Goal: Task Accomplishment & Management: Use online tool/utility

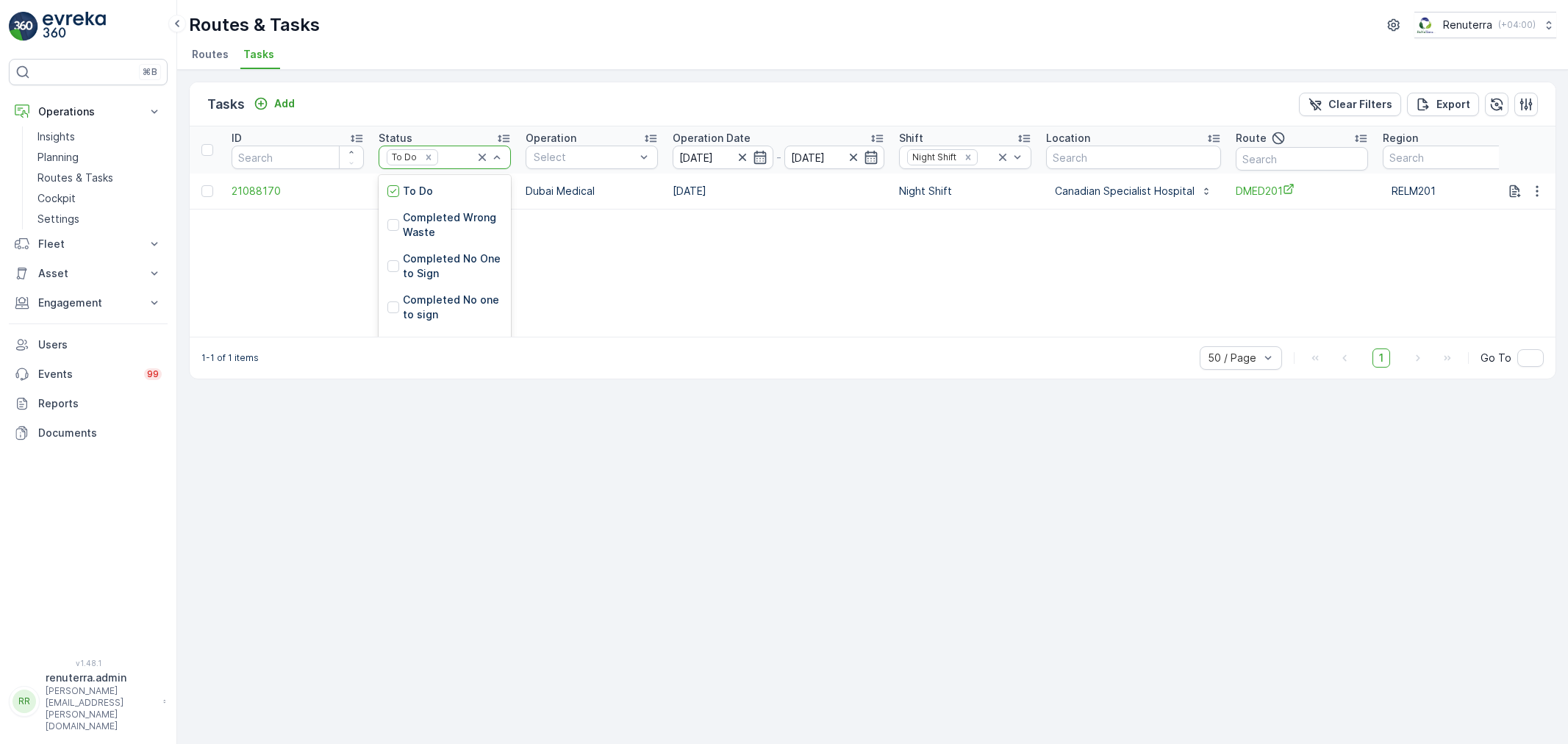
click at [433, 156] on div "To Do" at bounding box center [412, 157] width 52 height 15
click at [428, 156] on icon "Remove To Do" at bounding box center [428, 157] width 5 height 5
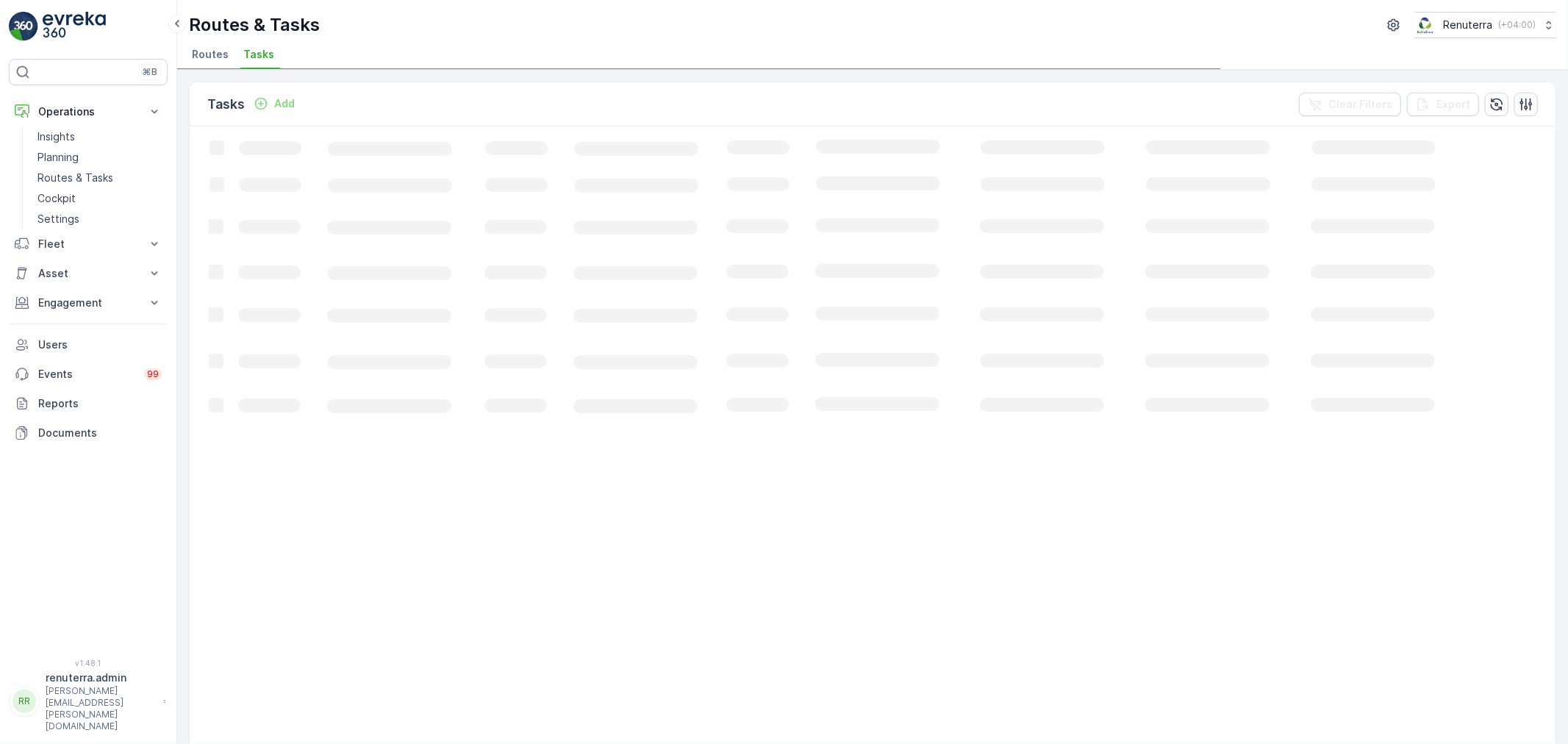
click at [194, 58] on span "Routes" at bounding box center [210, 54] width 36 height 14
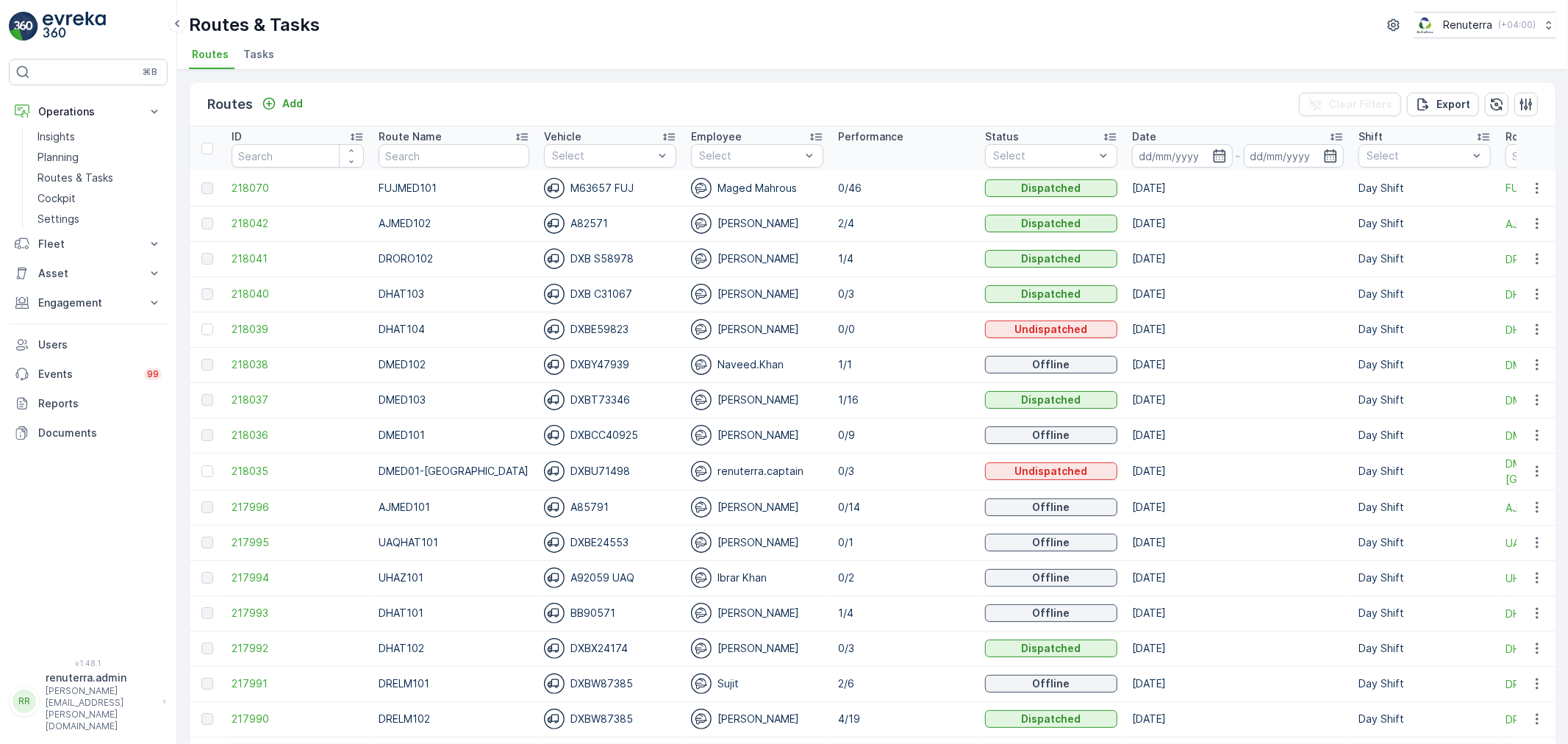
click at [416, 137] on p "Route Name" at bounding box center [410, 136] width 63 height 14
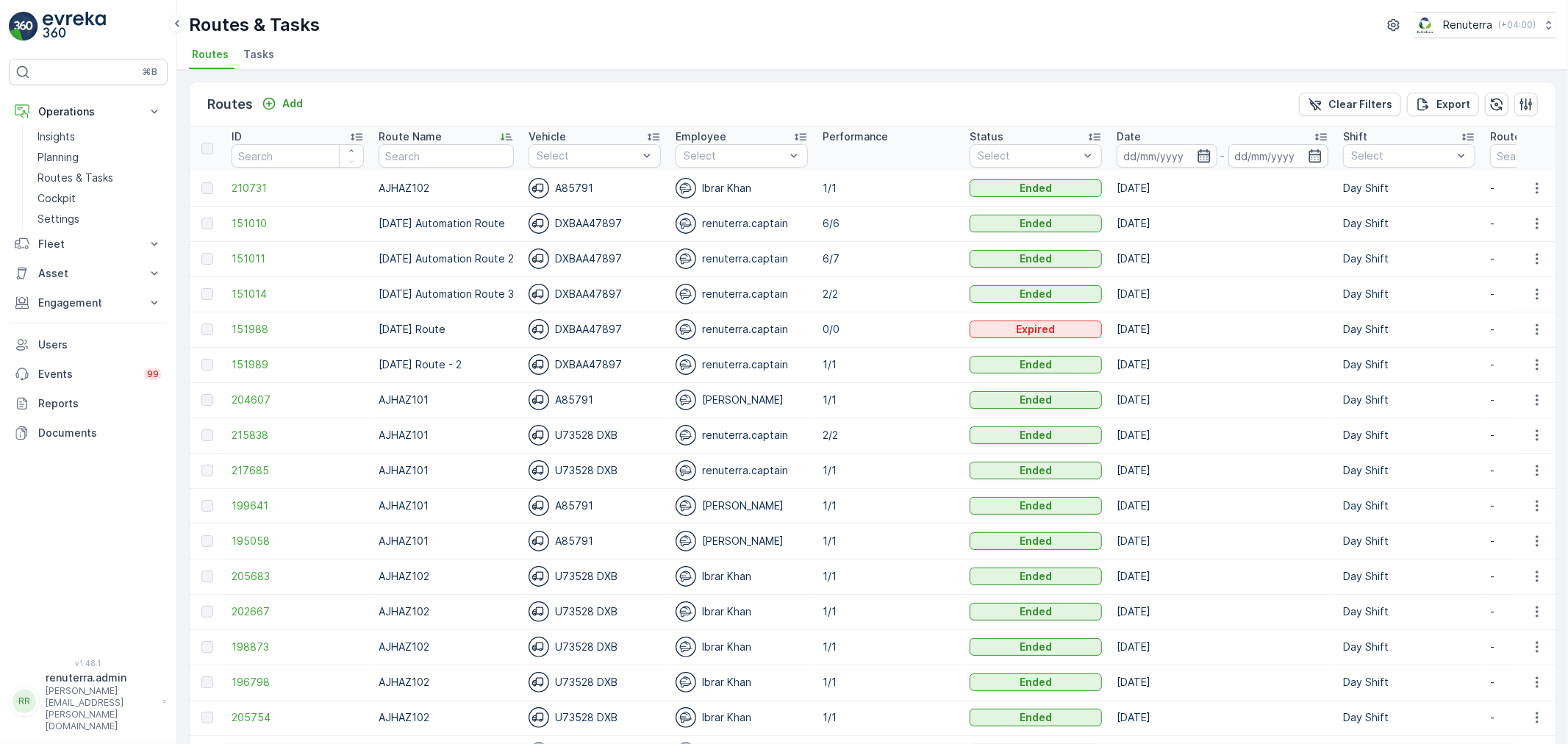
click at [1212, 156] on icon "button" at bounding box center [1204, 155] width 14 height 14
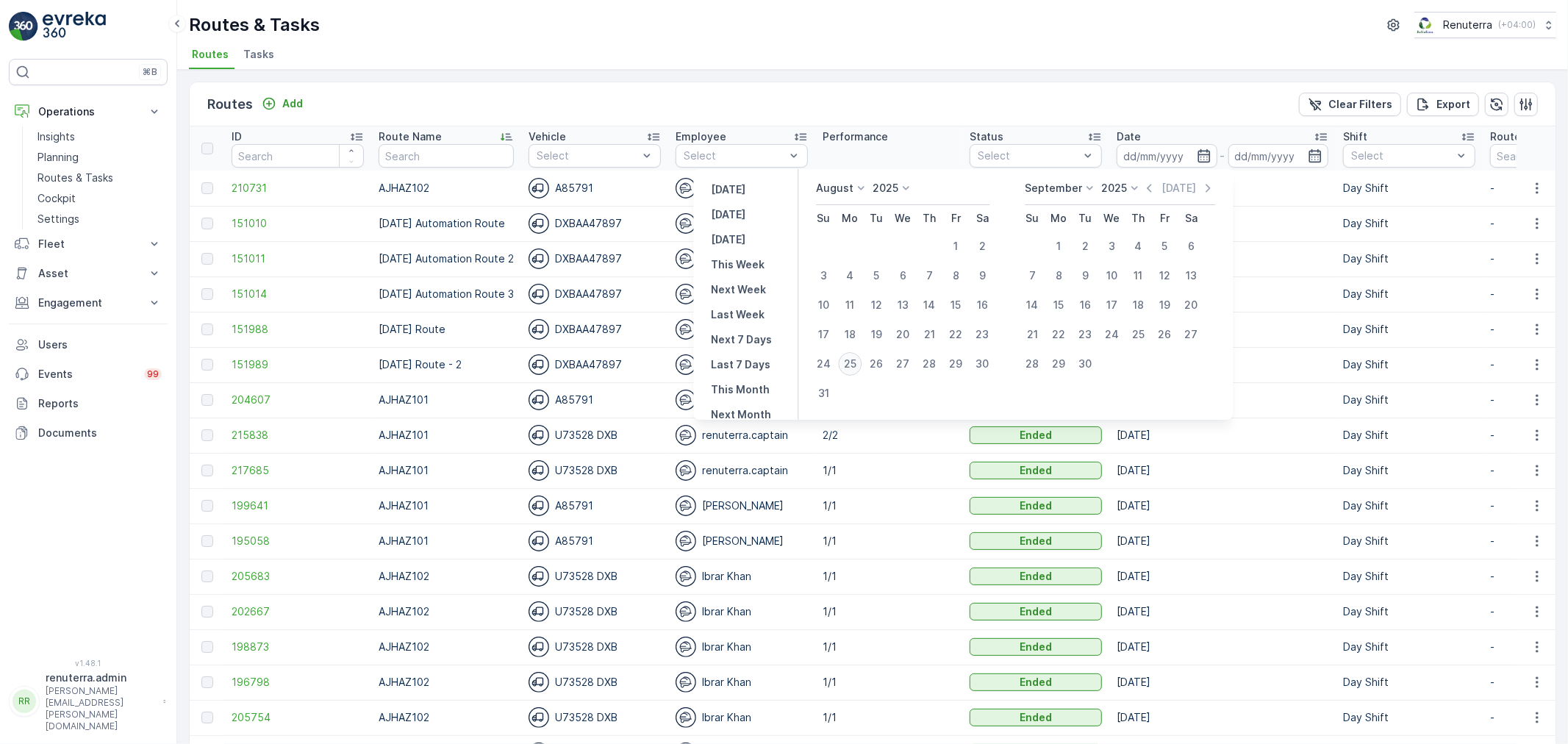
click at [857, 358] on div "25" at bounding box center [850, 364] width 24 height 24
type input "[DATE]"
click at [857, 358] on div "25" at bounding box center [850, 364] width 24 height 24
type input "[DATE]"
click at [849, 362] on div "25" at bounding box center [850, 364] width 24 height 24
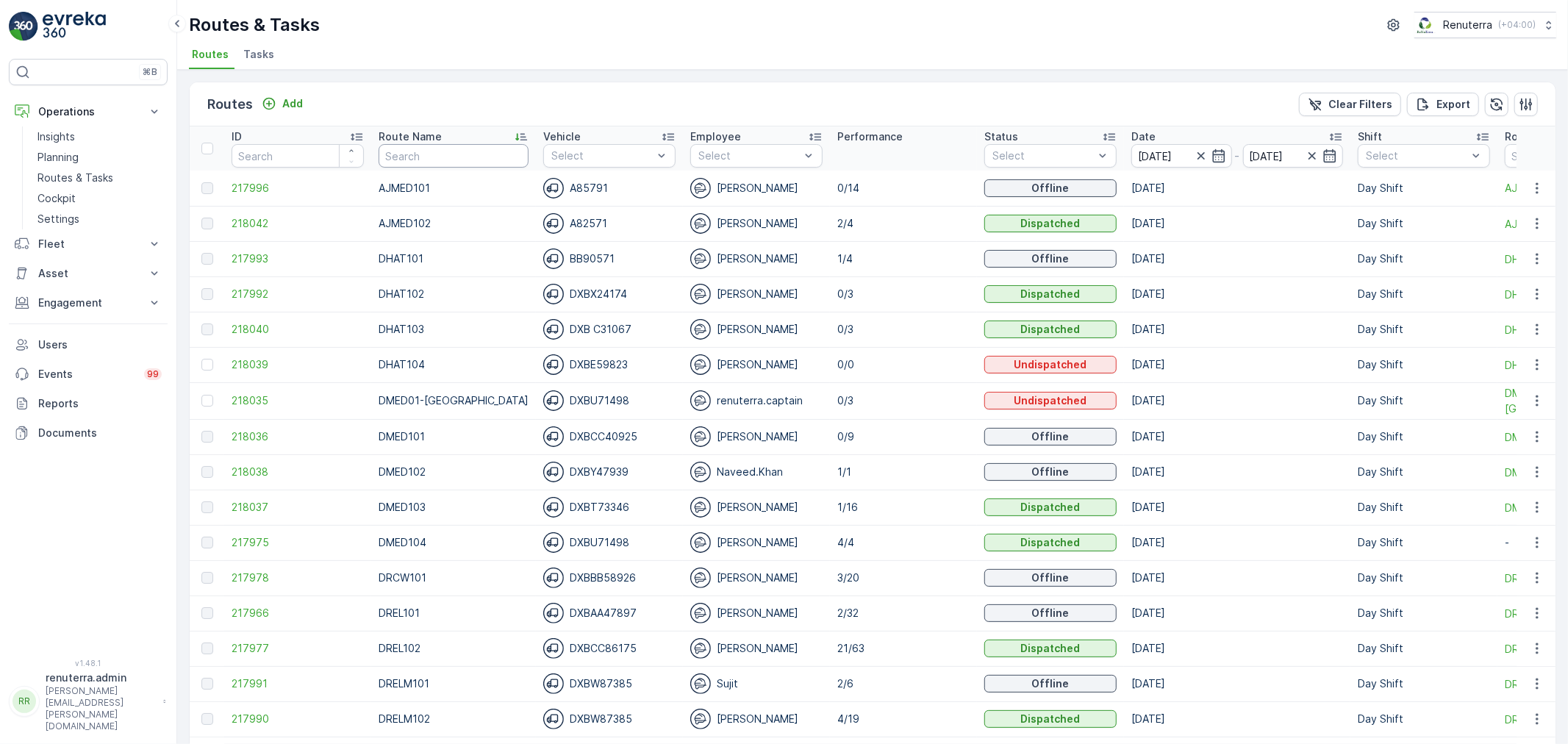
click at [438, 159] on input "text" at bounding box center [453, 156] width 150 height 24
type input "DREWLM"
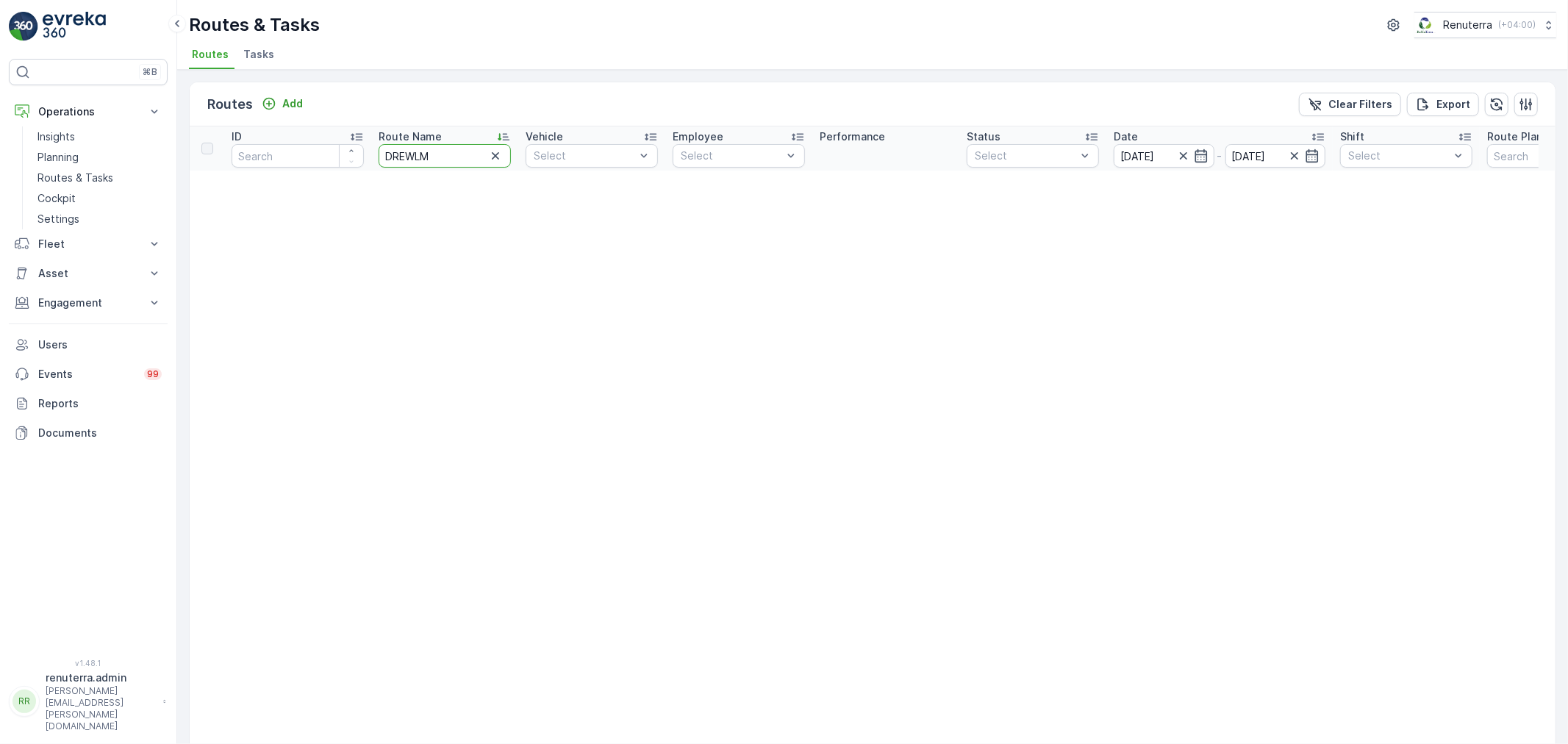
drag, startPoint x: 433, startPoint y: 147, endPoint x: 407, endPoint y: 159, distance: 28.6
click at [407, 159] on input "DREWLM" at bounding box center [444, 156] width 132 height 24
type input "DRELM"
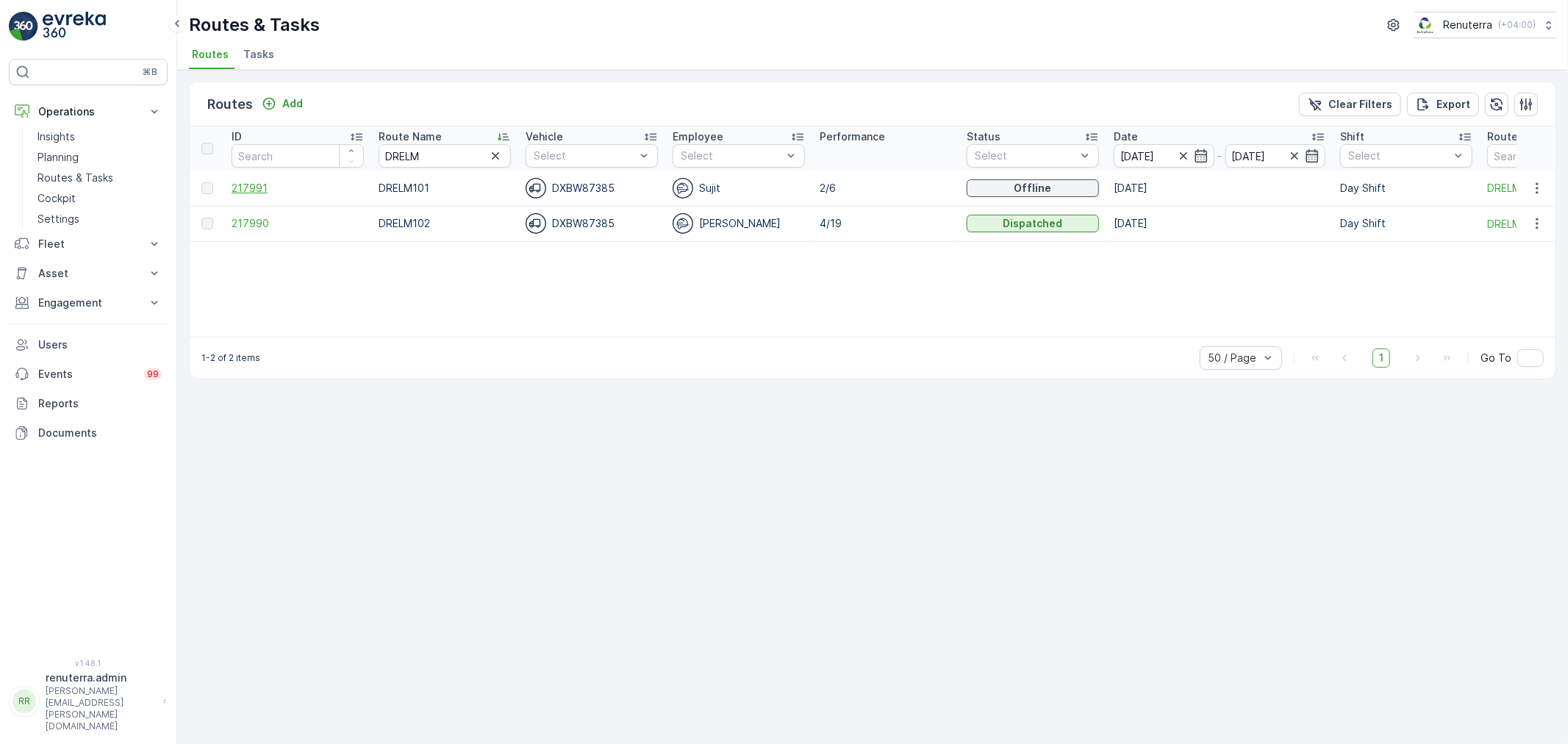
click at [254, 193] on td "217991" at bounding box center [298, 188] width 147 height 36
click at [252, 191] on span "217991" at bounding box center [298, 188] width 132 height 14
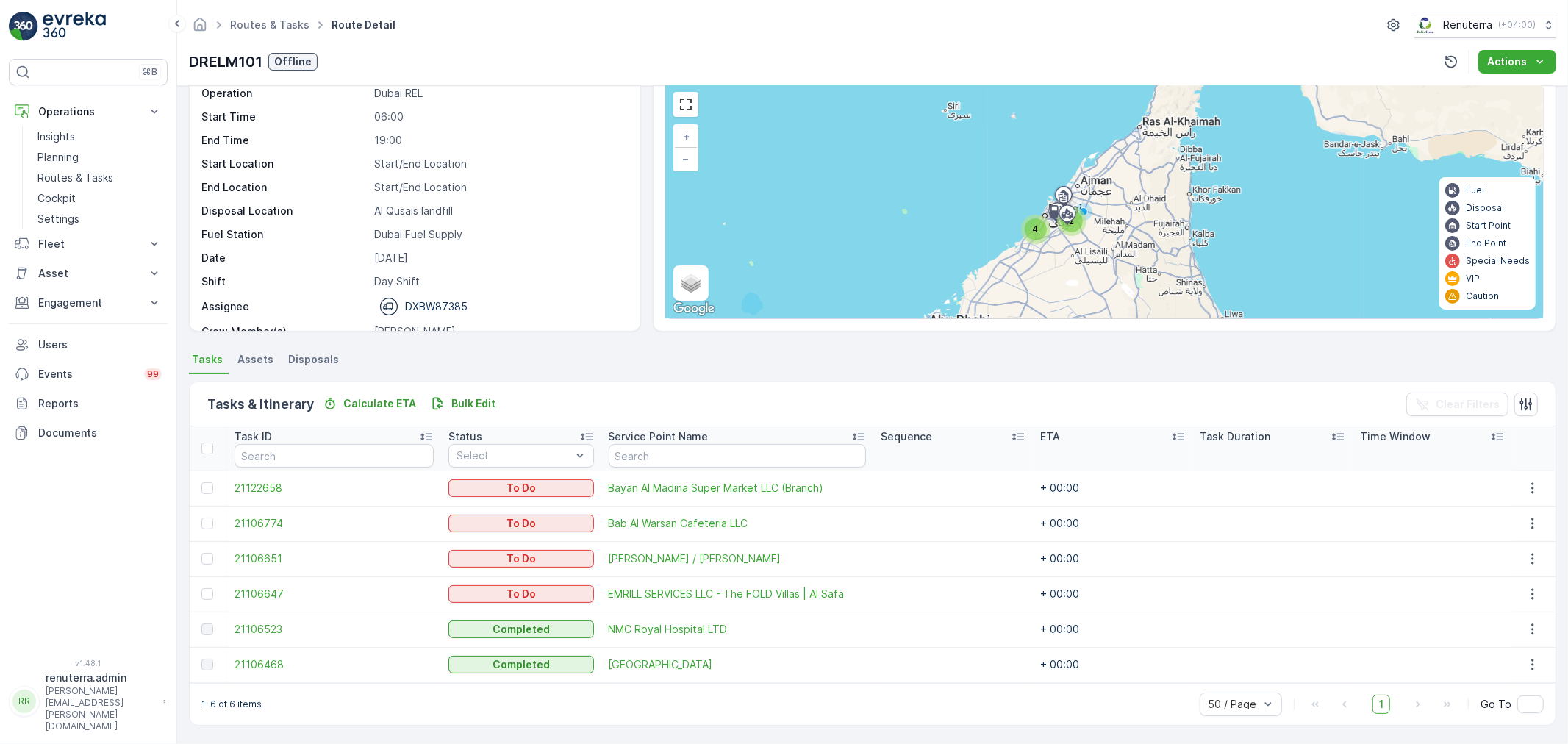
scroll to position [58, 0]
click at [1025, 226] on div "4" at bounding box center [1035, 231] width 22 height 22
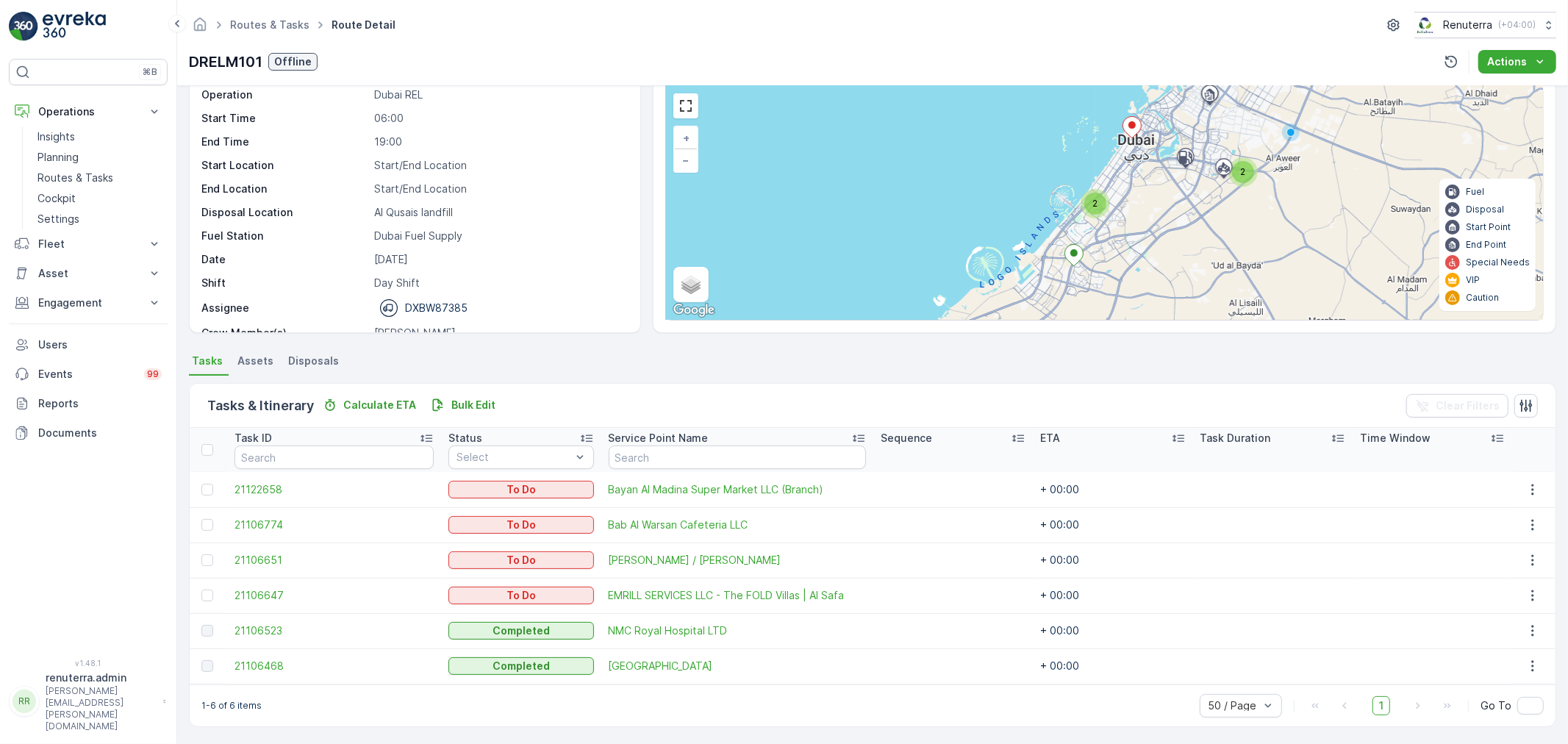
click at [1093, 209] on div "2" at bounding box center [1096, 203] width 22 height 22
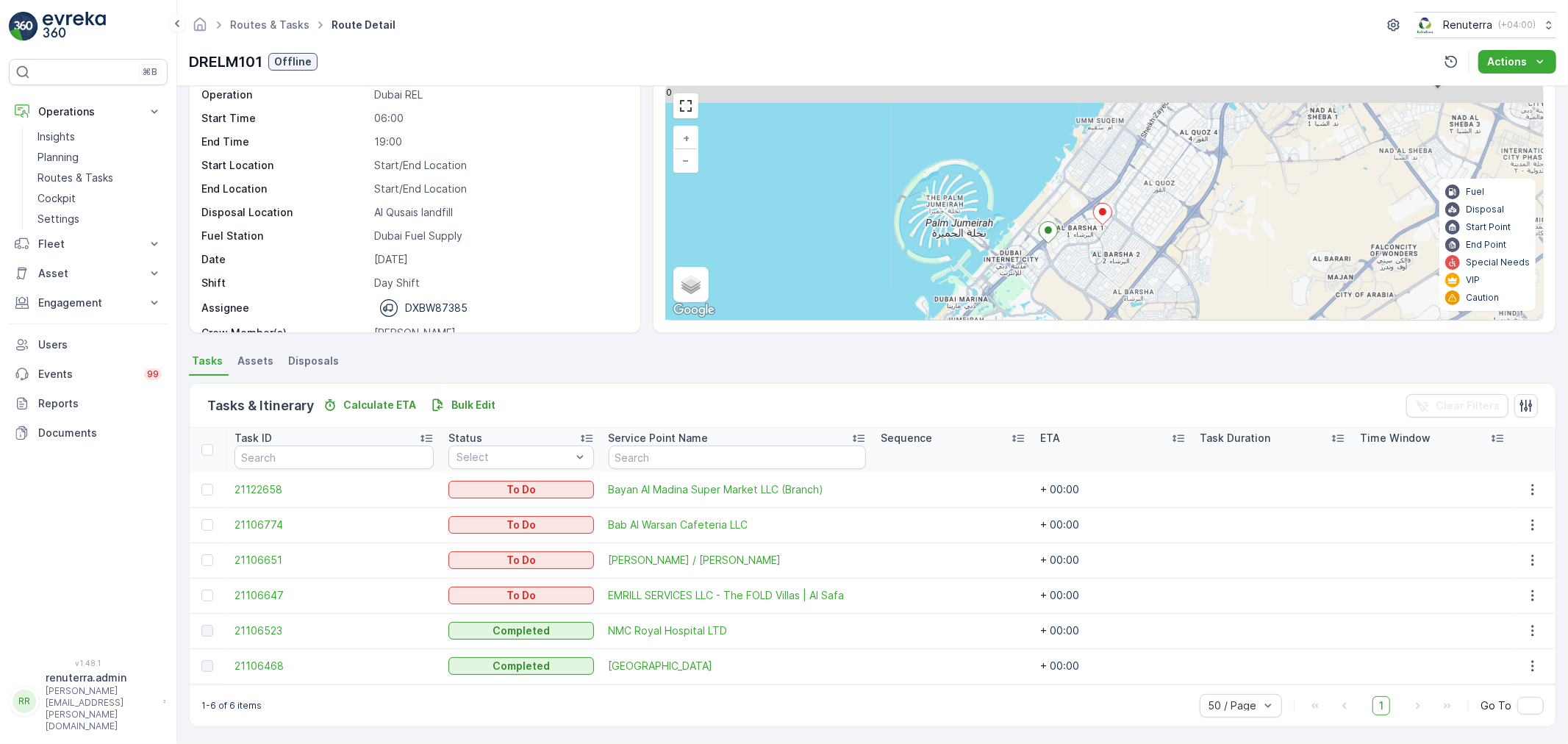
drag, startPoint x: 1107, startPoint y: 243, endPoint x: 1096, endPoint y: 252, distance: 14.2
click at [1096, 252] on div "2 + − Satellite Roadmap Terrain Hybrid Leaflet Keyboard shortcuts Map Data Map …" at bounding box center [1105, 203] width 877 height 234
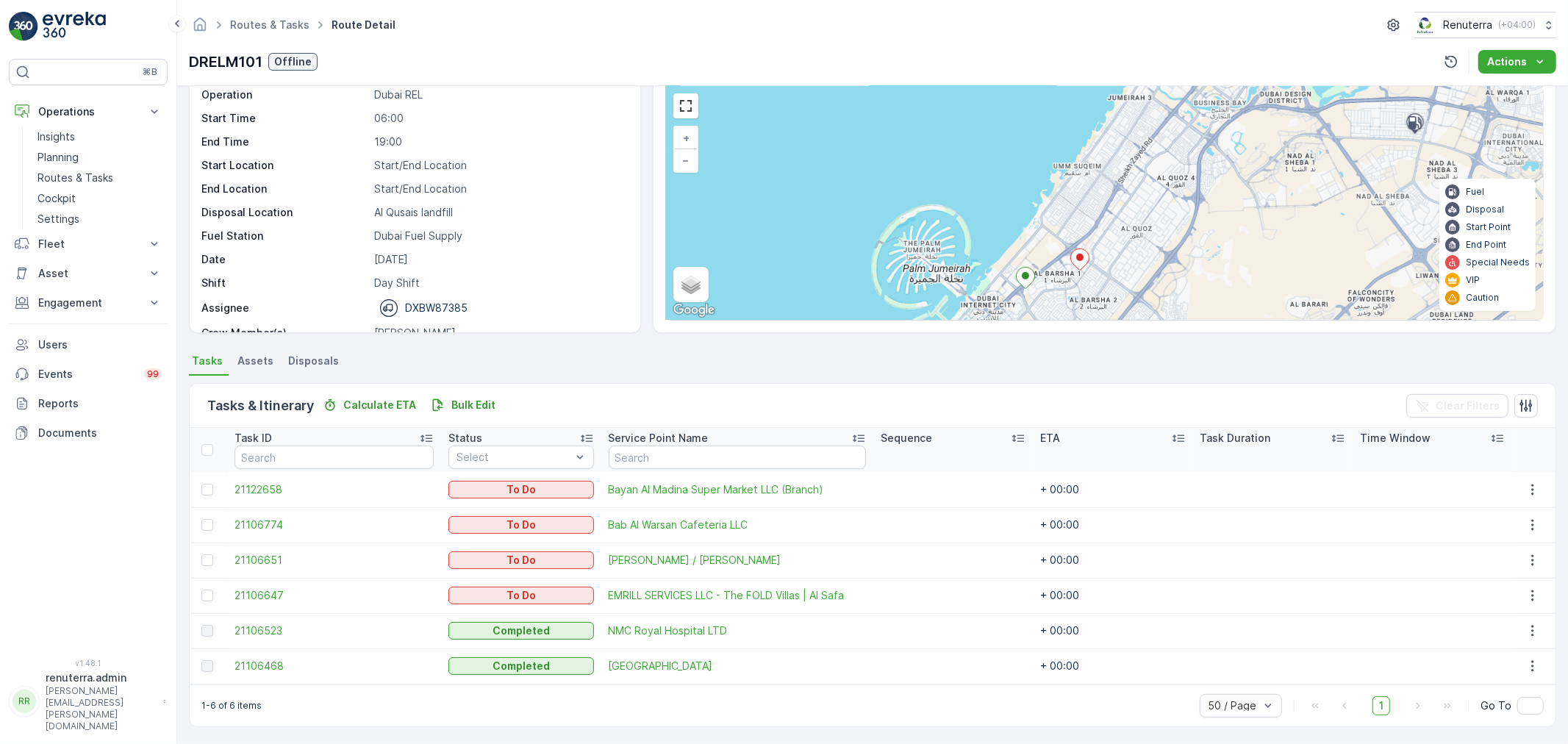
drag, startPoint x: 1101, startPoint y: 250, endPoint x: 1076, endPoint y: 297, distance: 53.2
click at [1076, 305] on div "2 + − Satellite Roadmap Terrain Hybrid Leaflet Keyboard shortcuts Map Data Map …" at bounding box center [1105, 203] width 877 height 234
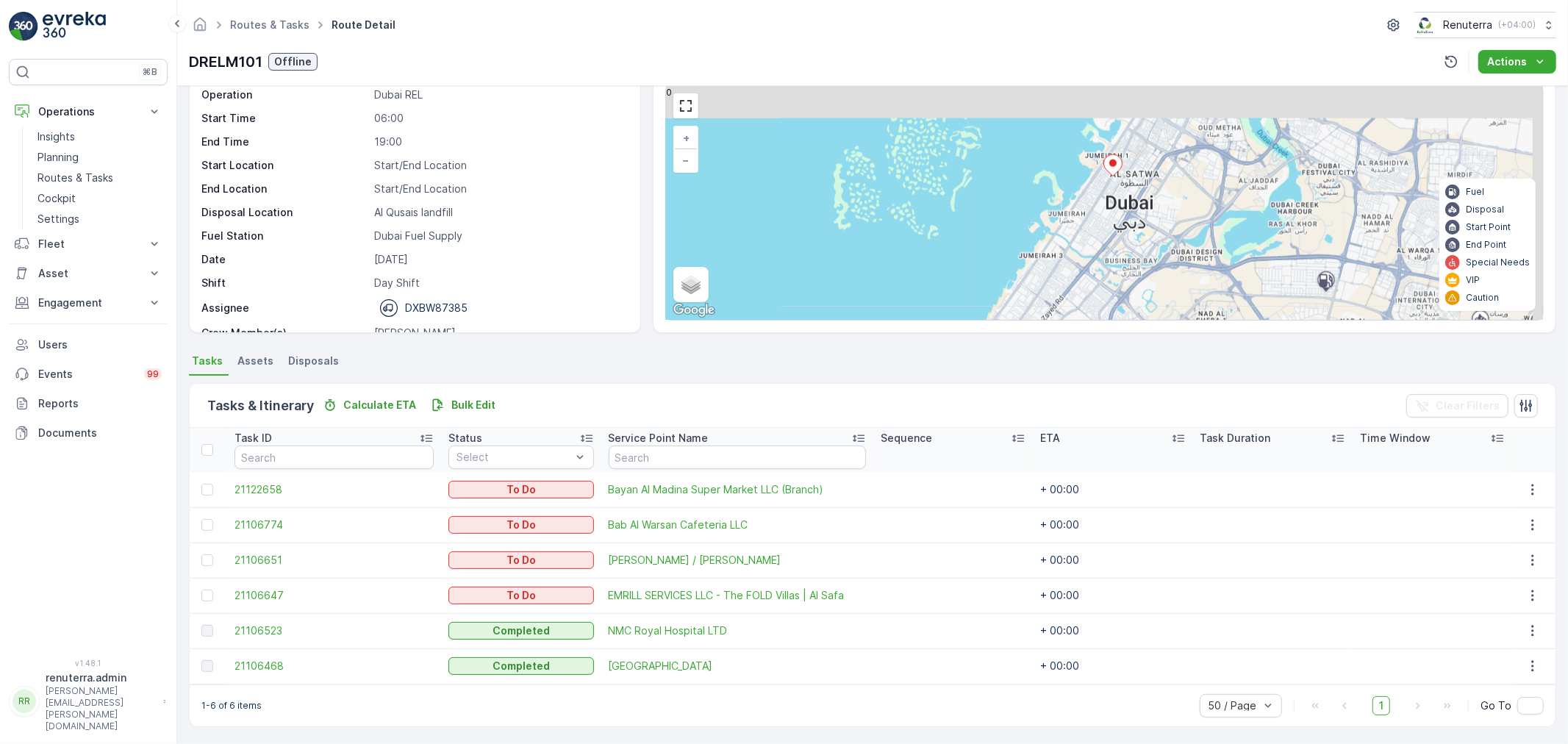
drag, startPoint x: 1116, startPoint y: 193, endPoint x: 1044, endPoint y: 310, distance: 137.4
click at [1045, 311] on div "2 + − Satellite Roadmap Terrain Hybrid Leaflet Keyboard shortcuts Map Data Map …" at bounding box center [1105, 203] width 877 height 234
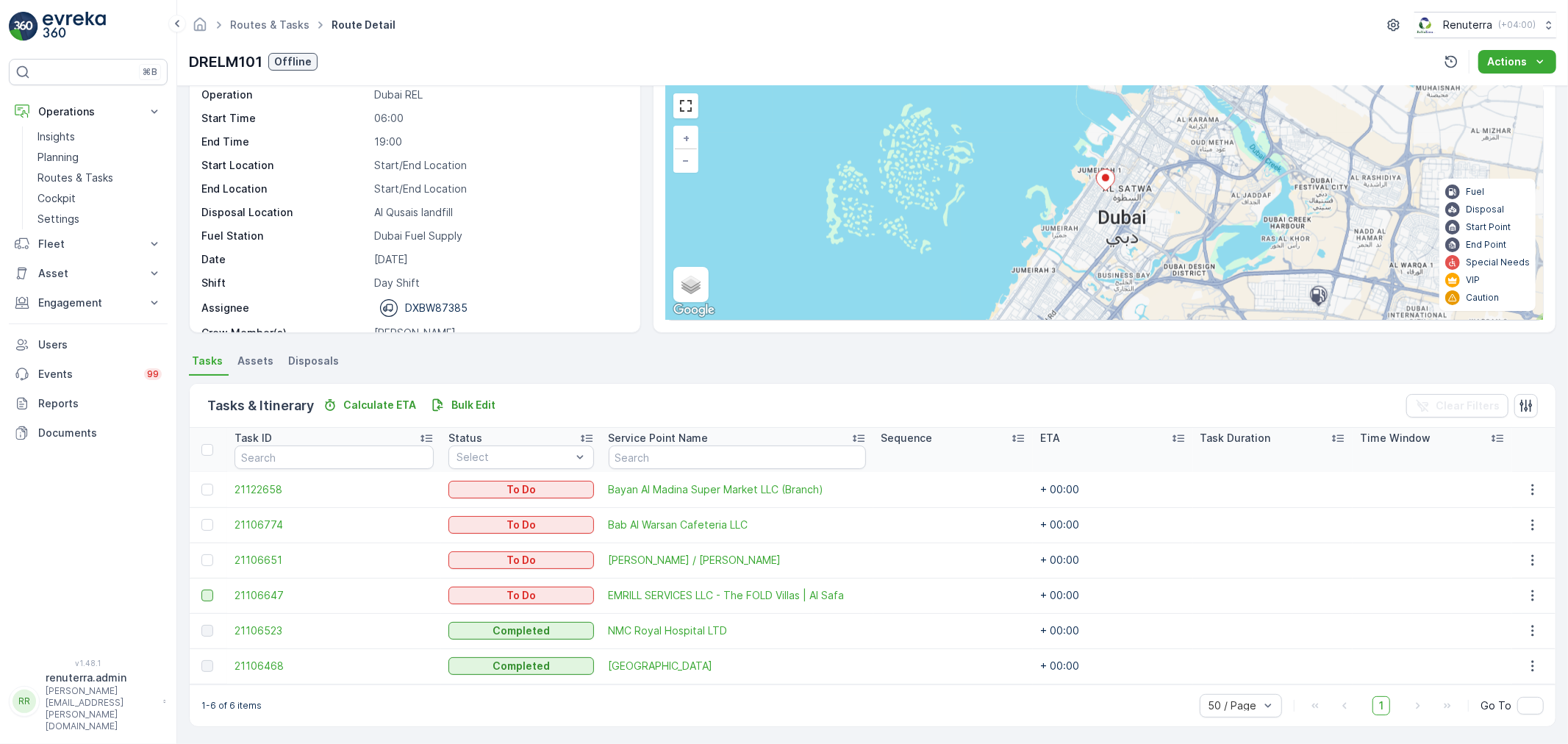
click at [204, 591] on div at bounding box center [207, 595] width 12 height 12
click at [202, 589] on input "checkbox" at bounding box center [202, 589] width 0 height 0
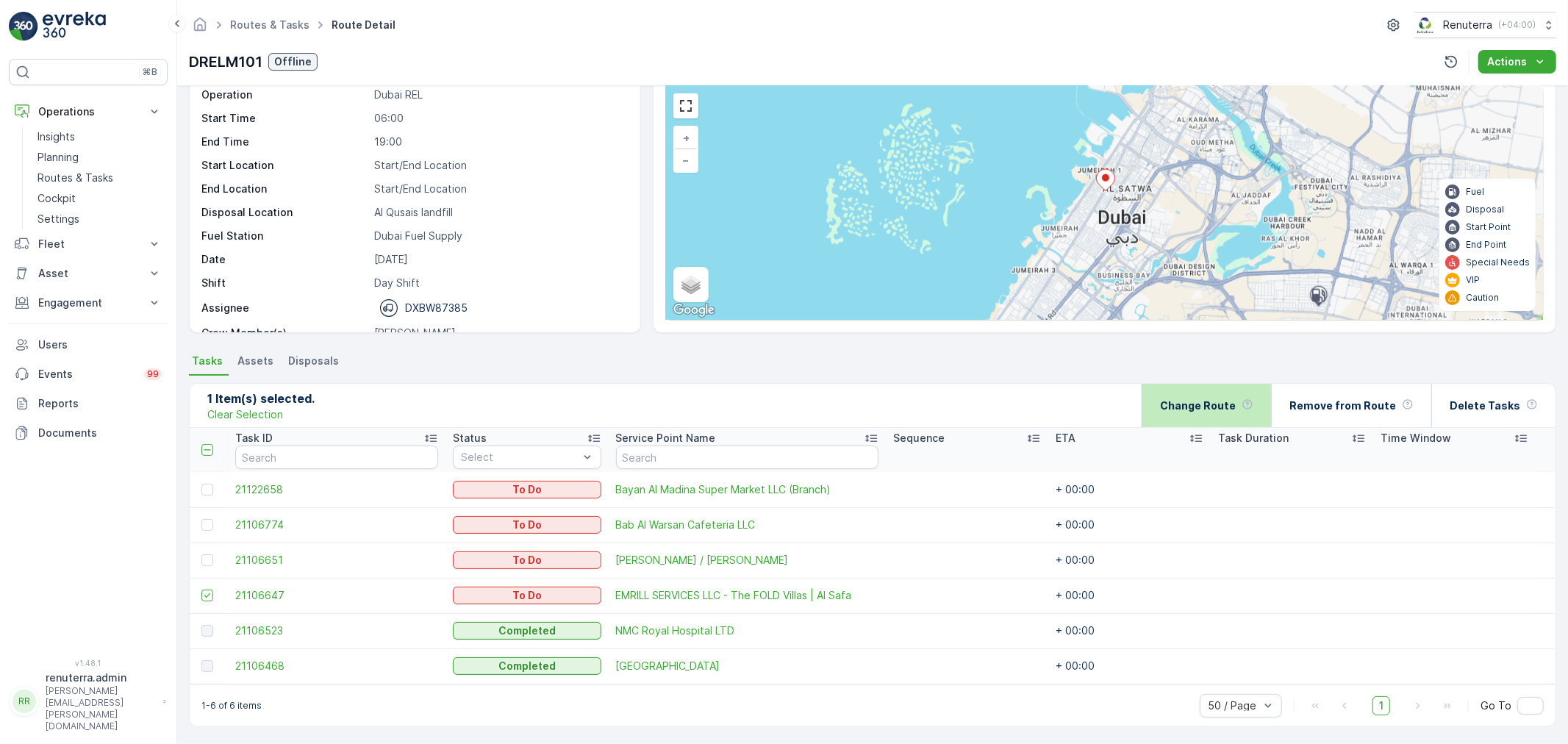
click at [1214, 410] on p "Change Route" at bounding box center [1197, 405] width 75 height 14
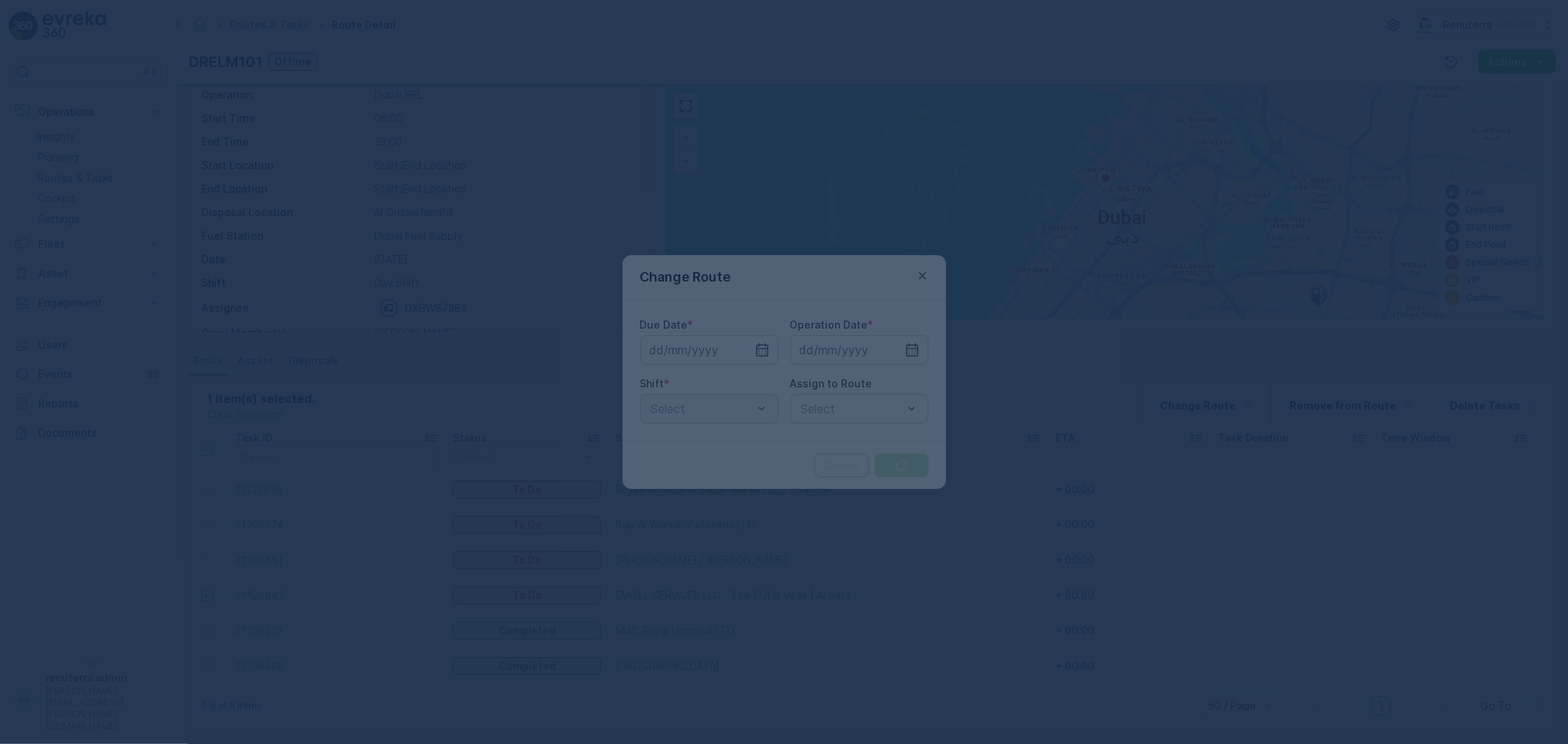
type input "[DATE]"
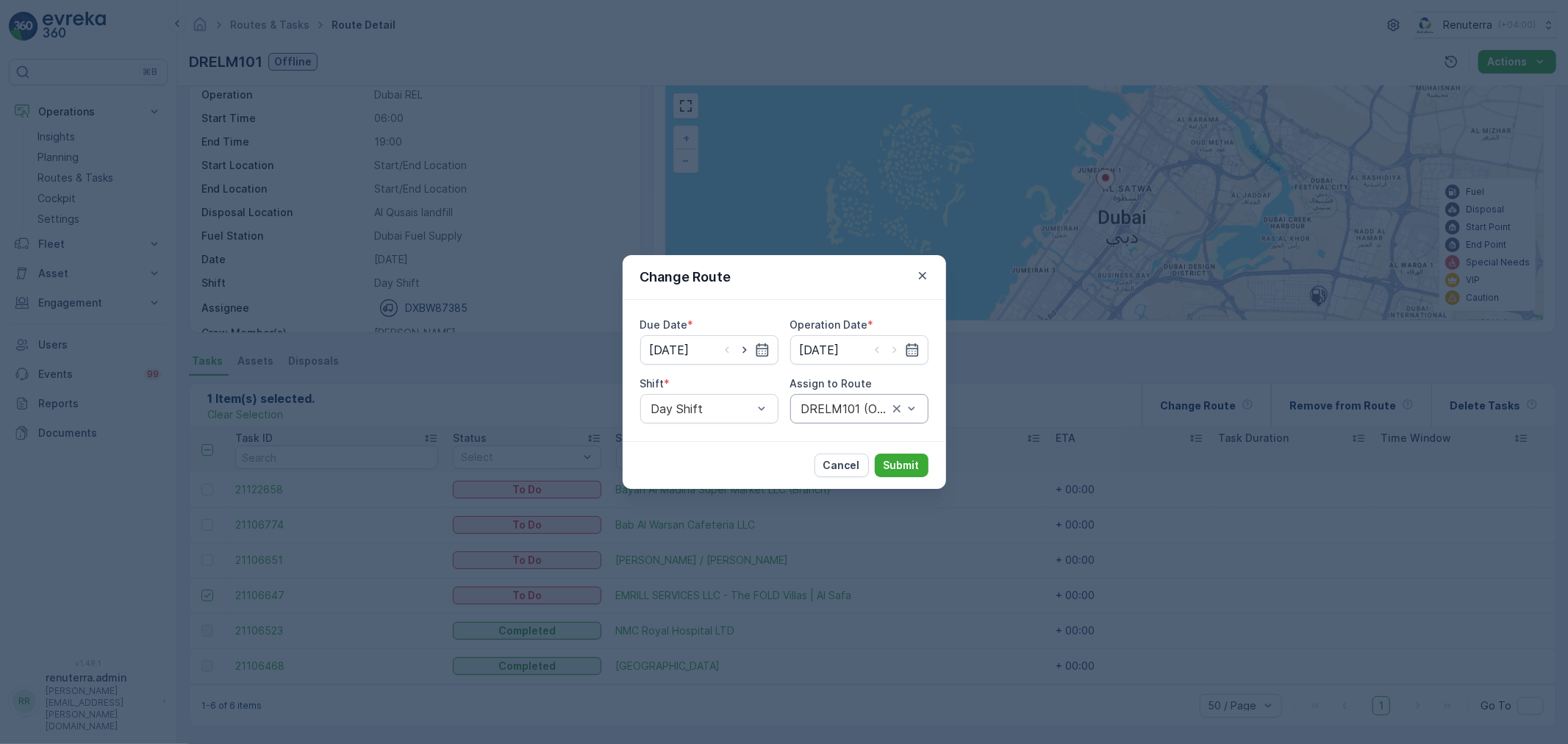
click at [829, 411] on div at bounding box center [845, 409] width 90 height 14
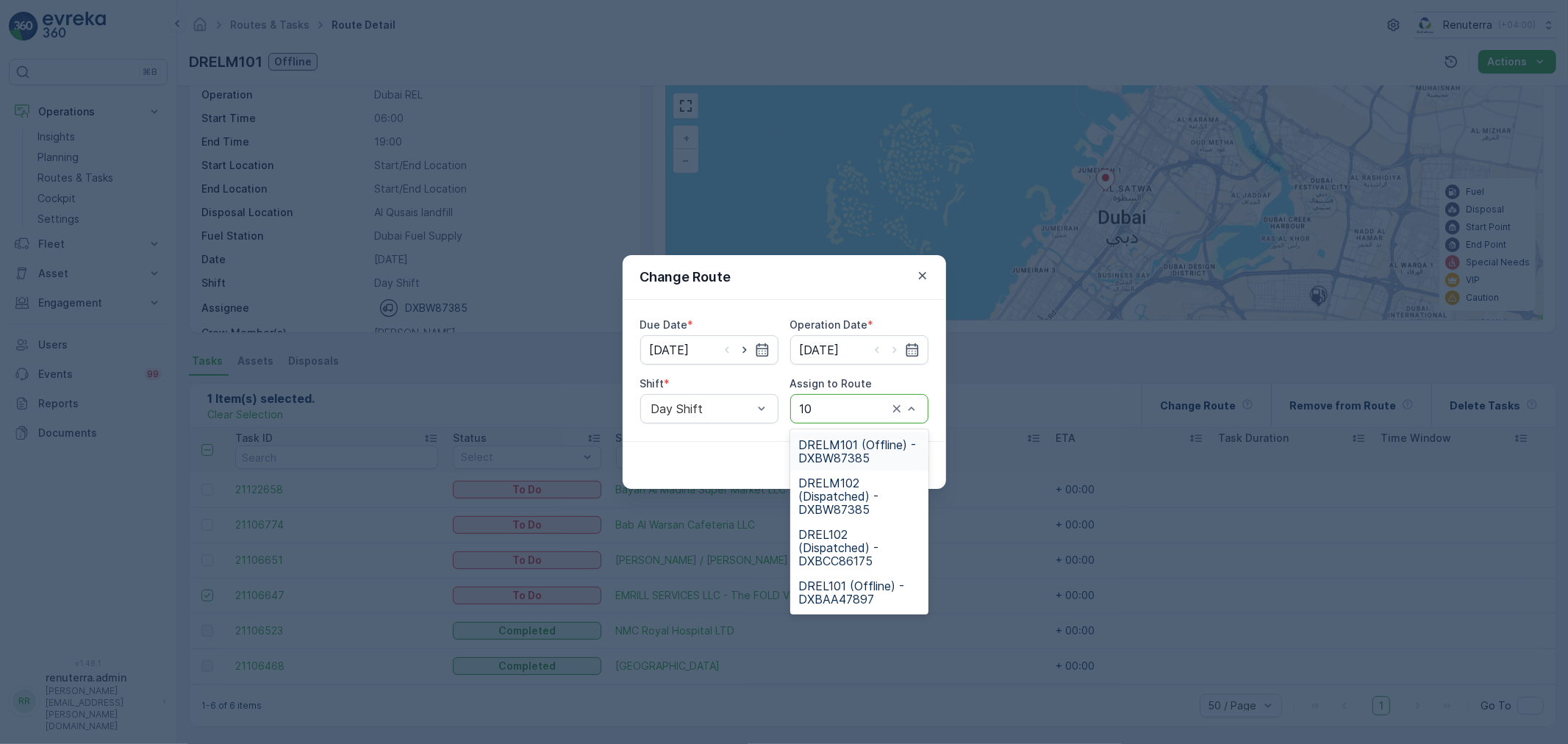
type input "102"
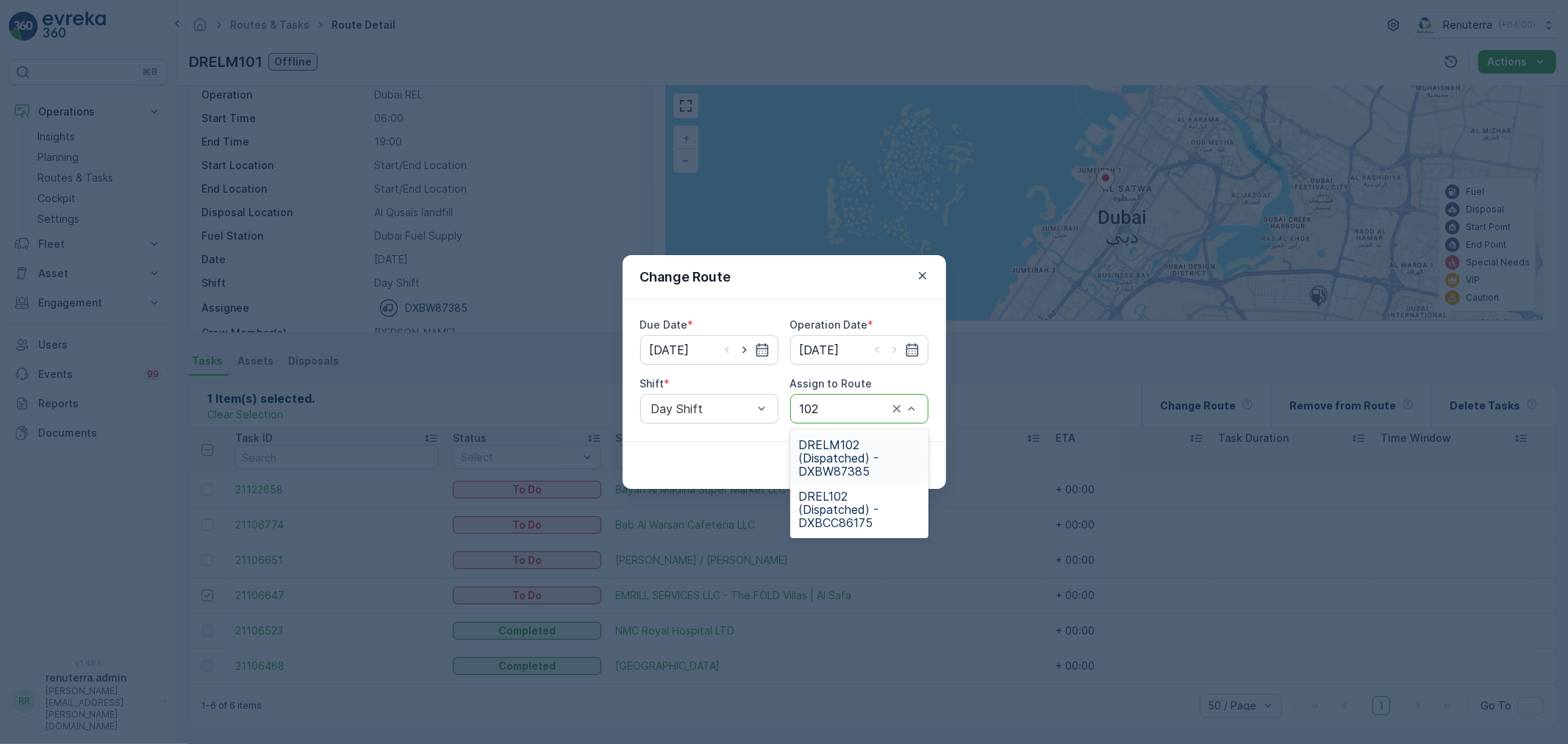
click at [870, 465] on span "DRELM102 (Dispatched) - DXBW87385" at bounding box center [859, 458] width 120 height 40
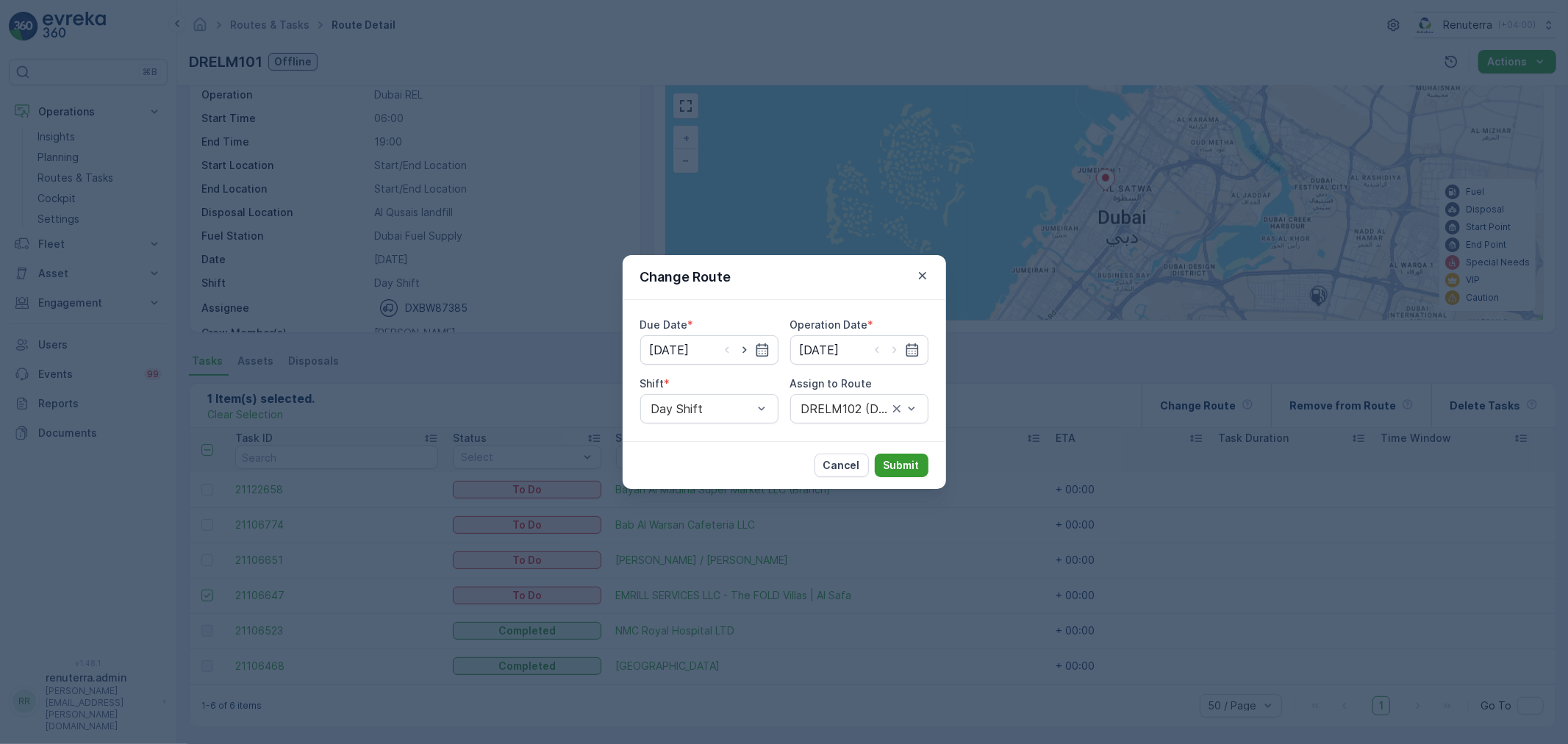
click at [886, 460] on p "Submit" at bounding box center [902, 465] width 36 height 14
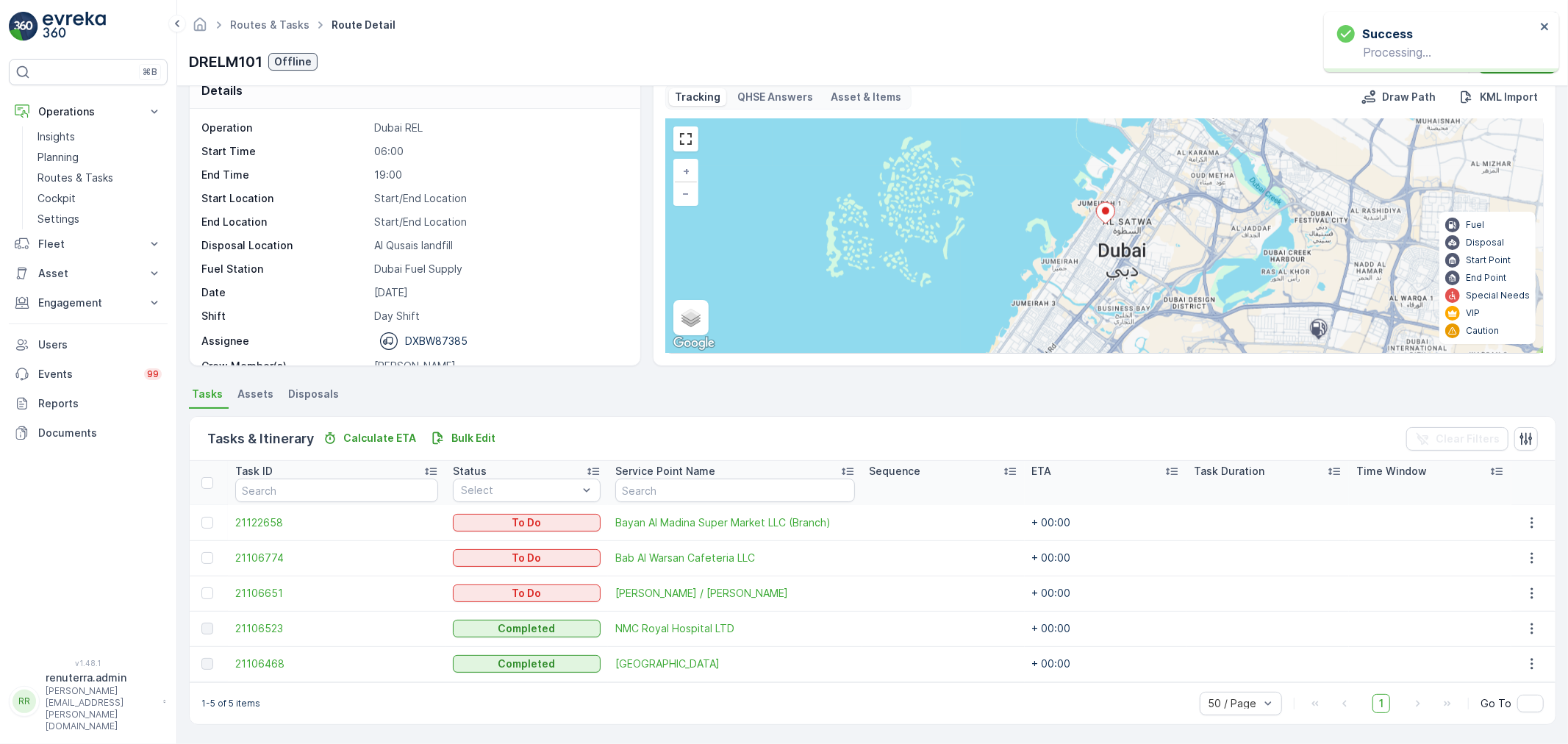
scroll to position [25, 0]
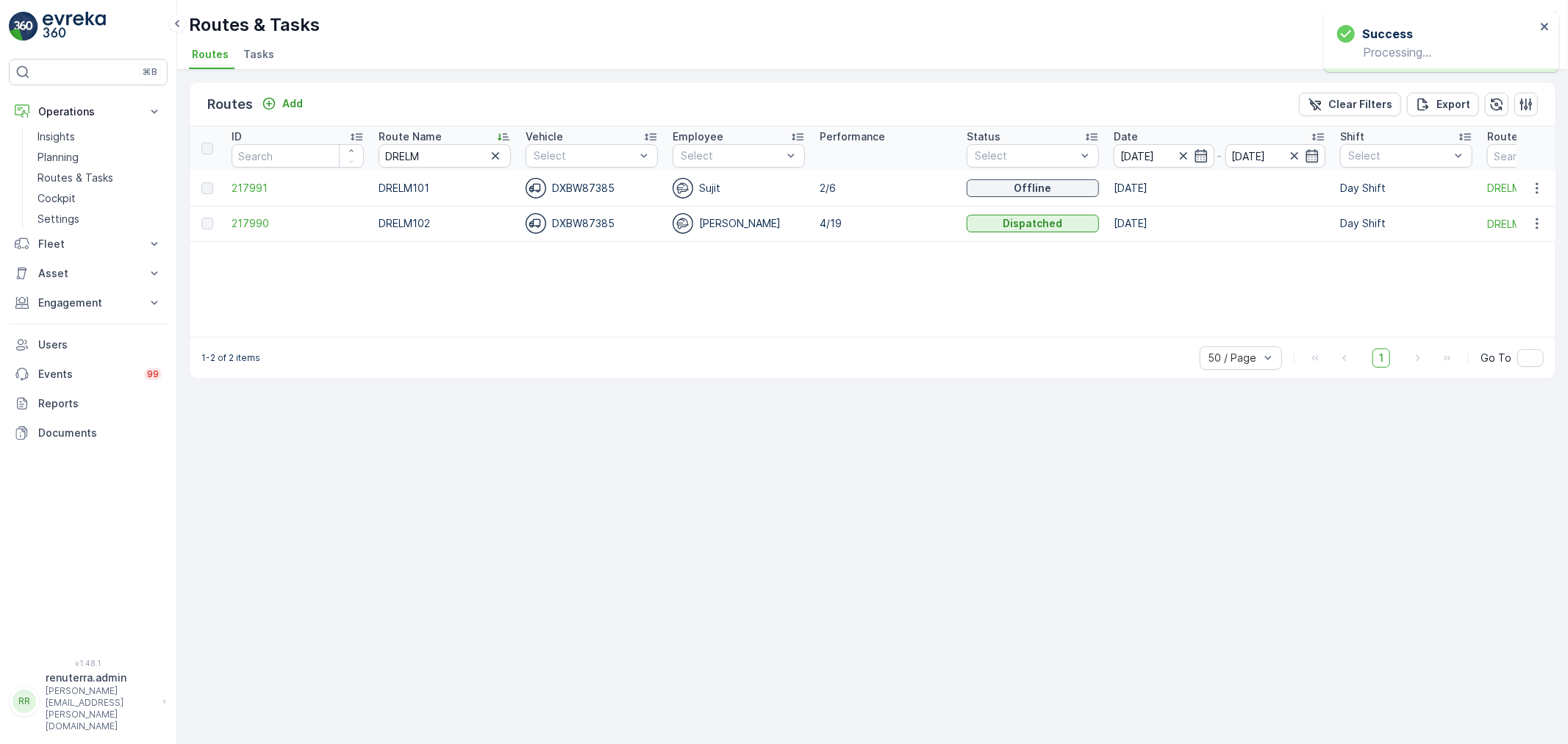
click at [230, 230] on td "217990" at bounding box center [298, 223] width 147 height 36
click at [259, 218] on span "217990" at bounding box center [298, 223] width 132 height 14
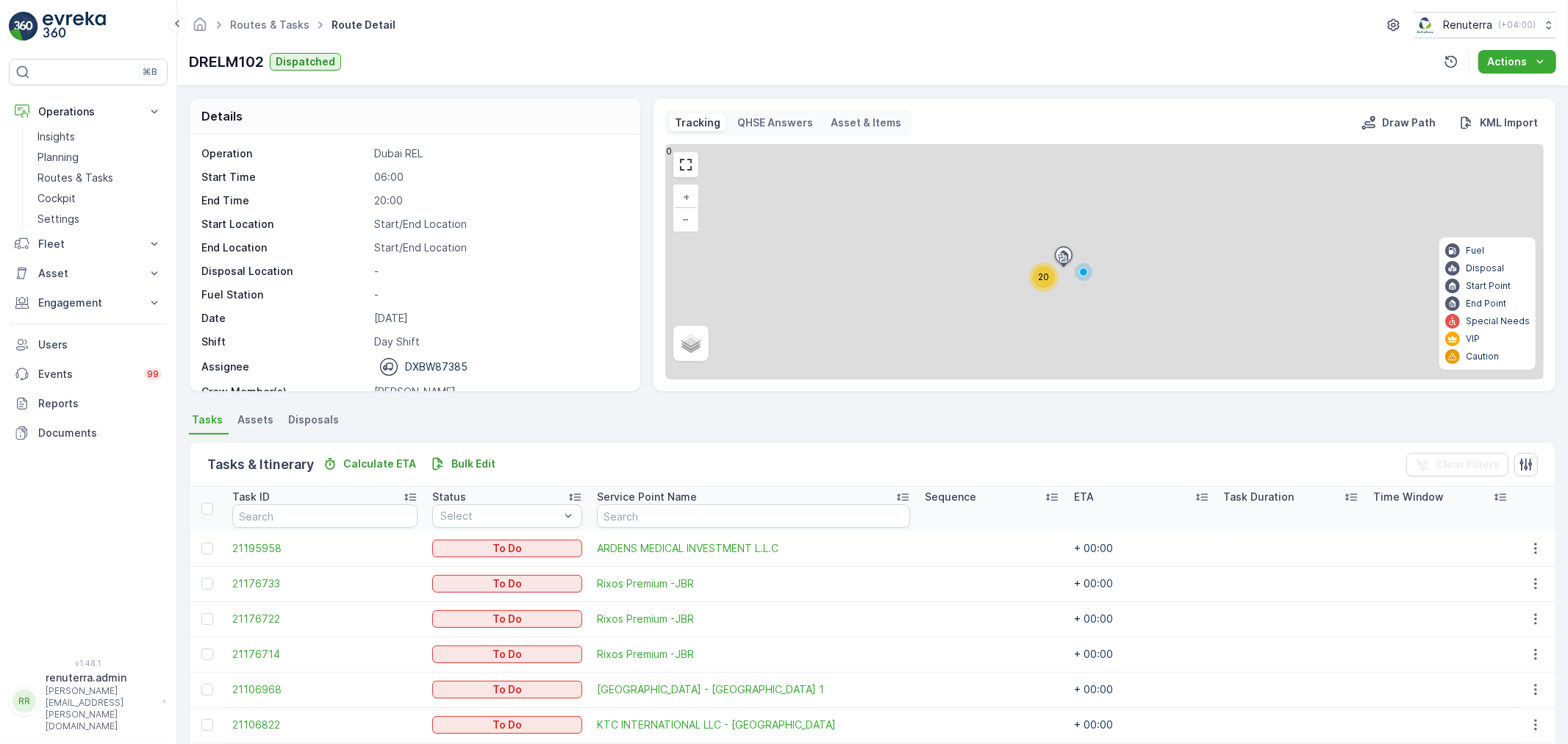
click at [1041, 265] on div "20" at bounding box center [1044, 277] width 30 height 30
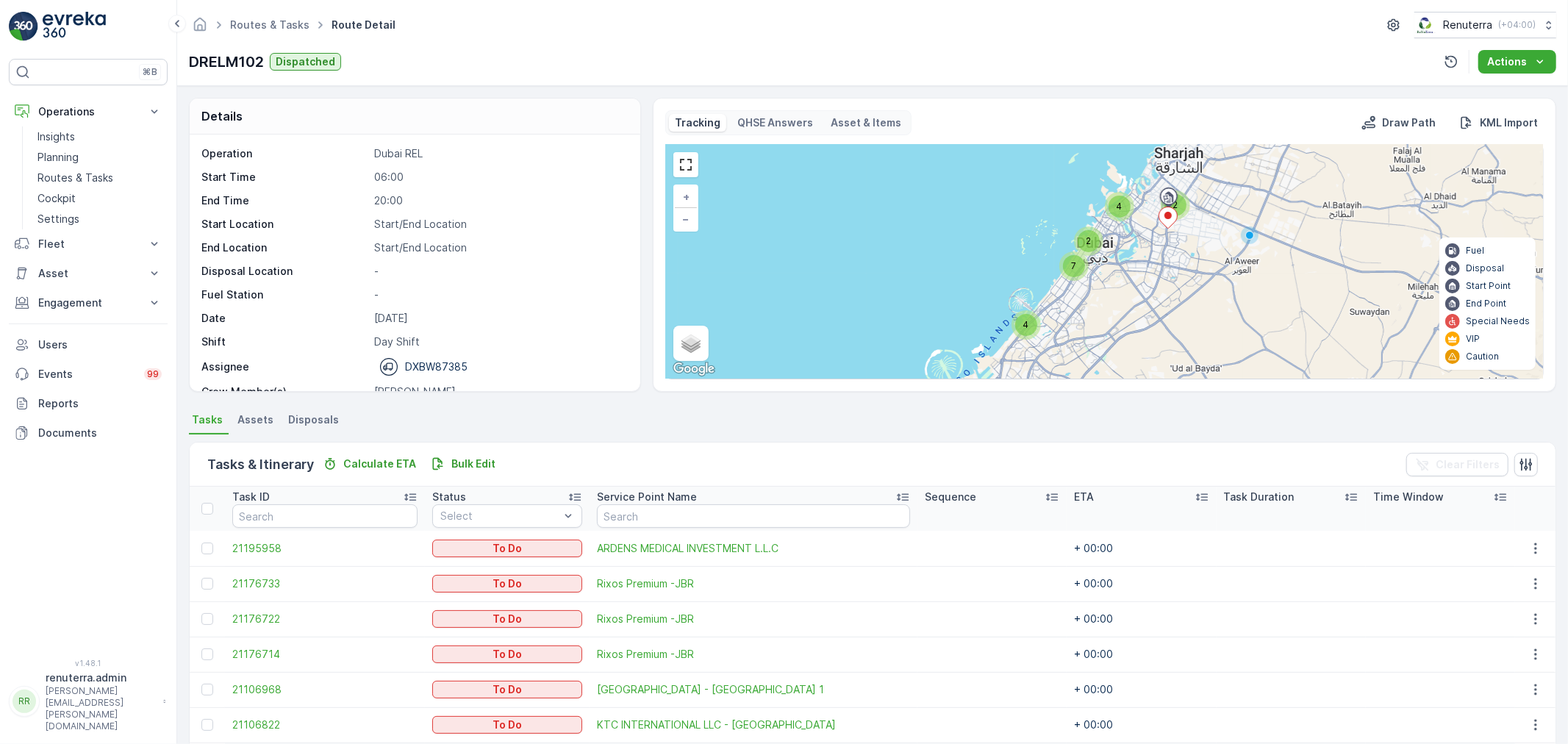
click at [1079, 262] on div "7" at bounding box center [1074, 266] width 22 height 22
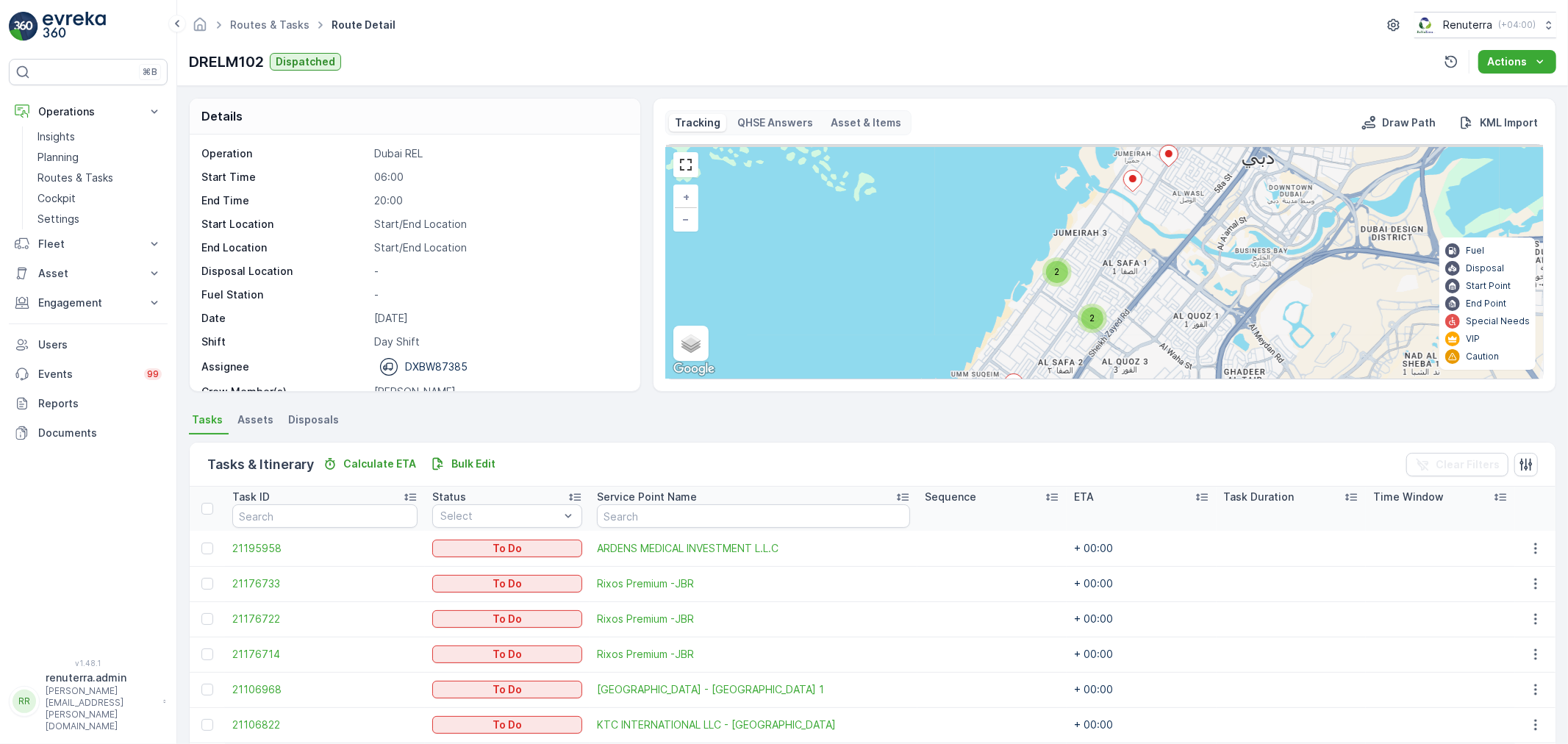
drag, startPoint x: 1118, startPoint y: 258, endPoint x: 1094, endPoint y: 298, distance: 46.6
click at [1094, 298] on div "3 2 2 + − Satellite Roadmap Terrain Hybrid Leaflet Keyboard shortcuts Map Data …" at bounding box center [1105, 262] width 877 height 234
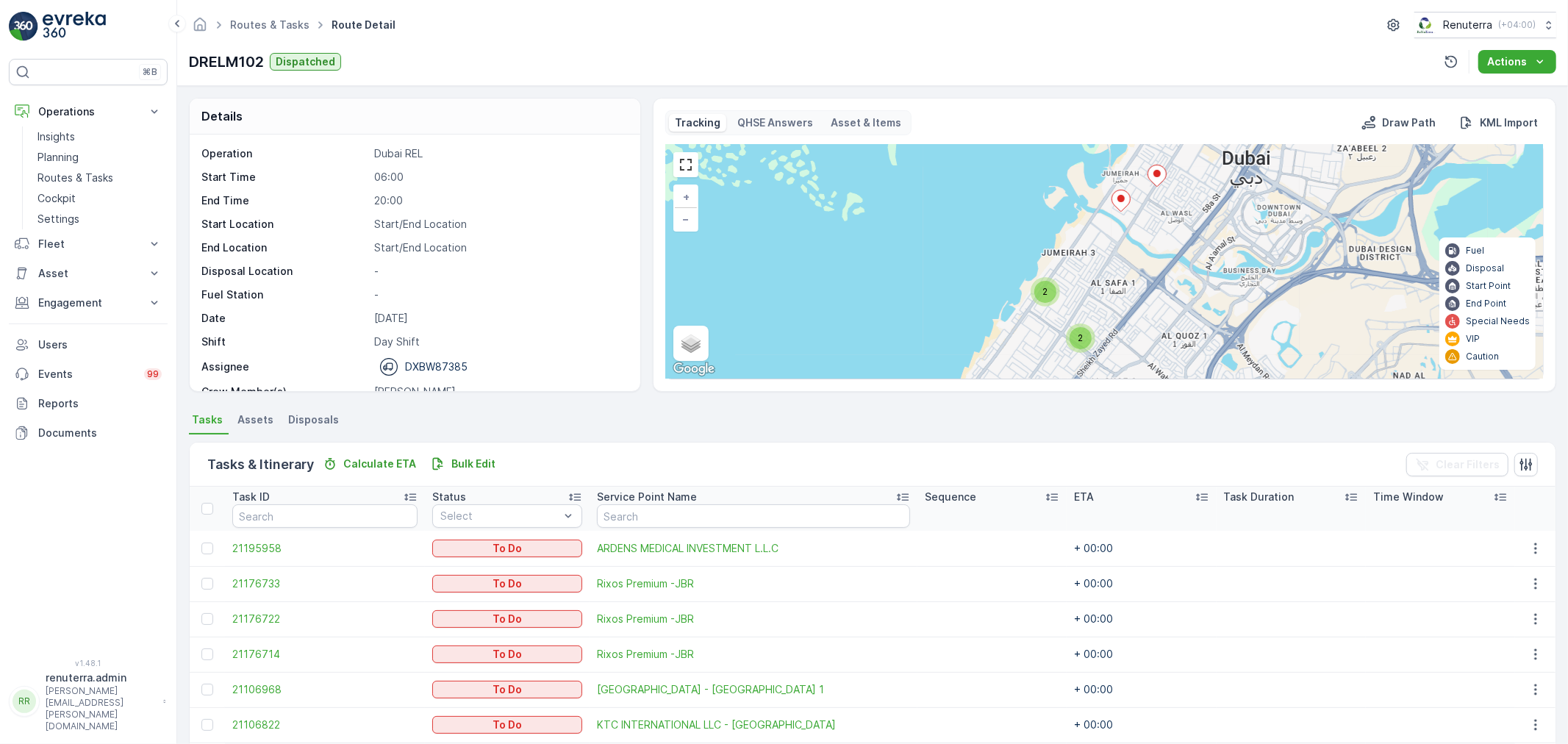
click at [1057, 293] on div "3 2 2 + − Satellite Roadmap Terrain Hybrid Leaflet Keyboard shortcuts Map Data …" at bounding box center [1105, 262] width 877 height 234
click at [1047, 288] on div "2" at bounding box center [1043, 292] width 22 height 22
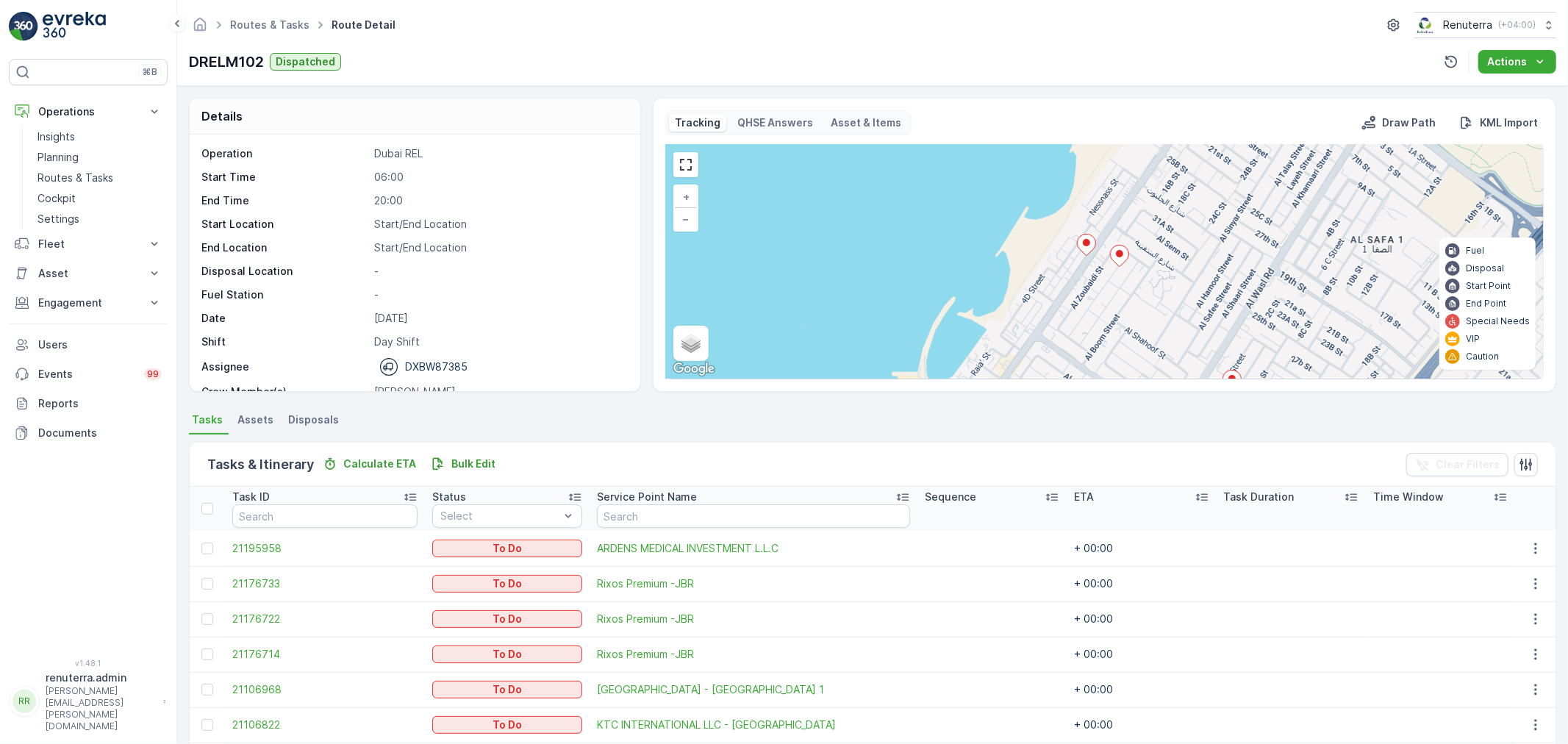
drag, startPoint x: 1107, startPoint y: 277, endPoint x: 1085, endPoint y: 212, distance: 68.6
click at [1086, 212] on div "3 + − Satellite Roadmap Terrain Hybrid Leaflet Keyboard shortcuts Map Data Map …" at bounding box center [1105, 262] width 877 height 234
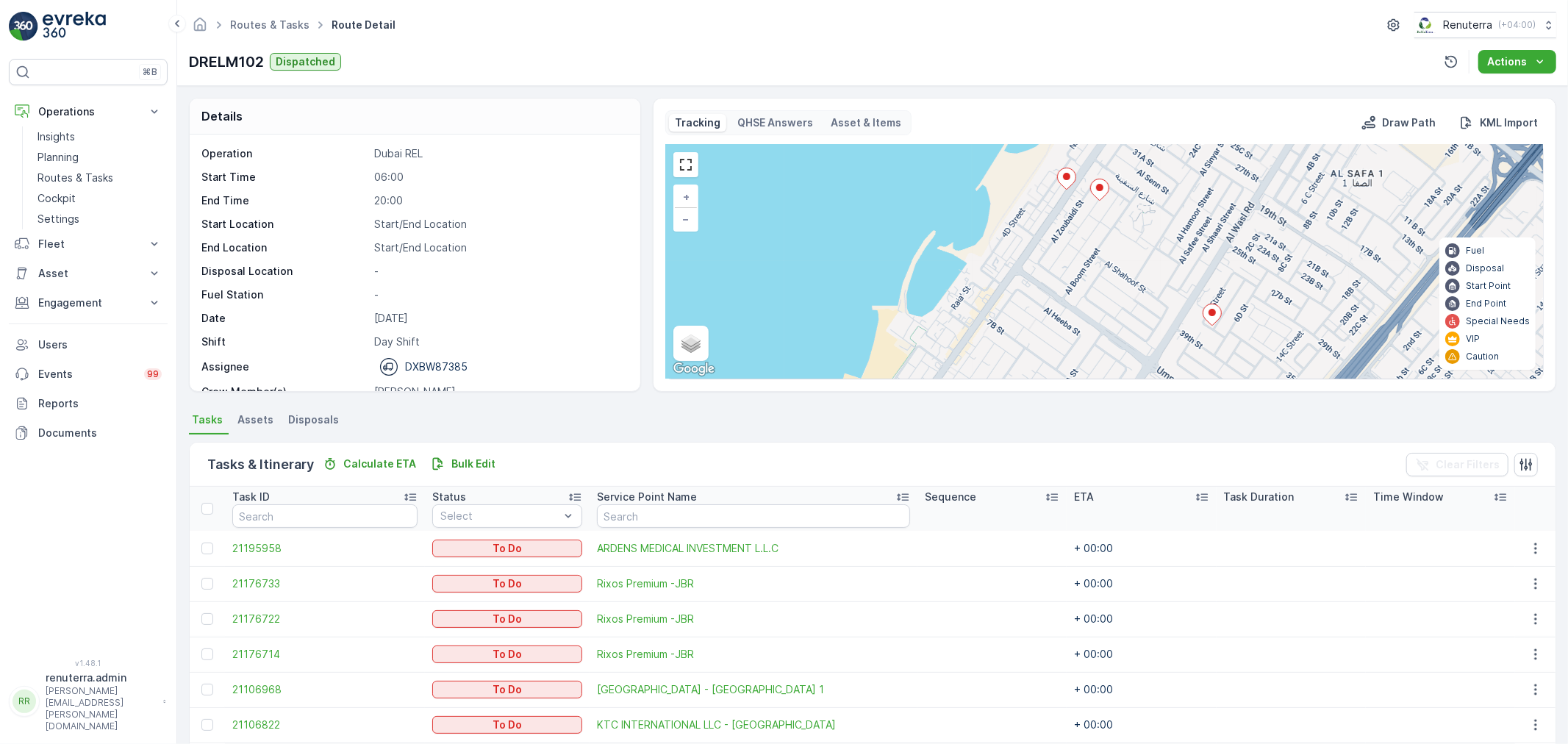
click at [1211, 309] on icon at bounding box center [1212, 314] width 19 height 21
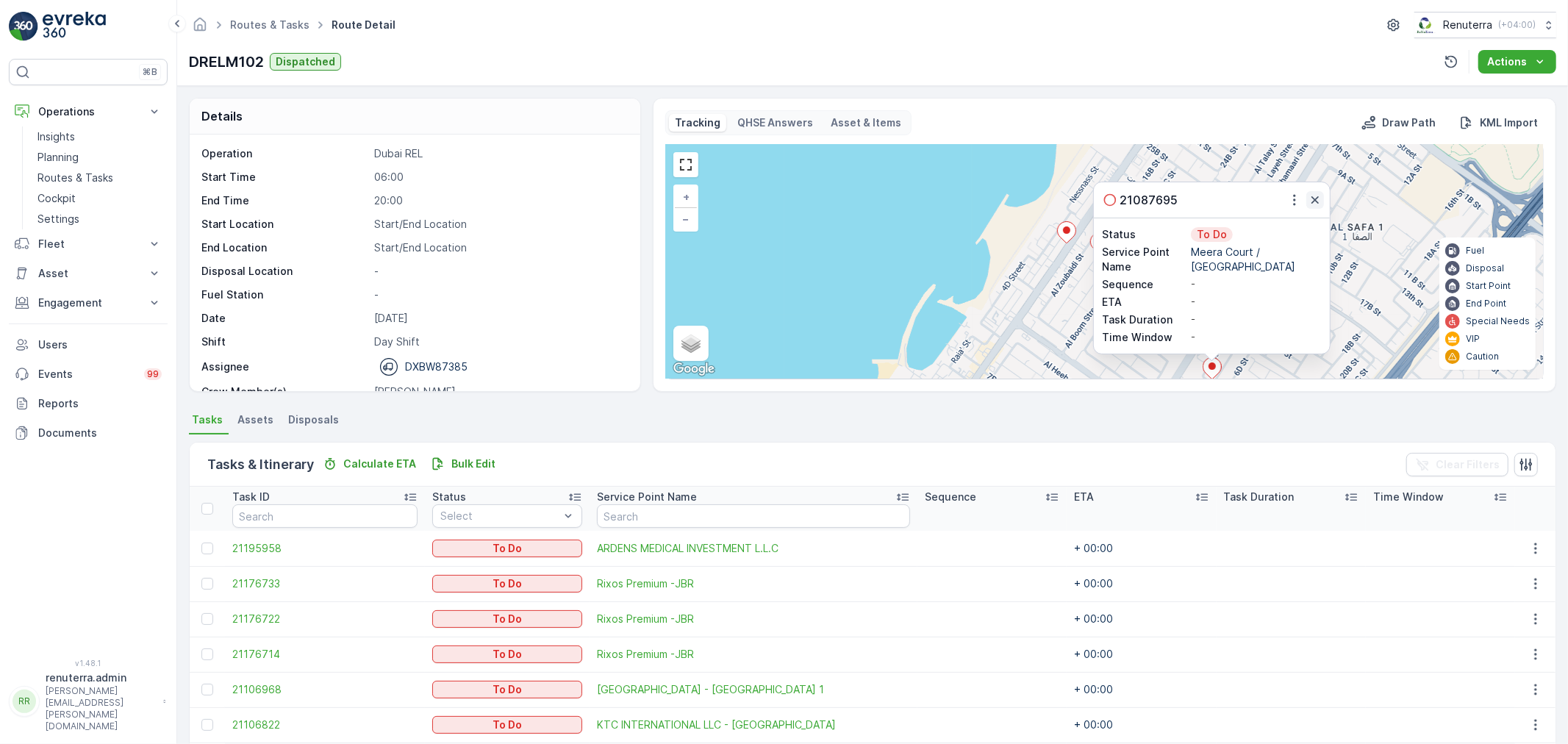
click at [1319, 199] on icon "button" at bounding box center [1315, 199] width 14 height 14
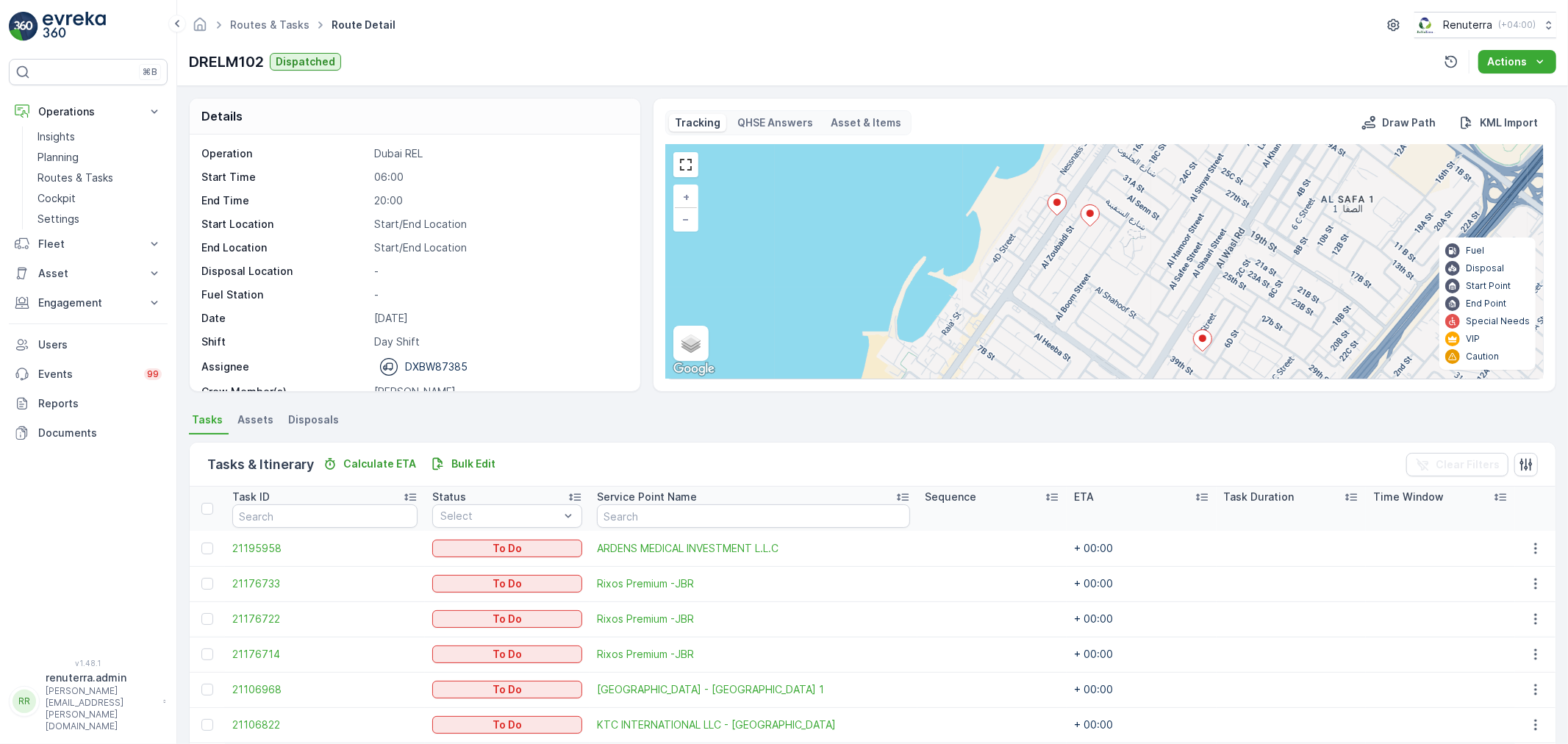
drag, startPoint x: 1297, startPoint y: 320, endPoint x: 1289, endPoint y: 193, distance: 127.3
click at [1288, 196] on div "3 + − Satellite Roadmap Terrain Hybrid Leaflet Keyboard shortcuts Map Data Map …" at bounding box center [1105, 262] width 877 height 234
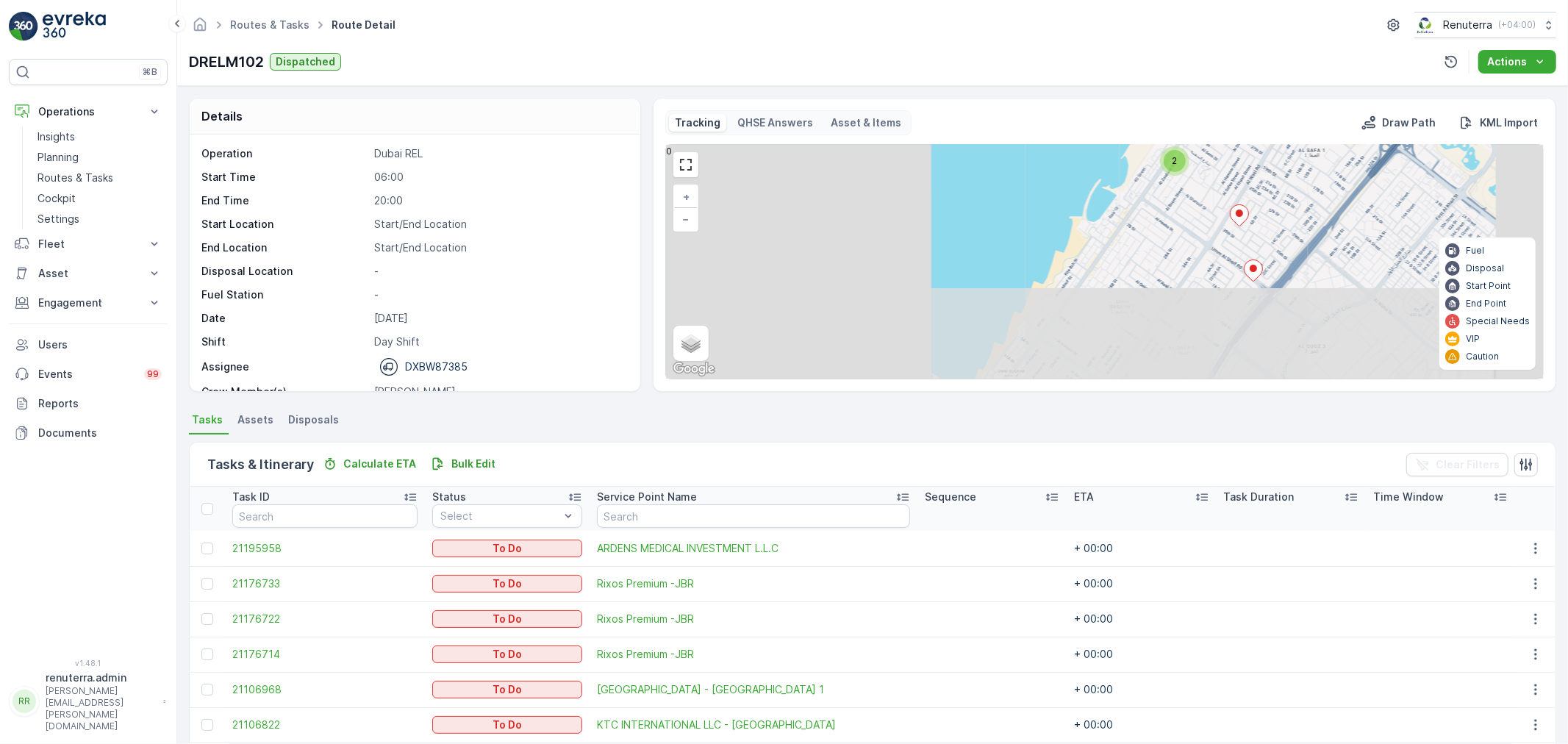
click at [1259, 269] on icon at bounding box center [1253, 270] width 19 height 21
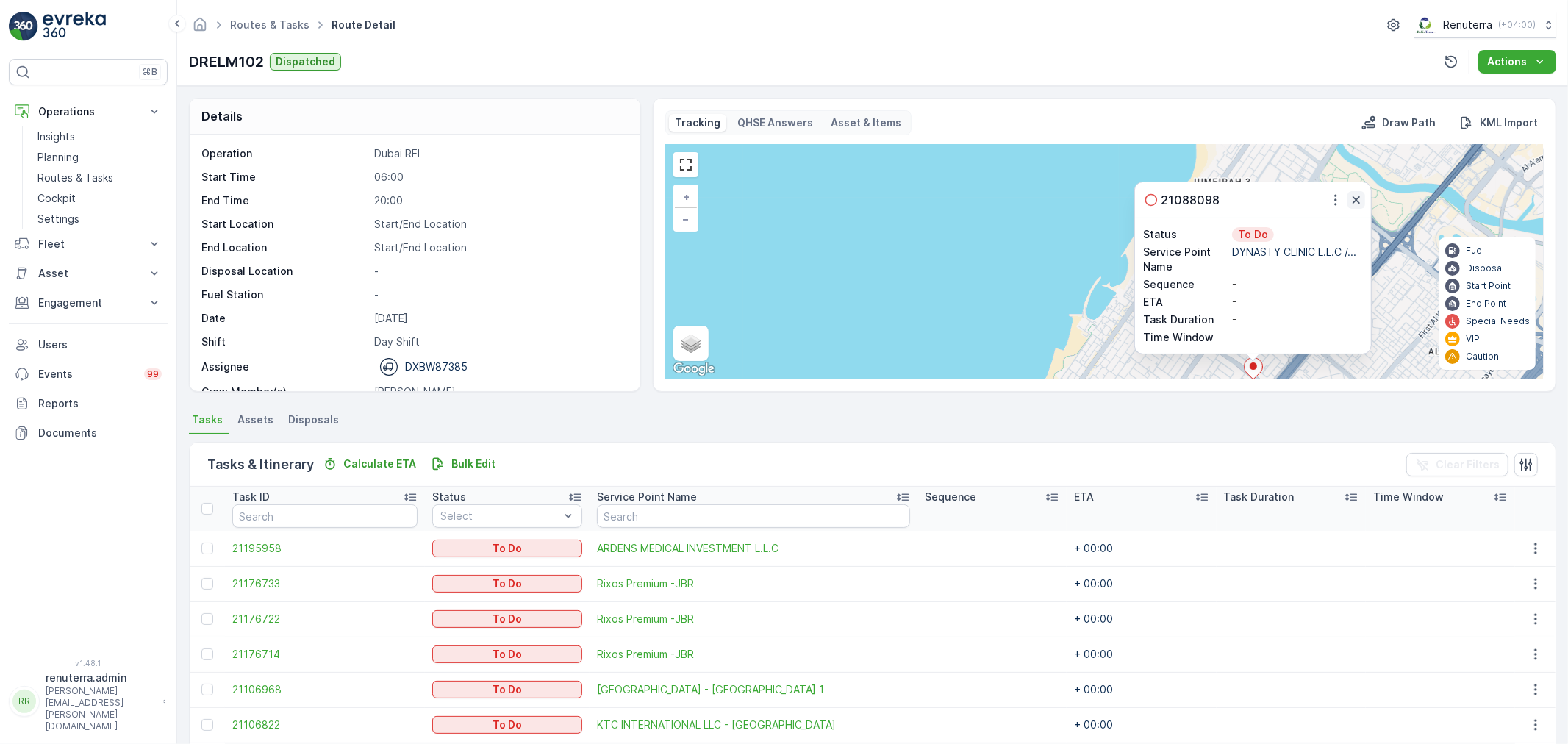
click at [1357, 202] on icon "button" at bounding box center [1356, 200] width 8 height 8
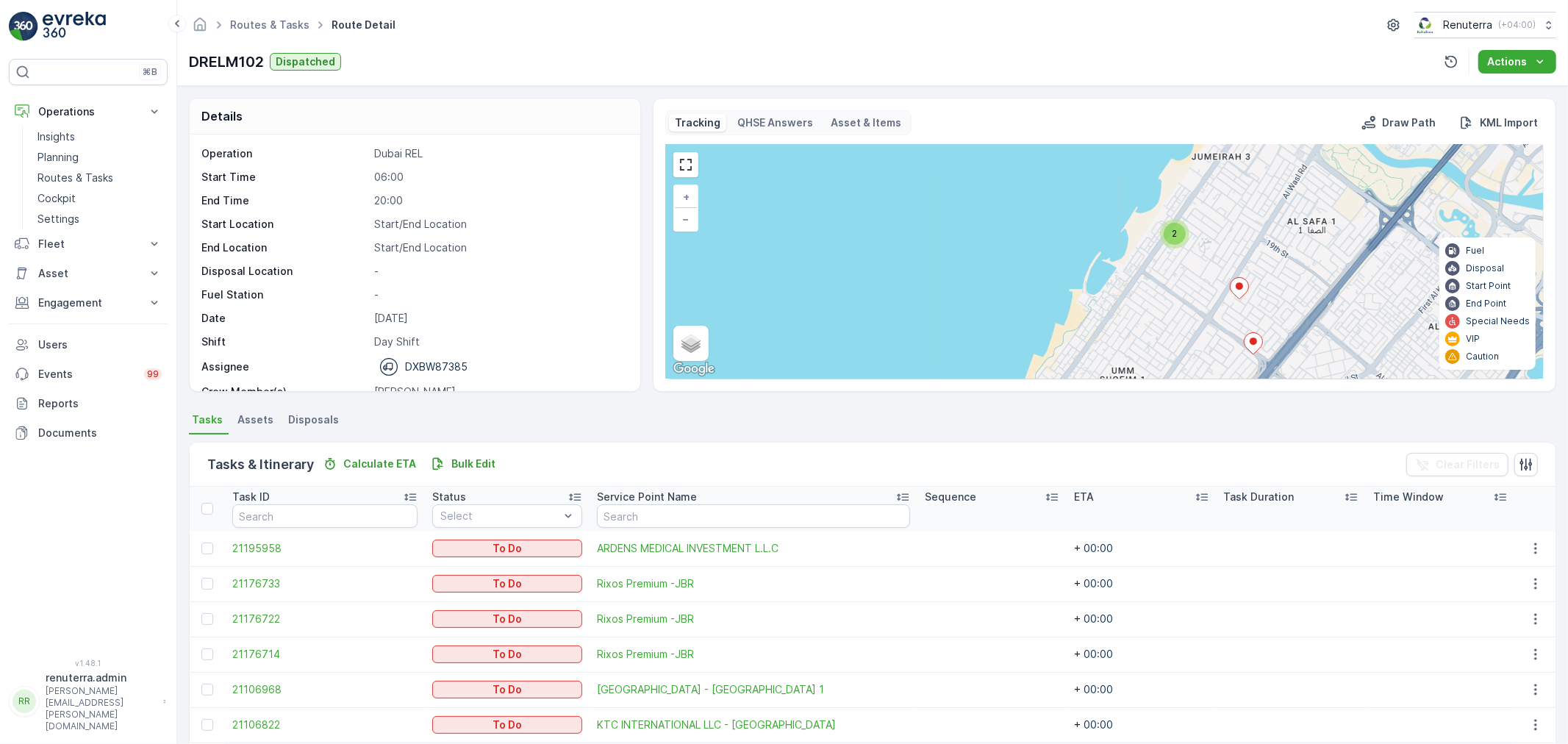
drag, startPoint x: 1295, startPoint y: 324, endPoint x: 1366, endPoint y: 148, distance: 189.8
click at [1366, 148] on div "3 2 + − Satellite Roadmap Terrain Hybrid Leaflet Keyboard shortcuts Map Data Ma…" at bounding box center [1105, 262] width 877 height 234
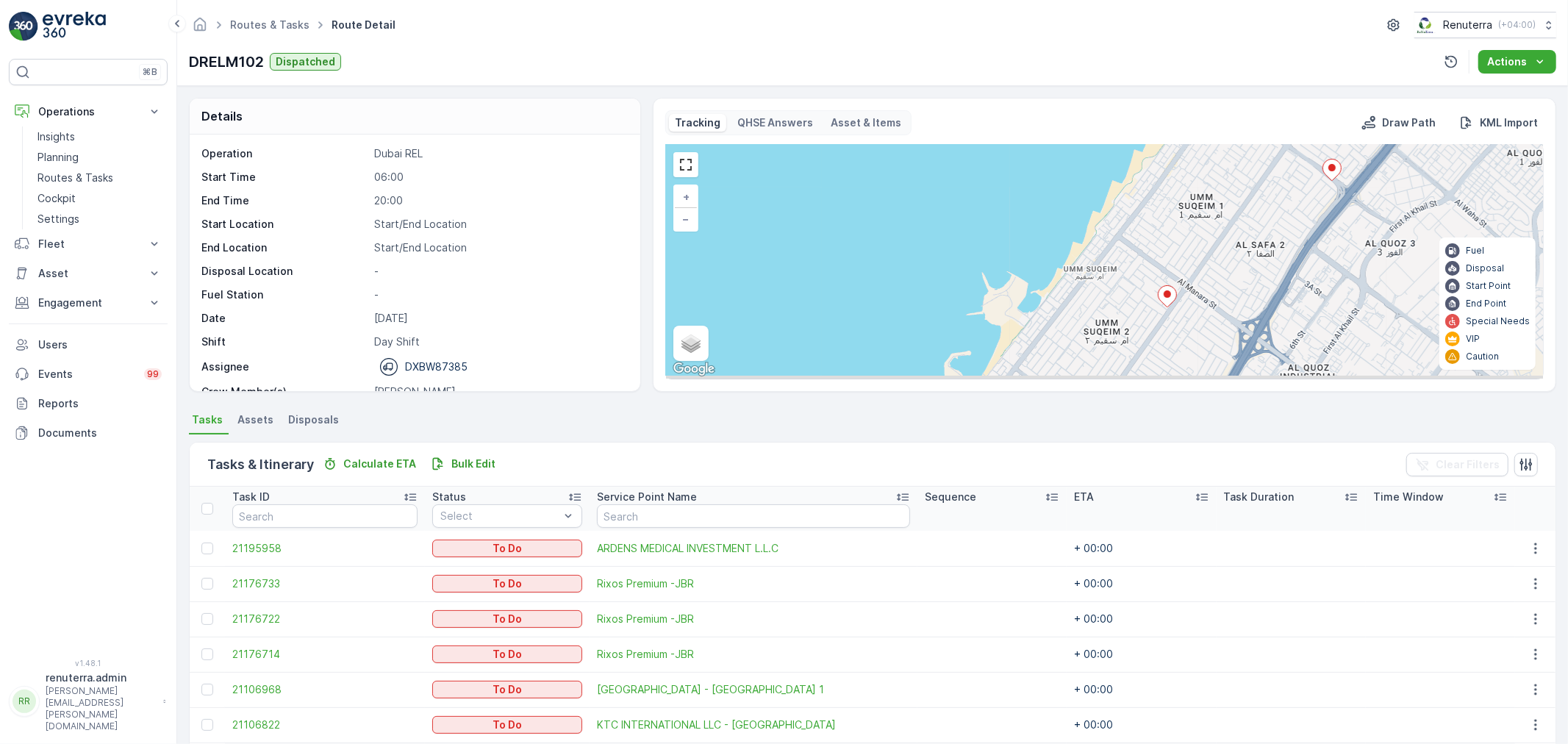
click at [1179, 289] on div "3 2 + − Satellite Roadmap Terrain Hybrid Leaflet Keyboard shortcuts Map Data Ma…" at bounding box center [1105, 262] width 877 height 234
click at [1162, 307] on div at bounding box center [1168, 298] width 19 height 25
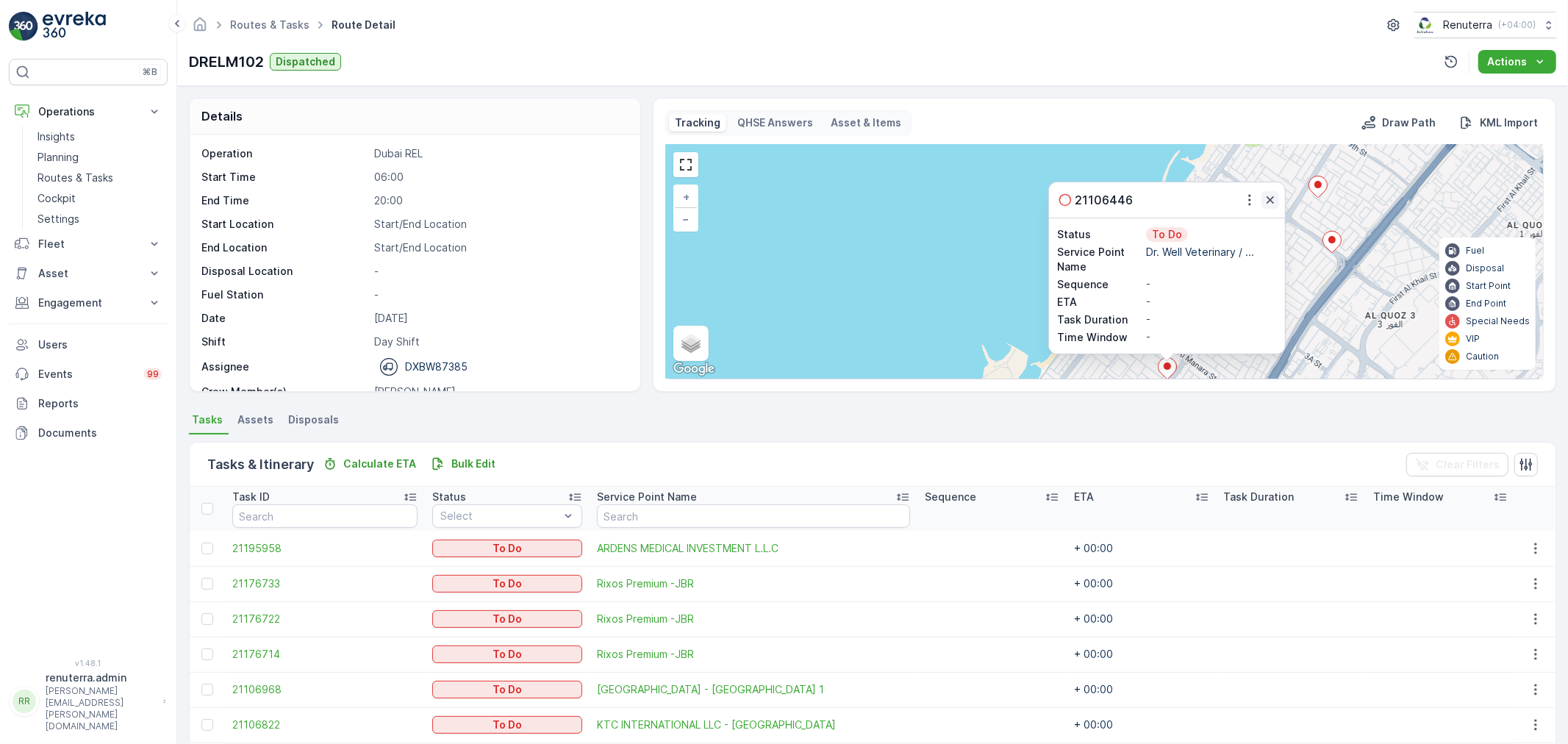
click at [1275, 201] on icon "button" at bounding box center [1270, 199] width 14 height 14
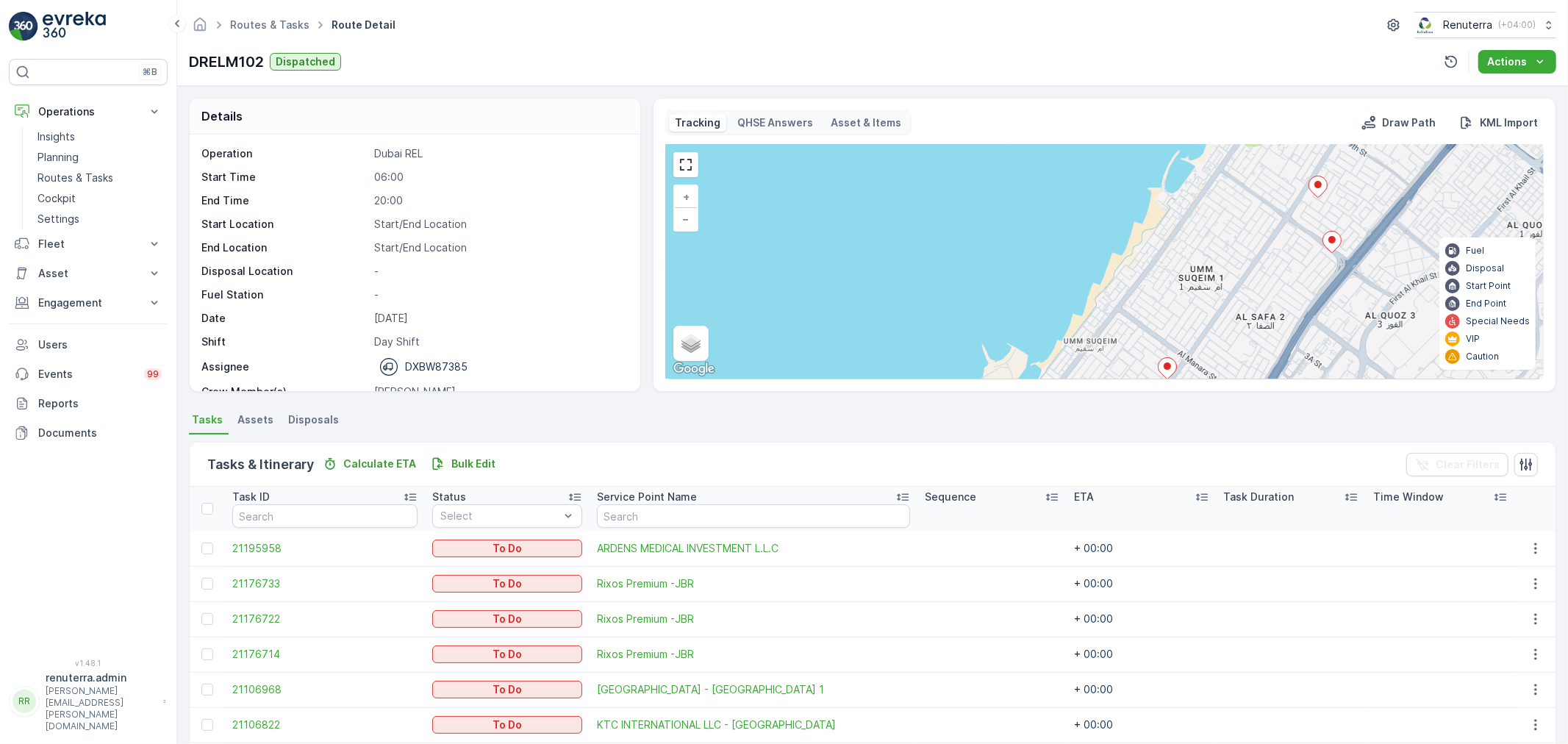
drag, startPoint x: 1231, startPoint y: 322, endPoint x: 1261, endPoint y: 157, distance: 167.7
click at [1260, 162] on div "3 2 + − Satellite Roadmap Terrain Hybrid Leaflet Keyboard shortcuts Map Data Ma…" at bounding box center [1105, 262] width 877 height 234
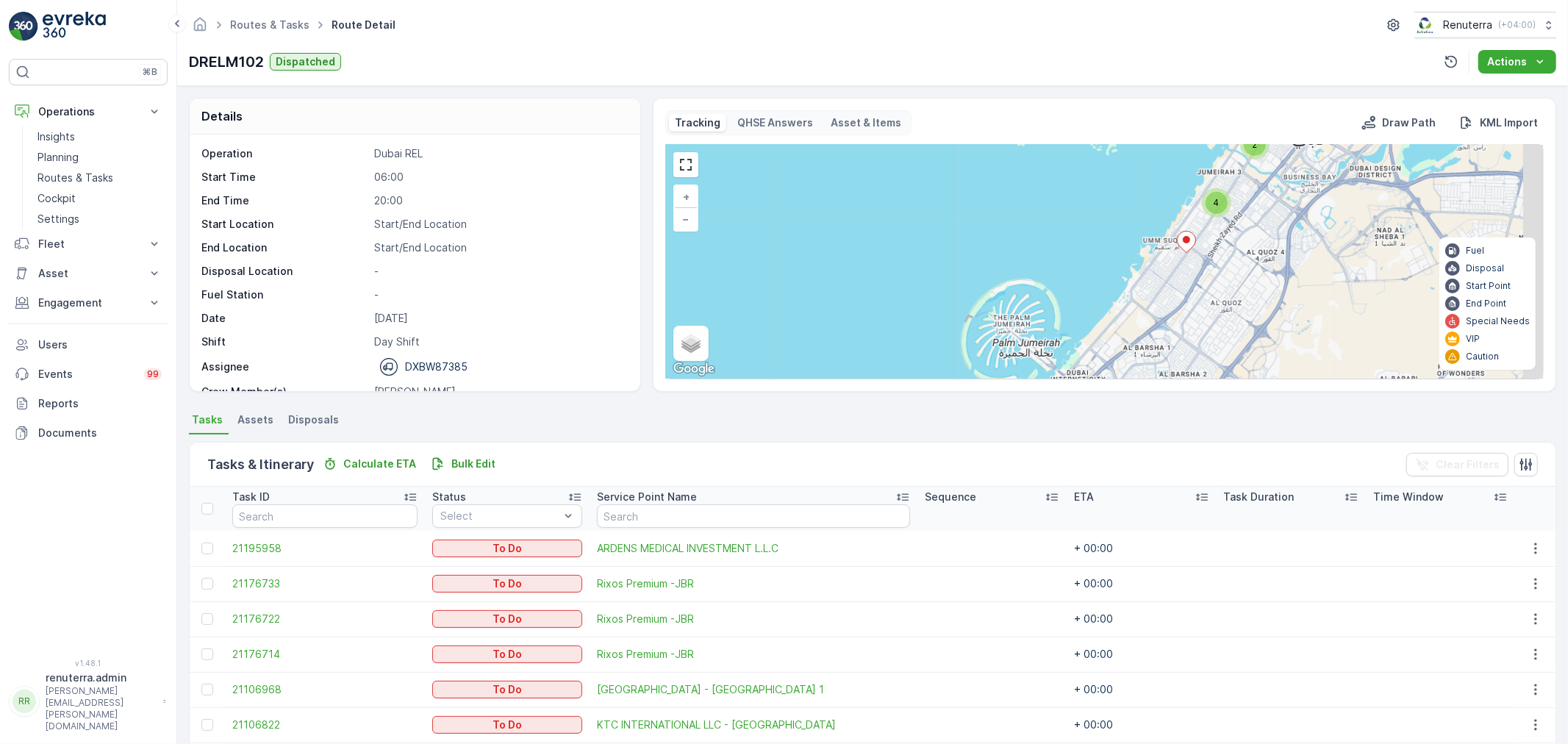
drag, startPoint x: 1218, startPoint y: 210, endPoint x: 1214, endPoint y: 204, distance: 7.2
click at [1182, 272] on div "3 2 2 2 4 + − Satellite Roadmap Terrain Hybrid Leaflet Keyboard shortcuts Map D…" at bounding box center [1105, 262] width 877 height 234
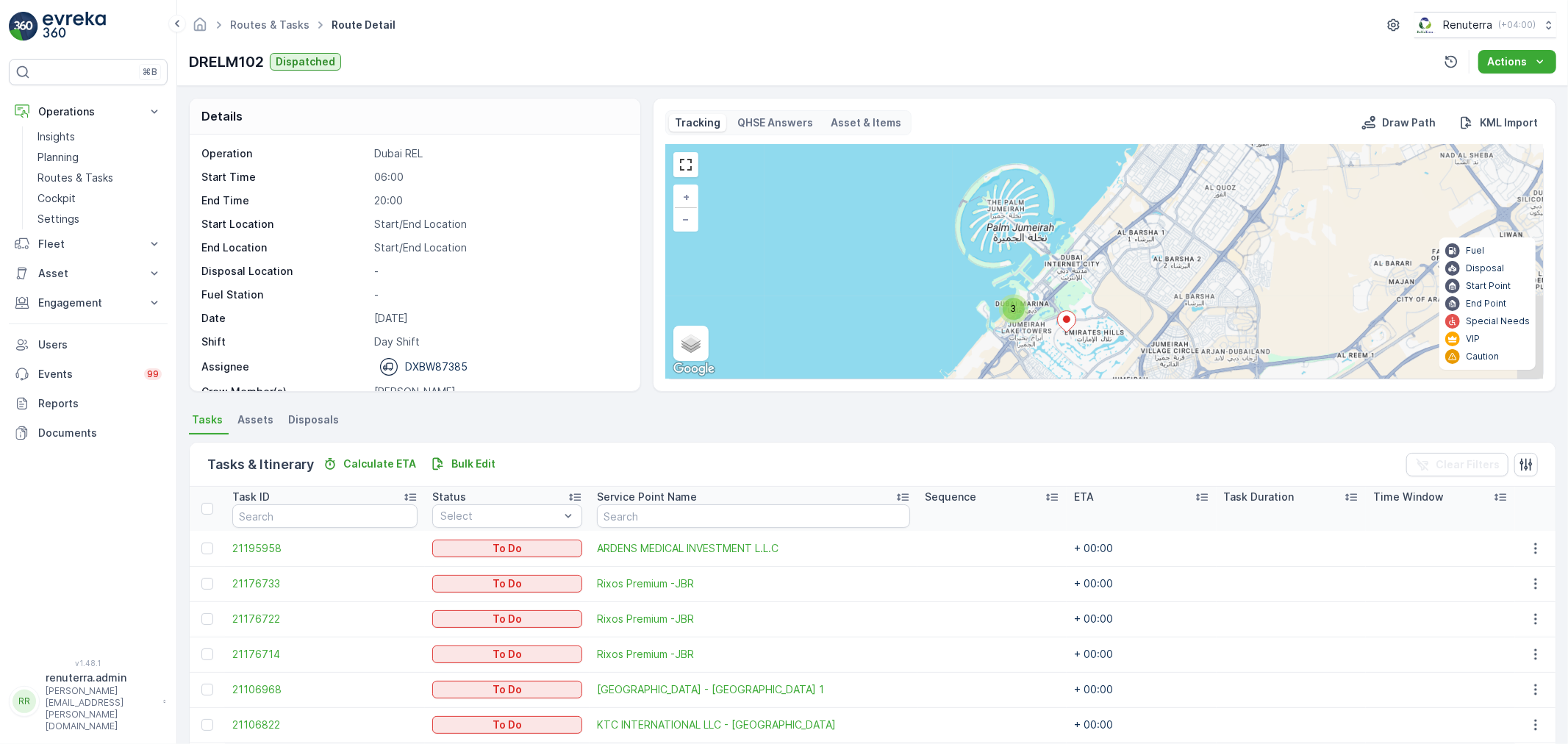
drag, startPoint x: 1147, startPoint y: 301, endPoint x: 1138, endPoint y: 194, distance: 107.4
click at [1138, 194] on div "3 2 2 2 4 + − Satellite Roadmap Terrain Hybrid Leaflet Keyboard shortcuts Map D…" at bounding box center [1105, 262] width 877 height 234
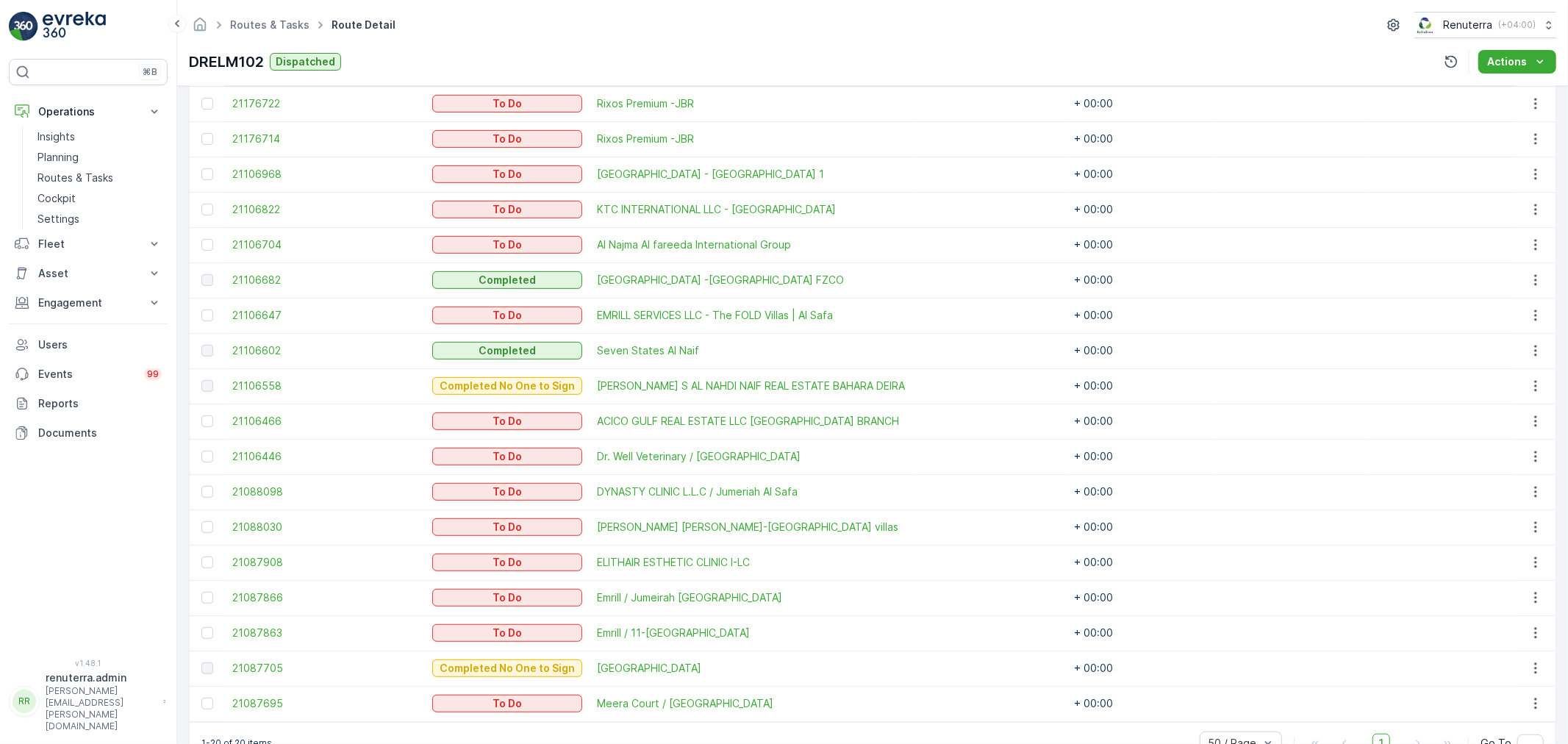
scroll to position [554, 0]
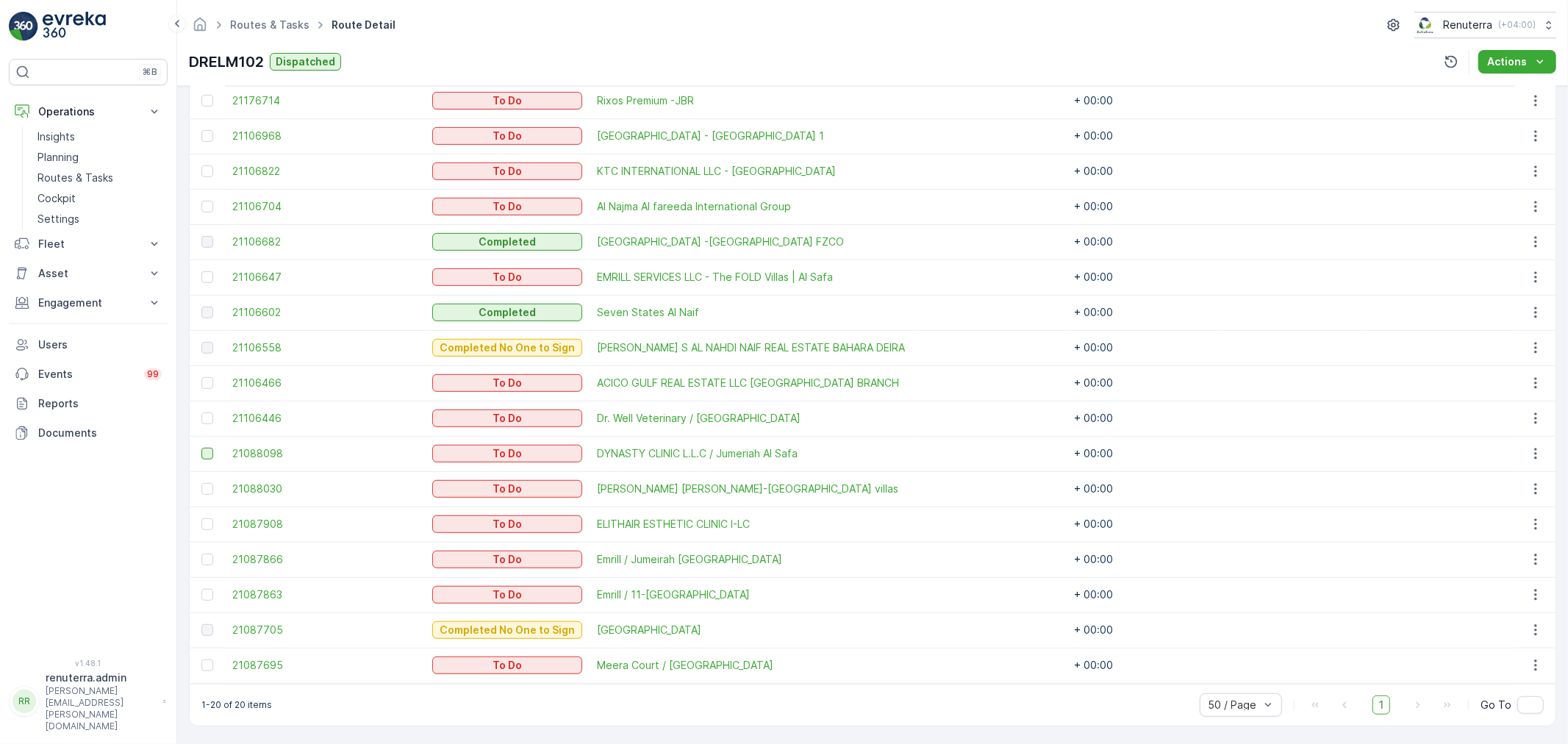
click at [202, 453] on div at bounding box center [207, 454] width 12 height 12
click at [202, 448] on input "checkbox" at bounding box center [202, 448] width 0 height 0
click at [206, 424] on td at bounding box center [207, 418] width 36 height 36
click at [206, 421] on div at bounding box center [207, 418] width 12 height 12
click at [202, 412] on input "checkbox" at bounding box center [202, 412] width 0 height 0
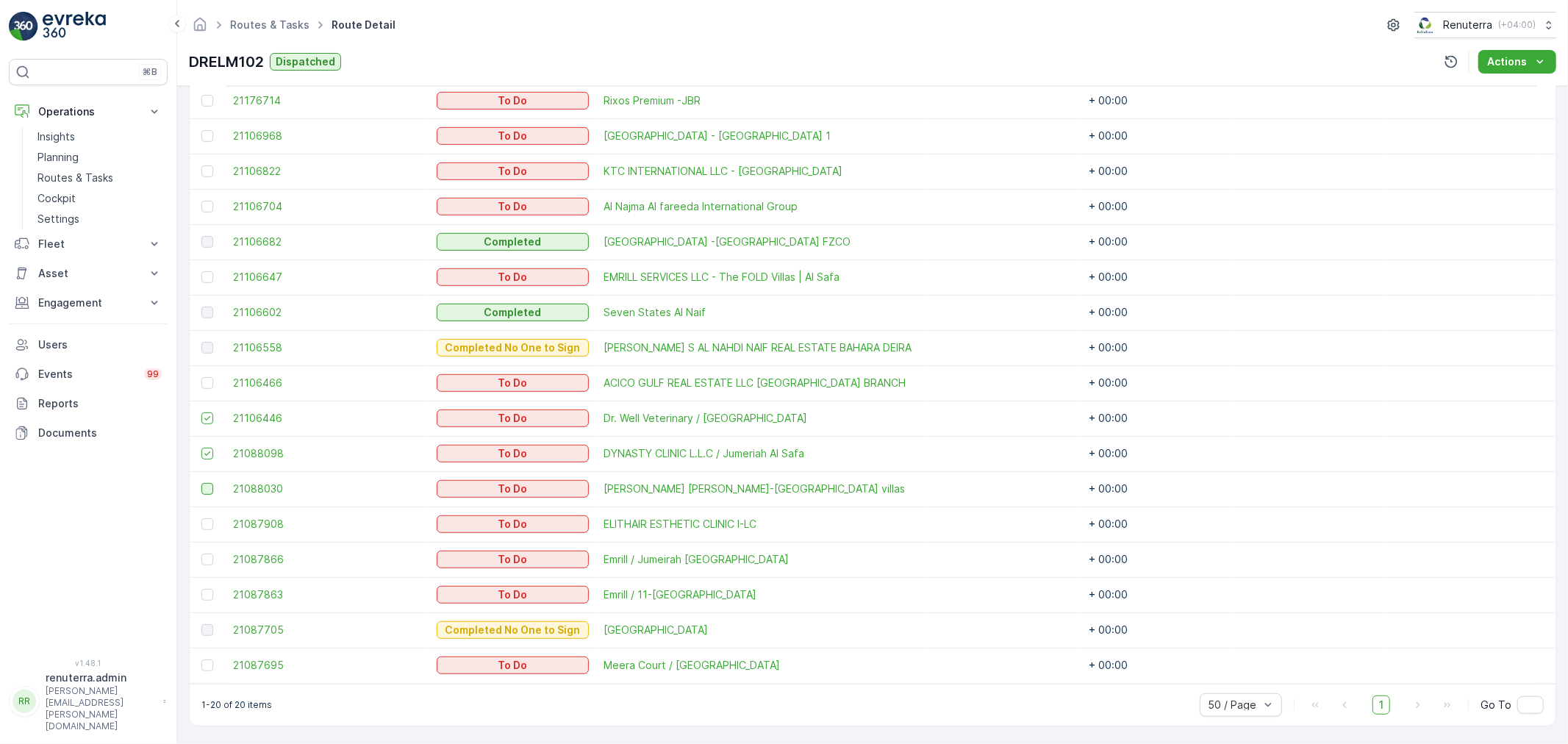
click at [207, 488] on div at bounding box center [207, 488] width 12 height 12
click at [202, 482] on input "checkbox" at bounding box center [202, 482] width 0 height 0
click at [202, 659] on div at bounding box center [209, 665] width 15 height 12
click at [202, 659] on input "checkbox" at bounding box center [202, 659] width 0 height 0
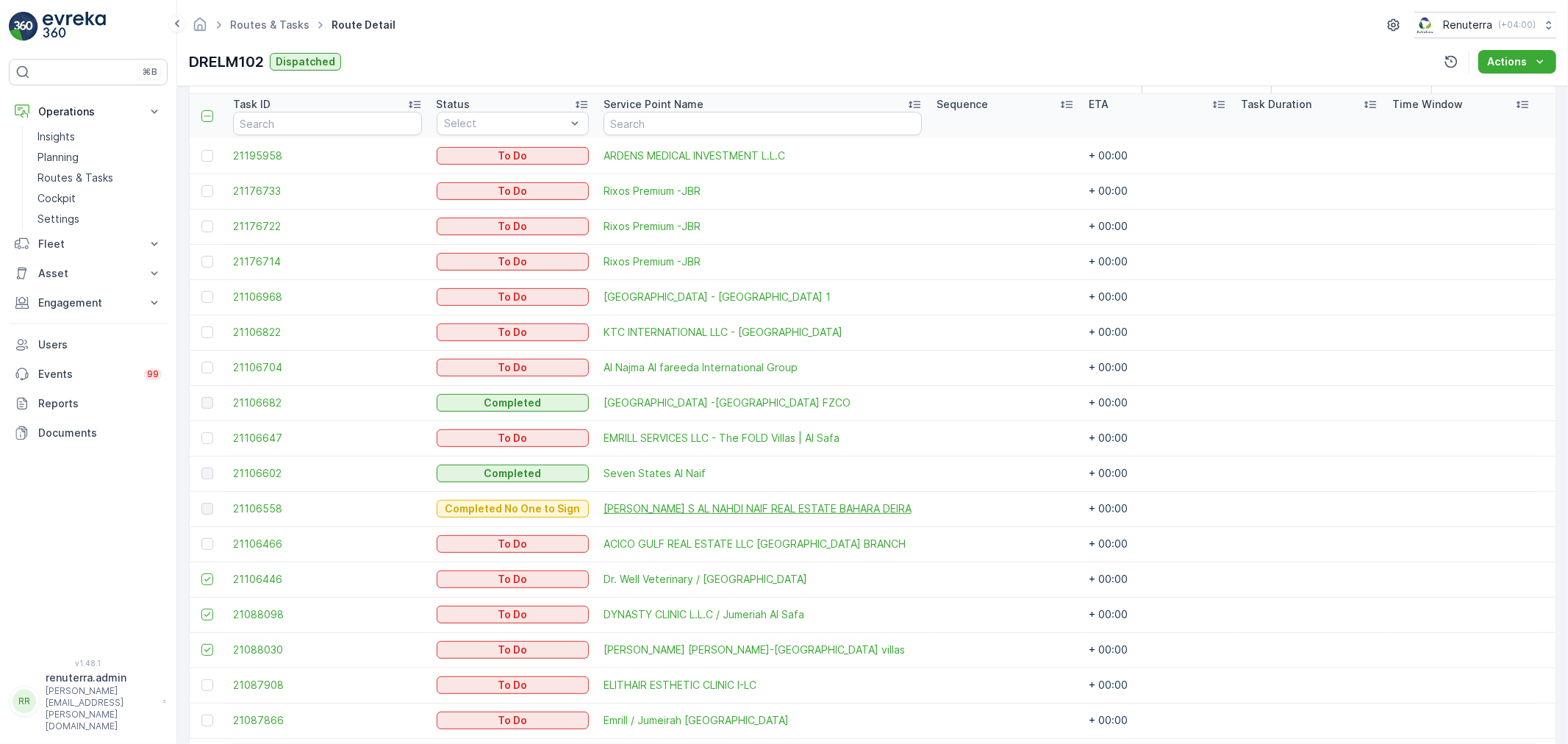
scroll to position [390, 0]
click at [203, 156] on div at bounding box center [207, 158] width 12 height 12
click at [202, 152] on input "checkbox" at bounding box center [202, 152] width 0 height 0
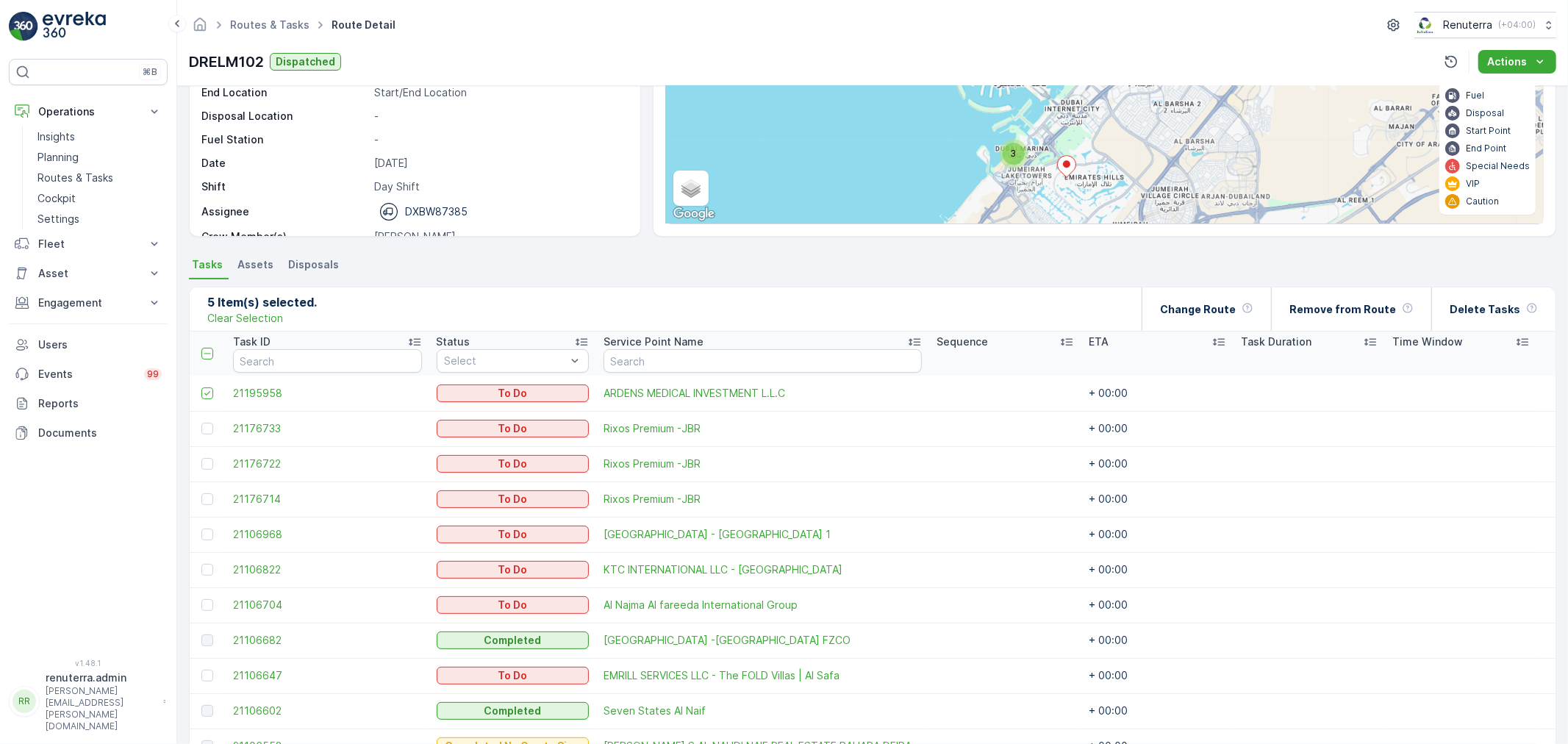
scroll to position [145, 0]
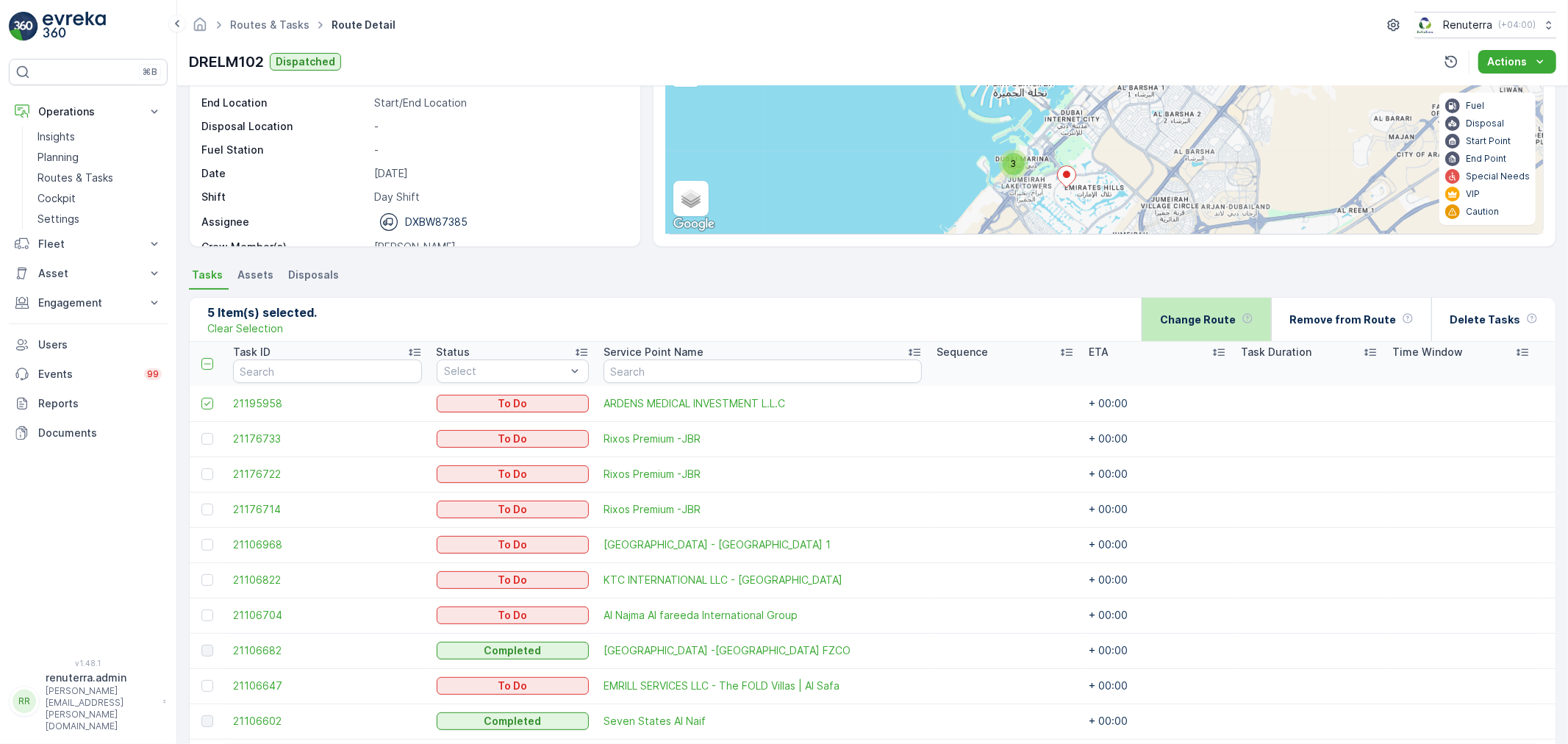
click at [1201, 298] on div "Change Route" at bounding box center [1206, 319] width 93 height 43
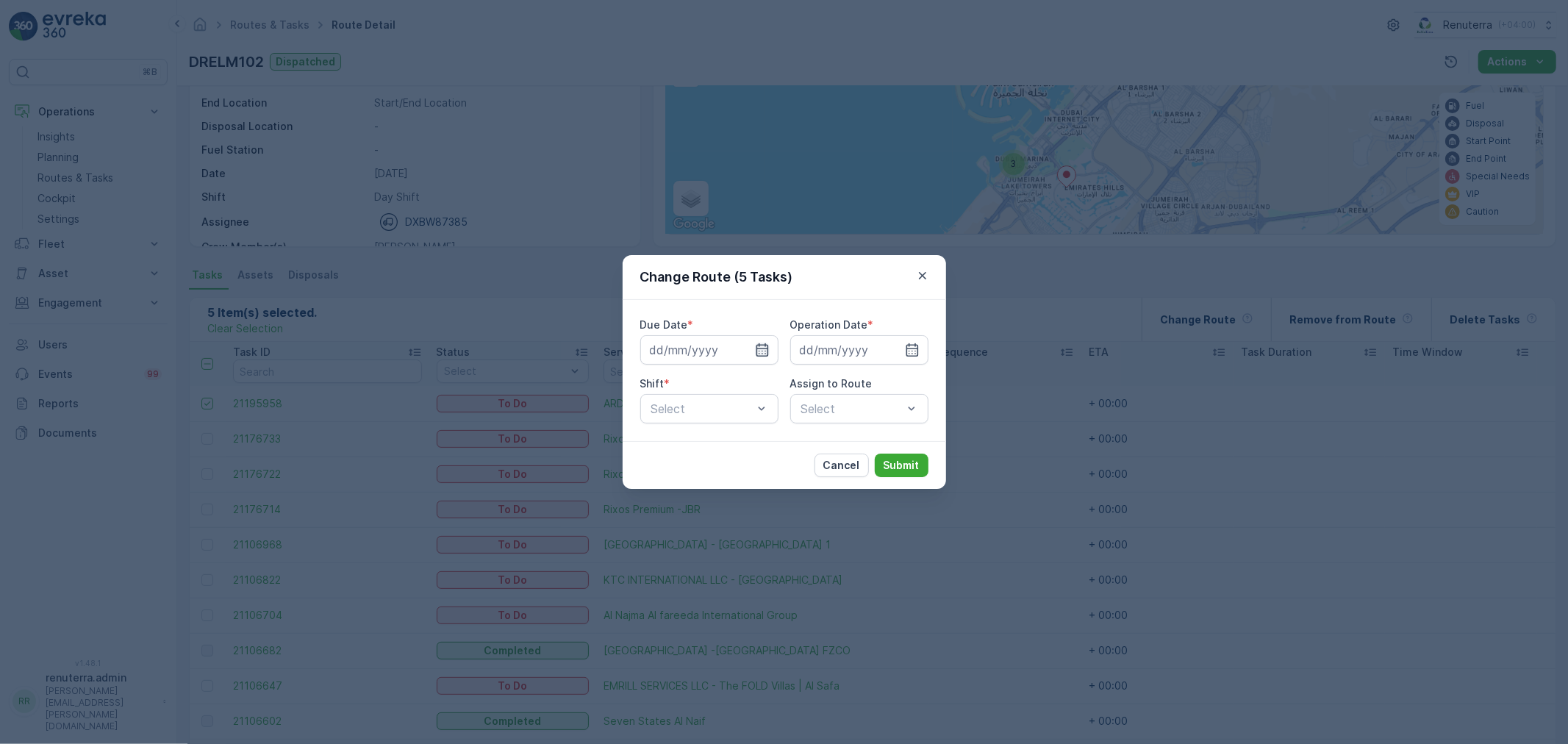
click at [759, 355] on icon "button" at bounding box center [762, 350] width 14 height 14
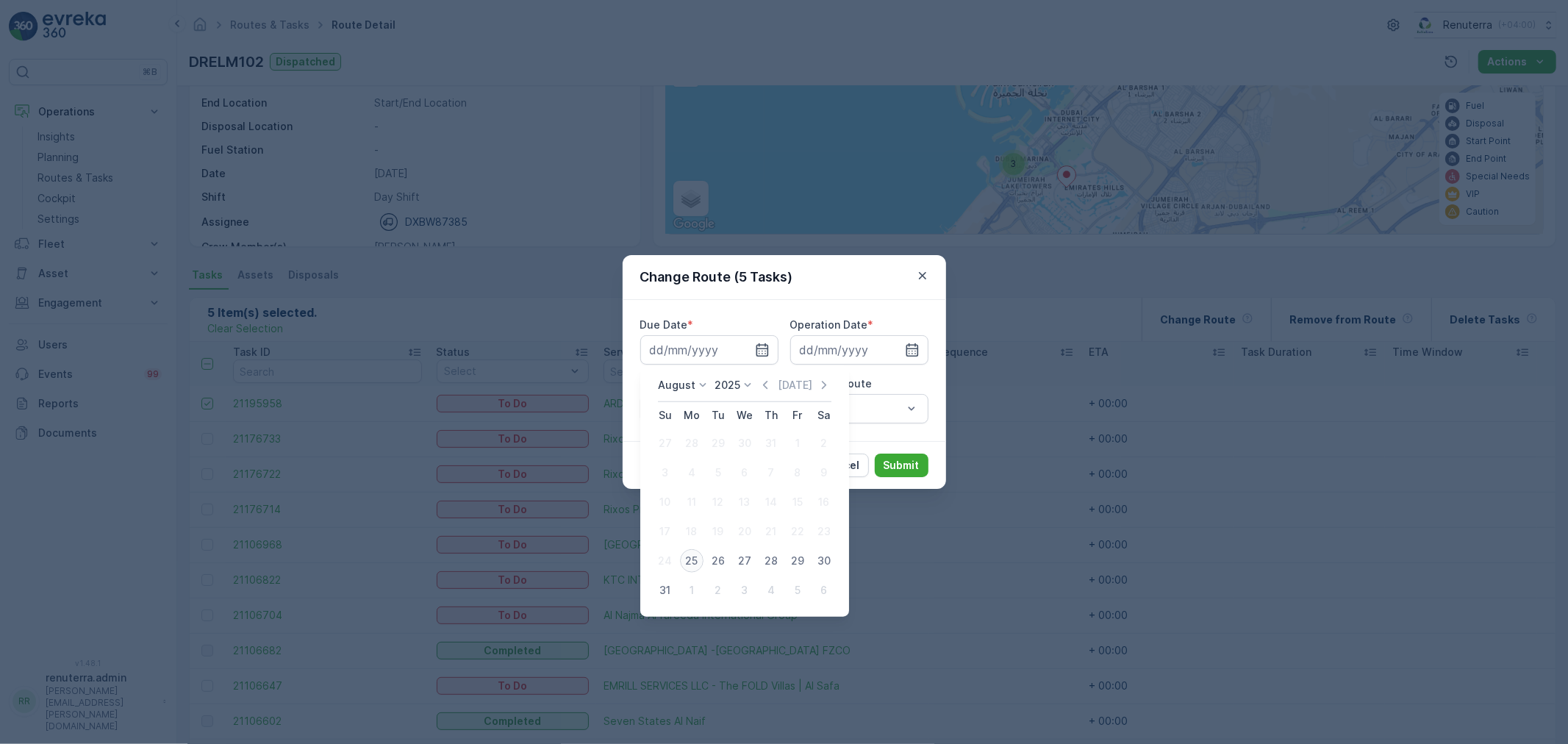
click at [696, 560] on div "25" at bounding box center [692, 561] width 24 height 24
type input "25.08.2025"
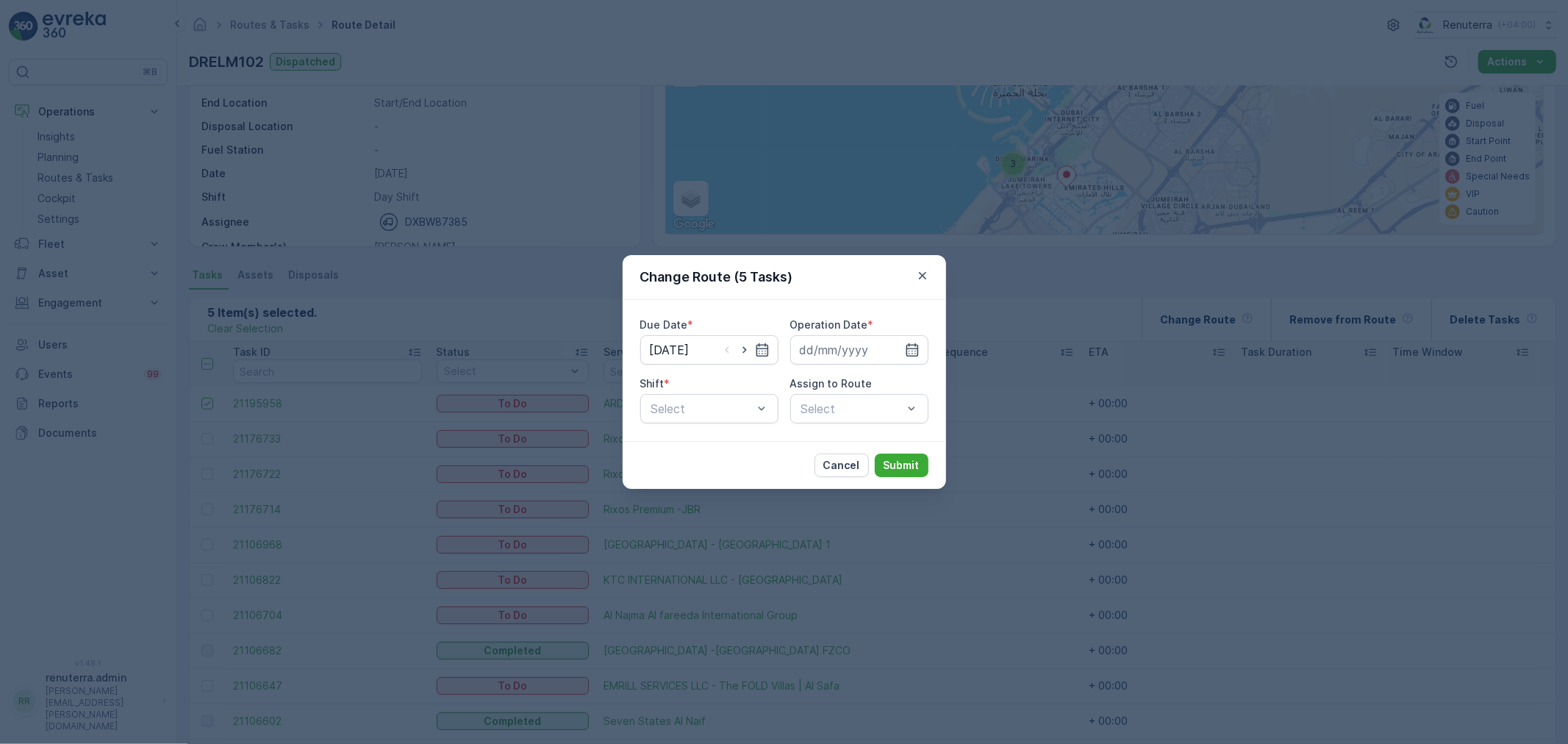
click at [860, 362] on input at bounding box center [859, 350] width 138 height 30
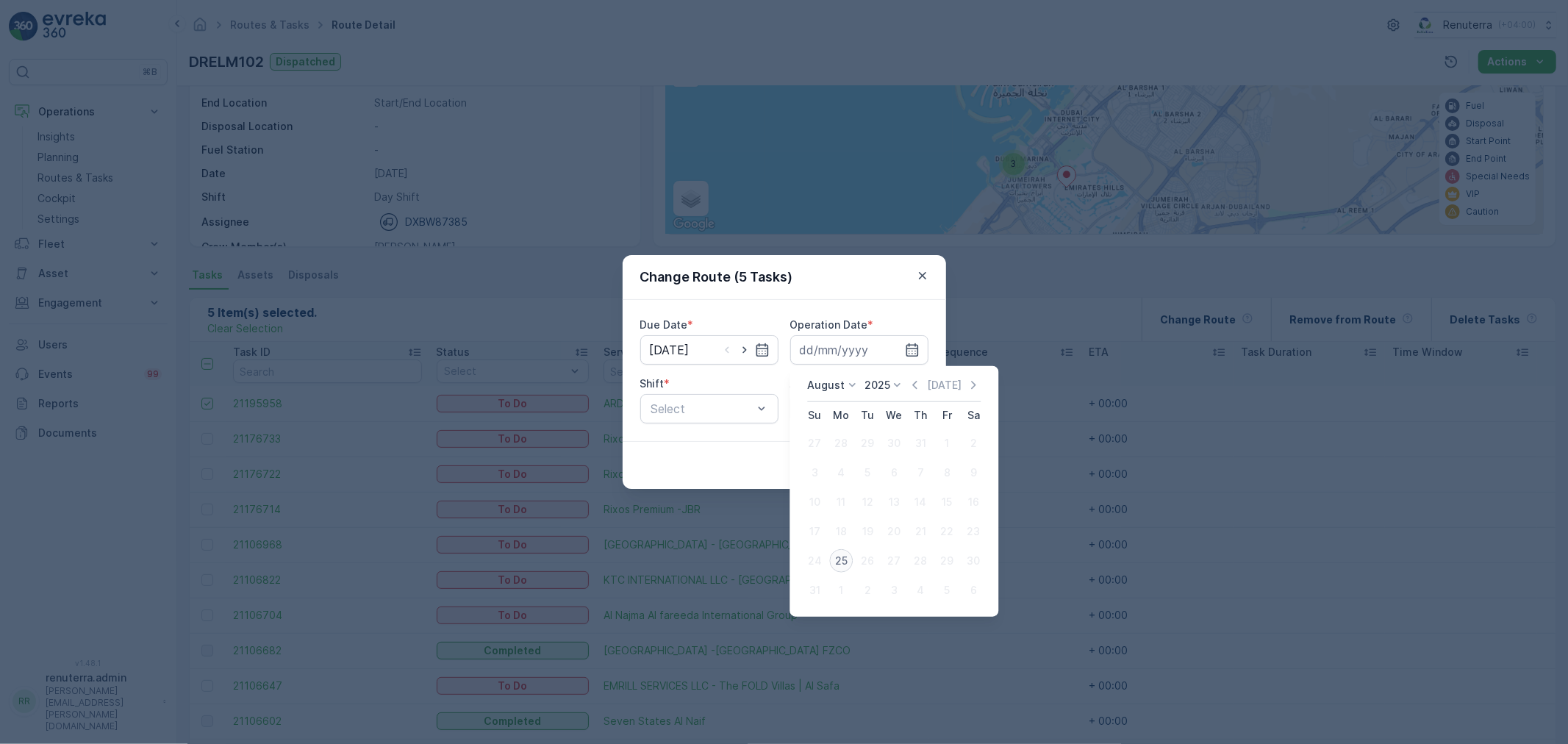
drag, startPoint x: 839, startPoint y: 559, endPoint x: 816, endPoint y: 523, distance: 42.7
click at [839, 556] on div "25" at bounding box center [841, 561] width 24 height 24
type input "25.08.2025"
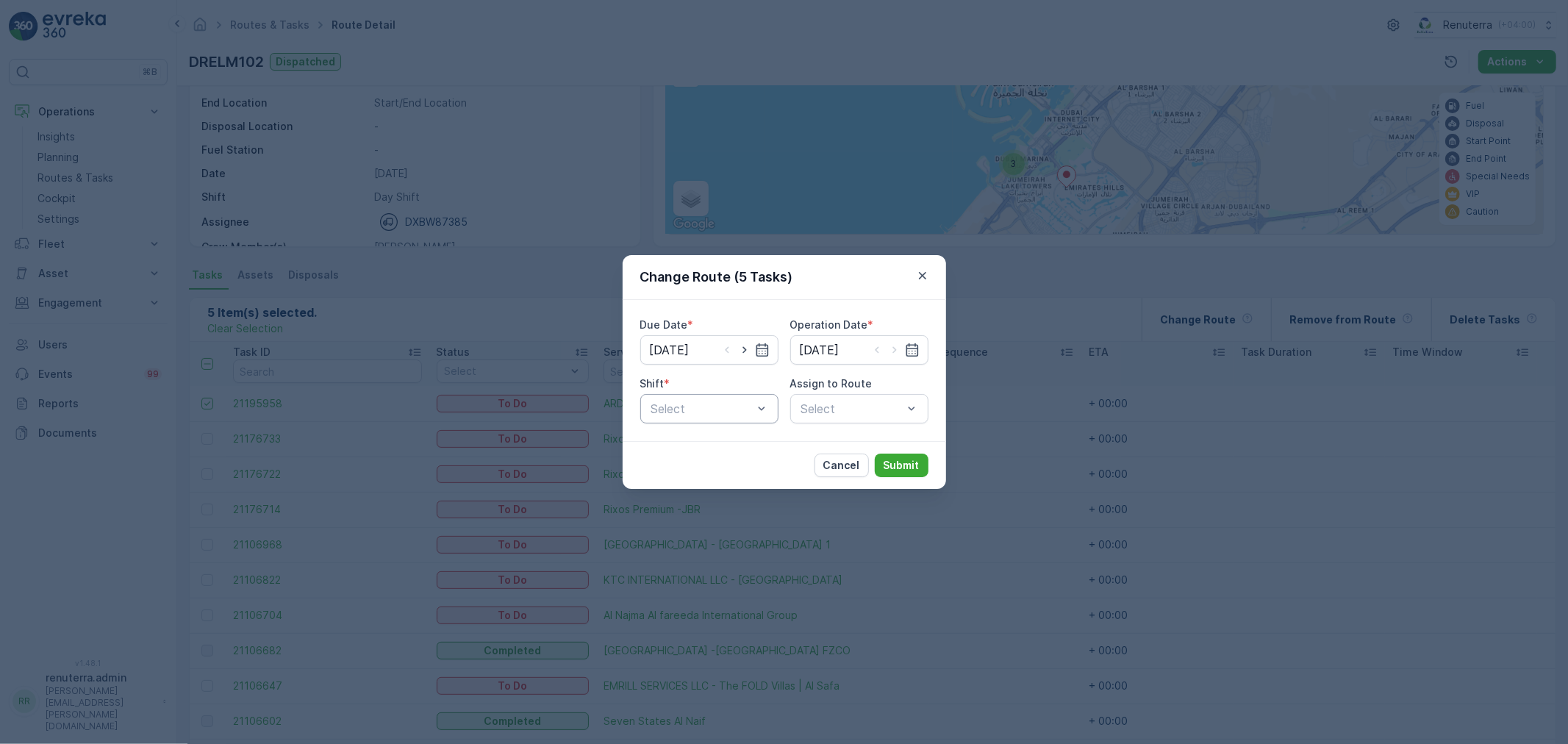
click at [745, 402] on div at bounding box center [702, 409] width 104 height 14
click at [721, 443] on div "Day Shift" at bounding box center [709, 445] width 120 height 14
click at [838, 405] on div "Select" at bounding box center [859, 408] width 138 height 30
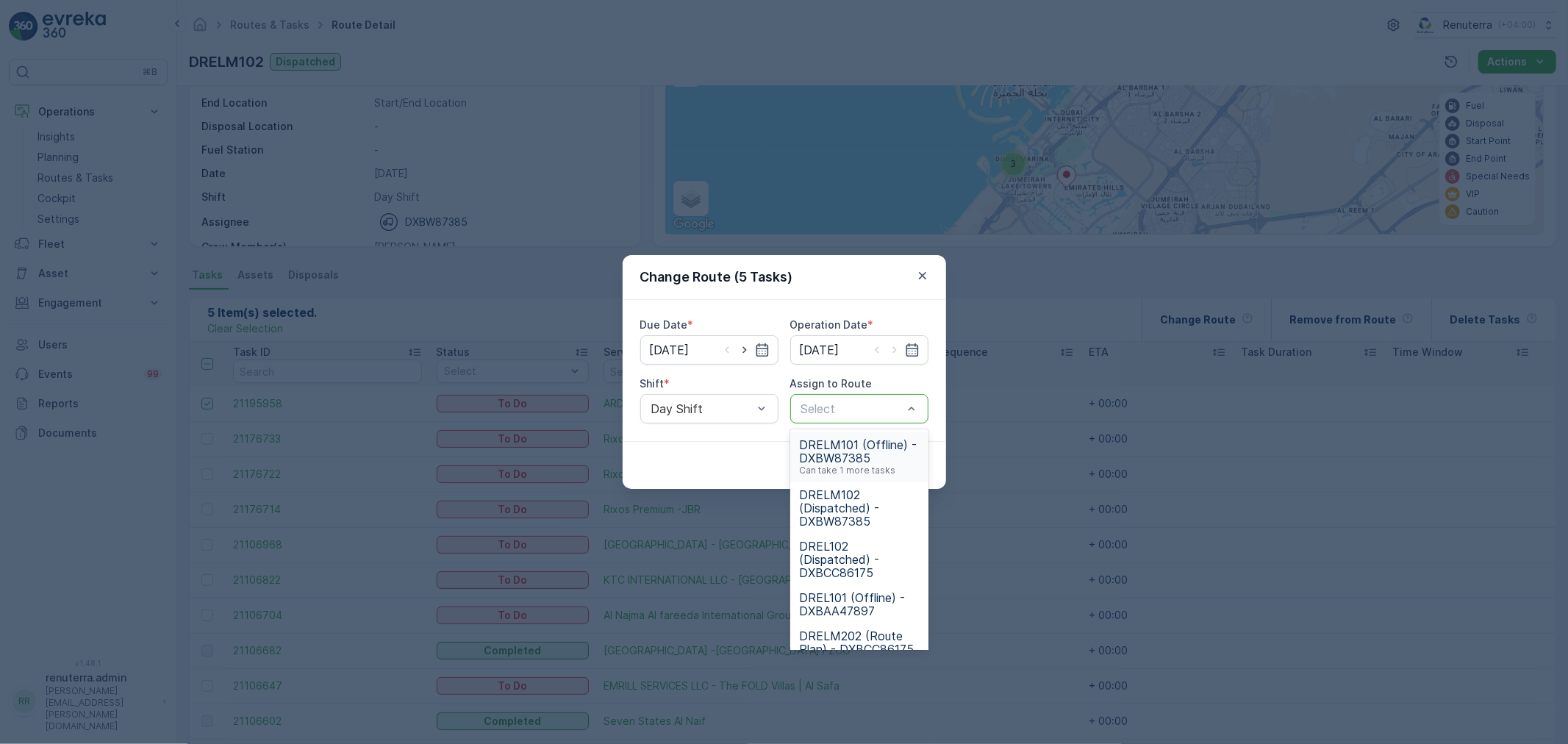
click at [835, 412] on div at bounding box center [852, 409] width 104 height 14
type input "101"
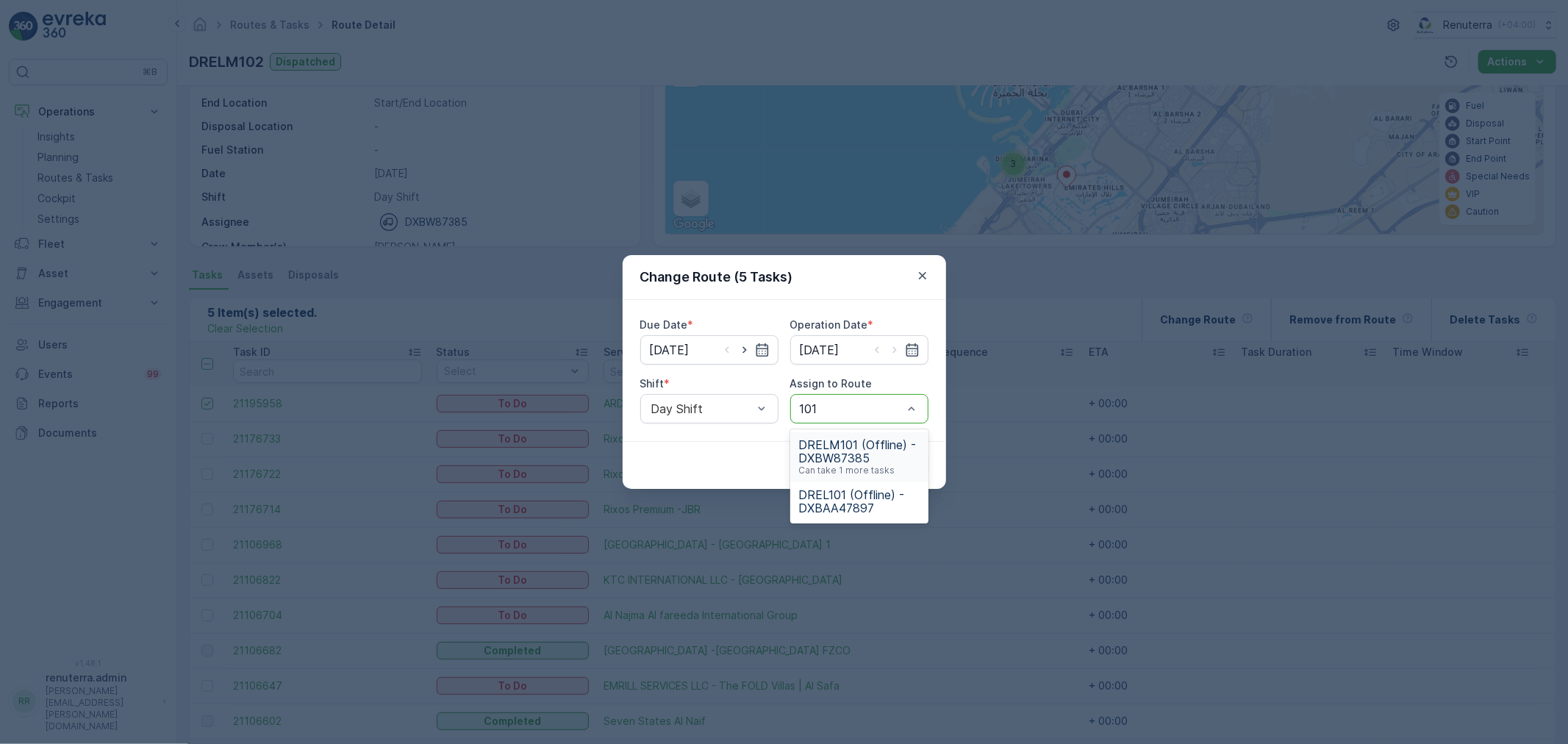
click at [883, 450] on span "DRELM101 (Offline) - DXBW87385" at bounding box center [859, 451] width 120 height 26
click at [912, 460] on p "Submit" at bounding box center [902, 465] width 36 height 14
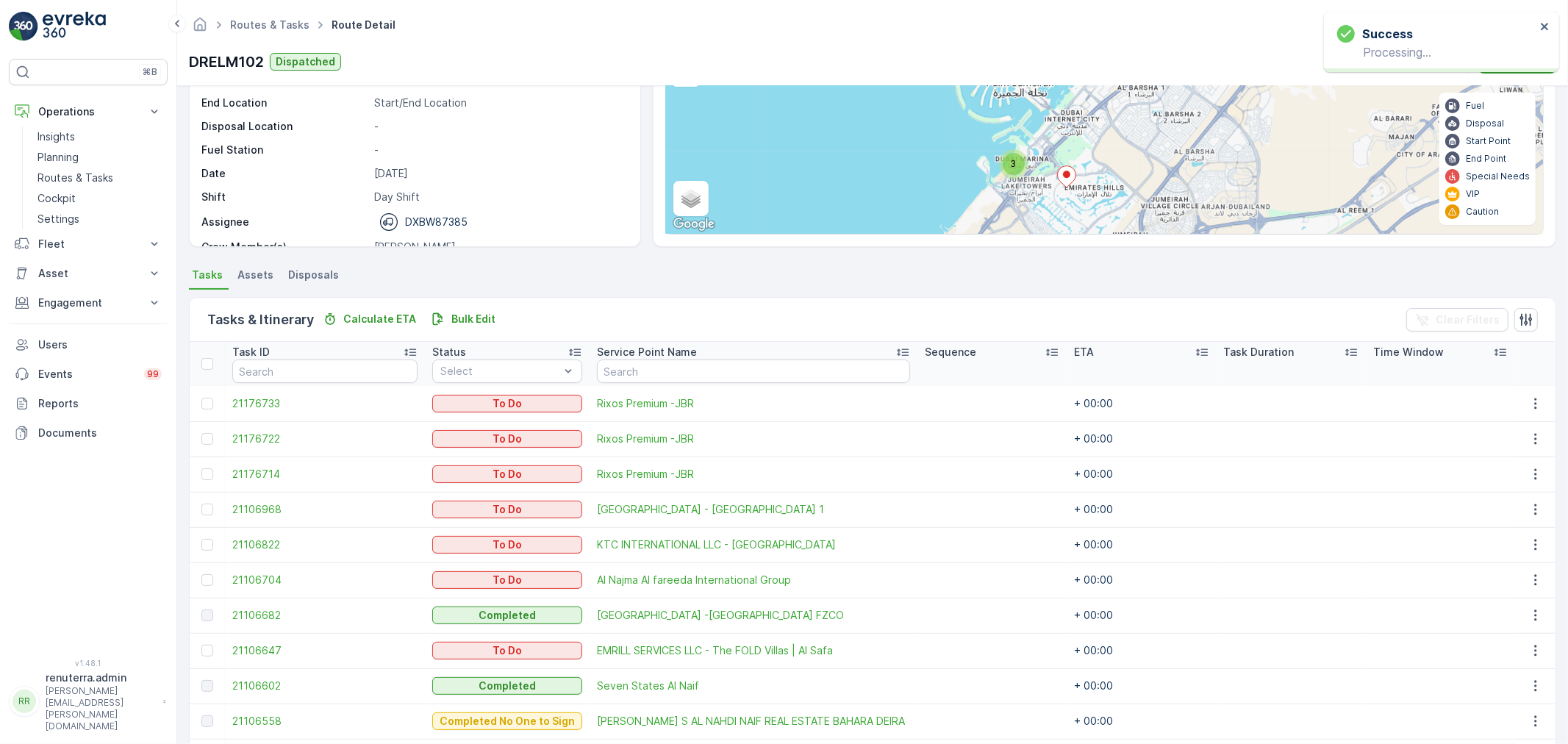
scroll to position [58, 0]
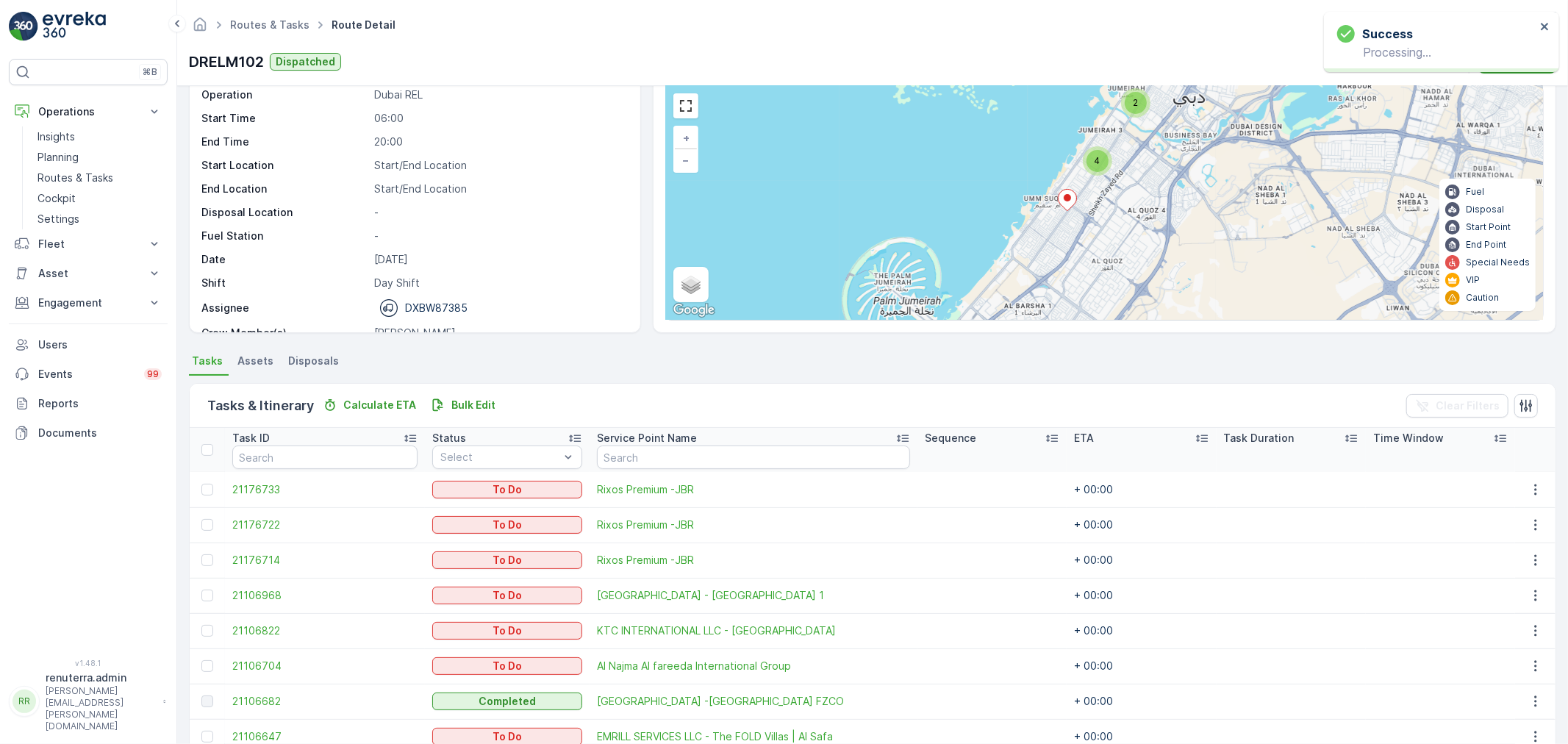
drag, startPoint x: 1063, startPoint y: 159, endPoint x: 1026, endPoint y: 245, distance: 93.6
click at [986, 260] on div "3 2 2 2 4 + − Satellite Roadmap Terrain Hybrid Leaflet Keyboard shortcuts Map D…" at bounding box center [1105, 203] width 877 height 234
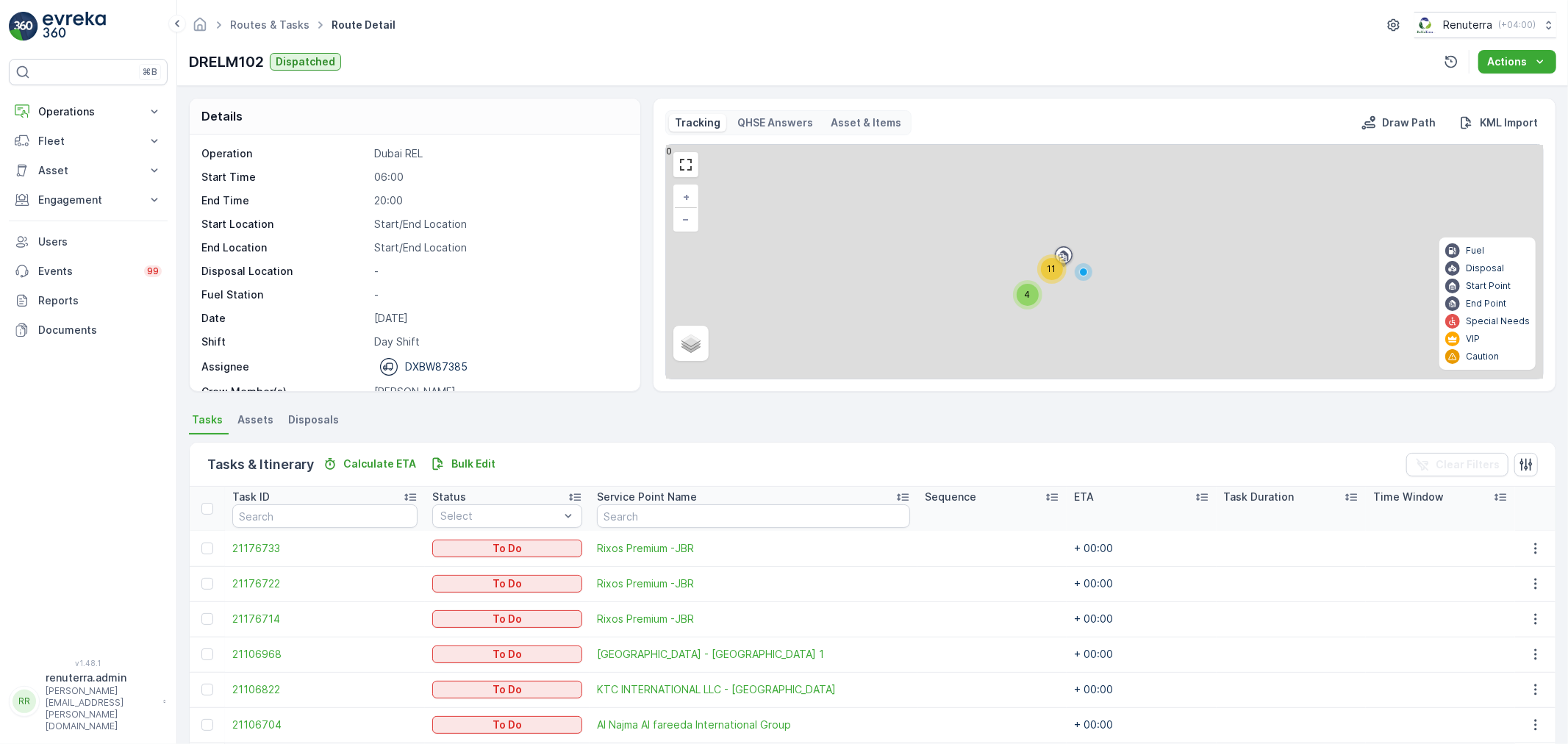
drag, startPoint x: 1036, startPoint y: 278, endPoint x: 1044, endPoint y: 275, distance: 8.5
click at [1036, 278] on div "4 11 + − Satellite Roadmap Terrain Hybrid Leaflet Fuel Disposal Start Point End…" at bounding box center [1105, 262] width 877 height 234
click at [1045, 273] on div "11" at bounding box center [1052, 269] width 22 height 22
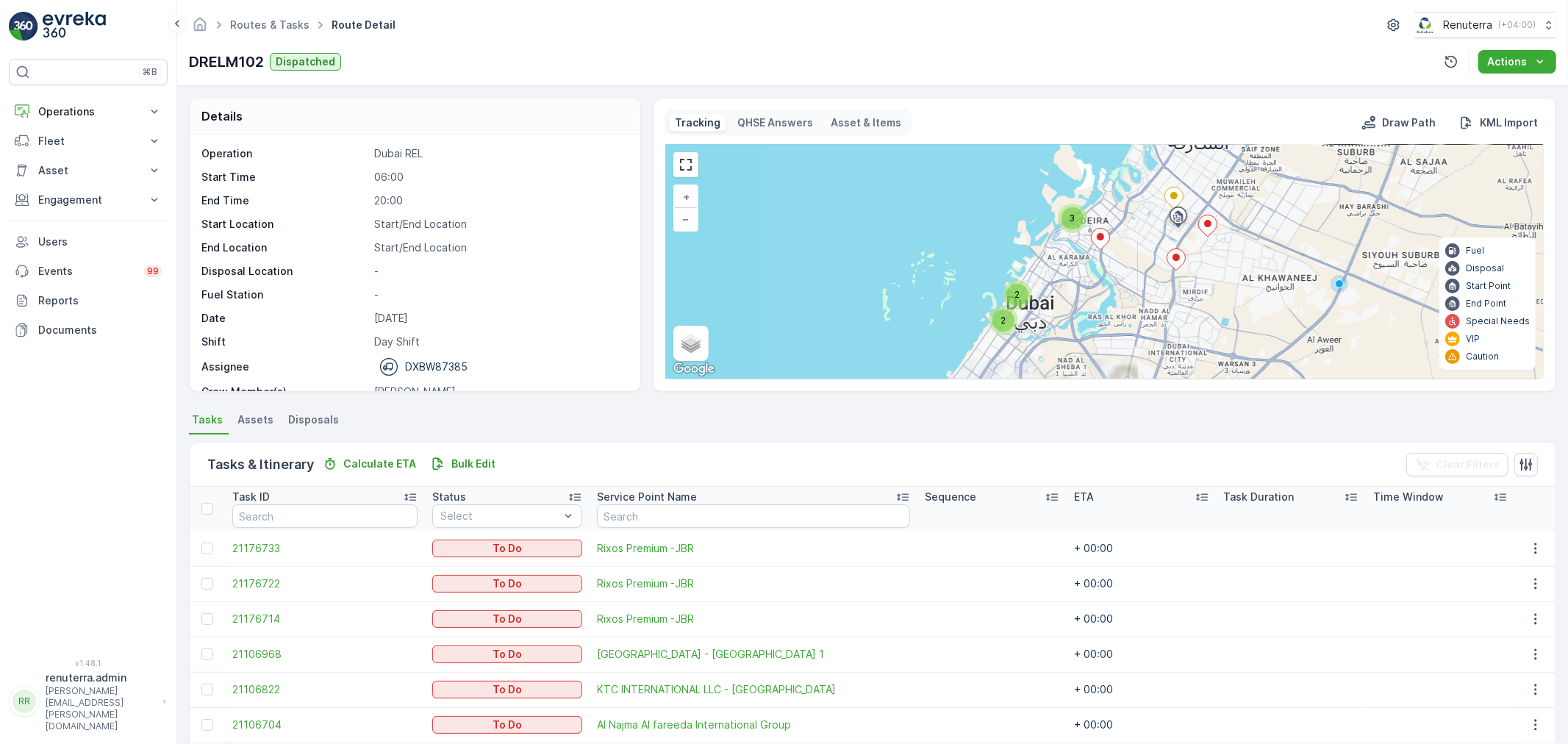
click at [990, 327] on div "2" at bounding box center [1003, 320] width 30 height 30
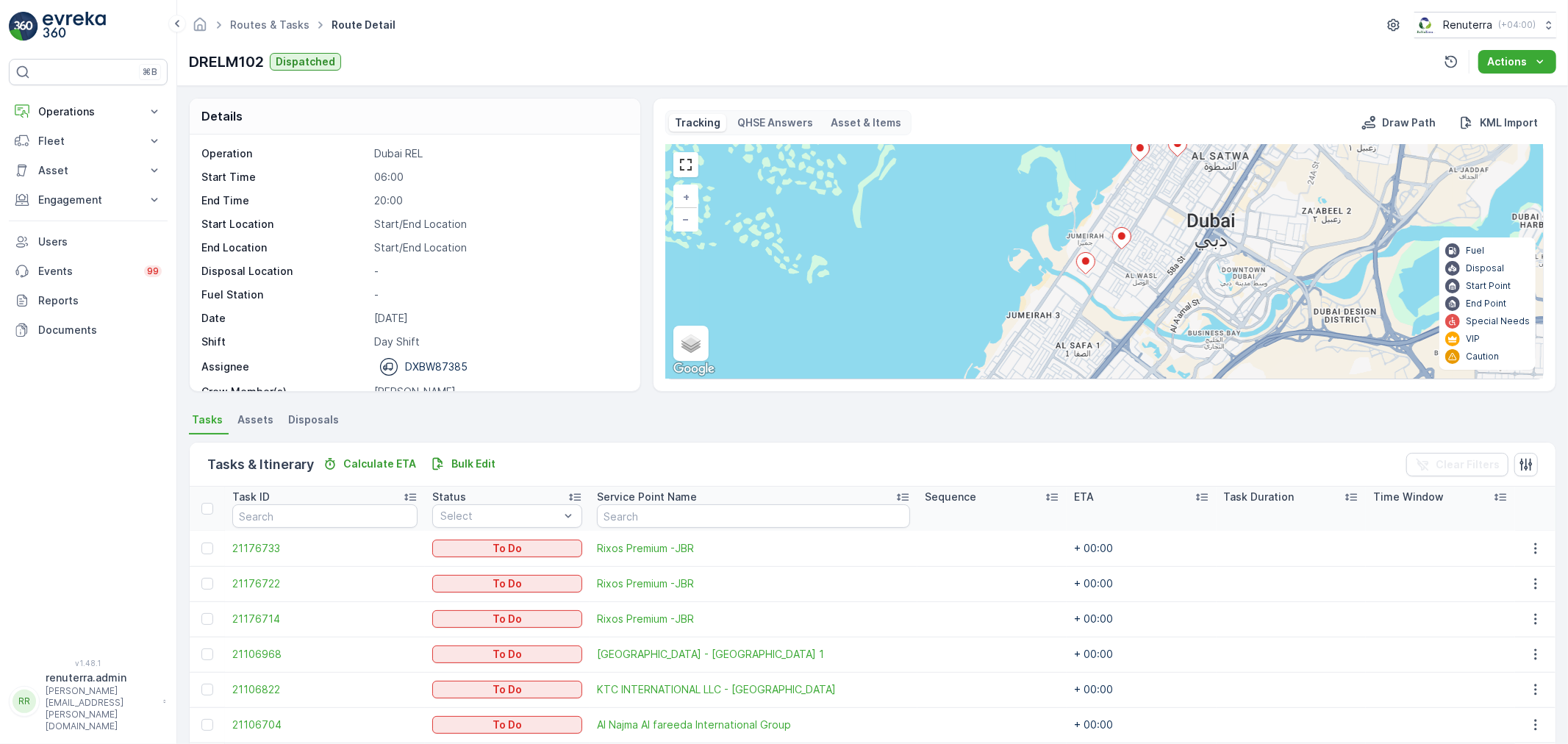
click at [1068, 310] on div "3 + − Satellite Roadmap Terrain Hybrid Leaflet Keyboard shortcuts Map Data Map …" at bounding box center [1105, 262] width 877 height 234
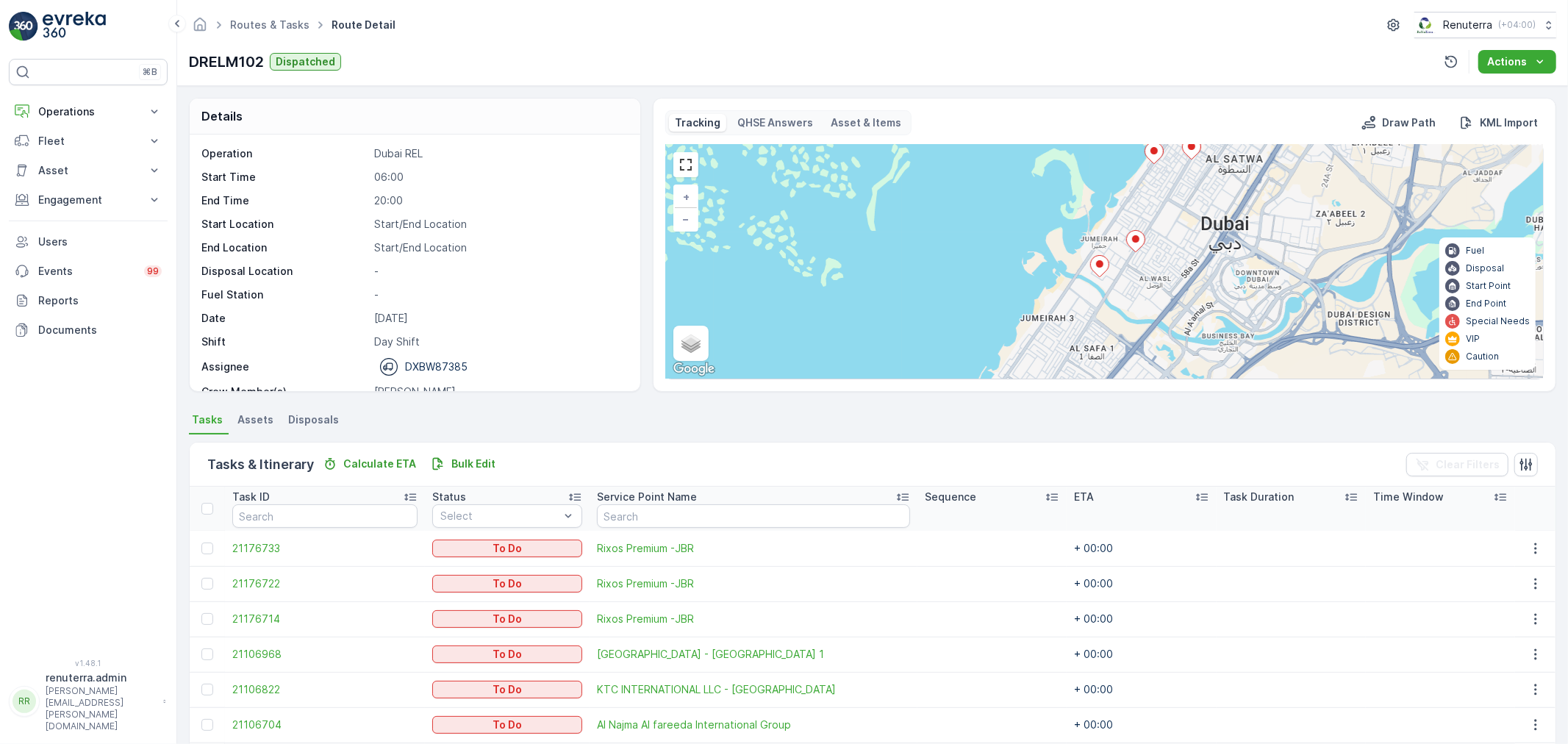
drag, startPoint x: 1092, startPoint y: 317, endPoint x: 1116, endPoint y: 321, distance: 24.3
click at [1116, 321] on div "3 + − Satellite Roadmap Terrain Hybrid Leaflet Keyboard shortcuts Map Data Map …" at bounding box center [1105, 262] width 877 height 234
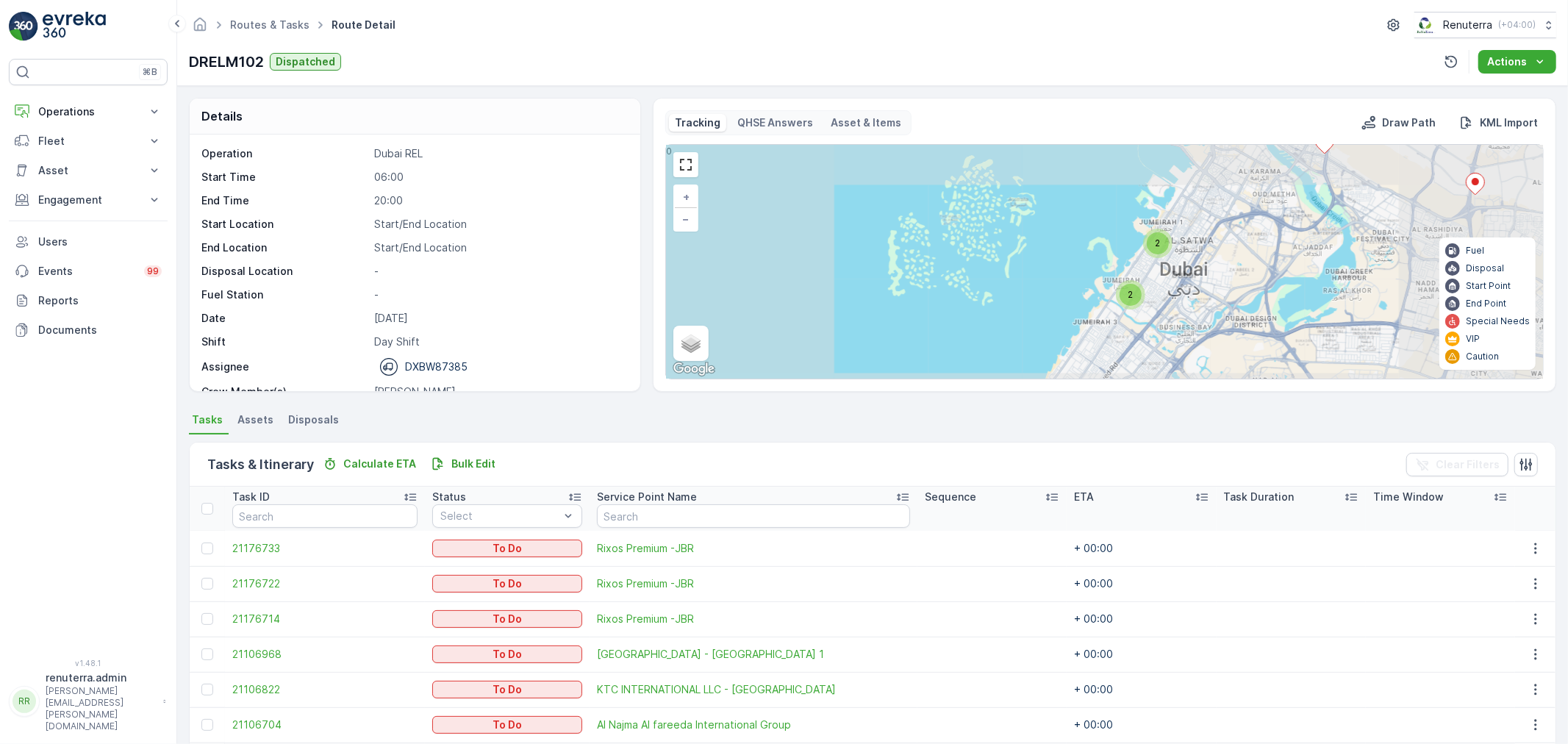
drag, startPoint x: 1143, startPoint y: 328, endPoint x: 1124, endPoint y: 265, distance: 65.8
click at [1124, 266] on div "3 2 2 2 + − Satellite Roadmap Terrain Hybrid Leaflet Keyboard shortcuts Map Dat…" at bounding box center [1105, 262] width 877 height 234
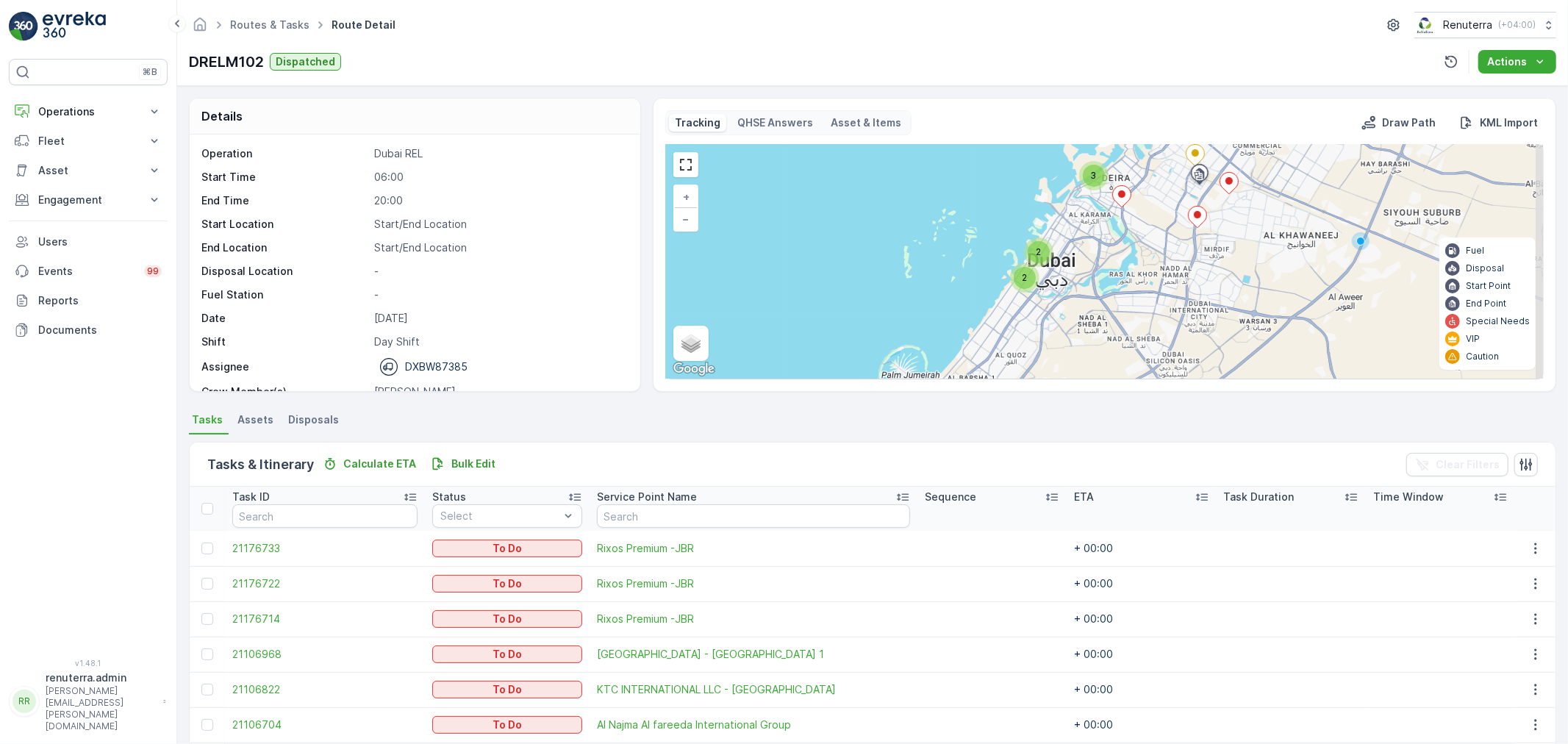
drag, startPoint x: 1098, startPoint y: 307, endPoint x: 1052, endPoint y: 332, distance: 52.4
click at [1052, 332] on div "4 2 2 3 + − Satellite Roadmap Terrain Hybrid Leaflet Keyboard shortcuts Map Dat…" at bounding box center [1105, 262] width 877 height 234
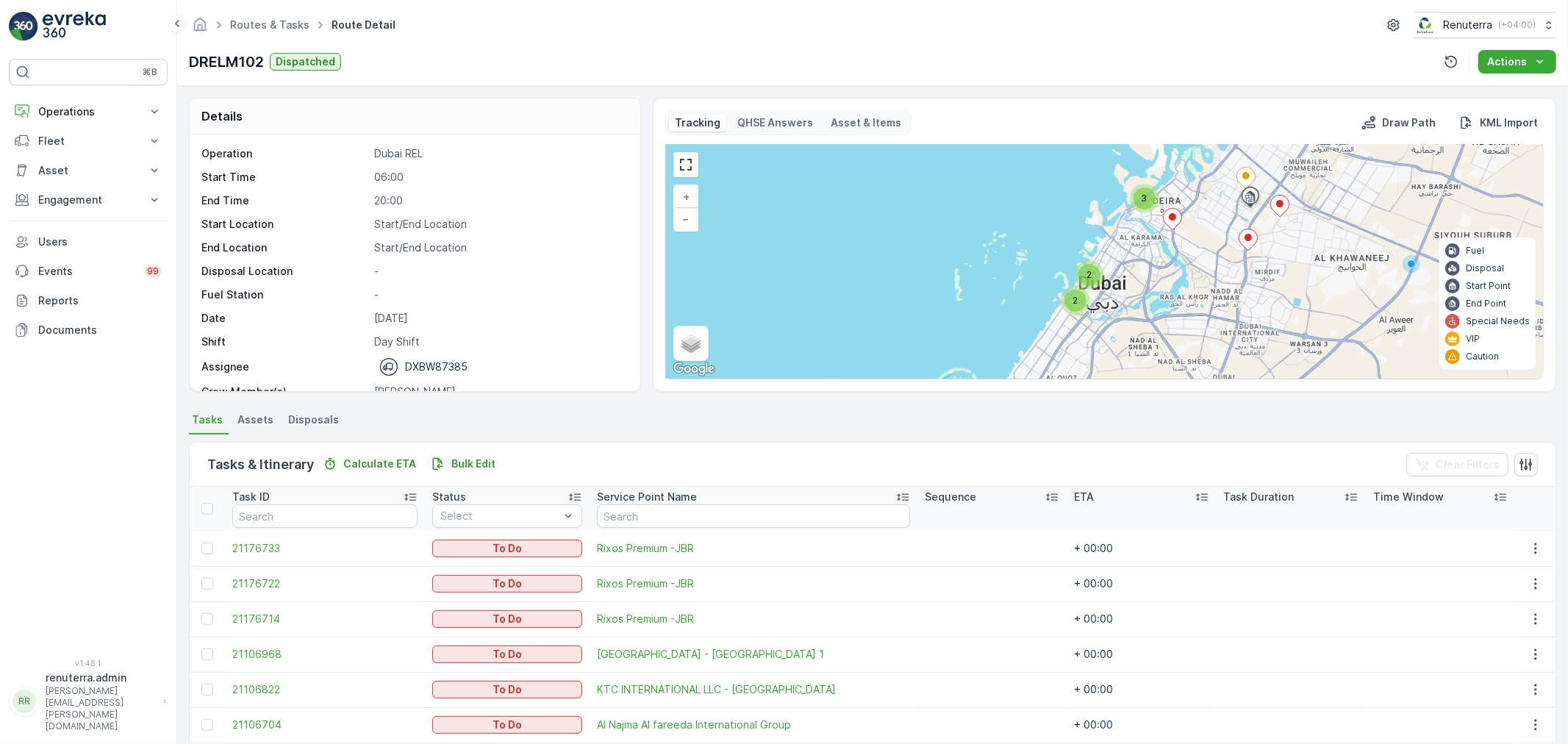
drag, startPoint x: 1100, startPoint y: 296, endPoint x: 1151, endPoint y: 319, distance: 55.9
click at [1151, 319] on div "4 2 2 3 + − Satellite Roadmap Terrain Hybrid Leaflet Keyboard shortcuts Map Dat…" at bounding box center [1105, 262] width 877 height 234
click at [1152, 201] on div "3" at bounding box center [1145, 198] width 22 height 22
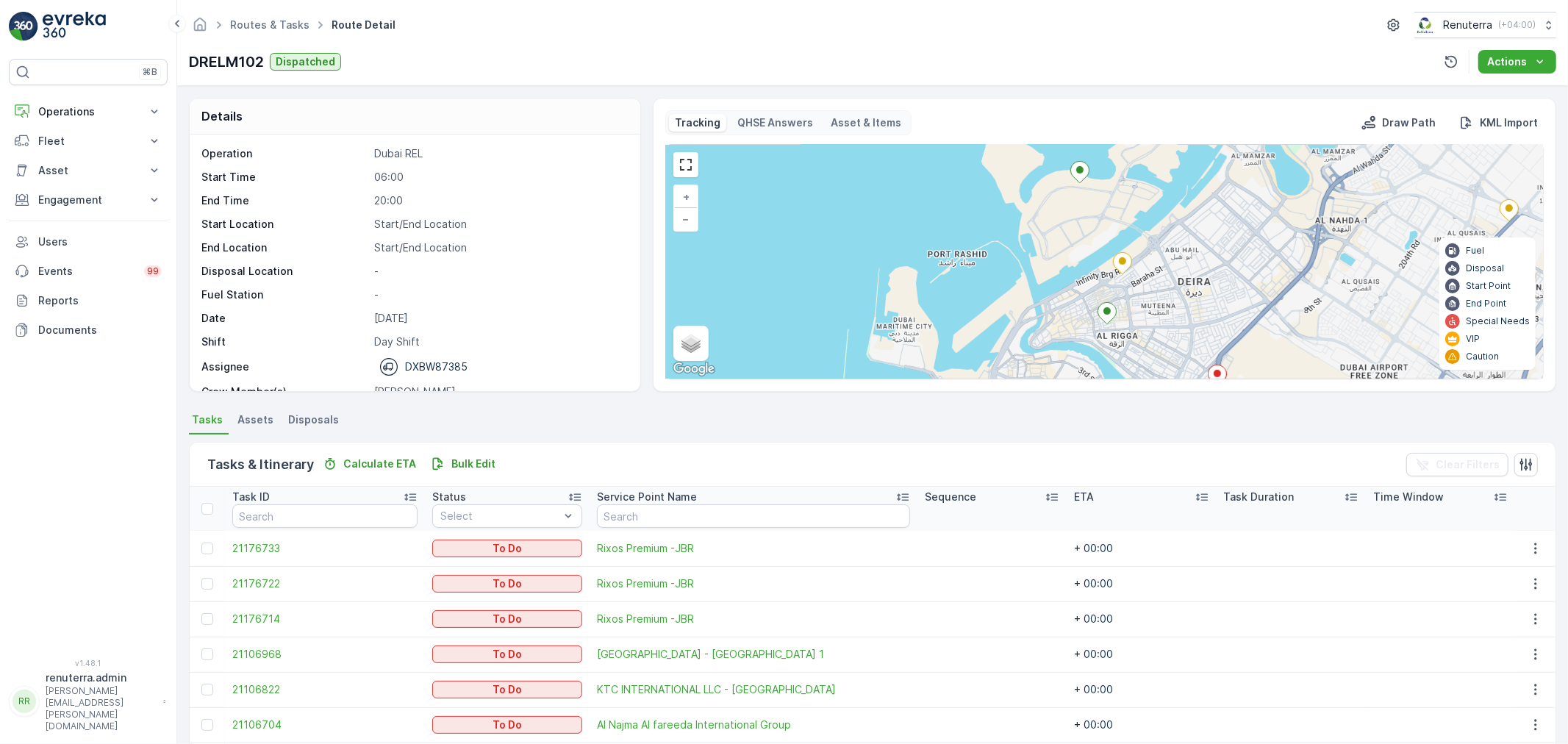
drag, startPoint x: 1143, startPoint y: 329, endPoint x: 1108, endPoint y: 201, distance: 132.7
click at [1108, 204] on div "3 + − Satellite Roadmap Terrain Hybrid Leaflet Keyboard shortcuts Map Data Map …" at bounding box center [1105, 262] width 877 height 234
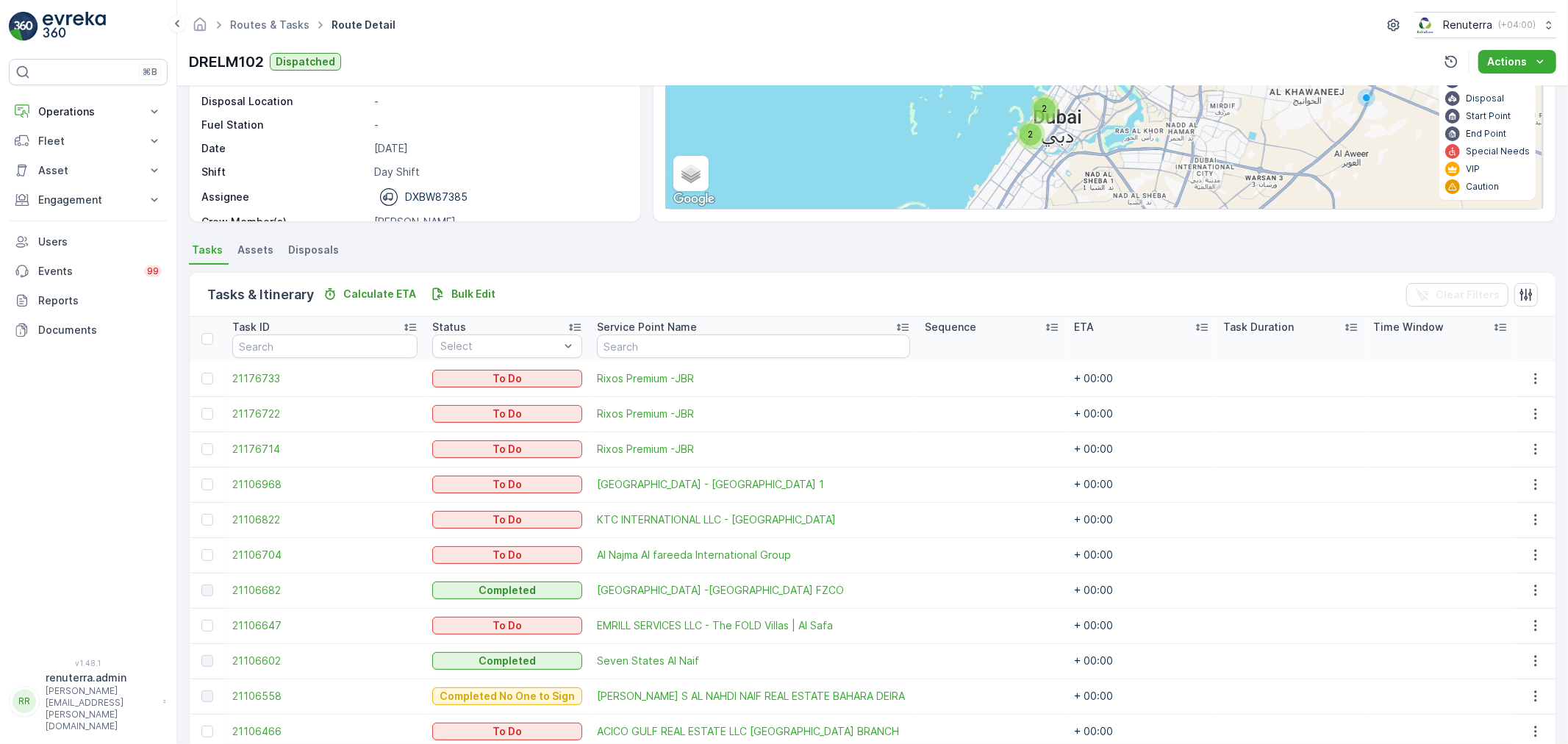
scroll to position [50, 0]
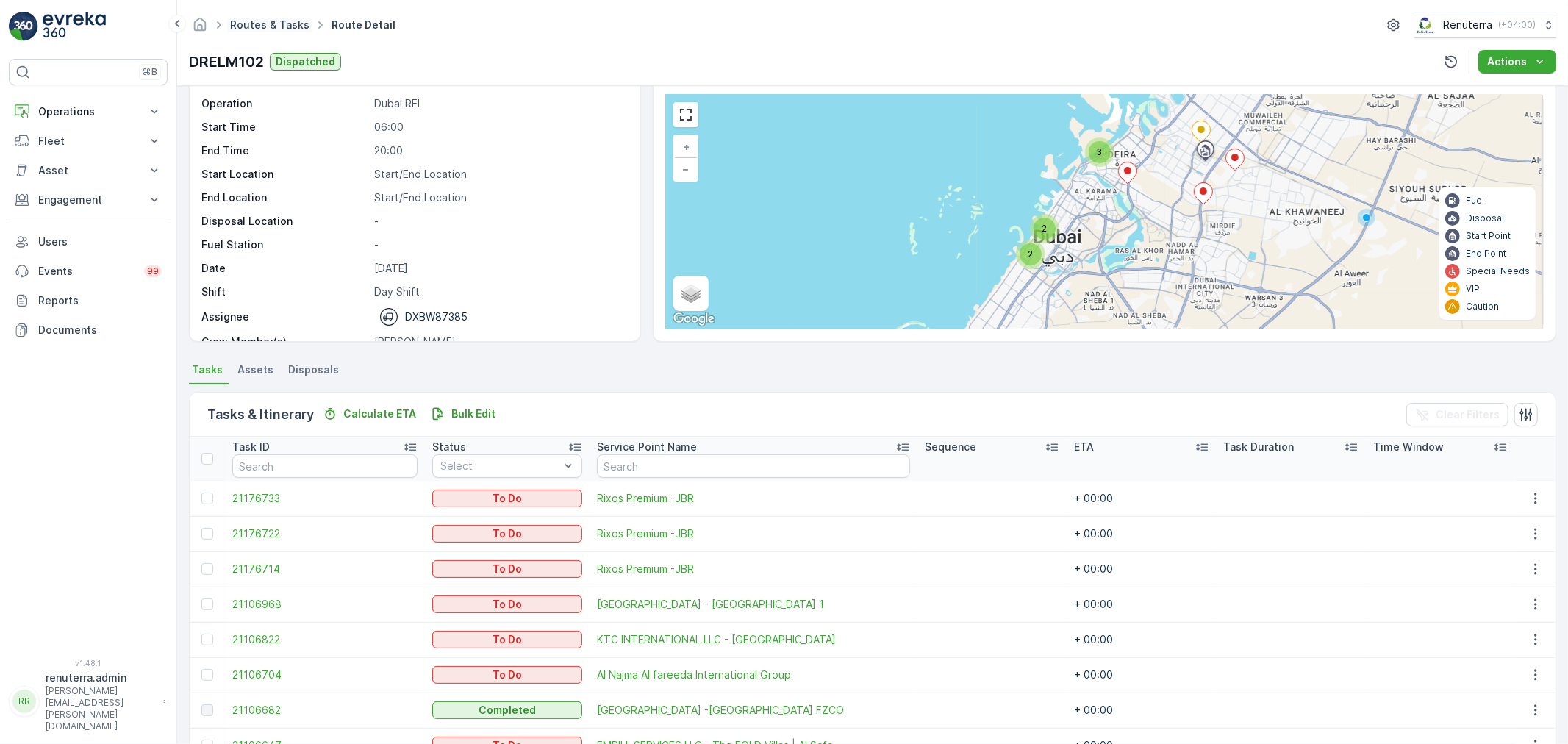
click at [239, 25] on link "Routes & Tasks" at bounding box center [270, 25] width 80 height 13
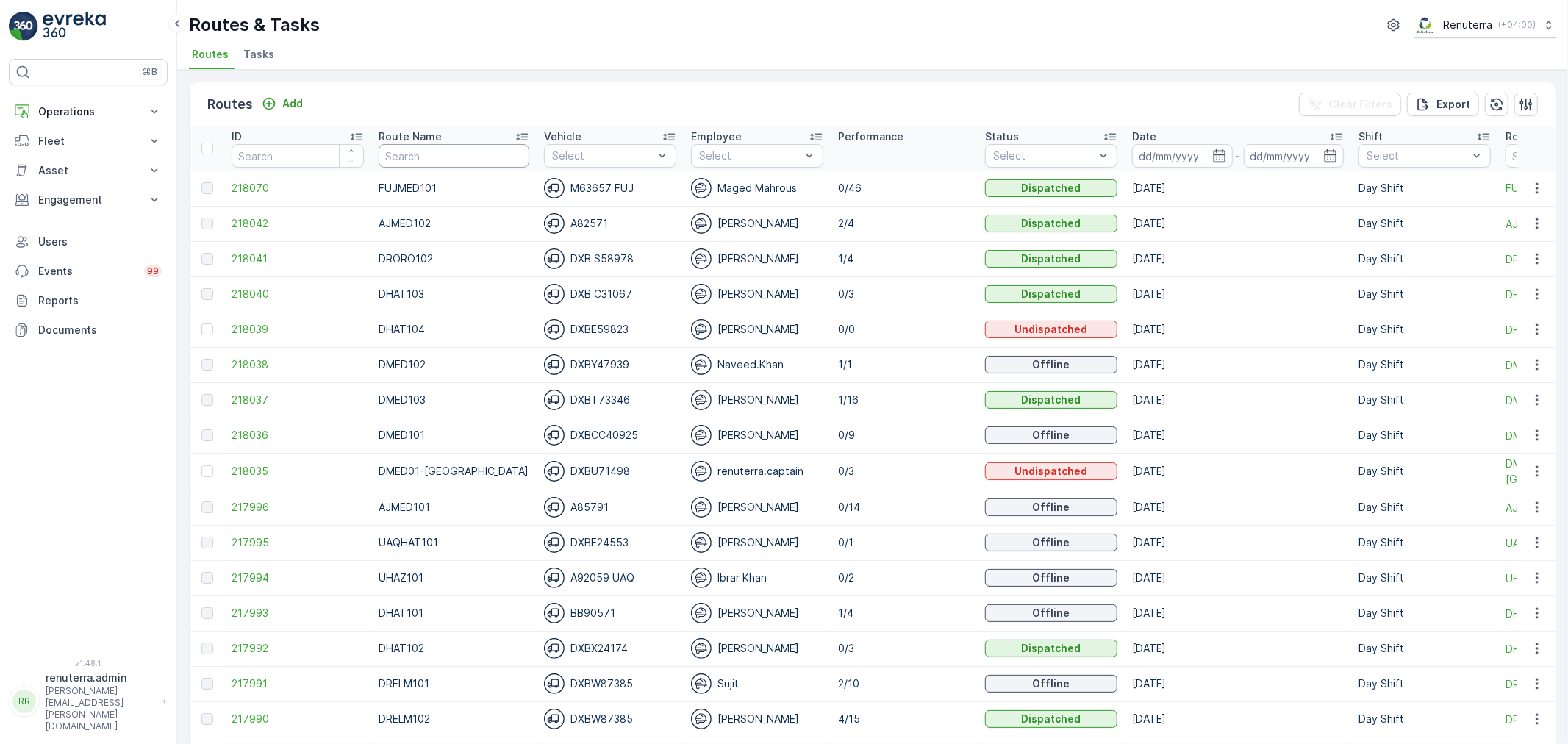
click at [427, 155] on input "text" at bounding box center [454, 156] width 151 height 24
type input "DREL"
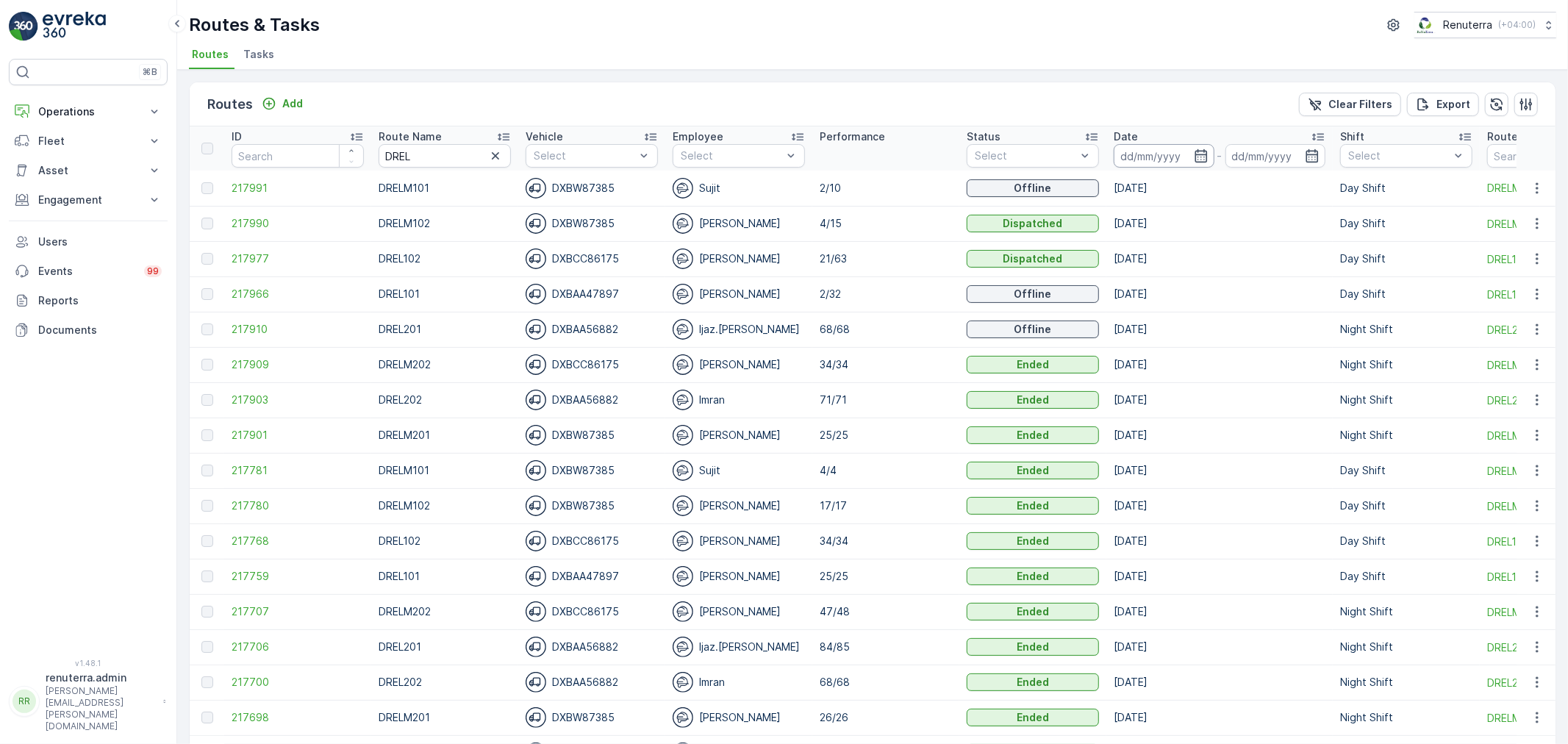
click at [1122, 157] on input at bounding box center [1163, 156] width 101 height 24
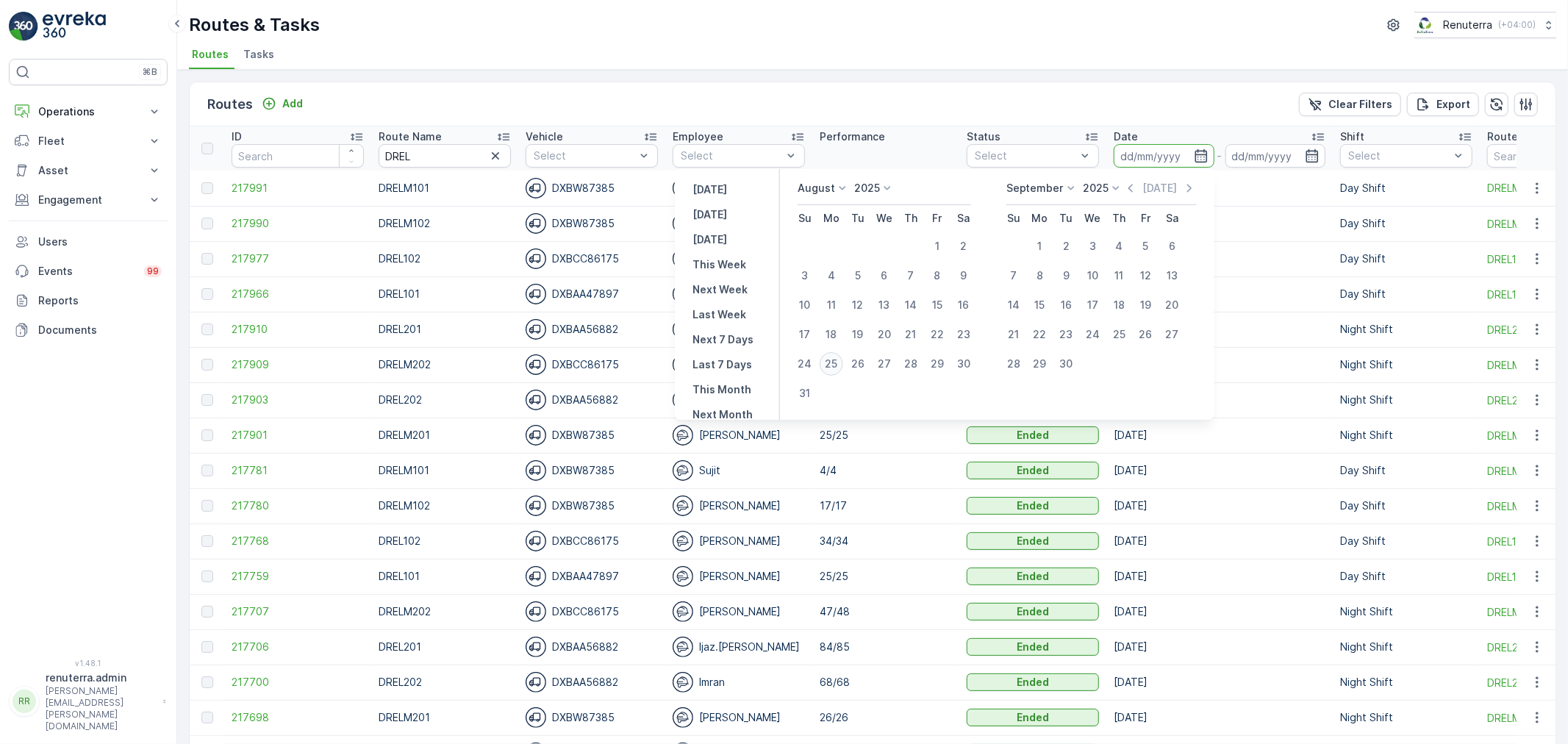
click at [843, 369] on div "25" at bounding box center [831, 364] width 24 height 24
type input "[DATE]"
click at [842, 367] on div "25" at bounding box center [831, 364] width 24 height 24
type input "[DATE]"
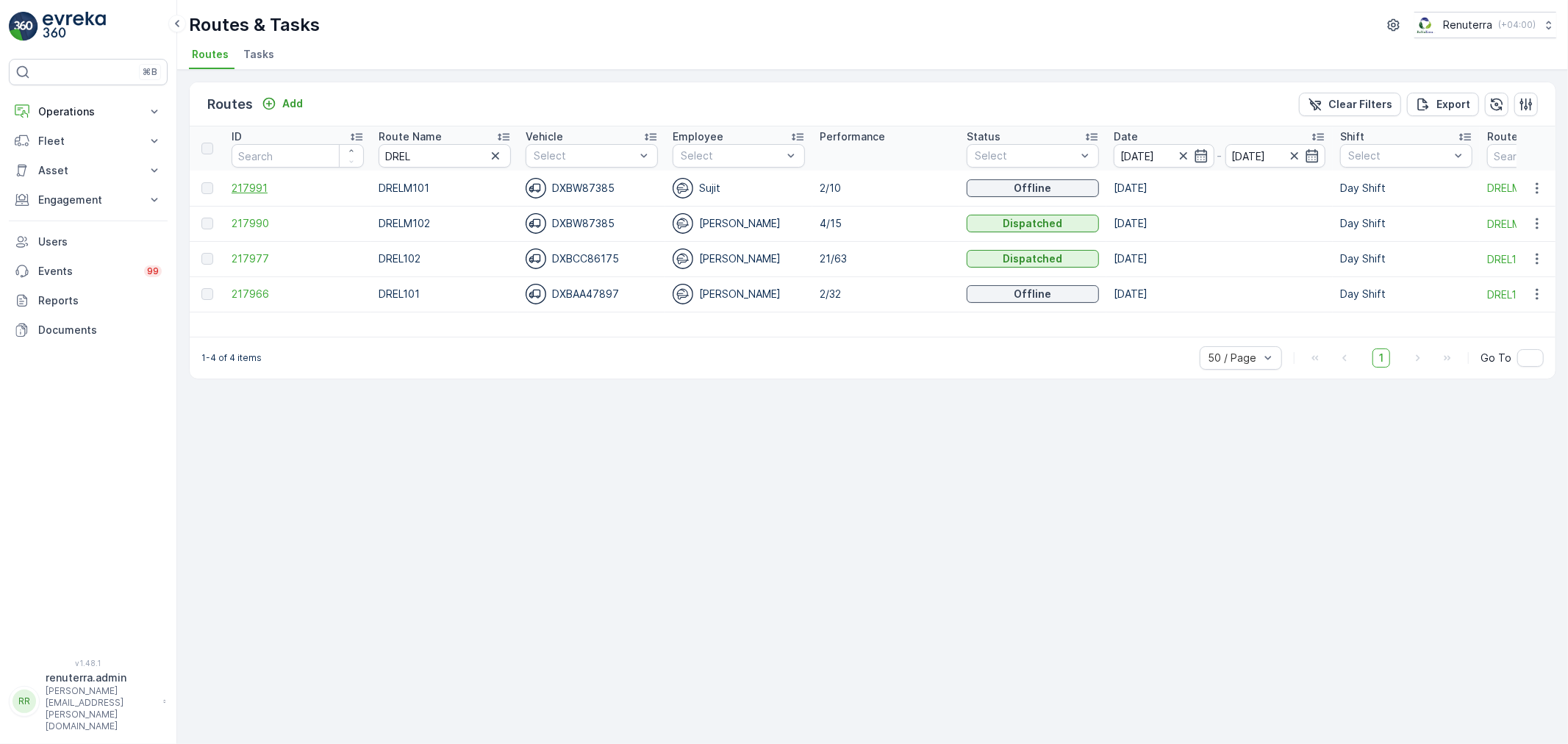
click at [262, 185] on span "217991" at bounding box center [298, 188] width 132 height 14
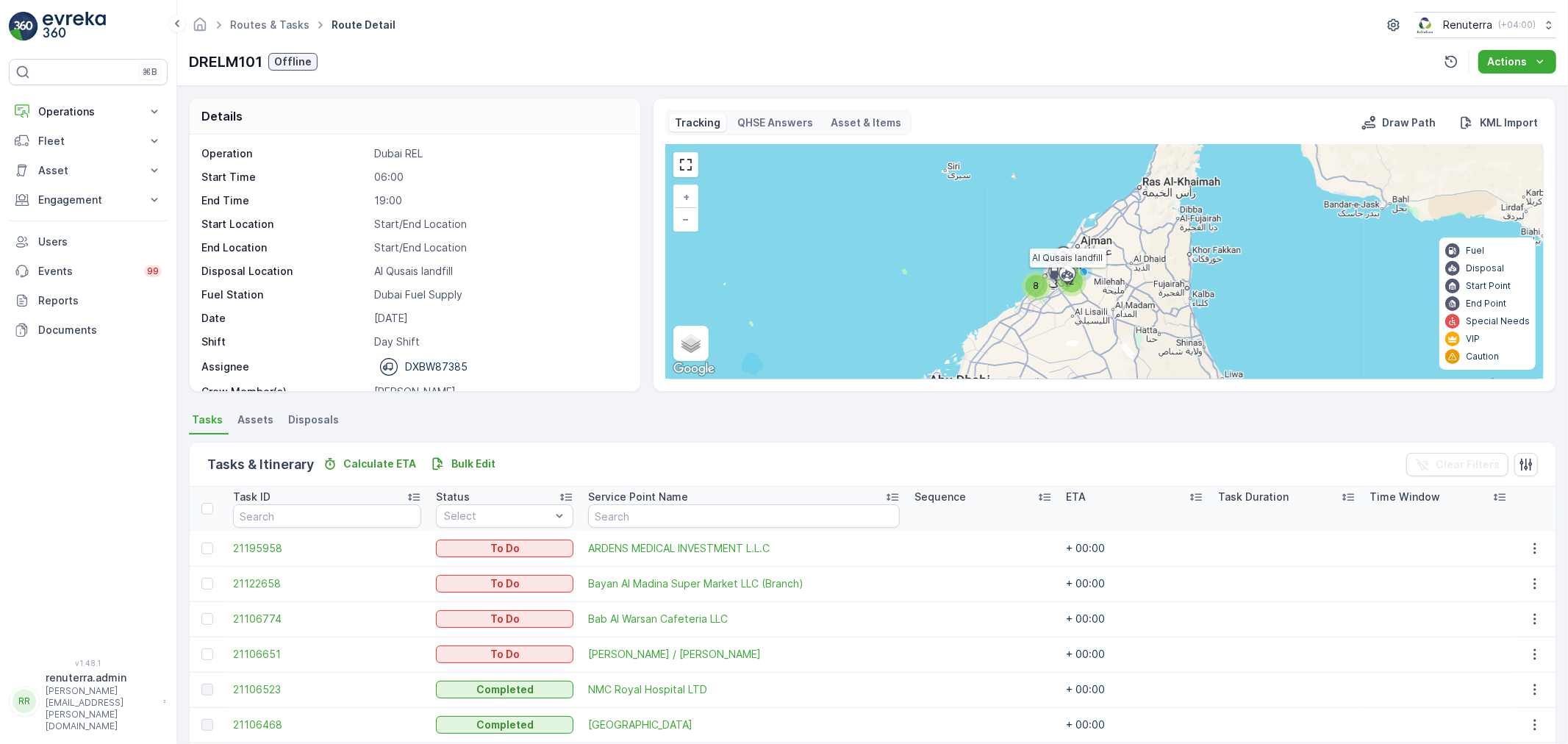
drag, startPoint x: 1054, startPoint y: 269, endPoint x: 1033, endPoint y: 287, distance: 27.7
click at [1057, 269] on div at bounding box center [1067, 274] width 28 height 14
click at [1033, 287] on div "8" at bounding box center [1040, 286] width 22 height 22
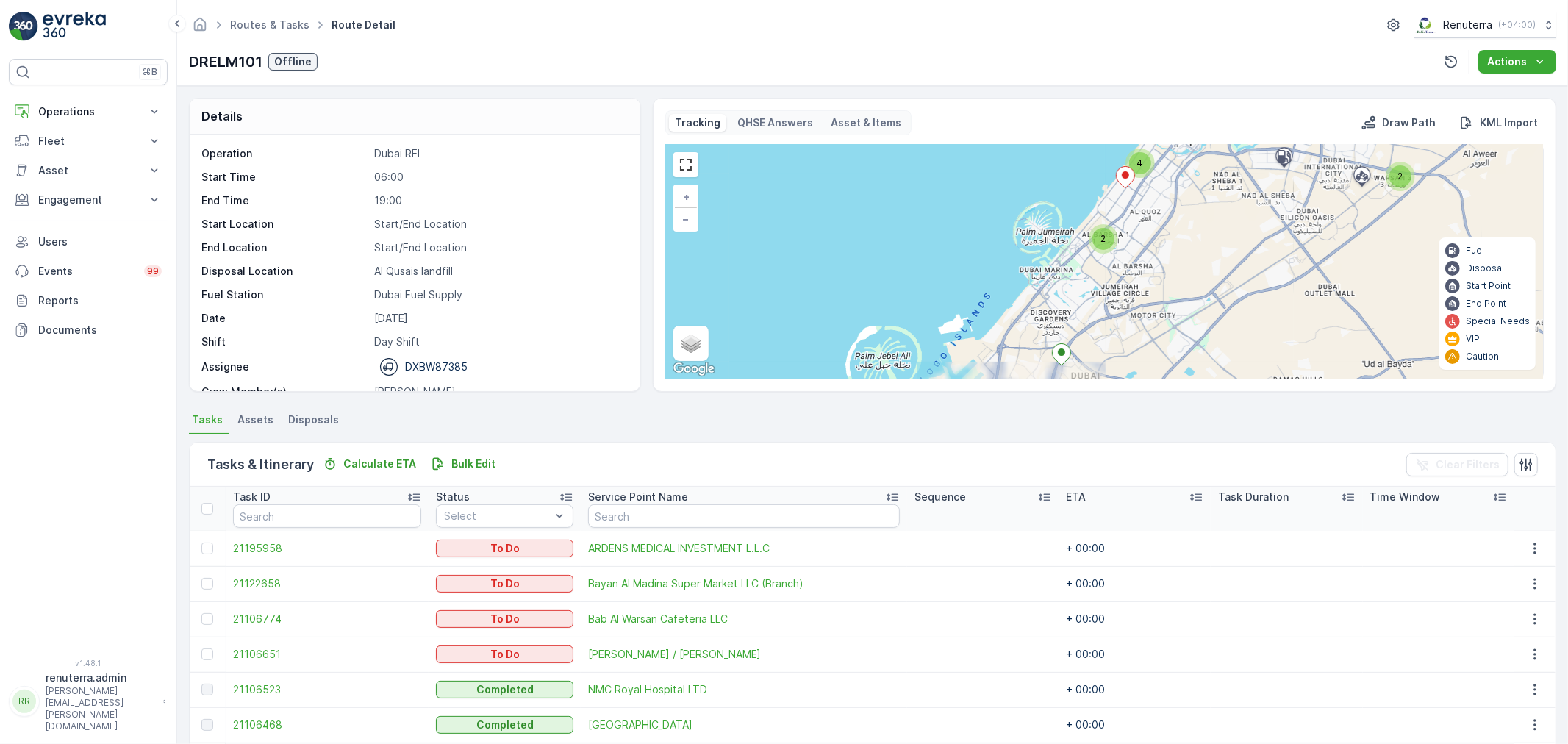
click at [1137, 170] on div "4" at bounding box center [1140, 163] width 22 height 22
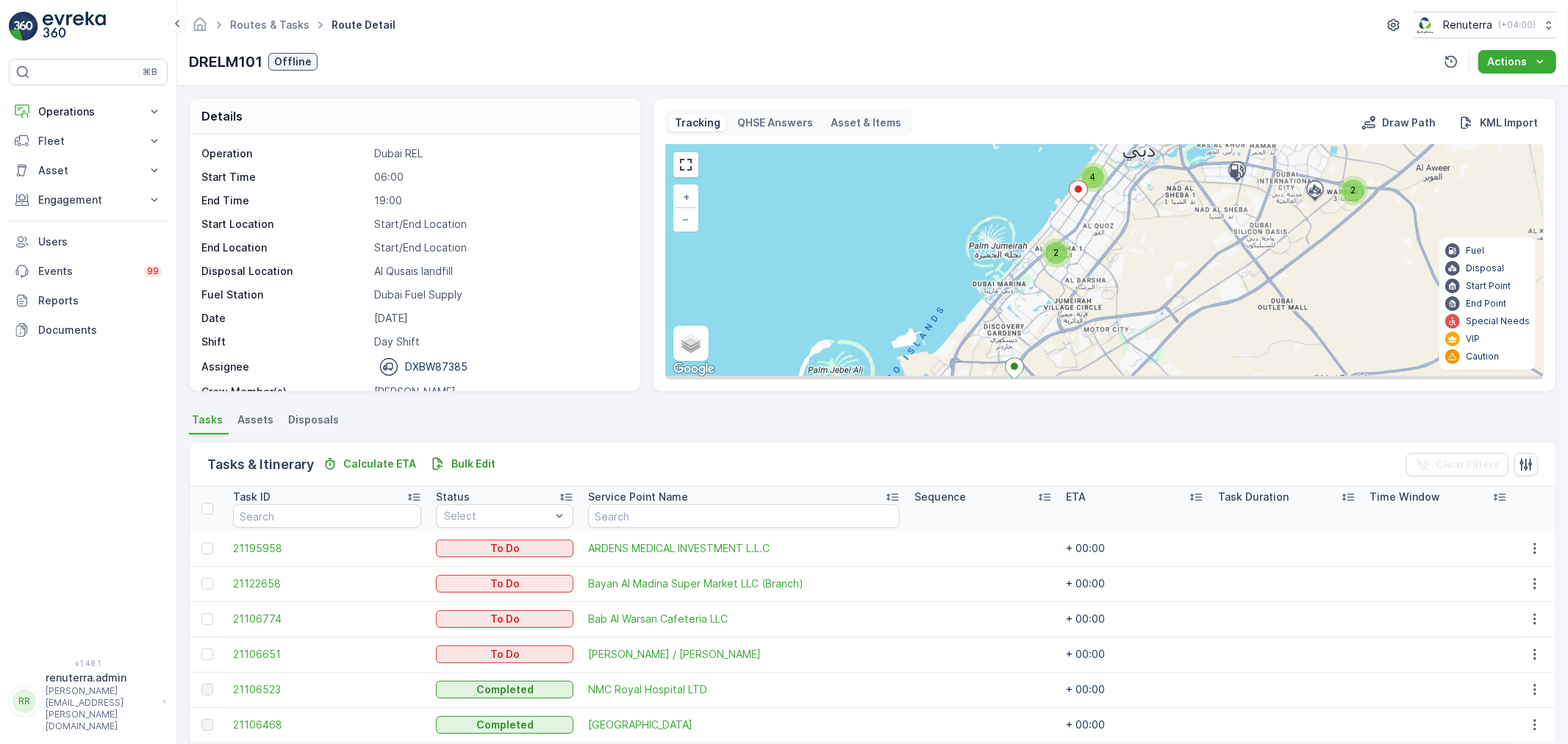
drag, startPoint x: 1133, startPoint y: 355, endPoint x: 1098, endPoint y: 243, distance: 117.3
click at [1099, 243] on div "2 2 4 + − Satellite Roadmap Terrain Hybrid Leaflet Keyboard shortcuts Map Data …" at bounding box center [1105, 262] width 877 height 234
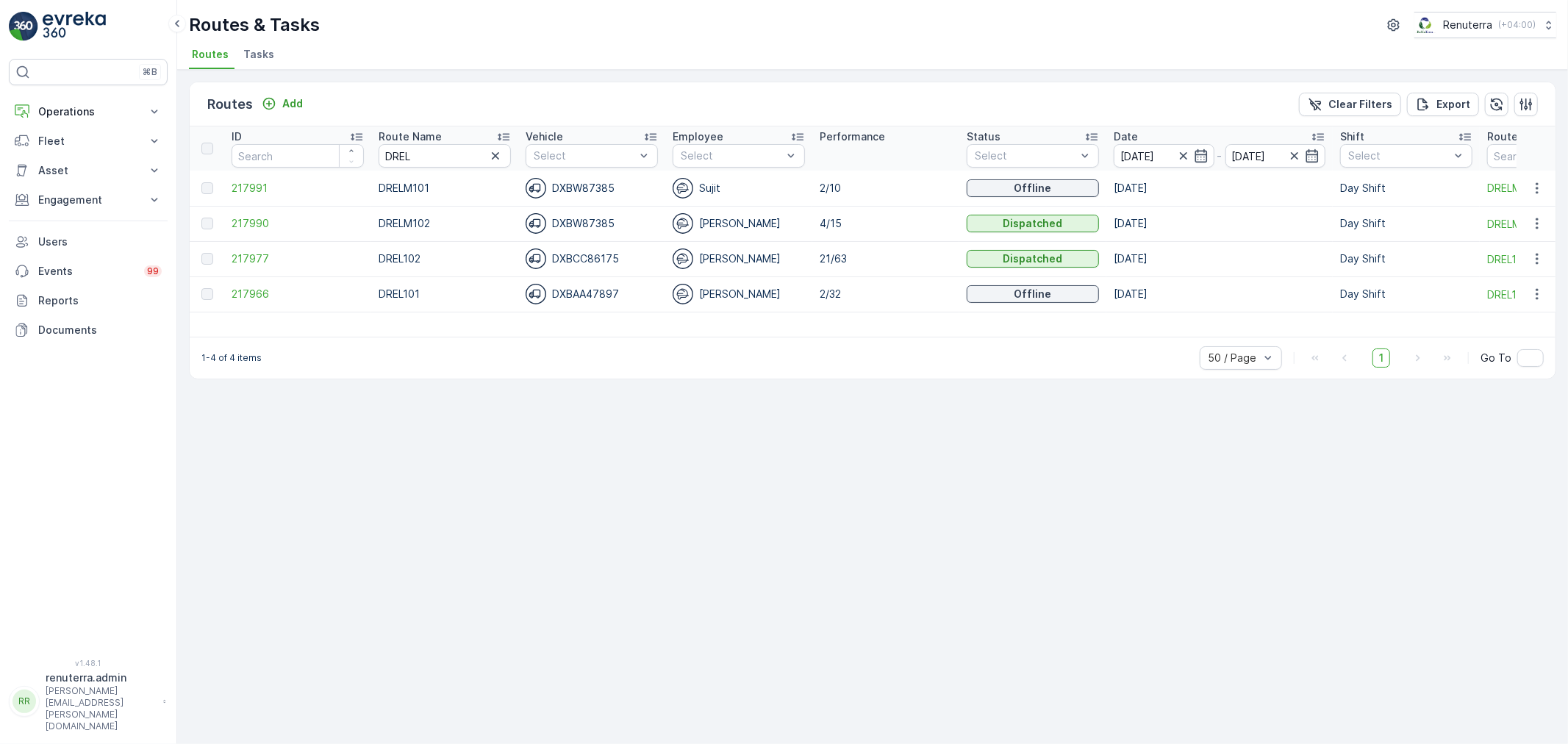
click at [259, 245] on td "217977" at bounding box center [298, 259] width 147 height 36
click at [259, 261] on span "217977" at bounding box center [298, 258] width 132 height 14
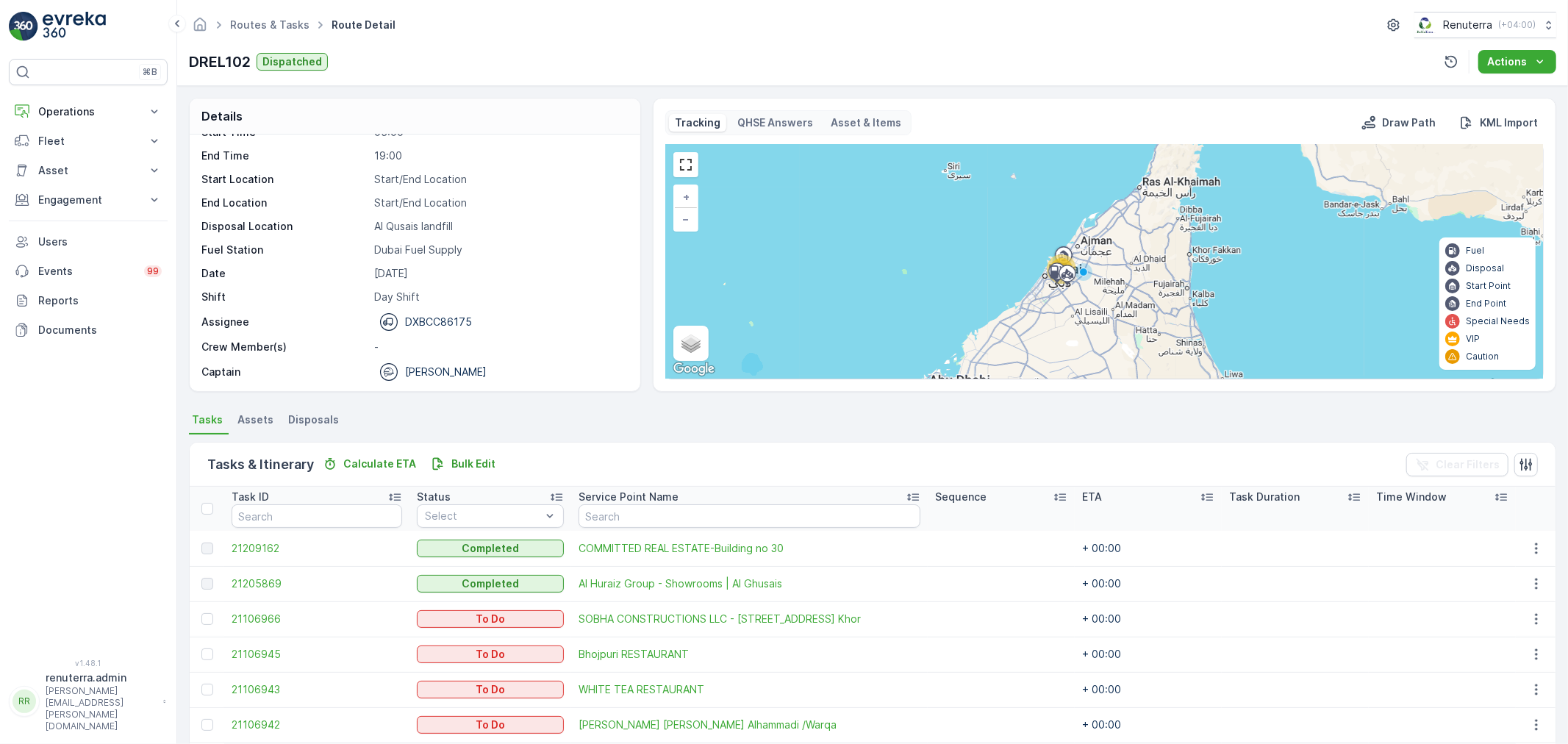
scroll to position [47, 0]
click at [288, 25] on link "Routes & Tasks" at bounding box center [270, 25] width 80 height 13
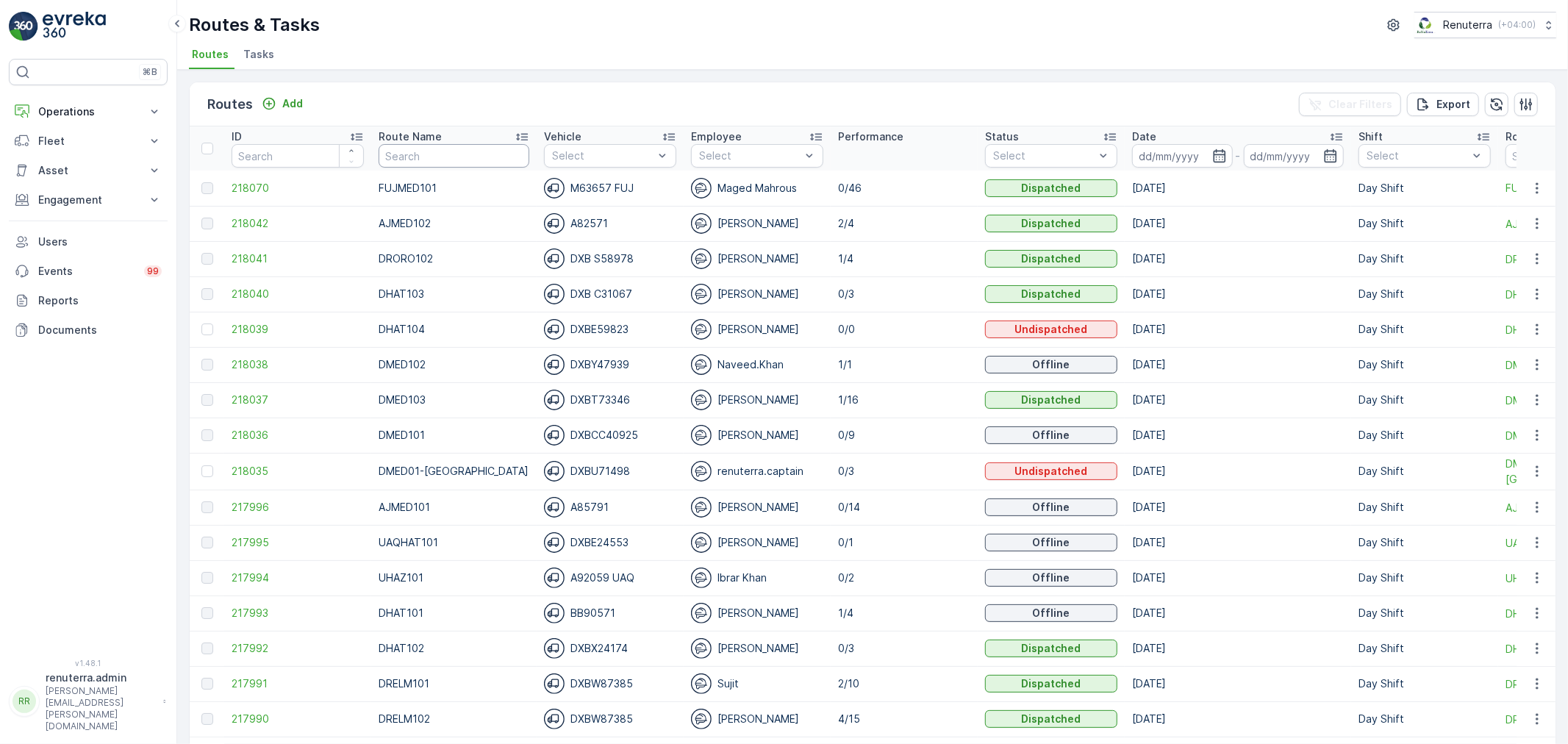
click at [432, 155] on input "text" at bounding box center [454, 156] width 151 height 24
type input "DREL"
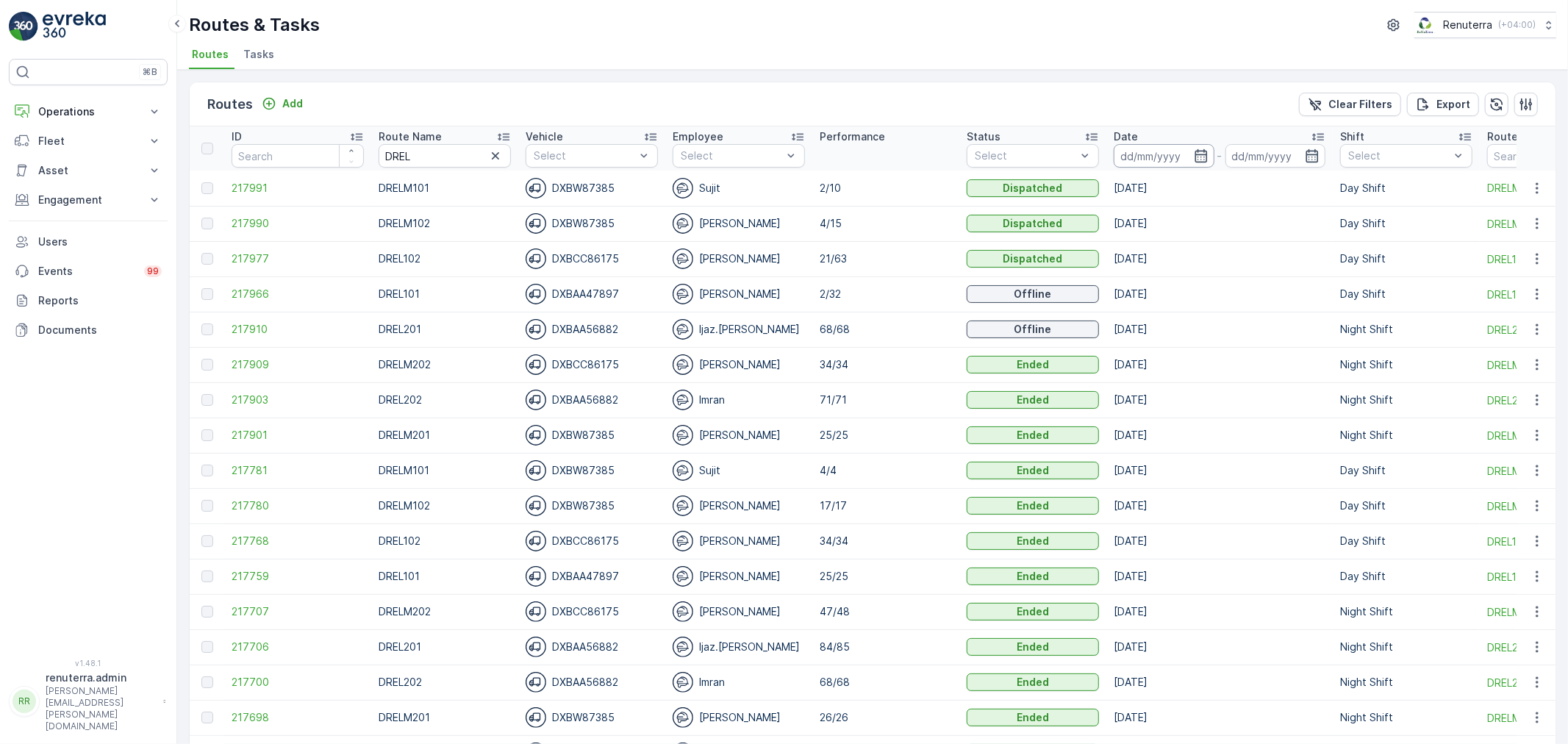
click at [1124, 151] on input at bounding box center [1163, 156] width 101 height 24
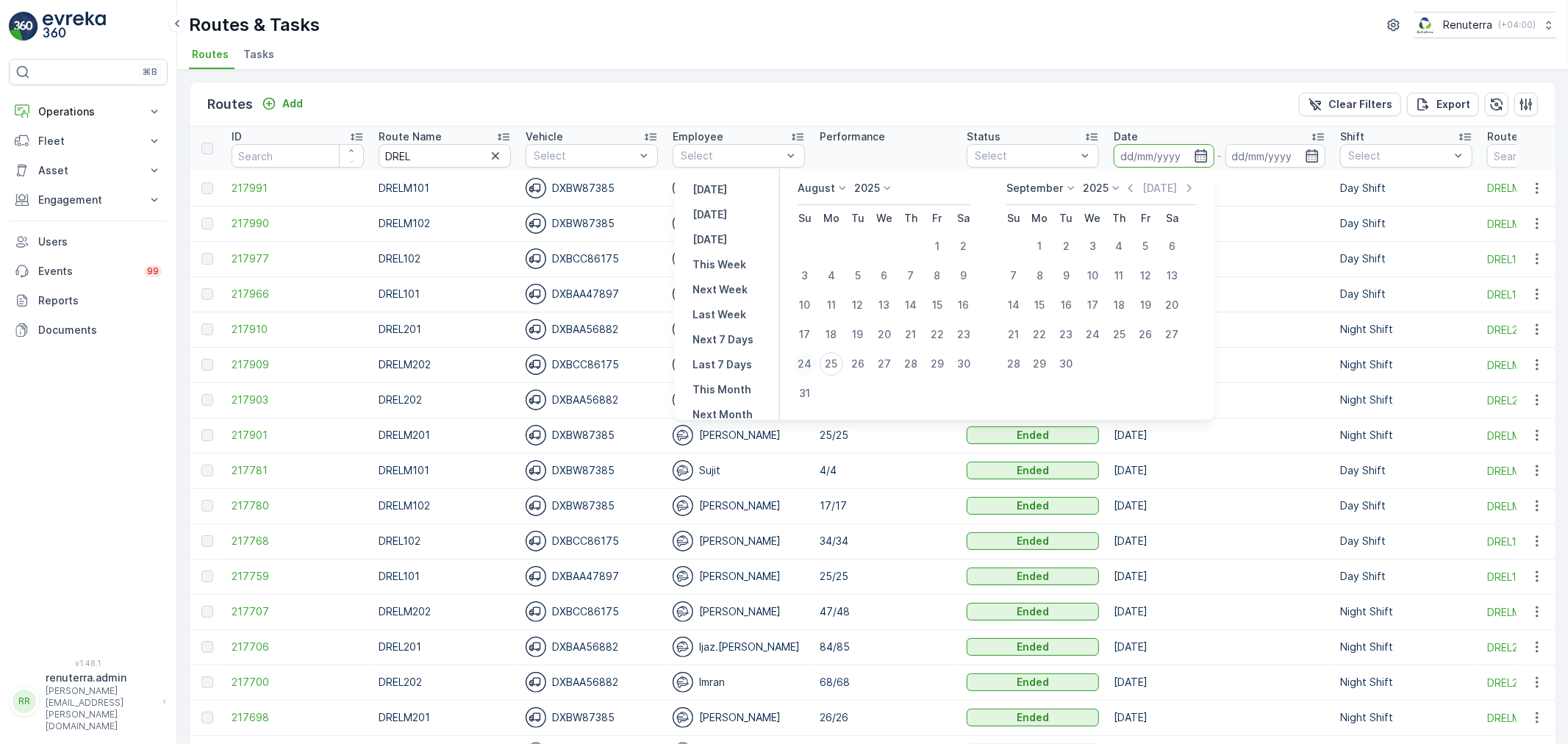
click at [812, 364] on div "24" at bounding box center [805, 364] width 24 height 24
type input "[DATE]"
click at [812, 364] on div "24" at bounding box center [805, 364] width 24 height 24
type input "[DATE]"
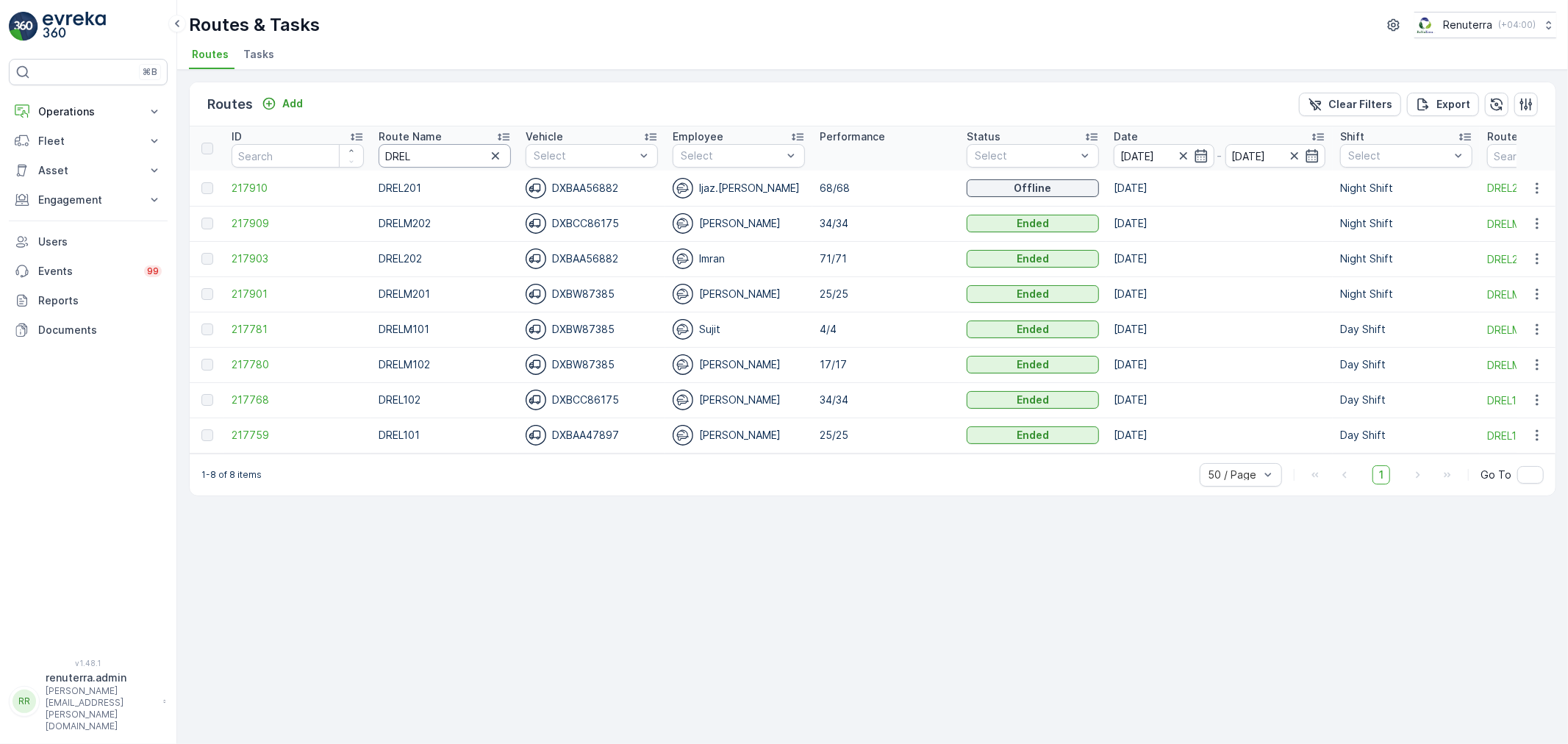
drag, startPoint x: 444, startPoint y: 153, endPoint x: 343, endPoint y: 167, distance: 102.0
click at [343, 167] on tr "ID Route Name DREL Vehicle Select Employee Select Performance Status Select Dat…" at bounding box center [1002, 148] width 1624 height 44
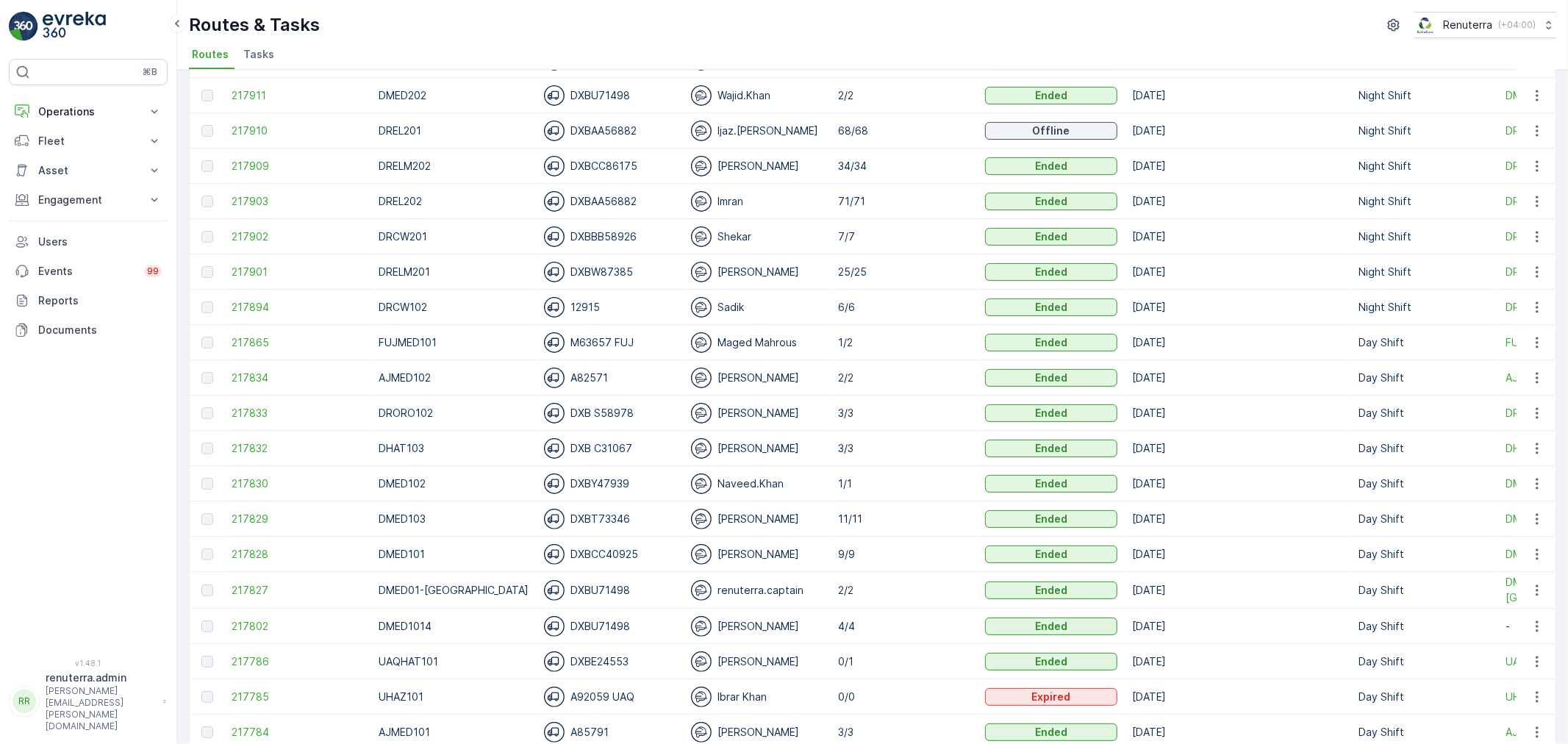
scroll to position [245, 0]
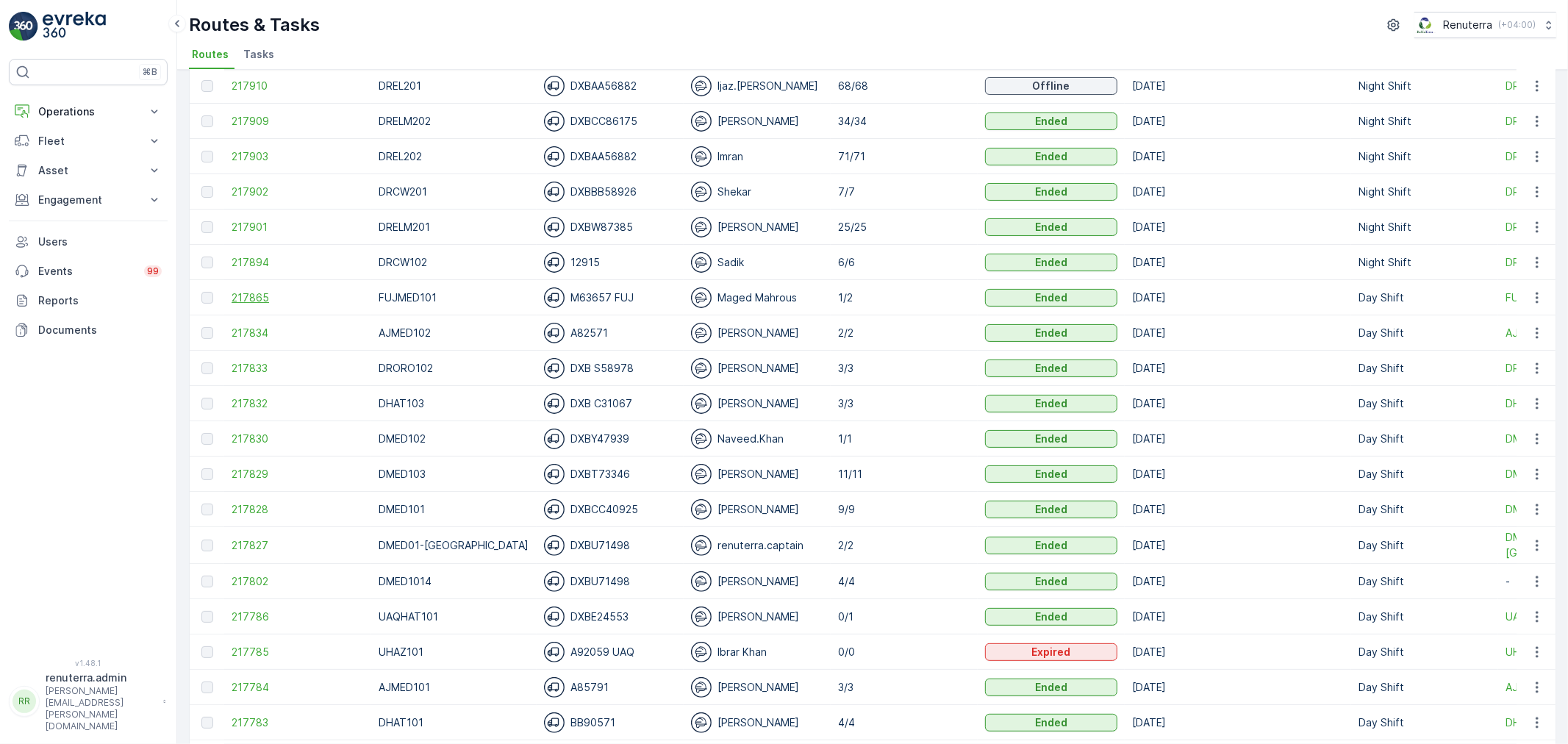
click at [259, 299] on span "217865" at bounding box center [298, 297] width 132 height 14
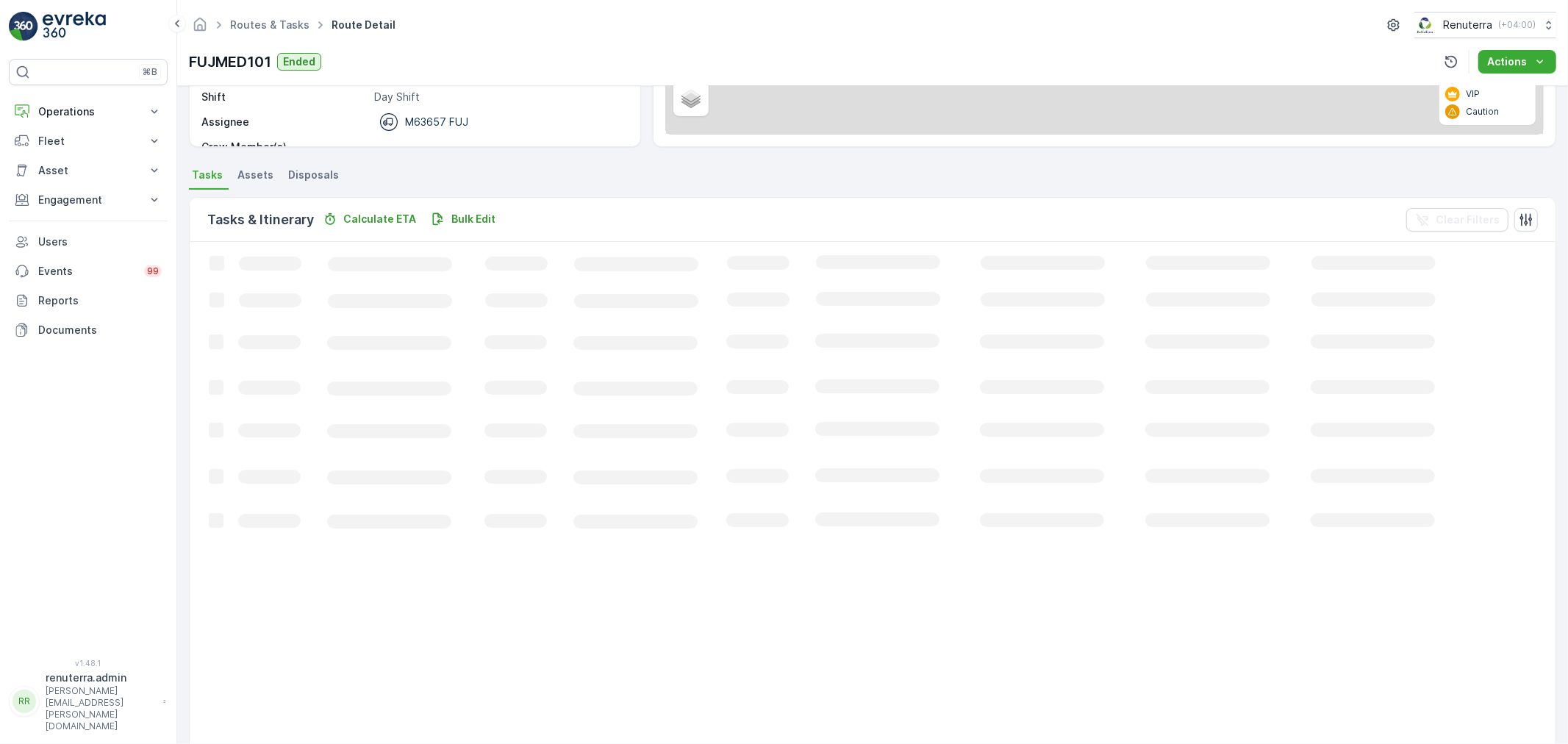
scroll to position [14, 0]
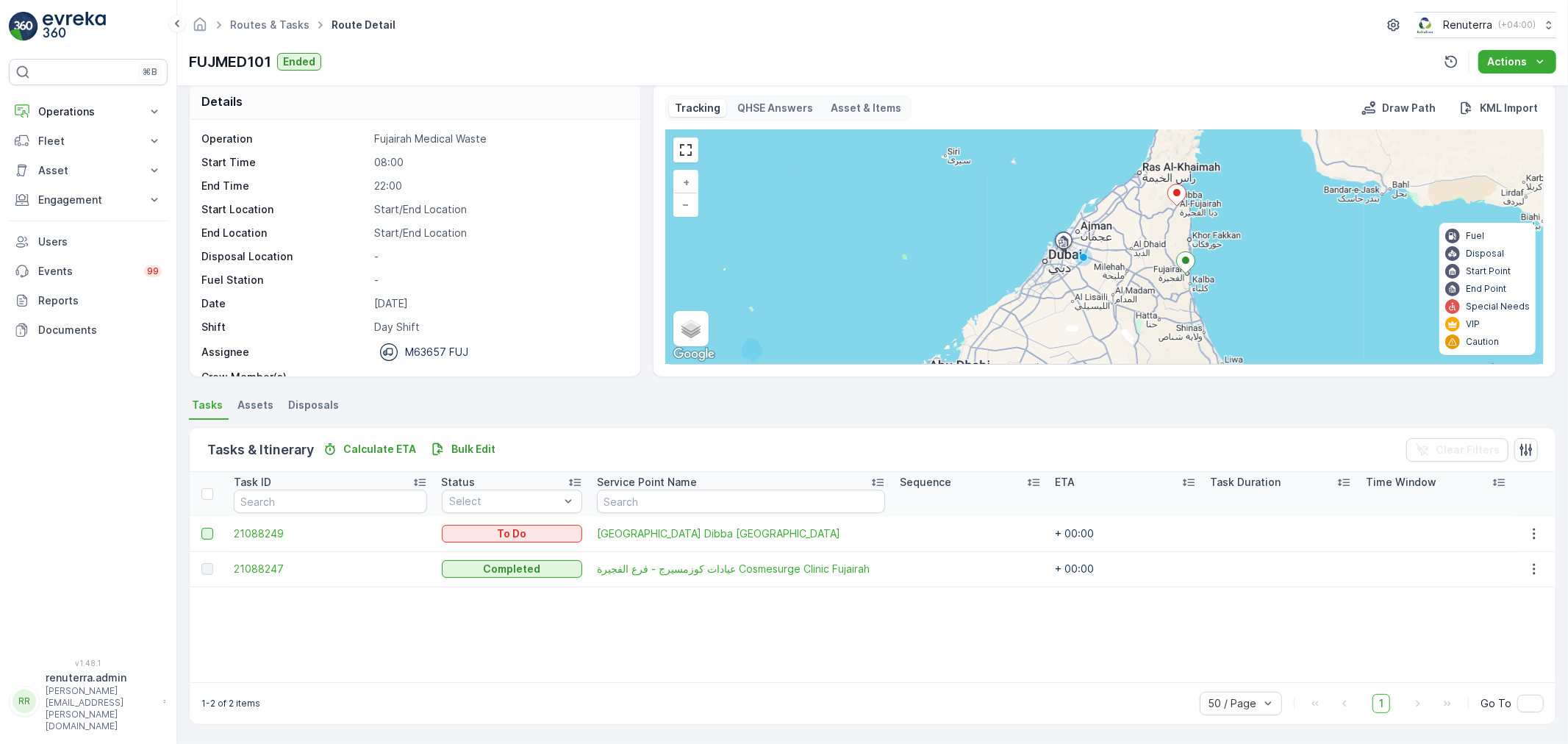
click at [204, 533] on div at bounding box center [207, 533] width 12 height 12
click at [202, 527] on input "checkbox" at bounding box center [202, 527] width 0 height 0
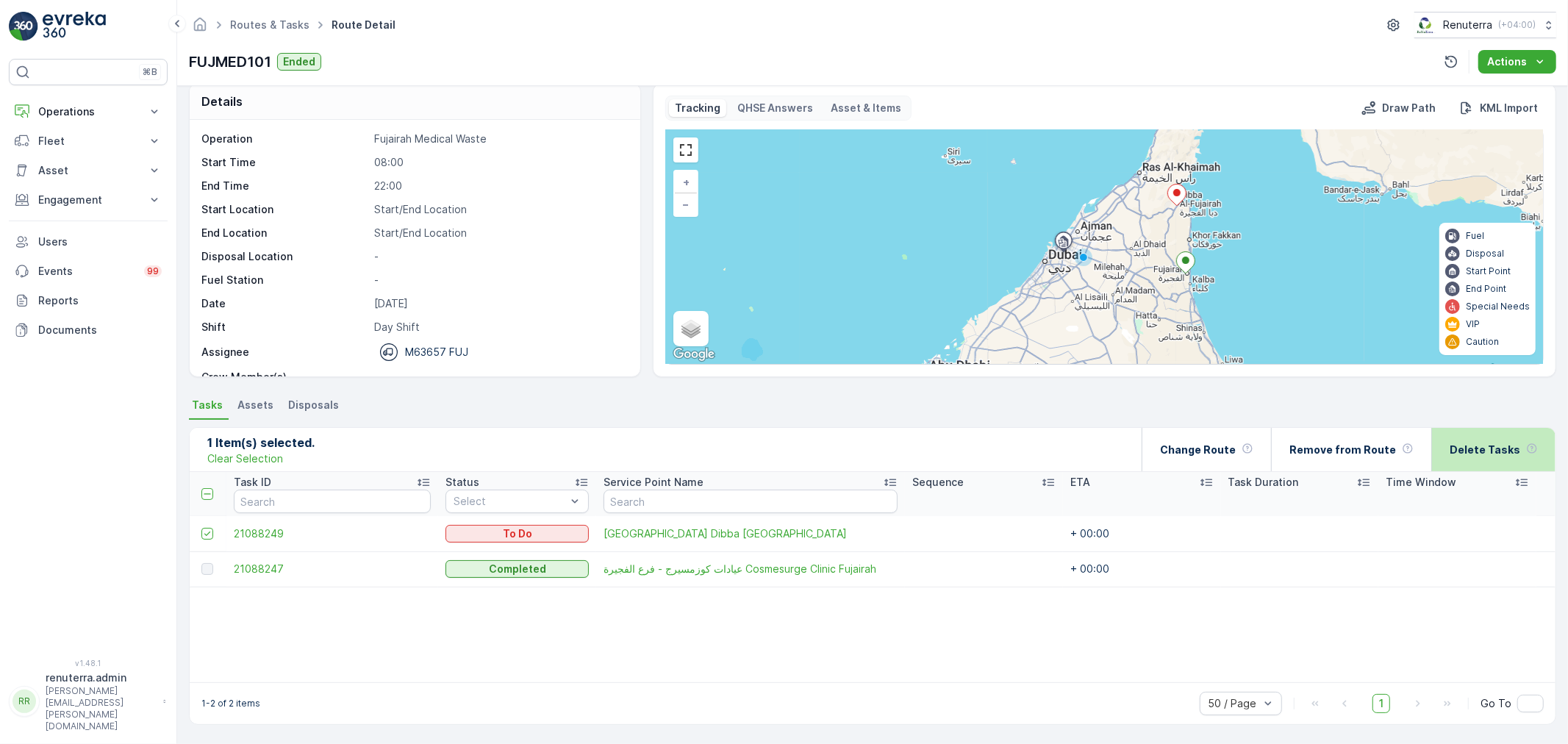
click at [1489, 439] on div "Delete Tasks" at bounding box center [1493, 449] width 88 height 43
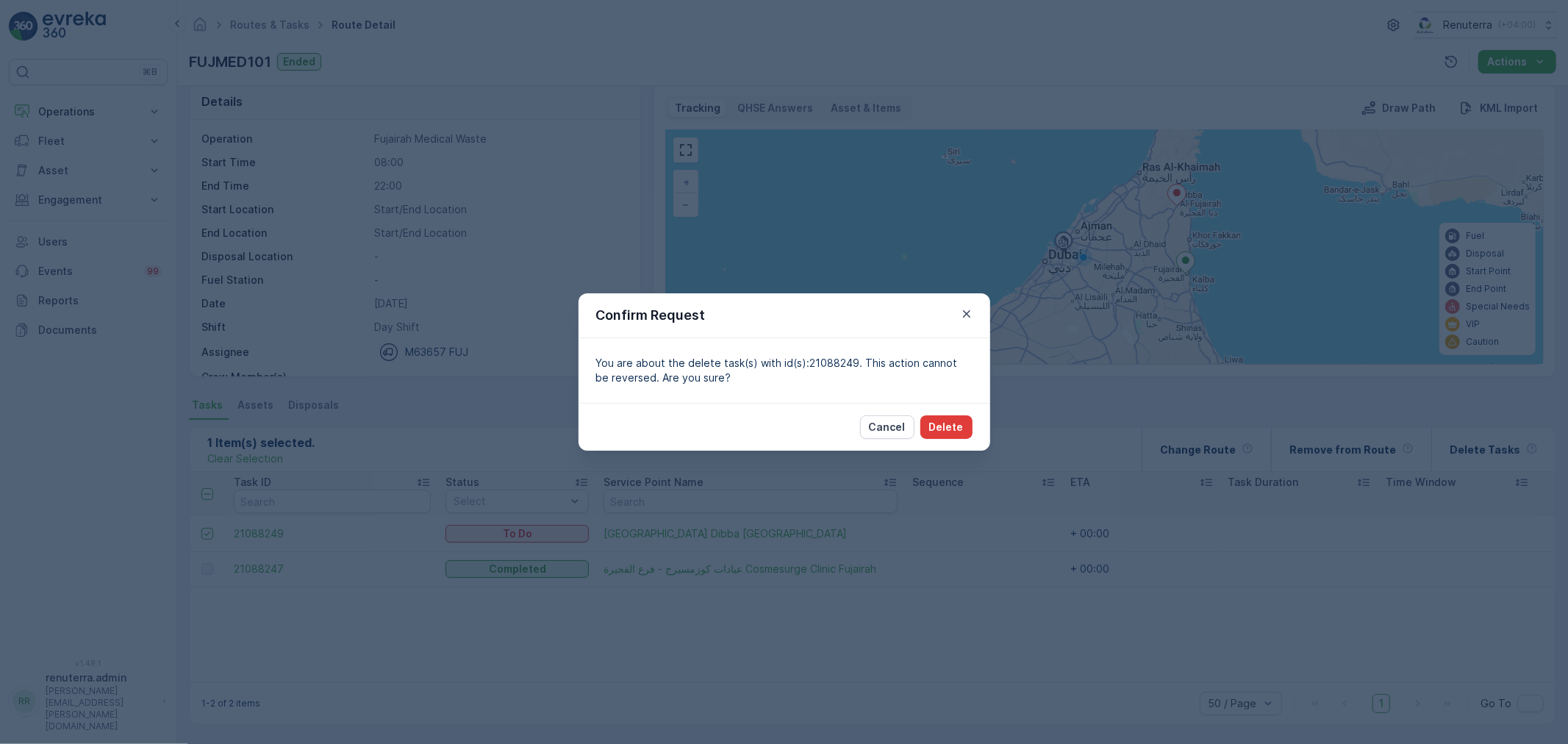
click at [963, 425] on p "Delete" at bounding box center [947, 427] width 35 height 14
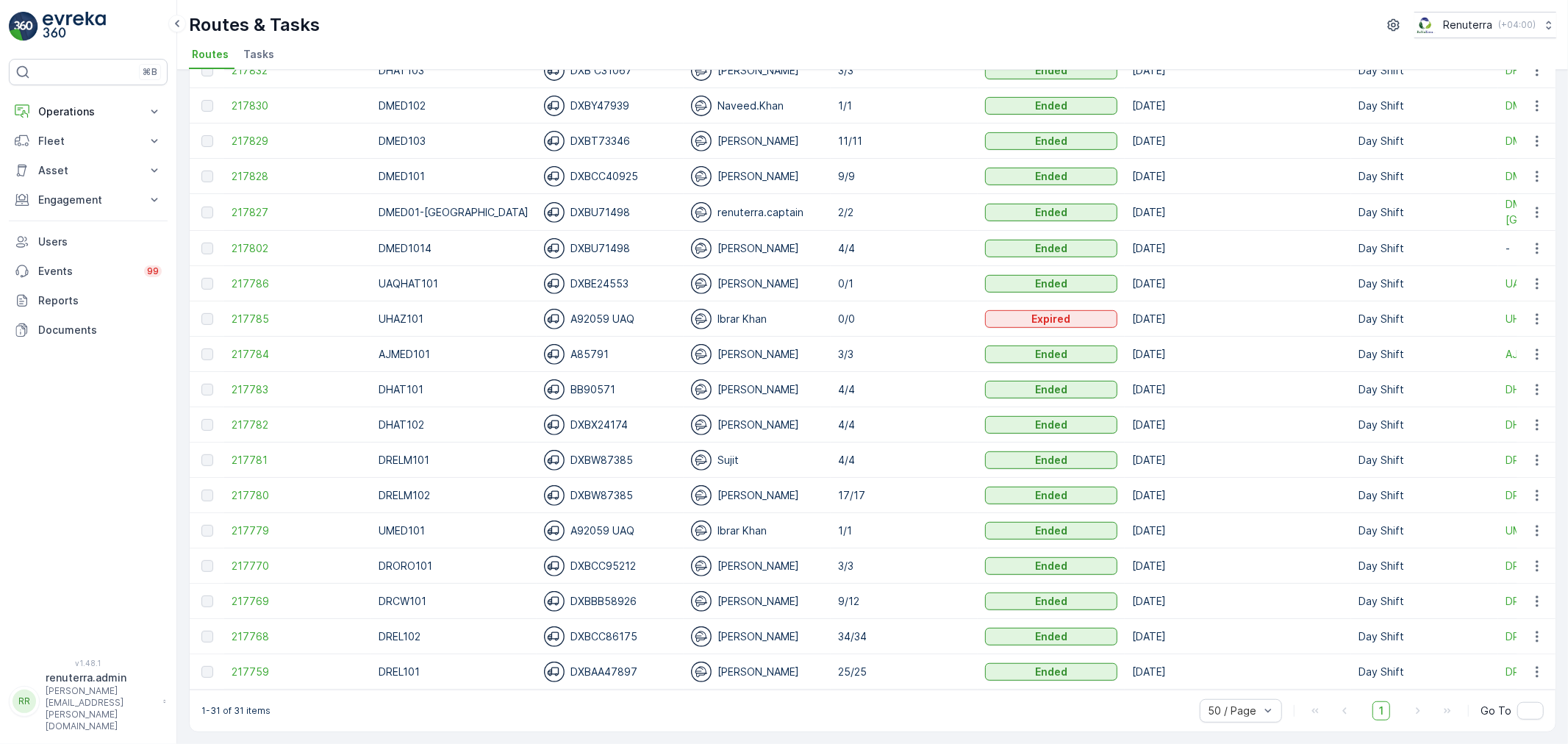
scroll to position [585, 0]
click at [254, 600] on td "217769" at bounding box center [298, 601] width 147 height 36
click at [250, 598] on span "217769" at bounding box center [298, 601] width 132 height 14
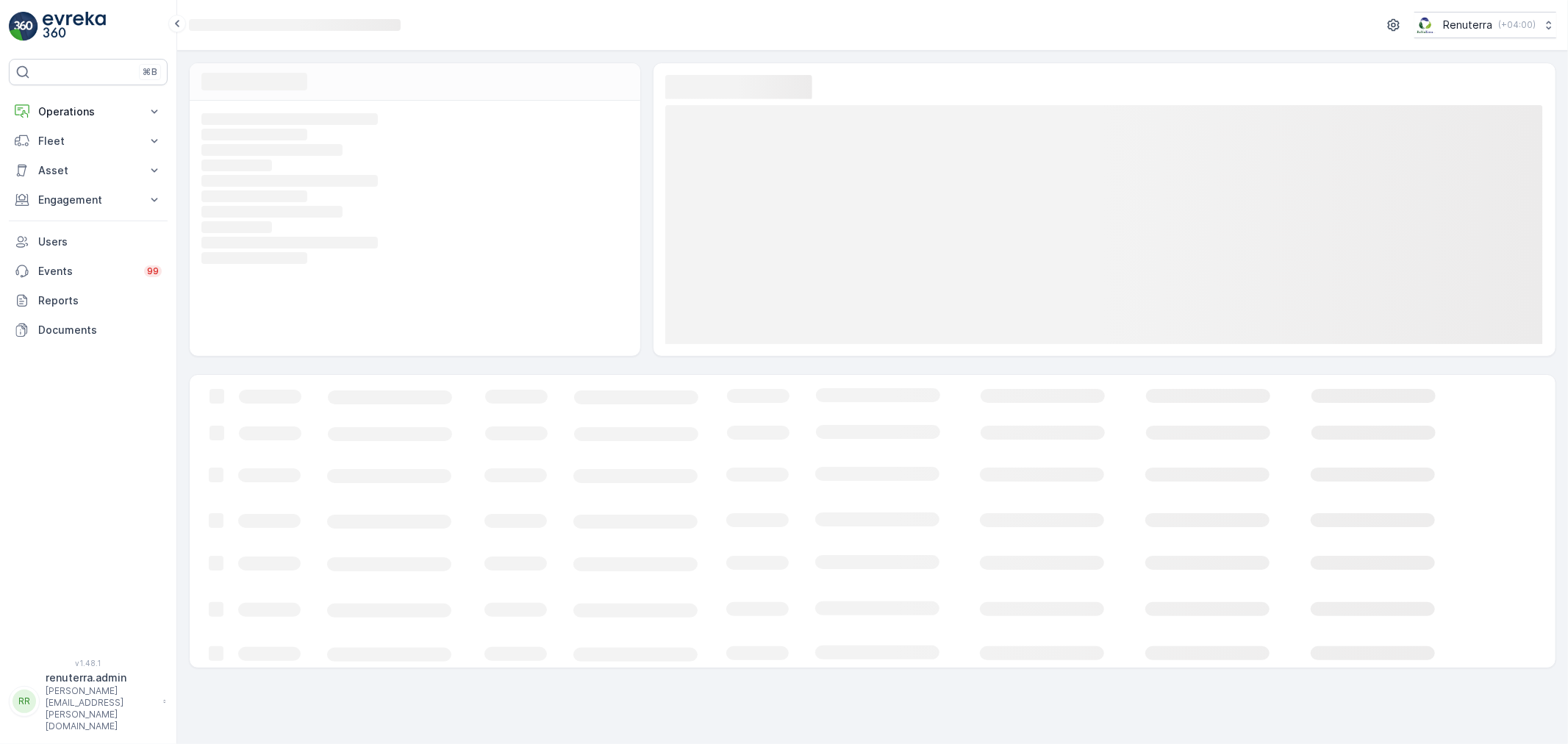
click at [248, 598] on icon "Loading..." at bounding box center [895, 521] width 1411 height 293
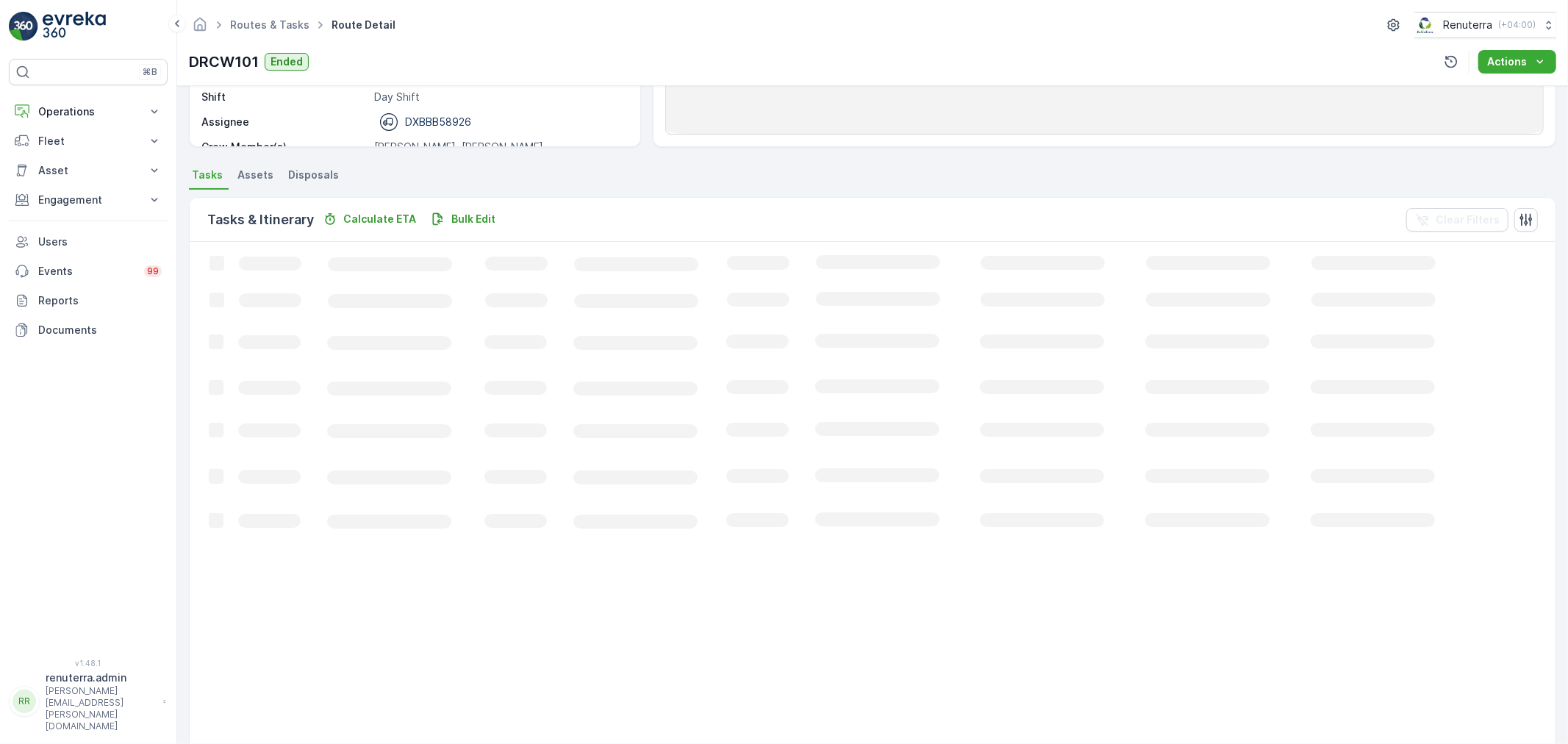
scroll to position [245, 0]
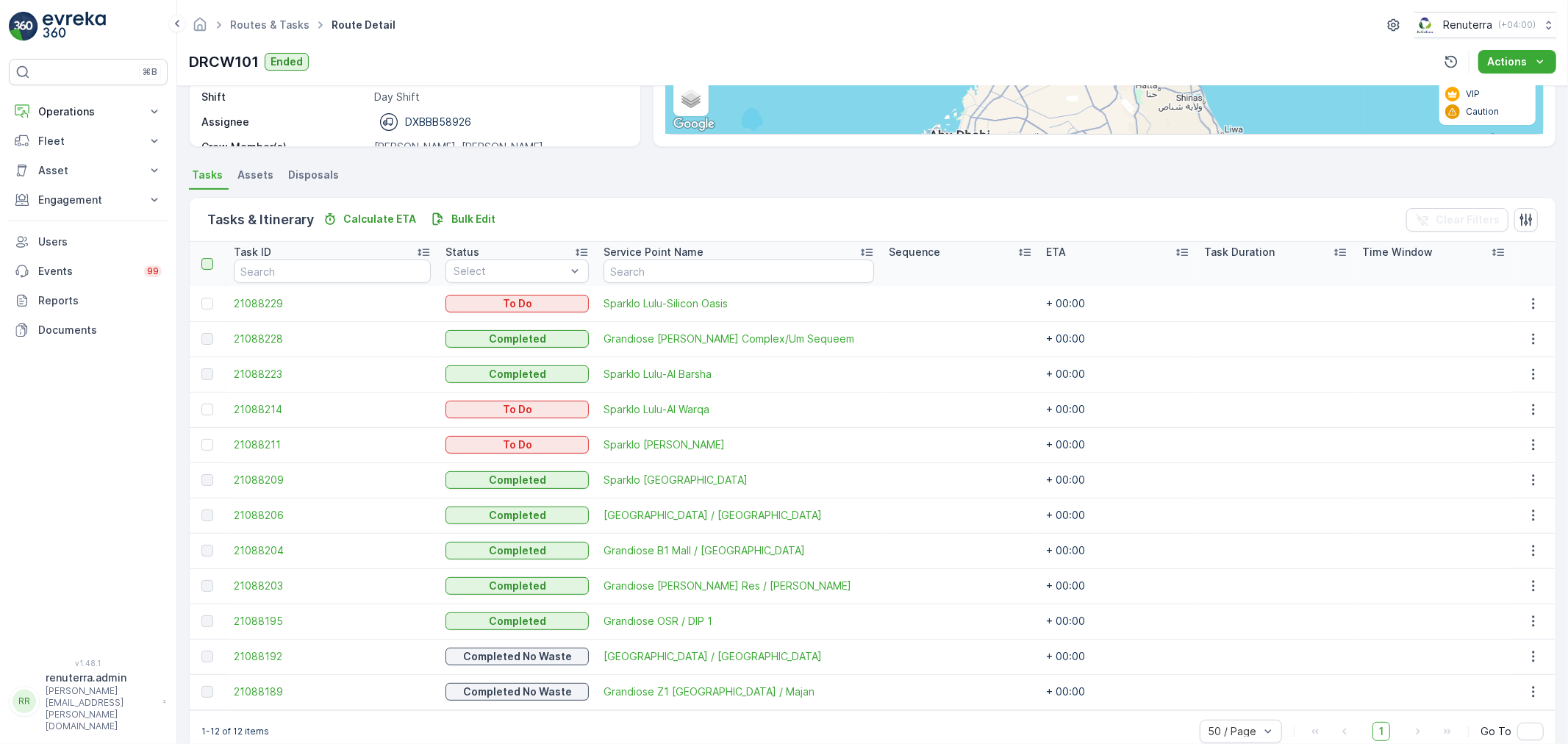
click at [202, 263] on div at bounding box center [207, 264] width 12 height 12
click at [209, 258] on input "checkbox" at bounding box center [209, 258] width 0 height 0
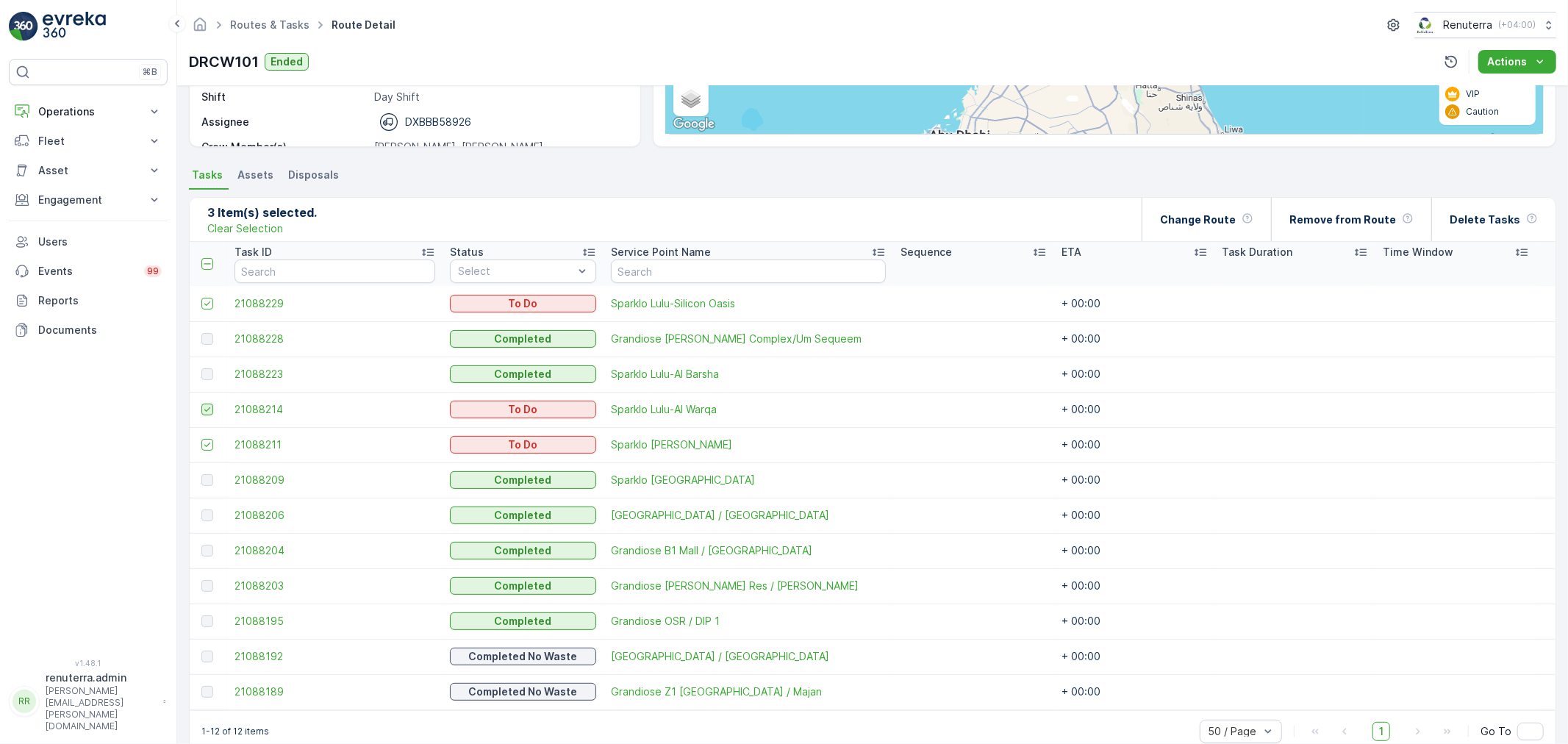
click at [212, 405] on icon at bounding box center [207, 410] width 10 height 10
click at [202, 404] on input "checkbox" at bounding box center [202, 404] width 0 height 0
click at [215, 301] on div at bounding box center [209, 304] width 15 height 12
click at [202, 298] on input "checkbox" at bounding box center [202, 298] width 0 height 0
click at [1226, 225] on p "Change Route" at bounding box center [1197, 219] width 75 height 14
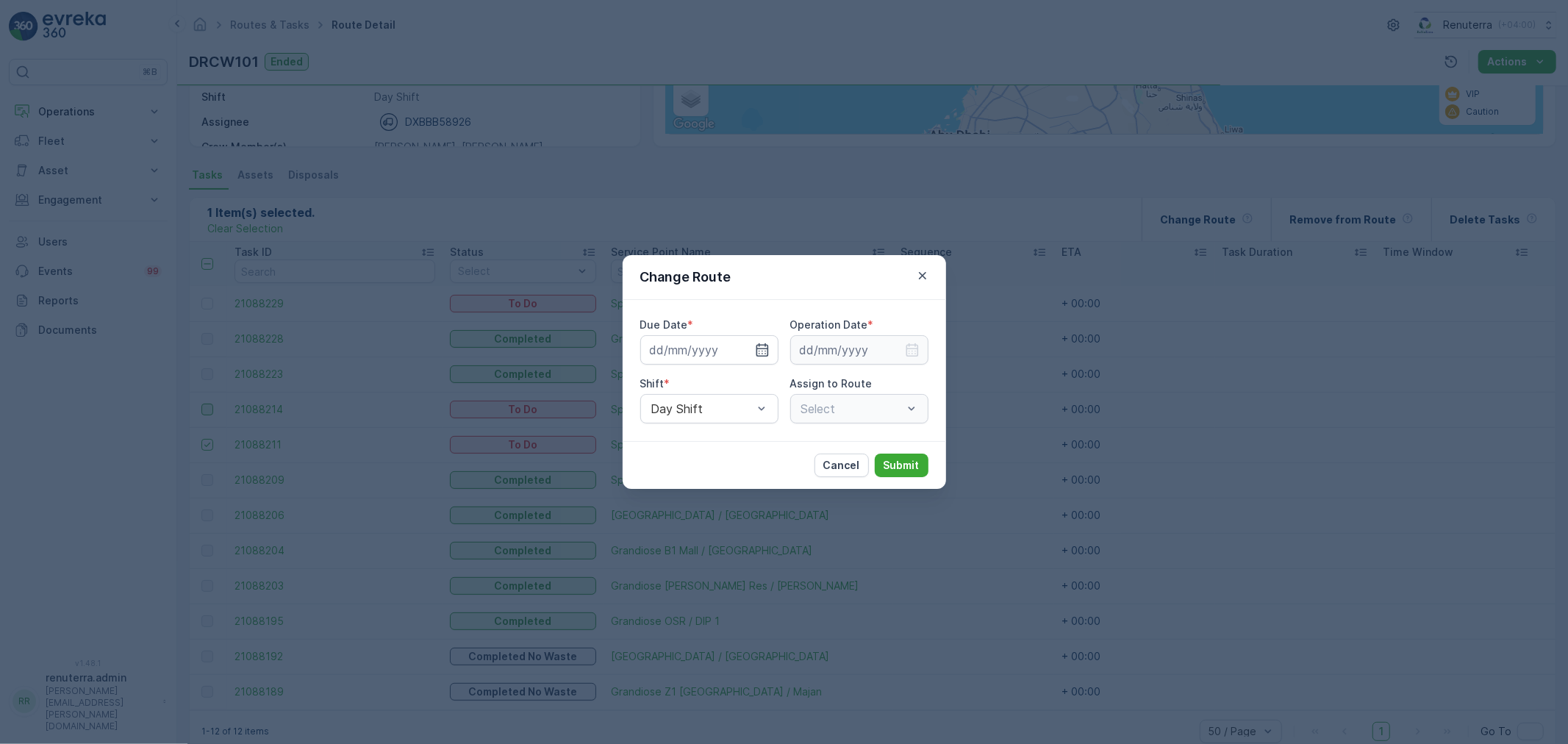
type input "24.08.2025"
click at [925, 273] on icon "button" at bounding box center [921, 275] width 8 height 8
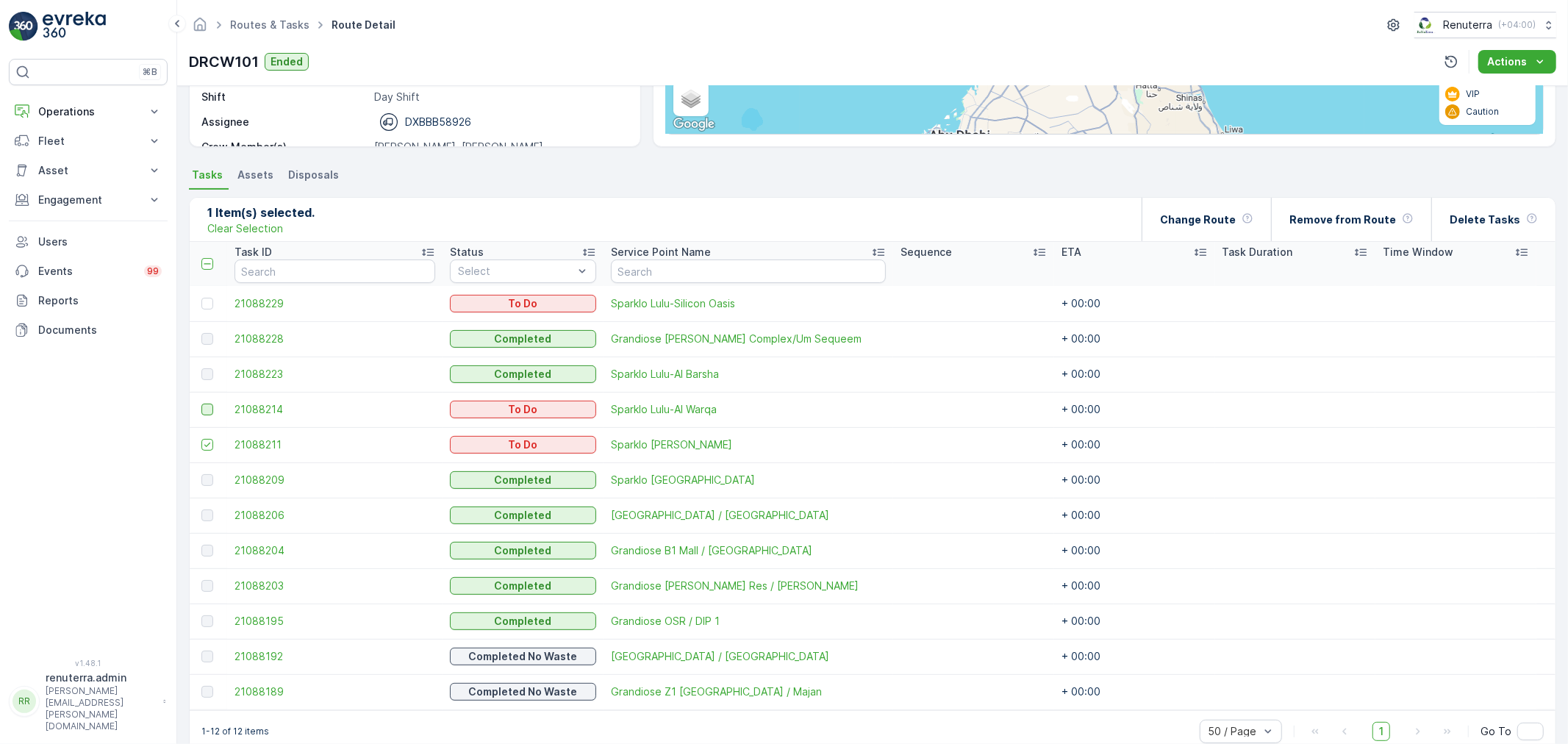
click at [217, 433] on td at bounding box center [208, 444] width 37 height 36
click at [207, 441] on icon at bounding box center [207, 444] width 10 height 10
click at [202, 438] on input "checkbox" at bounding box center [202, 438] width 0 height 0
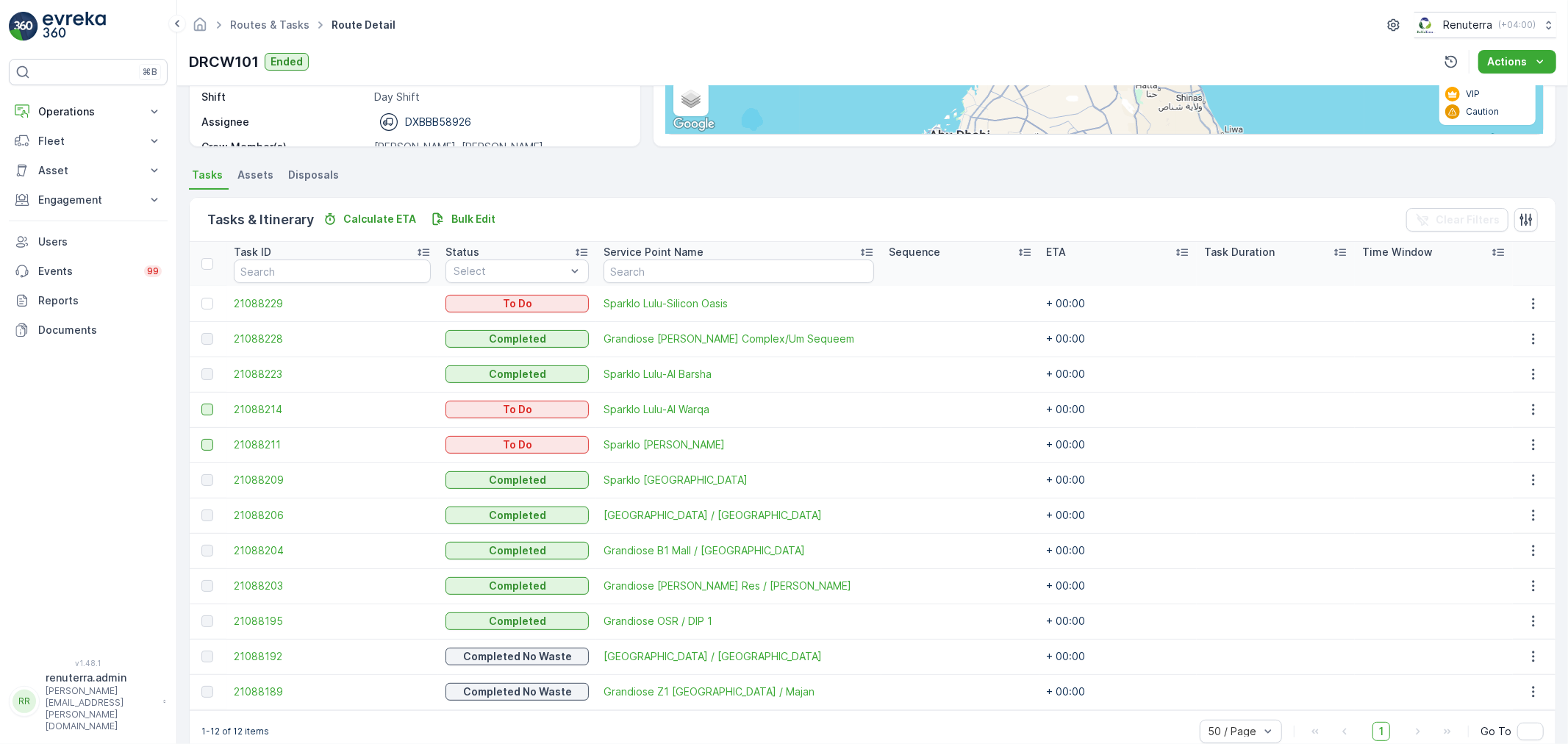
click at [215, 299] on div at bounding box center [209, 304] width 15 height 12
click at [202, 298] on input "checkbox" at bounding box center [202, 298] width 0 height 0
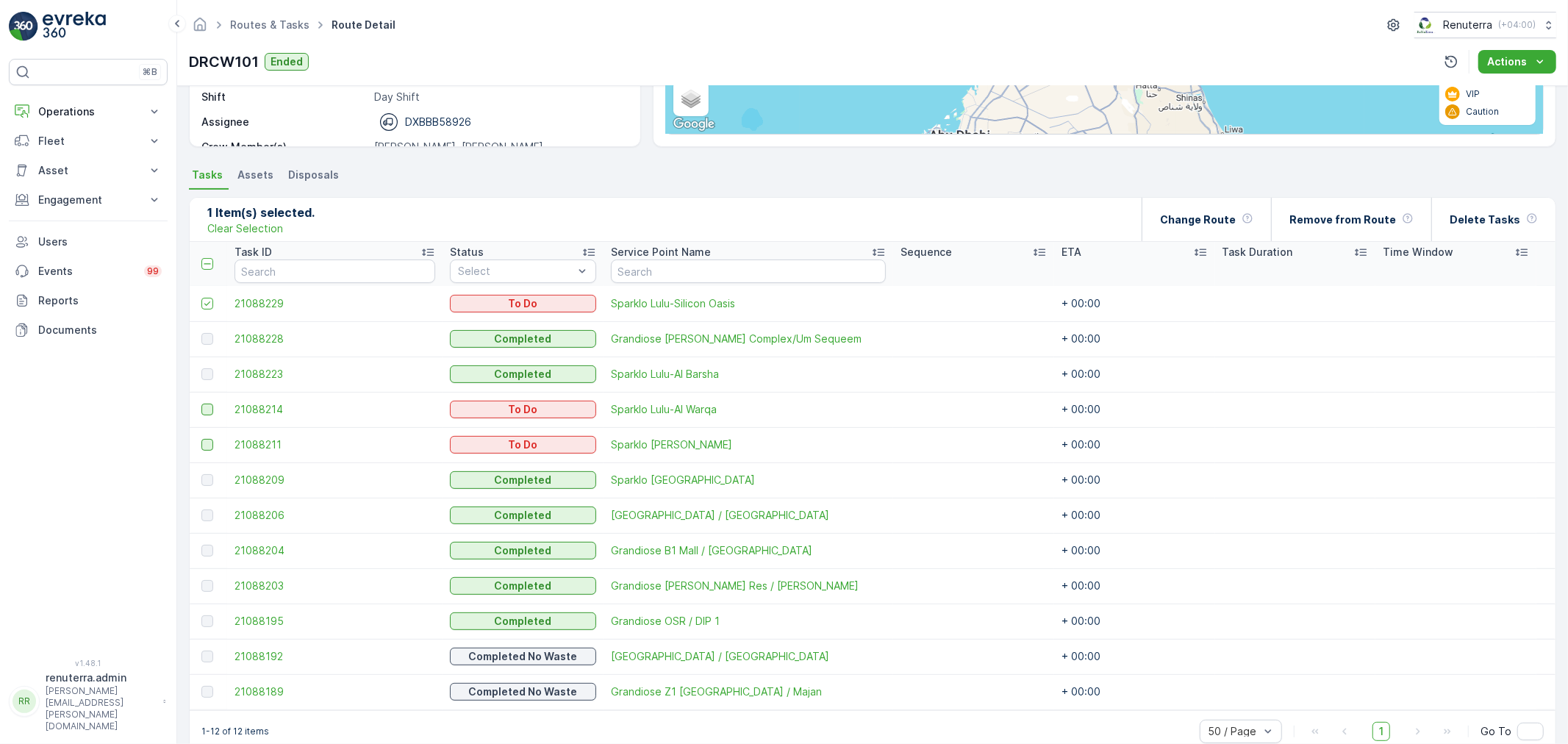
click at [197, 411] on td at bounding box center [208, 410] width 37 height 36
drag, startPoint x: 206, startPoint y: 414, endPoint x: 210, endPoint y: 438, distance: 24.3
click at [207, 416] on td at bounding box center [208, 410] width 37 height 36
click at [210, 439] on div at bounding box center [207, 444] width 12 height 12
click at [202, 438] on input "checkbox" at bounding box center [202, 438] width 0 height 0
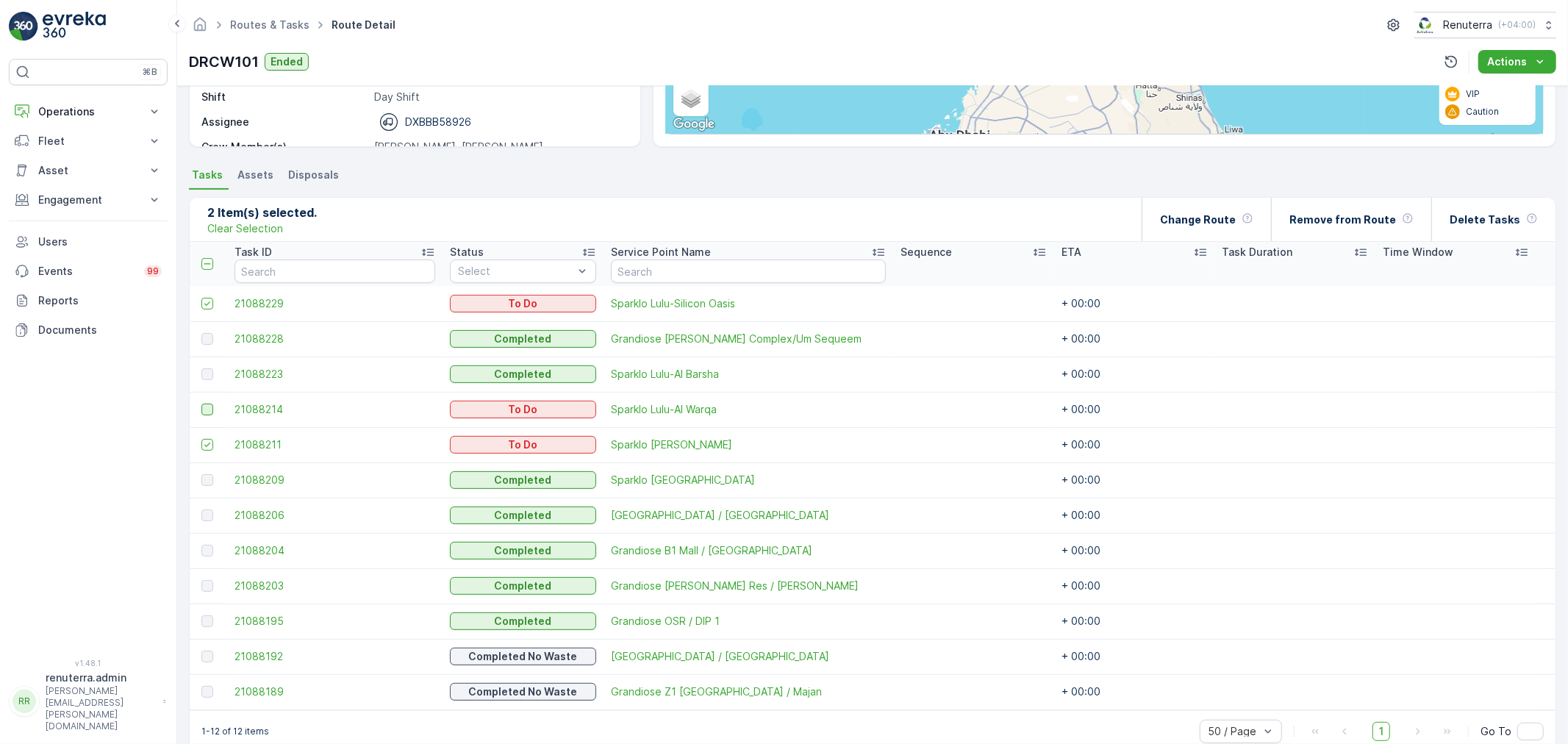
click at [207, 406] on div at bounding box center [207, 410] width 12 height 12
click at [202, 404] on input "checkbox" at bounding box center [202, 404] width 0 height 0
click at [1531, 222] on div at bounding box center [1532, 219] width 12 height 14
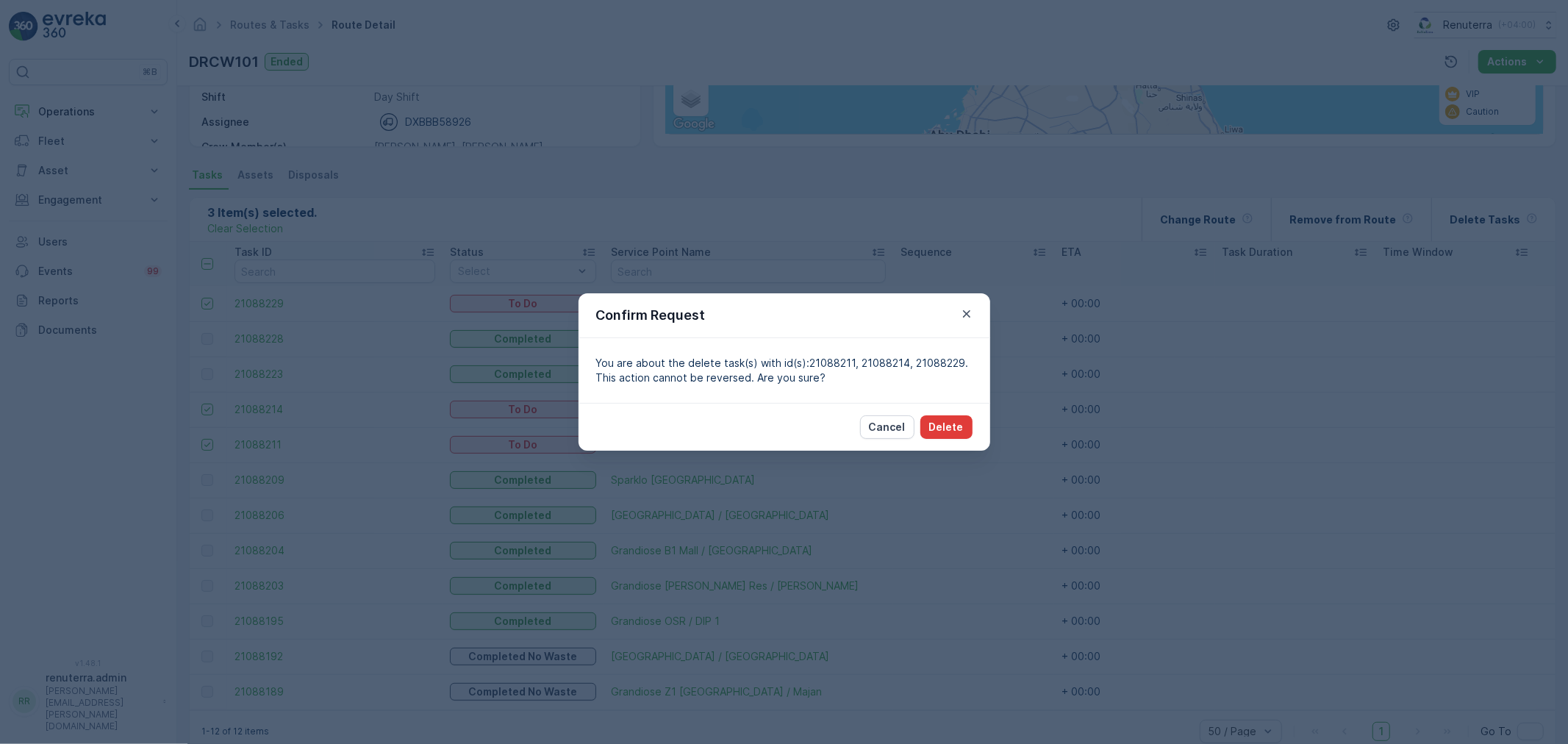
click at [932, 428] on p "Delete" at bounding box center [947, 427] width 35 height 14
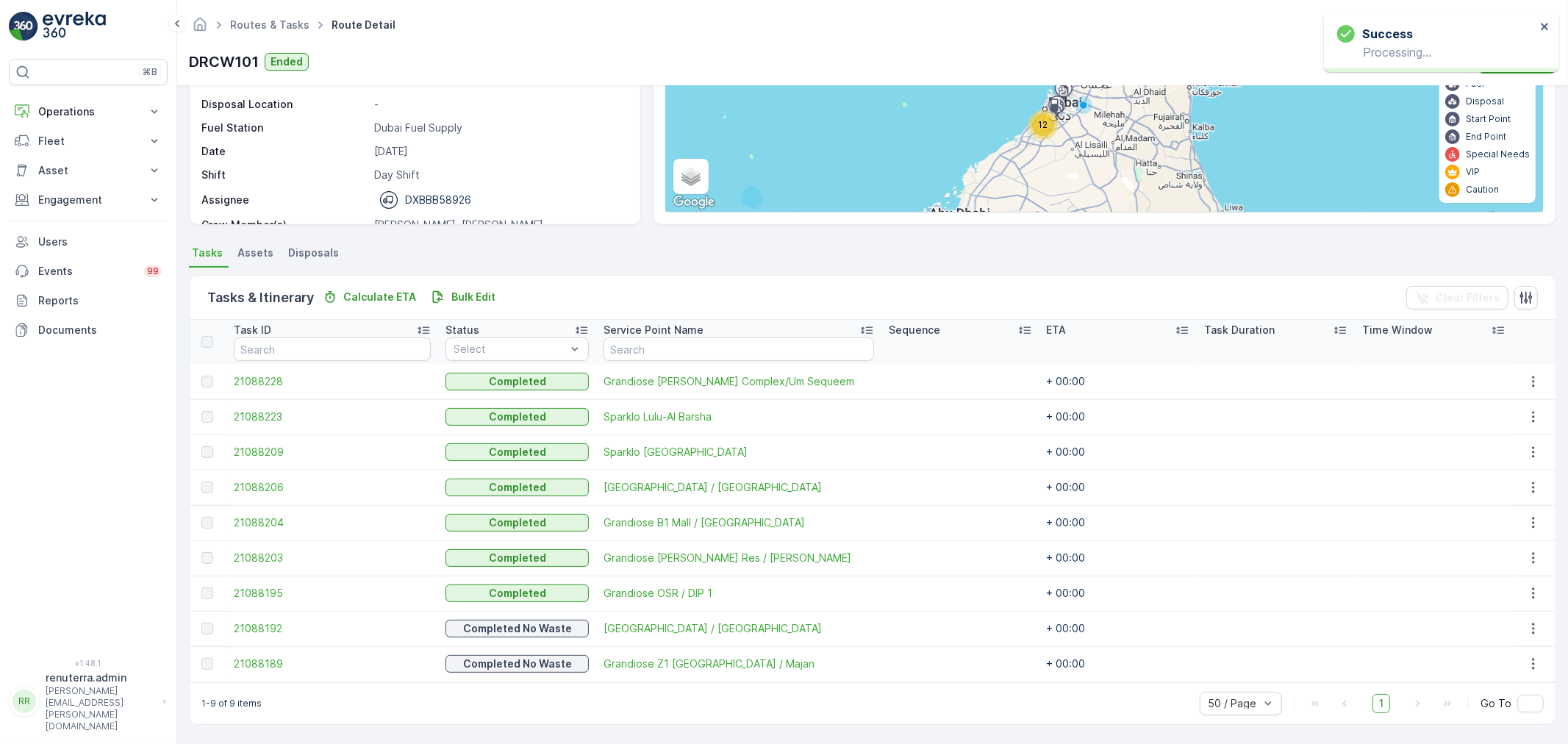
scroll to position [166, 0]
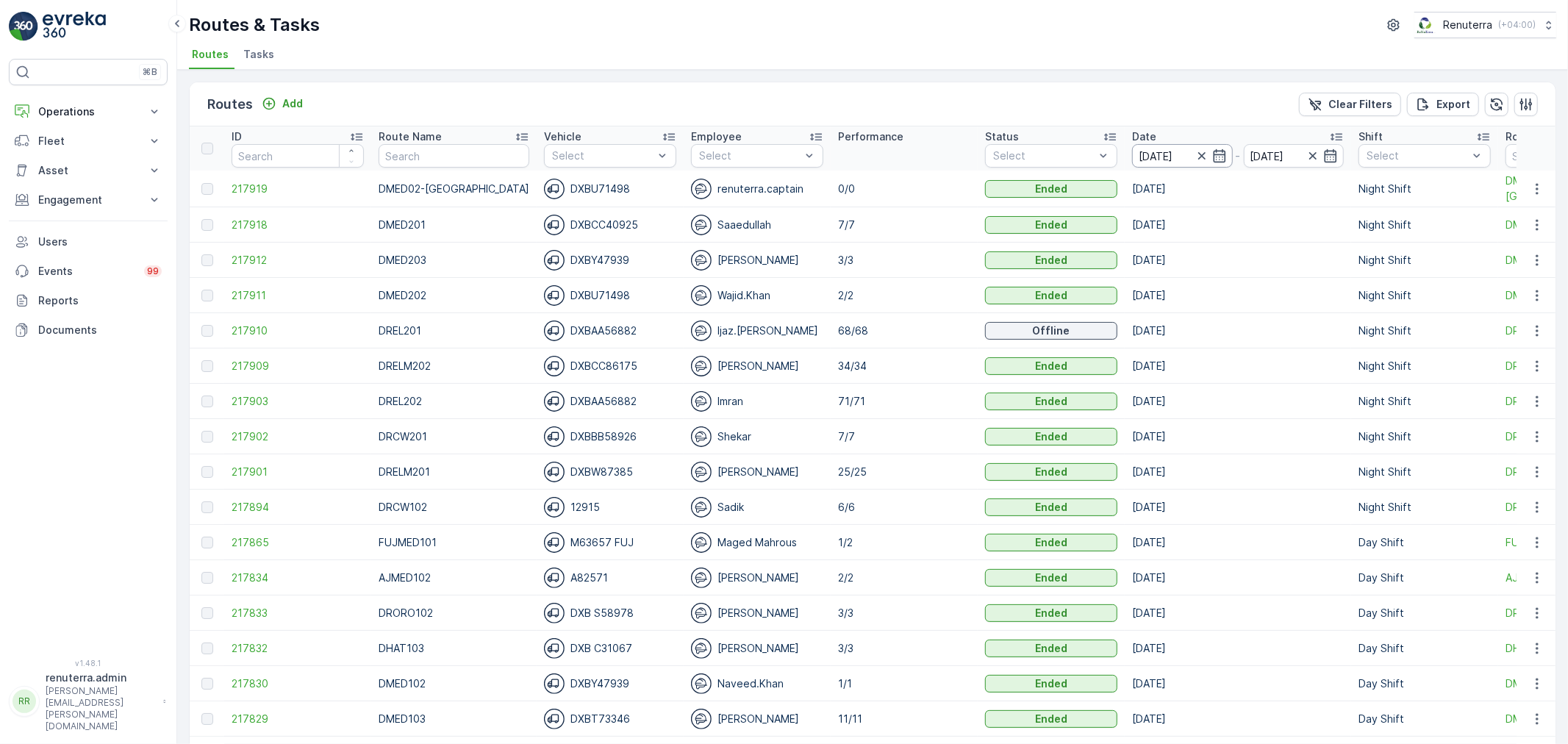
click at [1140, 159] on input "24.08.2025" at bounding box center [1182, 156] width 101 height 24
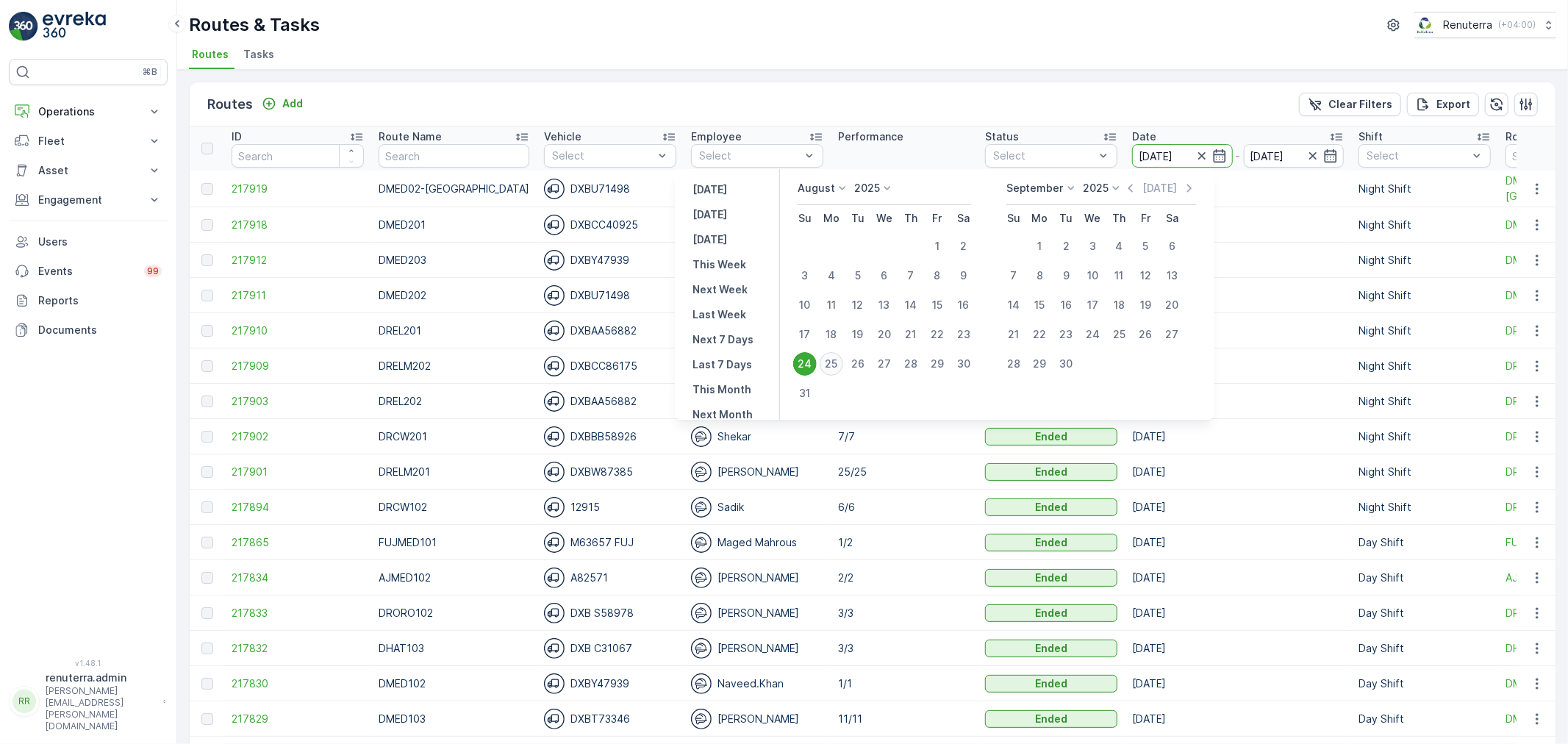
click at [839, 366] on div "25" at bounding box center [831, 364] width 24 height 24
type input "25.08.2025"
click at [839, 366] on div "25" at bounding box center [831, 364] width 24 height 24
type input "25.08.2025"
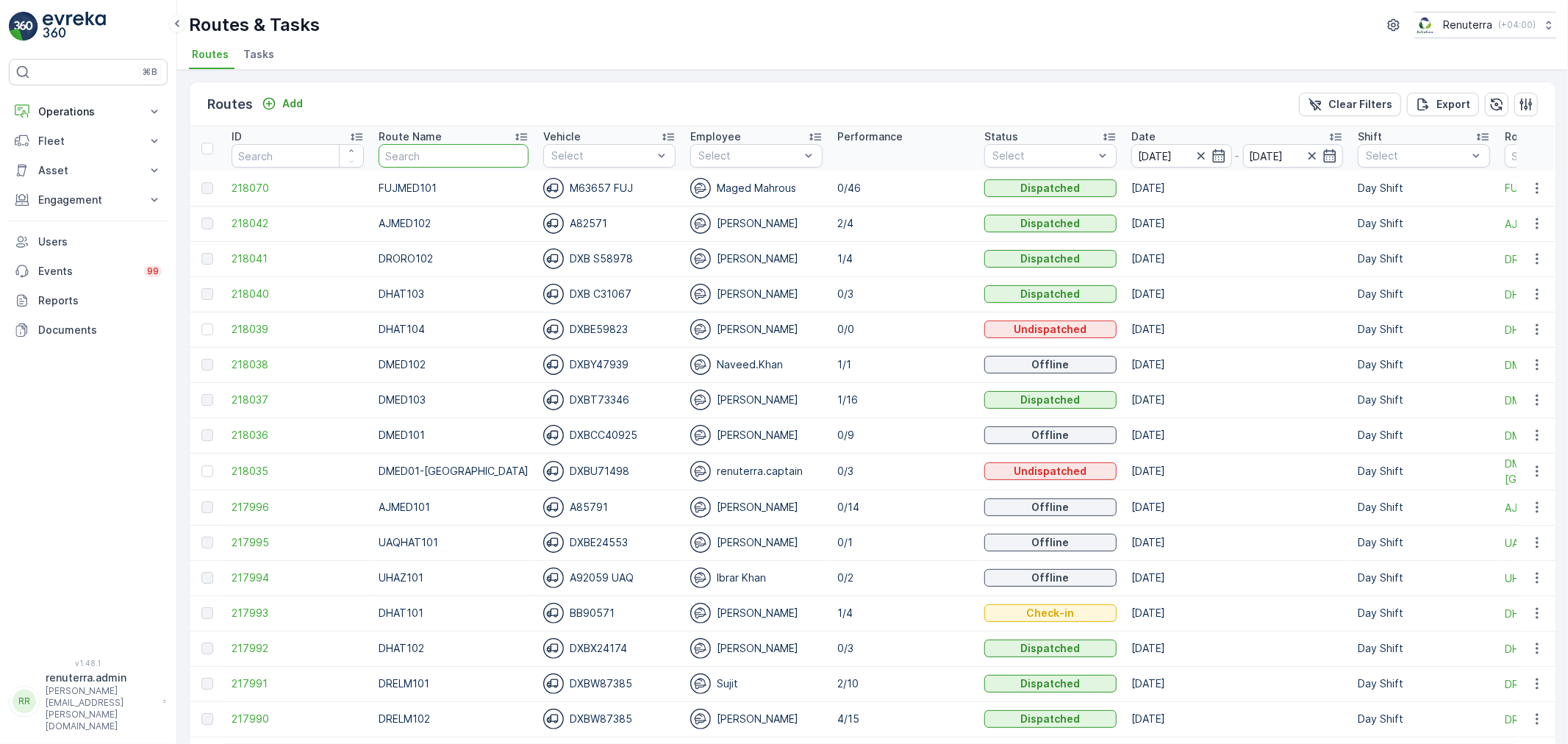
click at [445, 157] on input "text" at bounding box center [453, 156] width 150 height 24
type input "DMED"
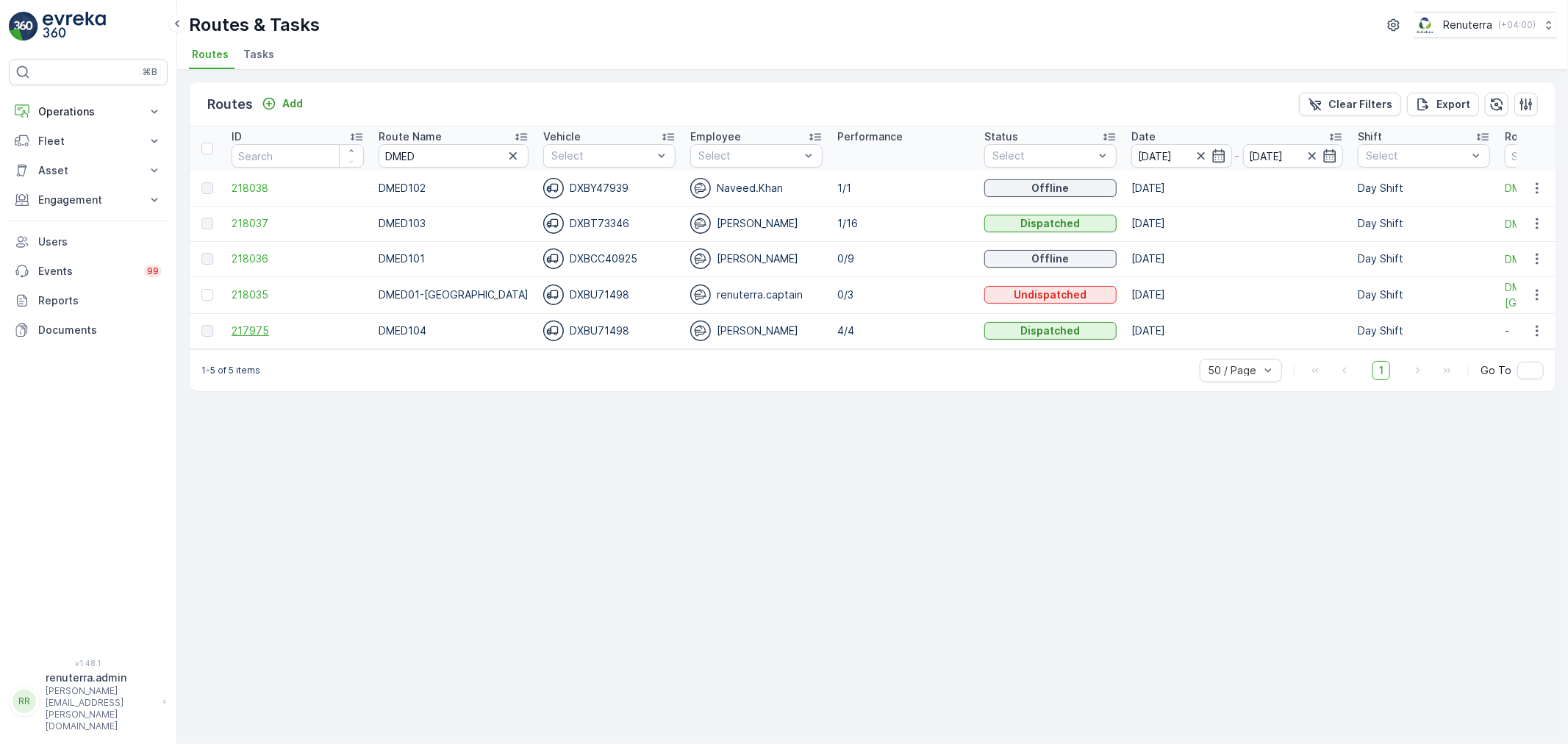
click at [277, 329] on span "217975" at bounding box center [298, 330] width 132 height 14
drag, startPoint x: 435, startPoint y: 157, endPoint x: 378, endPoint y: 151, distance: 57.3
click at [378, 151] on input "DMED" at bounding box center [453, 156] width 150 height 24
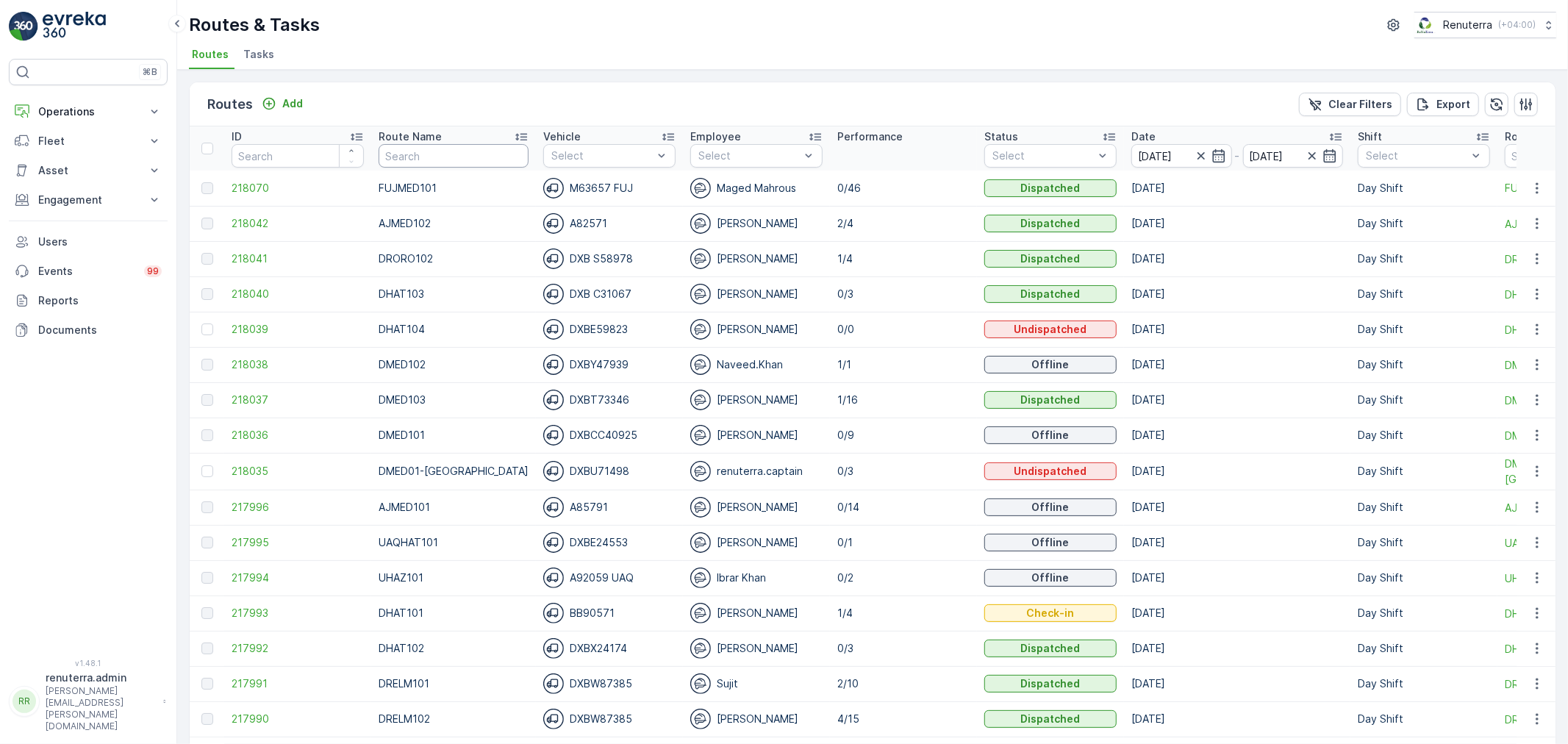
click at [413, 152] on input "text" at bounding box center [453, 156] width 150 height 24
type input "DRORO"
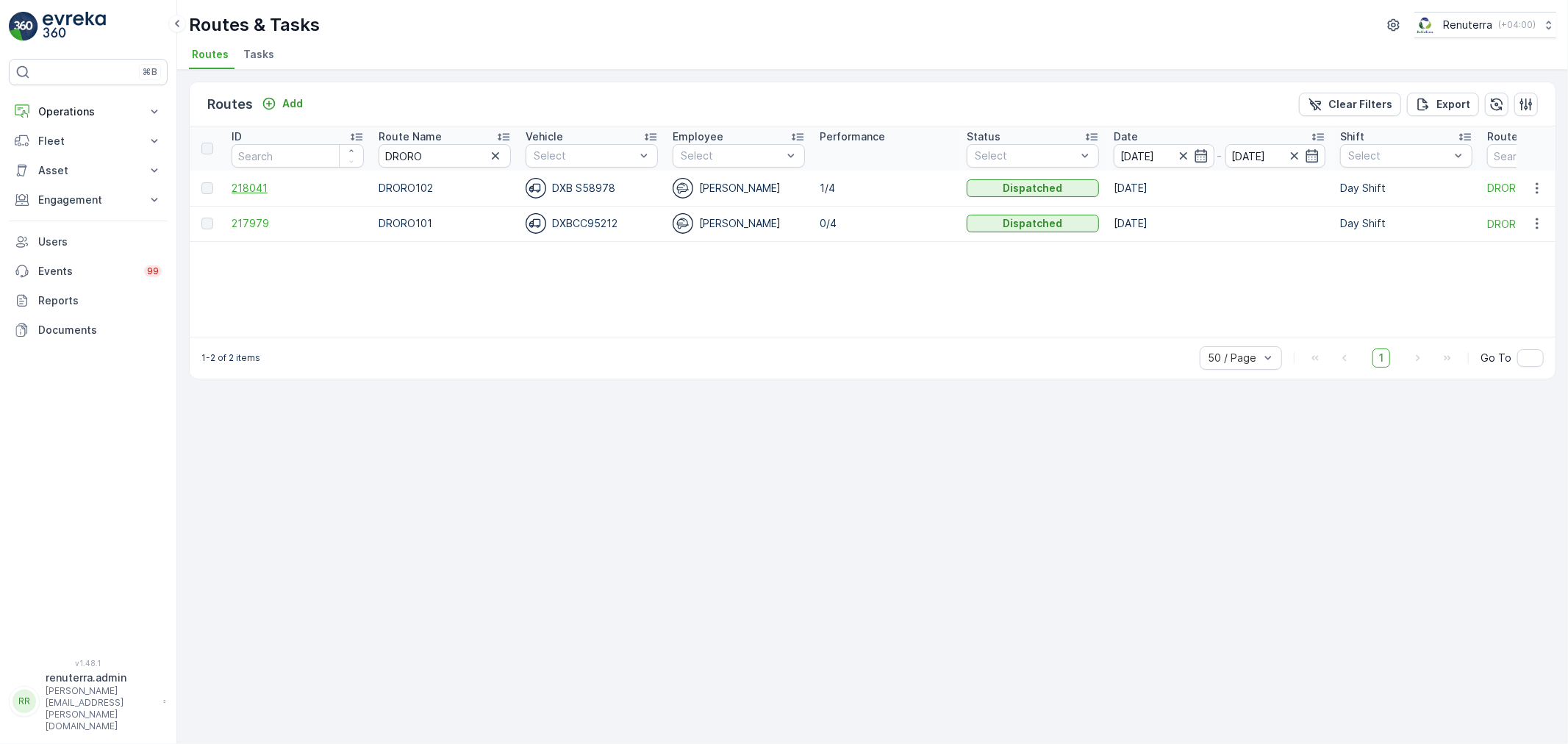
click at [254, 187] on span "218041" at bounding box center [298, 188] width 132 height 14
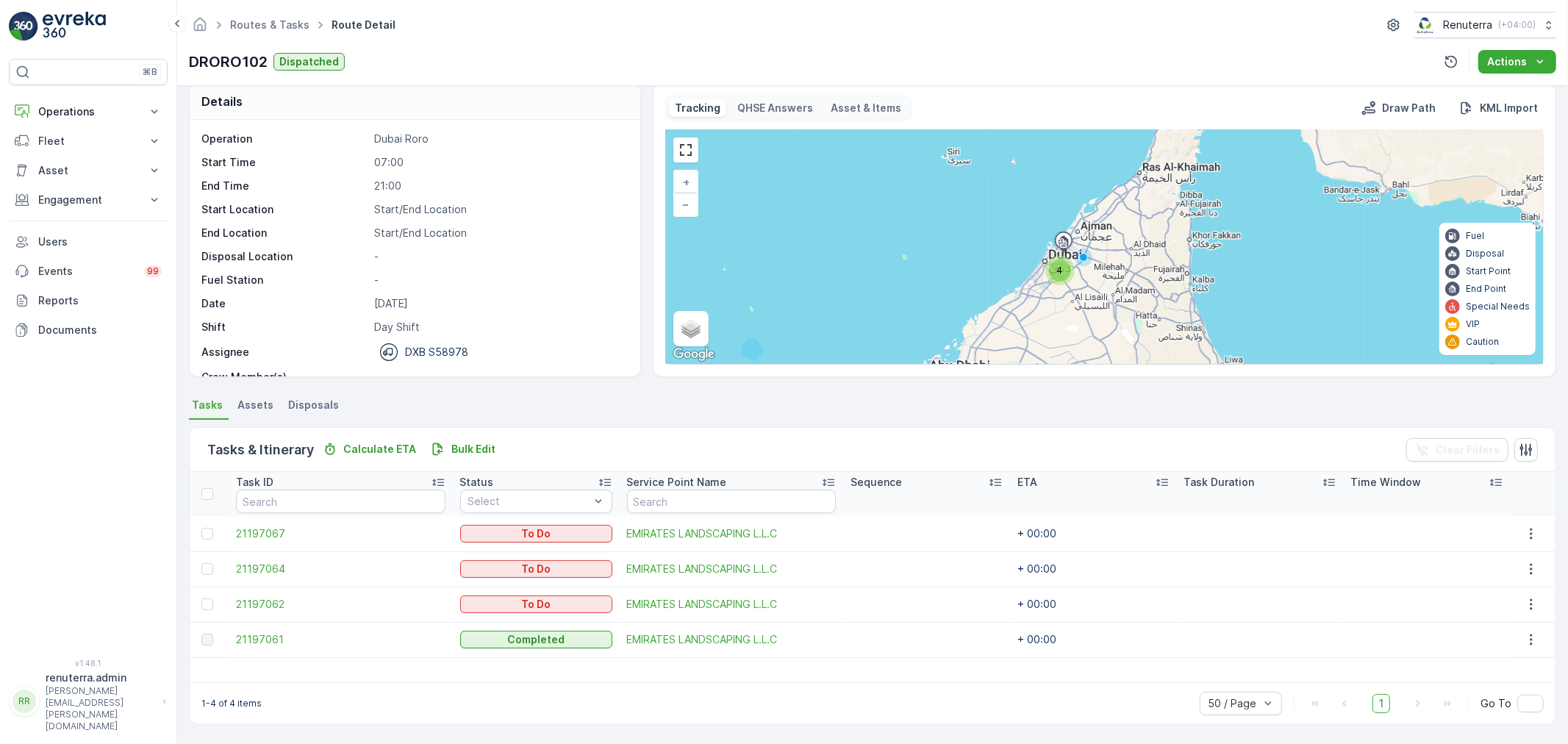
scroll to position [14, 0]
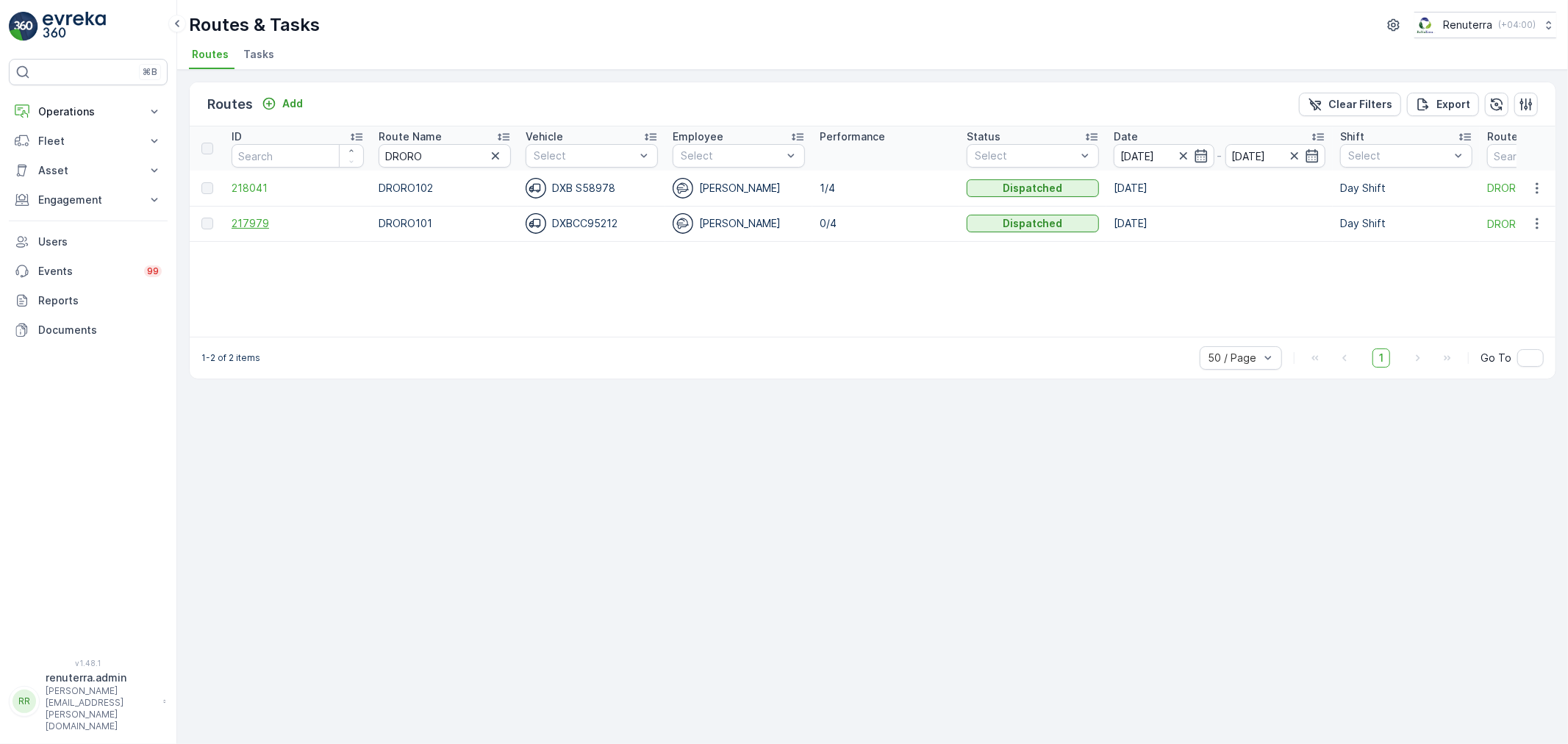
click at [262, 230] on span "217979" at bounding box center [298, 223] width 132 height 14
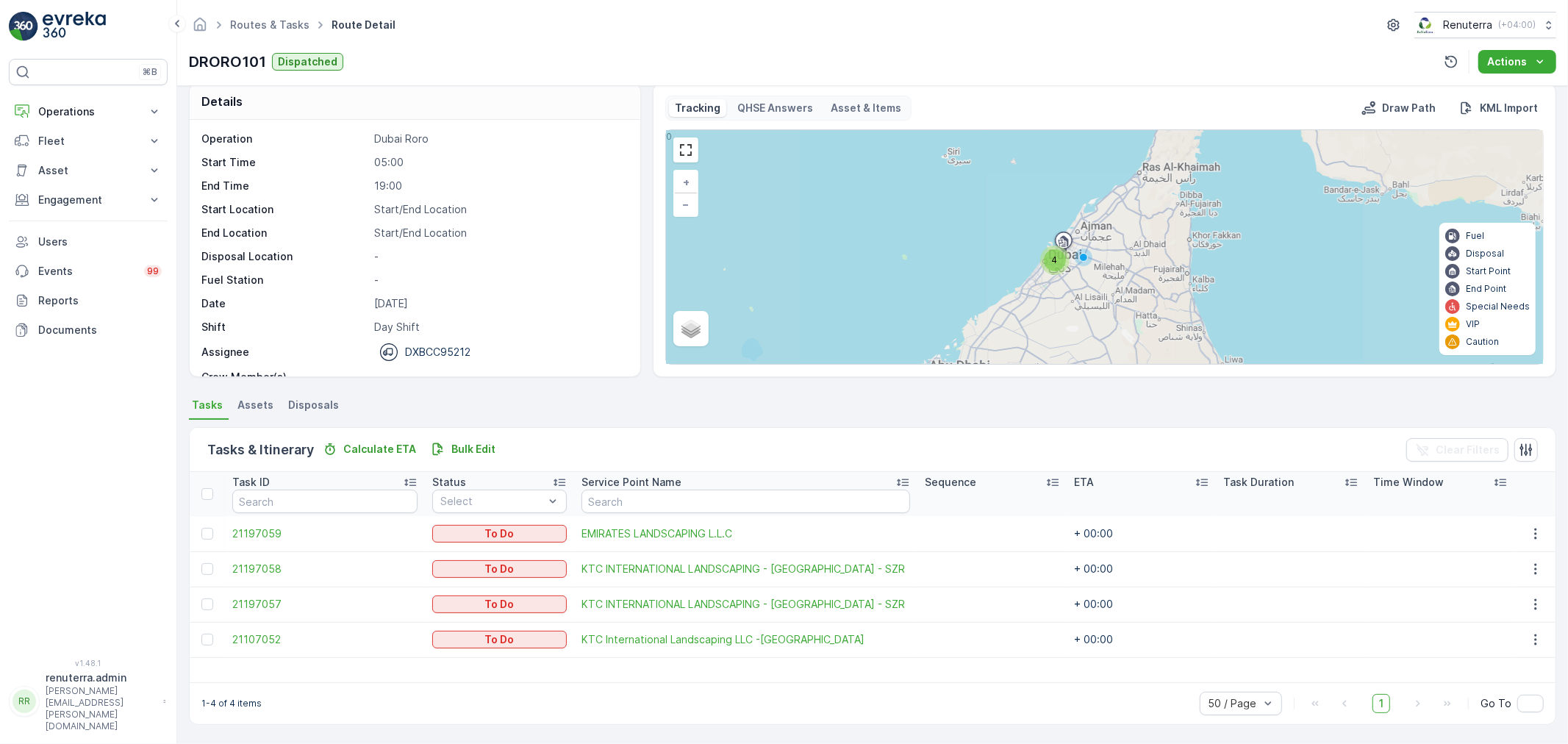
scroll to position [14, 0]
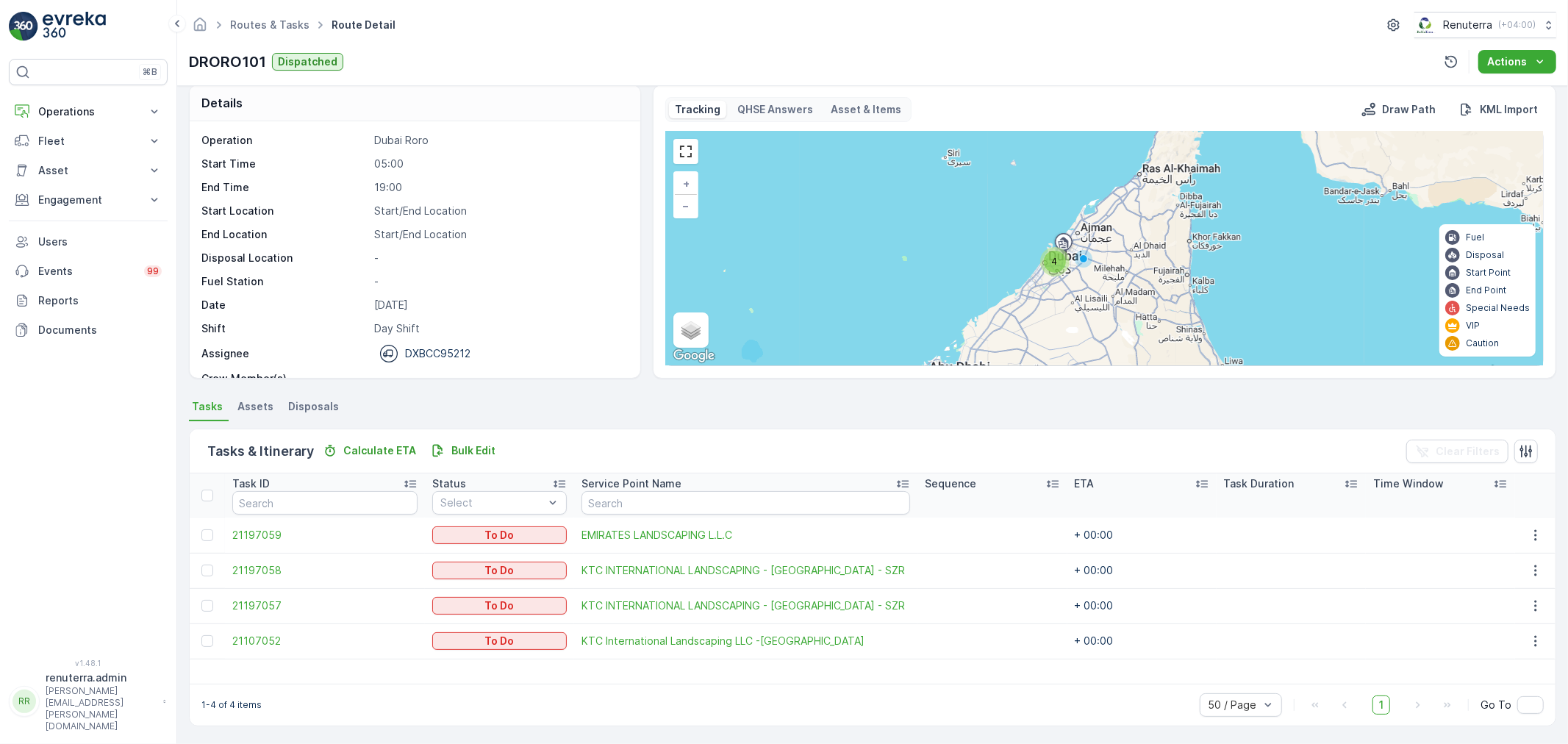
click at [213, 529] on div at bounding box center [209, 535] width 15 height 12
click at [202, 529] on input "checkbox" at bounding box center [202, 529] width 0 height 0
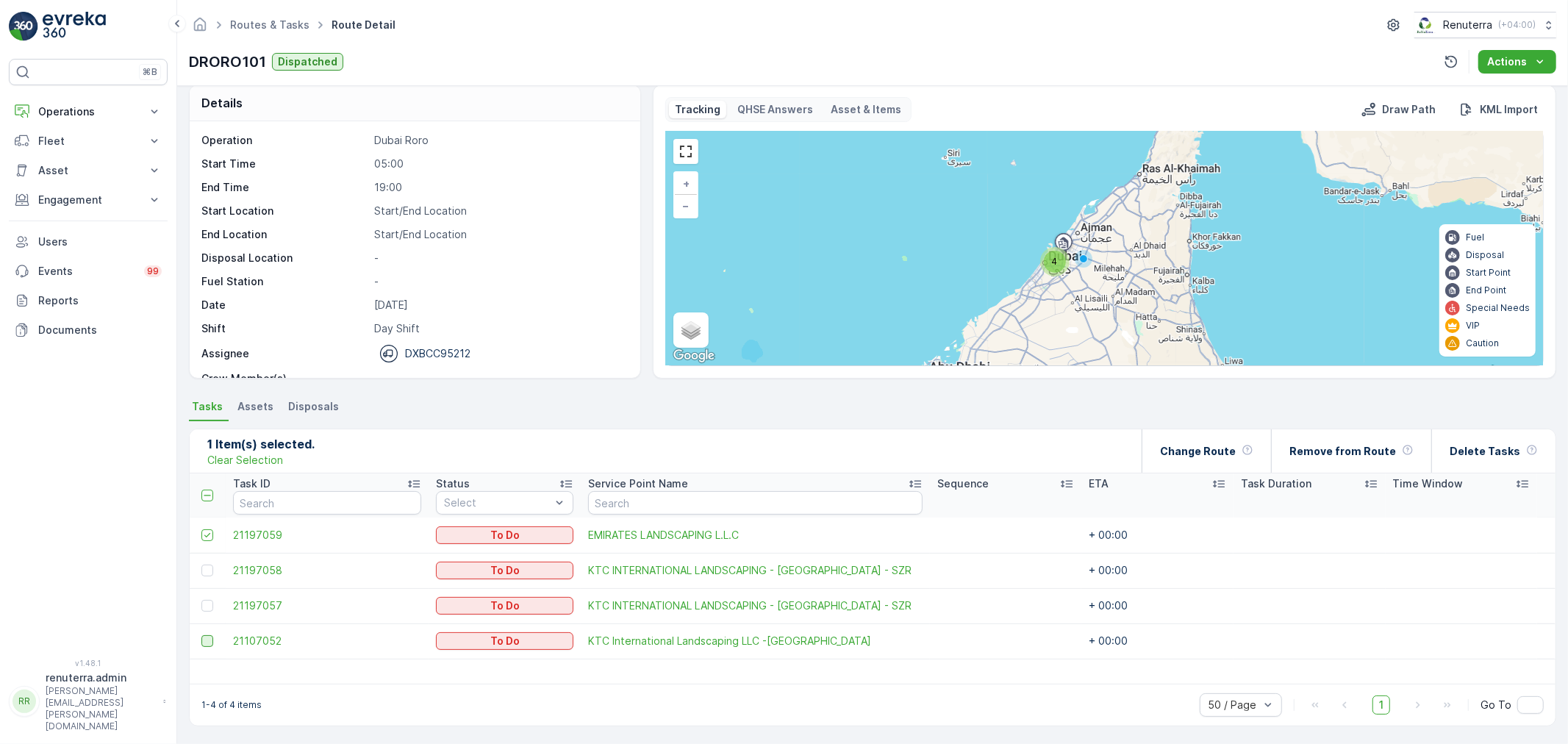
click at [206, 644] on div at bounding box center [207, 641] width 12 height 12
click at [202, 635] on input "checkbox" at bounding box center [202, 635] width 0 height 0
click at [1488, 451] on p "Delete Tasks" at bounding box center [1484, 450] width 70 height 14
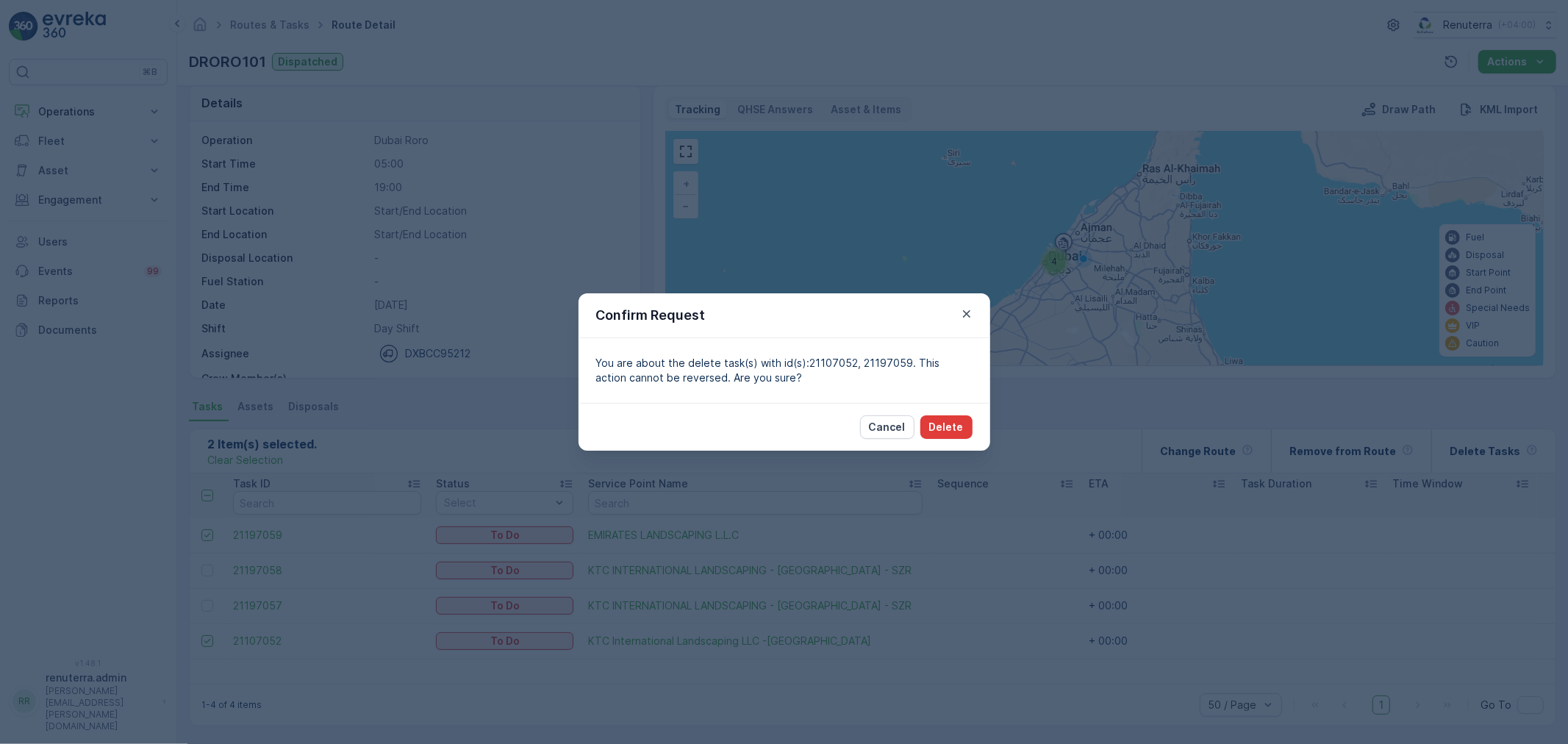
click at [941, 431] on p "Delete" at bounding box center [947, 427] width 35 height 14
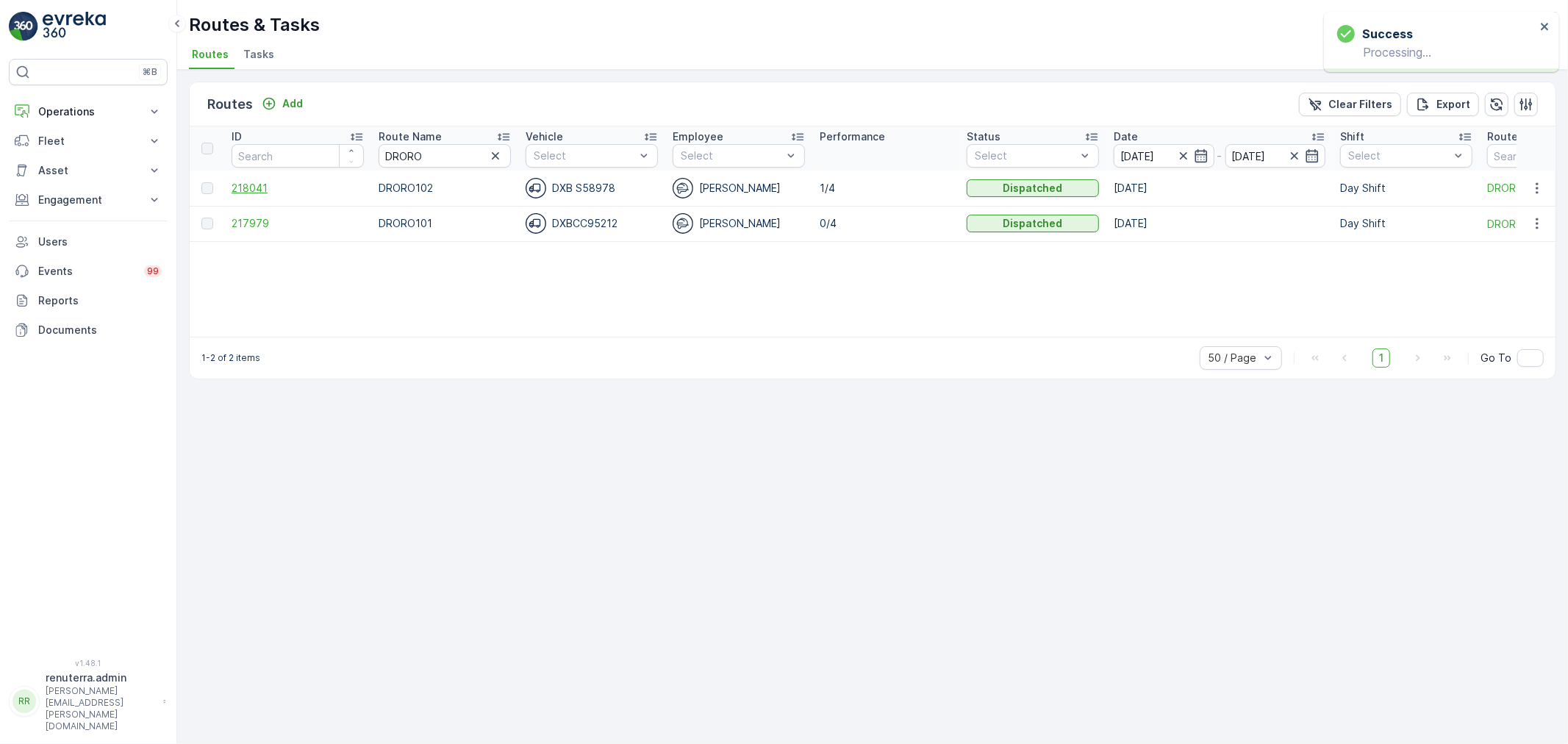
click at [251, 193] on span "218041" at bounding box center [298, 188] width 132 height 14
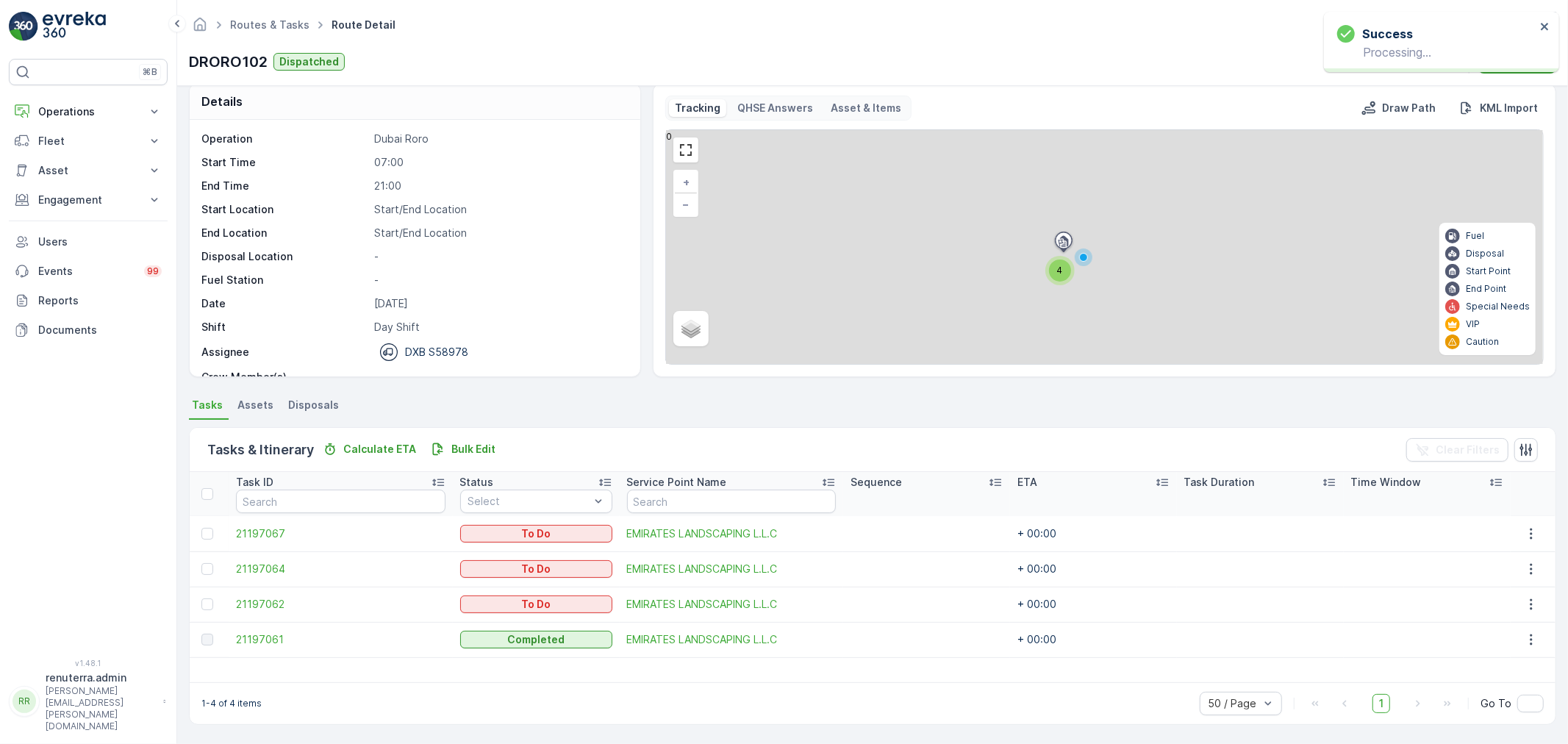
scroll to position [14, 0]
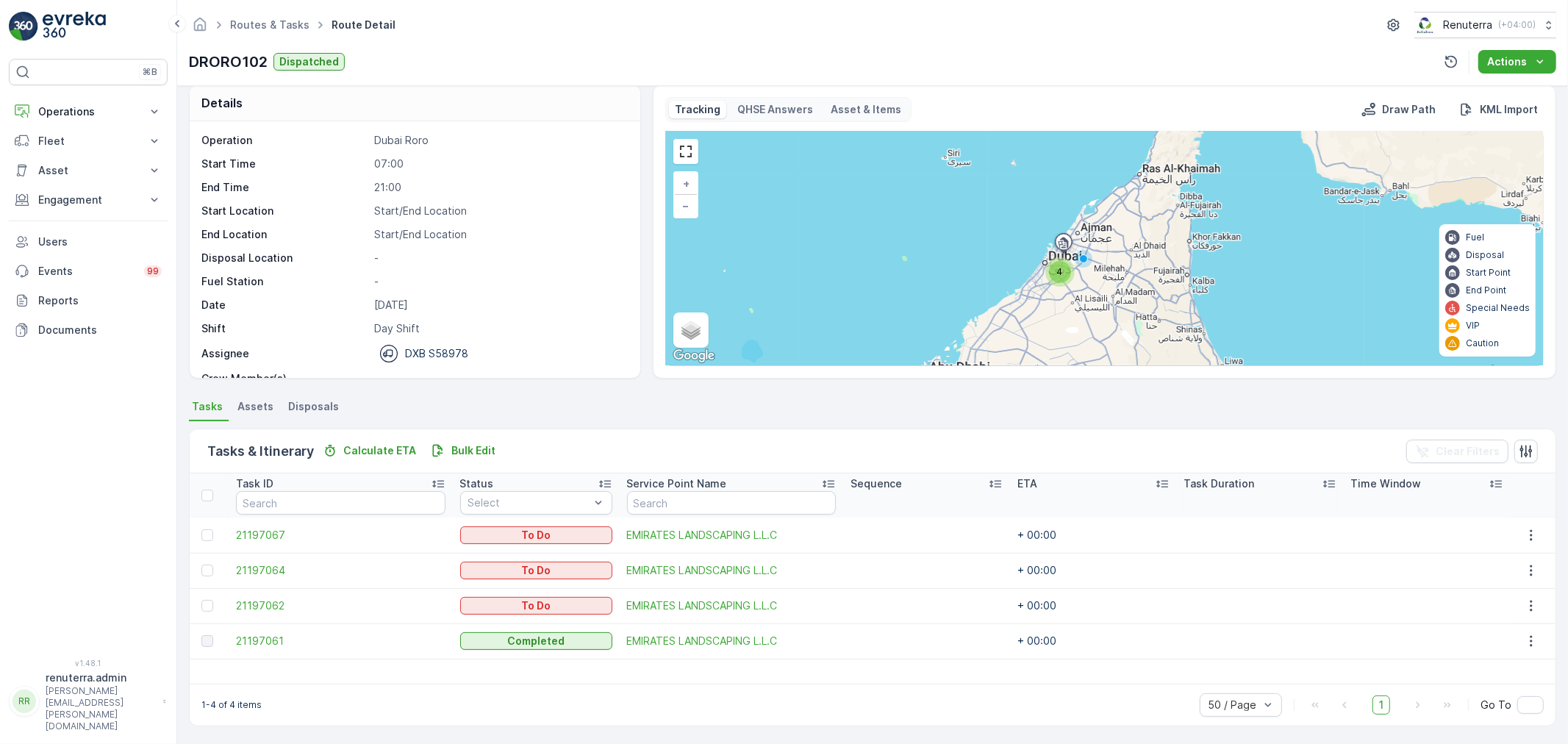
drag, startPoint x: 200, startPoint y: 533, endPoint x: 215, endPoint y: 540, distance: 16.6
click at [207, 531] on td at bounding box center [209, 535] width 39 height 36
click at [208, 529] on div at bounding box center [207, 535] width 12 height 12
click at [202, 529] on input "checkbox" at bounding box center [202, 529] width 0 height 0
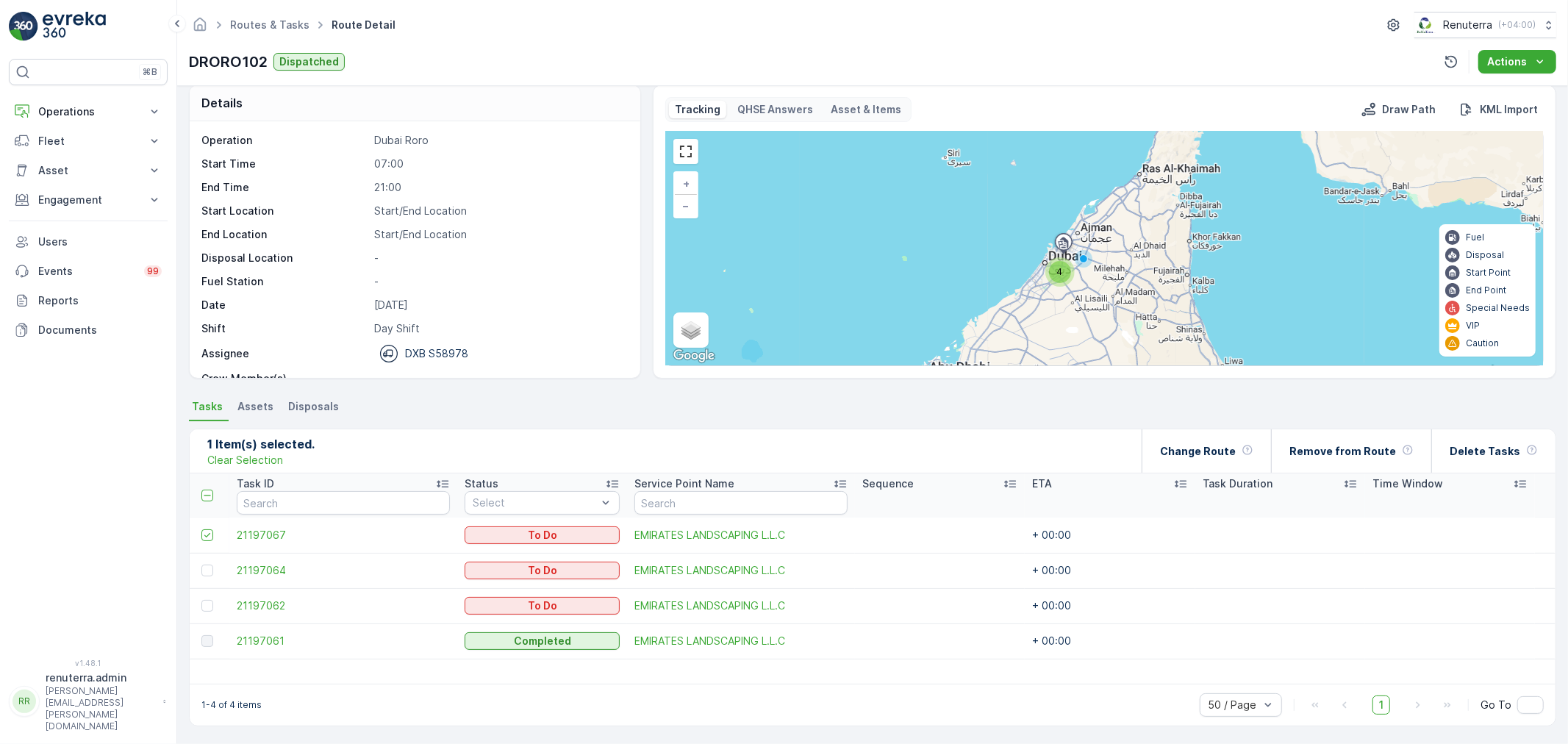
drag, startPoint x: 208, startPoint y: 565, endPoint x: 214, endPoint y: 585, distance: 20.9
click at [210, 570] on div at bounding box center [207, 570] width 12 height 12
click at [202, 565] on input "checkbox" at bounding box center [202, 565] width 0 height 0
click at [209, 601] on div at bounding box center [207, 606] width 12 height 12
click at [202, 600] on input "checkbox" at bounding box center [202, 600] width 0 height 0
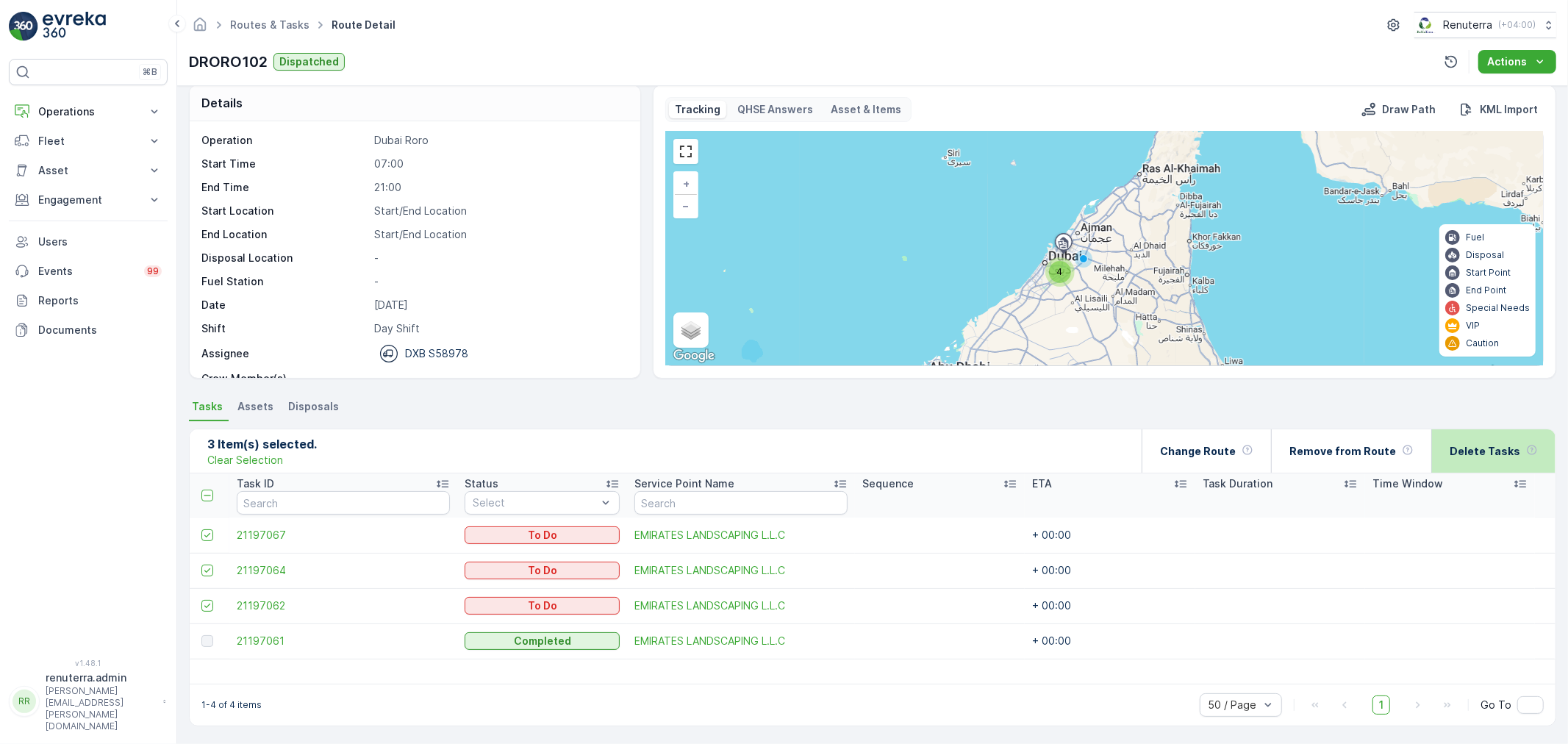
click at [1438, 459] on div "Delete Tasks" at bounding box center [1493, 450] width 124 height 43
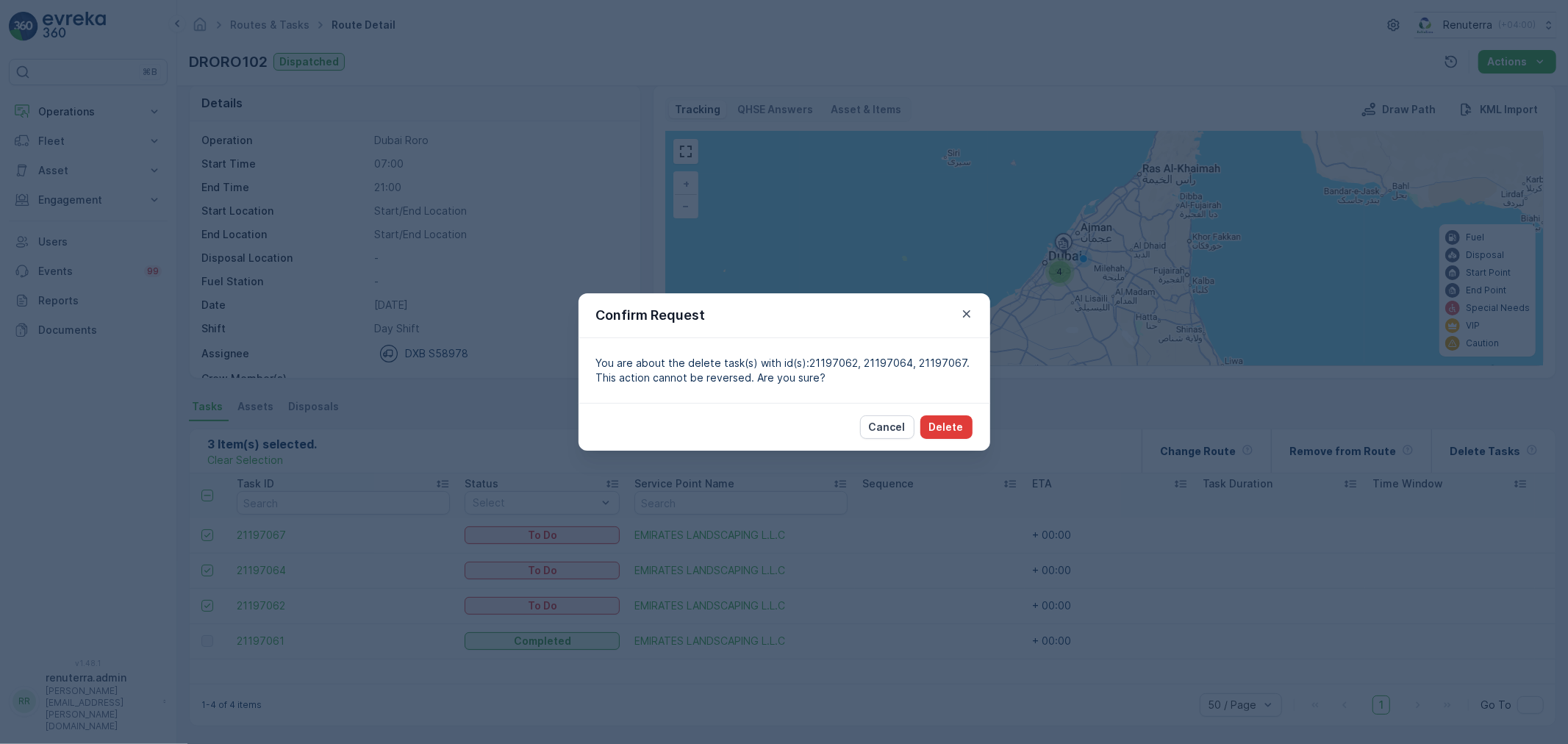
click at [924, 436] on button "Delete" at bounding box center [947, 427] width 52 height 24
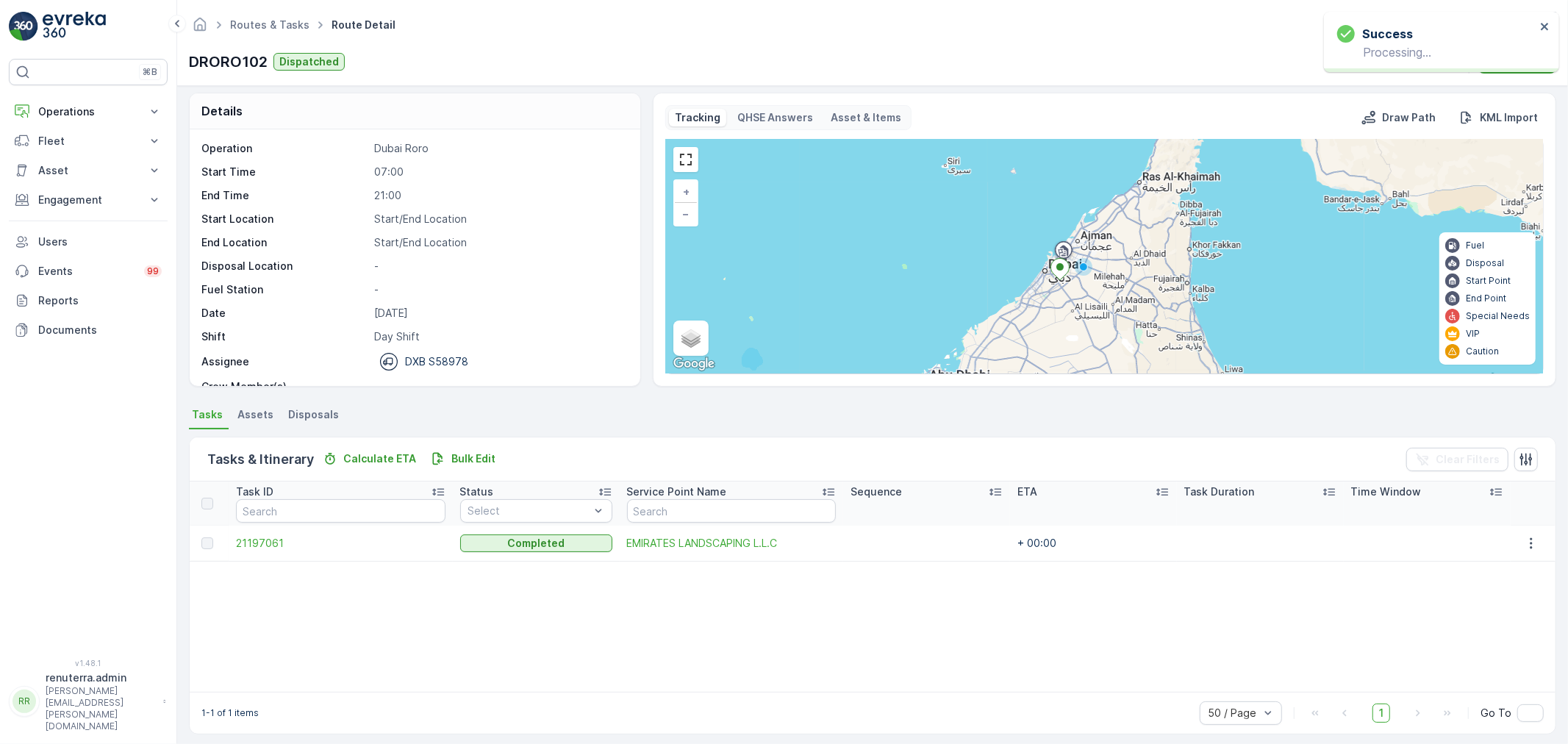
scroll to position [0, 0]
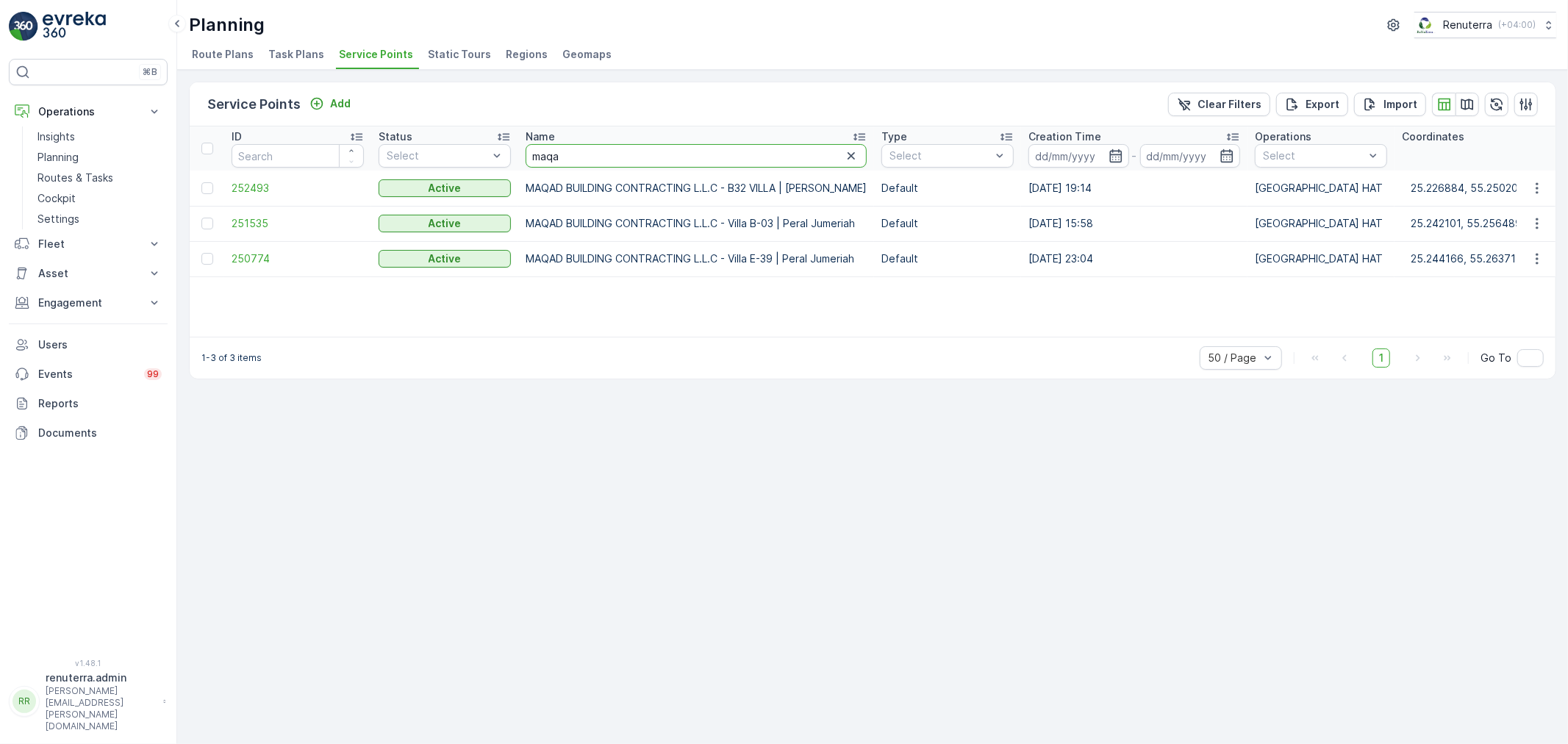
click at [568, 148] on input "maqa" at bounding box center [696, 156] width 341 height 24
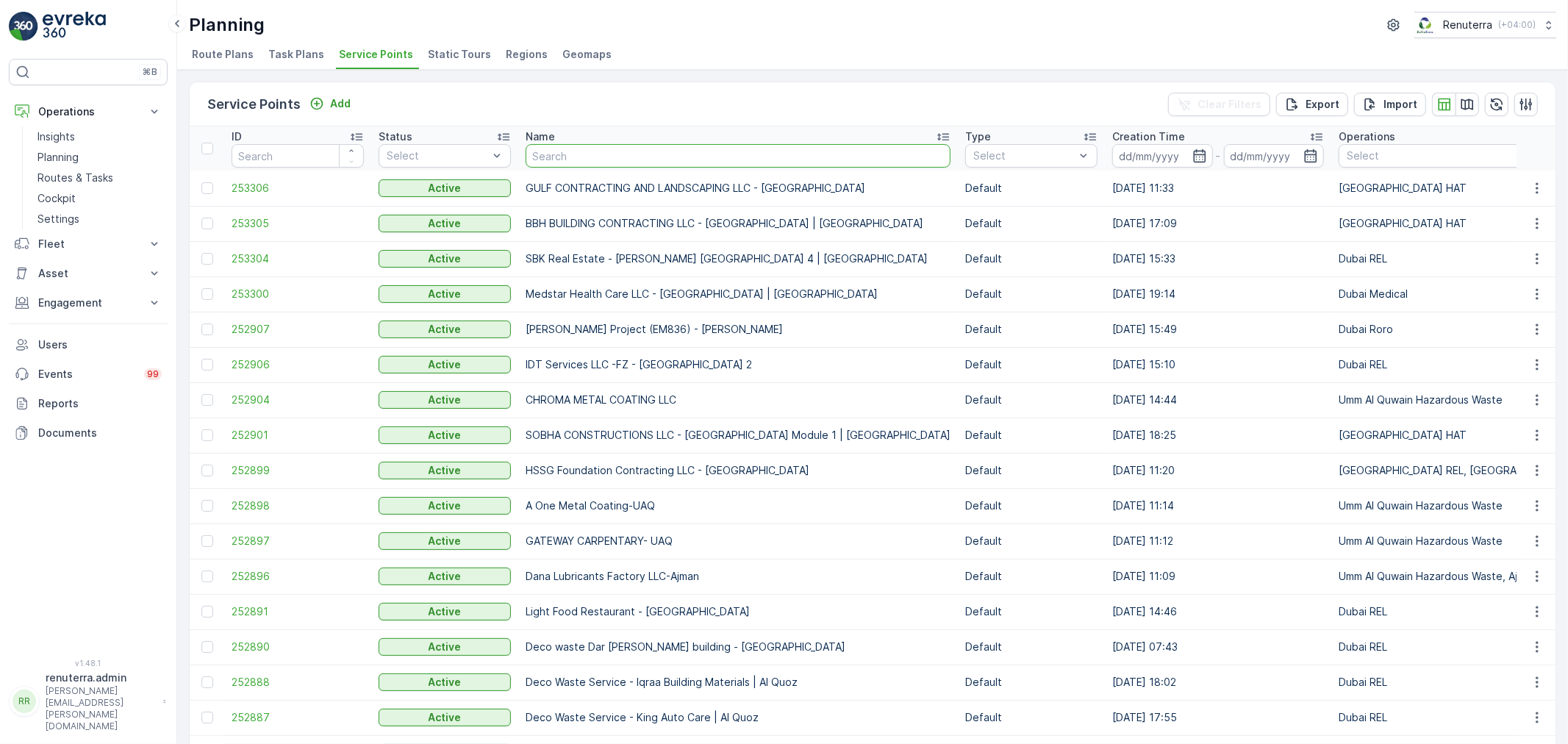
click at [553, 160] on input "text" at bounding box center [738, 156] width 425 height 24
click at [538, 155] on input "text" at bounding box center [738, 156] width 425 height 24
type input "KTC"
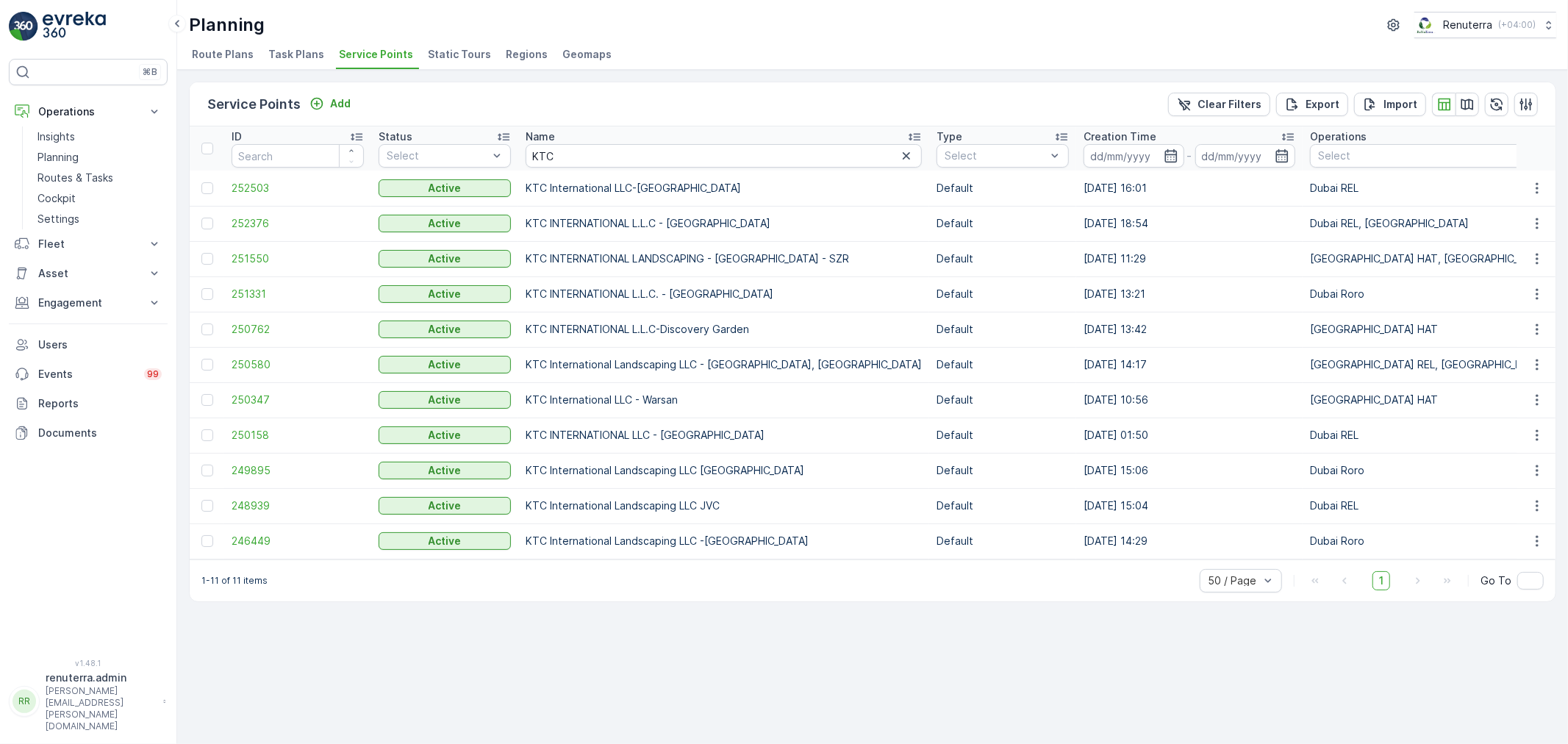
click at [273, 248] on td "251550" at bounding box center [298, 259] width 147 height 36
click at [268, 248] on td "251550" at bounding box center [298, 259] width 147 height 36
click at [262, 254] on span "251550" at bounding box center [298, 258] width 132 height 14
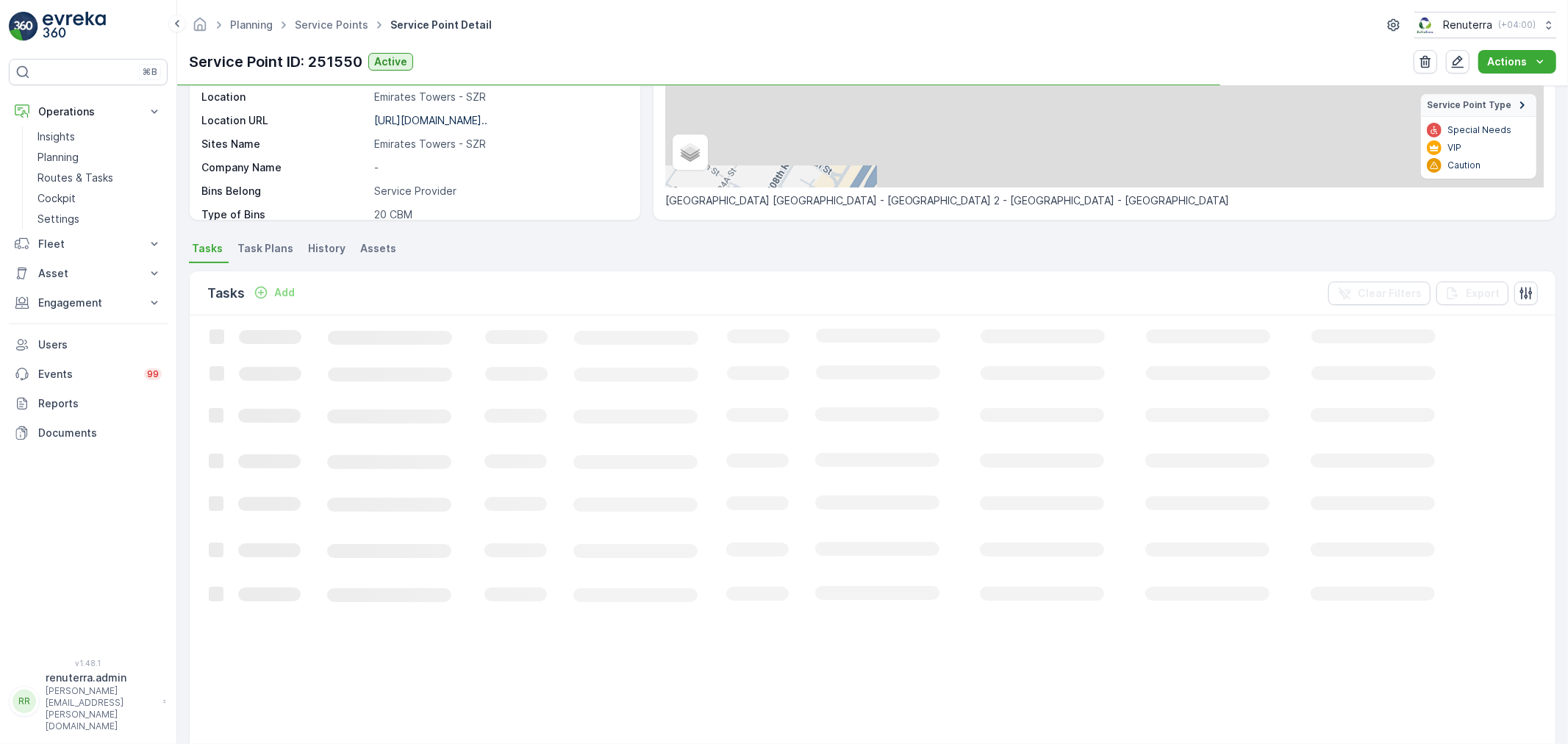
scroll to position [245, 0]
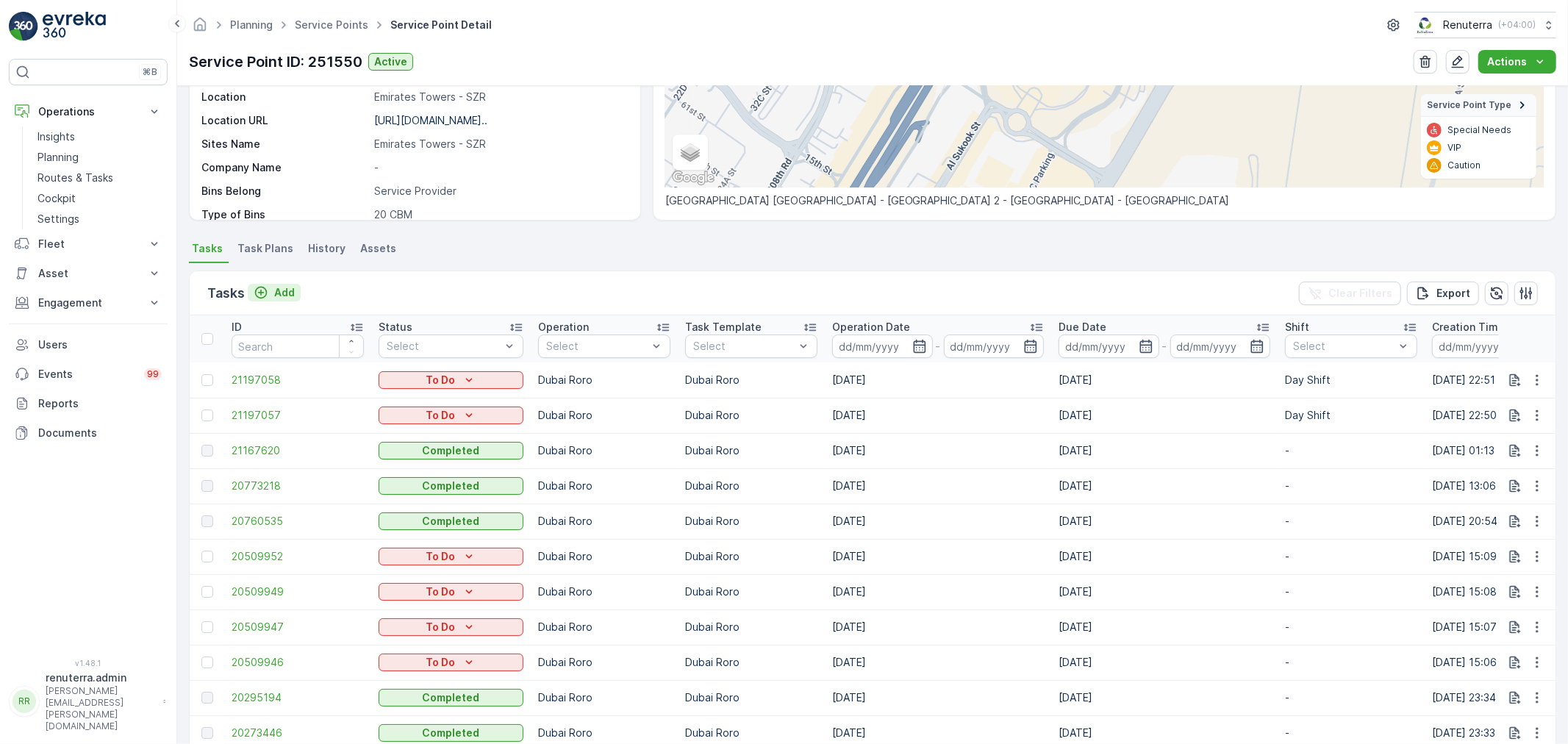
click at [281, 293] on p "Add" at bounding box center [284, 292] width 20 height 14
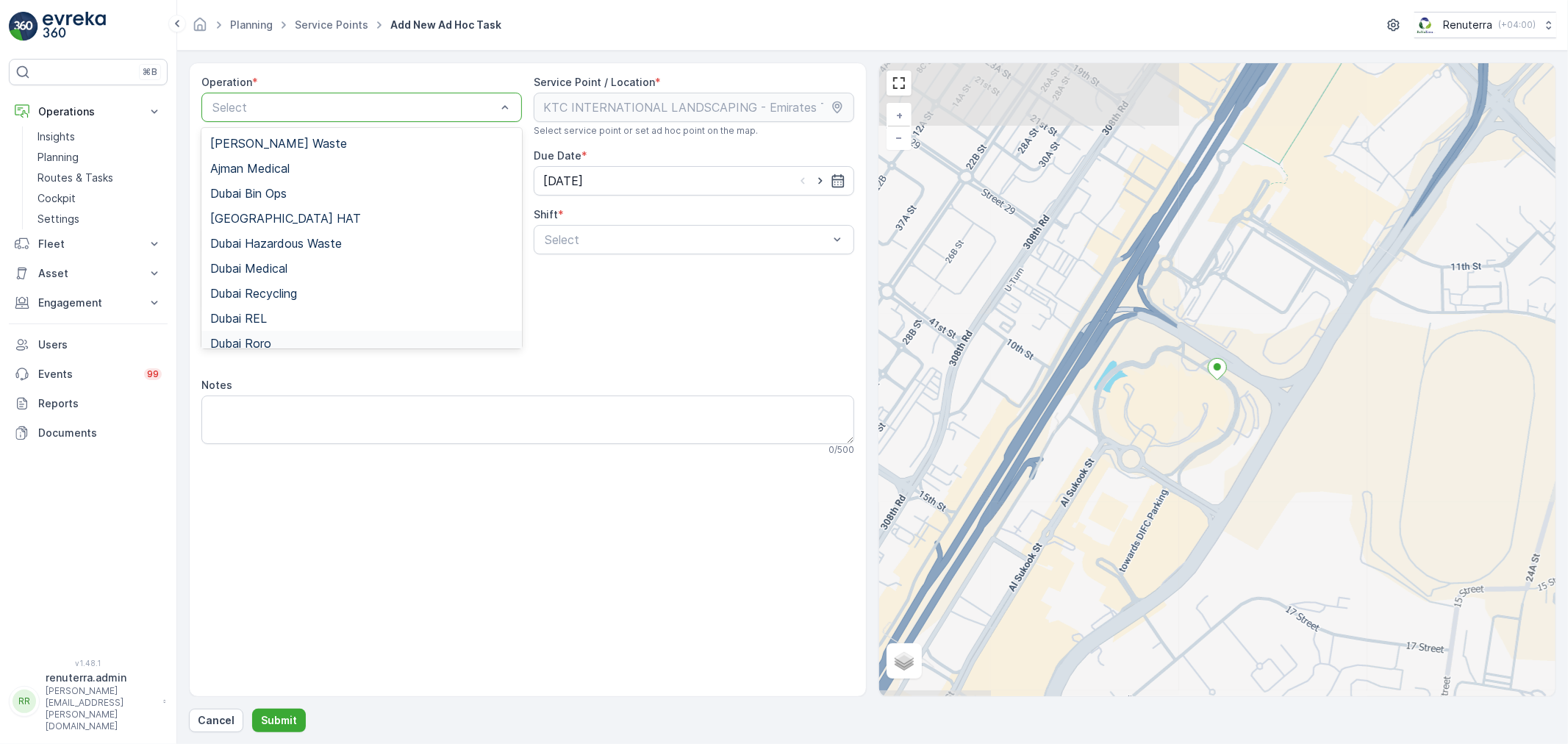
click at [291, 334] on div "Dubai Roro" at bounding box center [362, 344] width 321 height 25
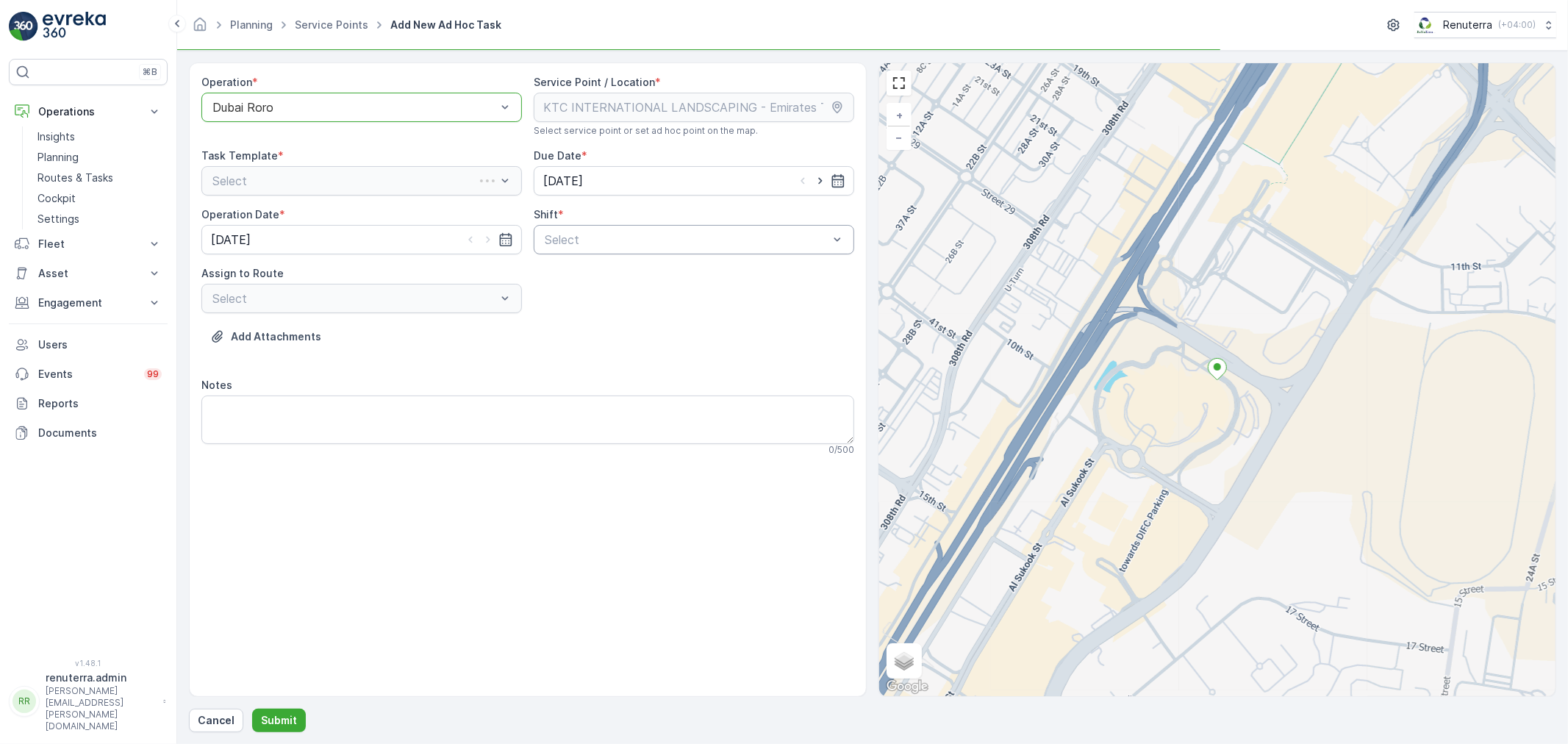
click at [556, 251] on div "Select" at bounding box center [693, 240] width 321 height 30
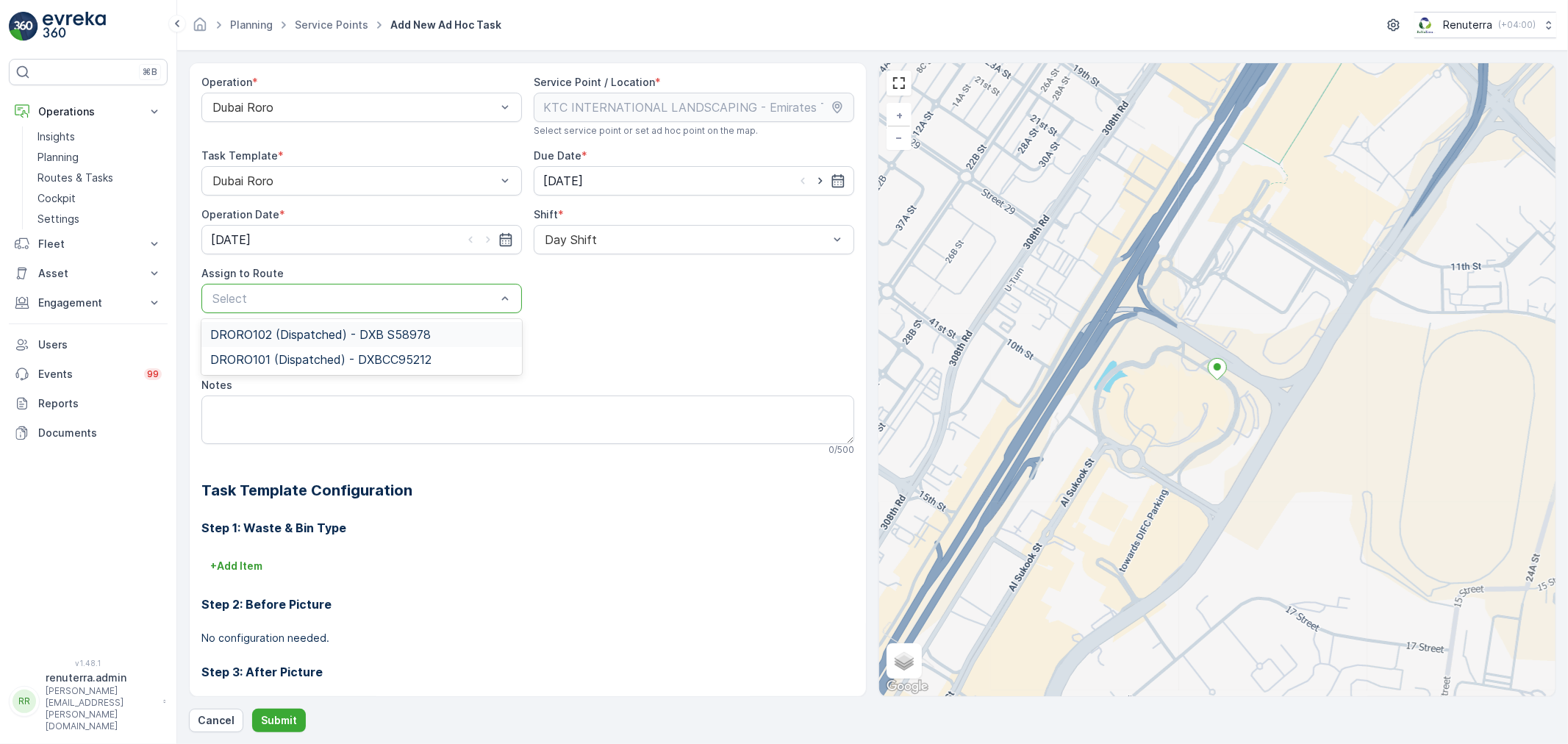
click at [417, 328] on span "DRORO102 (Dispatched) - DXB S58978" at bounding box center [320, 334] width 220 height 14
click at [298, 709] on button "Submit" at bounding box center [279, 720] width 53 height 24
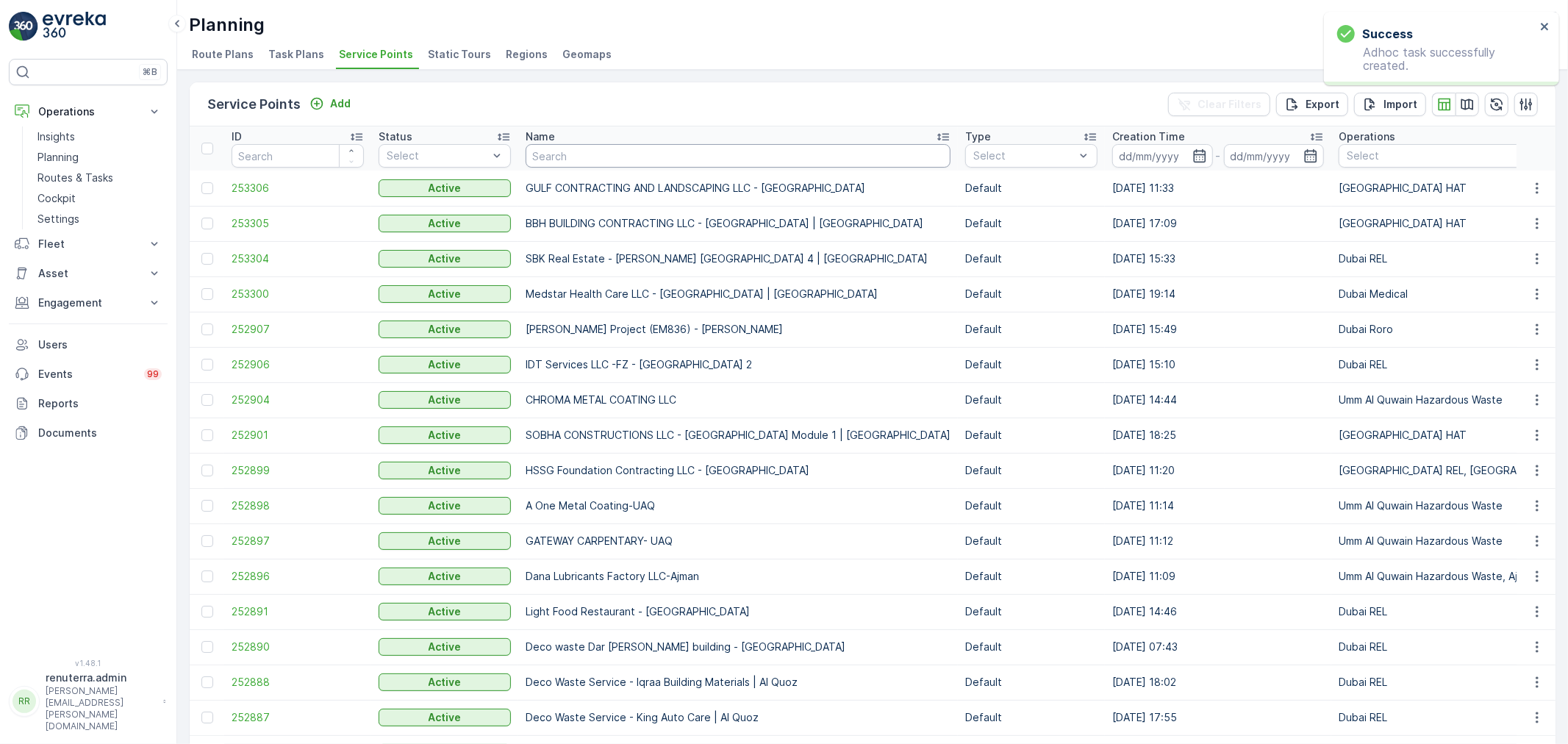
click at [562, 144] on input "text" at bounding box center [738, 156] width 425 height 24
type input "O"
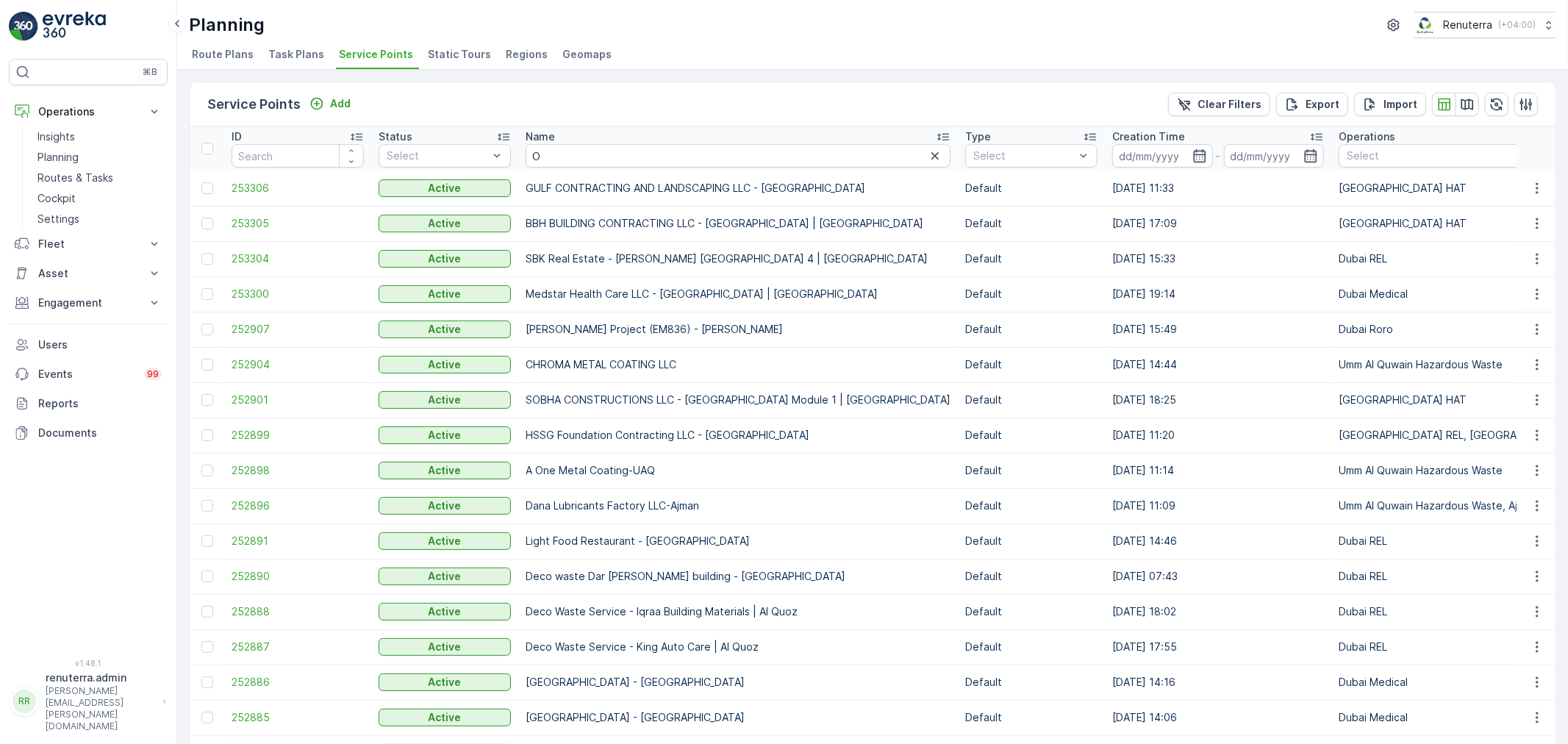
click at [555, 159] on input "O" at bounding box center [738, 156] width 425 height 24
type input "Oyo"
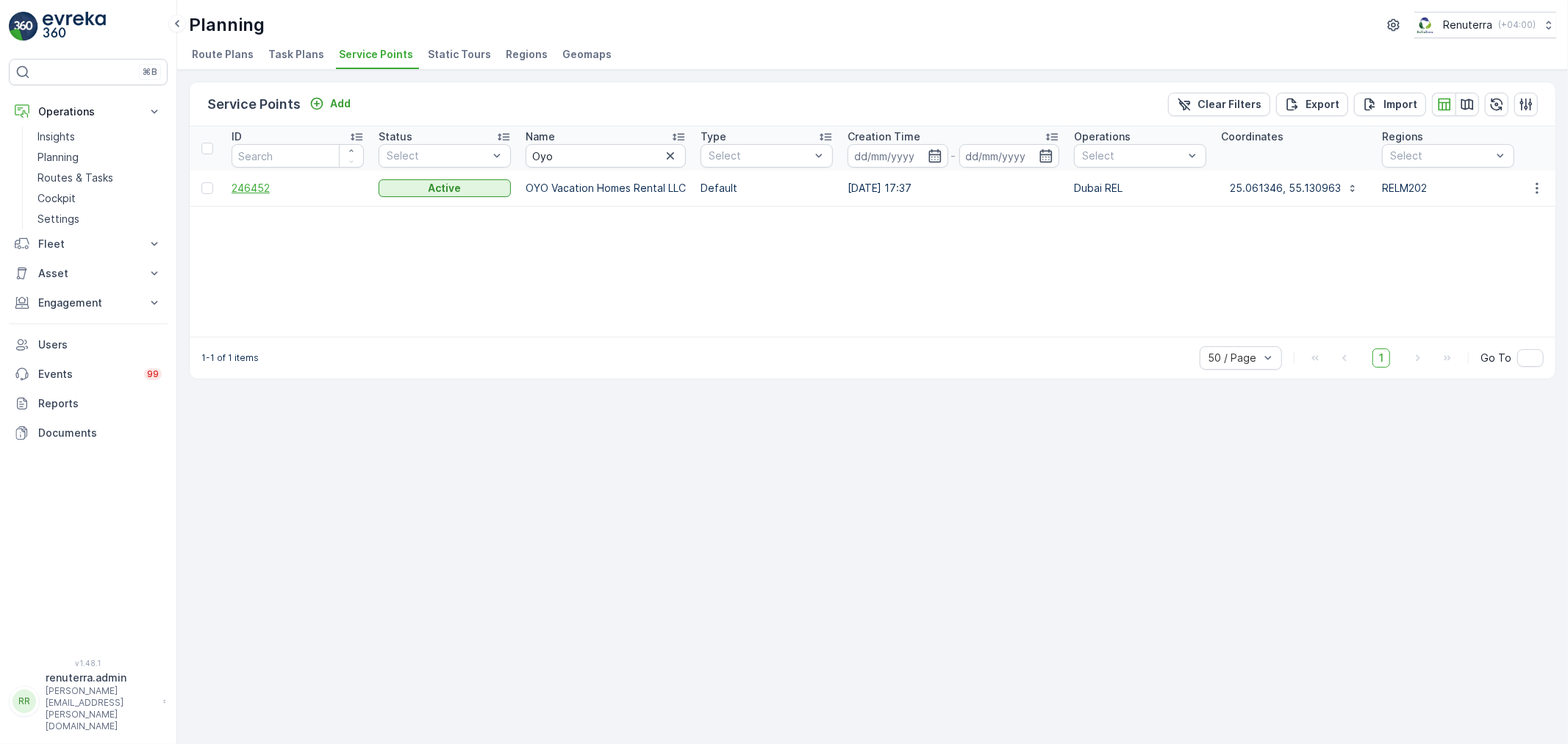
click at [267, 191] on span "246452" at bounding box center [298, 188] width 132 height 14
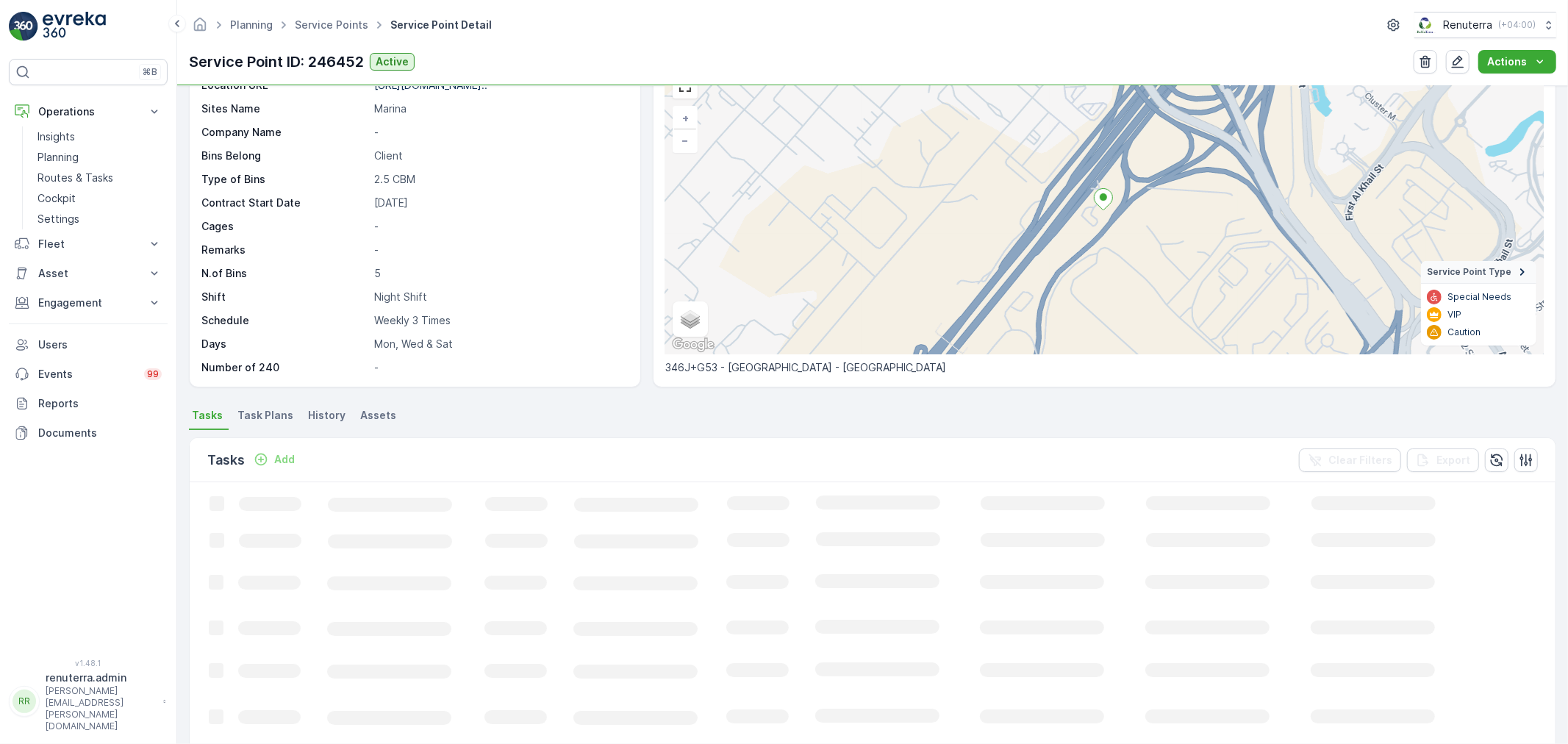
scroll to position [81, 0]
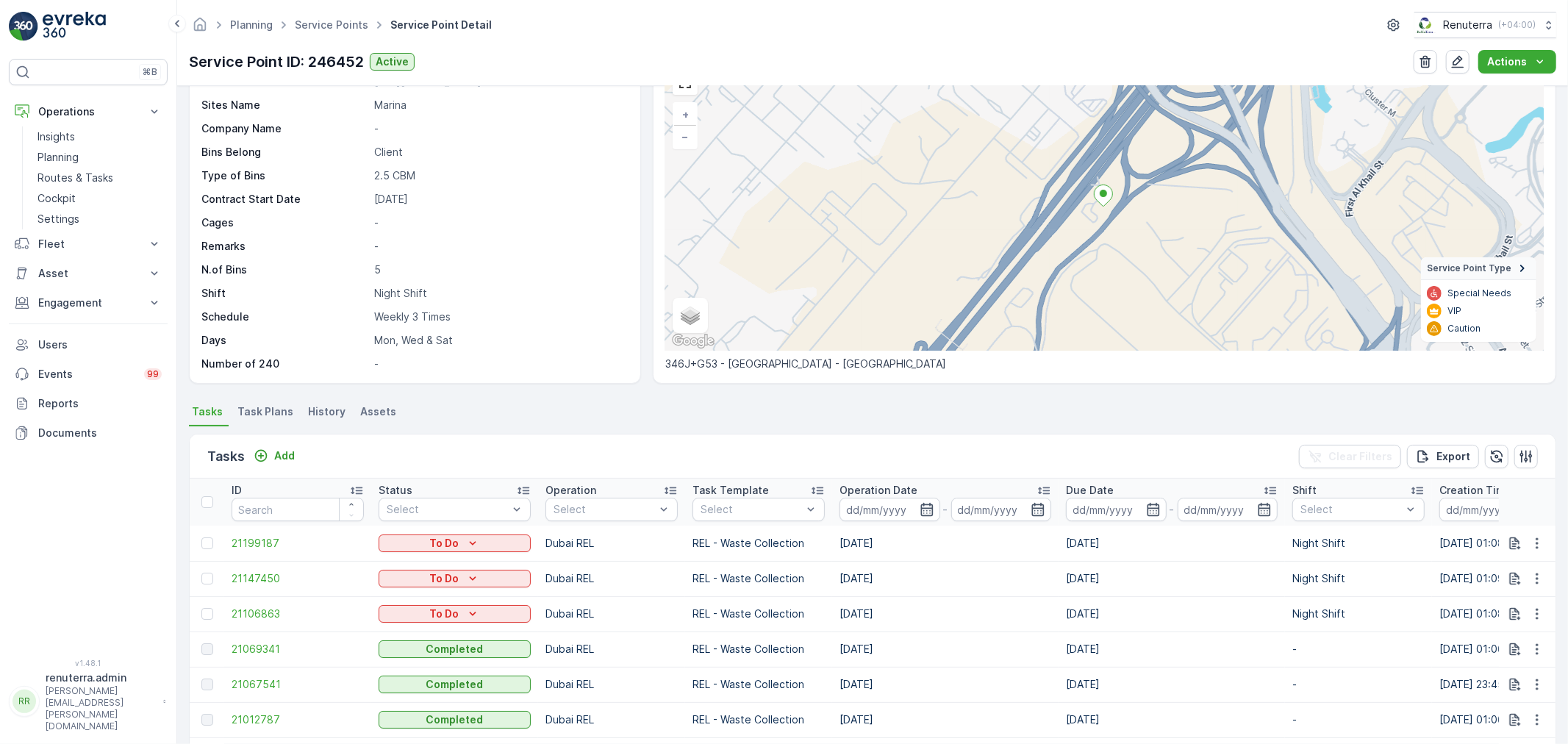
click at [261, 410] on span "Task Plans" at bounding box center [265, 411] width 56 height 14
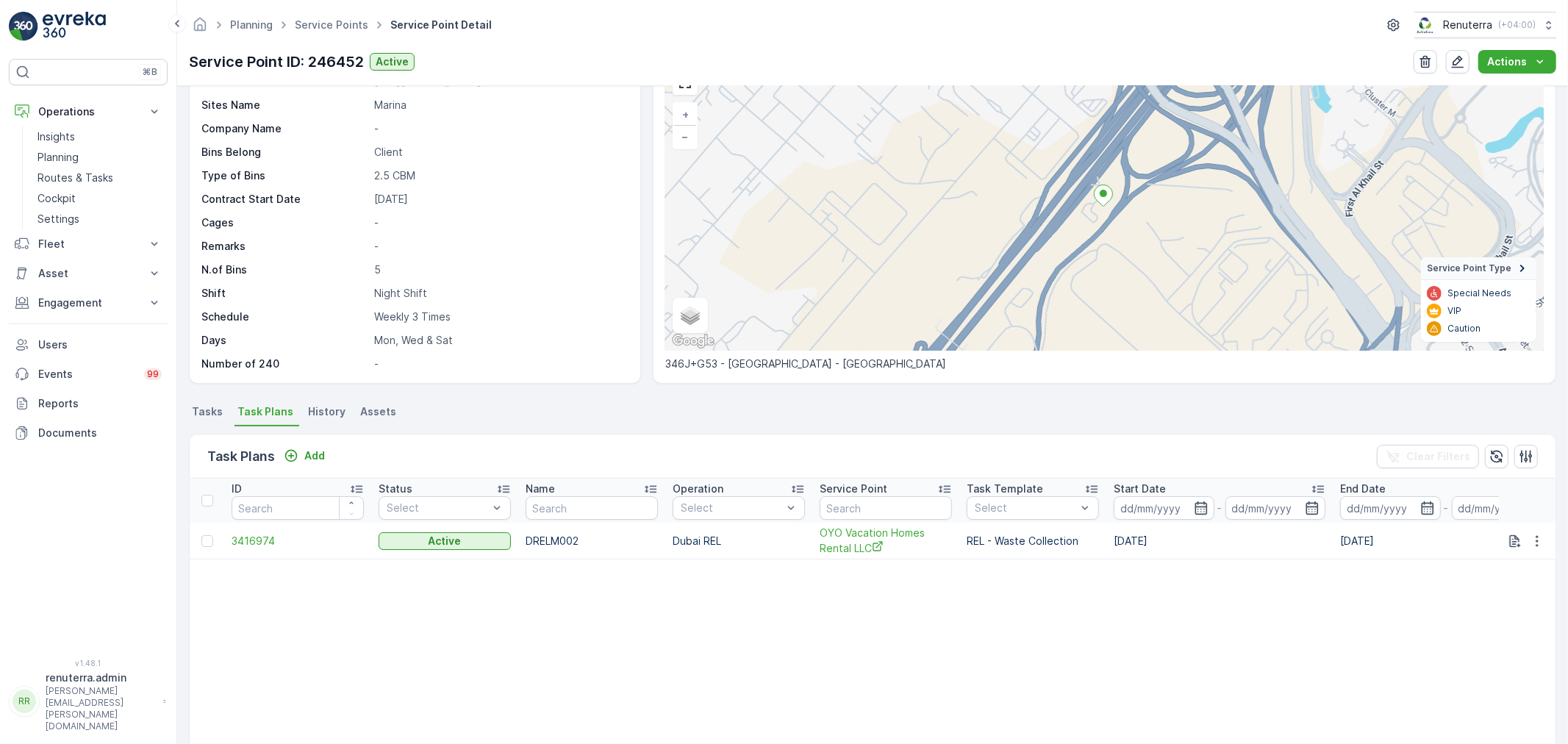
click at [211, 412] on span "Tasks" at bounding box center [207, 411] width 30 height 14
click at [267, 405] on span "Task Plans" at bounding box center [265, 411] width 56 height 14
click at [259, 541] on span "3416974" at bounding box center [298, 540] width 132 height 14
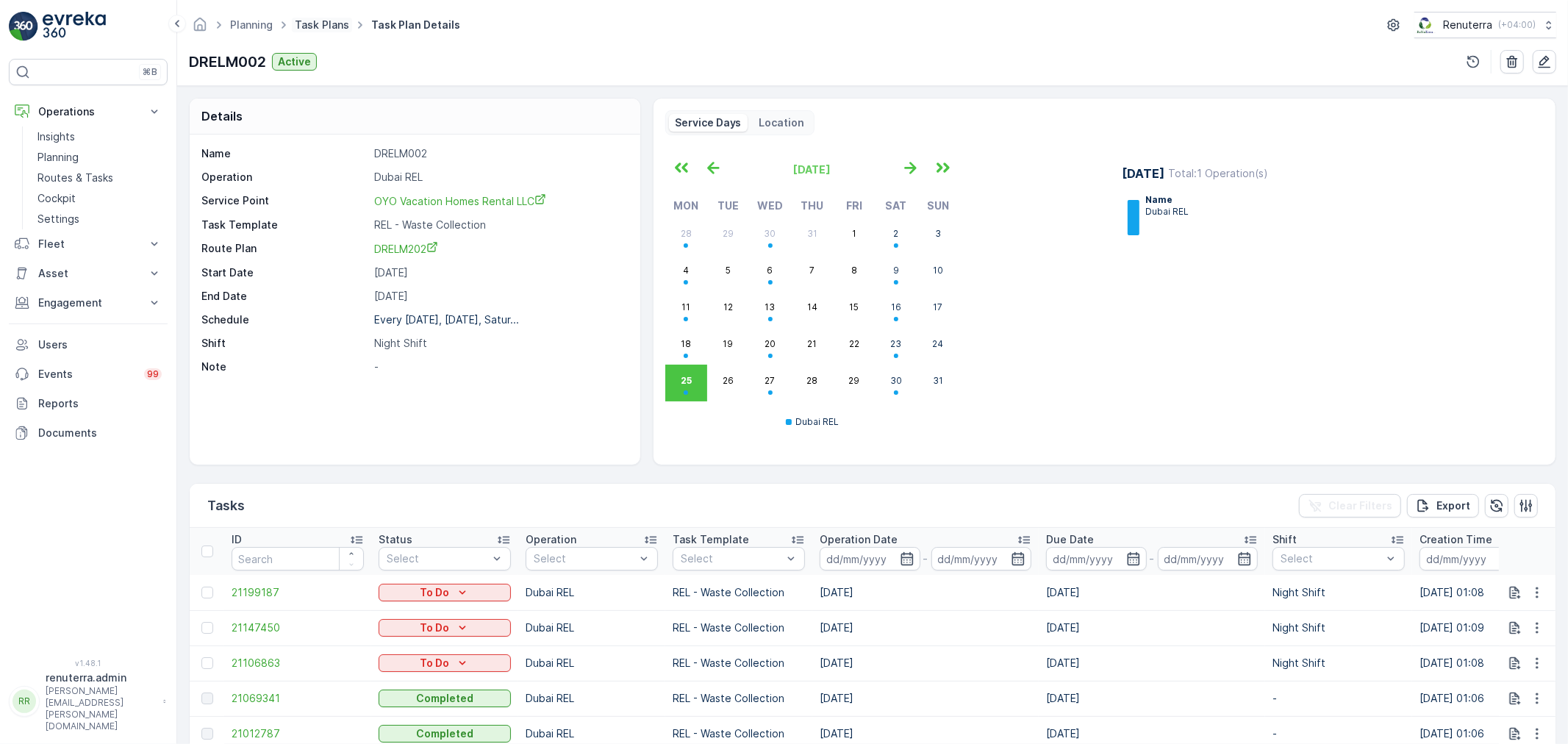
click at [333, 25] on link "Task Plans" at bounding box center [322, 25] width 54 height 13
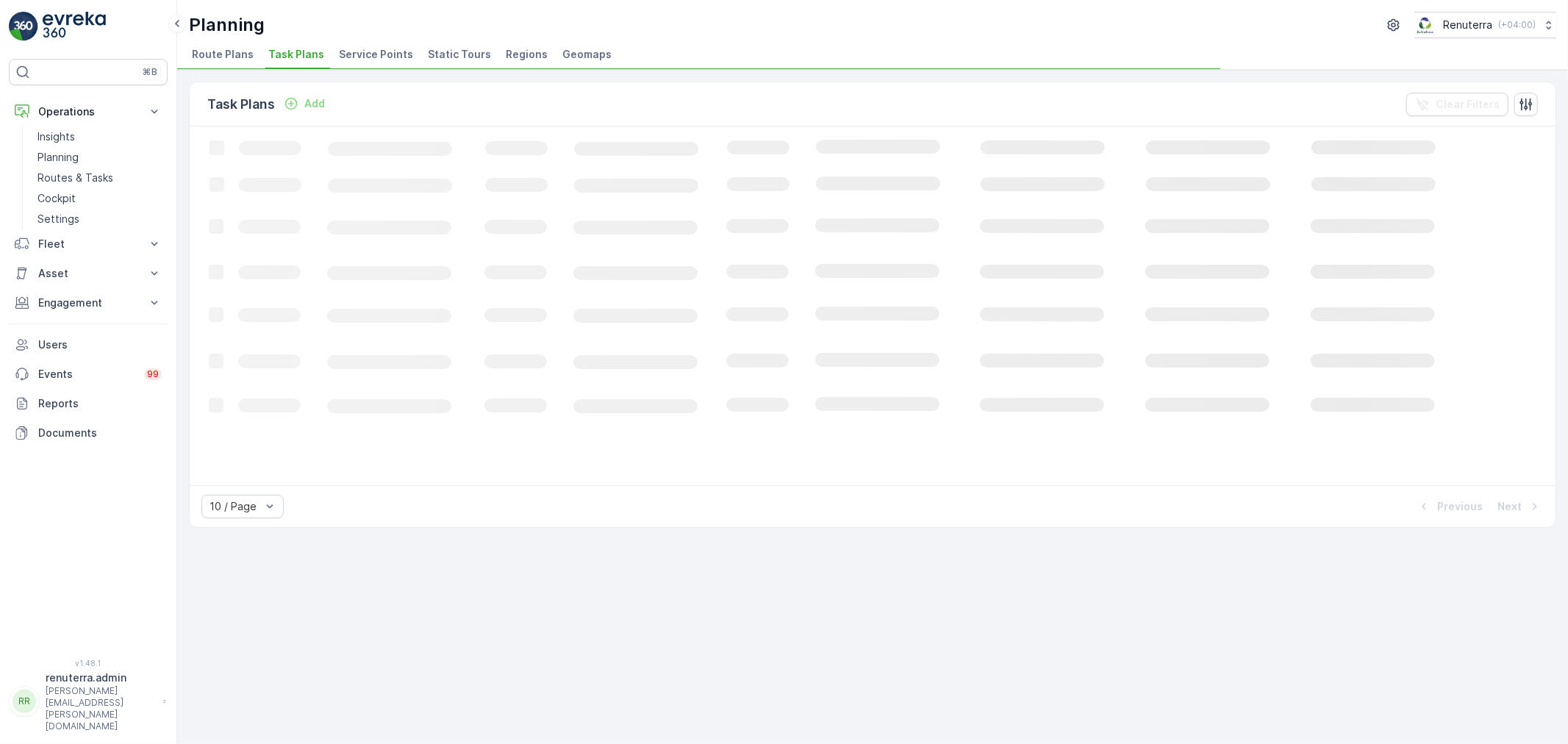
click at [371, 55] on span "Service Points" at bounding box center [376, 54] width 75 height 14
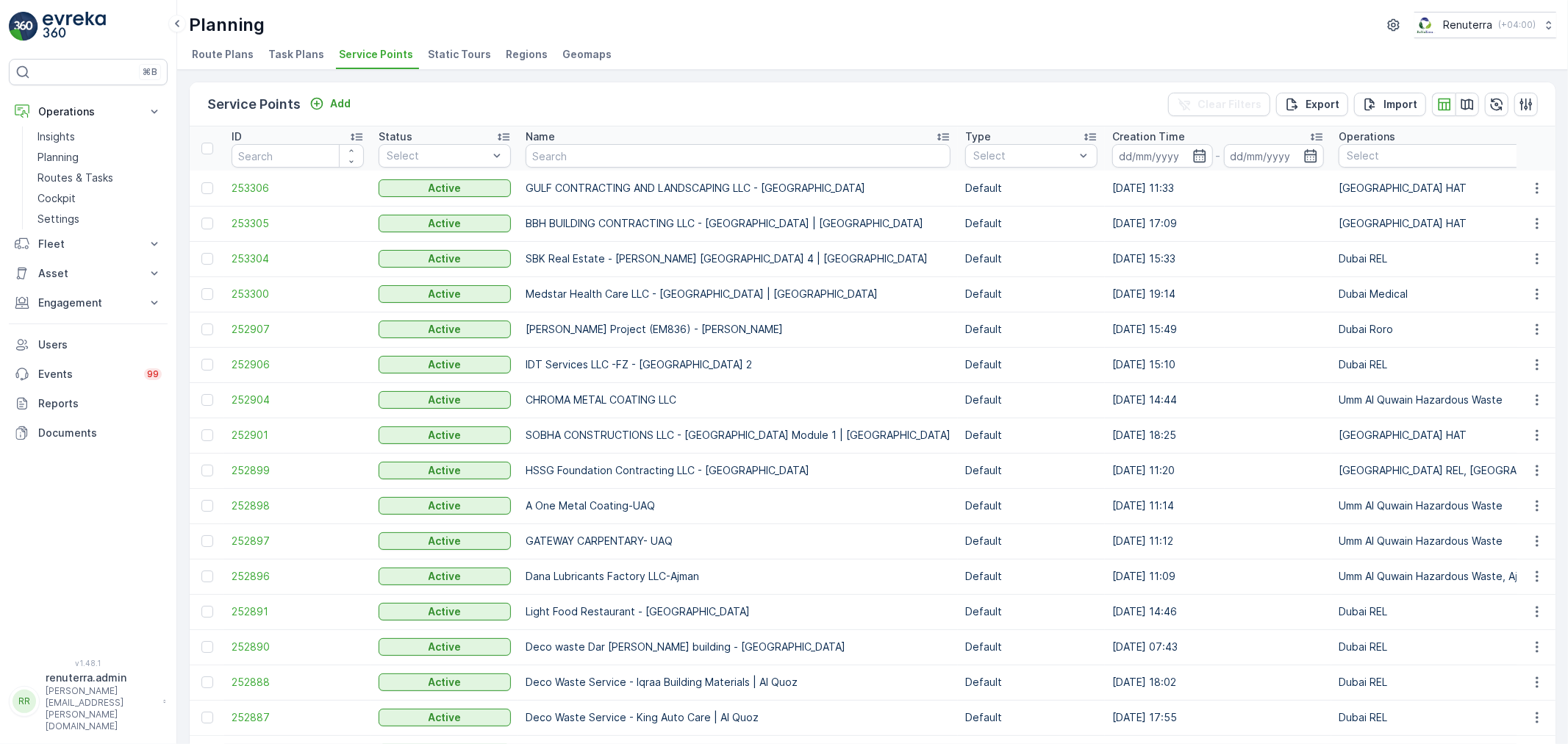
click at [537, 159] on input "text" at bounding box center [738, 156] width 425 height 24
type input "Mamz"
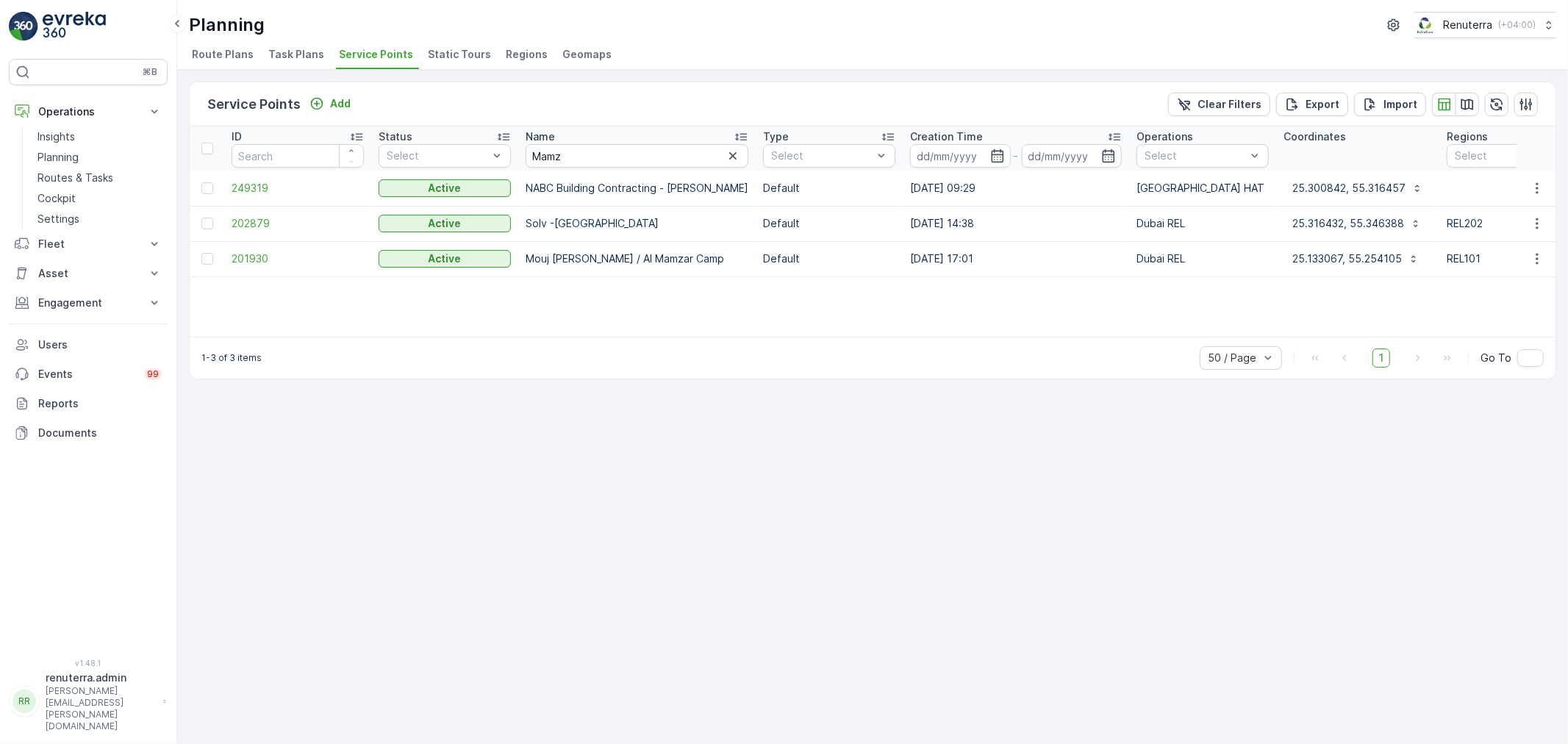
click at [254, 267] on td "201930" at bounding box center [298, 259] width 147 height 36
click at [254, 260] on span "201930" at bounding box center [298, 258] width 132 height 14
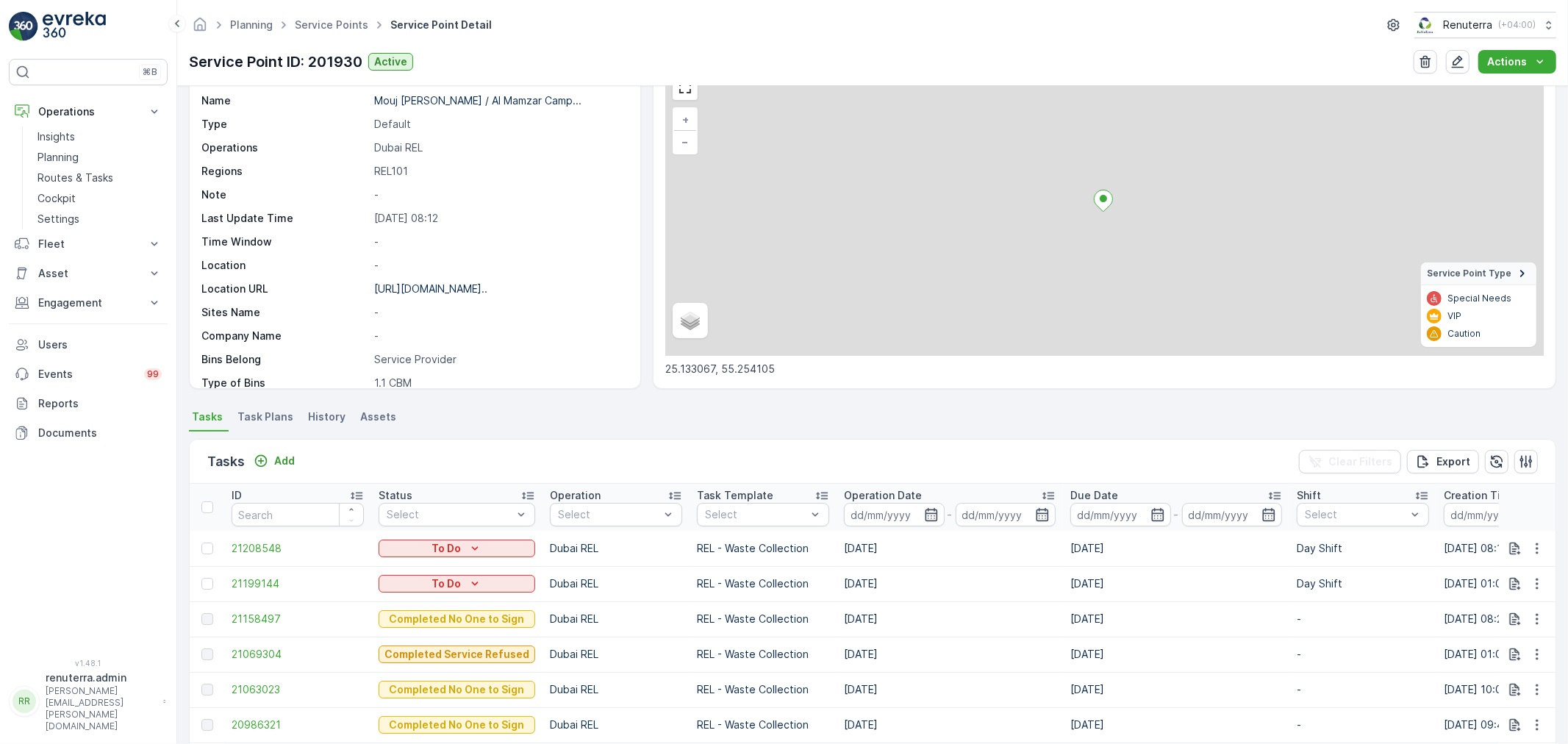
scroll to position [163, 0]
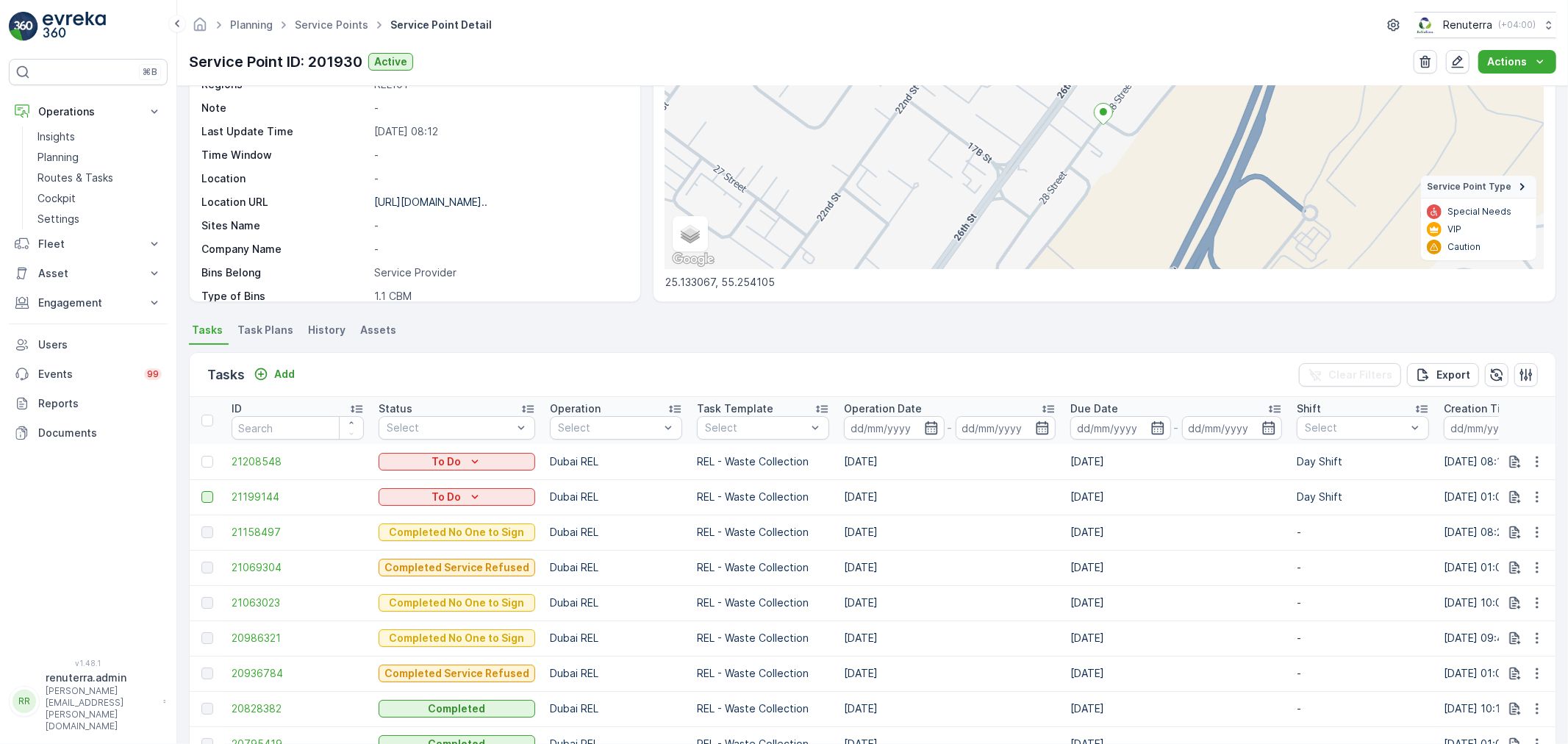
click at [213, 495] on div at bounding box center [207, 497] width 12 height 12
click at [202, 491] on input "checkbox" at bounding box center [202, 491] width 0 height 0
click at [198, 493] on td at bounding box center [207, 497] width 35 height 36
click at [210, 493] on icon at bounding box center [207, 497] width 10 height 10
click at [202, 491] on input "checkbox" at bounding box center [202, 491] width 0 height 0
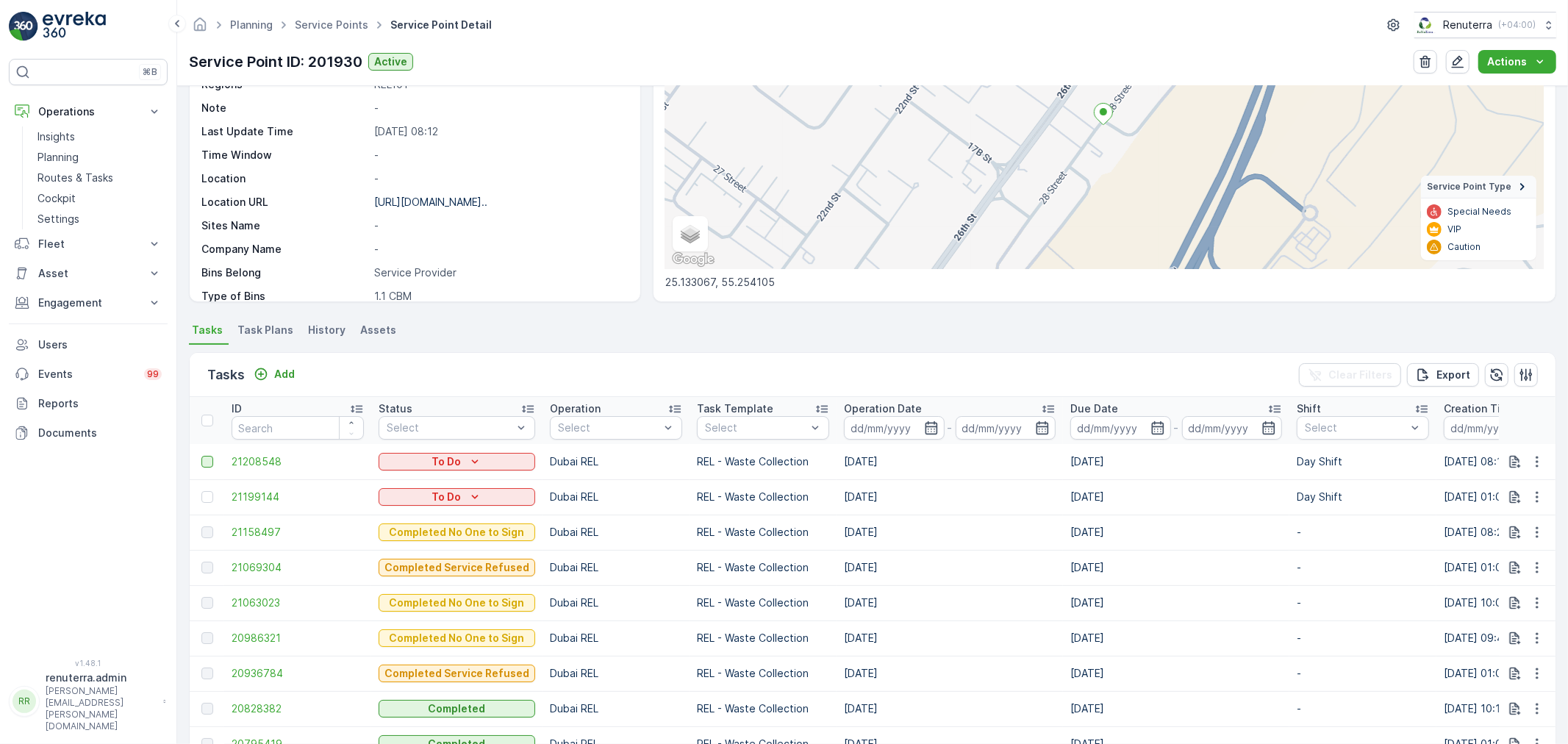
click at [204, 464] on div at bounding box center [207, 461] width 12 height 12
click at [202, 455] on input "checkbox" at bounding box center [202, 455] width 0 height 0
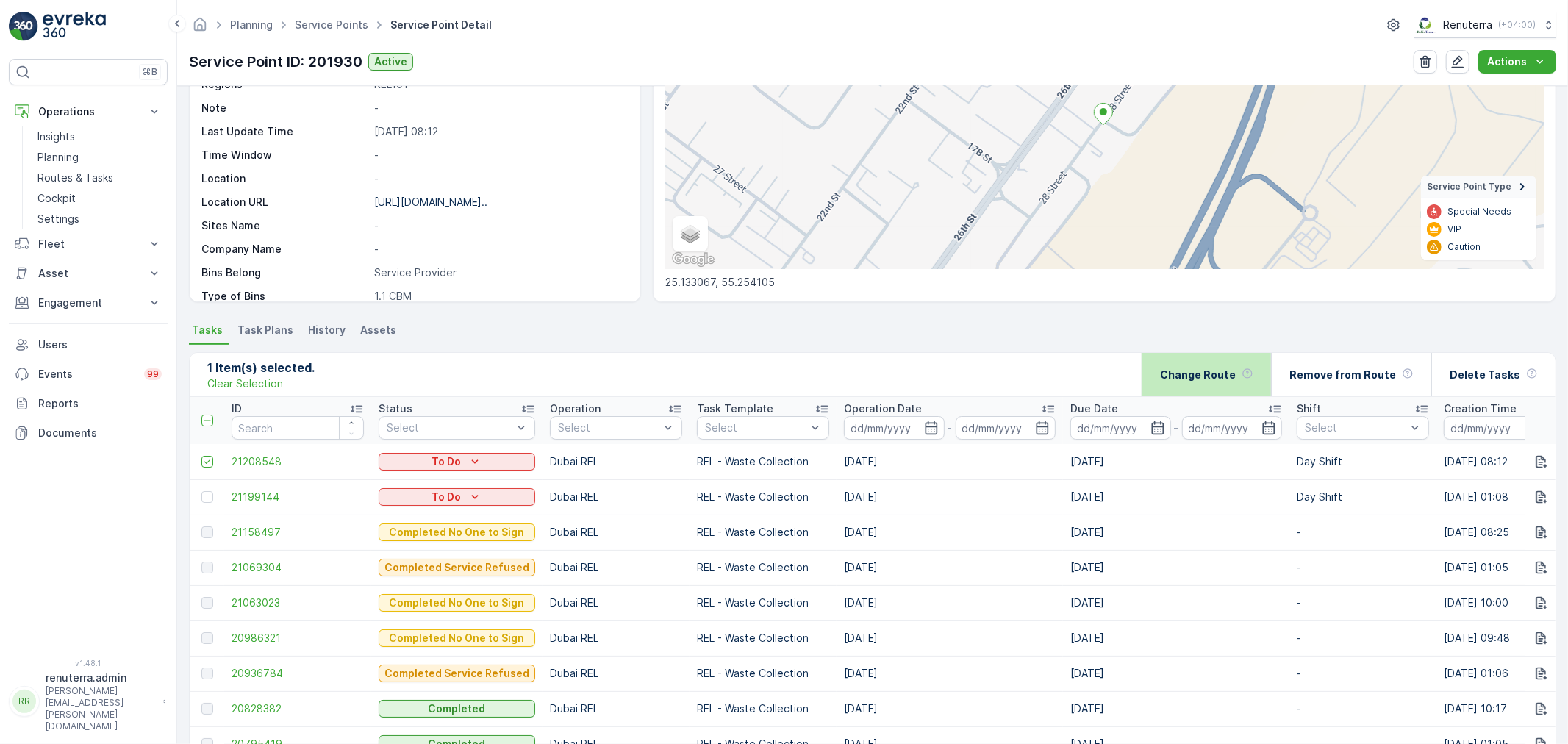
click at [1253, 387] on div "Change Route" at bounding box center [1206, 374] width 93 height 43
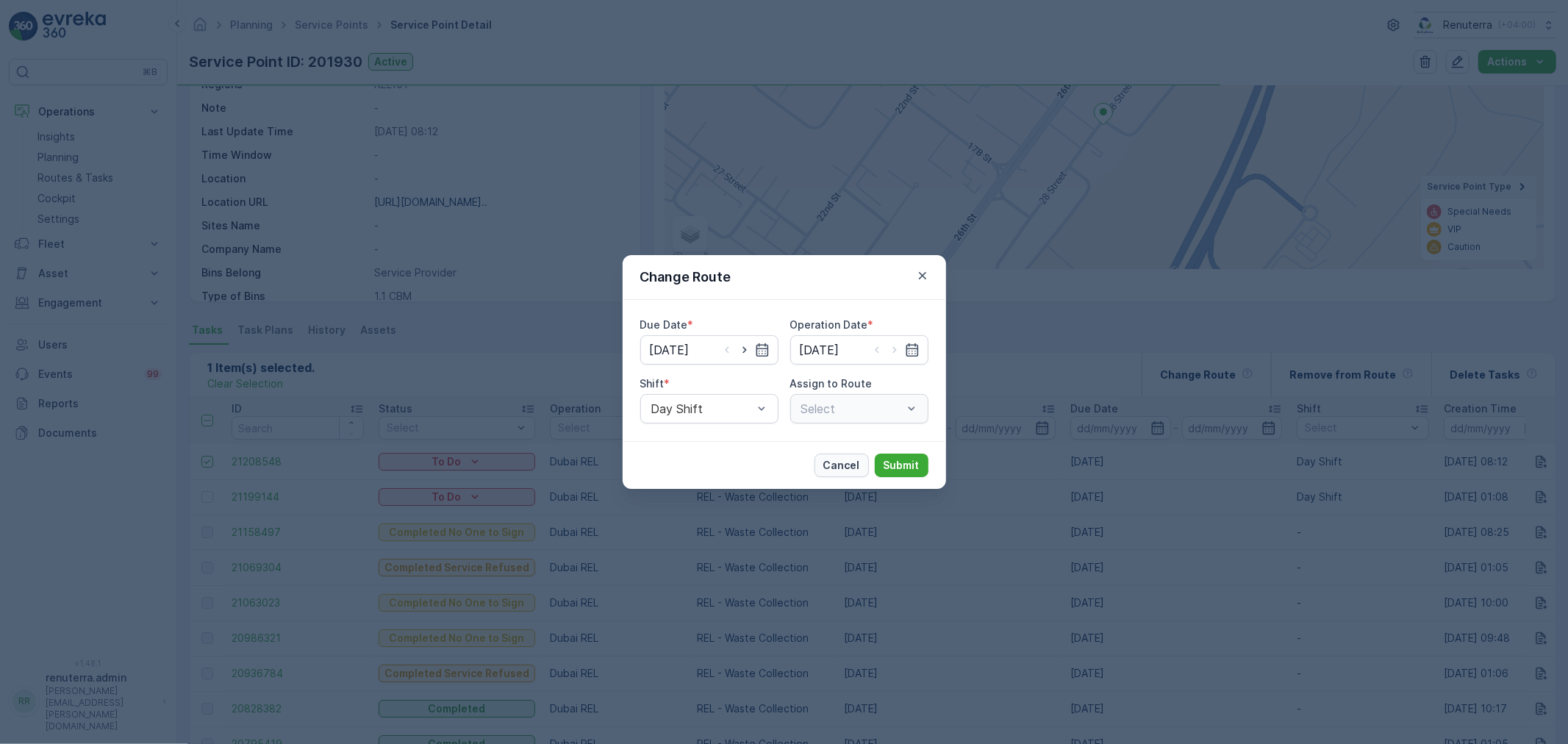
type input "25.08.2025"
click at [846, 469] on p "Cancel" at bounding box center [841, 465] width 36 height 14
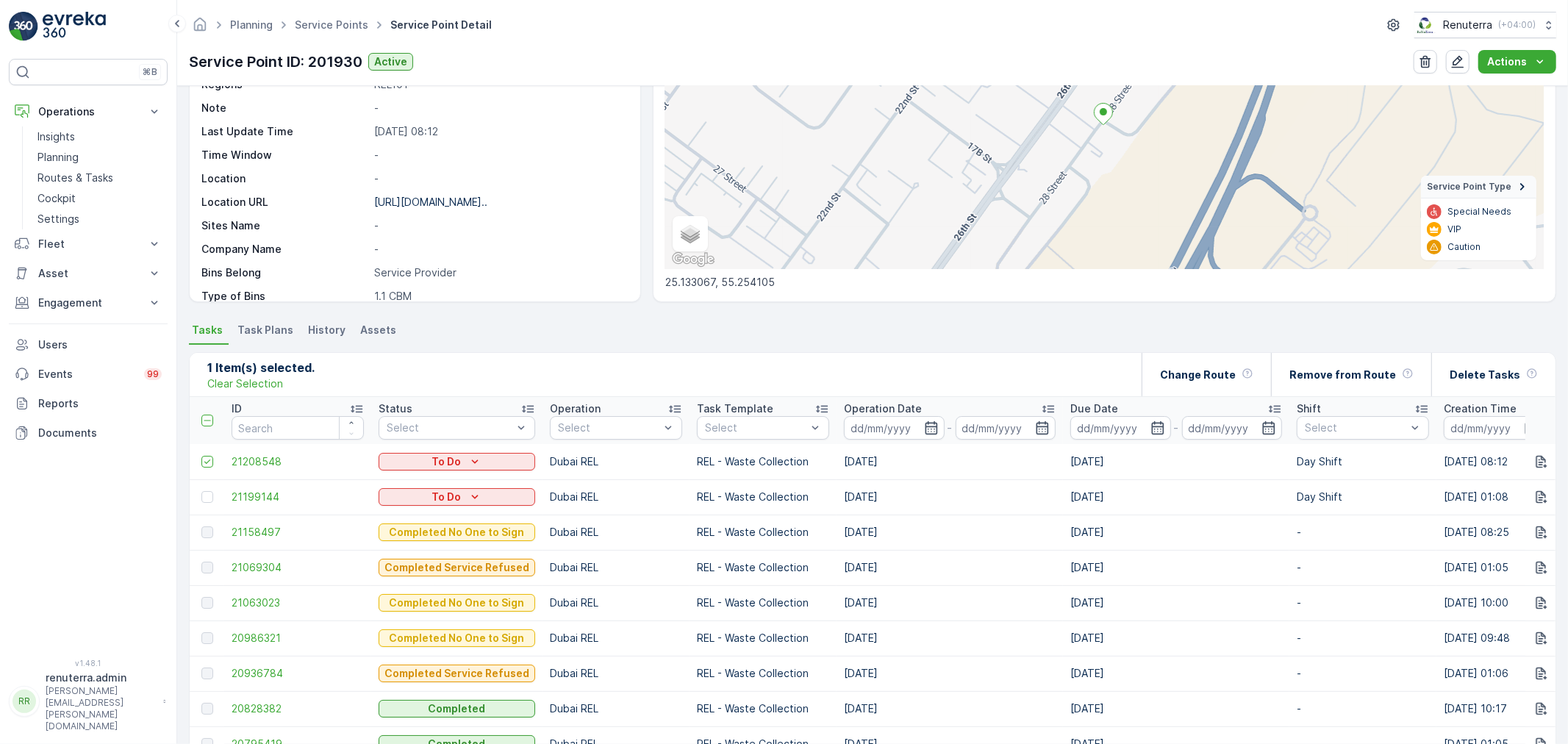
click at [342, 3] on div "Planning Service Points Service Point Detail Renuterra ( +04:00 ) Service Point…" at bounding box center [872, 43] width 1391 height 86
click at [342, 20] on link "Service Points" at bounding box center [331, 25] width 74 height 13
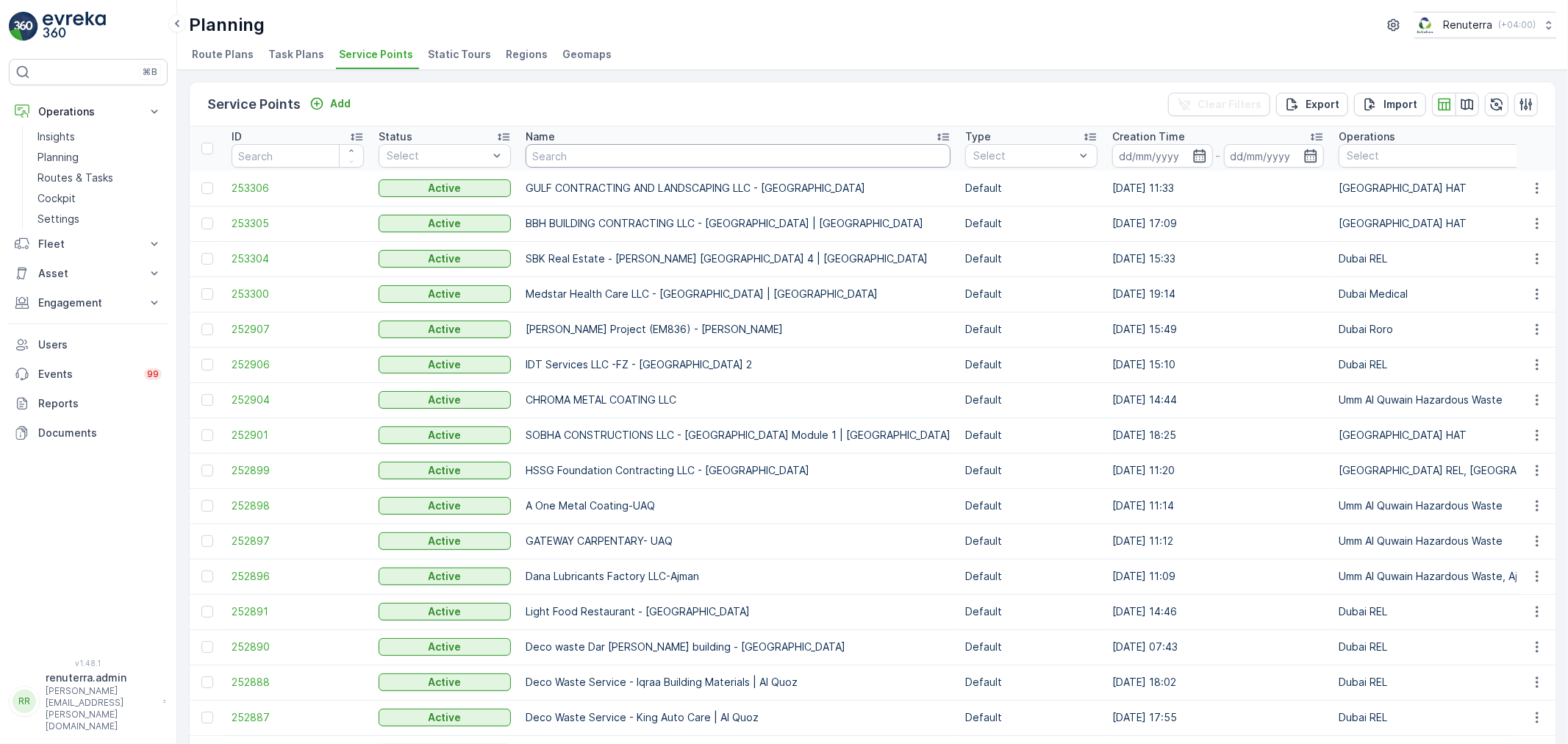
click at [557, 147] on input "text" at bounding box center [738, 156] width 425 height 24
type input "Triton"
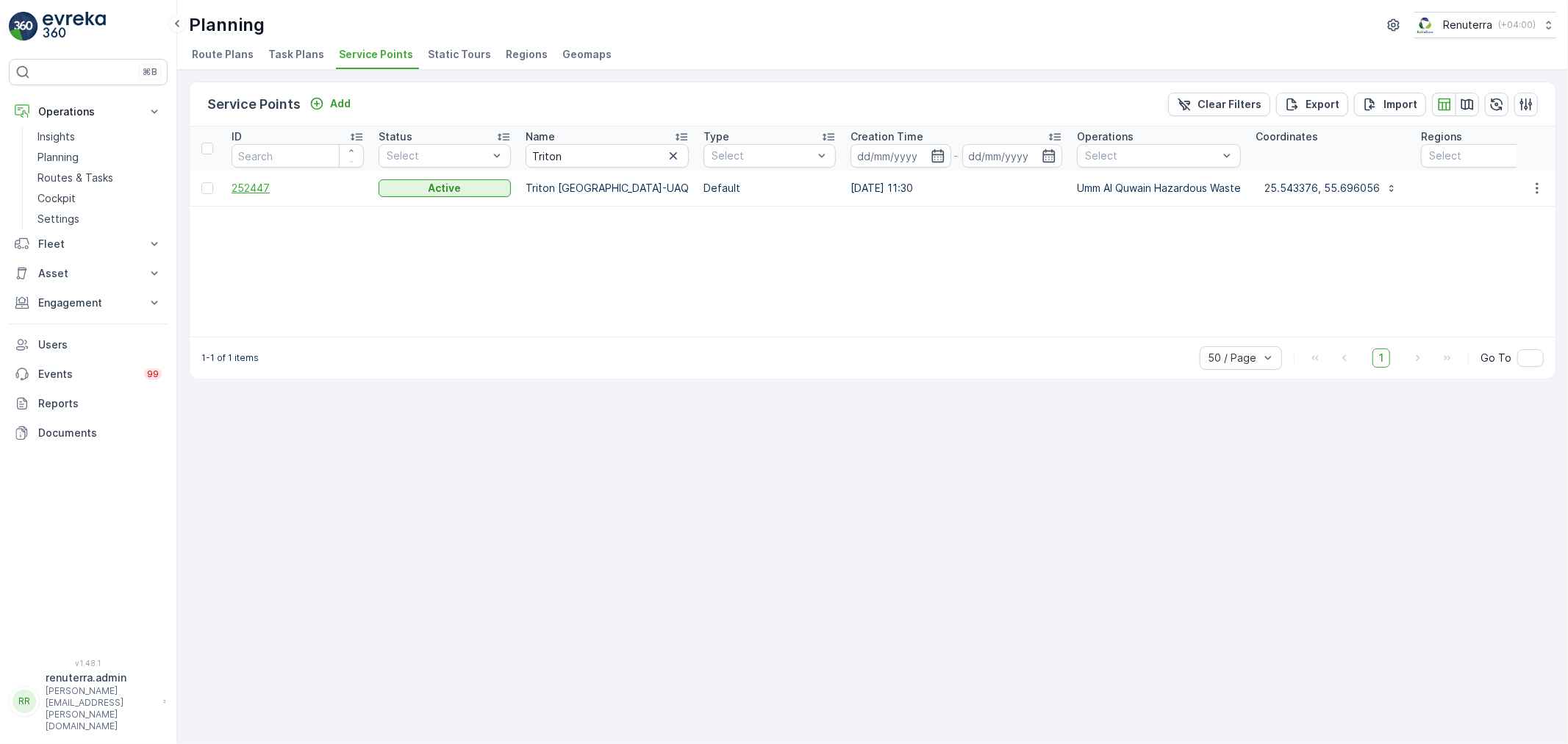
click at [285, 186] on span "252447" at bounding box center [298, 188] width 132 height 14
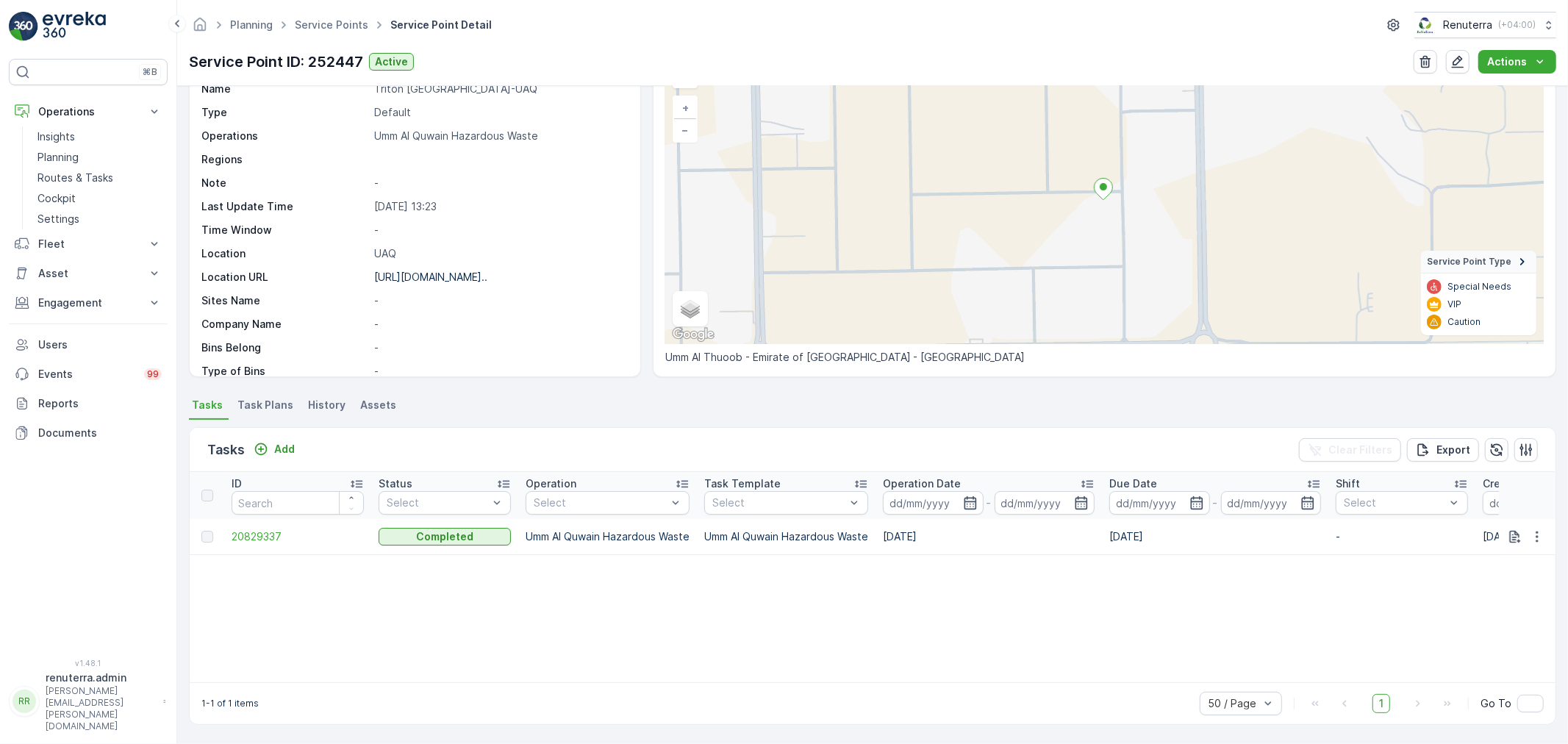
scroll to position [86, 0]
click at [289, 449] on p "Add" at bounding box center [284, 450] width 20 height 14
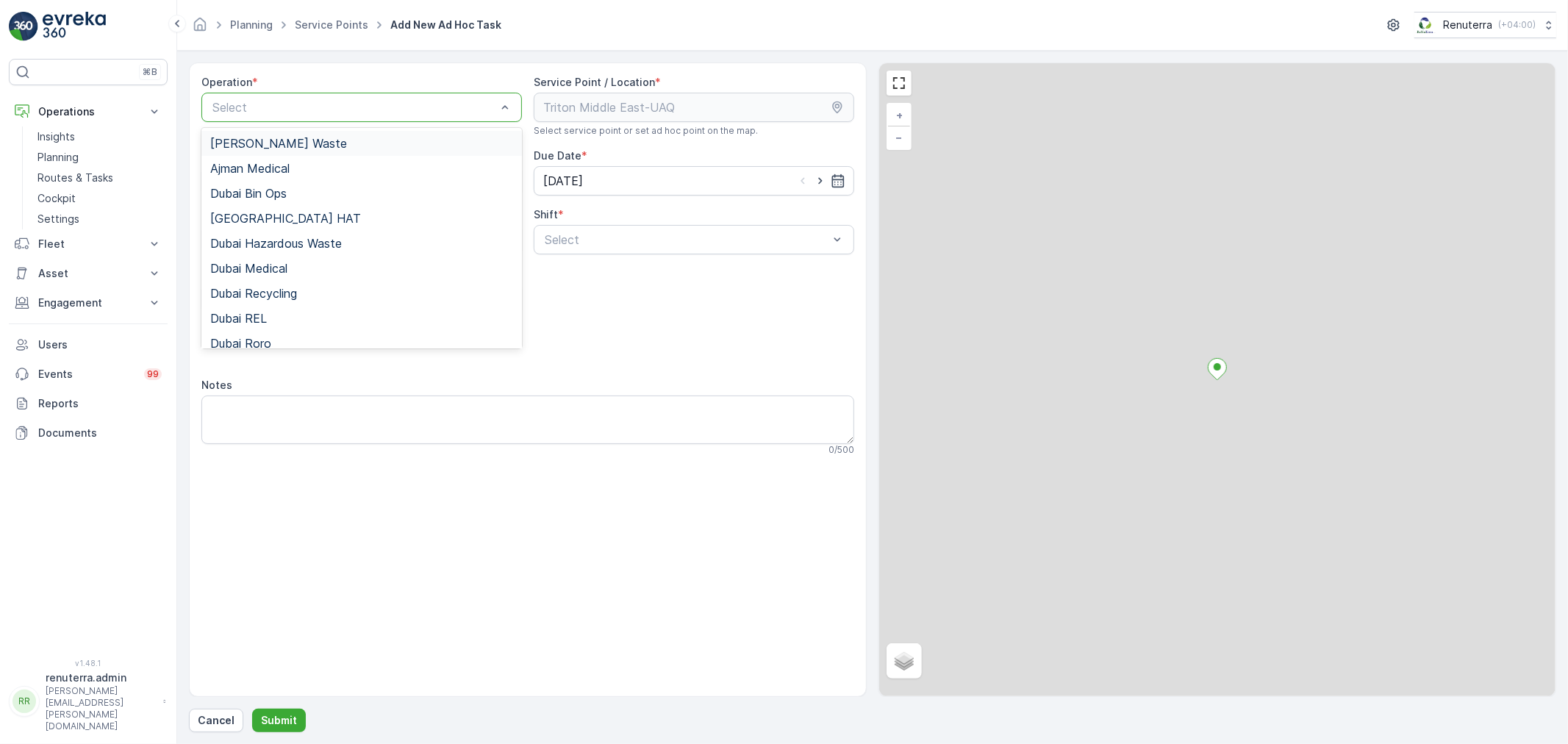
click at [274, 111] on div at bounding box center [354, 107] width 287 height 14
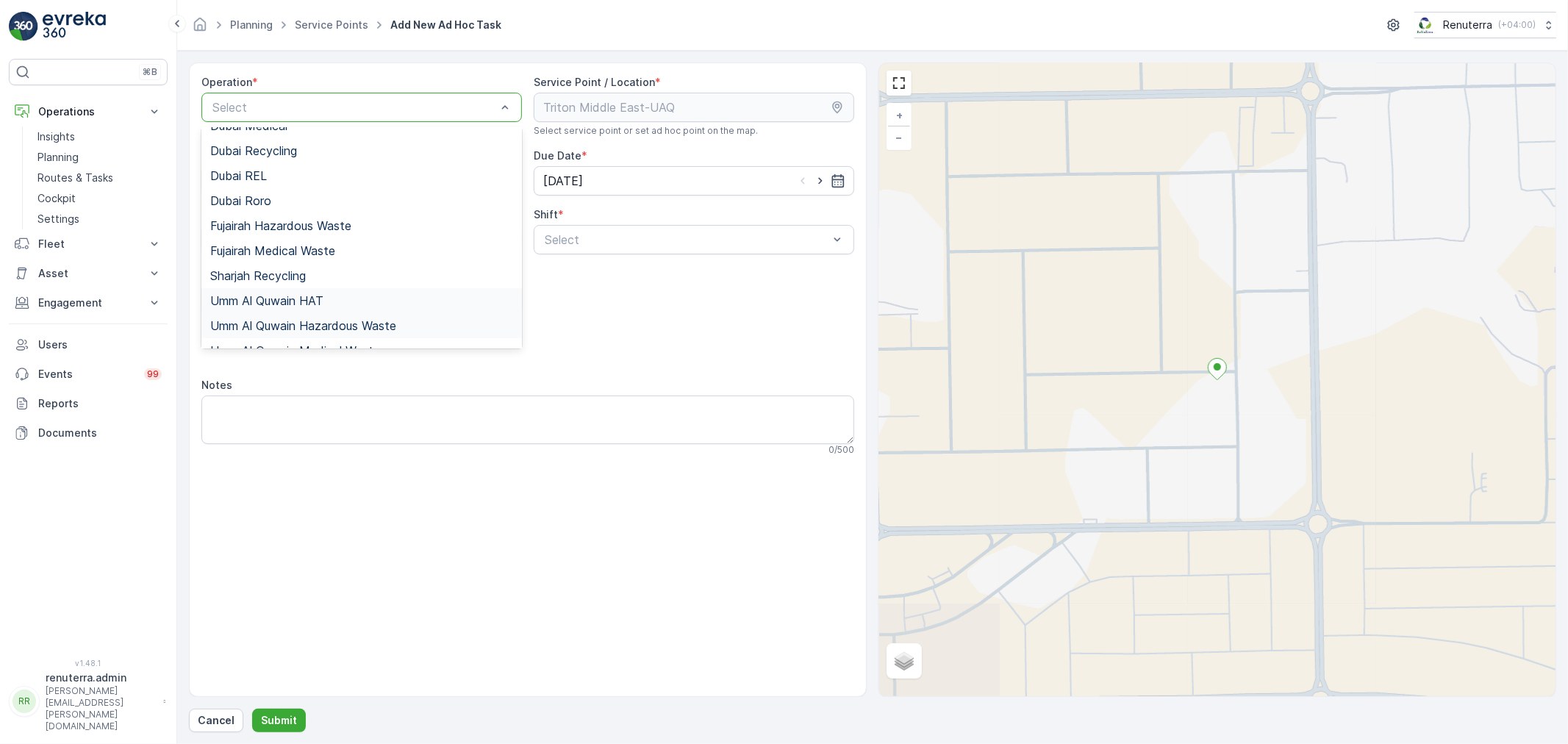
scroll to position [159, 0]
click at [295, 306] on span "Umm Al Quwain Hazardous Waste" at bounding box center [303, 309] width 186 height 14
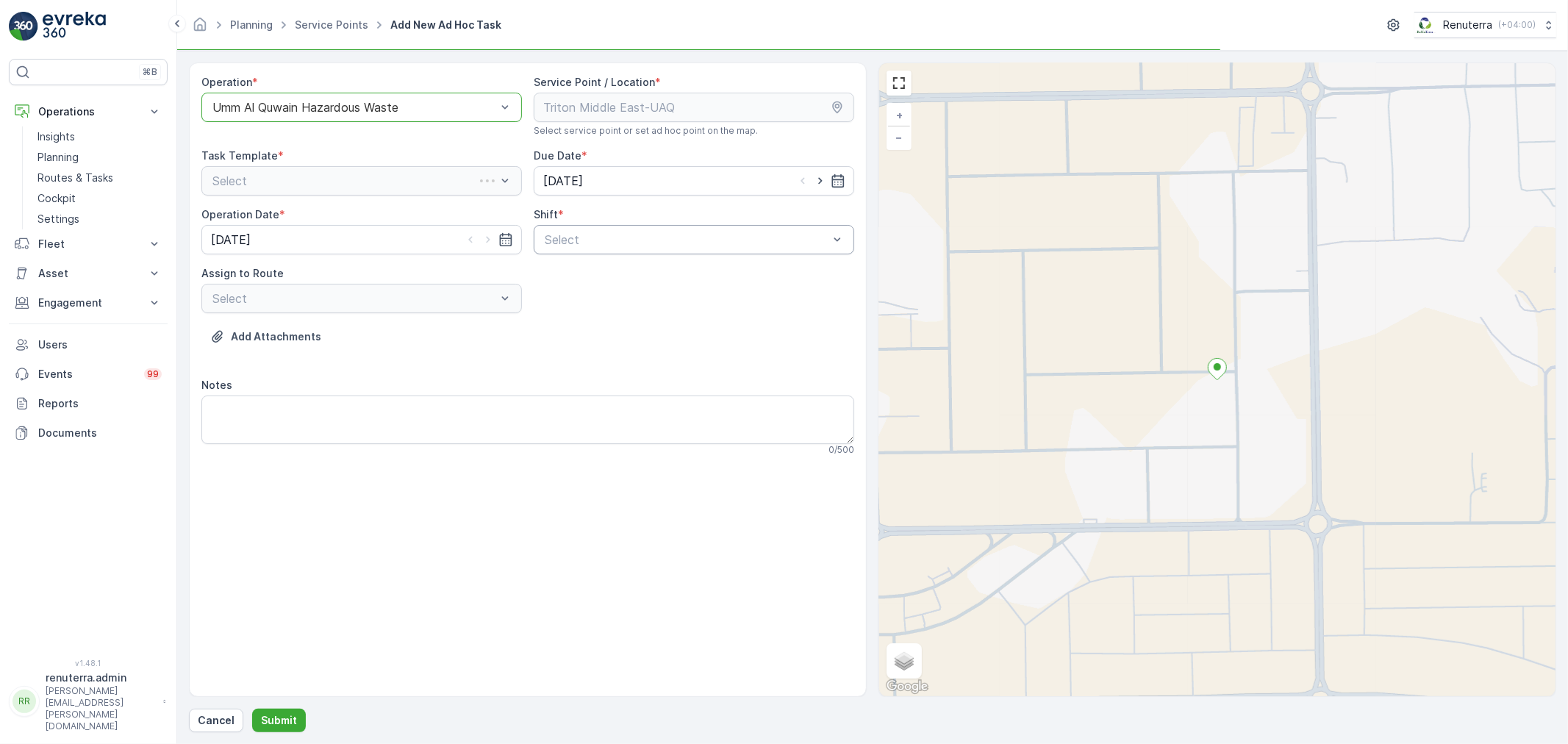
click at [616, 230] on div "Select" at bounding box center [693, 240] width 321 height 30
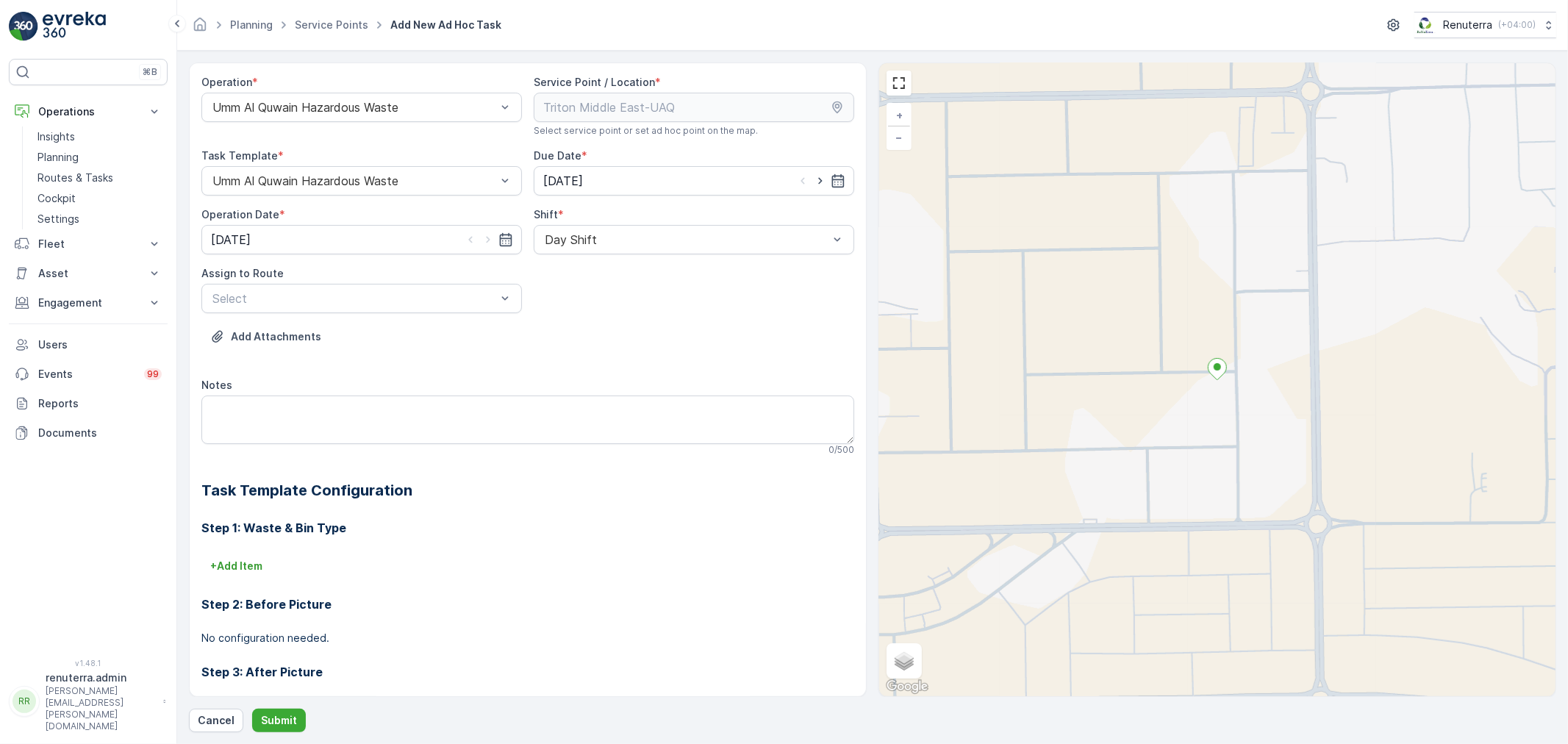
click at [409, 303] on div at bounding box center [354, 299] width 287 height 14
click at [365, 342] on div "UHAZ101 (Offline) - A92059 UAQ" at bounding box center [362, 334] width 321 height 25
click at [277, 733] on form "Operation * Umm Al Quwain Hazardous Waste Service Point / Location * Select ser…" at bounding box center [872, 397] width 1391 height 693
click at [269, 712] on button "Submit" at bounding box center [279, 720] width 53 height 24
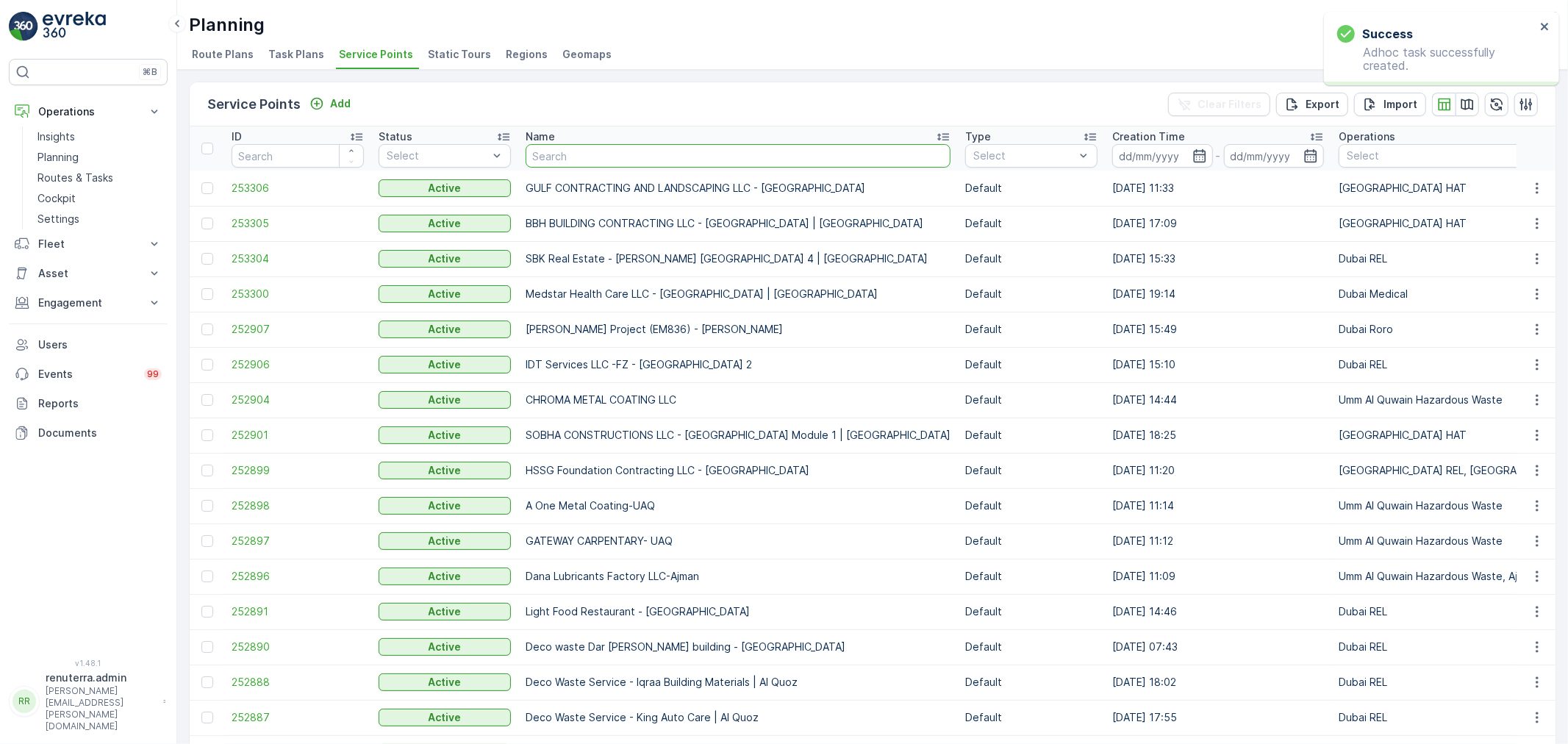
click at [548, 144] on input "text" at bounding box center [738, 156] width 425 height 24
click at [603, 159] on input "text" at bounding box center [738, 156] width 425 height 24
type input "arden"
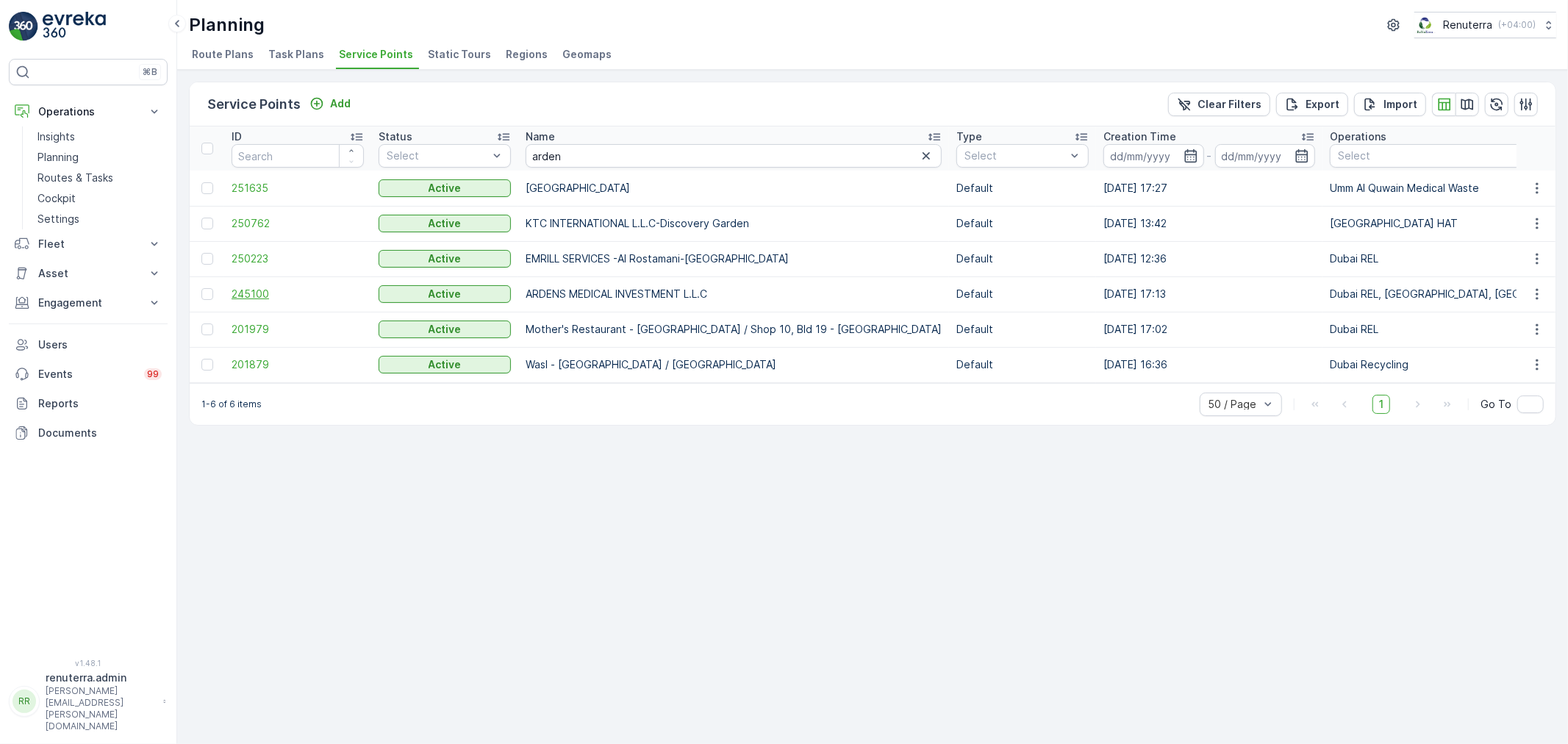
click at [278, 299] on span "245100" at bounding box center [298, 294] width 132 height 14
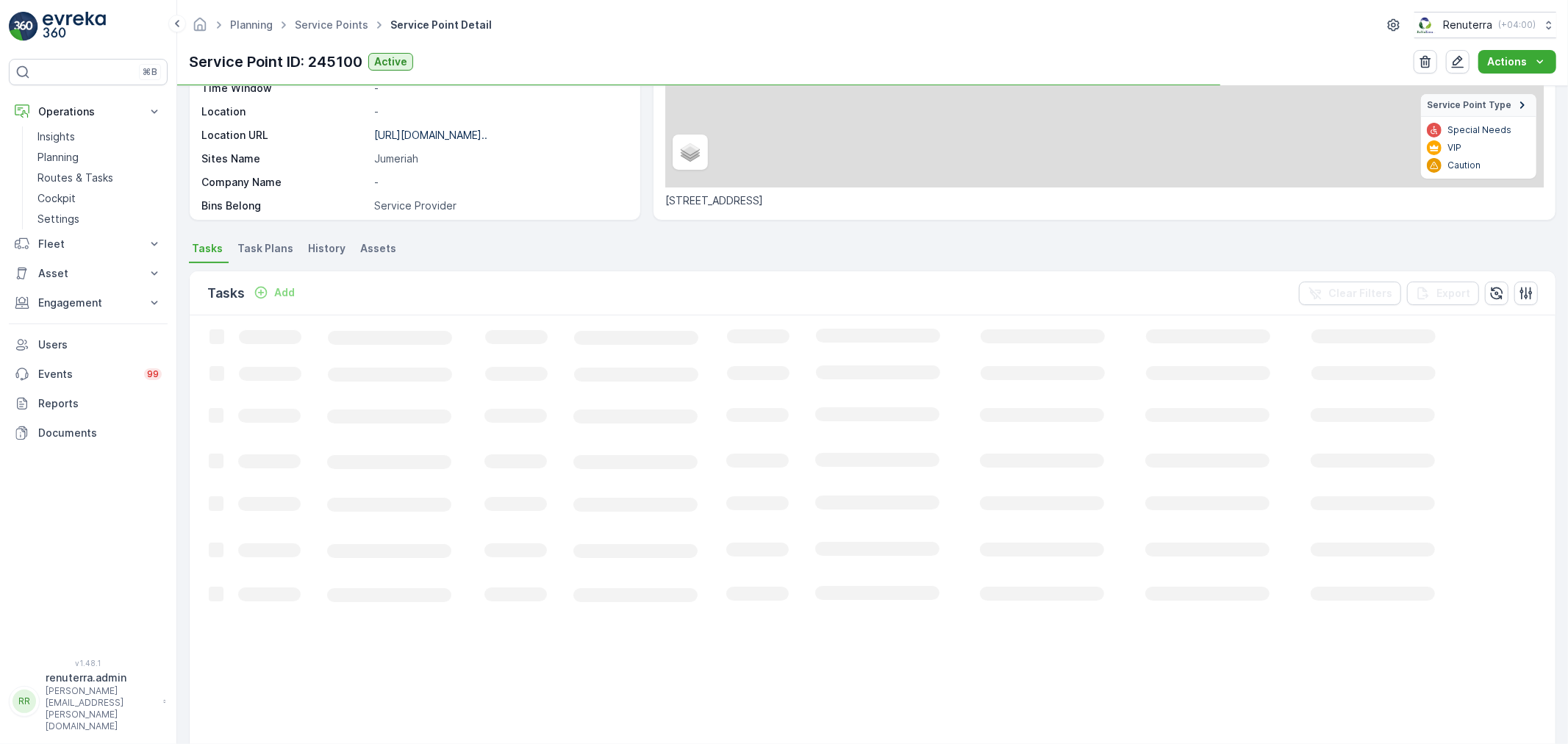
scroll to position [245, 0]
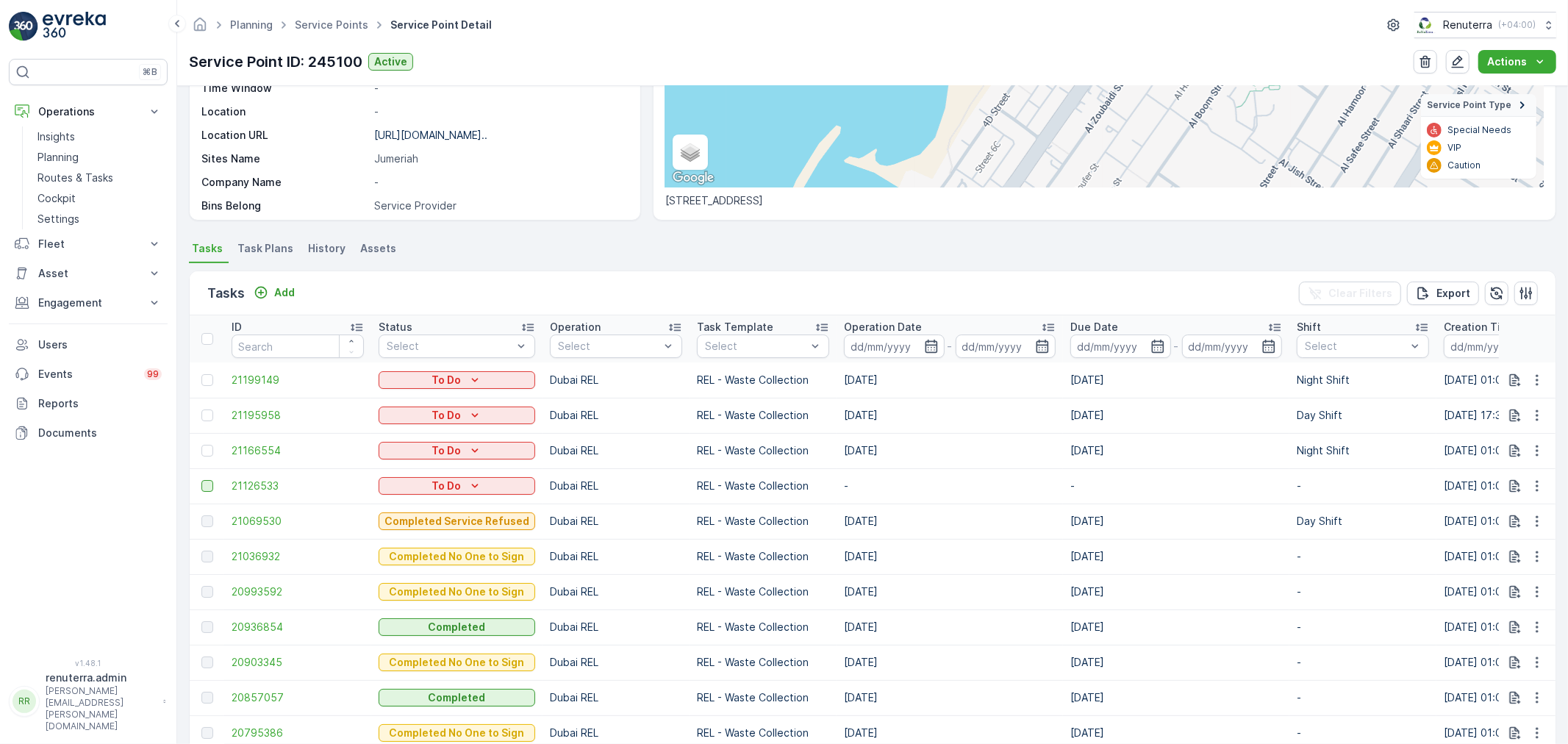
click at [202, 486] on div at bounding box center [207, 486] width 12 height 12
click at [202, 480] on input "checkbox" at bounding box center [202, 480] width 0 height 0
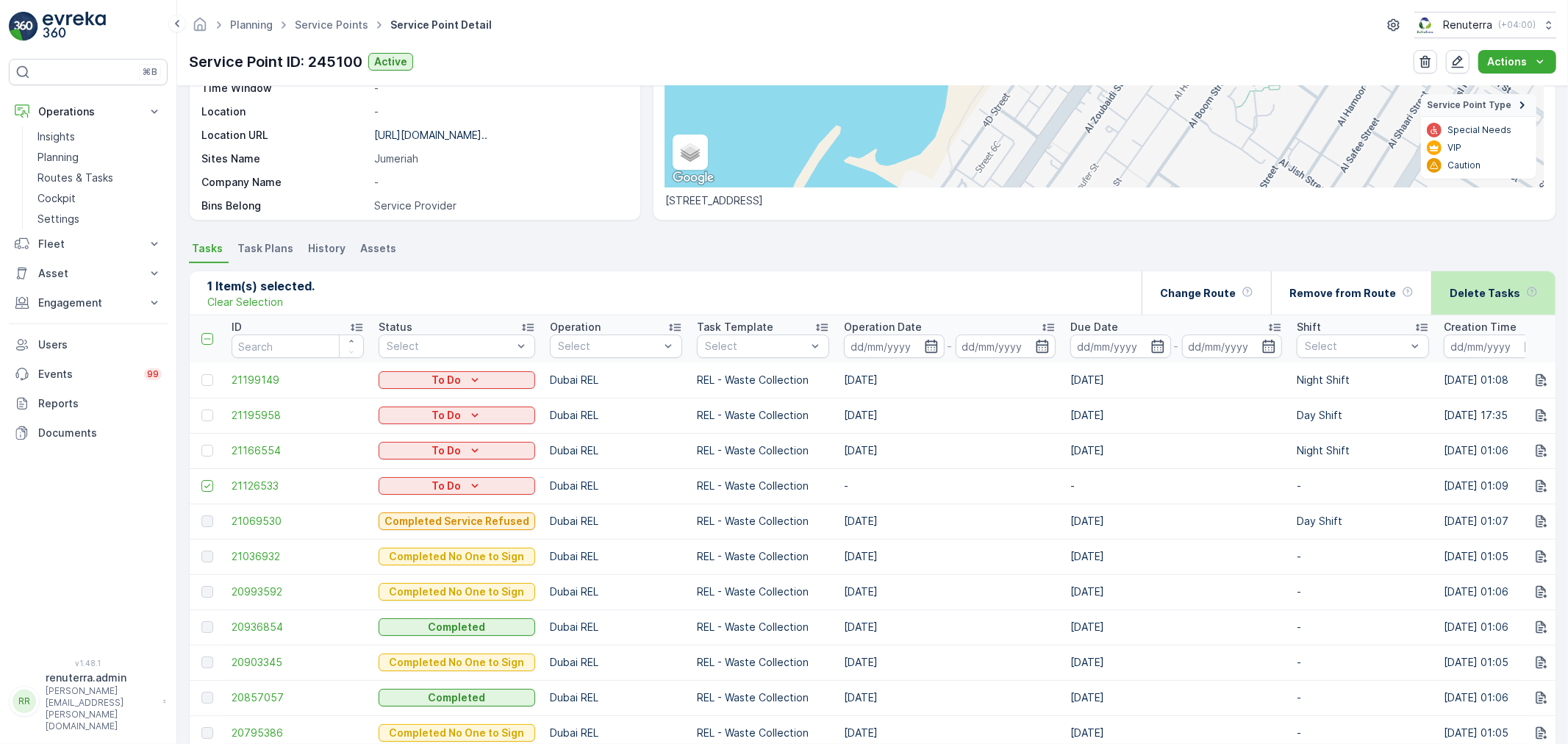
click at [1477, 296] on p "Delete Tasks" at bounding box center [1484, 293] width 70 height 14
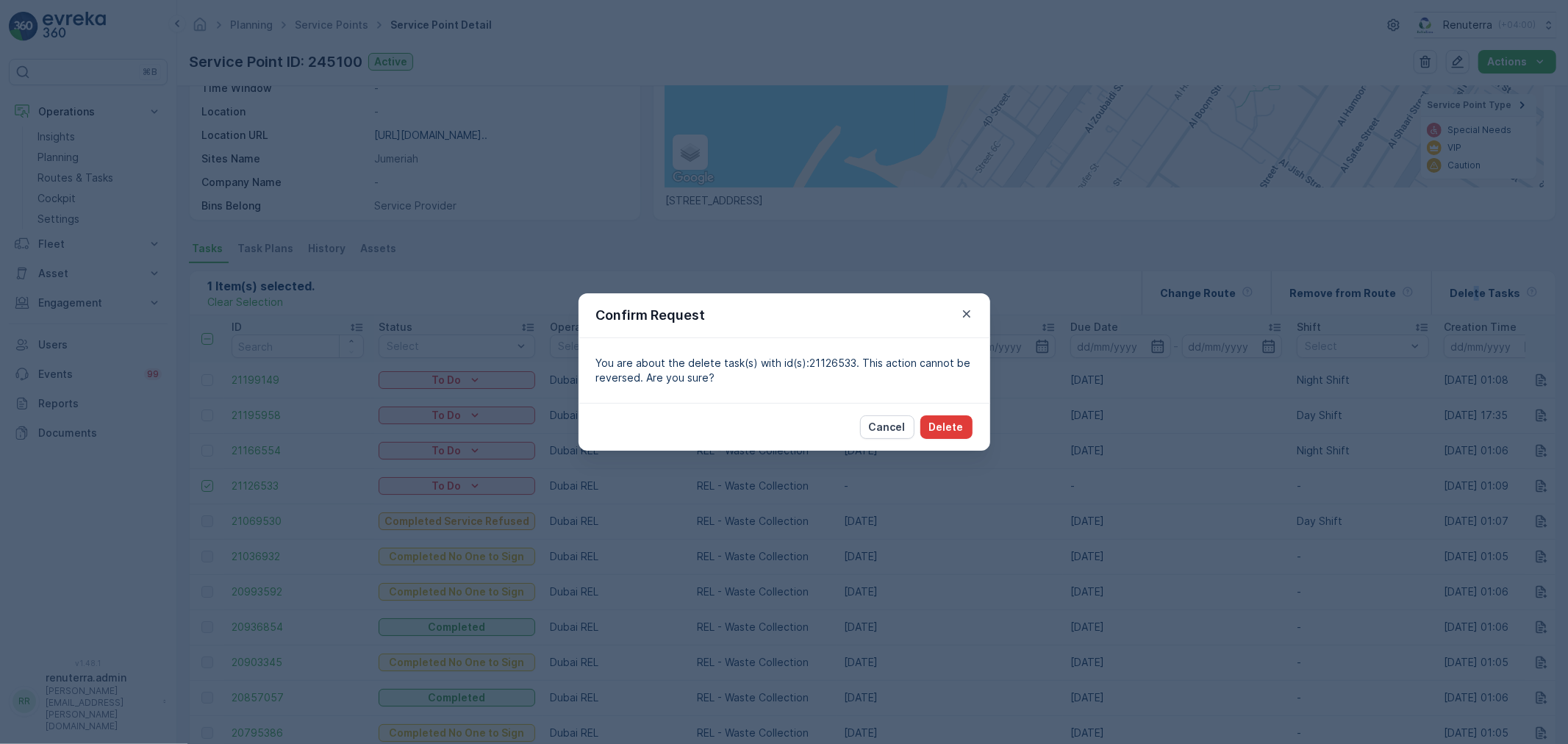
click at [960, 434] on p "Delete" at bounding box center [947, 427] width 35 height 14
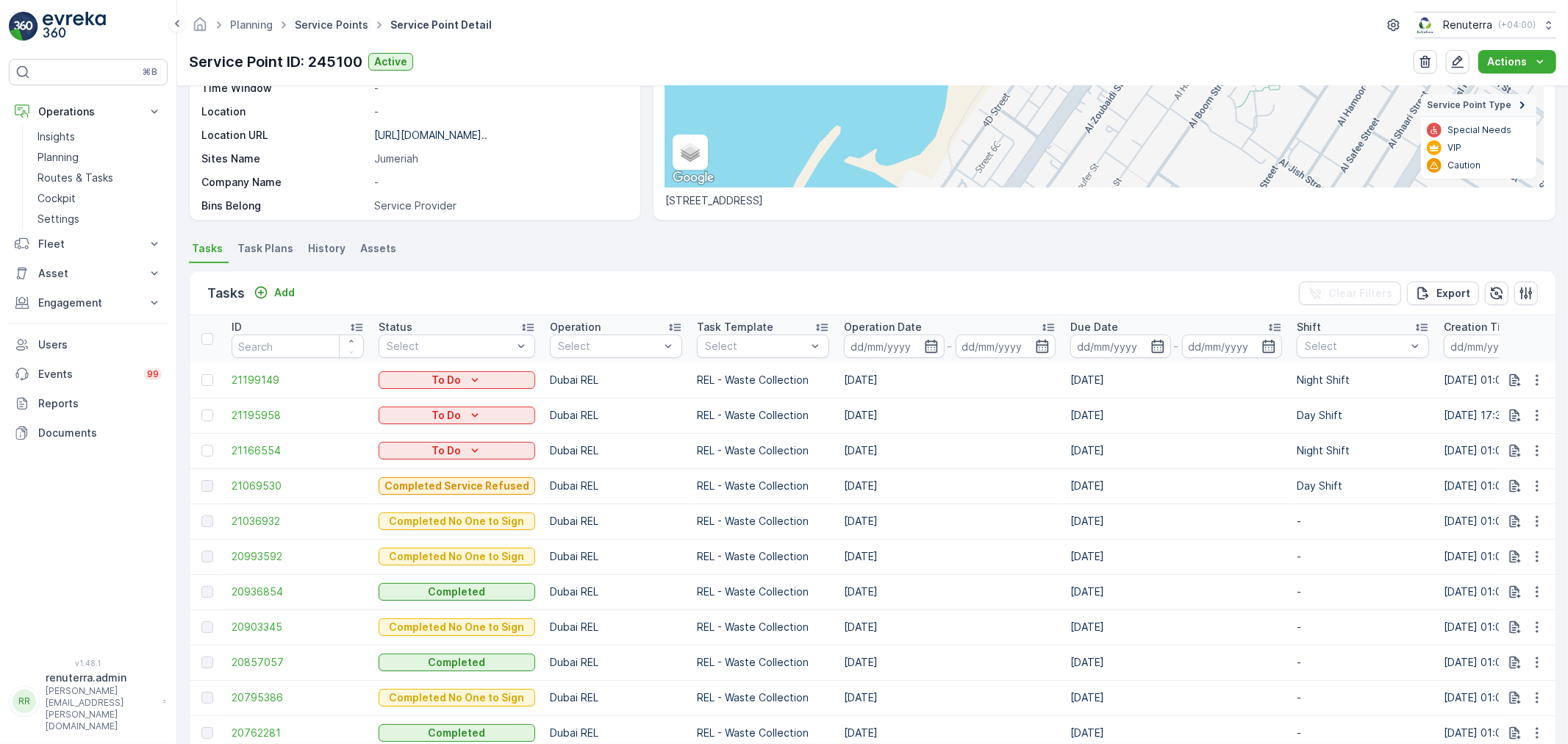
click at [304, 25] on link "Service Points" at bounding box center [331, 25] width 74 height 13
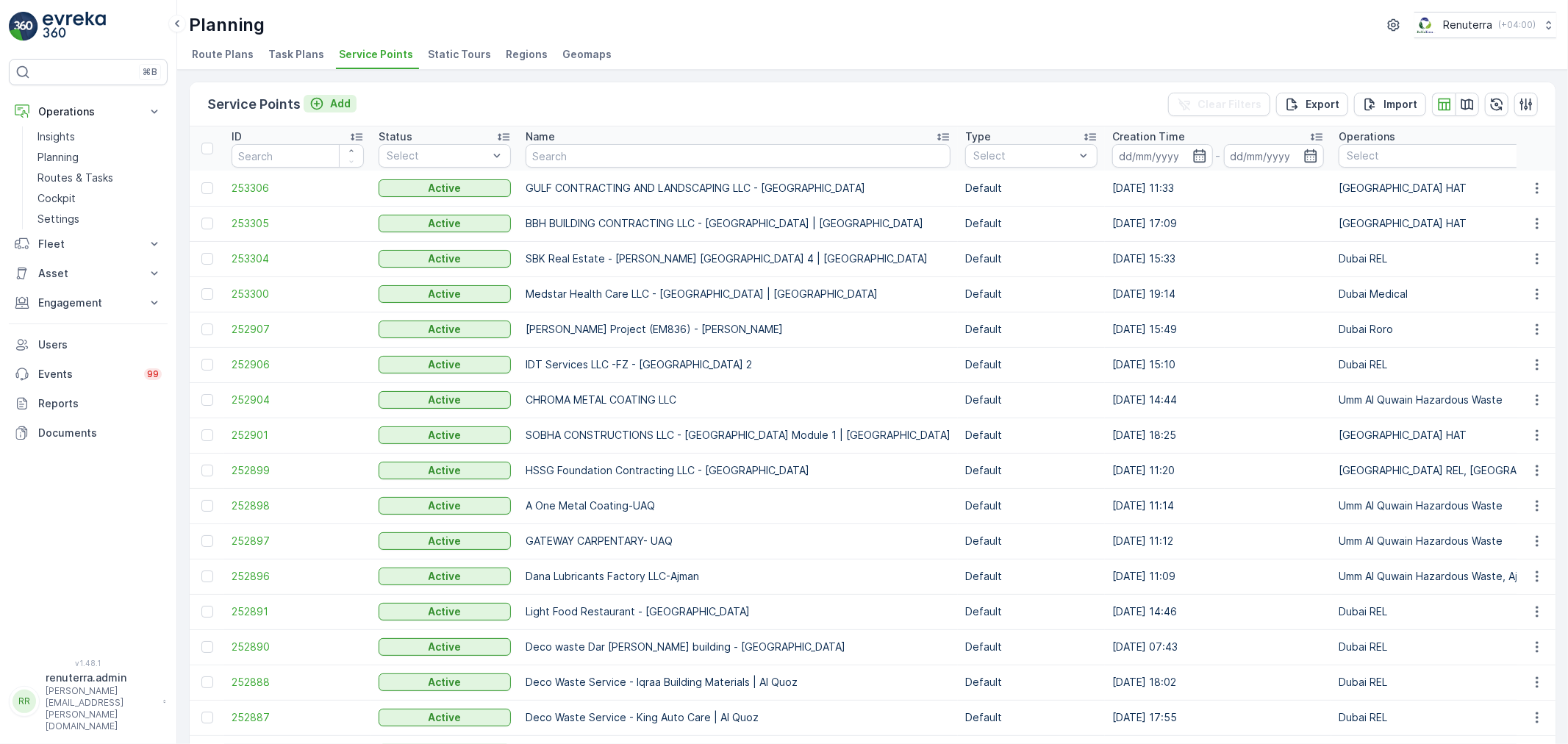
click at [347, 96] on p "Add" at bounding box center [340, 103] width 20 height 14
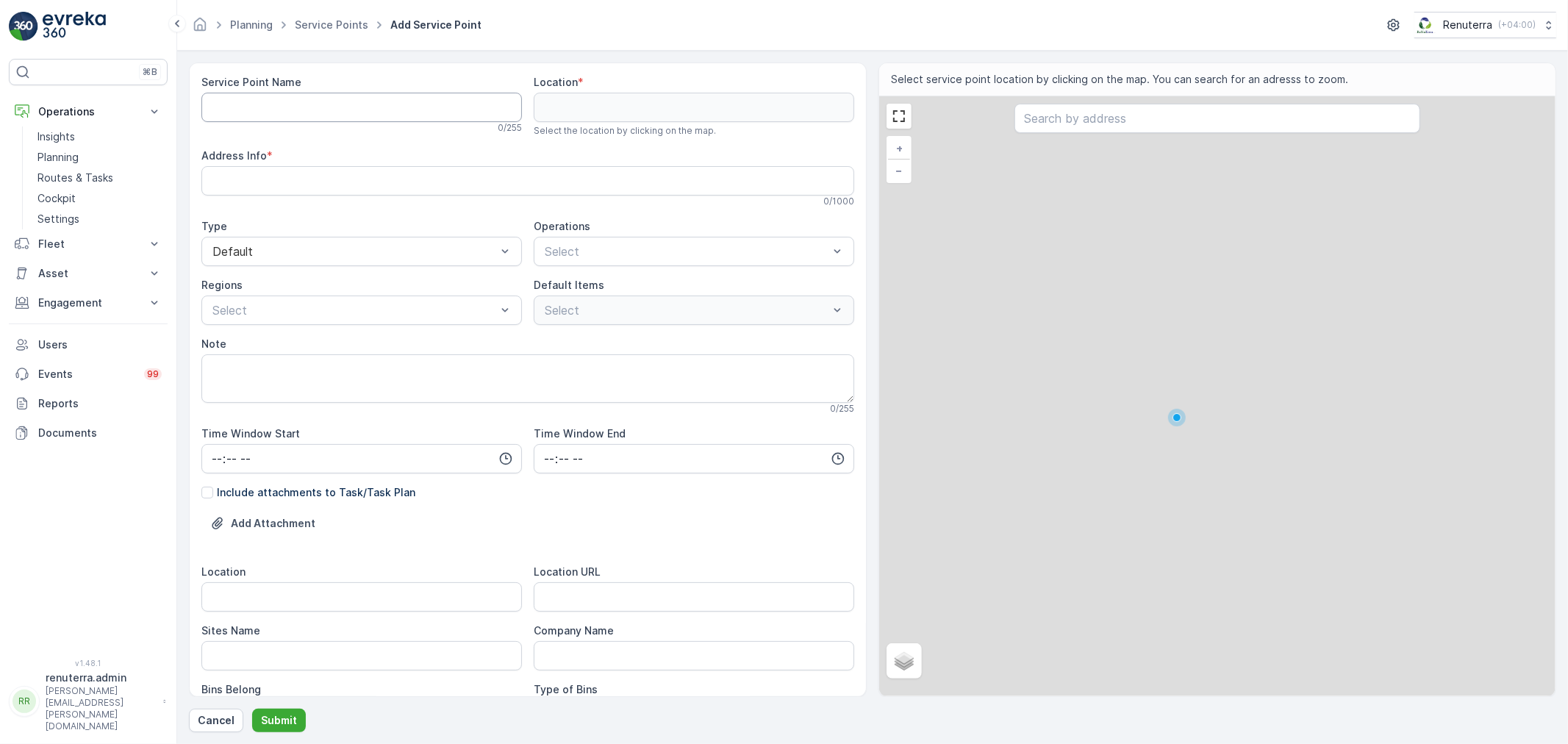
click at [319, 103] on Name "Service Point Name" at bounding box center [362, 107] width 321 height 30
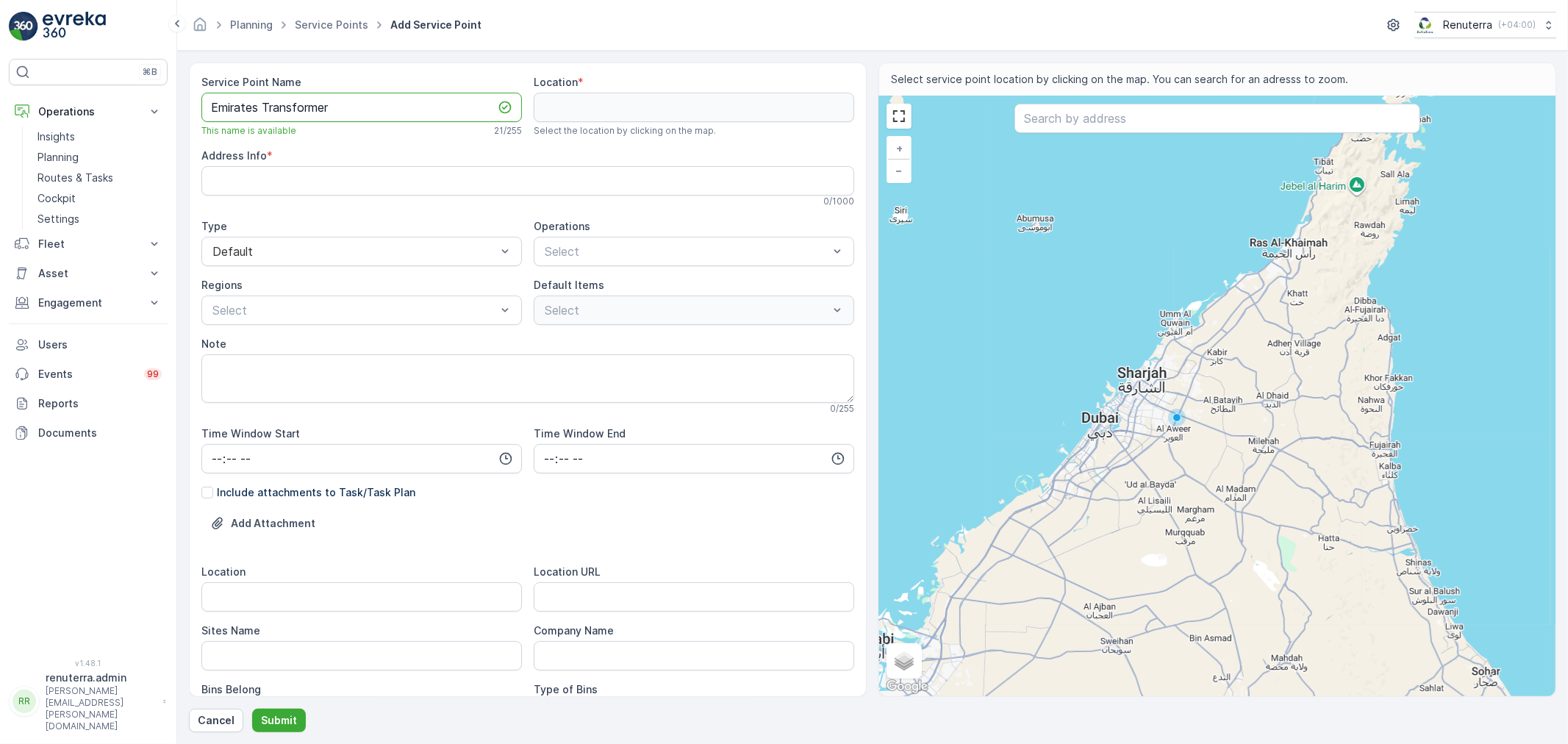
drag, startPoint x: 310, startPoint y: 102, endPoint x: 204, endPoint y: 94, distance: 106.3
click at [204, 94] on Name "Emirates Transformer" at bounding box center [362, 107] width 321 height 30
drag, startPoint x: 287, startPoint y: 98, endPoint x: 265, endPoint y: 120, distance: 31.1
click at [265, 120] on Name "Emirates Transformer" at bounding box center [362, 107] width 321 height 30
drag, startPoint x: 328, startPoint y: 114, endPoint x: 181, endPoint y: 103, distance: 147.4
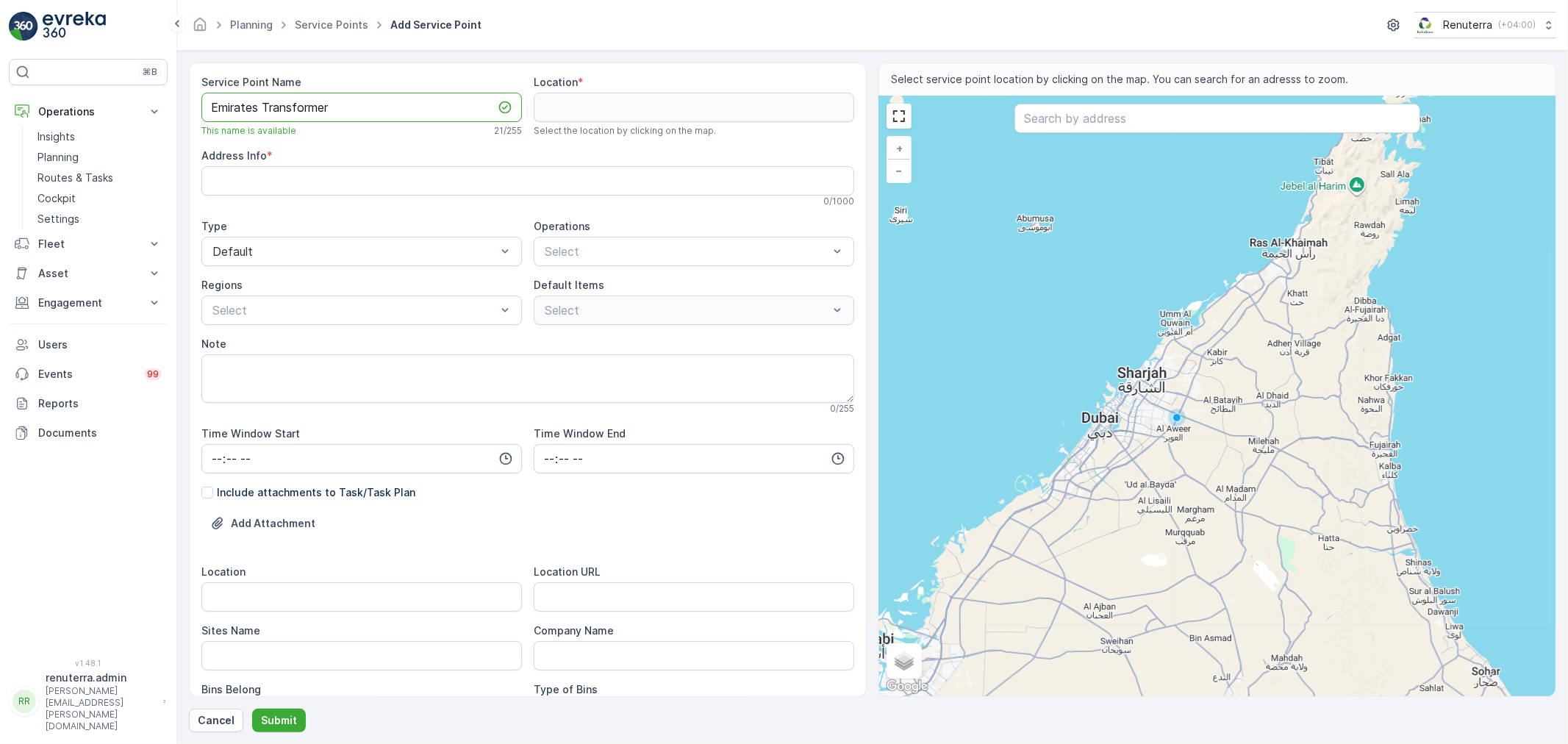
click at [177, 105] on form "Service Point Name Emirates Transformer This name is available 21 / 255 Locatio…" at bounding box center [872, 397] width 1391 height 693
paste Name "MIRATES TRANSFORMER &SWITCHGEAR (L.L.C)"
type Name "EMIRATES TRANSFORMER &SWITCHGEAR (L.L.C)"
click at [609, 245] on div at bounding box center [687, 251] width 287 height 14
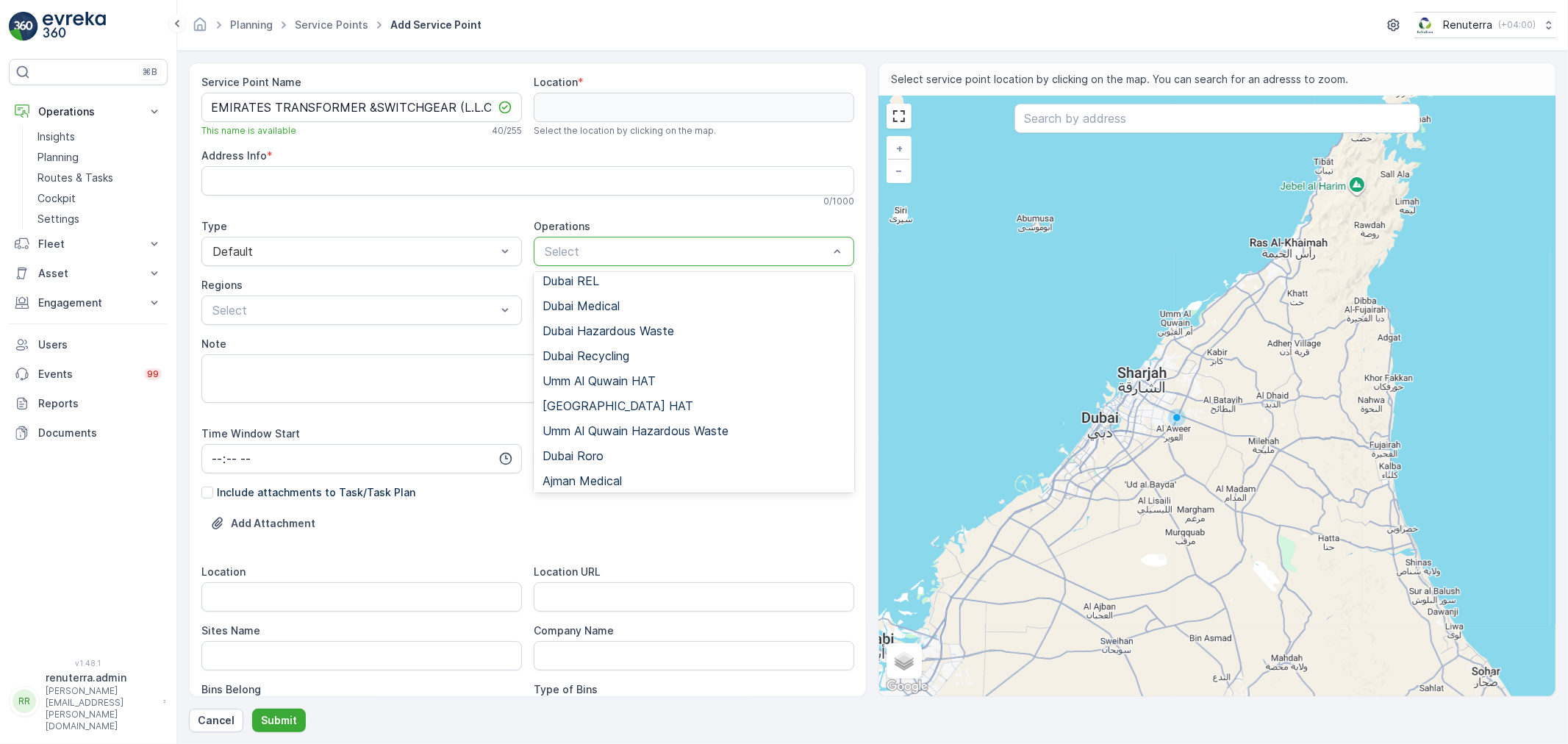
scroll to position [159, 0]
click at [637, 355] on span "Umm Al Quwain Hazardous Waste" at bounding box center [636, 353] width 186 height 14
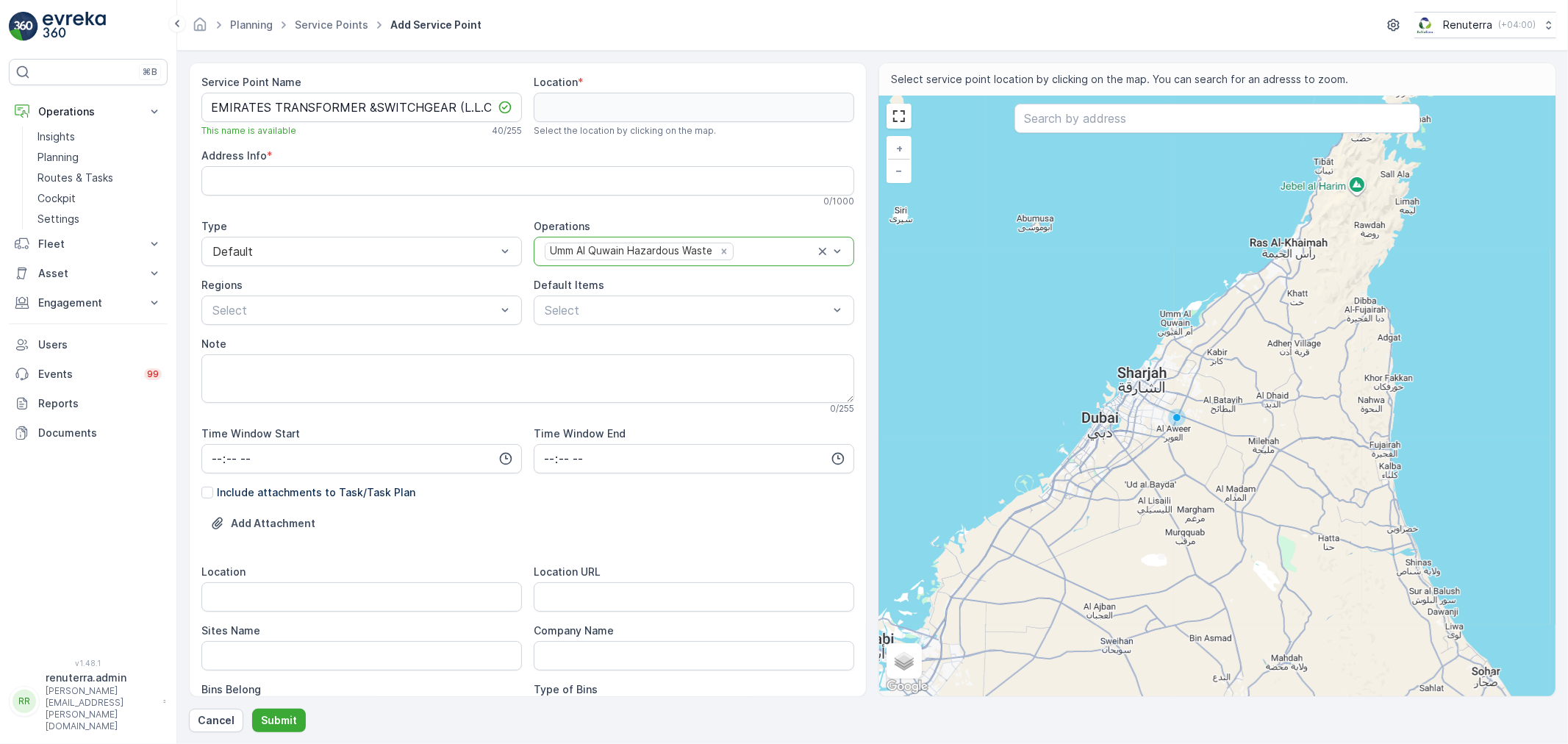
click at [605, 258] on div "Umm Al Quwain Hazardous Waste" at bounding box center [630, 251] width 169 height 15
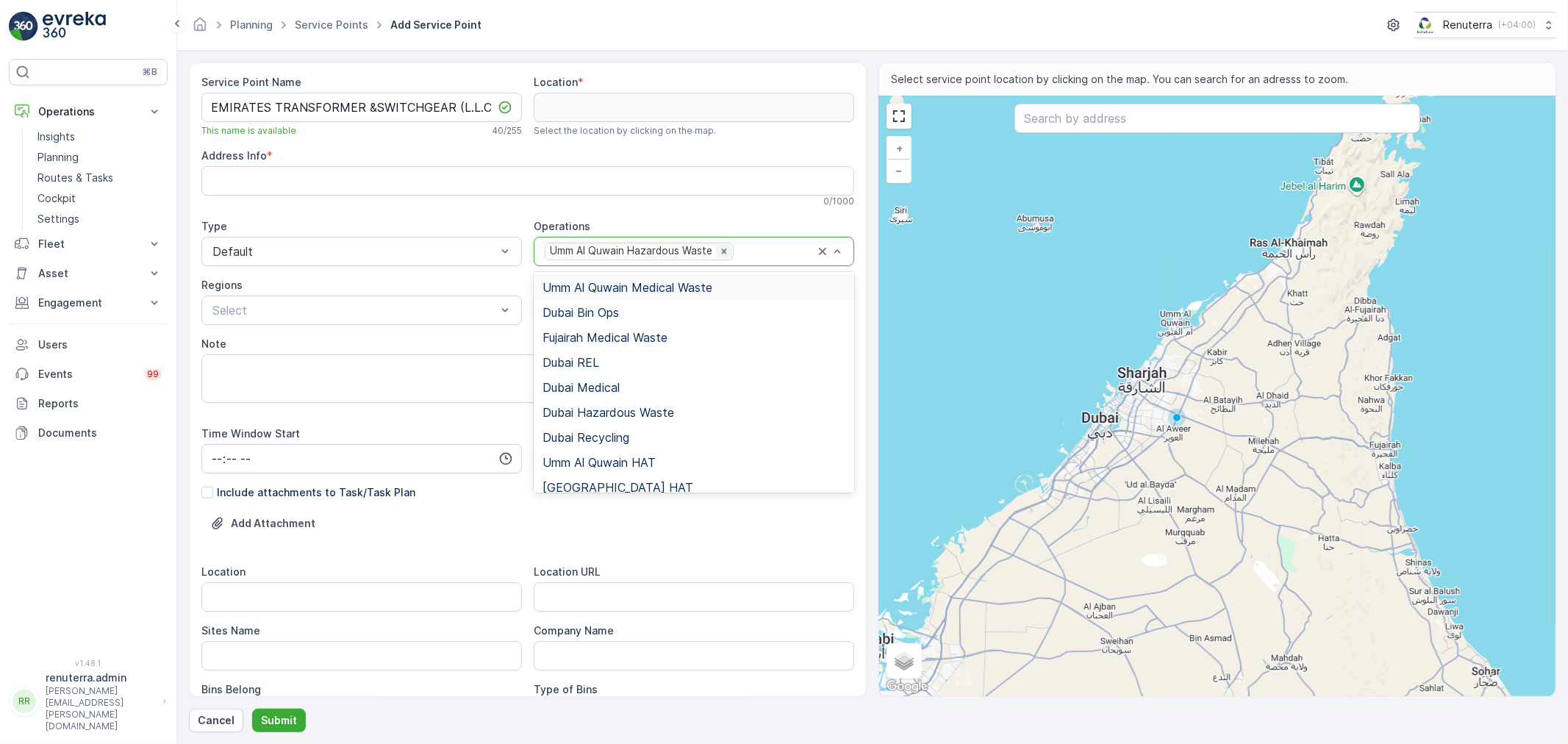
click at [719, 253] on icon "Remove Umm Al Quwain Hazardous Waste" at bounding box center [724, 251] width 10 height 10
type input "Haz"
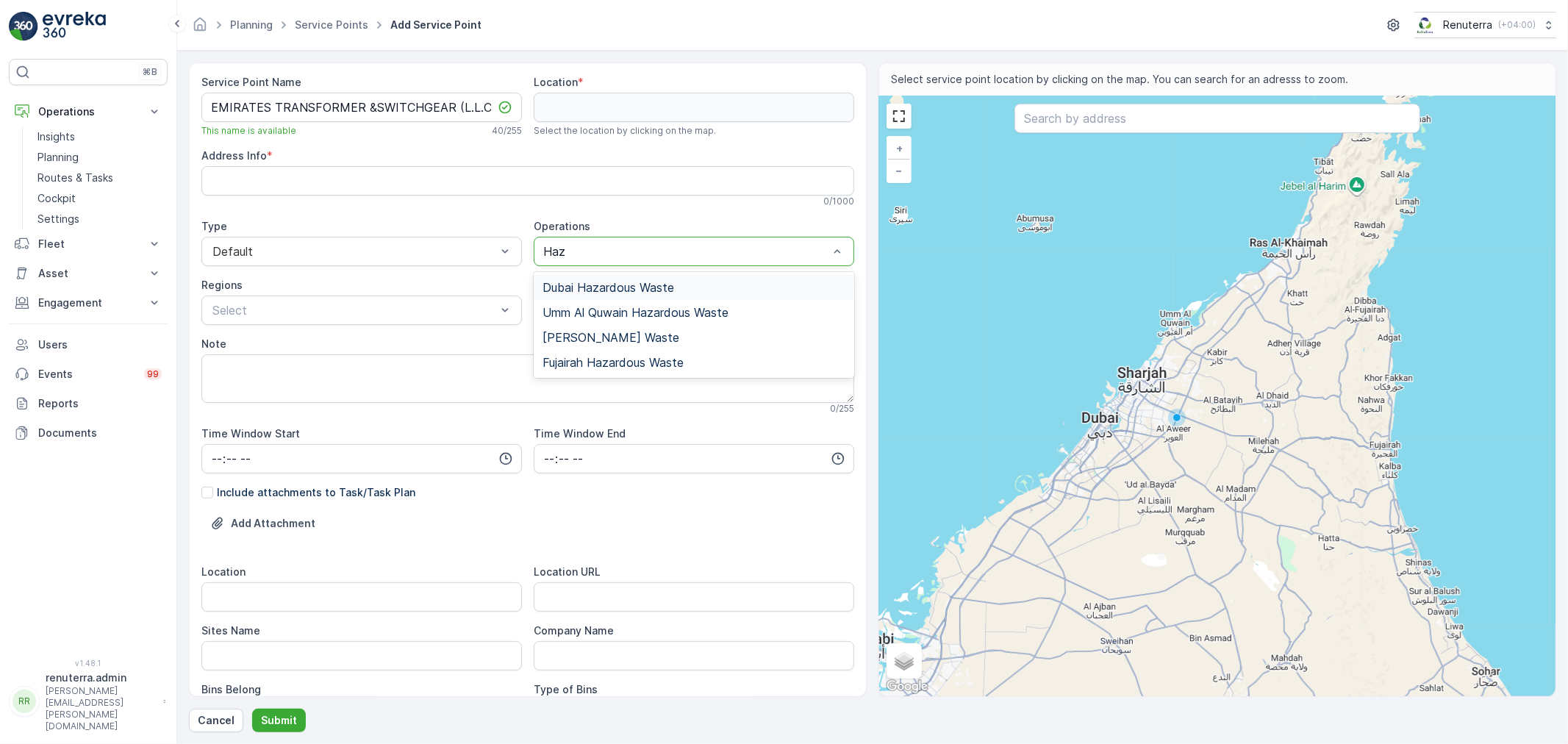
click at [598, 287] on span "Dubai Hazardous Waste" at bounding box center [608, 288] width 131 height 14
click at [573, 305] on div at bounding box center [687, 311] width 287 height 14
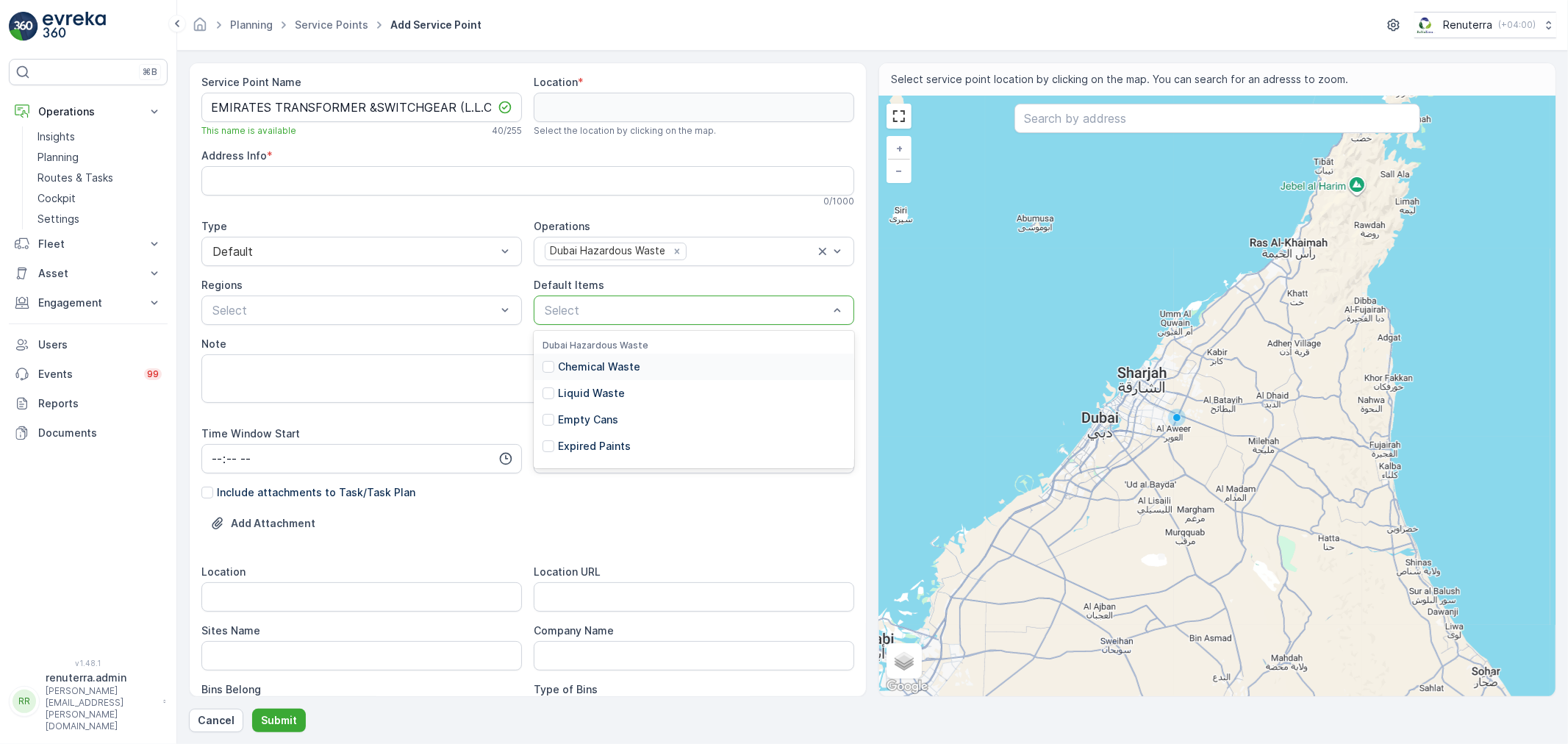
click at [593, 373] on p "Chemical Waste" at bounding box center [599, 366] width 82 height 14
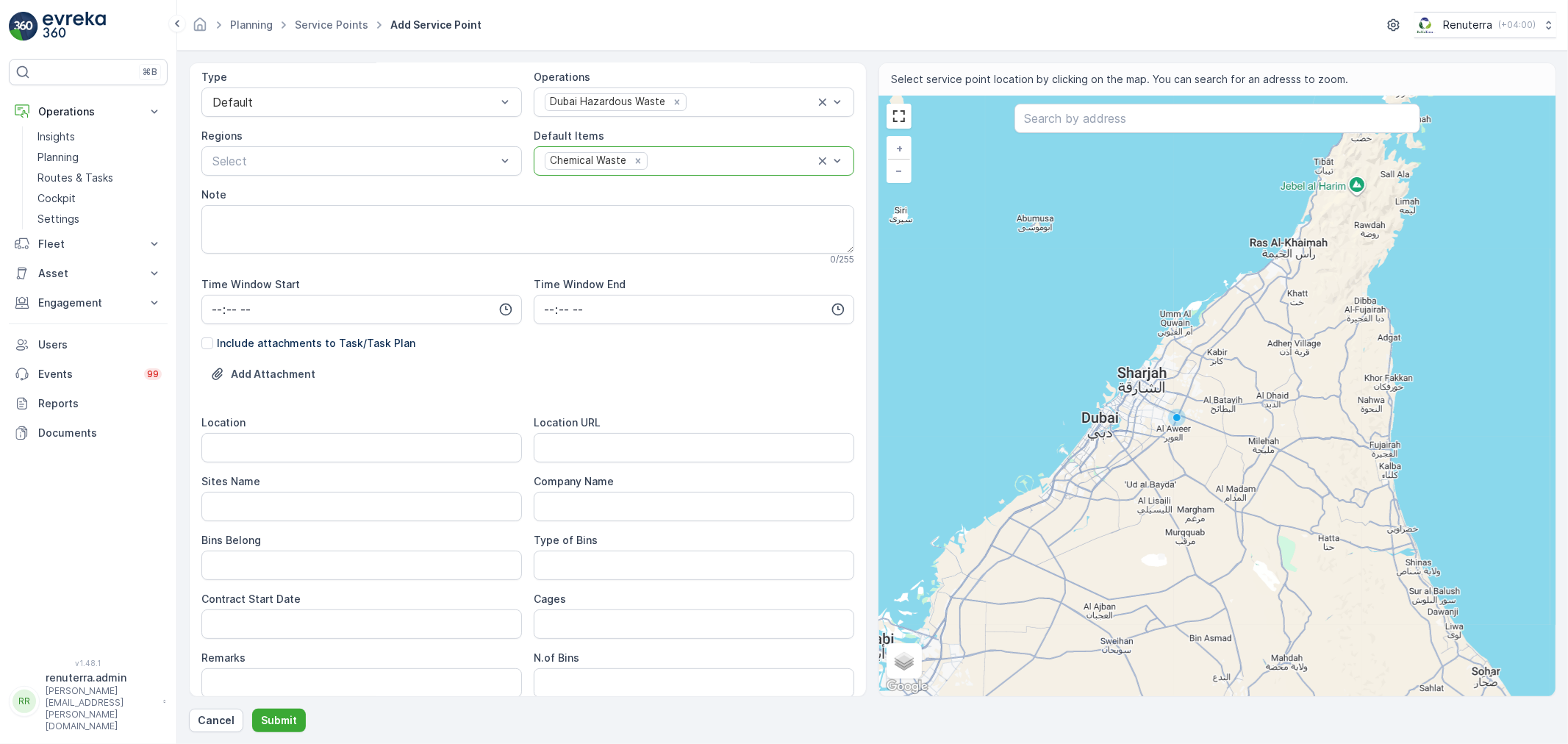
scroll to position [163, 0]
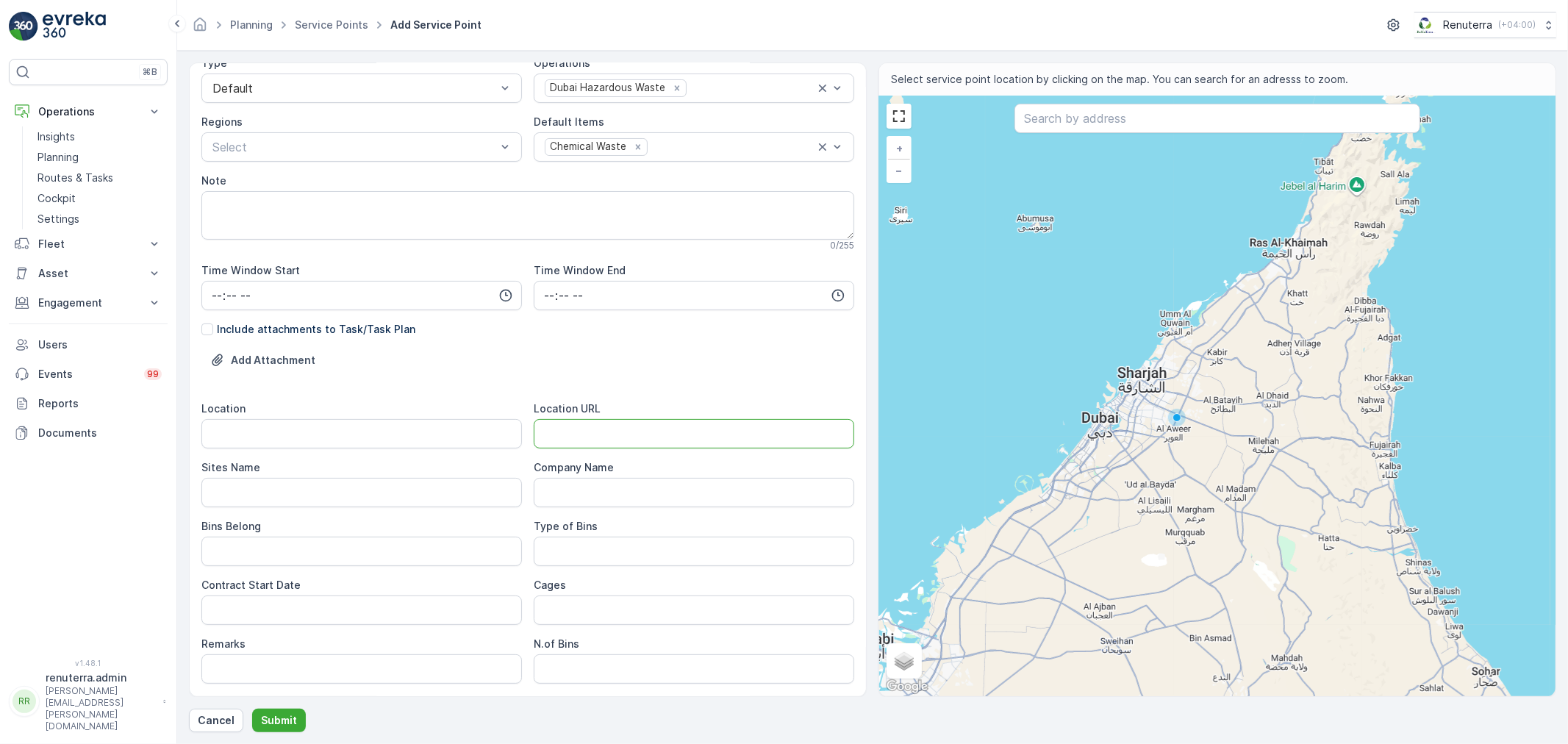
click at [601, 422] on URL "Location URL" at bounding box center [693, 433] width 321 height 30
paste URL "https://maps.app.goo.gl/Mvx6N97wZwtr6Kkn6"
type URL "https://maps.app.goo.gl/Mvx6N97wZwtr6Kkn6"
click at [421, 431] on input "Location" at bounding box center [362, 433] width 321 height 30
type input "Emirates"
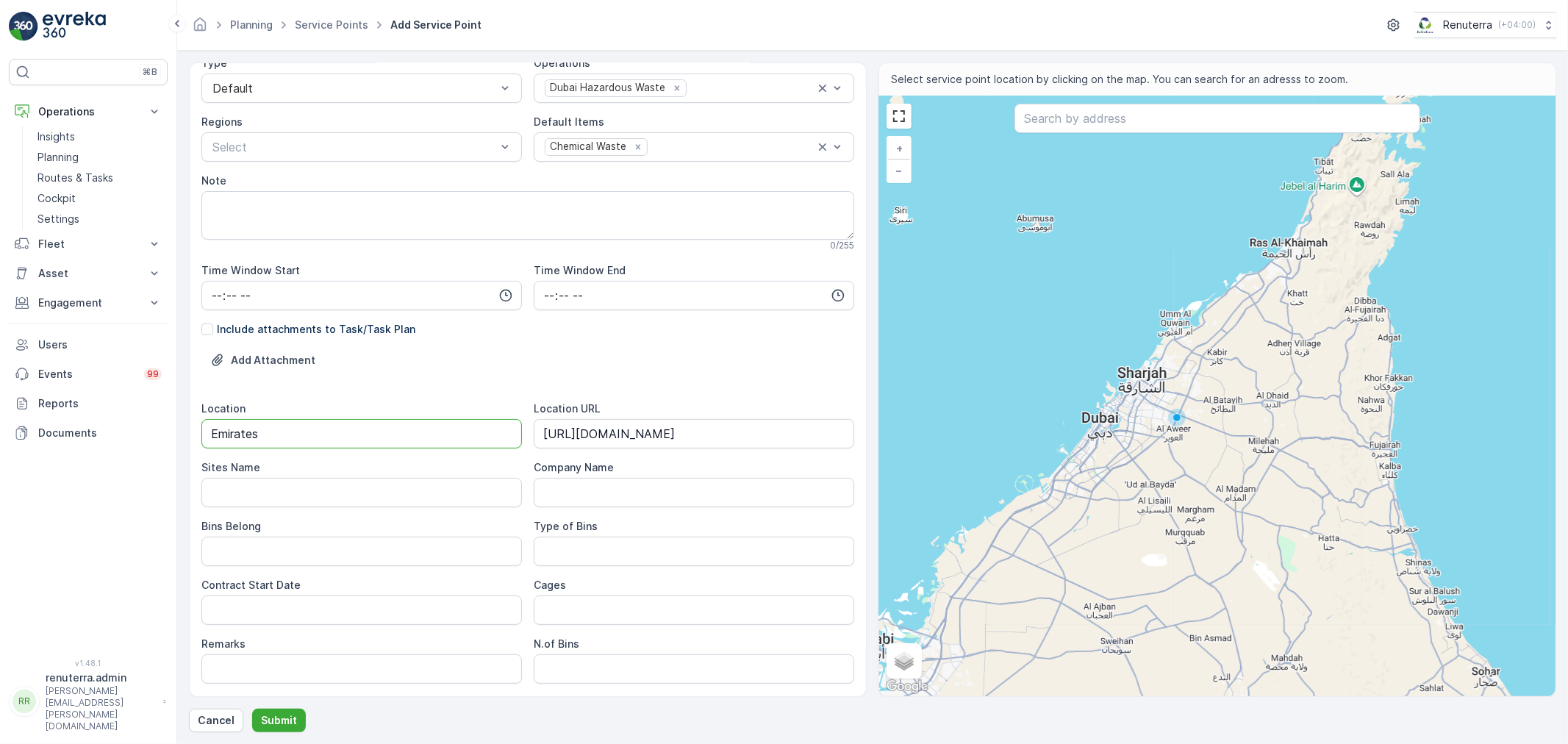
drag, startPoint x: 275, startPoint y: 438, endPoint x: 170, endPoint y: 433, distance: 105.1
click at [164, 435] on div "⌘B Operations Insights Planning Routes & Tasks Cockpit Settings Fleet Live Trac…" at bounding box center [784, 372] width 1568 height 744
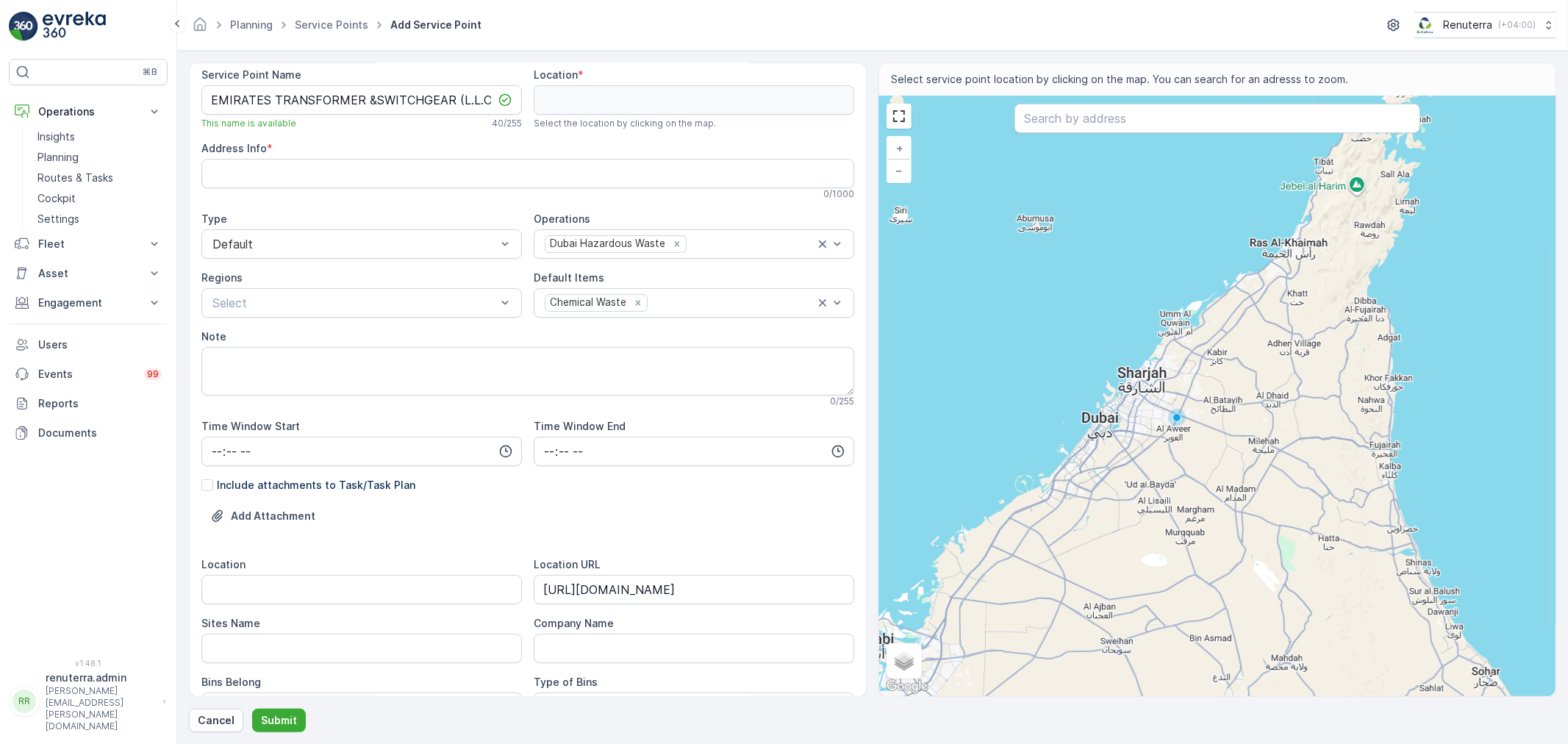
scroll to position [0, 0]
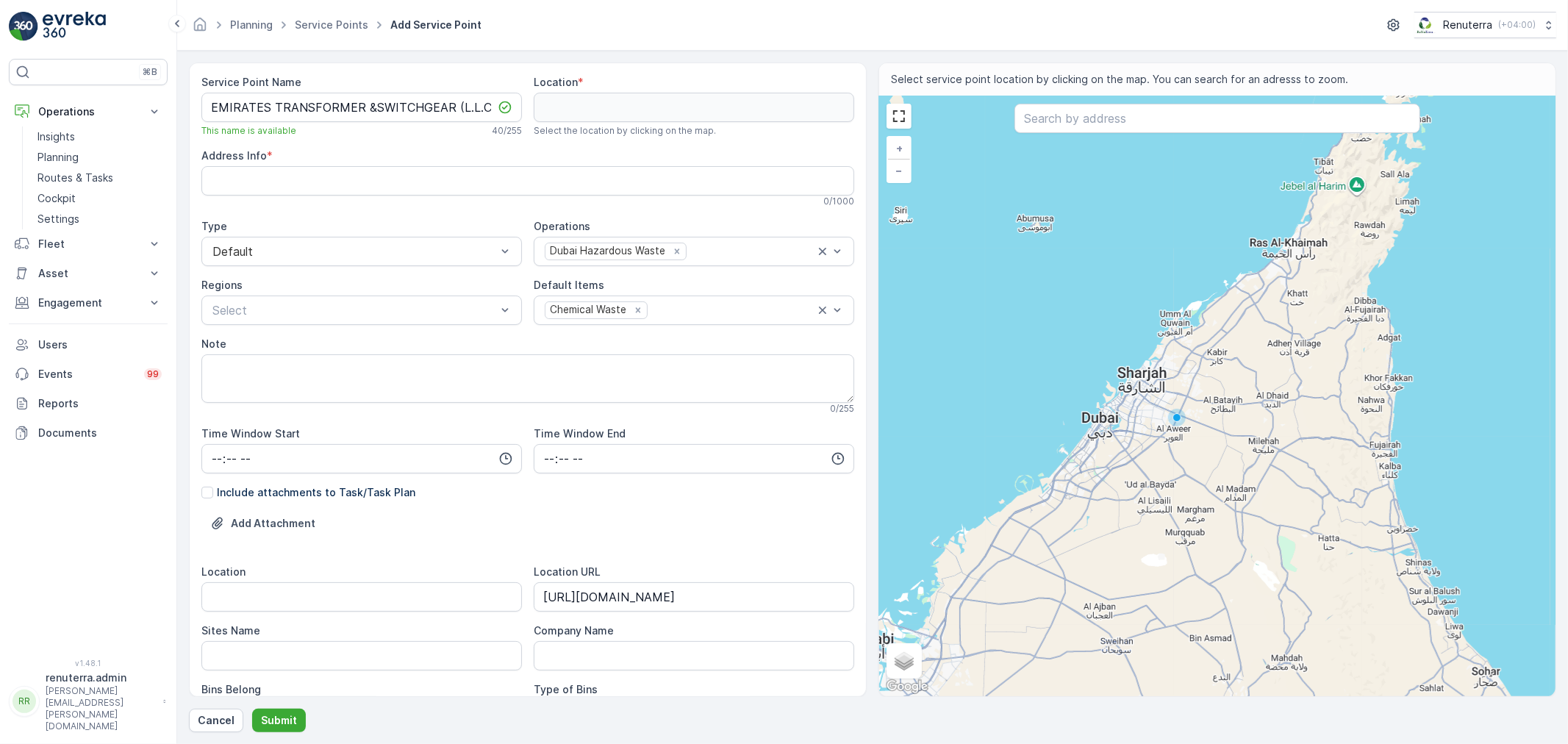
drag, startPoint x: 246, startPoint y: 482, endPoint x: 256, endPoint y: 504, distance: 24.2
click at [246, 482] on div "Service Point Name EMIRATES TRANSFORMER &SWITCHGEAR (L.L.C) This name is availa…" at bounding box center [527, 549] width 653 height 948
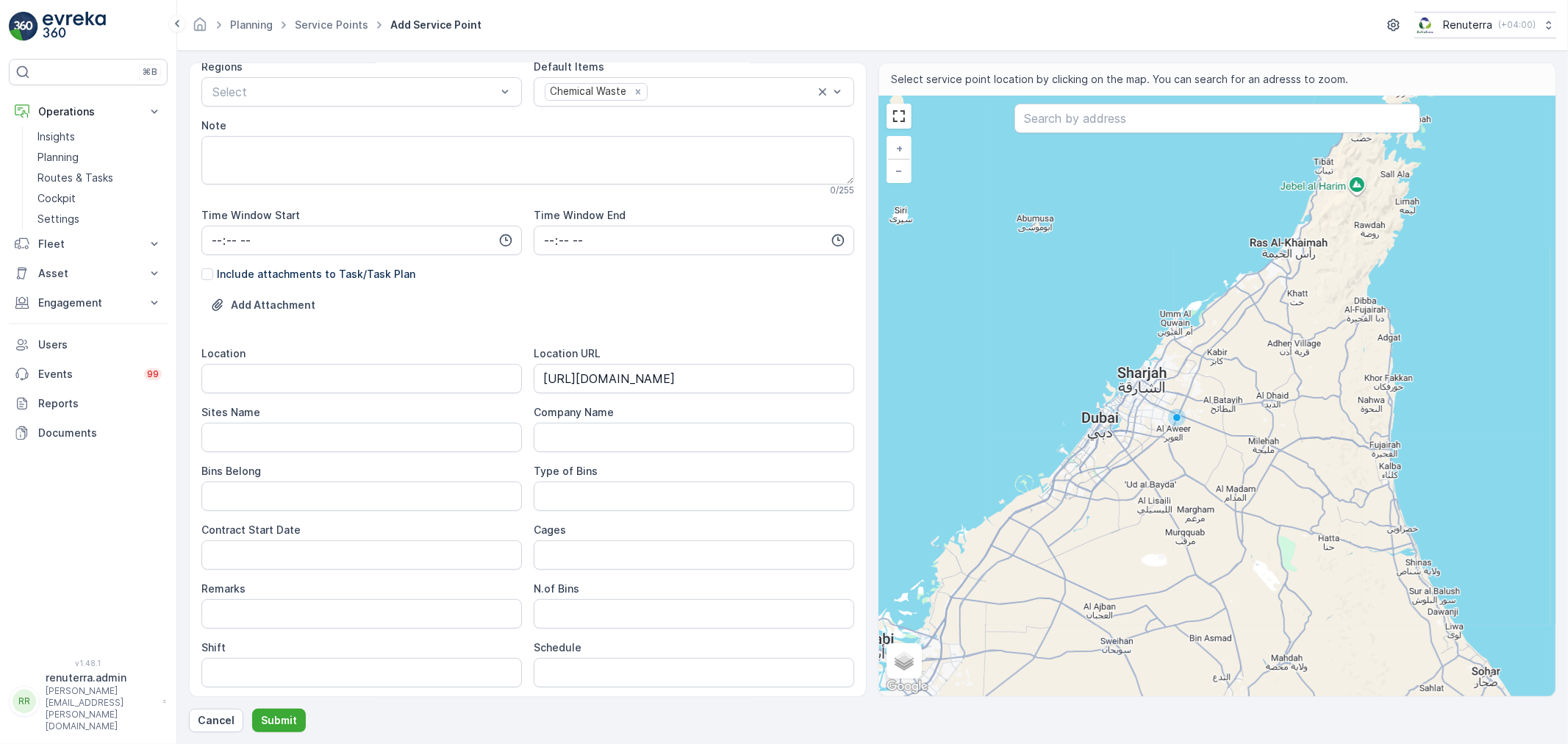
scroll to position [245, 0]
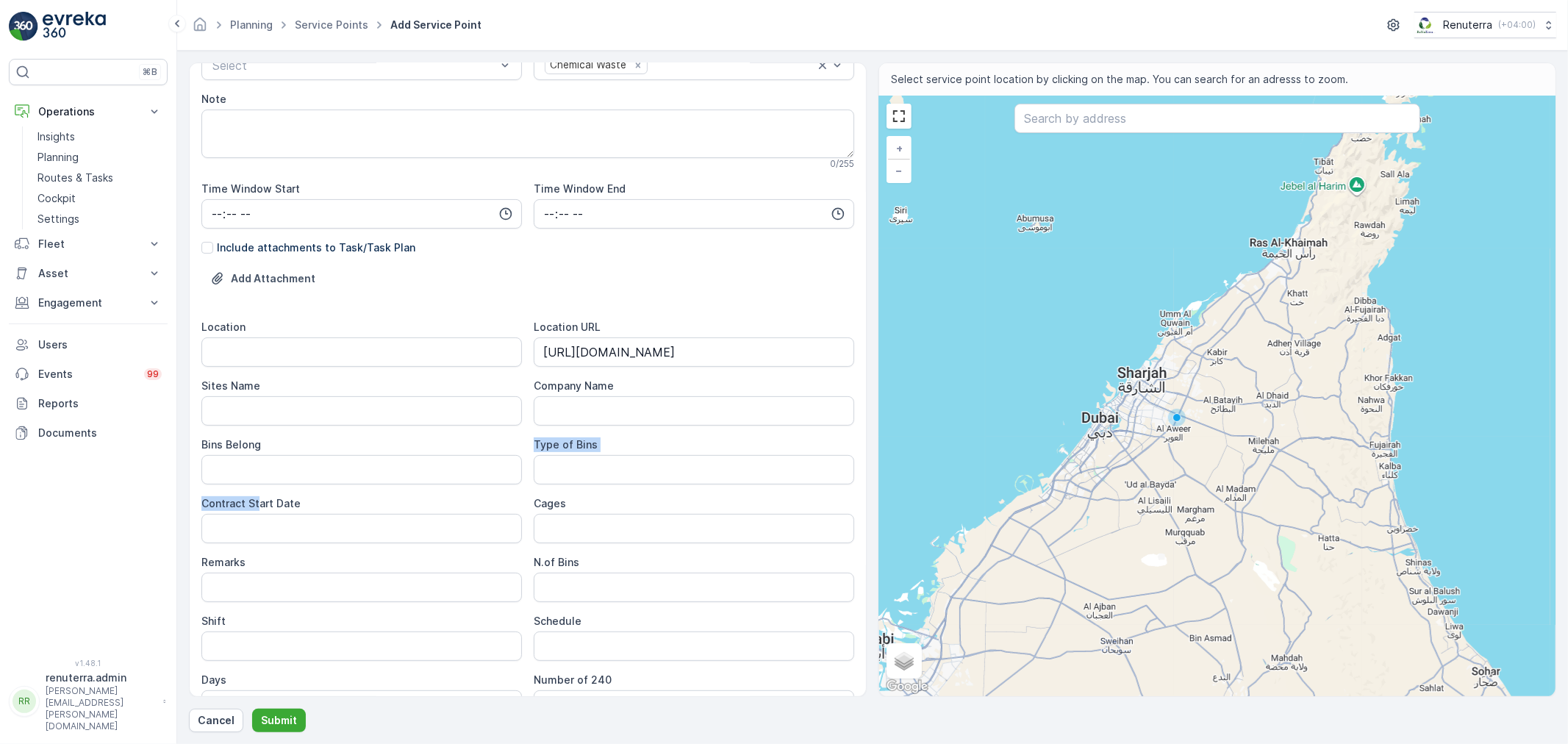
click at [260, 489] on div "Location Location URL https://maps.app.goo.gl/Mvx6N97wZwtr6Kkn6 Sites Name Comp…" at bounding box center [527, 520] width 653 height 400
click at [235, 449] on label "Bins Belong" at bounding box center [231, 444] width 59 height 13
click at [235, 455] on Belong "Bins Belong" at bounding box center [362, 469] width 321 height 30
click at [265, 453] on div "Bins Belong" at bounding box center [362, 461] width 321 height 47
click at [270, 331] on div "Location" at bounding box center [362, 327] width 321 height 14
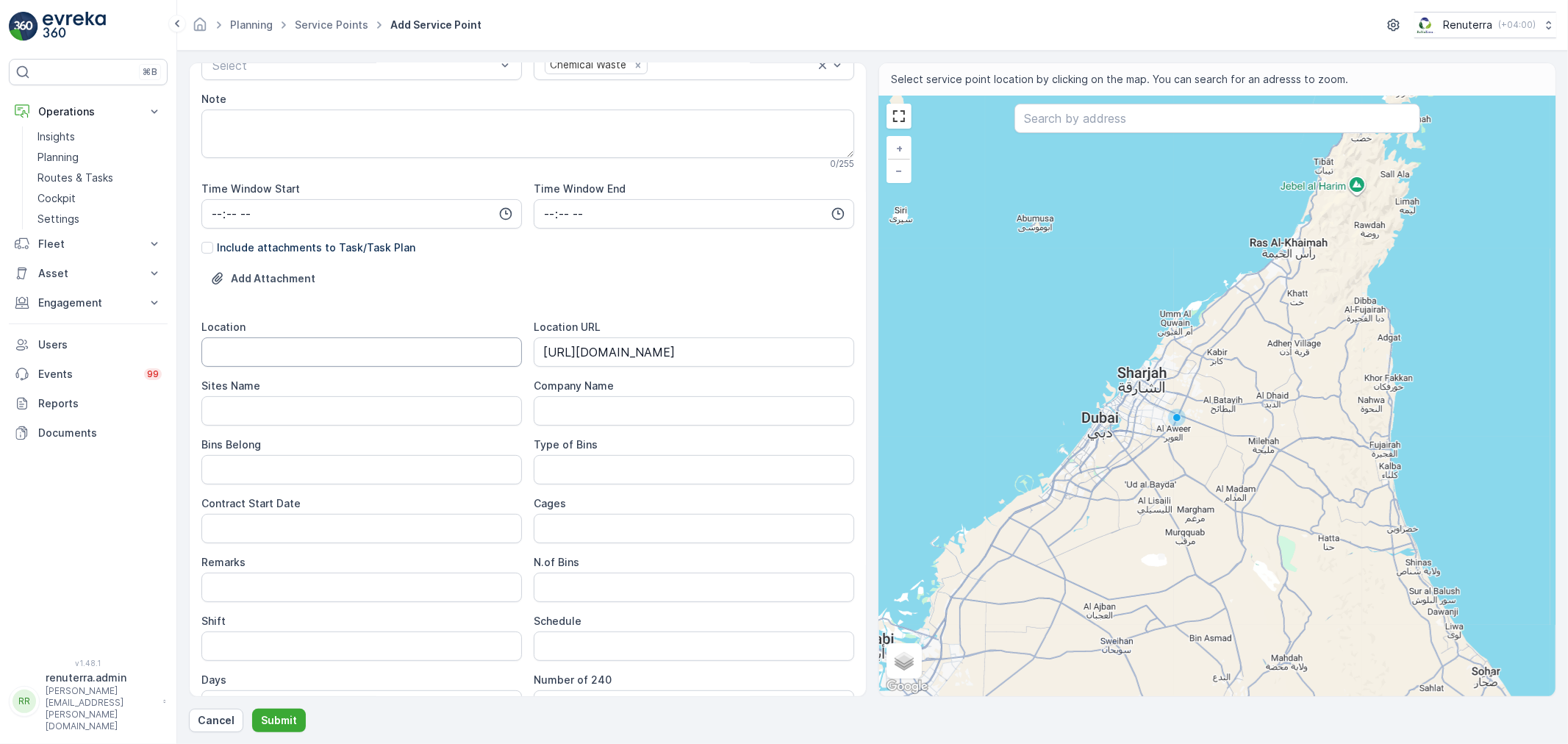
click at [270, 346] on input "Location" at bounding box center [362, 352] width 321 height 30
type input "DIP"
click at [232, 481] on Belong "Bins Belong" at bounding box center [362, 469] width 321 height 30
click at [302, 405] on Name "Sites Name" at bounding box center [362, 411] width 321 height 30
drag, startPoint x: 246, startPoint y: 344, endPoint x: 164, endPoint y: 343, distance: 82.0
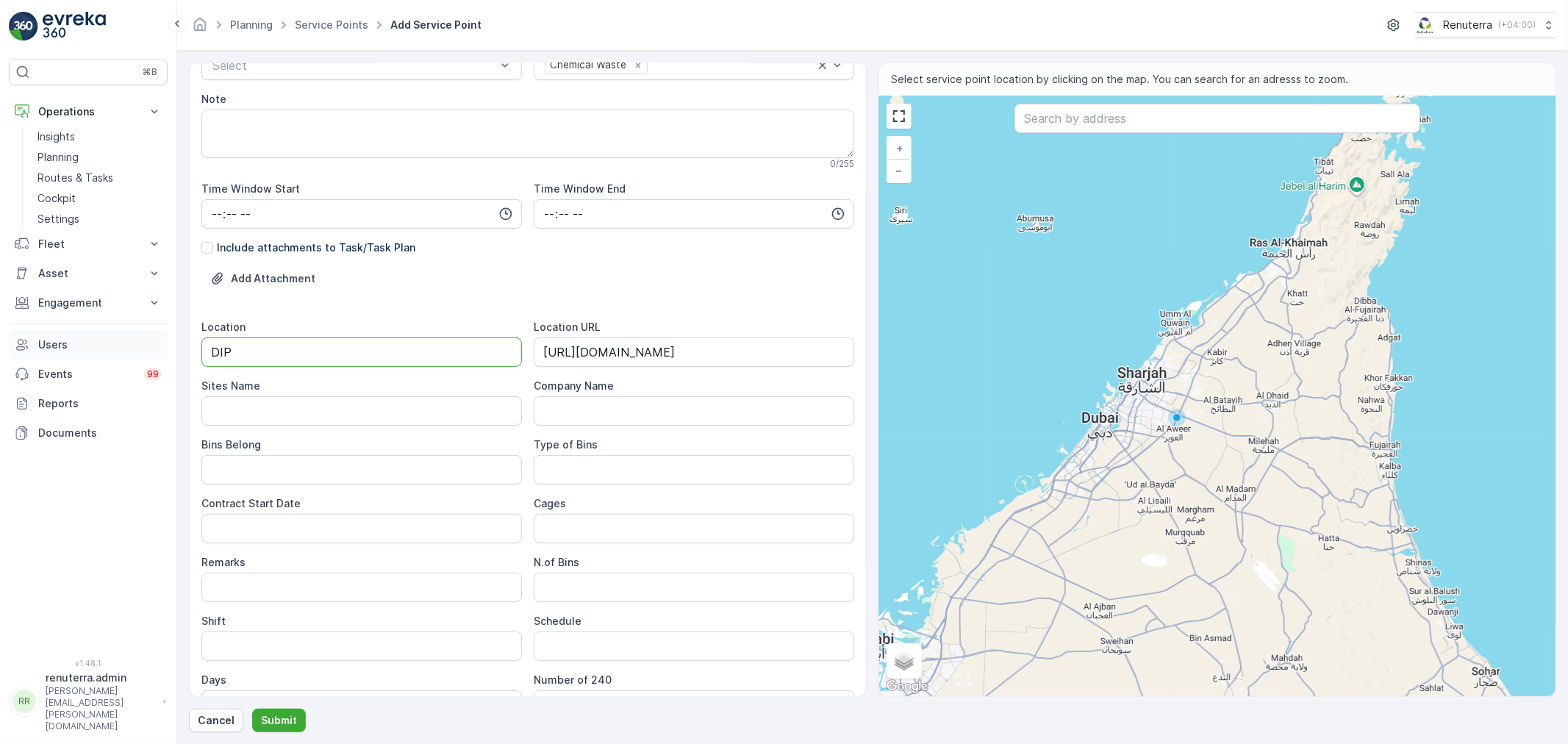
click at [164, 343] on div "⌘B Operations Insights Planning Routes & Tasks Cockpit Settings Fleet Live Trac…" at bounding box center [784, 372] width 1568 height 744
click at [237, 400] on Name "Sites Name" at bounding box center [362, 411] width 321 height 30
paste Name "DIP"
type Name "DIP"
click at [564, 477] on Bins "Type of Bins" at bounding box center [693, 469] width 321 height 30
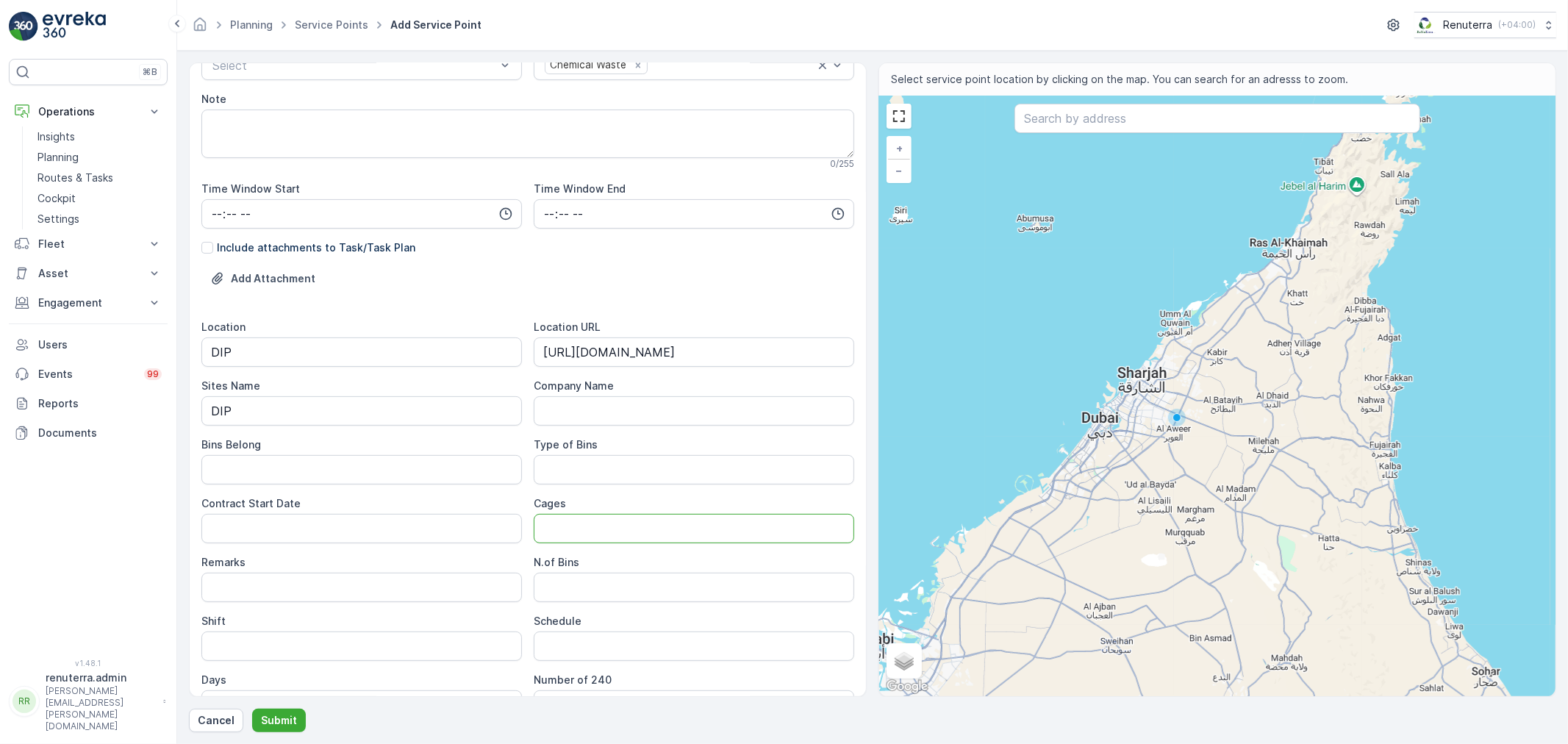
click at [268, 633] on input "Shift" at bounding box center [362, 646] width 321 height 30
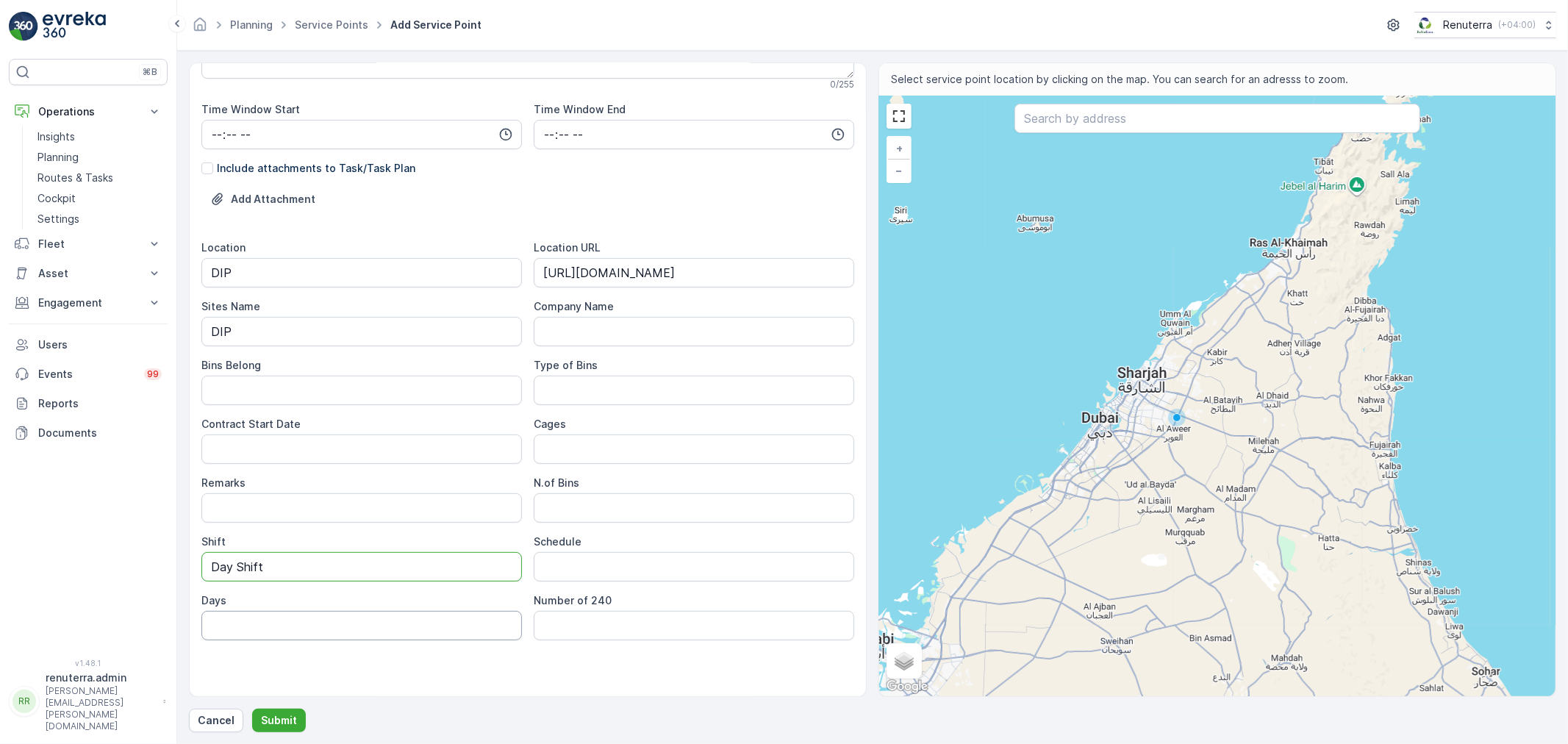
scroll to position [327, 0]
type input "Day Shift"
click at [255, 658] on div "Service Point Name EMIRATES TRANSFORMER &SWITCHGEAR (L.L.C) This name is availa…" at bounding box center [527, 222] width 653 height 948
click at [248, 460] on Date "Contract Start Date" at bounding box center [362, 446] width 321 height 30
type Date "25-08-2025"
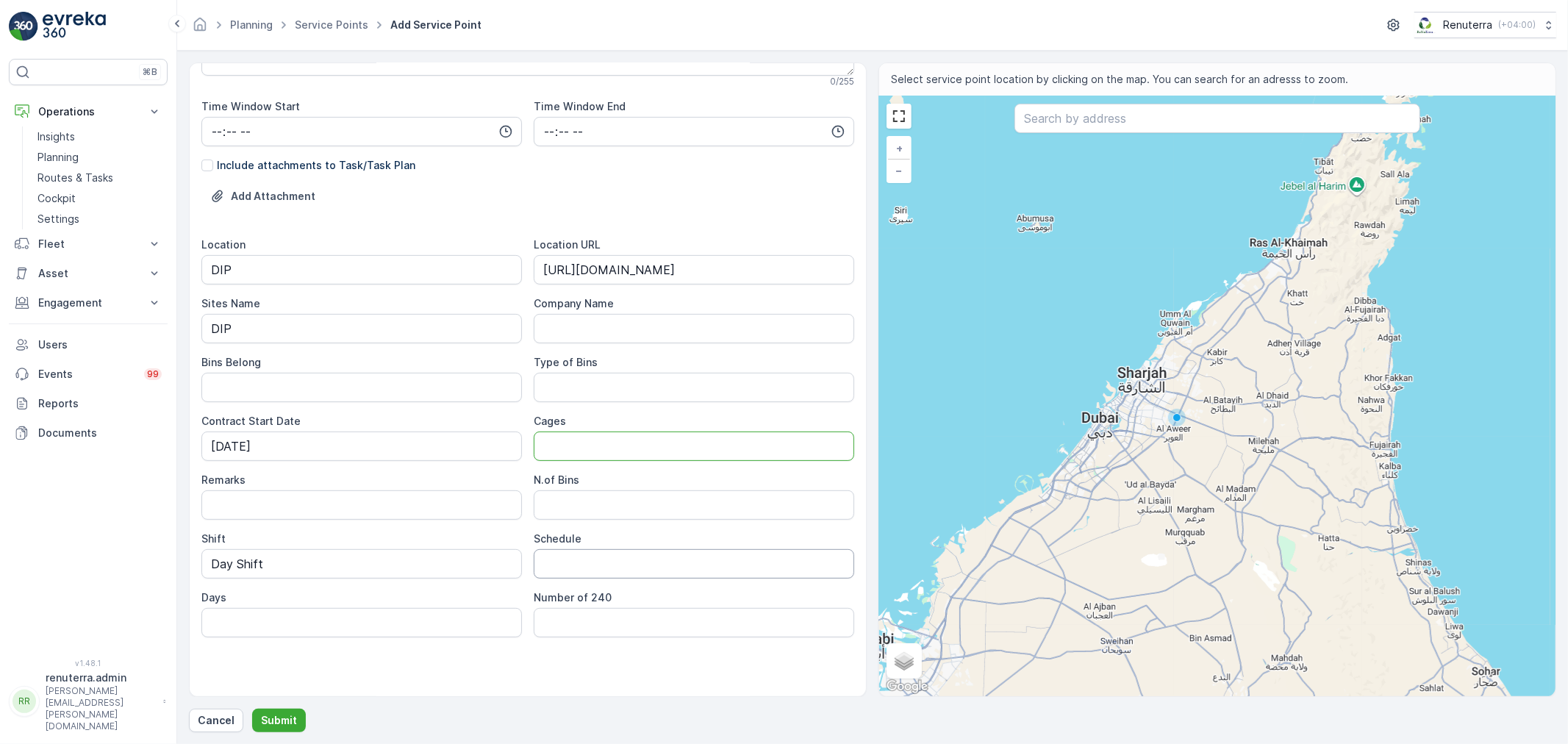
drag, startPoint x: 538, startPoint y: 549, endPoint x: 504, endPoint y: 579, distance: 45.3
click at [537, 549] on input "Schedule" at bounding box center [693, 564] width 321 height 30
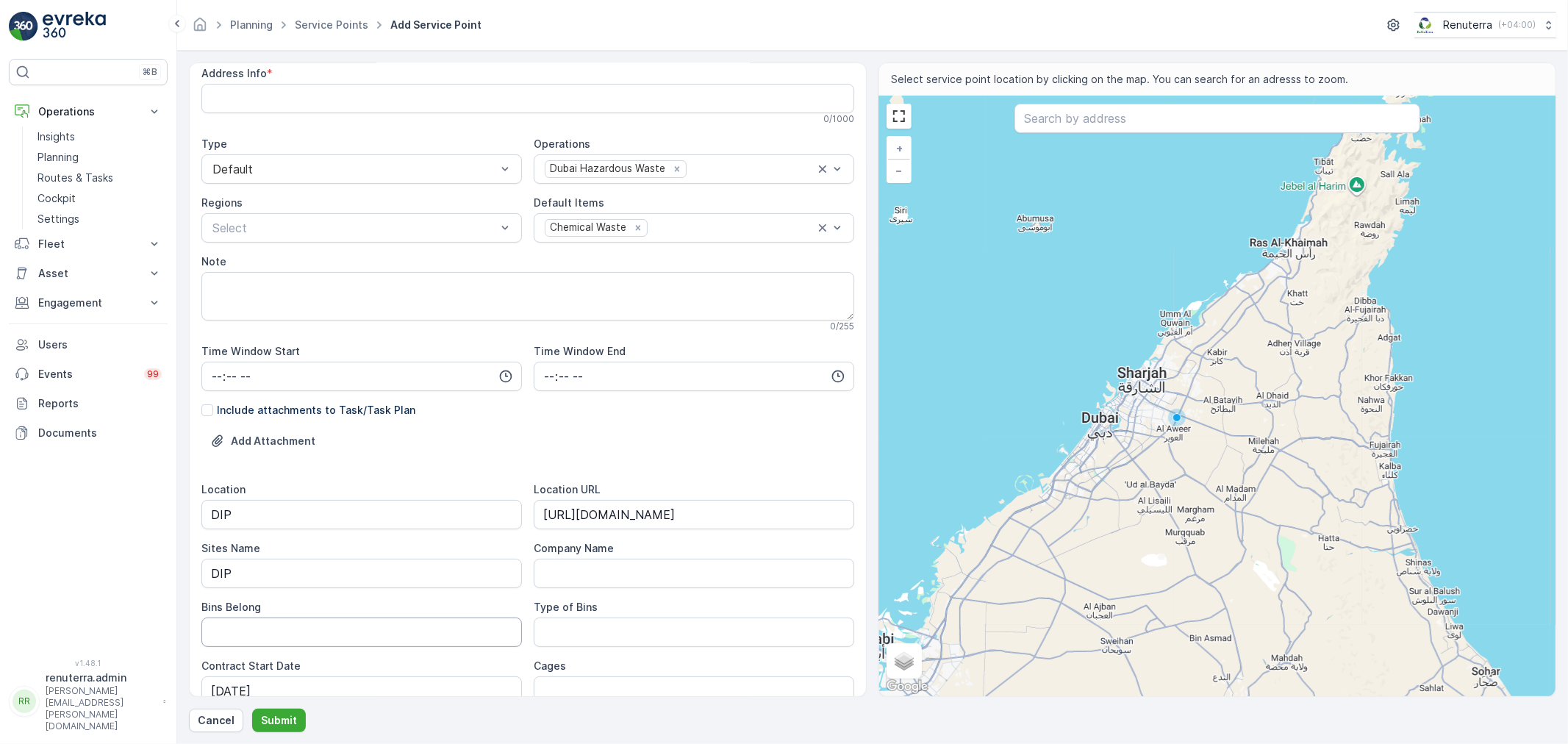
click at [444, 595] on div "Location DIP Location URL https://maps.app.goo.gl/Mvx6N97wZwtr6Kkn6 Sites Name …" at bounding box center [527, 682] width 653 height 400
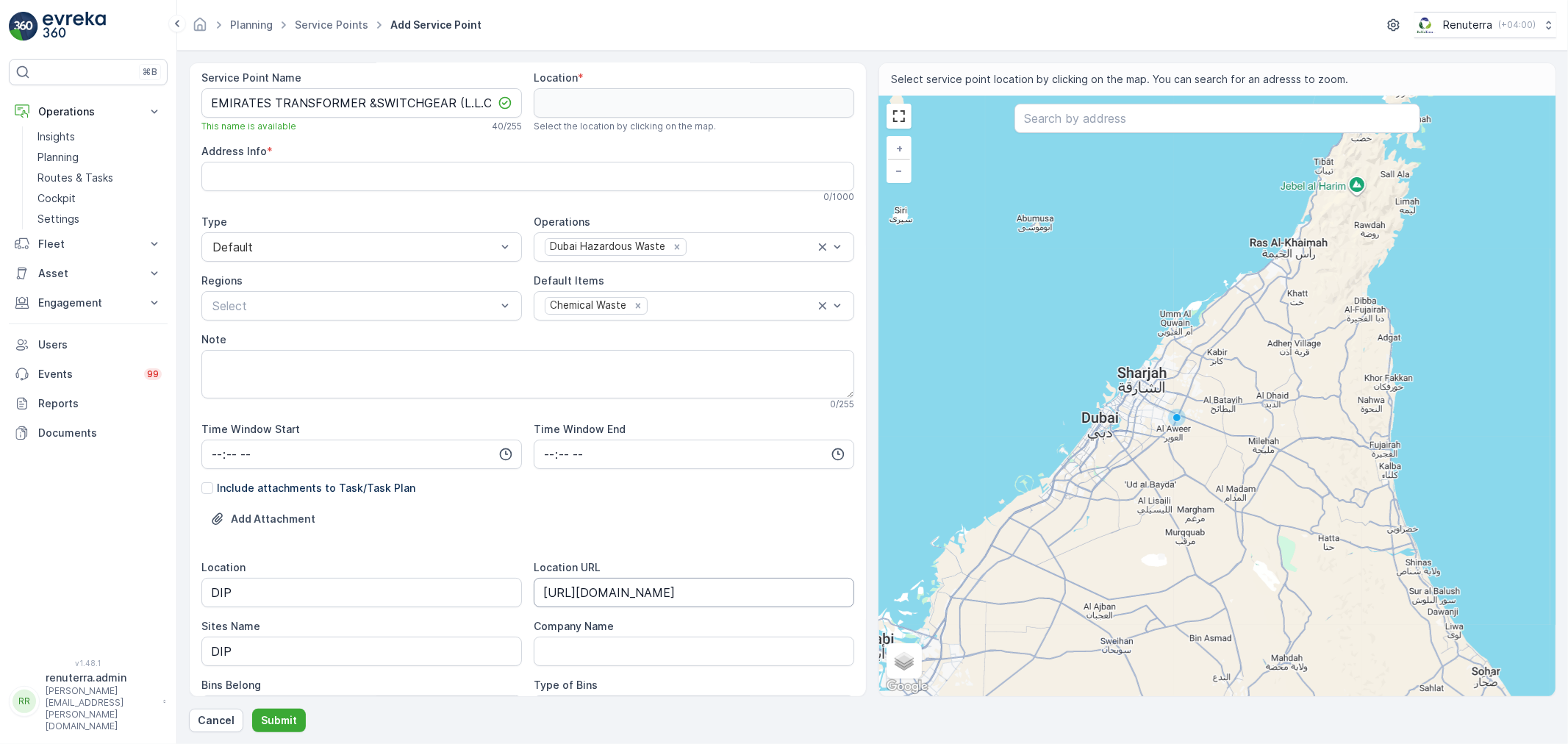
scroll to position [0, 0]
click at [1096, 122] on input "text" at bounding box center [1217, 118] width 406 height 30
paste input "EMIRATES TRANSFORMER &SWITCHGEAR (L.L.C)"
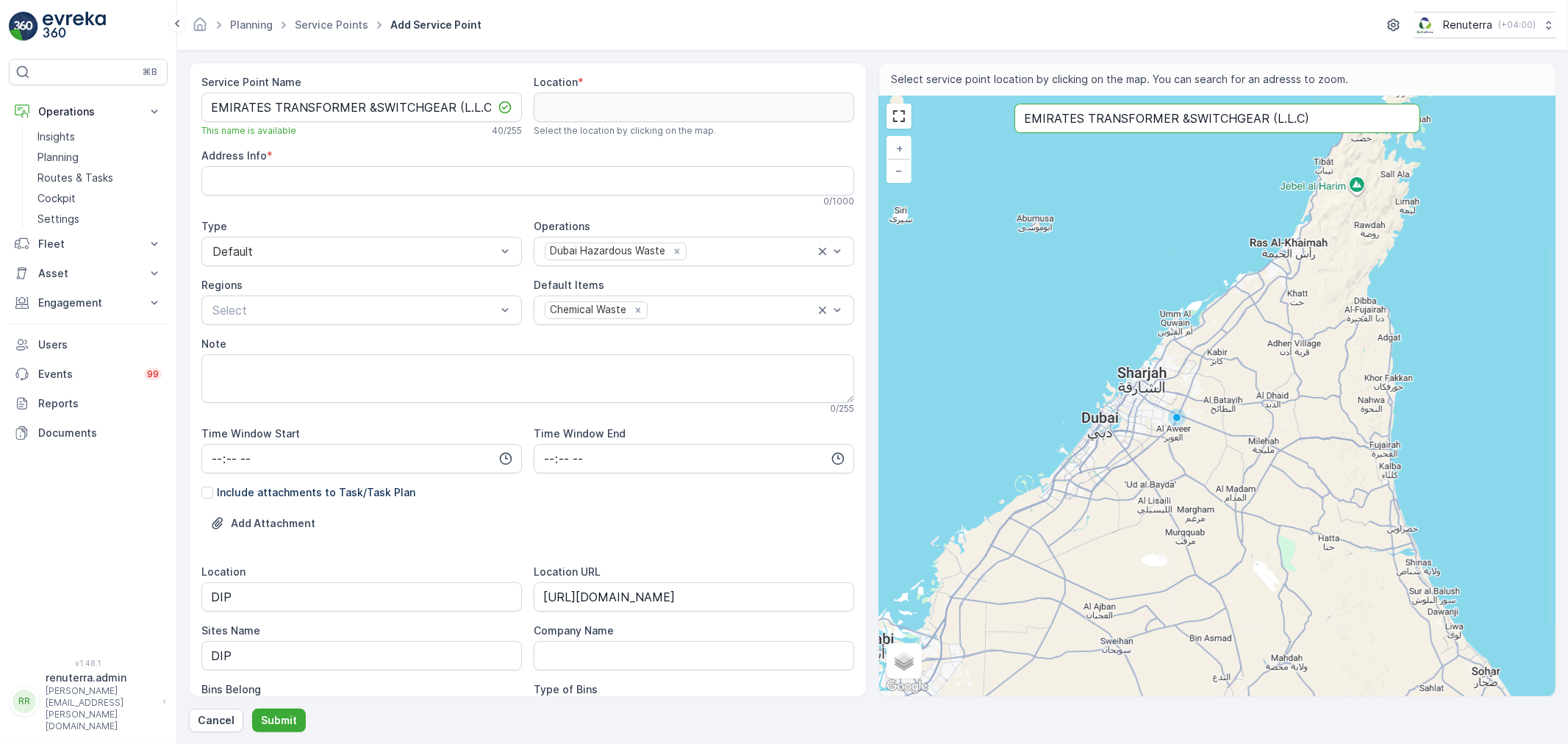
type input "EMIRATES TRANSFORMER &SWITCHGEAR (L.L.C)"
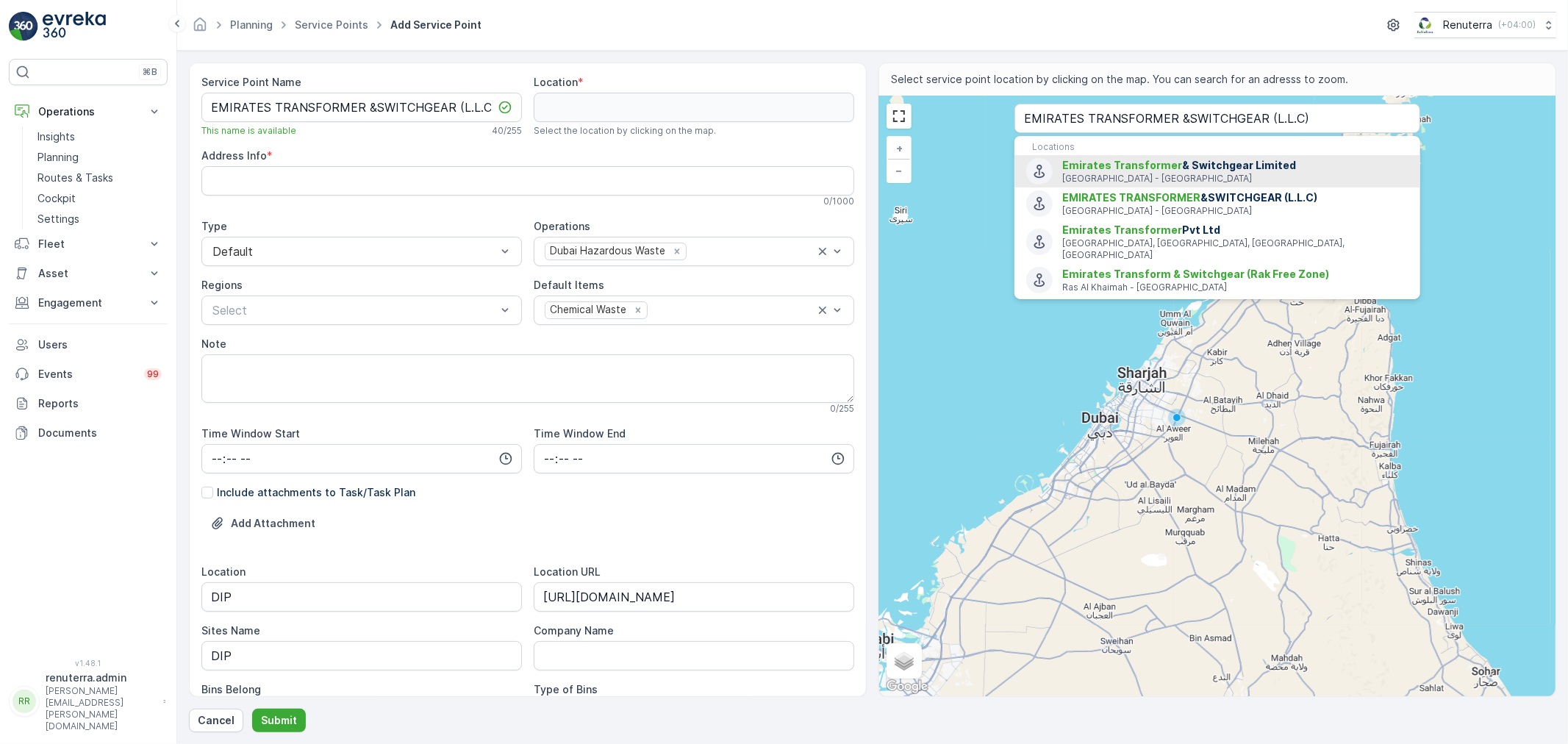
click at [1091, 168] on span "Emirates Transformer" at bounding box center [1123, 165] width 120 height 13
type input "24.9964684,55.0912091"
type Info "Jebel Ali Free Zone,Near R/A,6&5,Near GAC logistics - Dubai - United Arab Emira…"
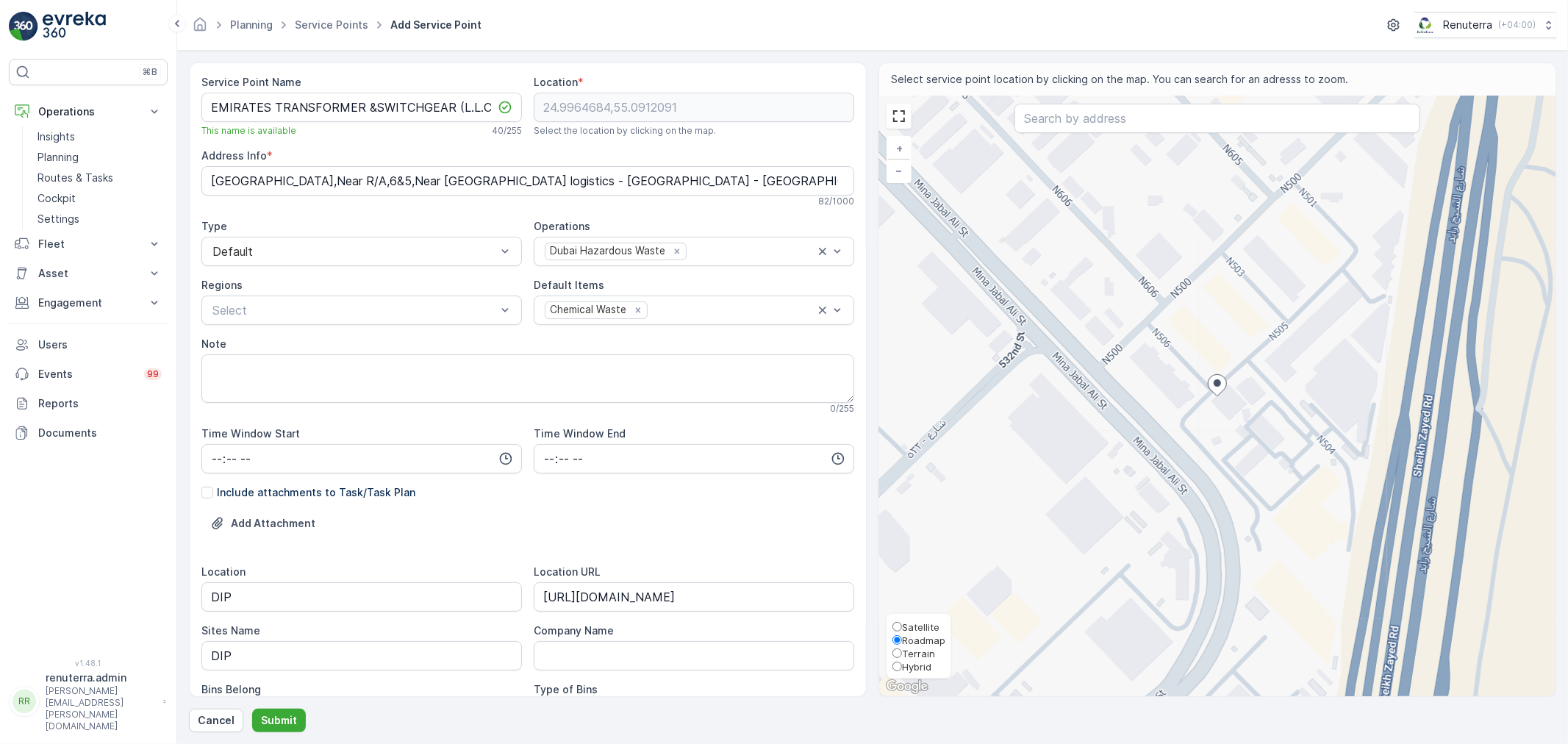
click at [917, 622] on span "Satellite" at bounding box center [920, 627] width 37 height 12
click at [902, 622] on input "Satellite" at bounding box center [897, 626] width 9 height 9
radio input "true"
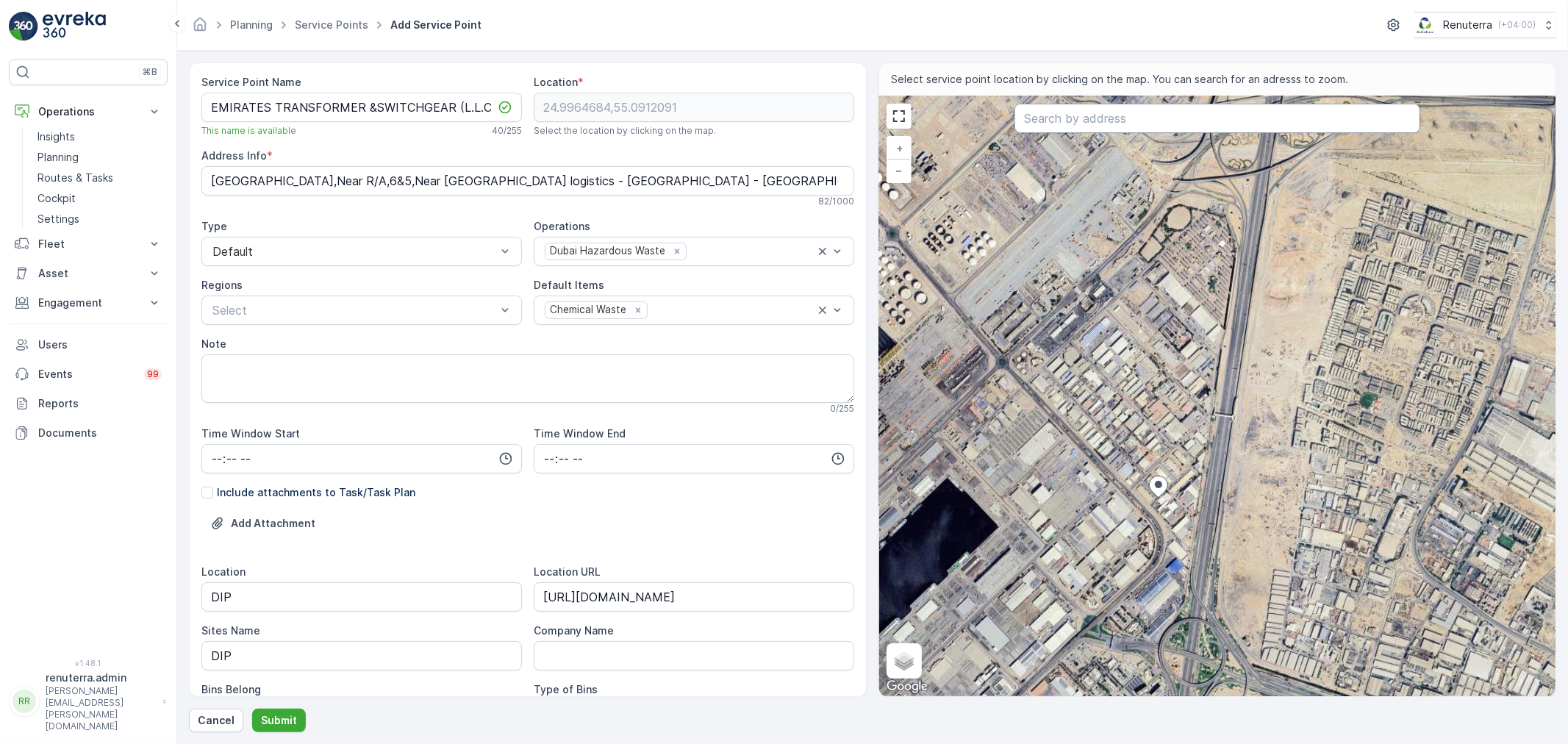
click at [1093, 126] on input "text" at bounding box center [1217, 118] width 406 height 30
paste input "EMIRATES TRANSFORMER &SWITCHGEAR (L.L.C)"
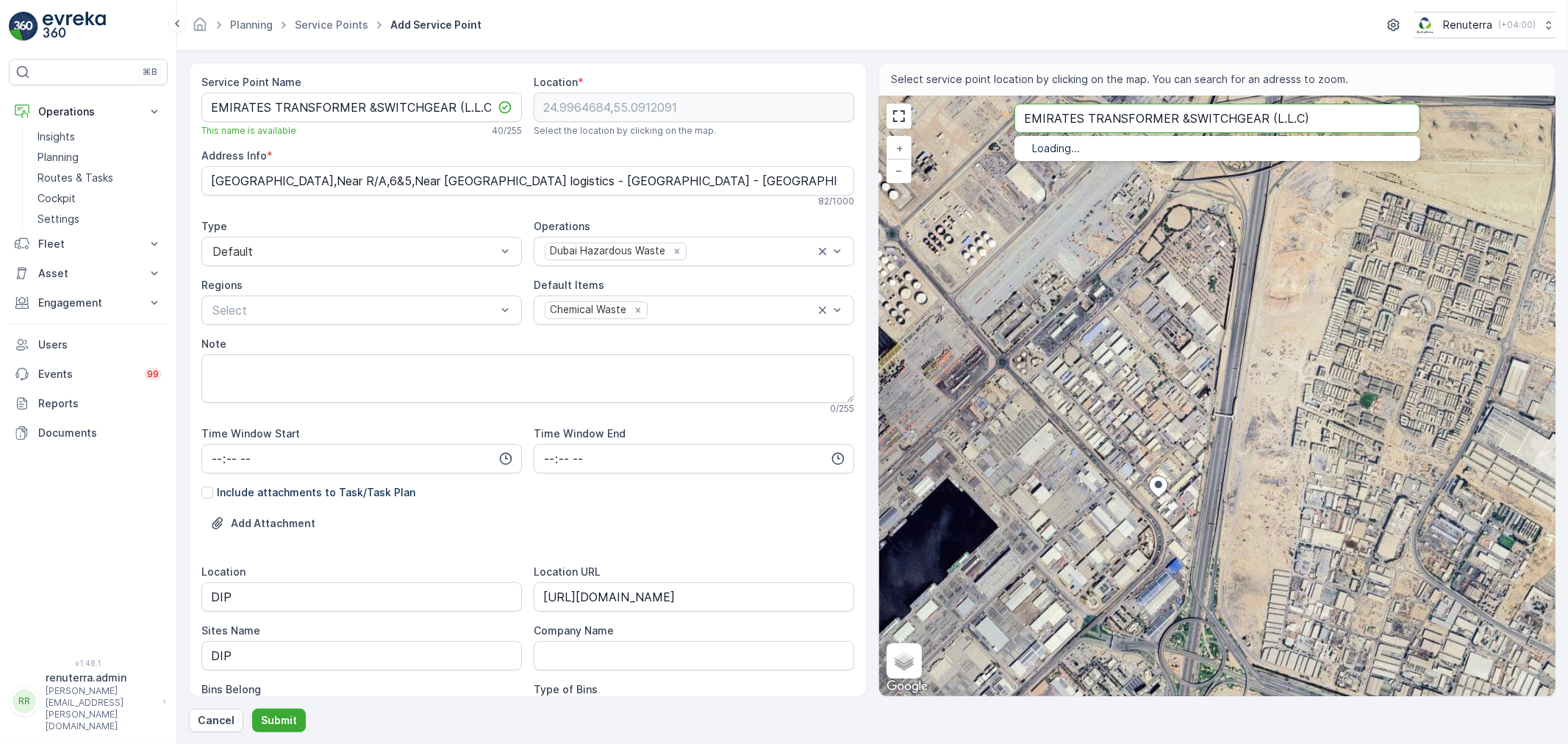
type input "EMIRATES TRANSFORMER &SWITCHGEAR (L.L.C)"
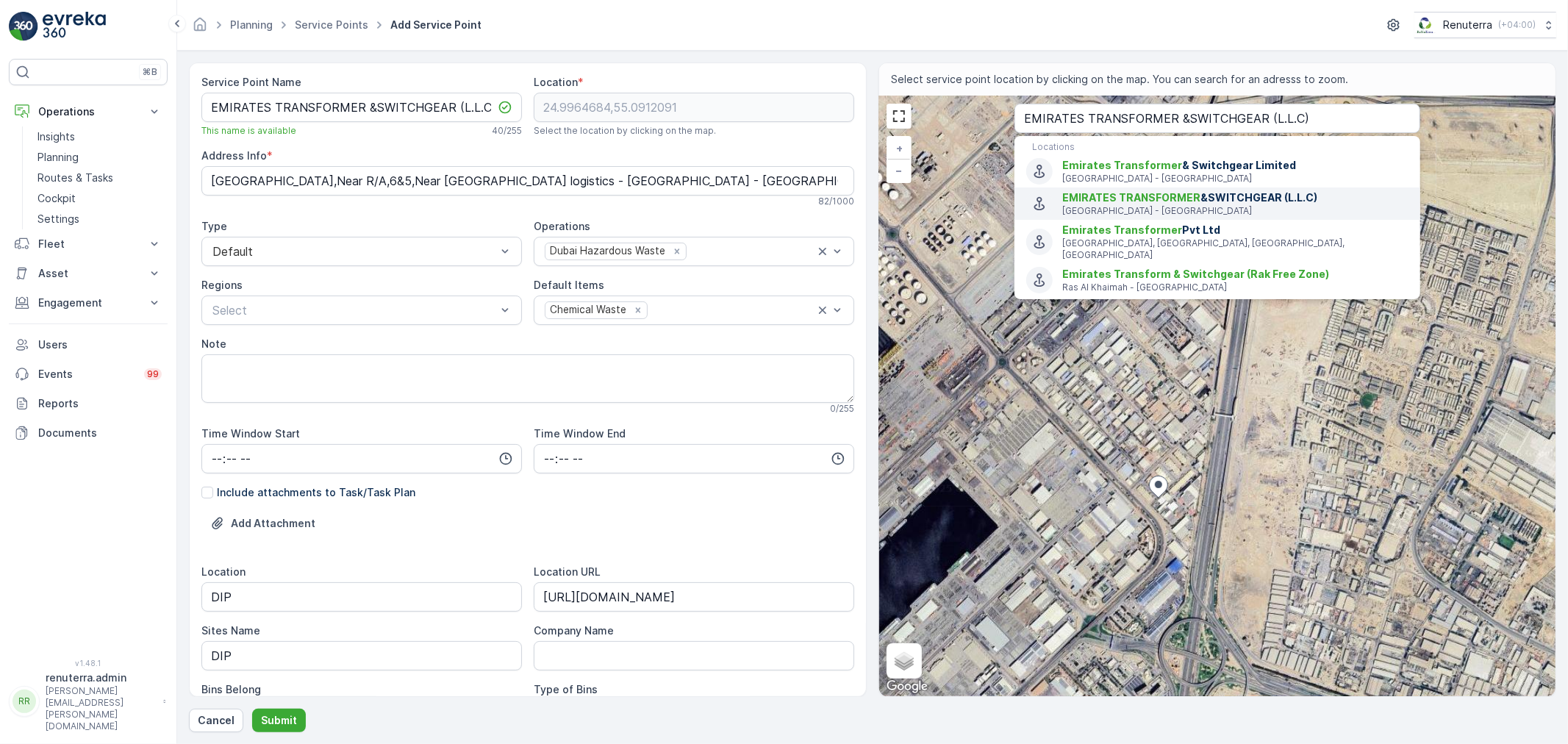
click at [1236, 206] on p "Dubai - United Arab Emirates" at bounding box center [1235, 211] width 346 height 12
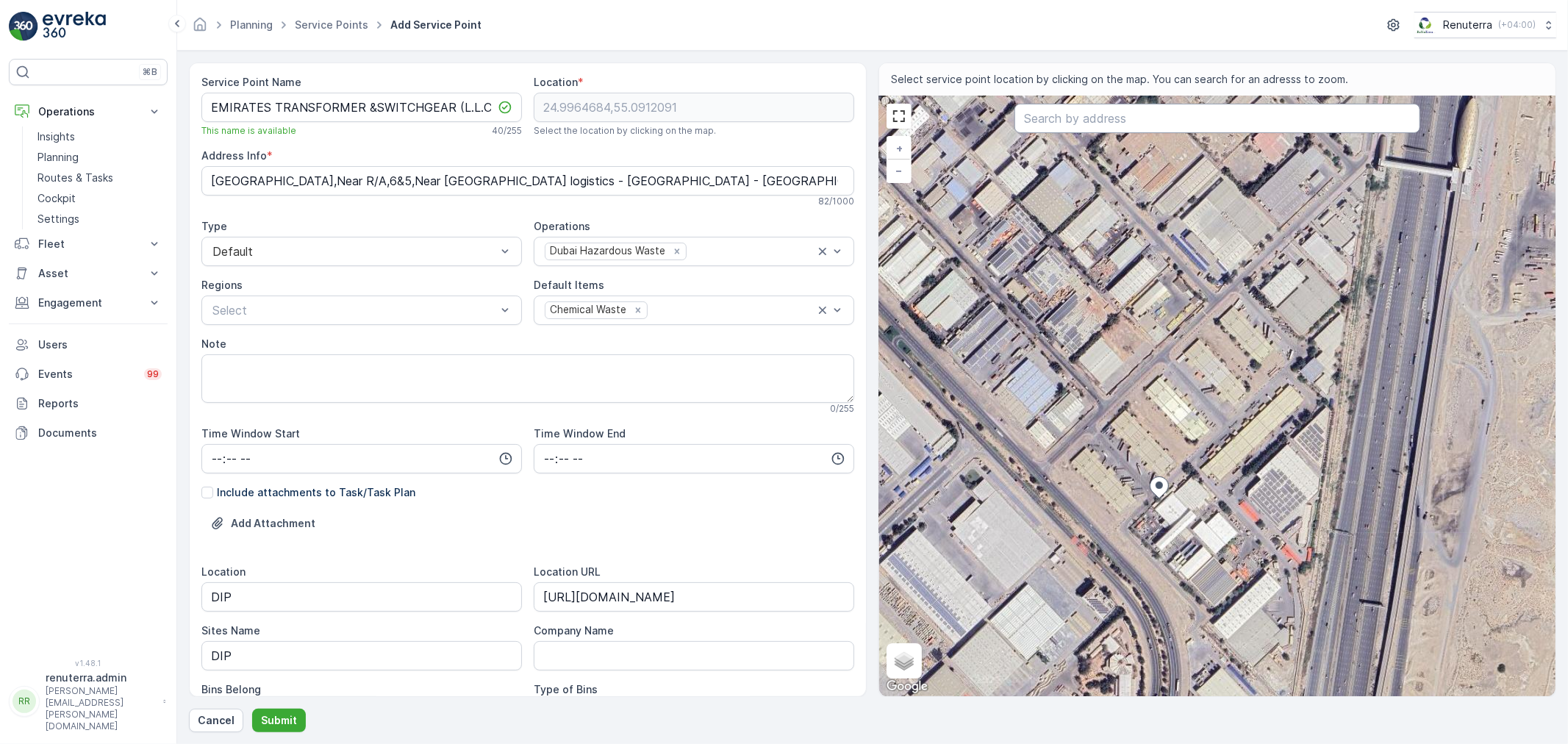
drag, startPoint x: 1057, startPoint y: 125, endPoint x: 1050, endPoint y: 133, distance: 10.6
click at [1053, 130] on input "text" at bounding box center [1217, 118] width 406 height 30
paste input "EMIRATES TRANSFORMER &SWITCHGEAR (L.L.C)"
type input "EMIRATES TRANSFORMER &SWITCHGEAR (L.L.C)"
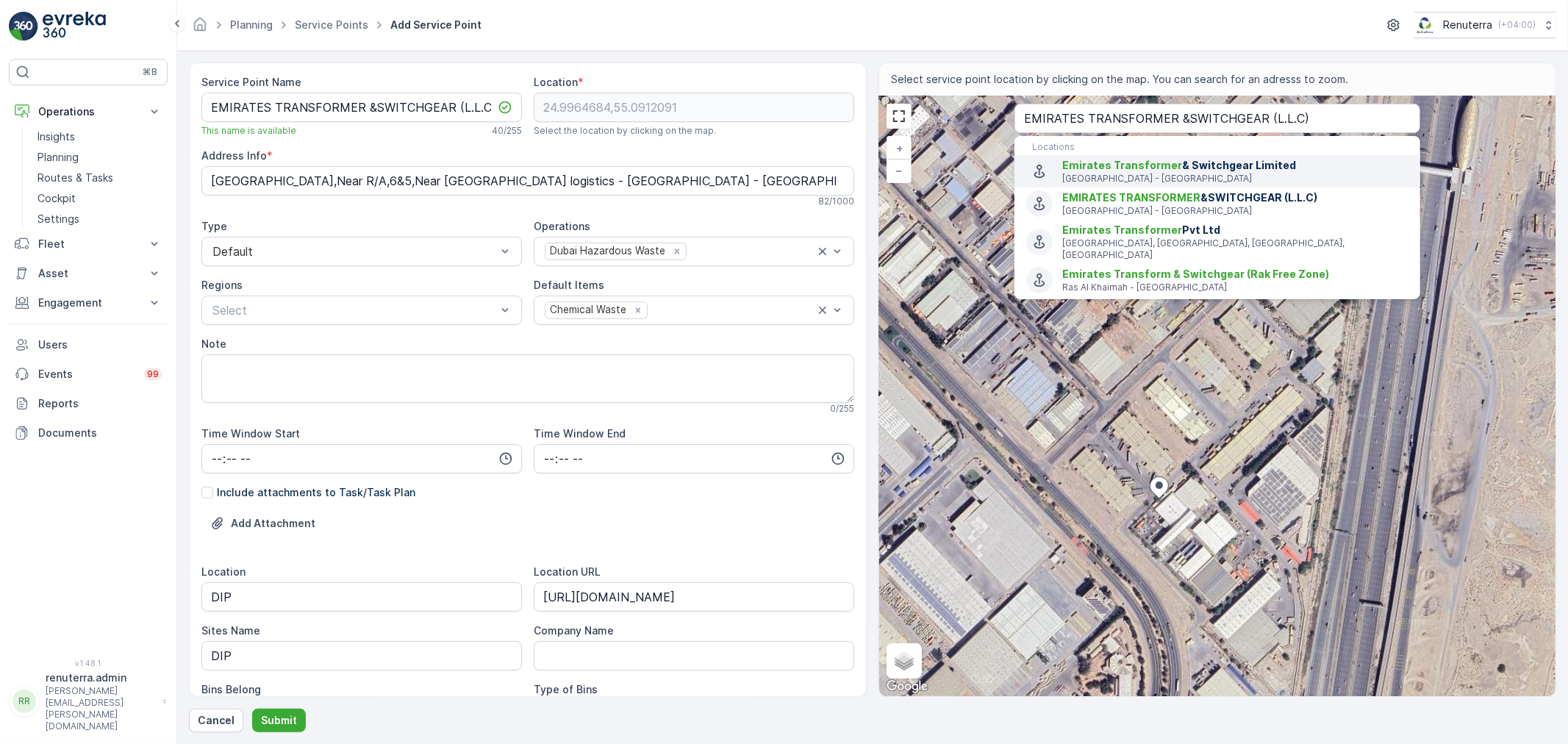
click at [1115, 169] on span "Emirates Transformer" at bounding box center [1123, 165] width 120 height 13
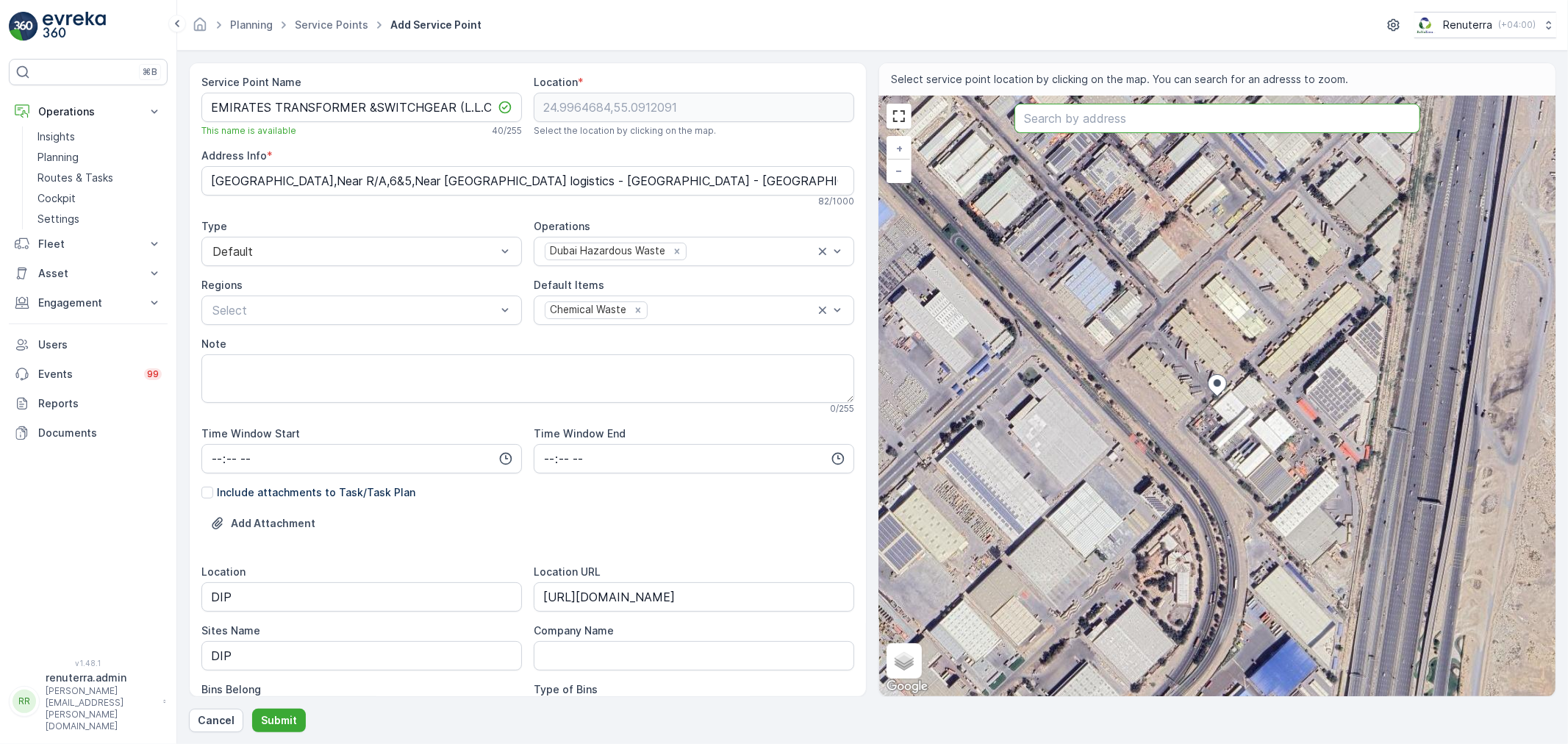
click at [1090, 111] on input "text" at bounding box center [1217, 118] width 406 height 30
paste input "CICON Steel Bar Fabrication"
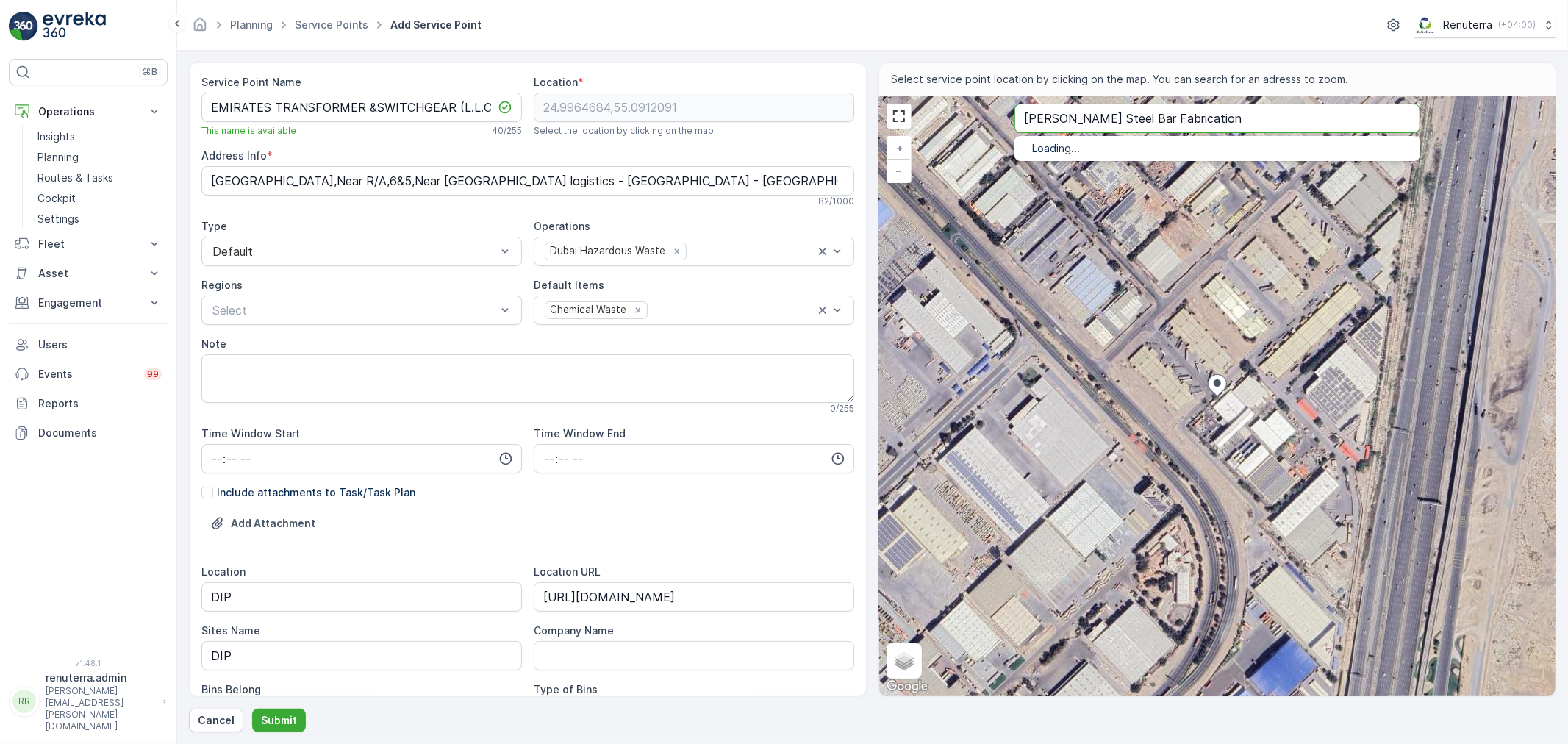
type input "CICON Steel Bar Fabrication"
click at [1130, 181] on p "Dubai - United Arab Emirates" at bounding box center [1235, 179] width 346 height 12
type input "24.9854627,55.160096"
type Info "X5P6+52Q - Dubai Investments Park - Dubai - United Arab Emirates"
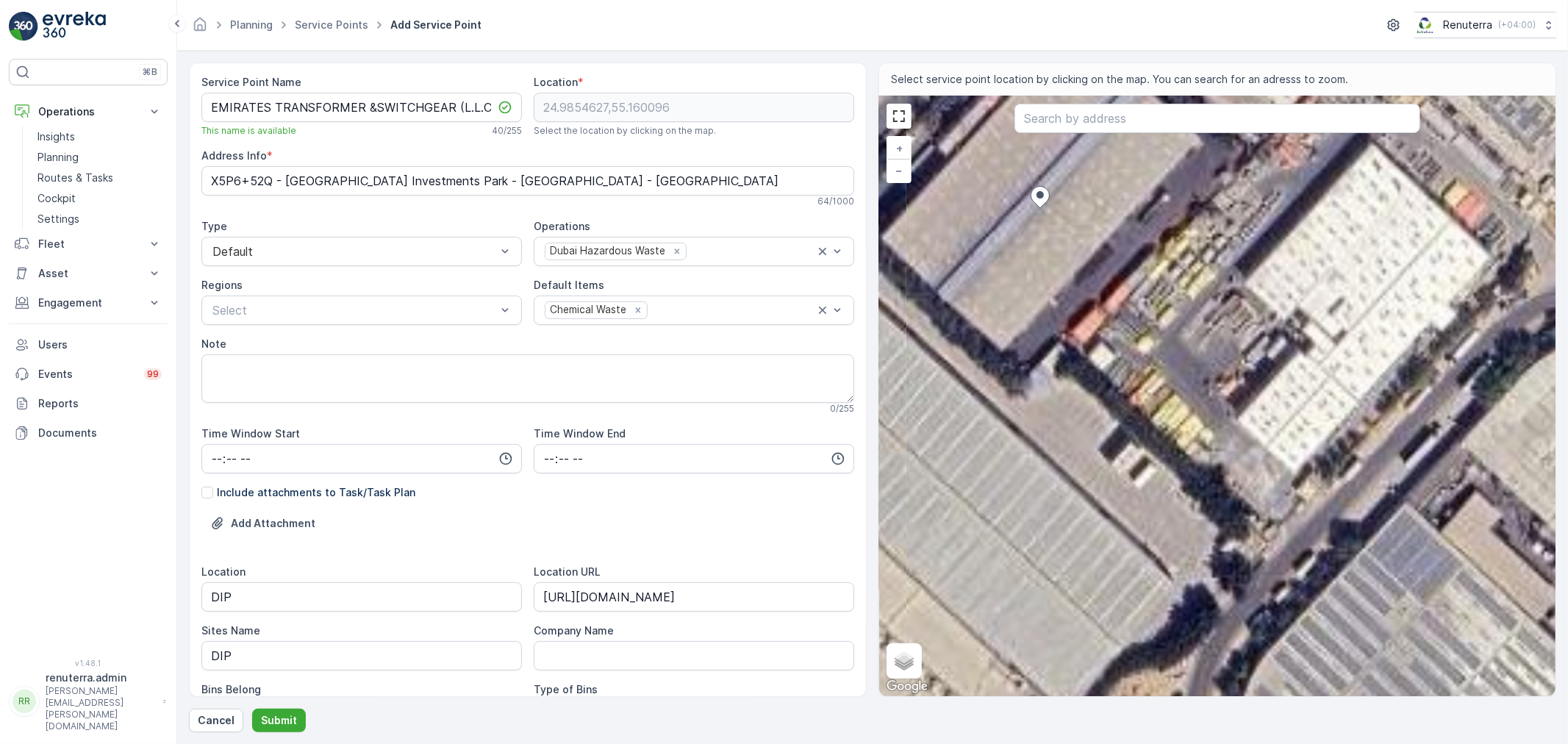
click at [1276, 456] on div "+ − Satellite Roadmap Terrain Hybrid Leaflet Keyboard shortcuts Map Data Imager…" at bounding box center [1217, 396] width 676 height 600
type input "24.984641310446772,55.16095542190941"
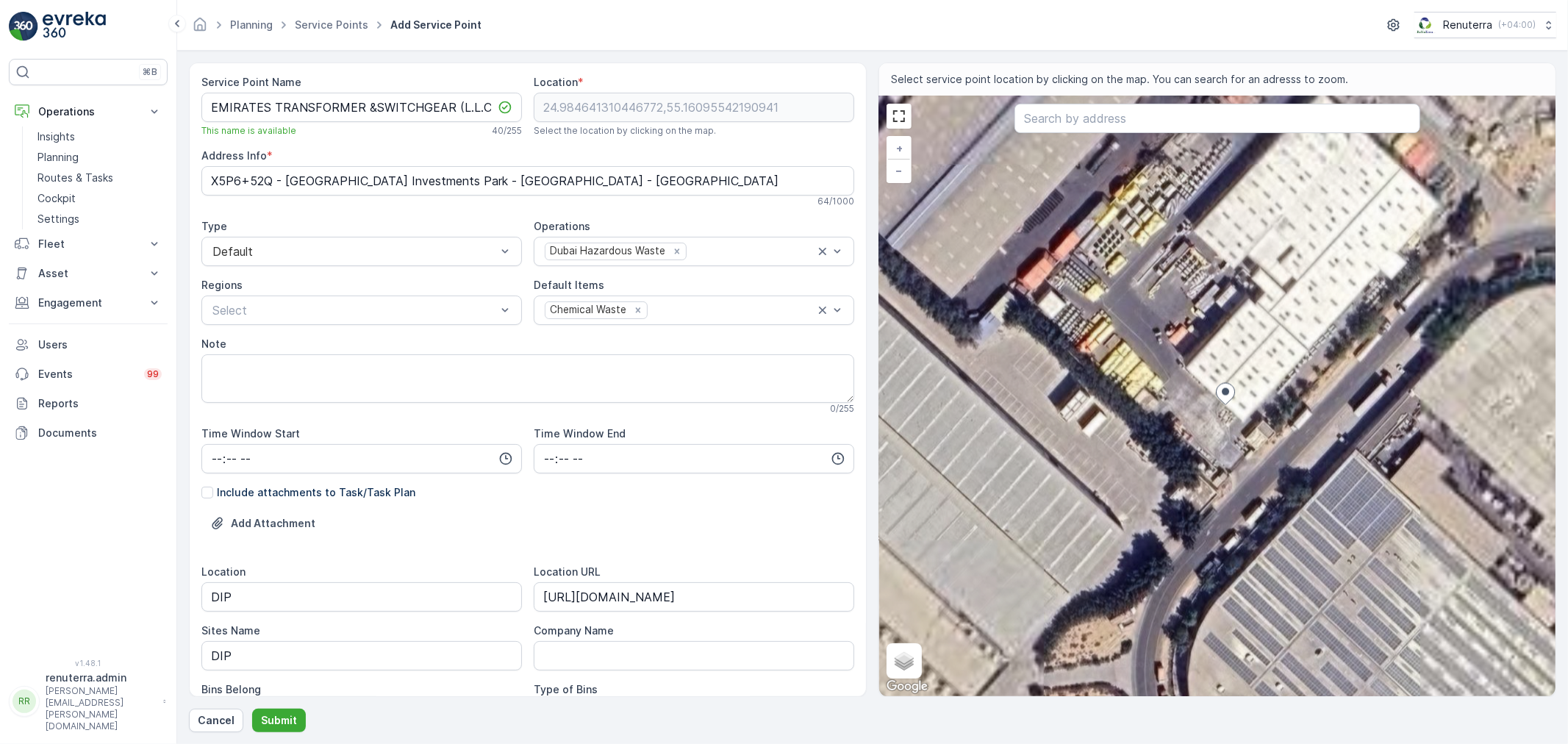
type Info "X5M6+RH8 - Dubai Investments Park - Dubai - United Arab Emirates"
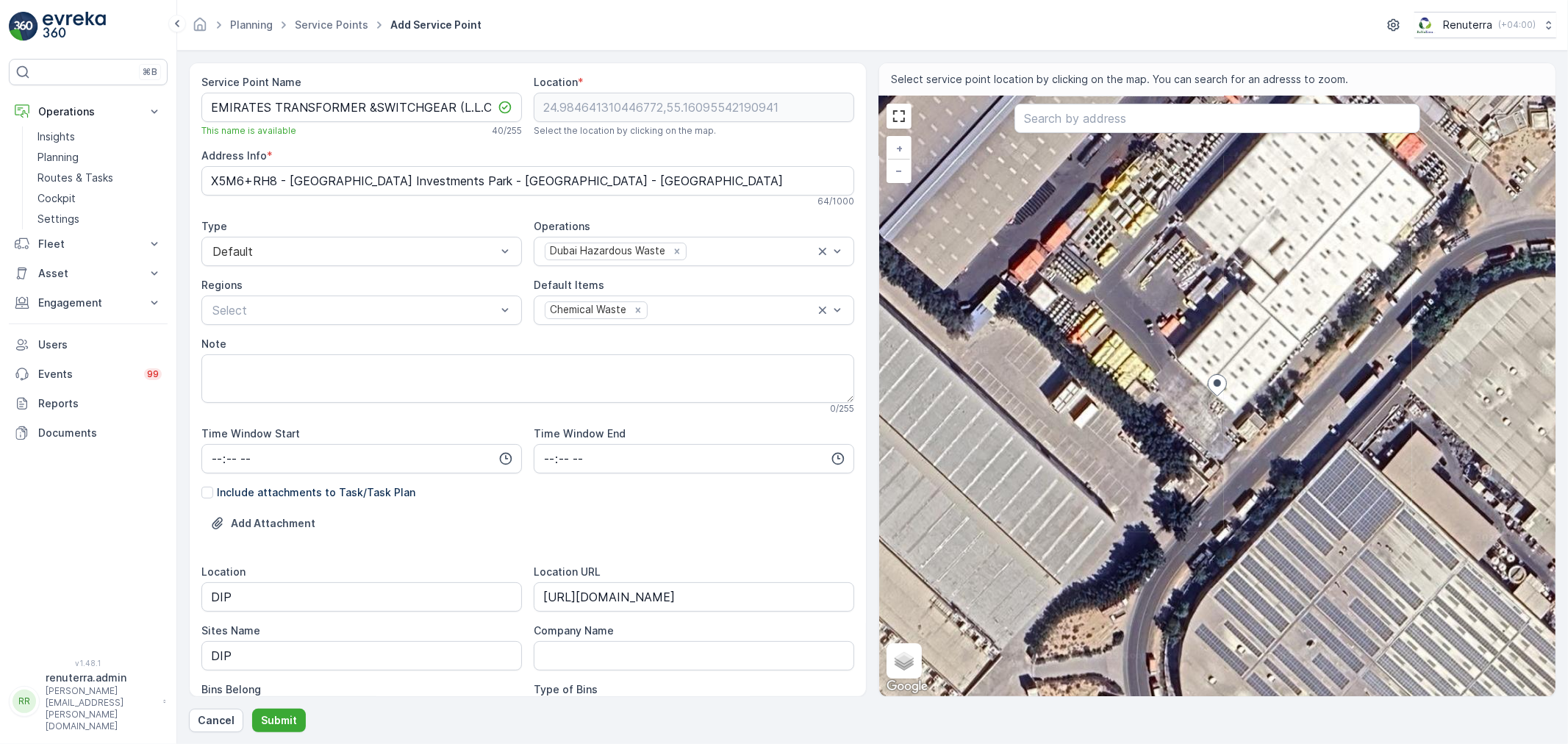
click at [1196, 310] on div "+ − Satellite Roadmap Terrain Hybrid Leaflet Keyboard shortcuts Map Data Imager…" at bounding box center [1217, 396] width 676 height 600
type input "24.984925973886742,55.160877626830626"
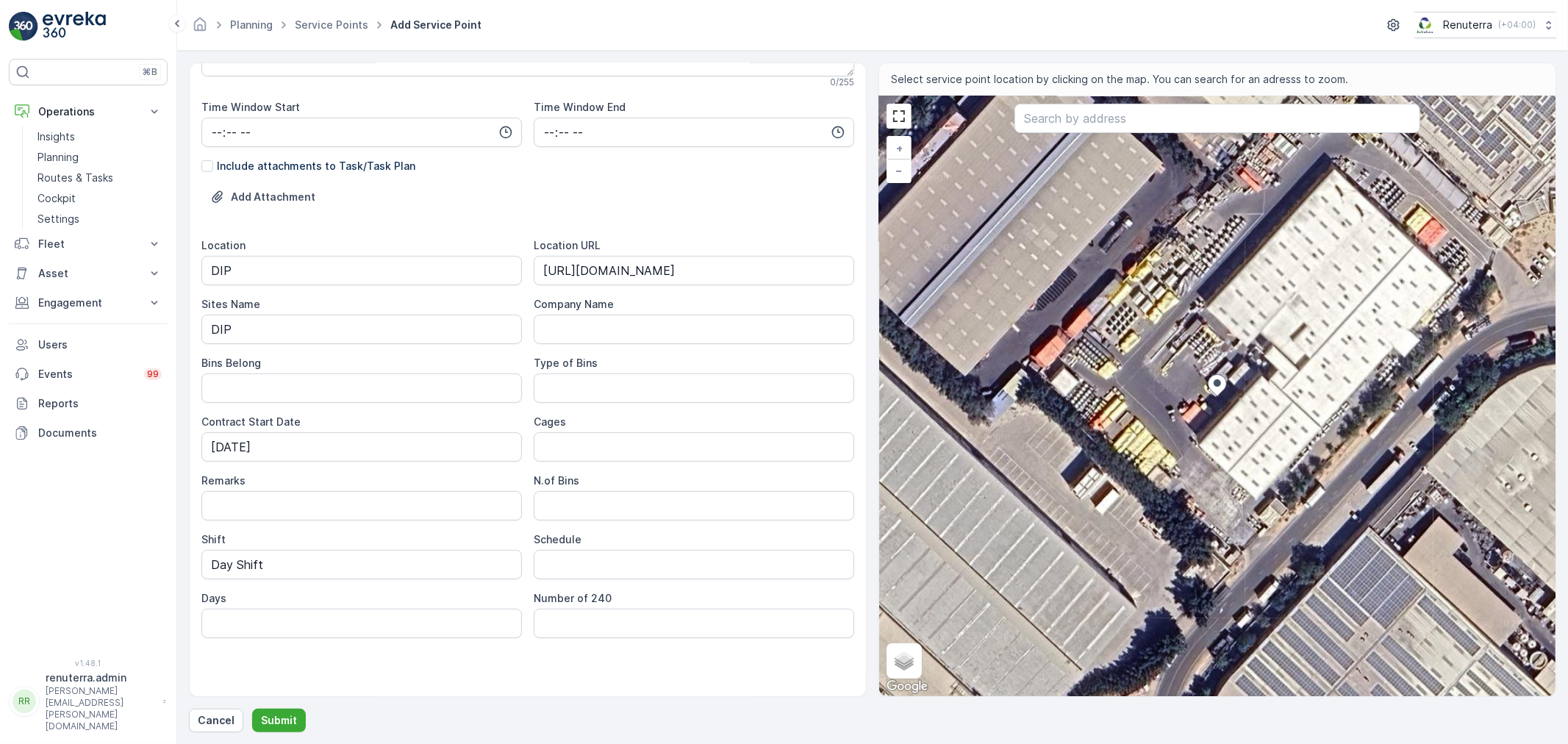
scroll to position [327, 0]
click at [266, 711] on button "Submit" at bounding box center [279, 720] width 53 height 24
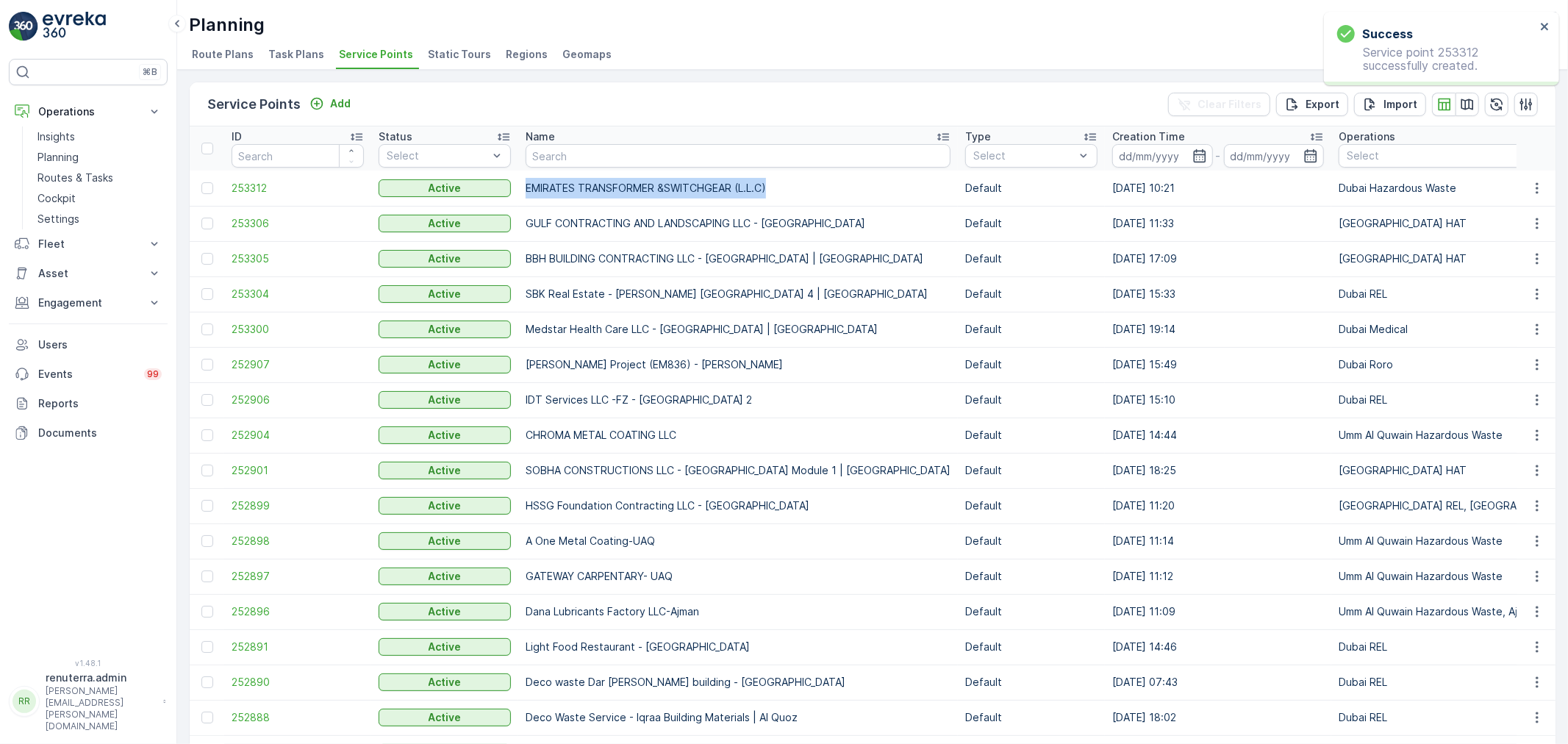
drag, startPoint x: 527, startPoint y: 192, endPoint x: 857, endPoint y: 192, distance: 330.0
click at [857, 192] on td "EMIRATES TRANSFORMER &SWITCHGEAR (L.L.C)" at bounding box center [737, 188] width 439 height 36
copy td "EMIRATES TRANSFORMER &SWITCHGEAR (L.L.C)"
click at [74, 299] on p "Engagement" at bounding box center [88, 302] width 100 height 14
click at [248, 185] on span "253312" at bounding box center [298, 188] width 132 height 14
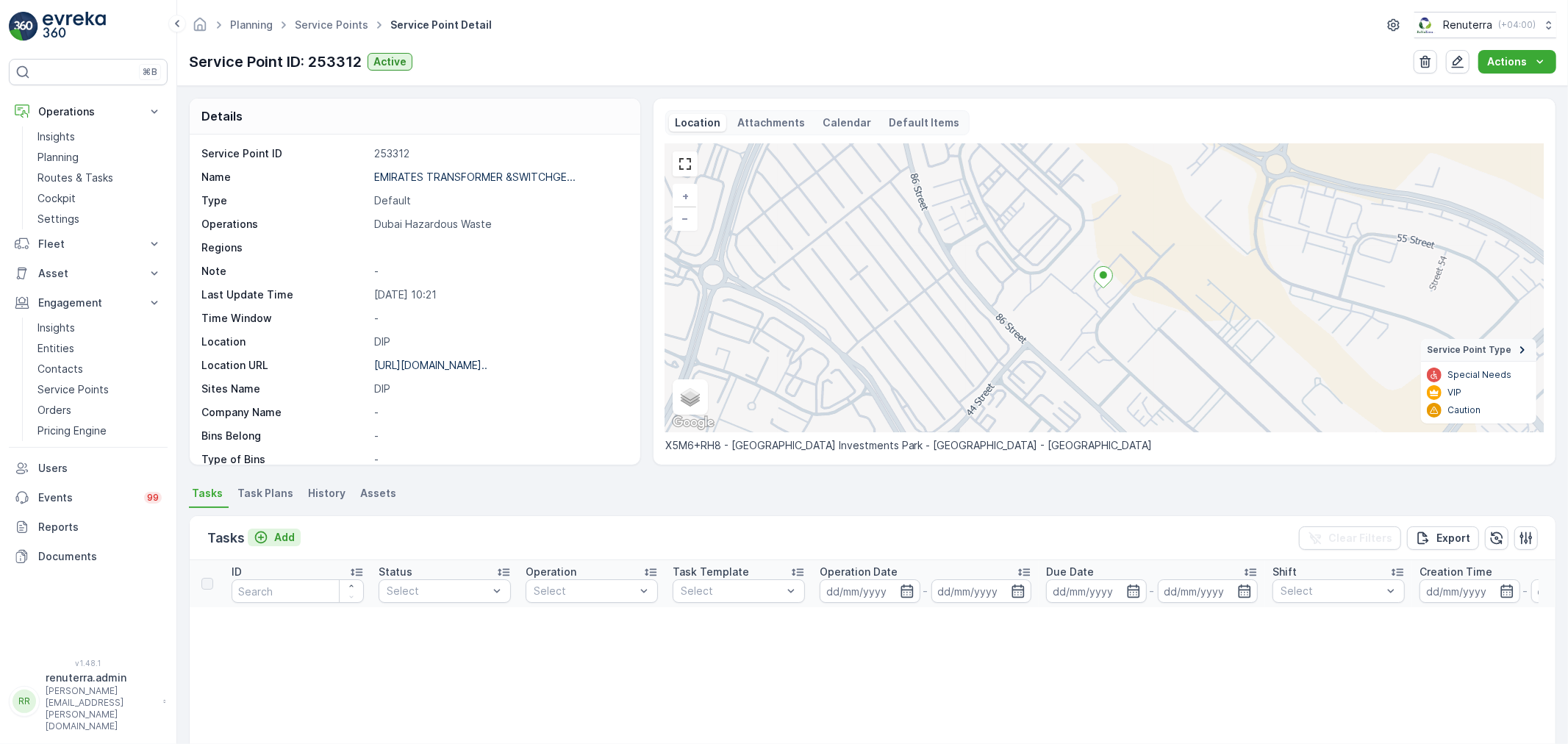
click at [263, 538] on icon "Add" at bounding box center [261, 537] width 14 height 14
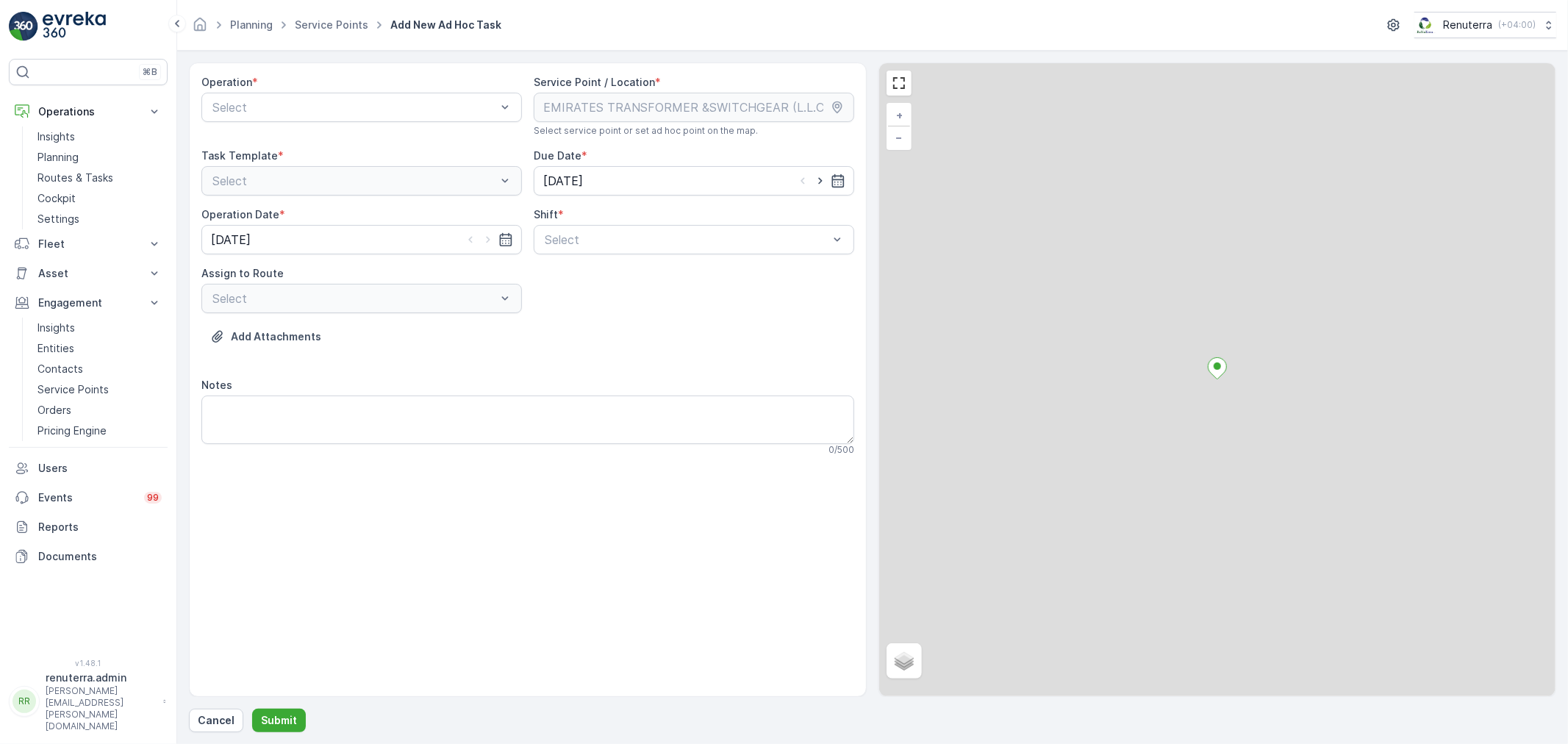
click at [250, 108] on div at bounding box center [354, 107] width 287 height 14
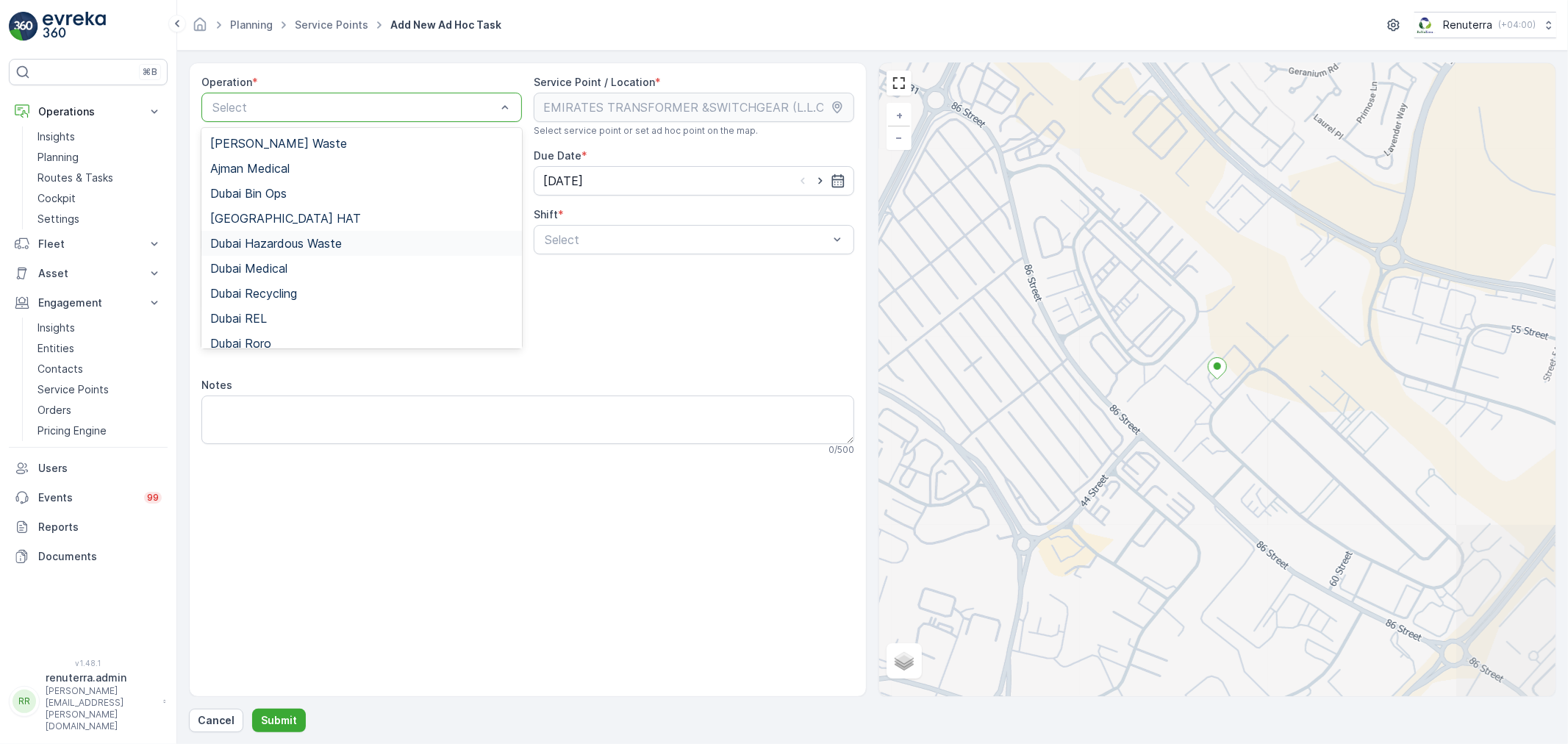
click at [290, 250] on div "Dubai Hazardous Waste" at bounding box center [362, 244] width 321 height 25
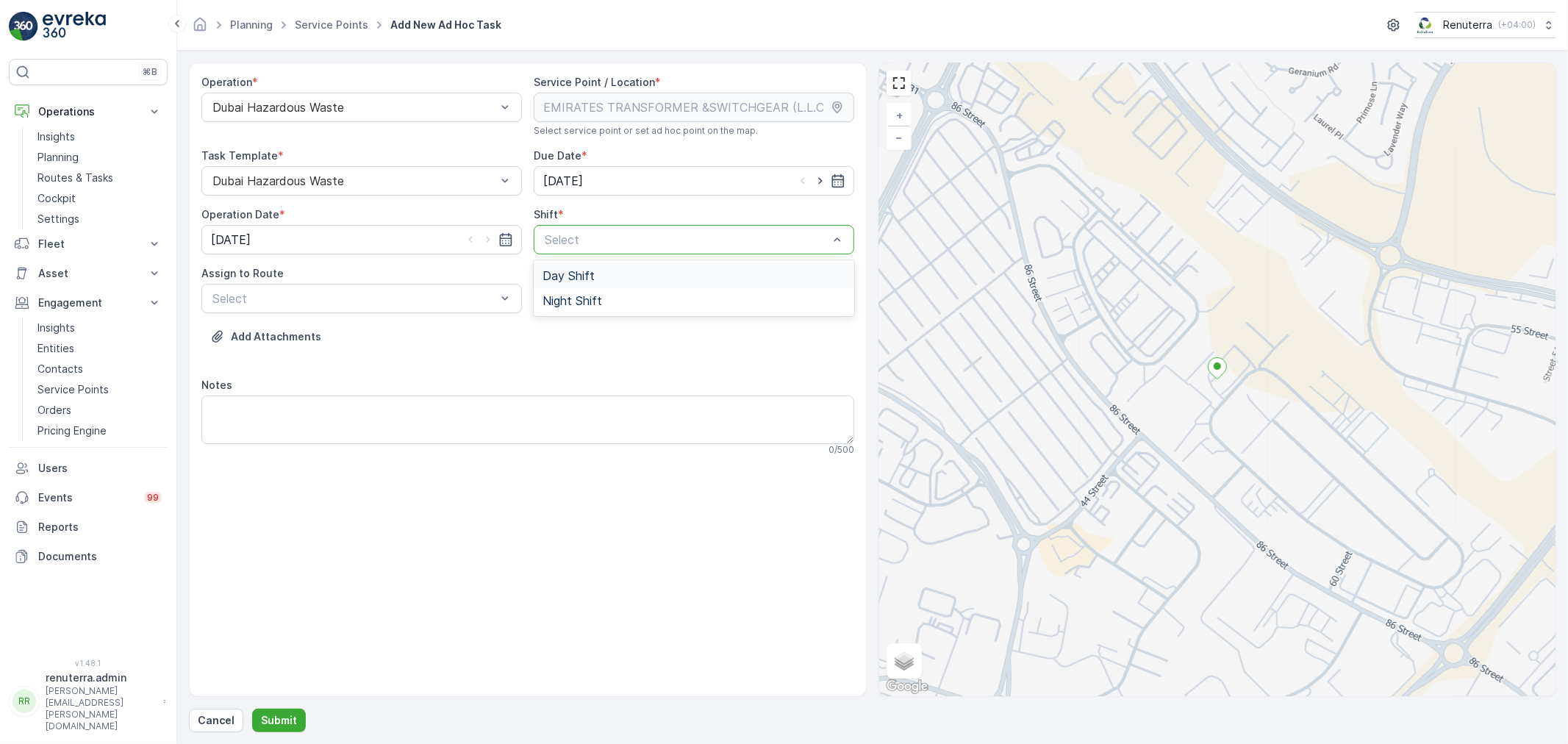
click at [612, 245] on div at bounding box center [687, 240] width 287 height 14
click at [595, 265] on div "Day Shift" at bounding box center [693, 276] width 321 height 25
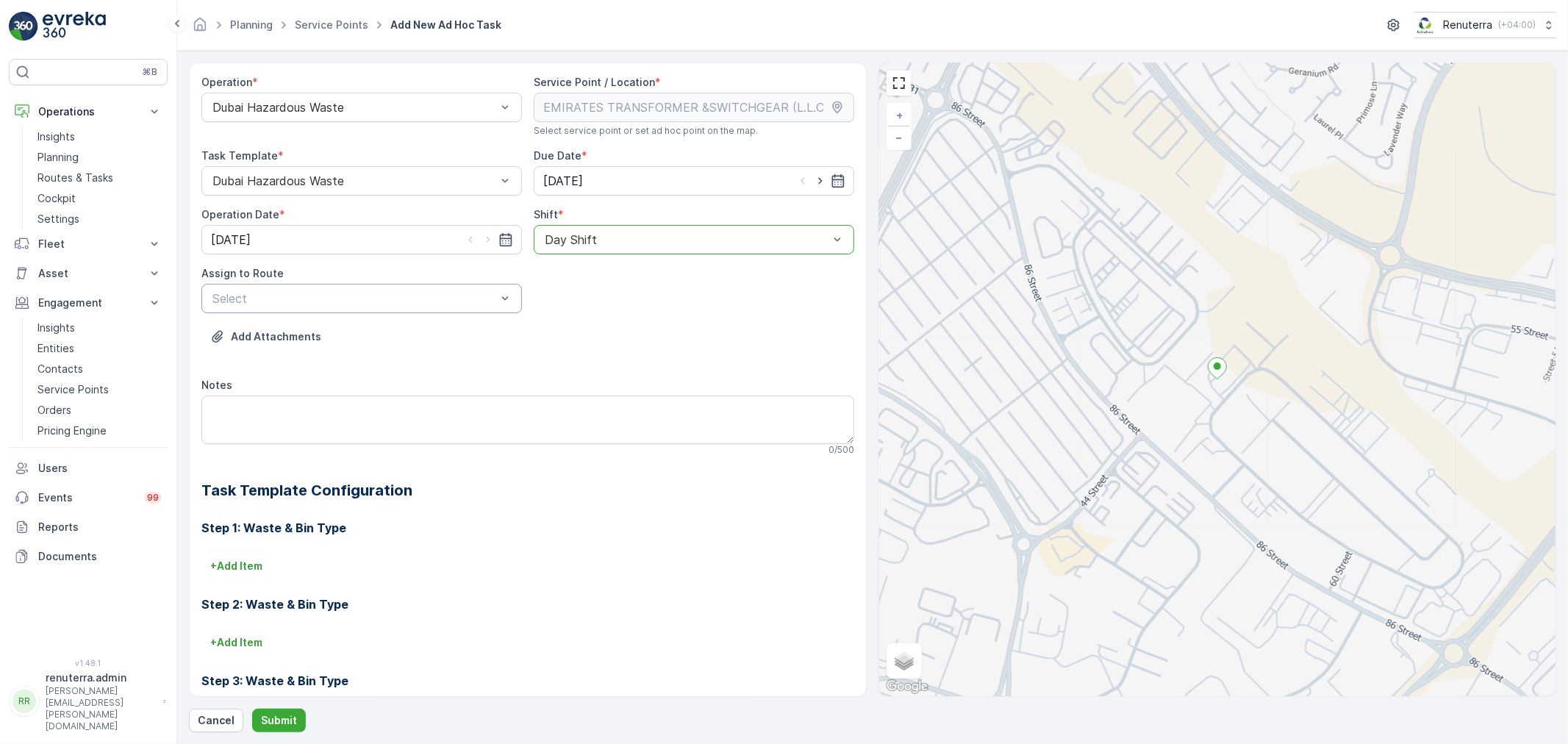
click at [488, 305] on div "Select" at bounding box center [362, 298] width 321 height 30
drag, startPoint x: 455, startPoint y: 324, endPoint x: 450, endPoint y: 332, distance: 9.4
click at [454, 323] on div "DHAZ101 (Upcoming) - W35771 DXB" at bounding box center [362, 334] width 321 height 25
click at [260, 723] on button "Submit" at bounding box center [279, 720] width 53 height 24
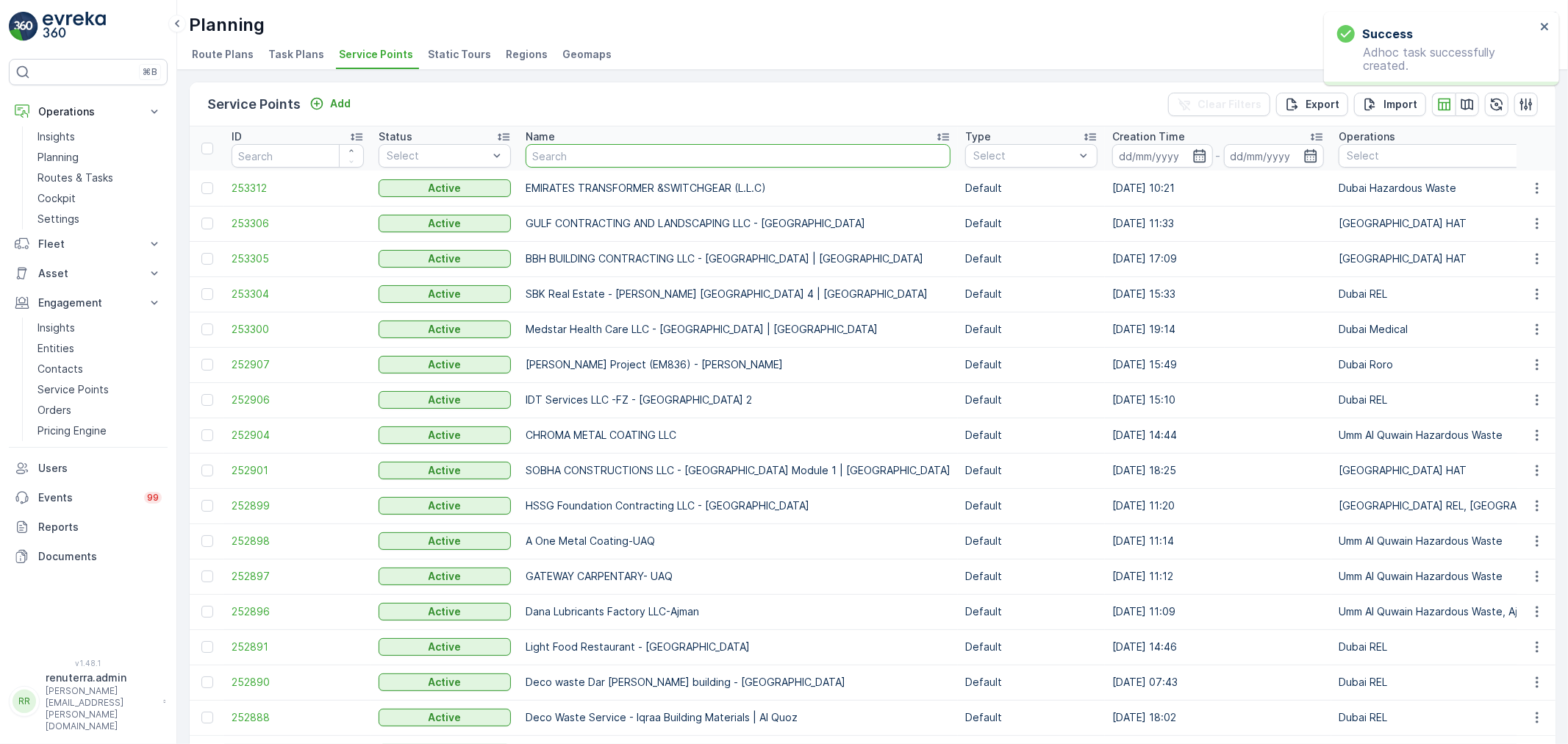
drag, startPoint x: 544, startPoint y: 158, endPoint x: 535, endPoint y: 158, distance: 9.0
click at [535, 158] on input "text" at bounding box center [738, 156] width 425 height 24
type input "ADNH"
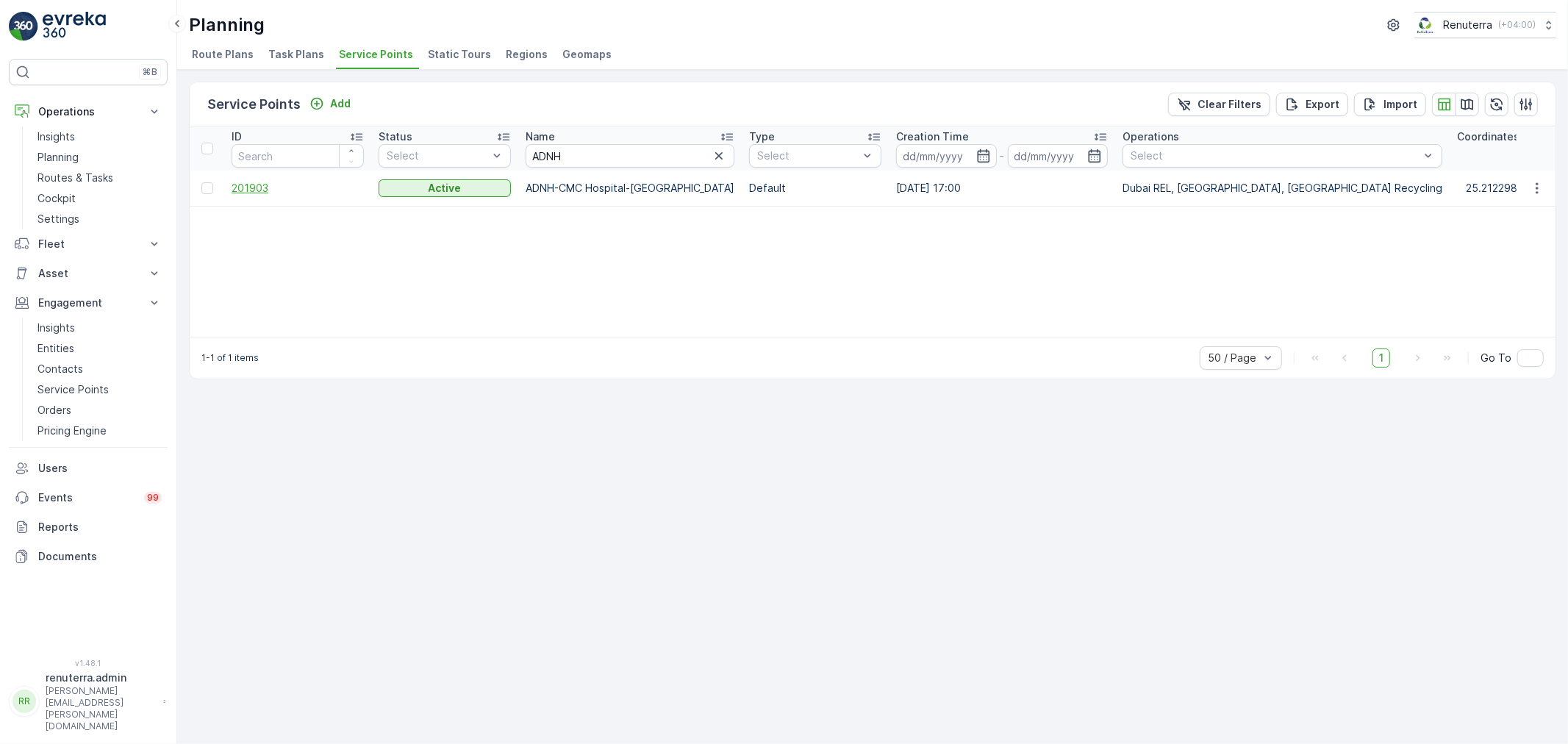
click at [261, 182] on span "201903" at bounding box center [298, 188] width 132 height 14
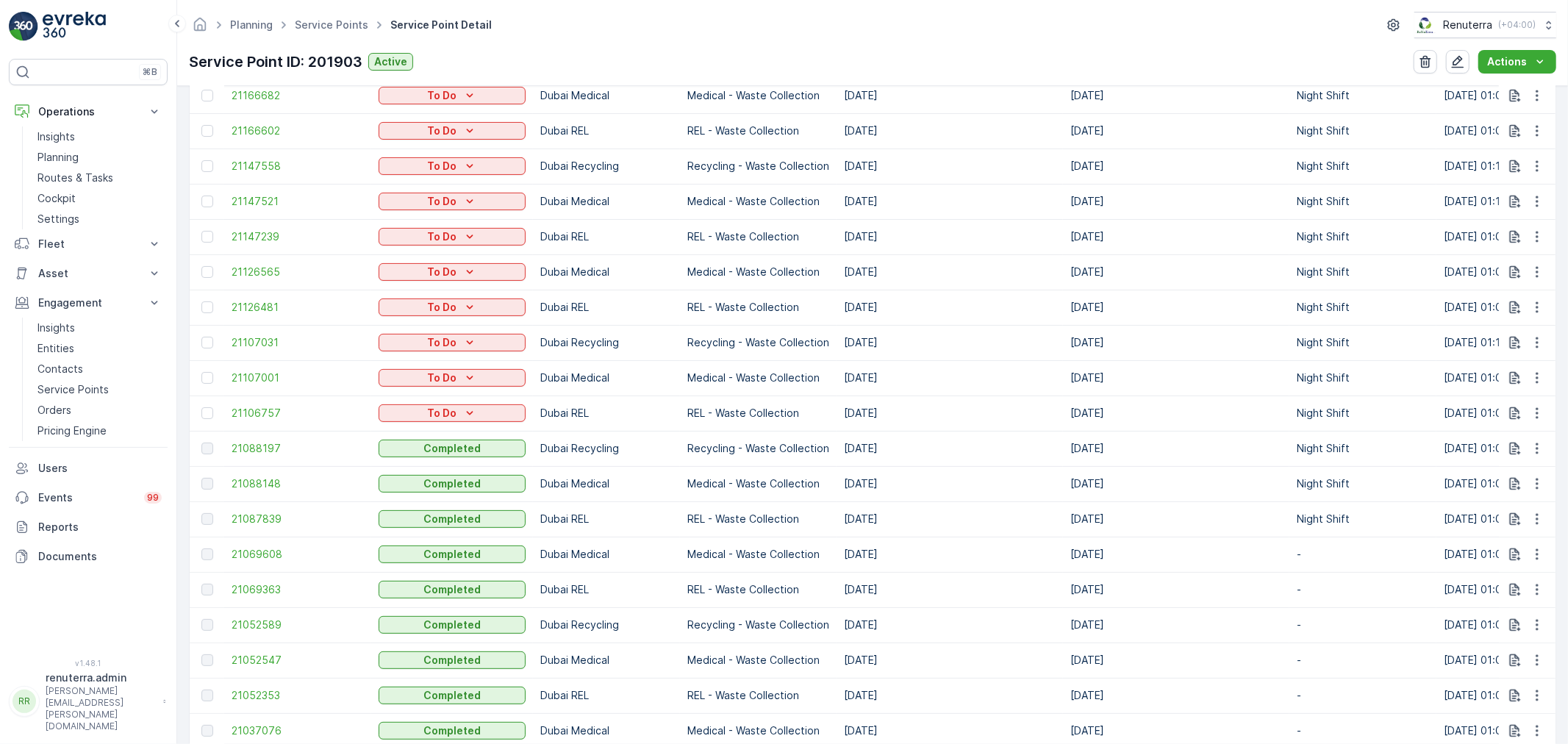
scroll to position [735, 0]
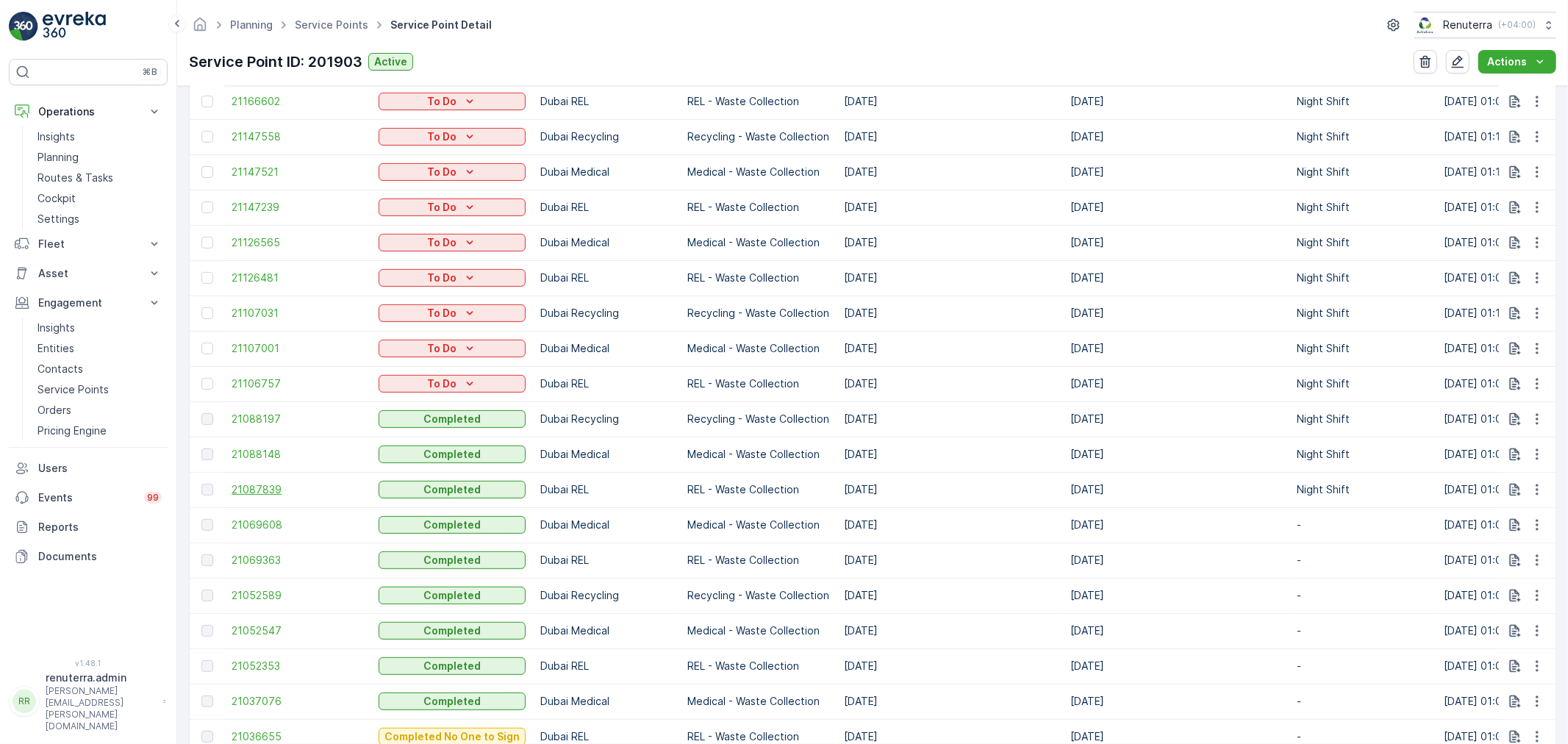
click at [261, 495] on span "21087839" at bounding box center [298, 489] width 132 height 14
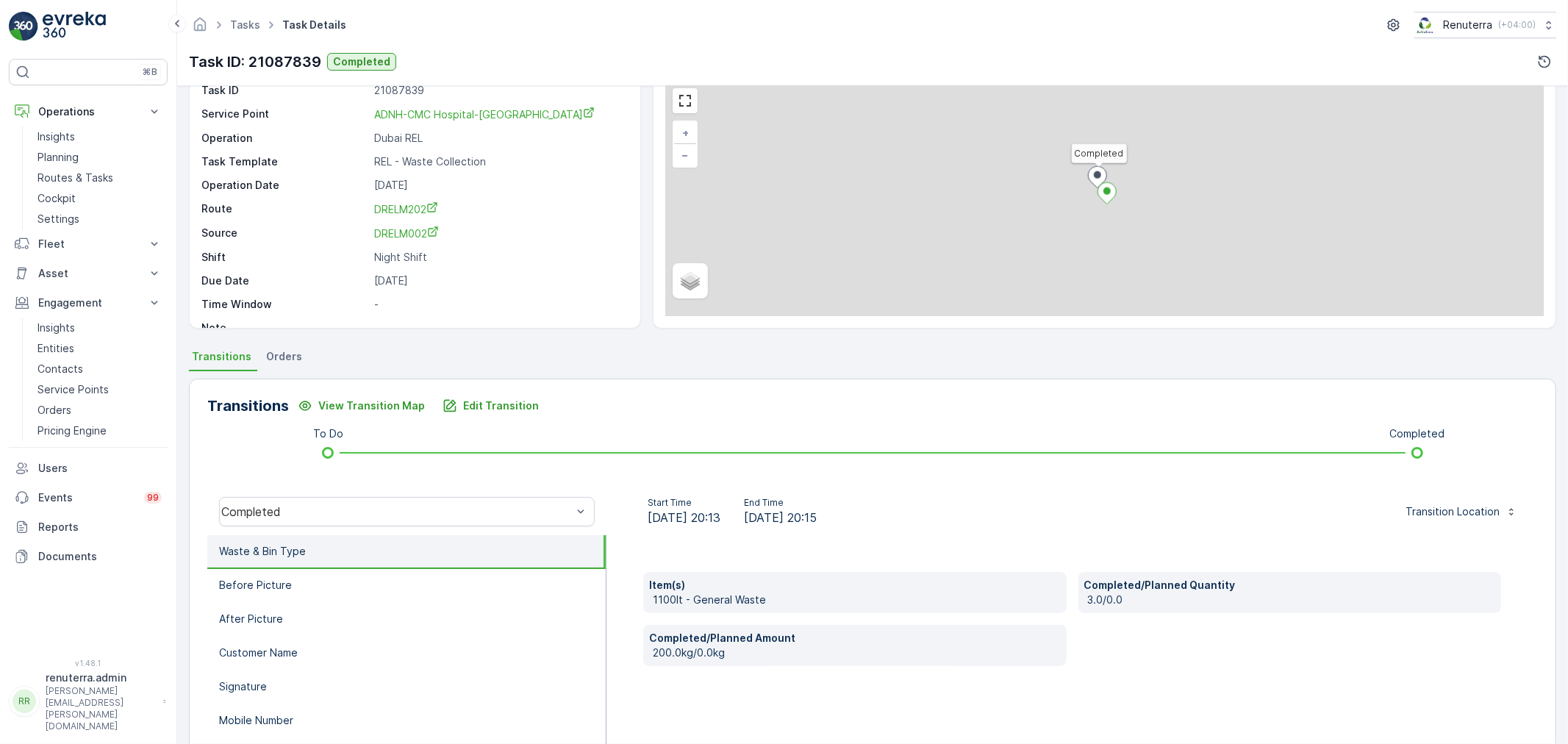
scroll to position [81, 0]
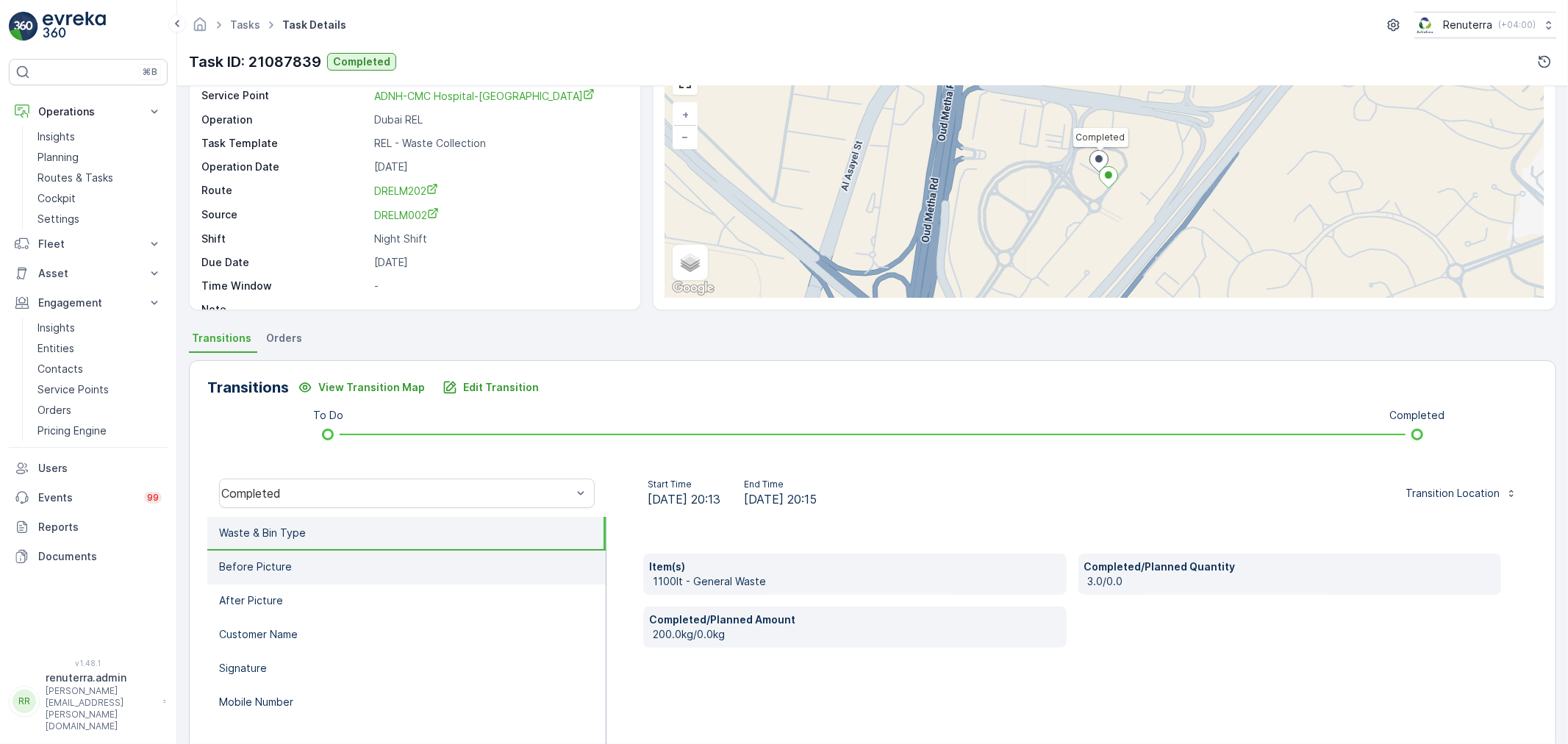
click at [498, 567] on li "Before Picture" at bounding box center [406, 567] width 399 height 34
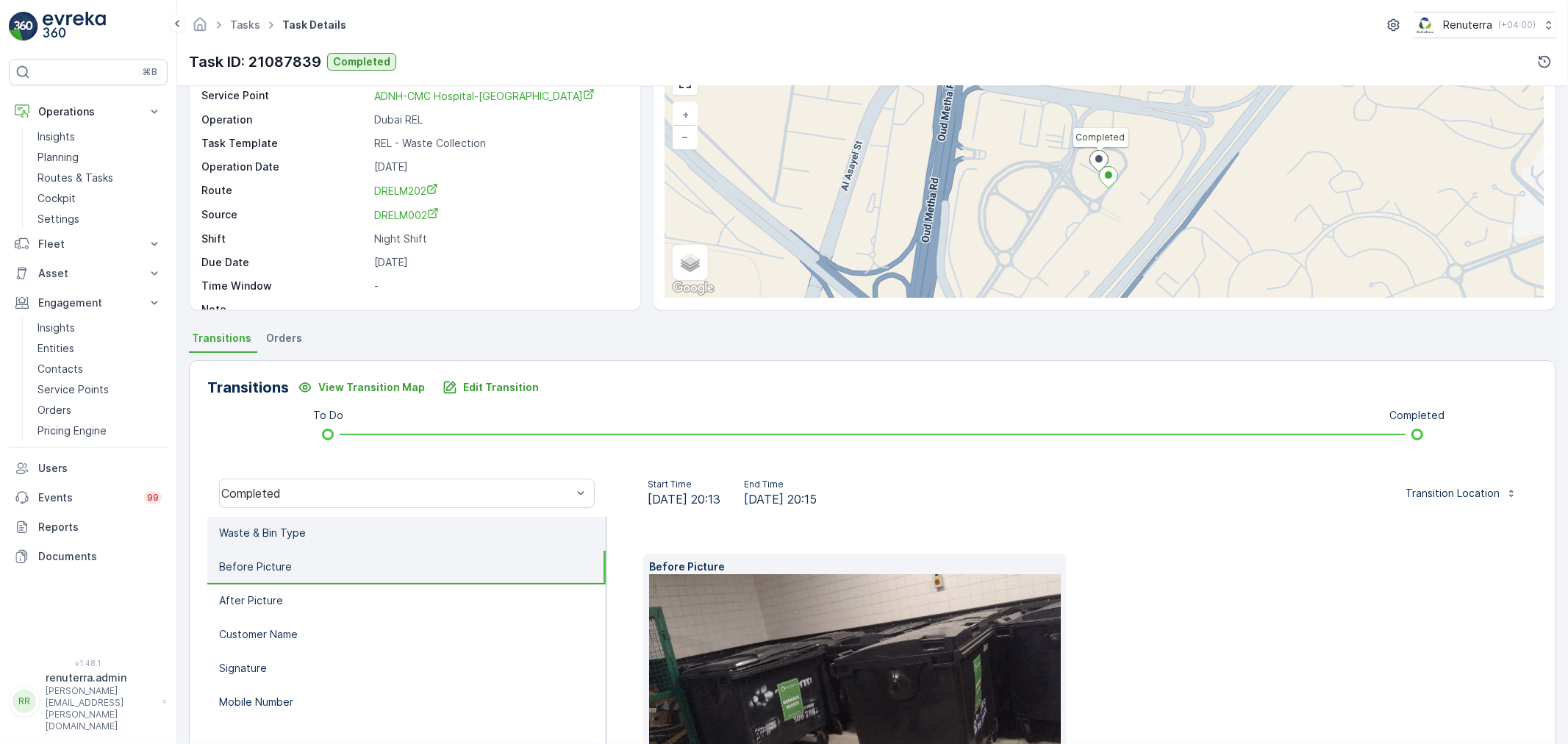
click at [472, 537] on li "Waste & Bin Type" at bounding box center [406, 533] width 399 height 34
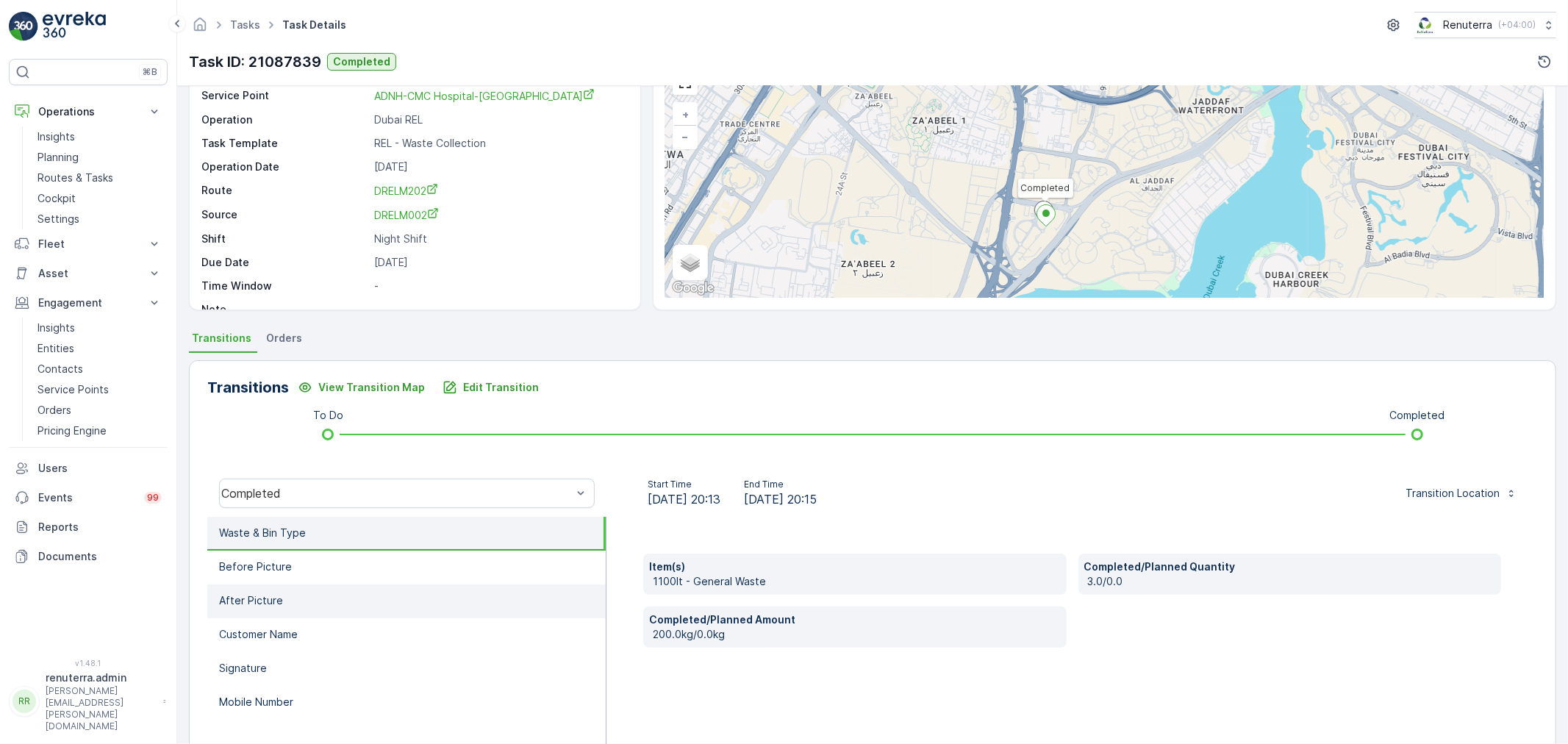
scroll to position [0, 0]
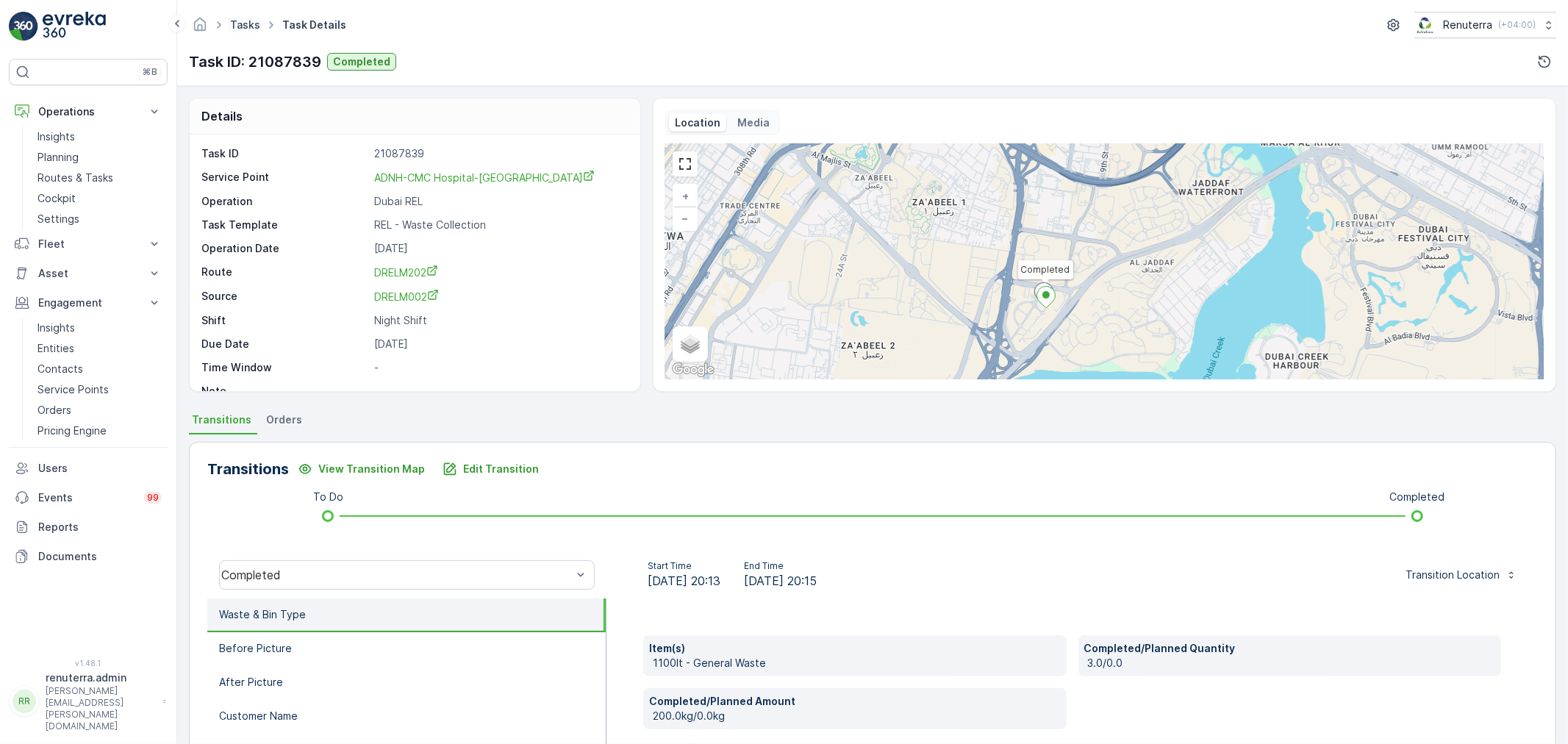
click at [246, 23] on link "Tasks" at bounding box center [246, 25] width 30 height 13
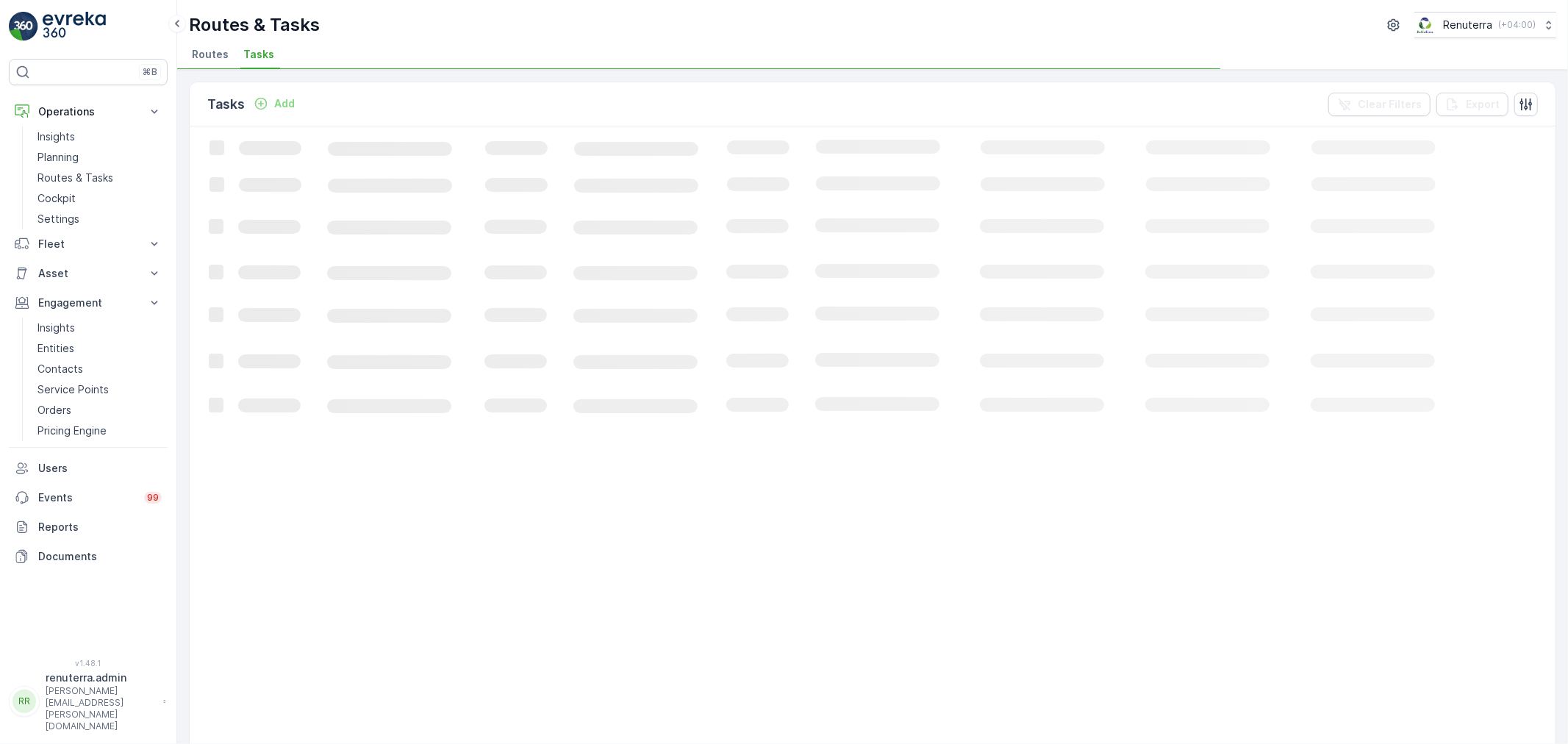
click at [215, 55] on span "Routes" at bounding box center [210, 54] width 36 height 14
click at [66, 164] on link "Planning" at bounding box center [99, 157] width 136 height 20
click at [386, 55] on span "Service Points" at bounding box center [376, 54] width 75 height 14
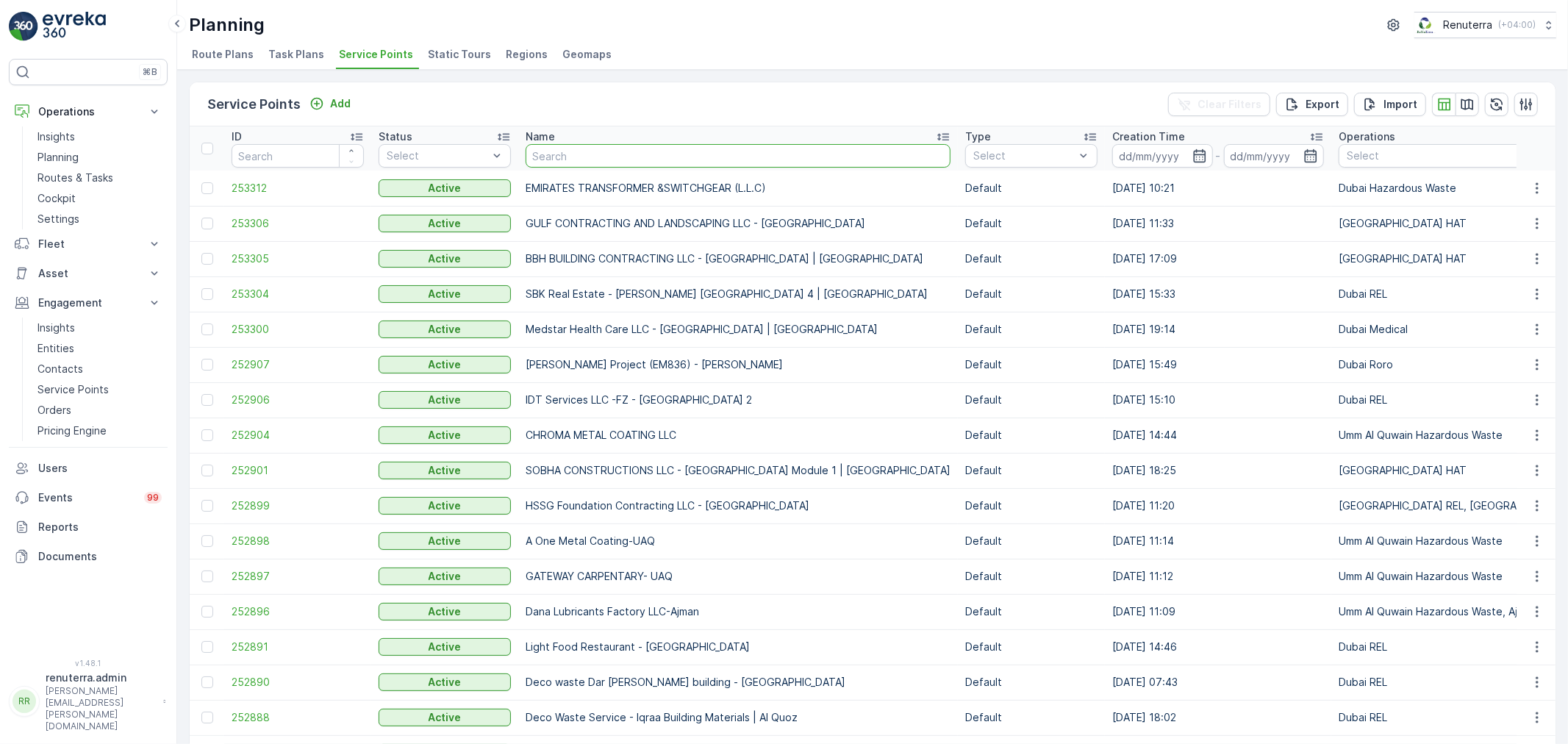
click at [610, 144] on input "text" at bounding box center [738, 156] width 425 height 24
type input "KHK"
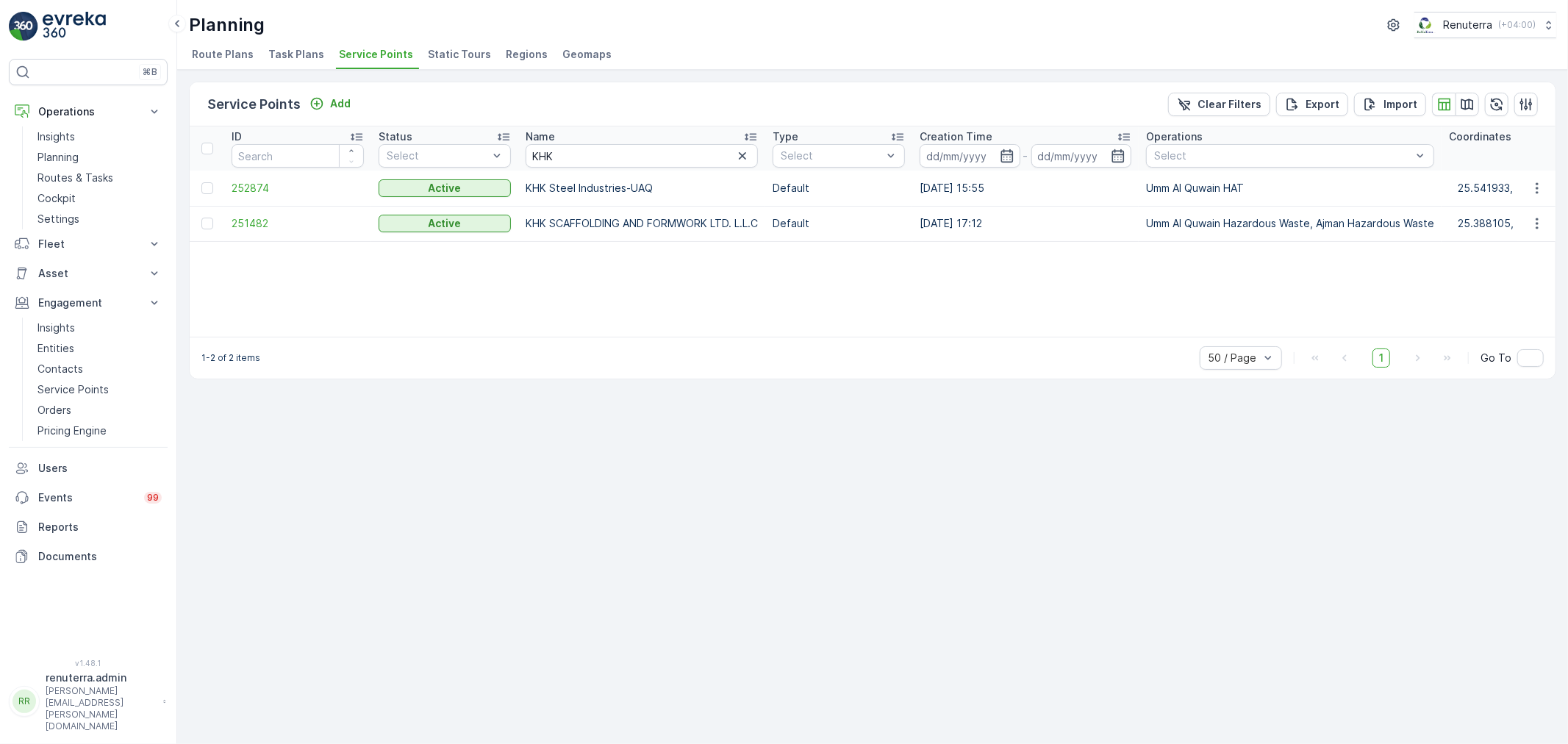
click at [306, 196] on td "252874" at bounding box center [298, 188] width 147 height 36
click at [282, 185] on span "252874" at bounding box center [298, 188] width 132 height 14
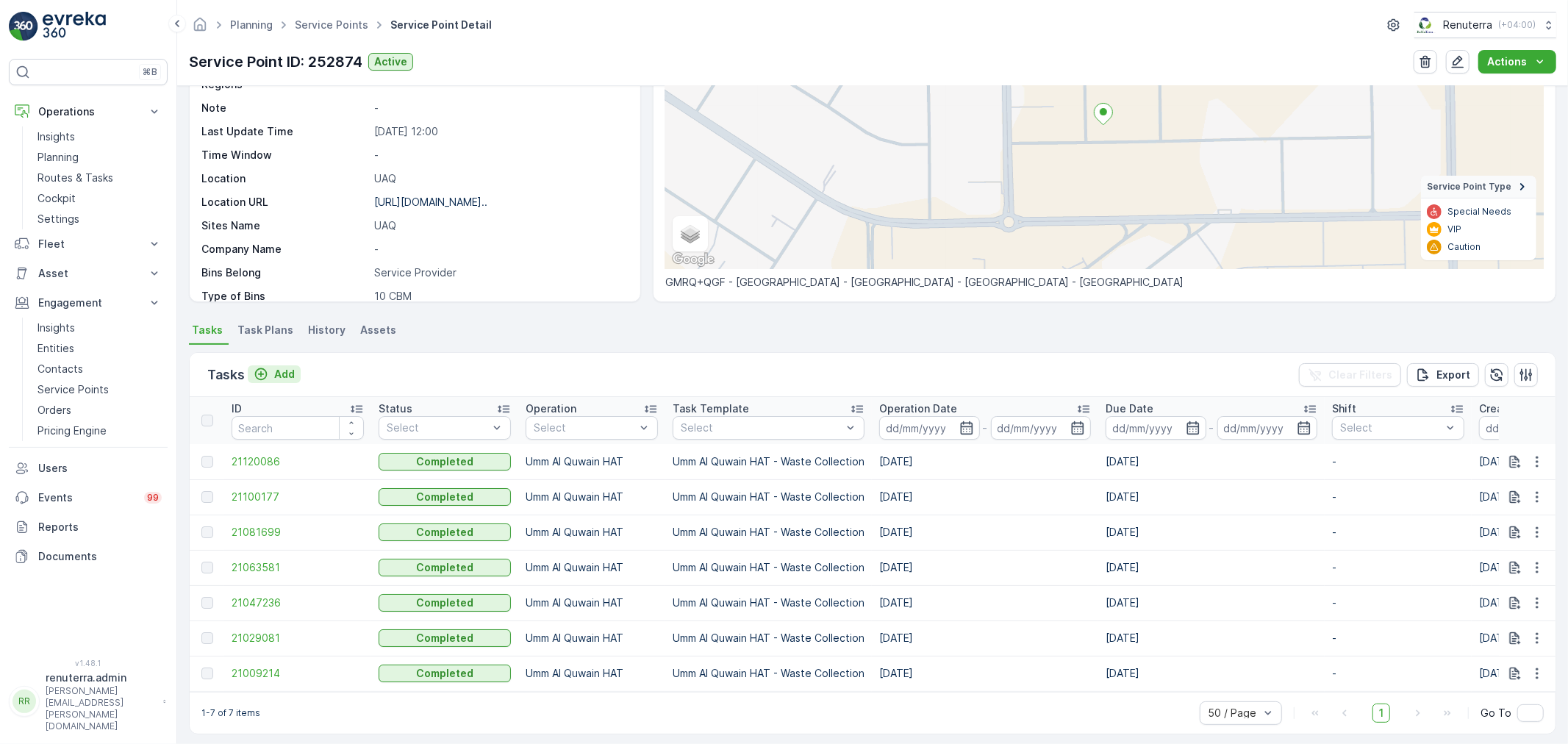
scroll to position [144, 0]
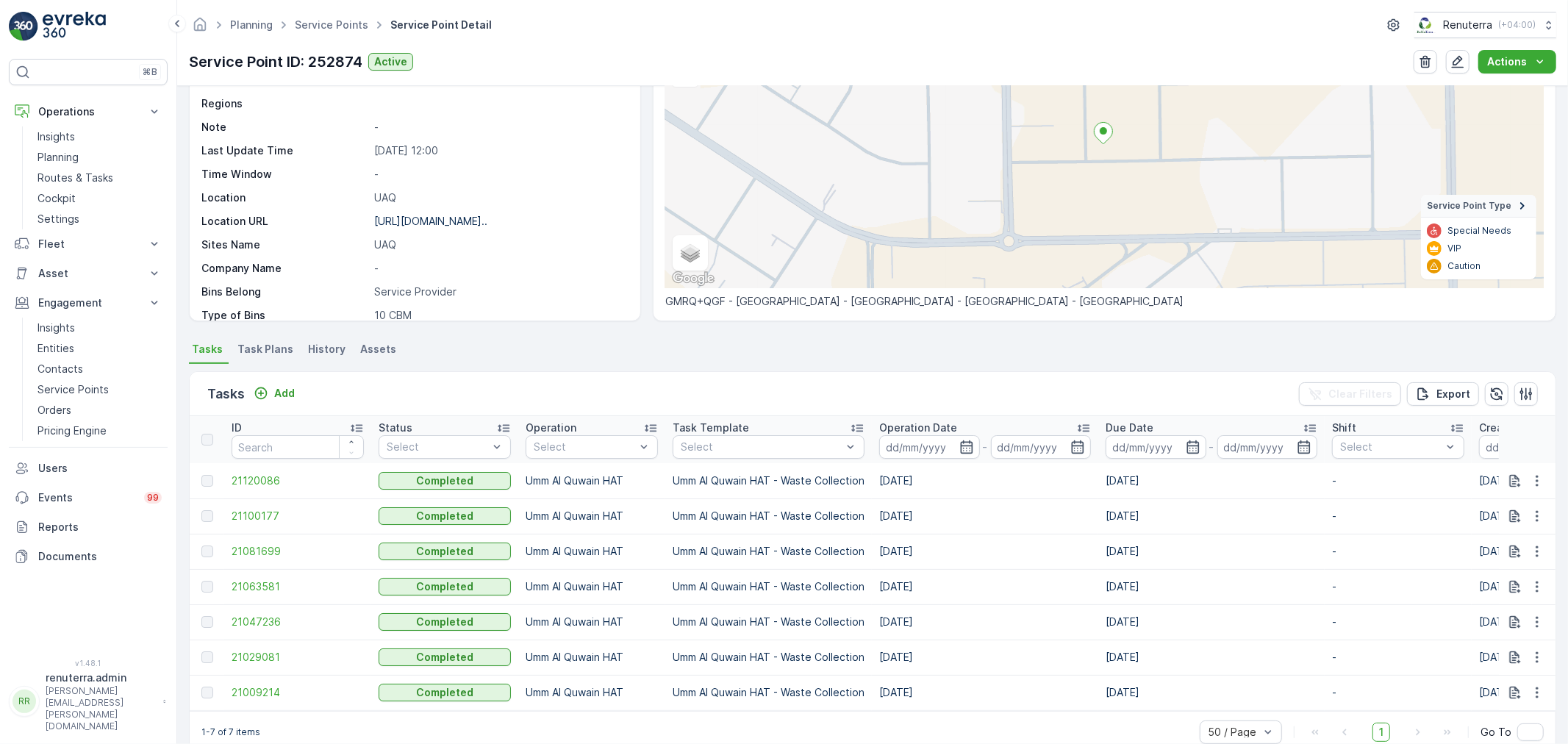
click at [277, 401] on div "Add" at bounding box center [274, 394] width 53 height 19
click at [273, 399] on div "Tasks Add Clear Filters Export" at bounding box center [872, 394] width 1366 height 44
click at [273, 399] on div "Add" at bounding box center [274, 393] width 41 height 14
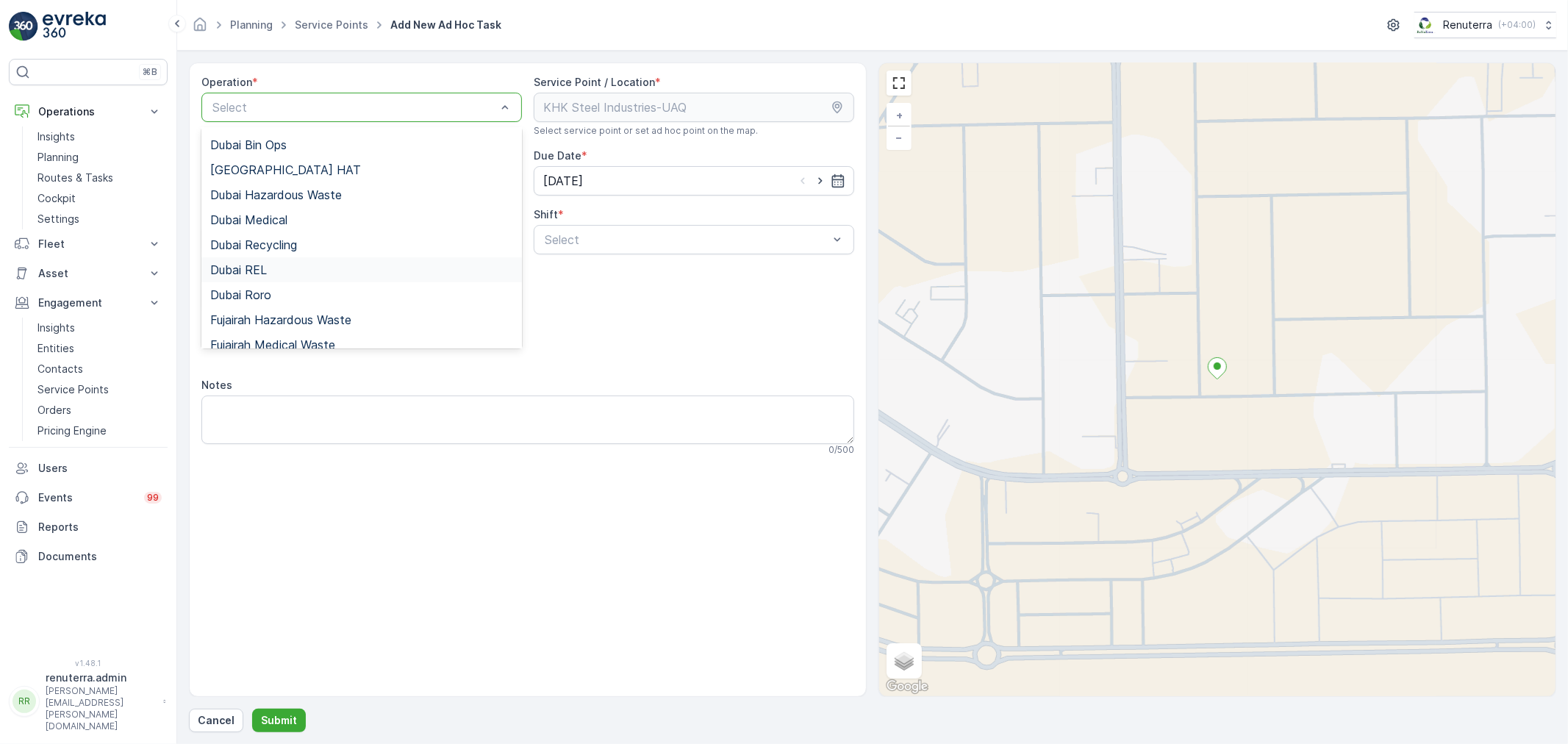
scroll to position [159, 0]
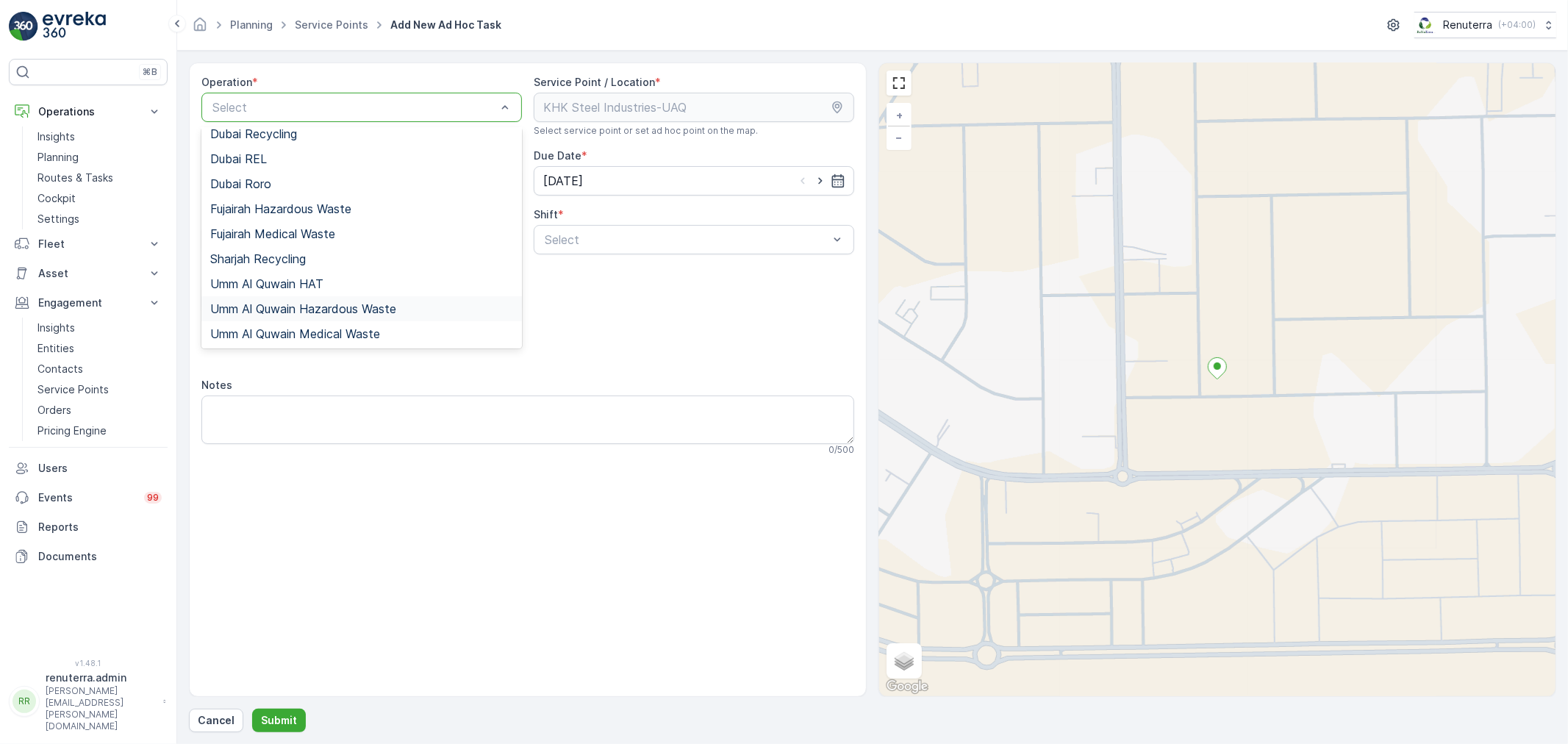
click at [299, 310] on span "Umm Al Quwain Hazardous Waste" at bounding box center [303, 309] width 186 height 14
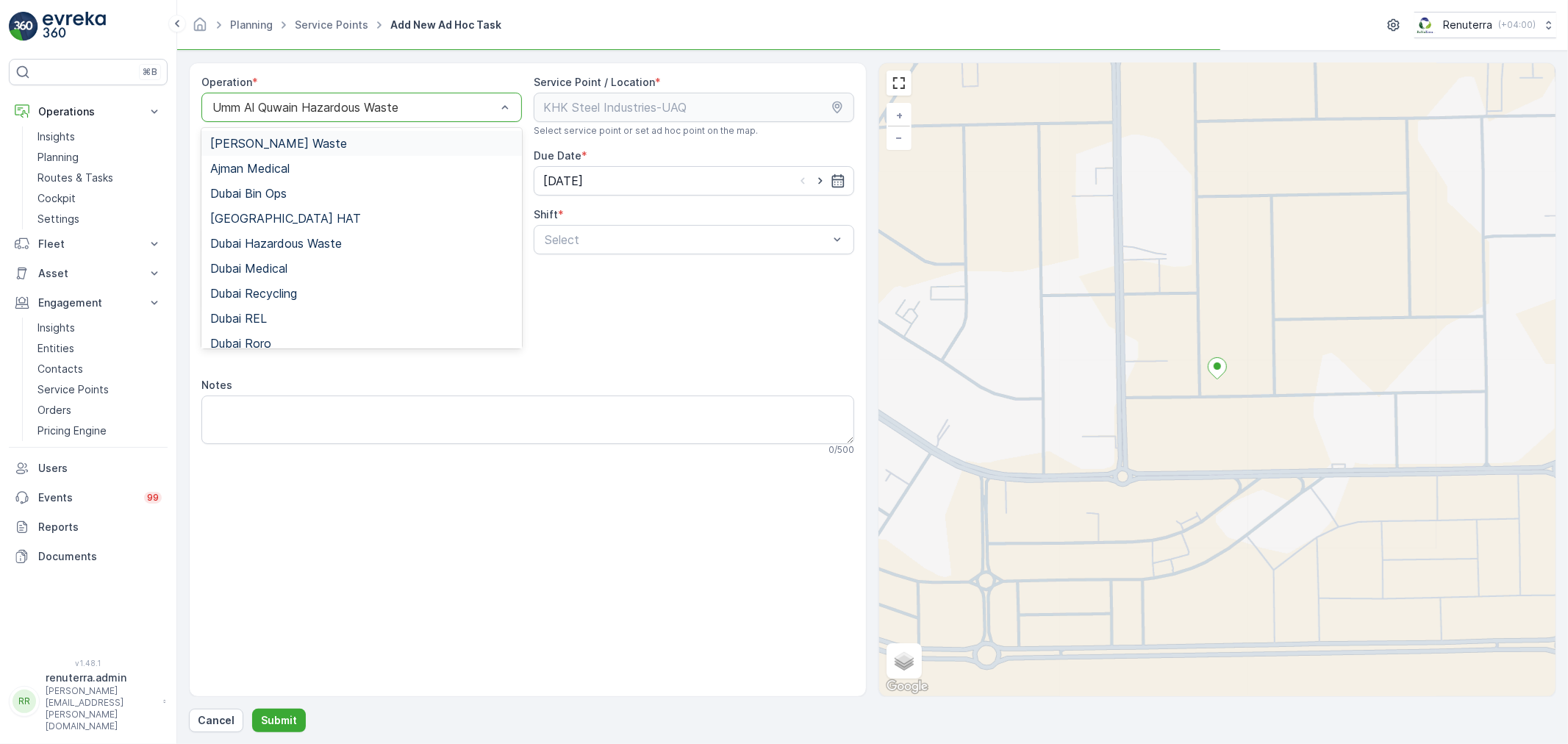
click at [299, 114] on div "Umm Al Quwain Hazardous Waste" at bounding box center [362, 107] width 321 height 30
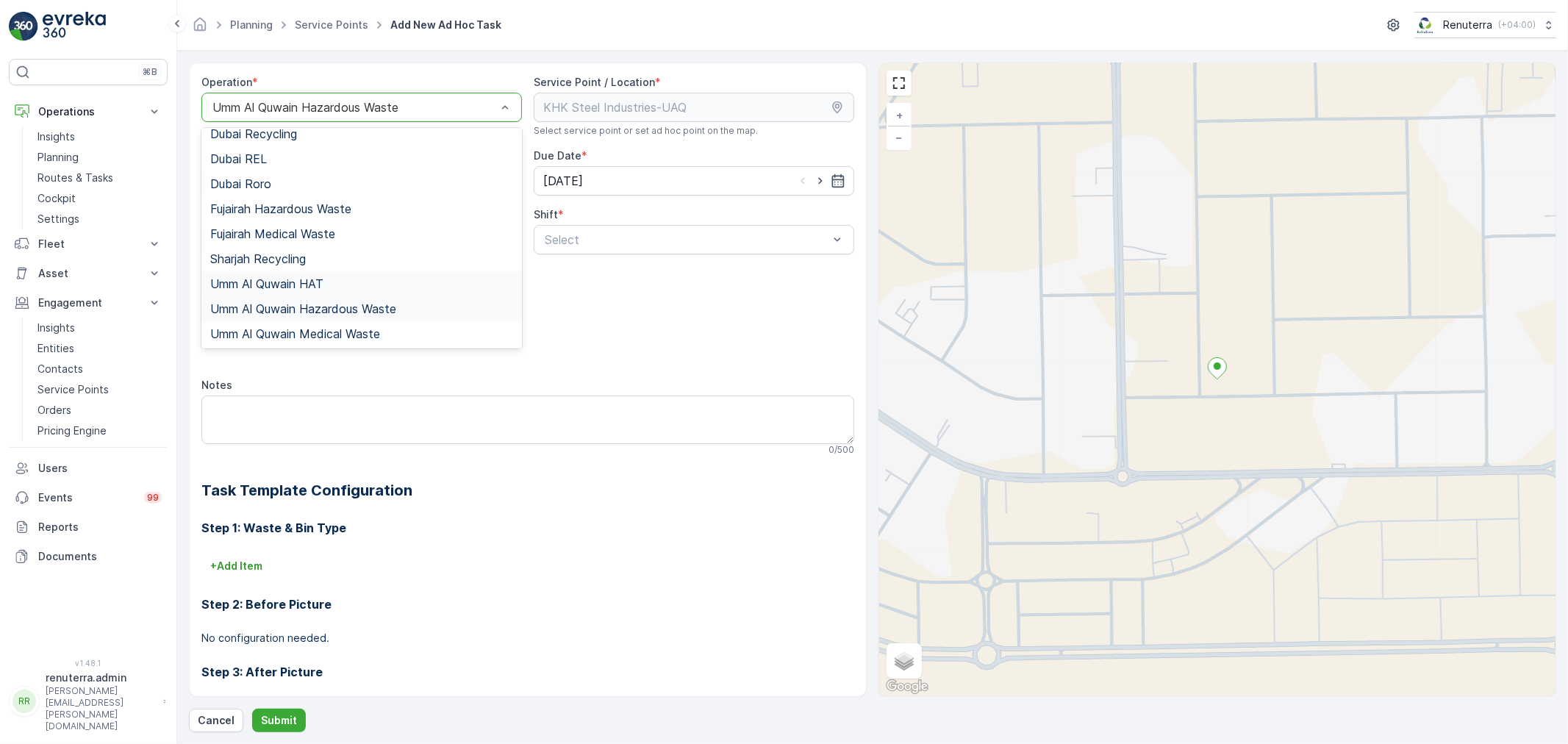
click at [323, 288] on span "Umm Al Quwain HAT" at bounding box center [267, 284] width 113 height 14
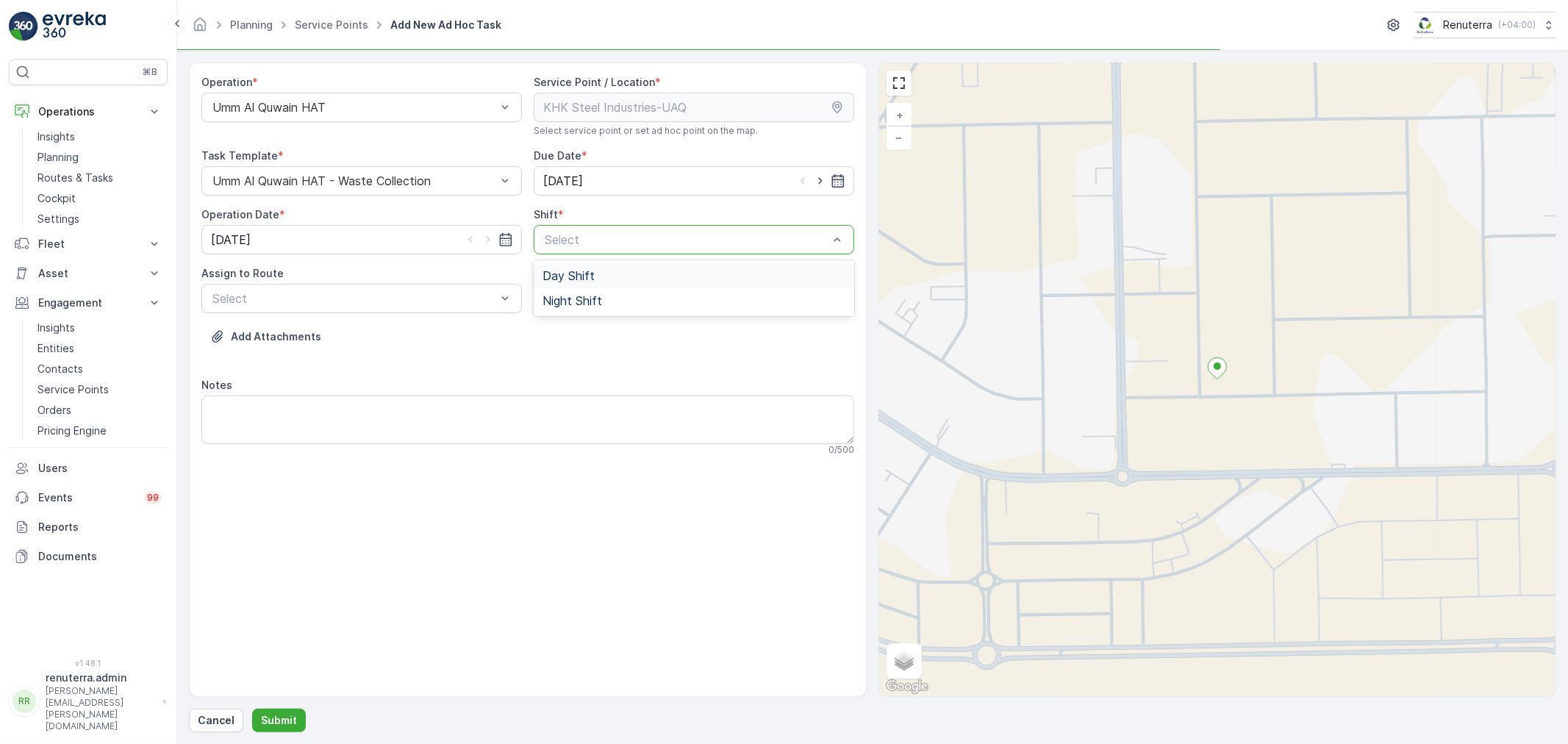
click at [572, 234] on div at bounding box center [687, 240] width 287 height 14
click at [582, 256] on div "Operation * Umm Al Quwain HAT Service Point / Location * Select service point o…" at bounding box center [527, 272] width 653 height 393
click at [577, 251] on div "Select" at bounding box center [693, 240] width 321 height 30
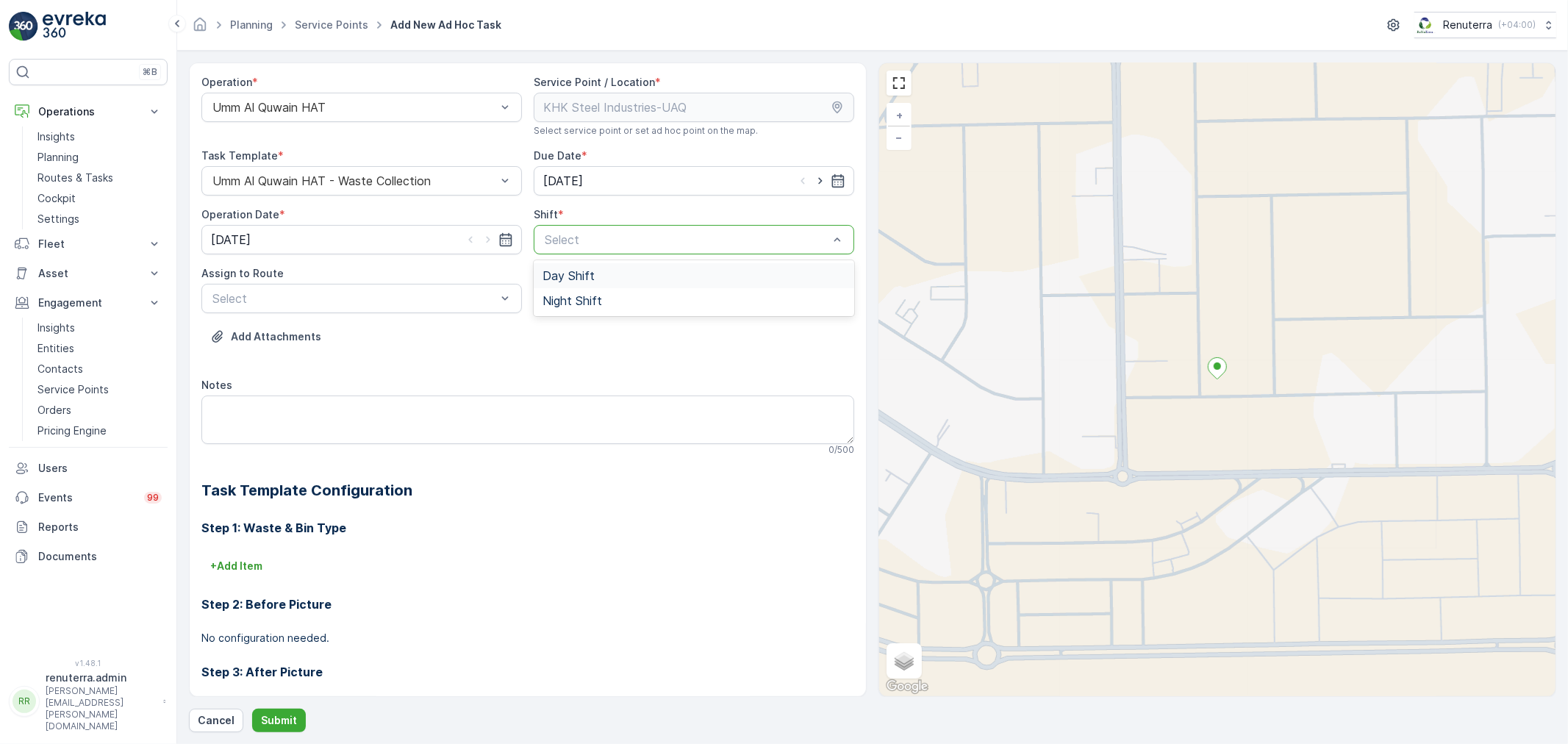
click at [577, 269] on span "Day Shift" at bounding box center [569, 276] width 52 height 14
click at [433, 310] on div "Select" at bounding box center [362, 298] width 321 height 30
click at [399, 335] on span "UAQHAT101 (Dispatched) - DXBE24553" at bounding box center [321, 334] width 222 height 14
click at [346, 300] on div at bounding box center [354, 299] width 287 height 14
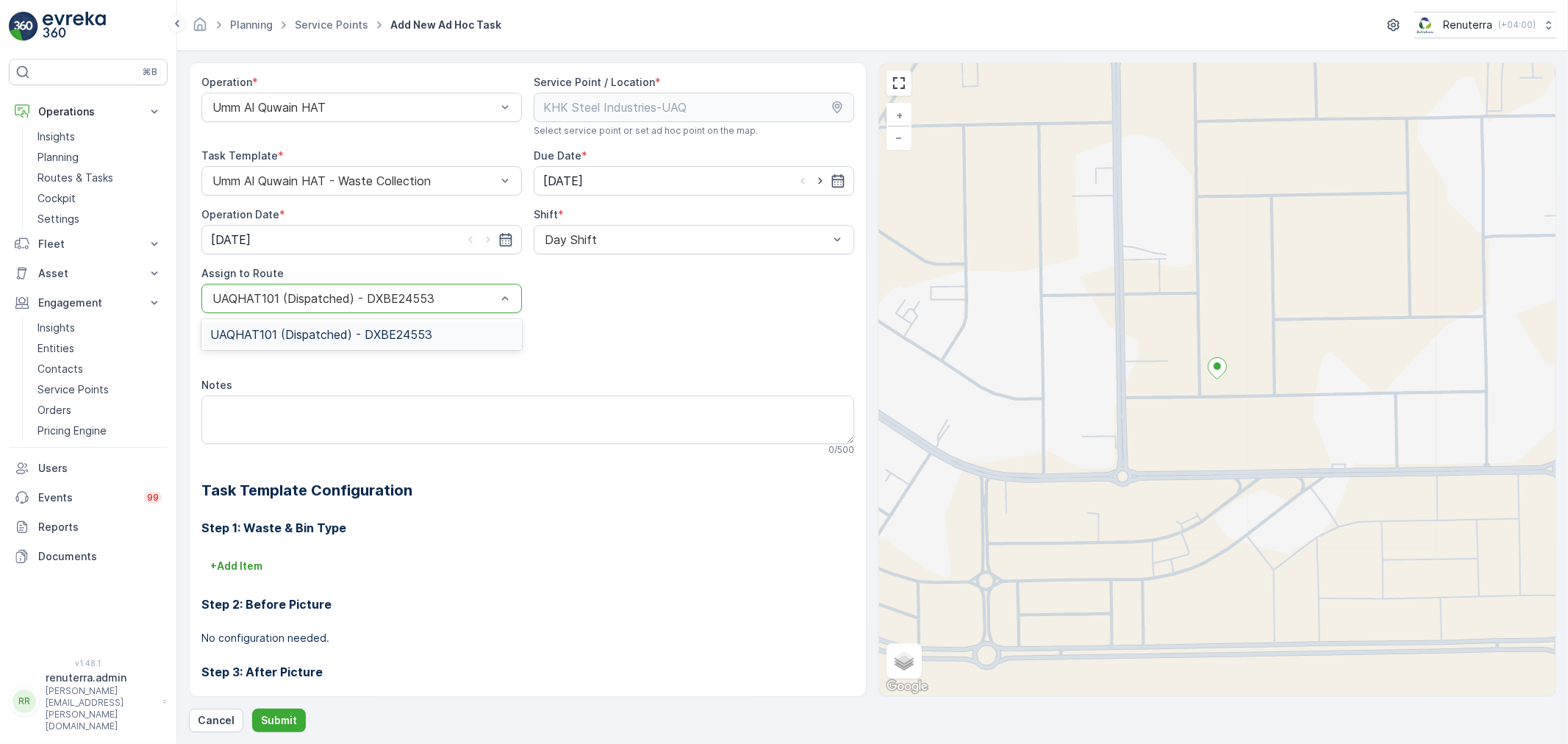
click at [361, 333] on span "UAQHAT101 (Dispatched) - DXBE24553" at bounding box center [321, 334] width 222 height 14
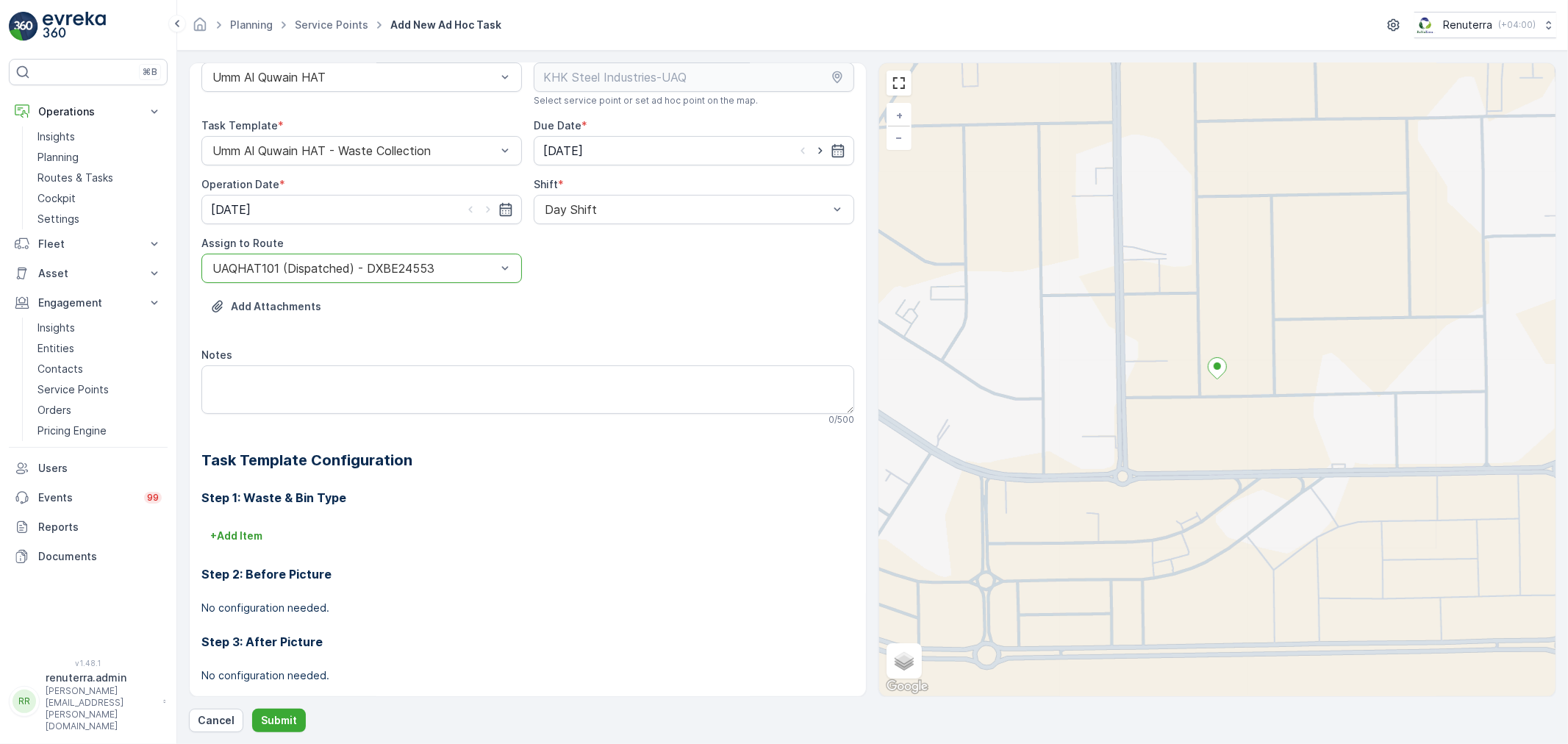
scroll to position [0, 0]
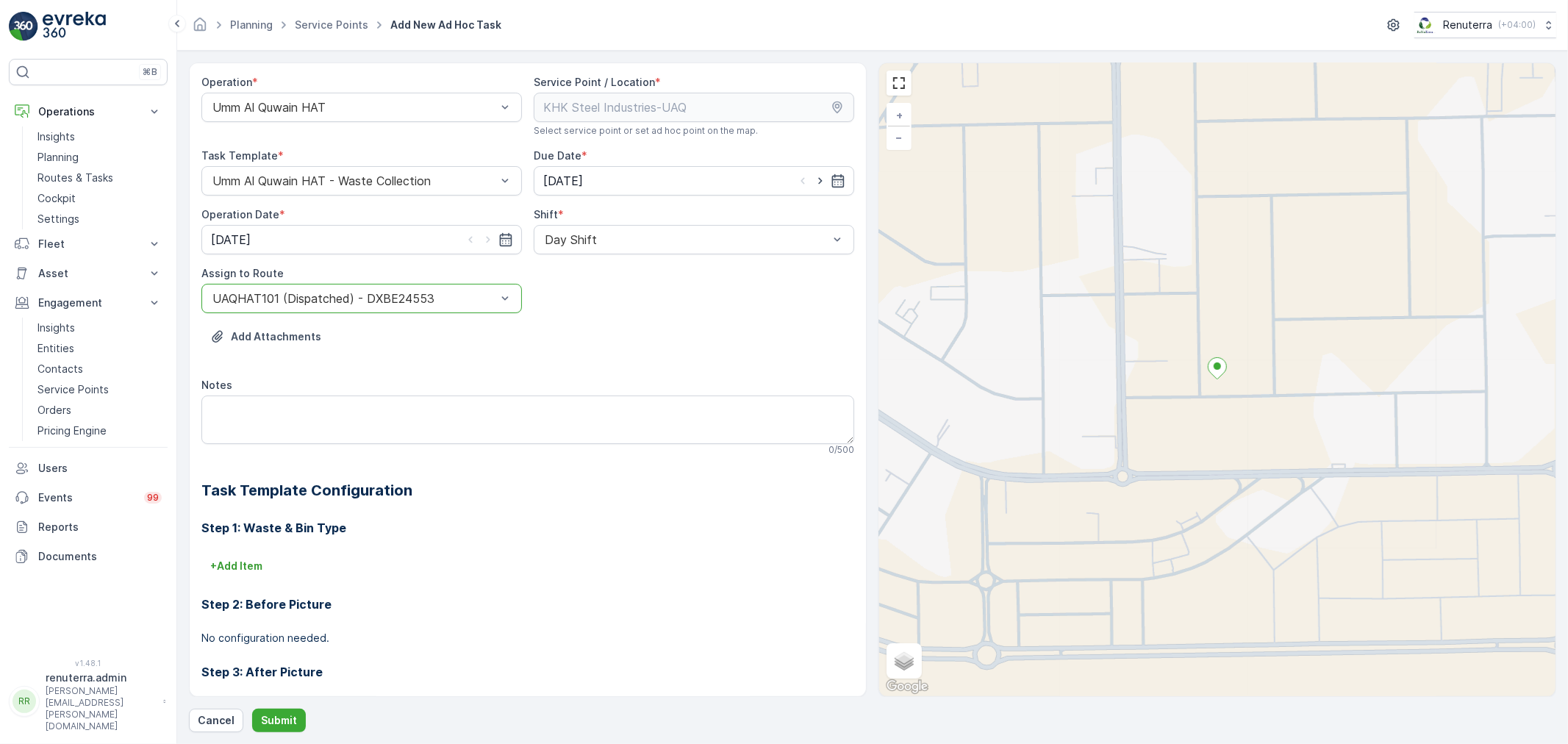
click at [300, 733] on form "Operation * Umm Al Quwain HAT Service Point / Location * Select service point o…" at bounding box center [872, 397] width 1391 height 693
click at [299, 726] on button "Submit" at bounding box center [279, 720] width 53 height 24
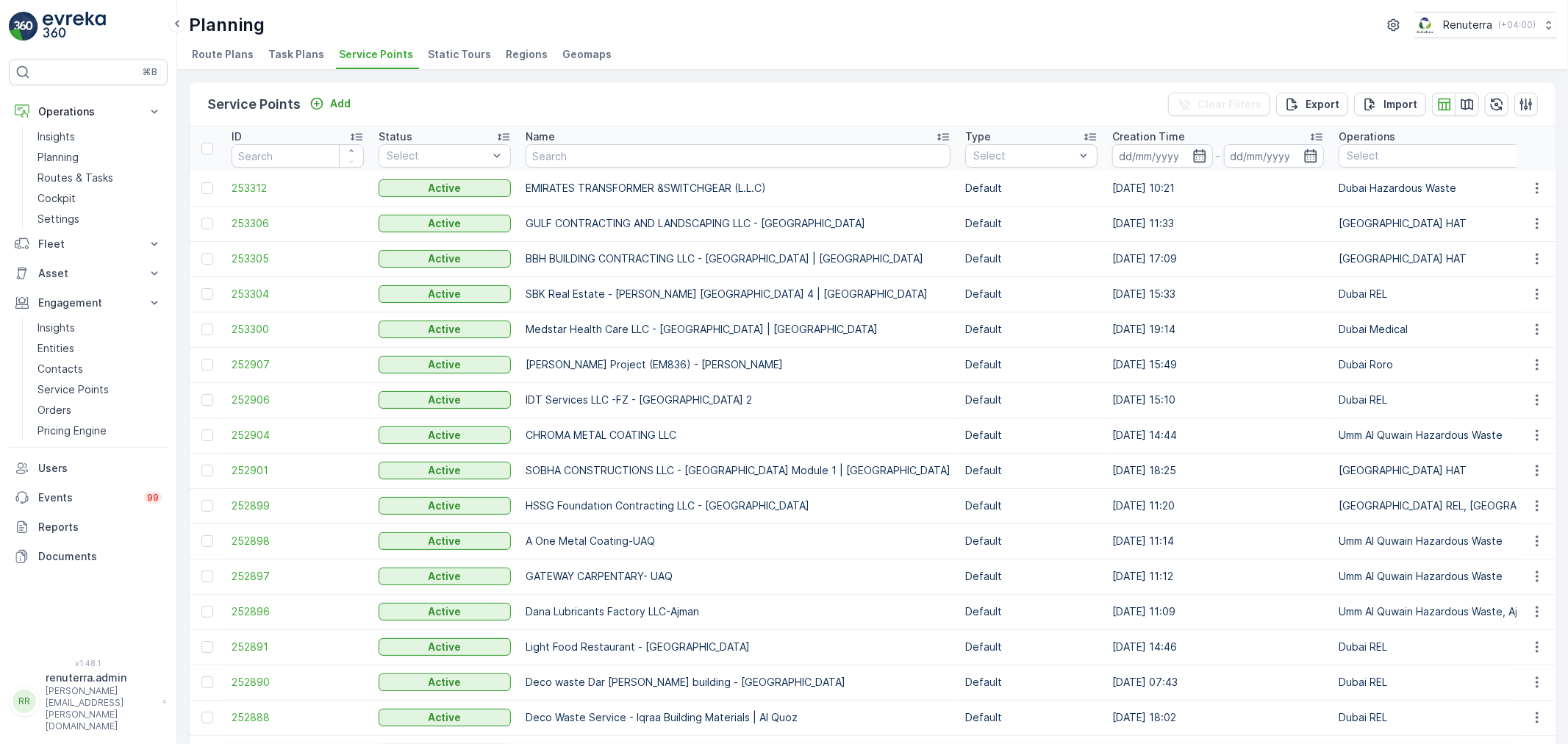
click at [541, 155] on input "text" at bounding box center [738, 156] width 425 height 24
type input "Diver"
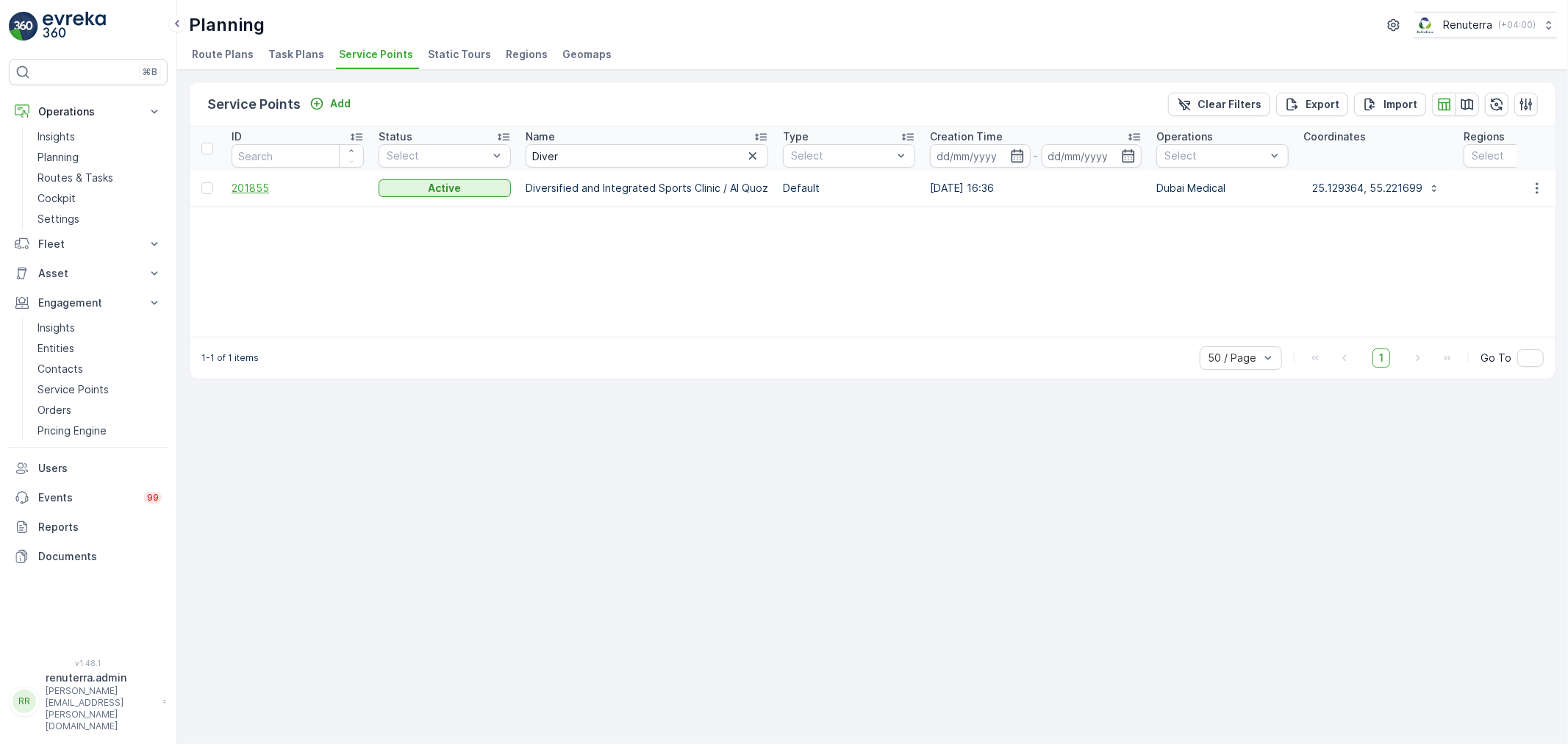
click at [263, 181] on span "201855" at bounding box center [298, 188] width 132 height 14
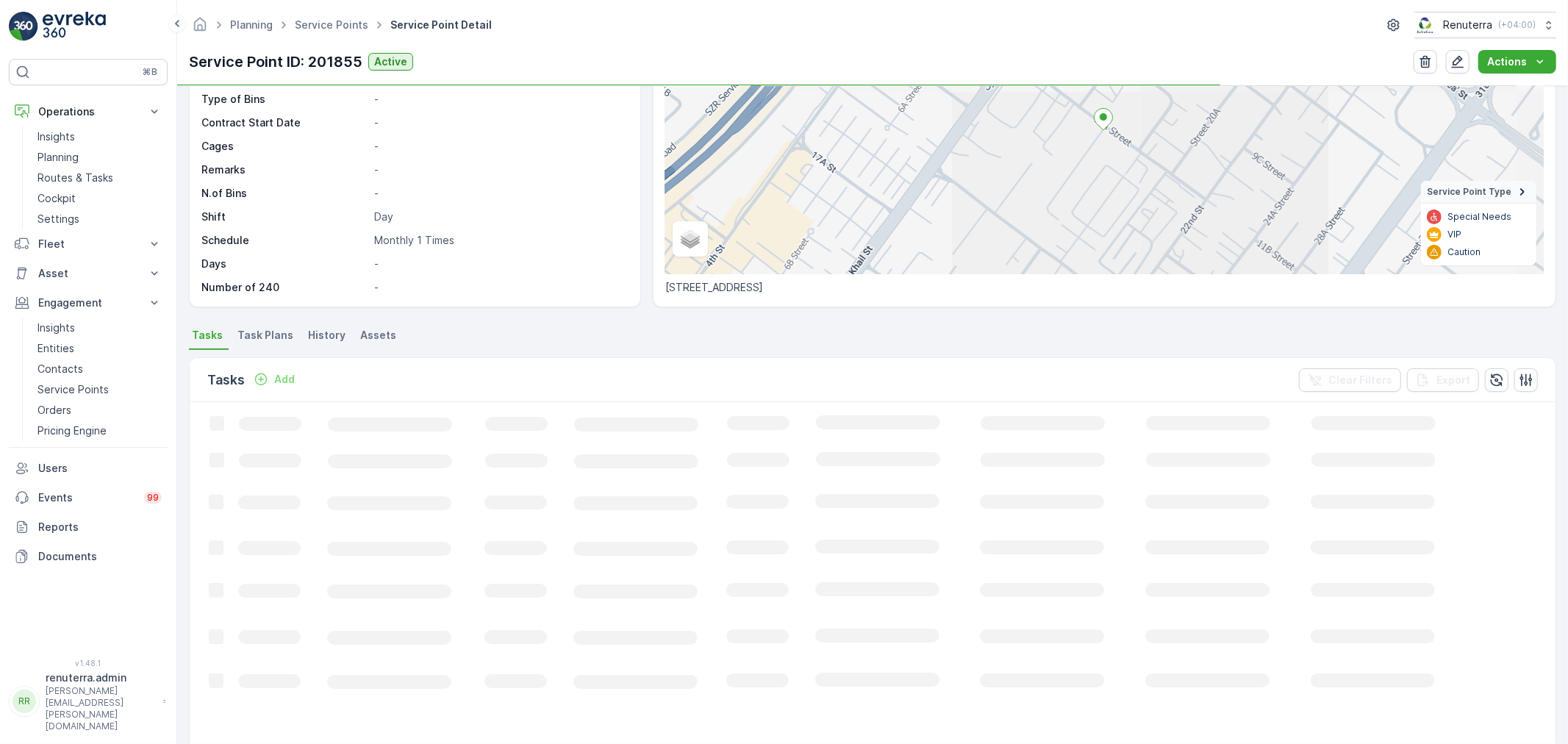
scroll to position [245, 0]
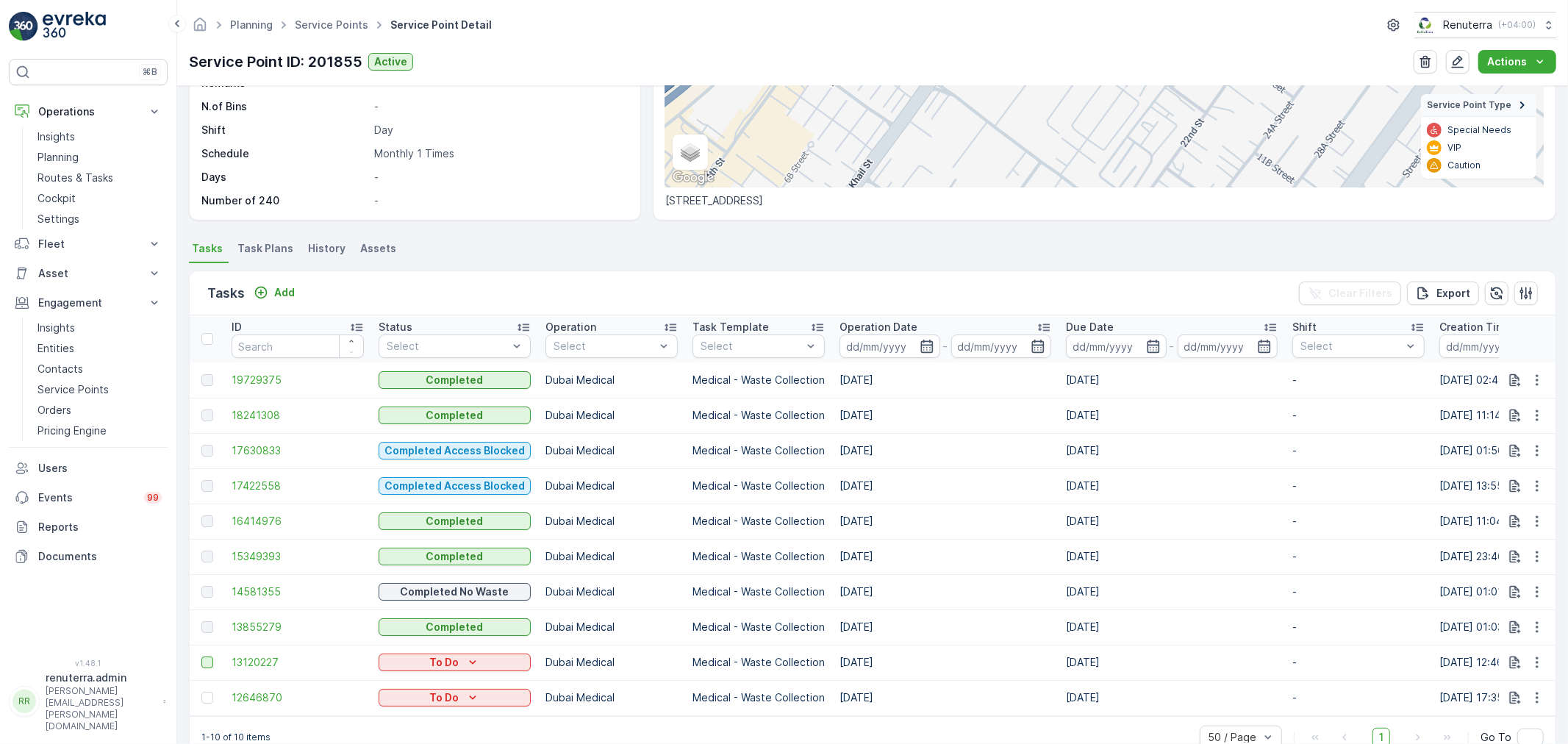
click at [204, 659] on div at bounding box center [207, 662] width 12 height 12
click at [202, 656] on input "checkbox" at bounding box center [202, 656] width 0 height 0
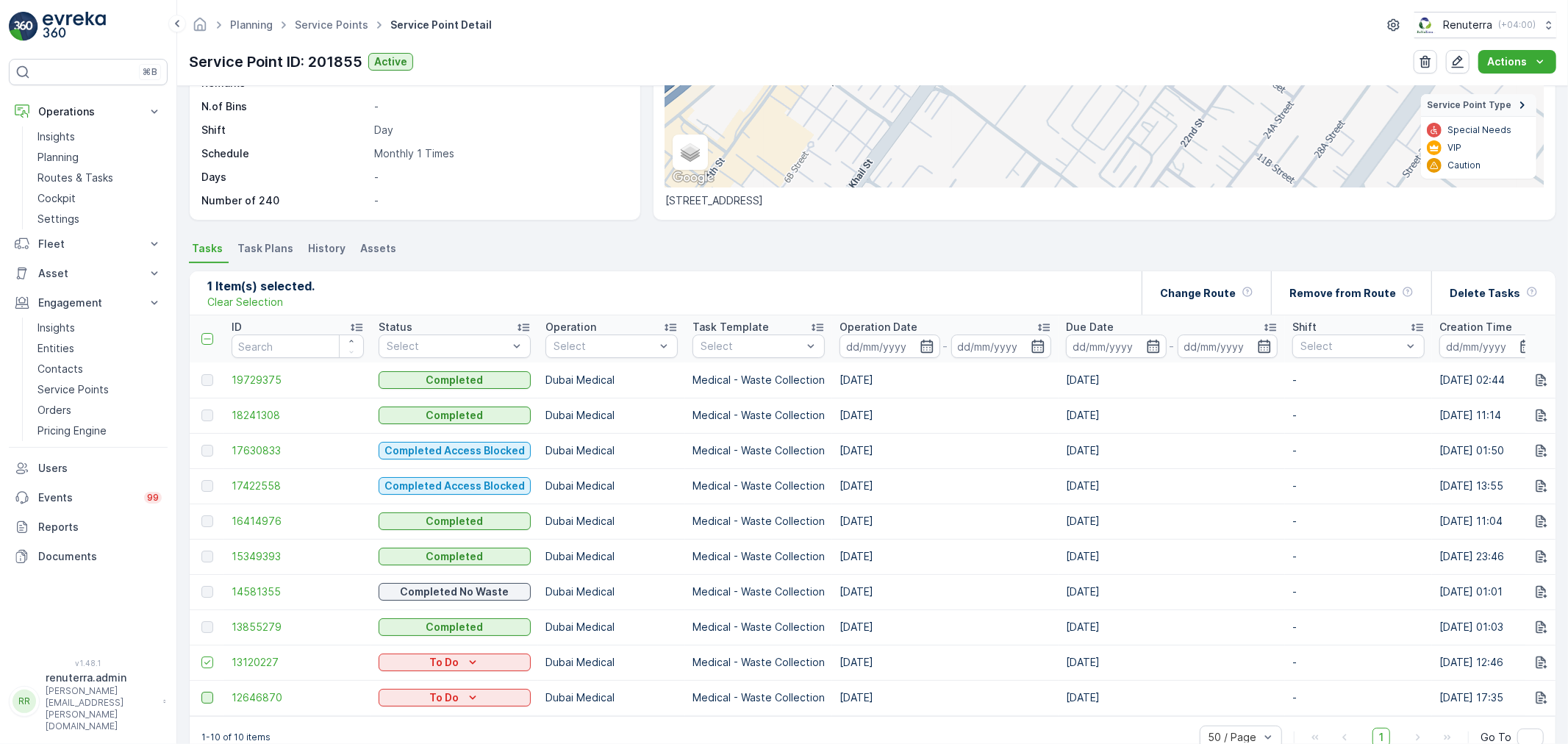
click at [206, 696] on div at bounding box center [207, 697] width 12 height 12
click at [202, 692] on input "checkbox" at bounding box center [202, 692] width 0 height 0
click at [1471, 289] on p "Delete Tasks" at bounding box center [1484, 293] width 70 height 14
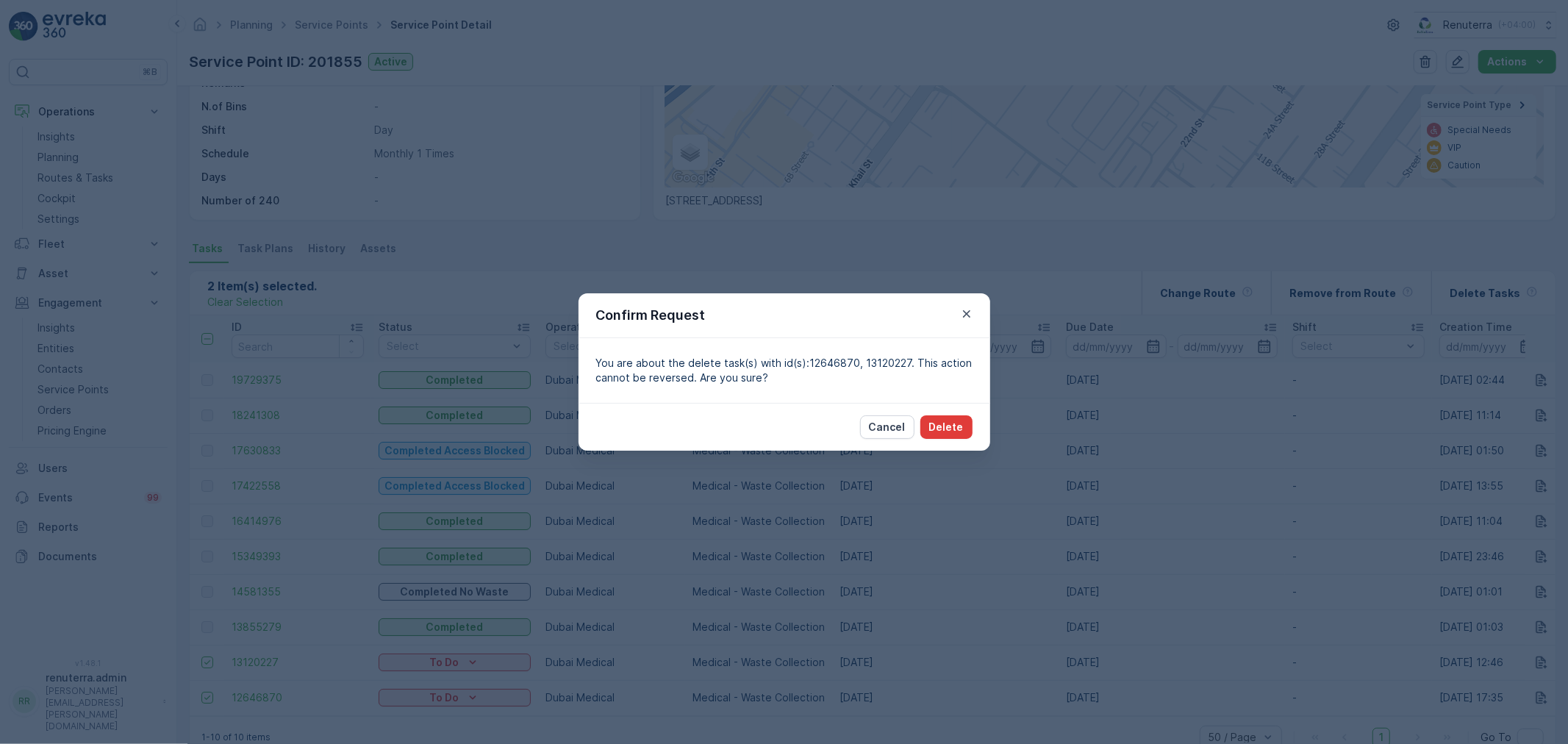
click at [963, 436] on button "Delete" at bounding box center [947, 427] width 52 height 24
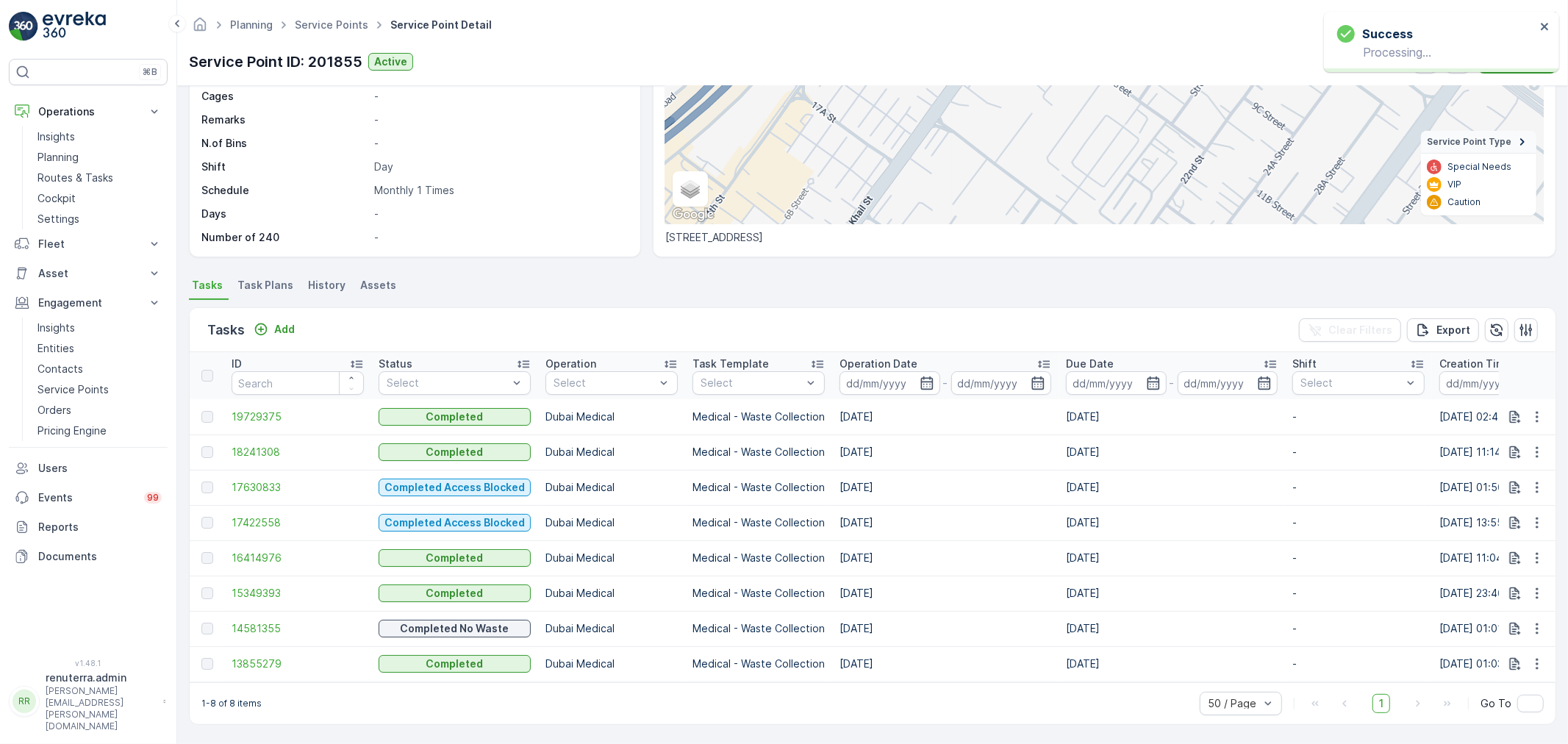
scroll to position [215, 0]
click at [268, 322] on div "Add" at bounding box center [274, 328] width 41 height 14
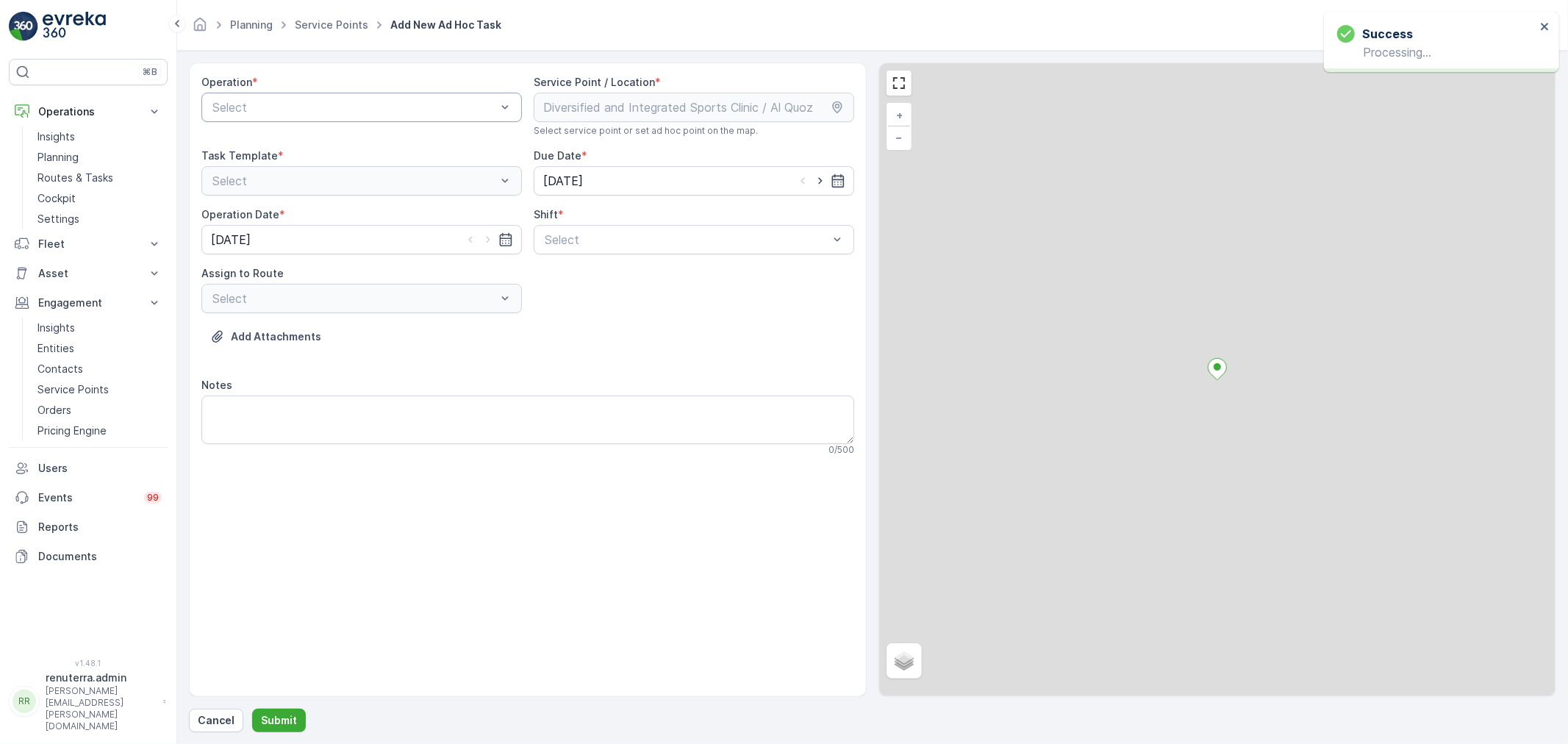
click at [288, 113] on div at bounding box center [354, 107] width 287 height 14
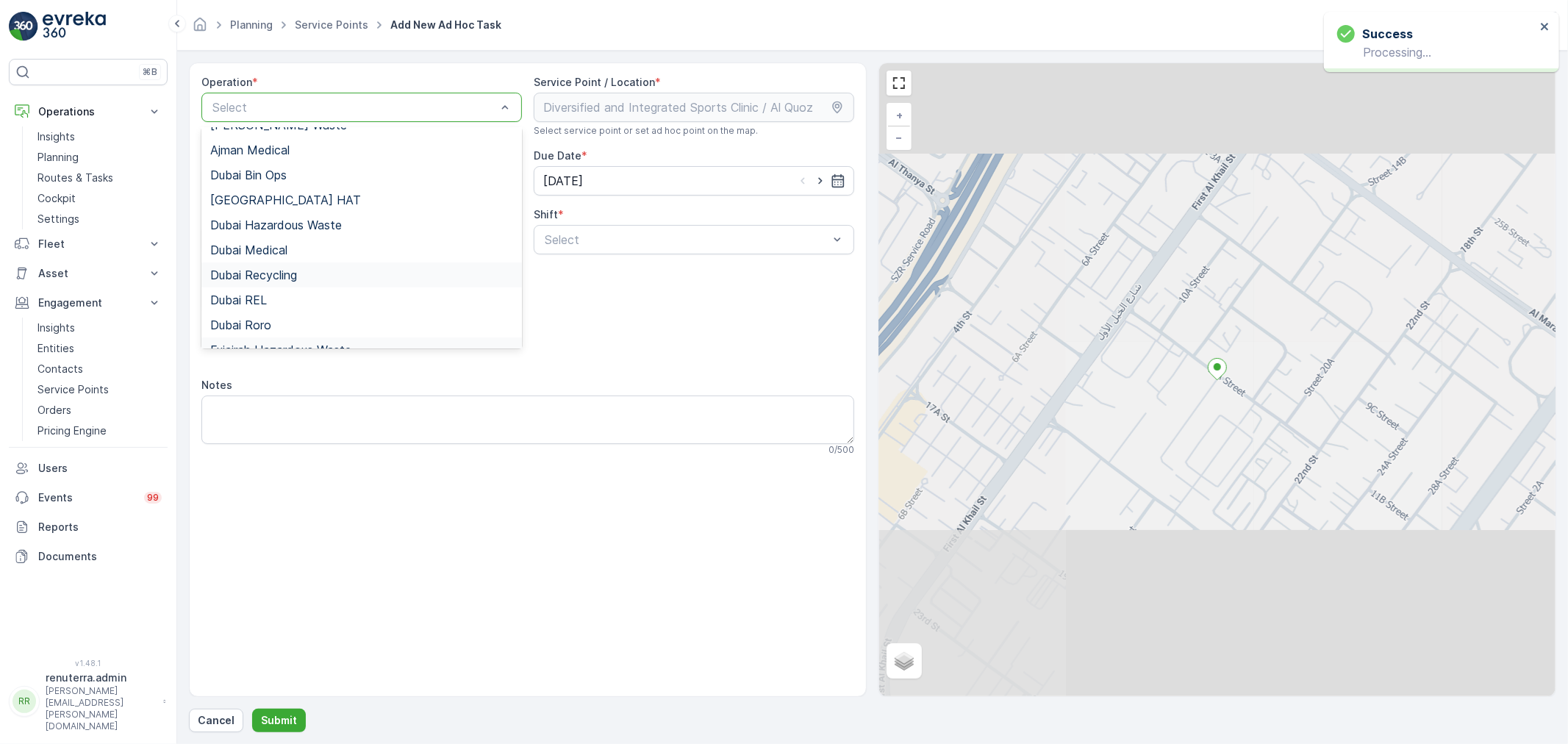
scroll to position [81, 0]
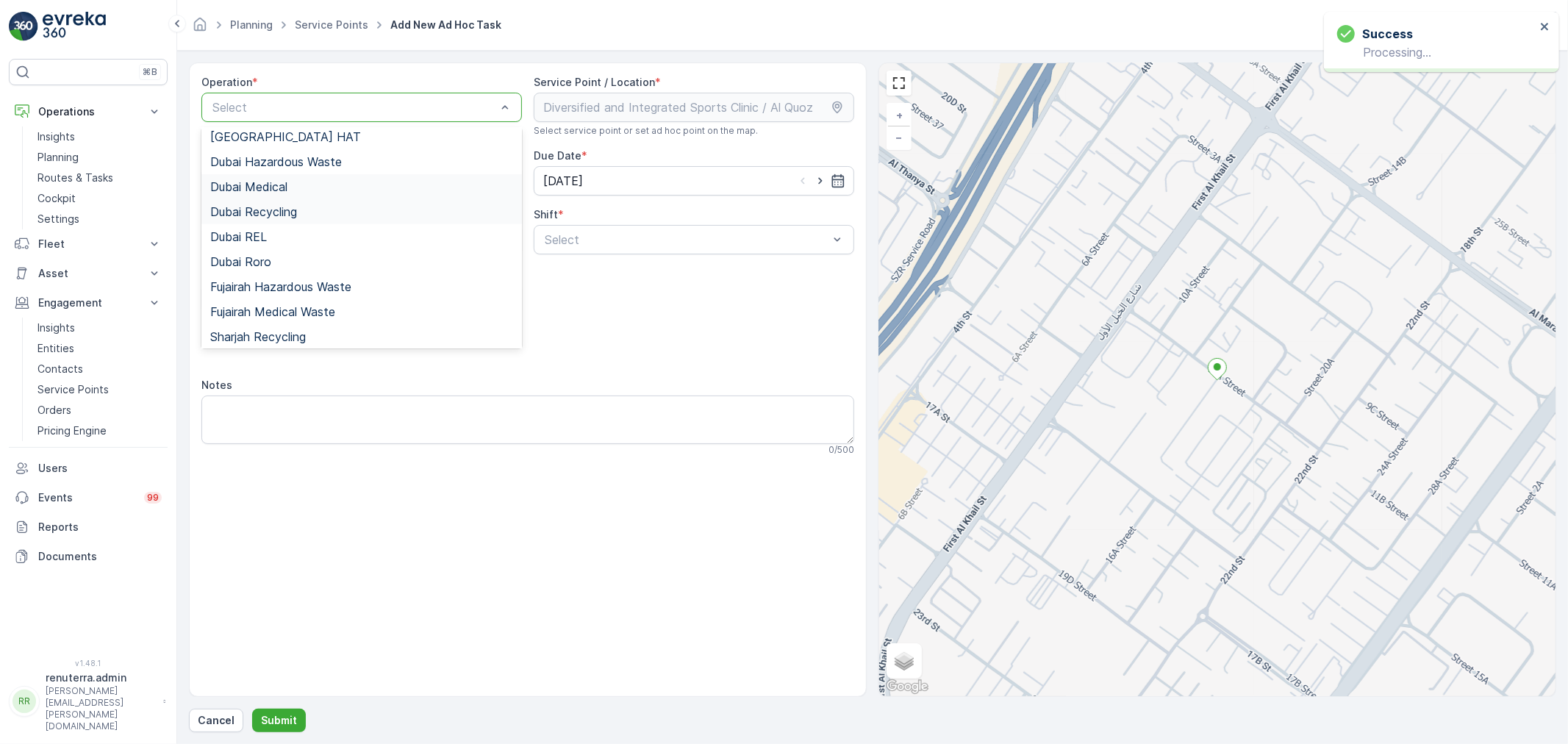
click at [275, 195] on div "Dubai Medical" at bounding box center [362, 187] width 321 height 25
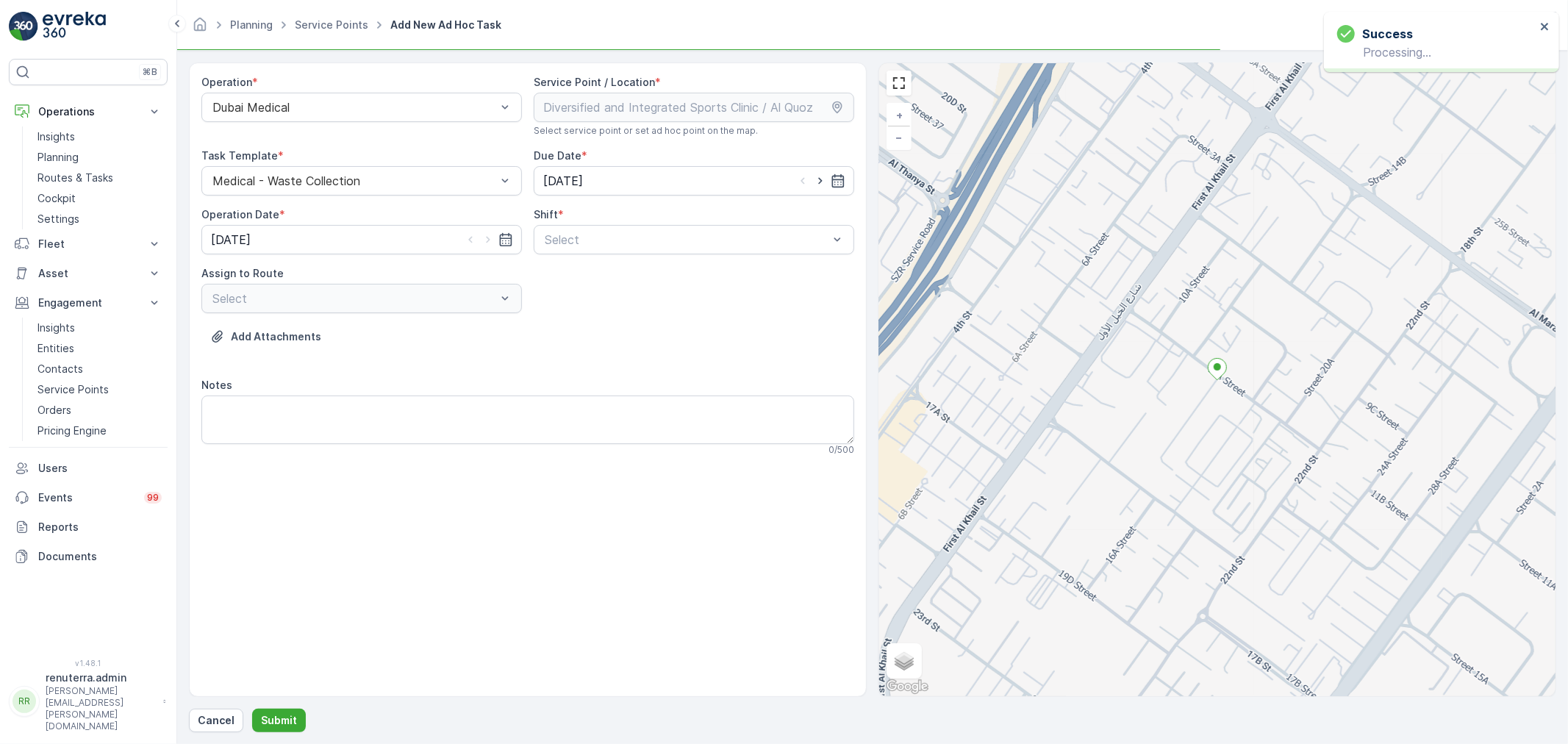
click at [601, 259] on div "Operation * Dubai Medical Service Point / Location * Select service point or se…" at bounding box center [527, 272] width 653 height 393
click at [583, 245] on div at bounding box center [687, 240] width 287 height 14
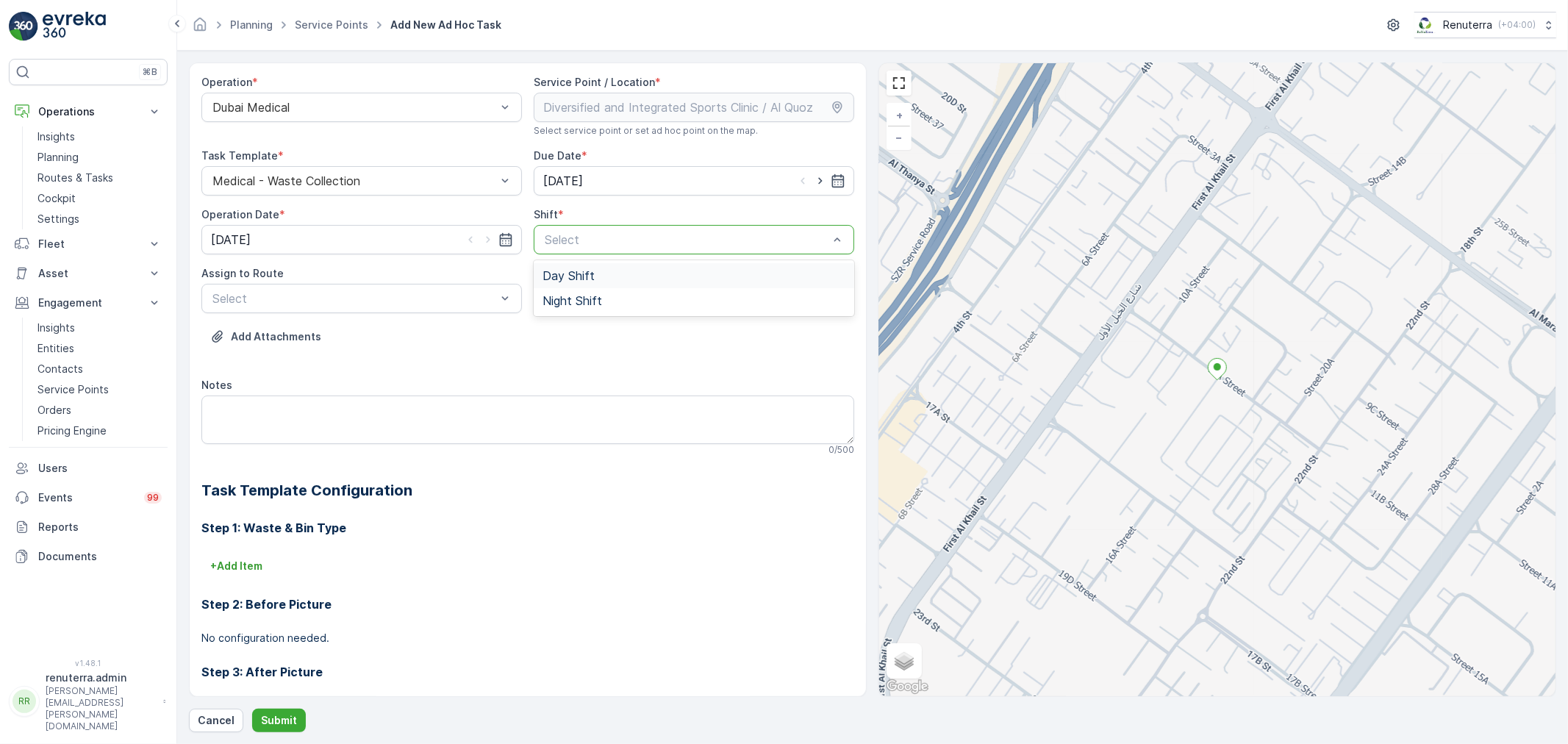
click at [589, 275] on span "Day Shift" at bounding box center [569, 276] width 52 height 14
click at [586, 185] on input "[DATE]" at bounding box center [693, 180] width 321 height 30
click at [574, 391] on div "25" at bounding box center [583, 393] width 24 height 24
click at [434, 298] on div at bounding box center [354, 299] width 287 height 14
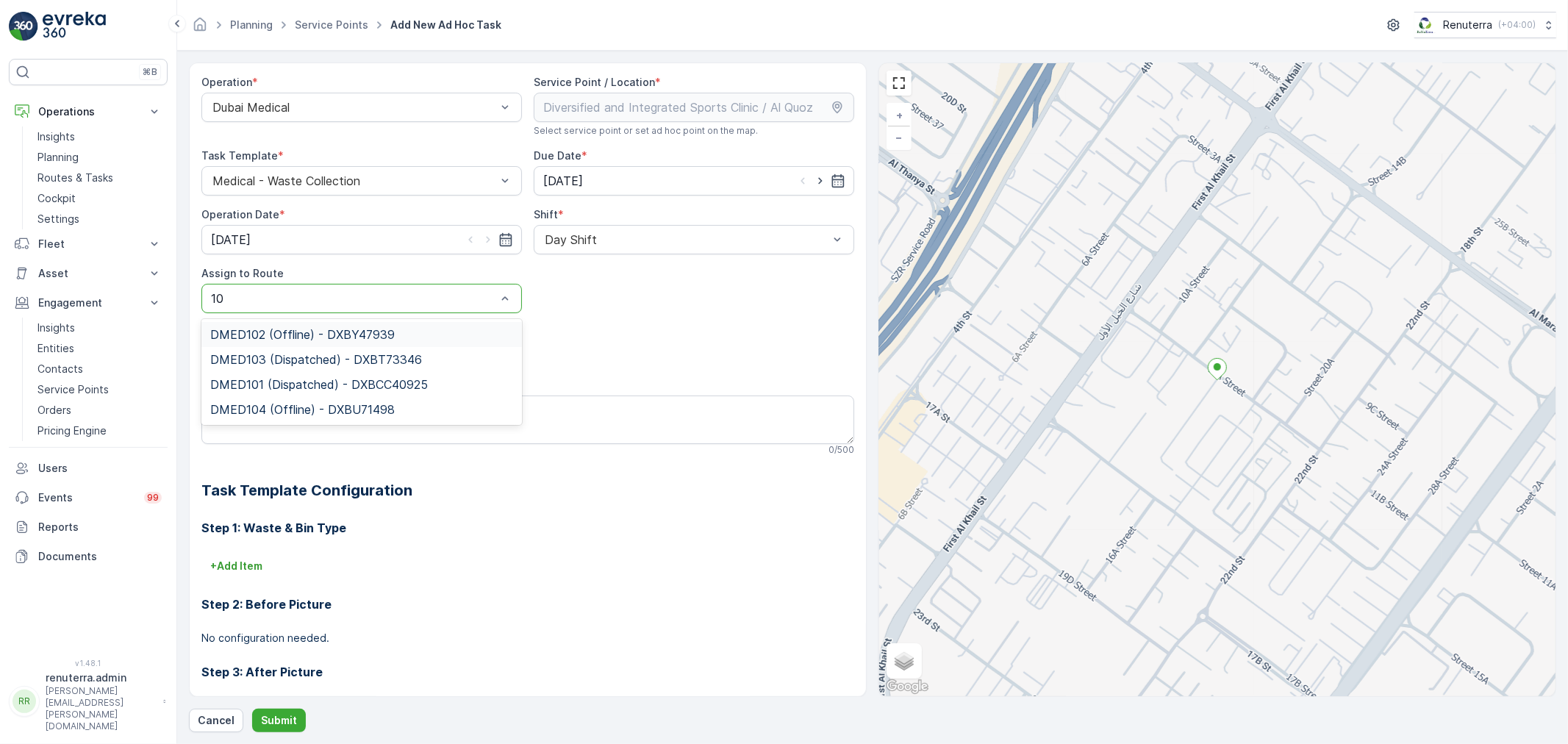
type input "103"
click at [320, 344] on div "DMED103 (Dispatched) - DXBT73346" at bounding box center [362, 334] width 321 height 25
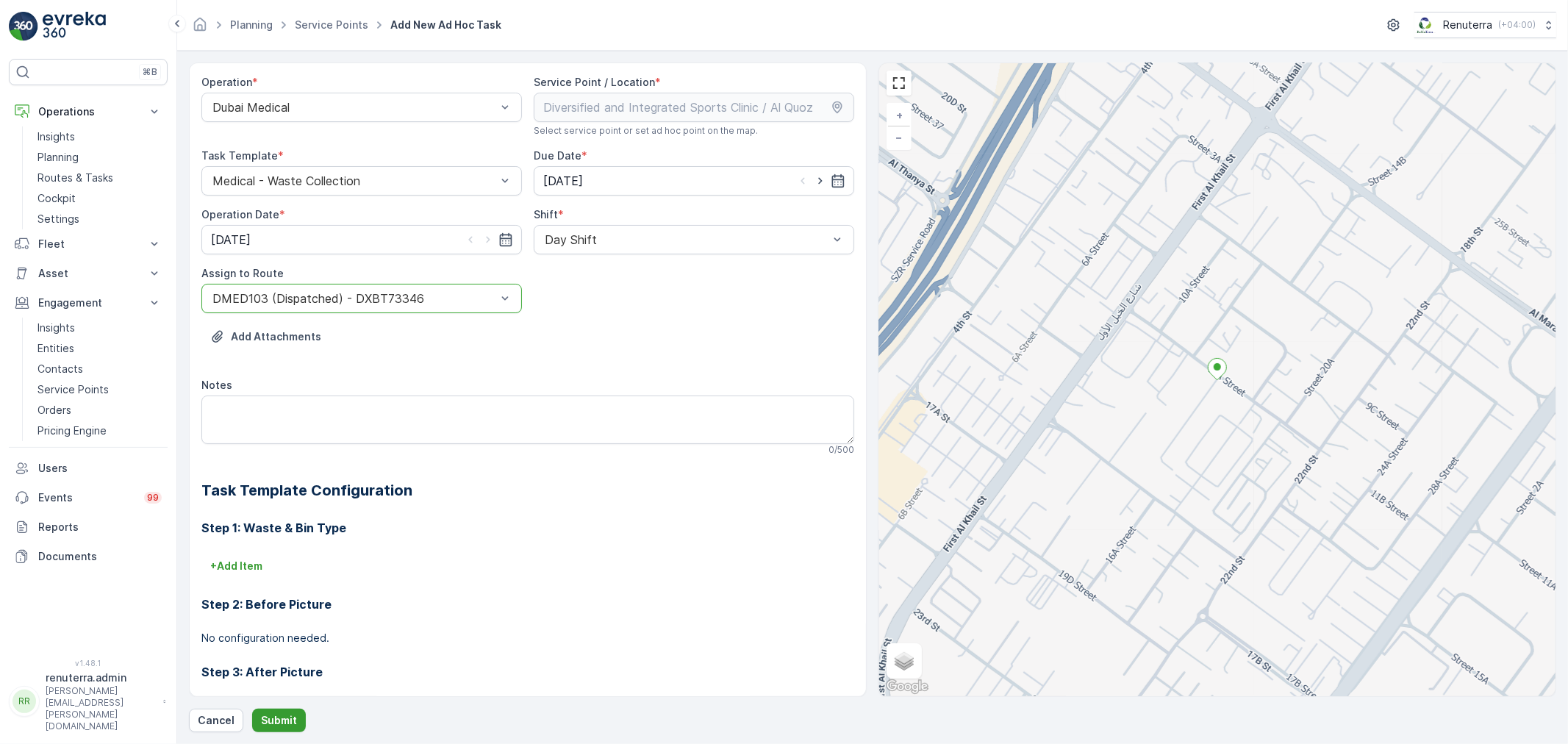
click at [277, 710] on button "Submit" at bounding box center [279, 720] width 53 height 24
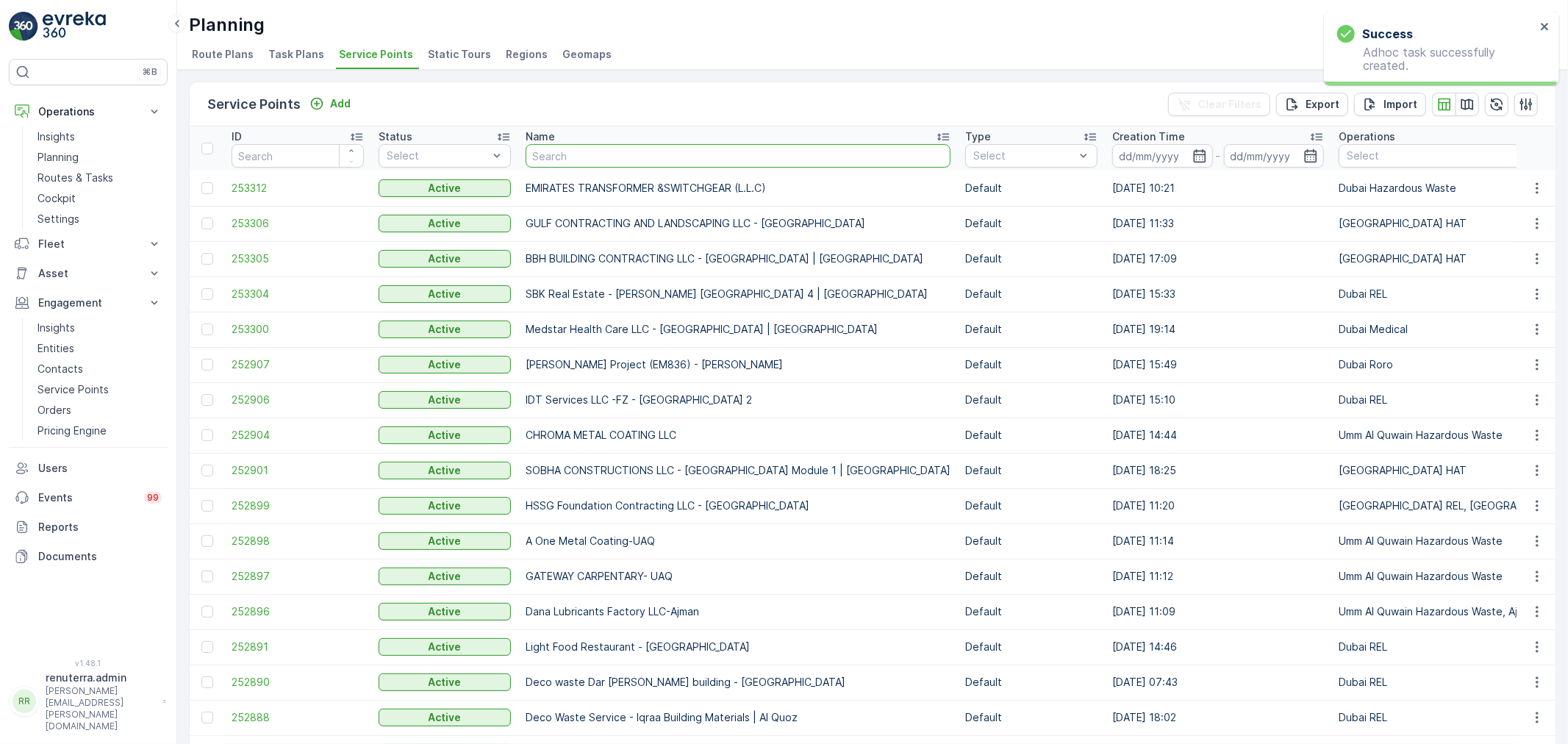
click at [549, 158] on input "text" at bounding box center [738, 156] width 425 height 24
type input "Diver"
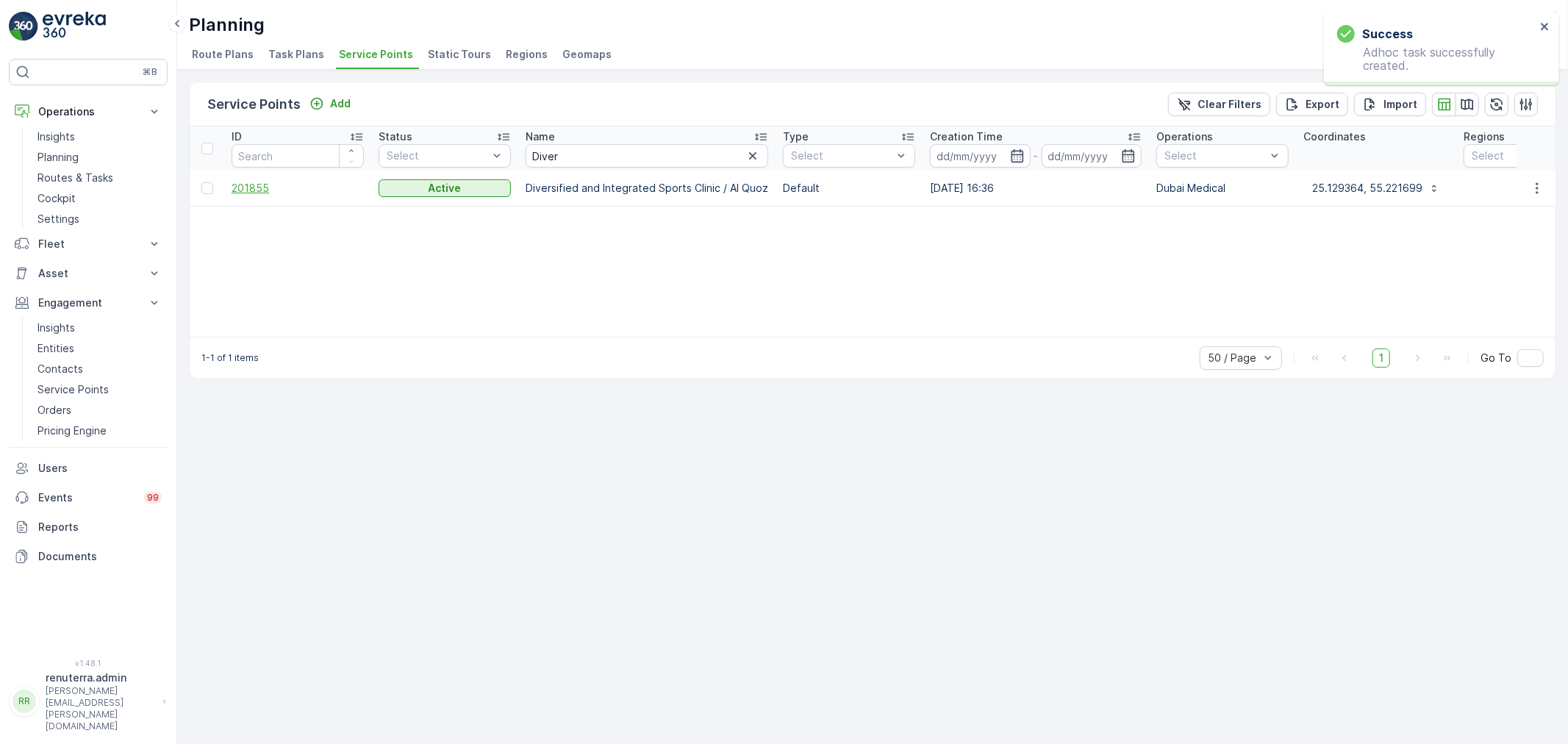
click at [270, 185] on span "201855" at bounding box center [298, 188] width 132 height 14
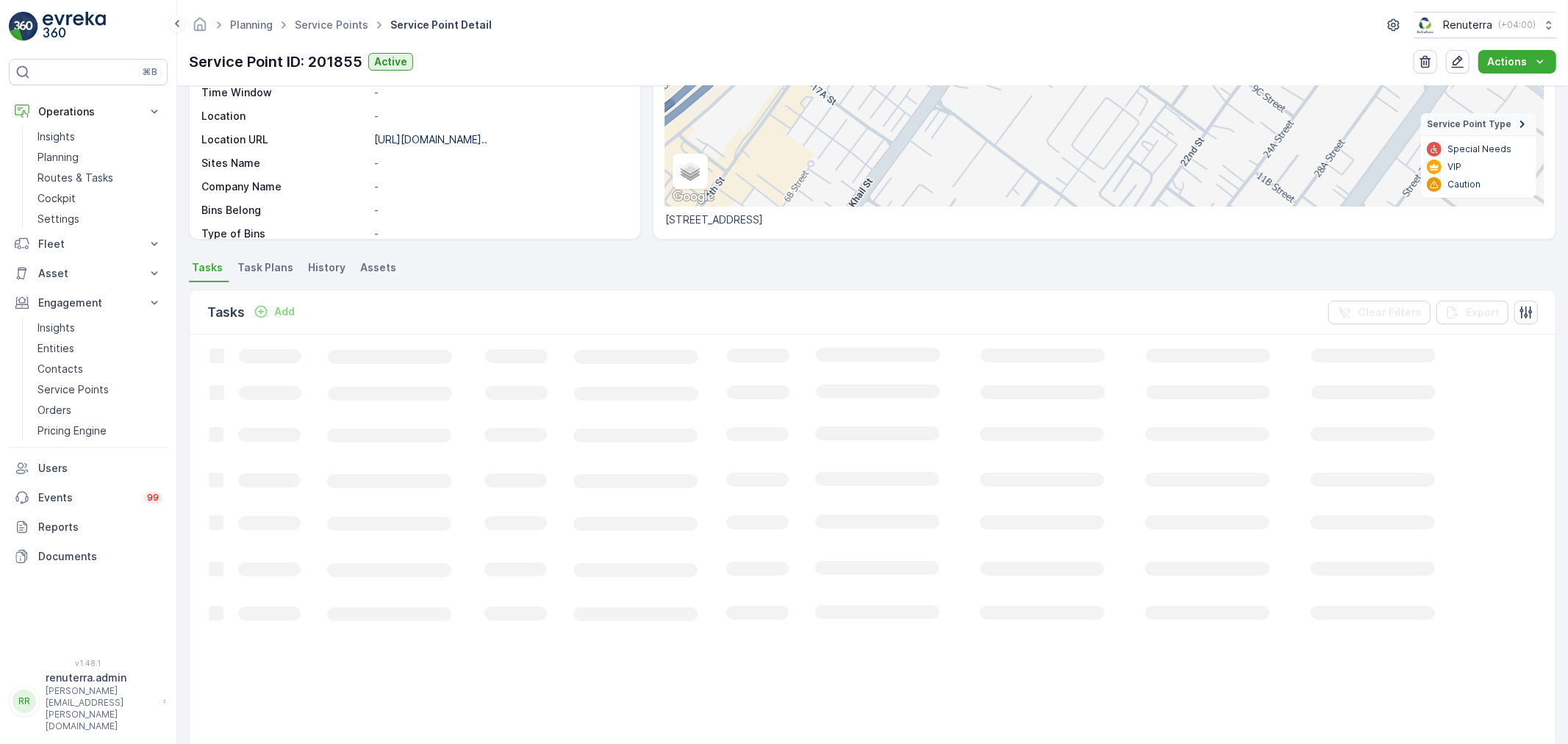
scroll to position [245, 0]
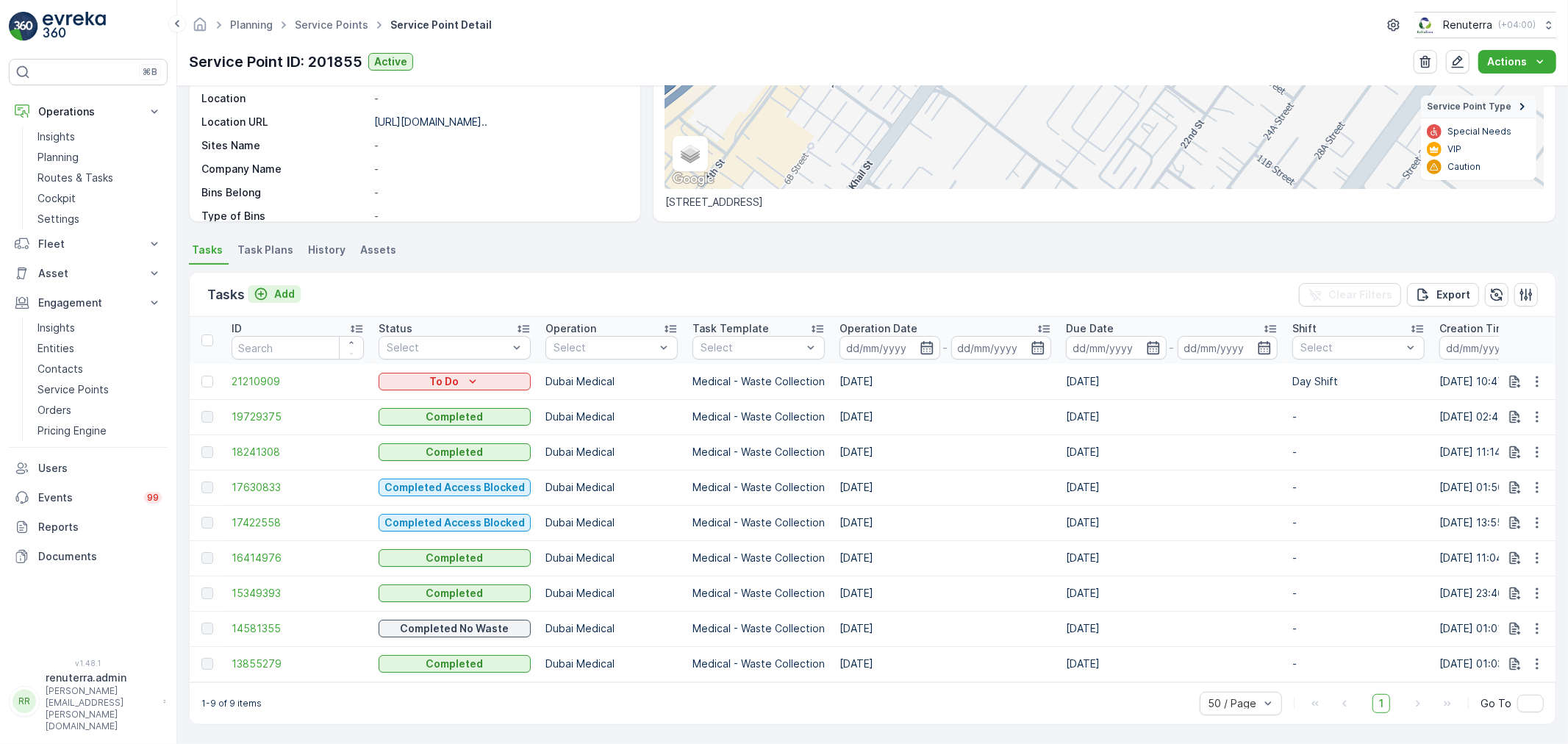
click at [267, 291] on icon "Add" at bounding box center [261, 294] width 14 height 14
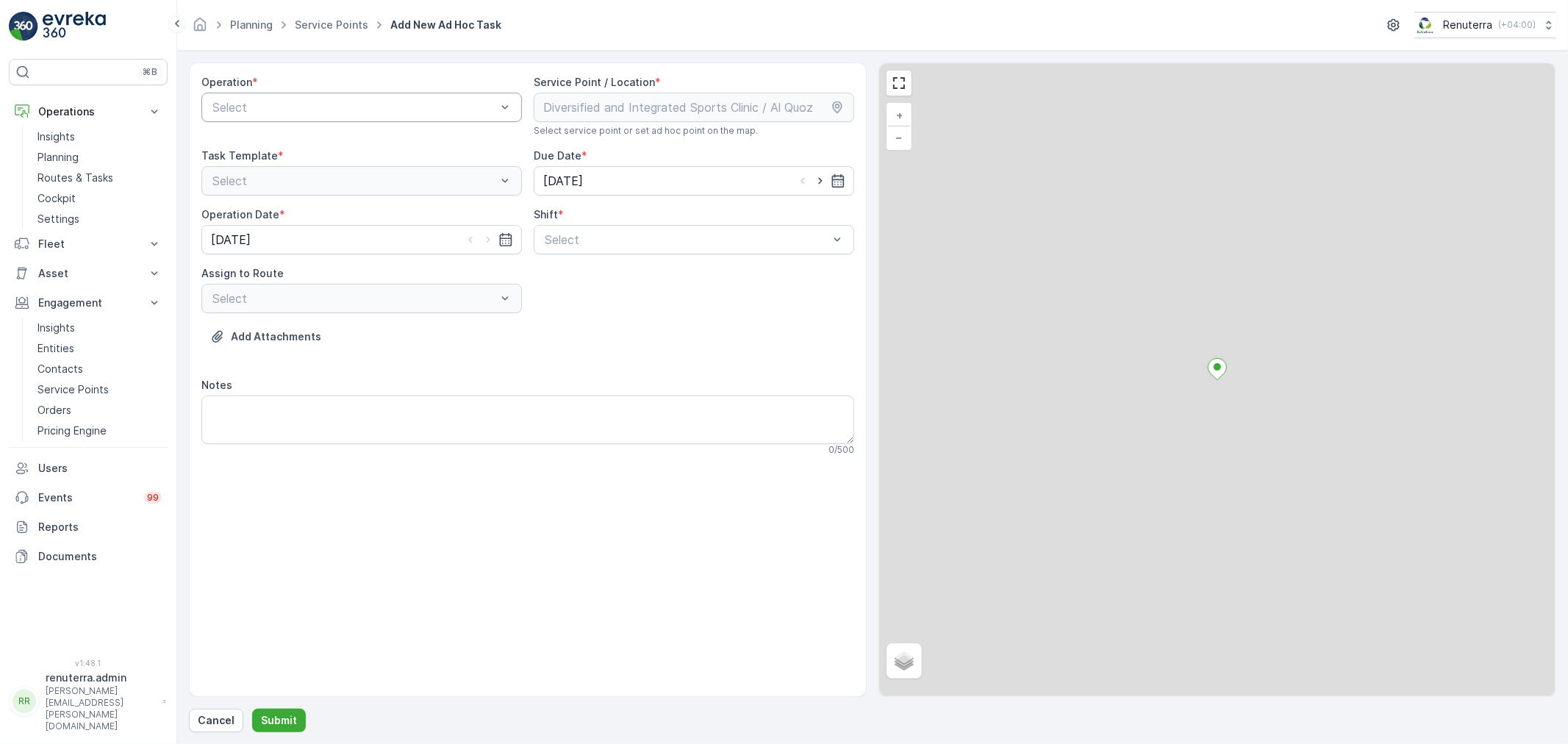
click at [276, 111] on div at bounding box center [354, 107] width 287 height 14
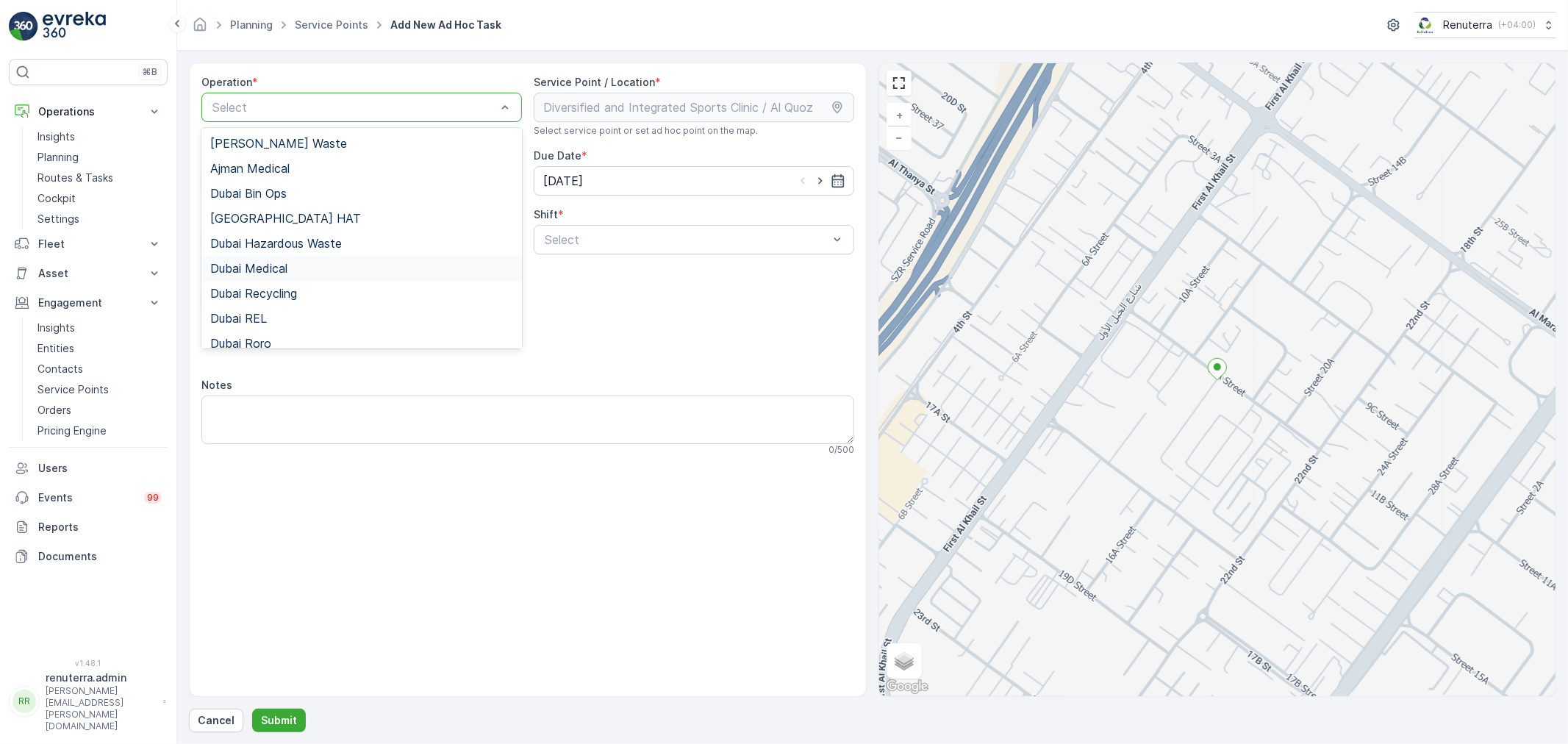
click at [290, 272] on div "Dubai Medical" at bounding box center [362, 268] width 303 height 14
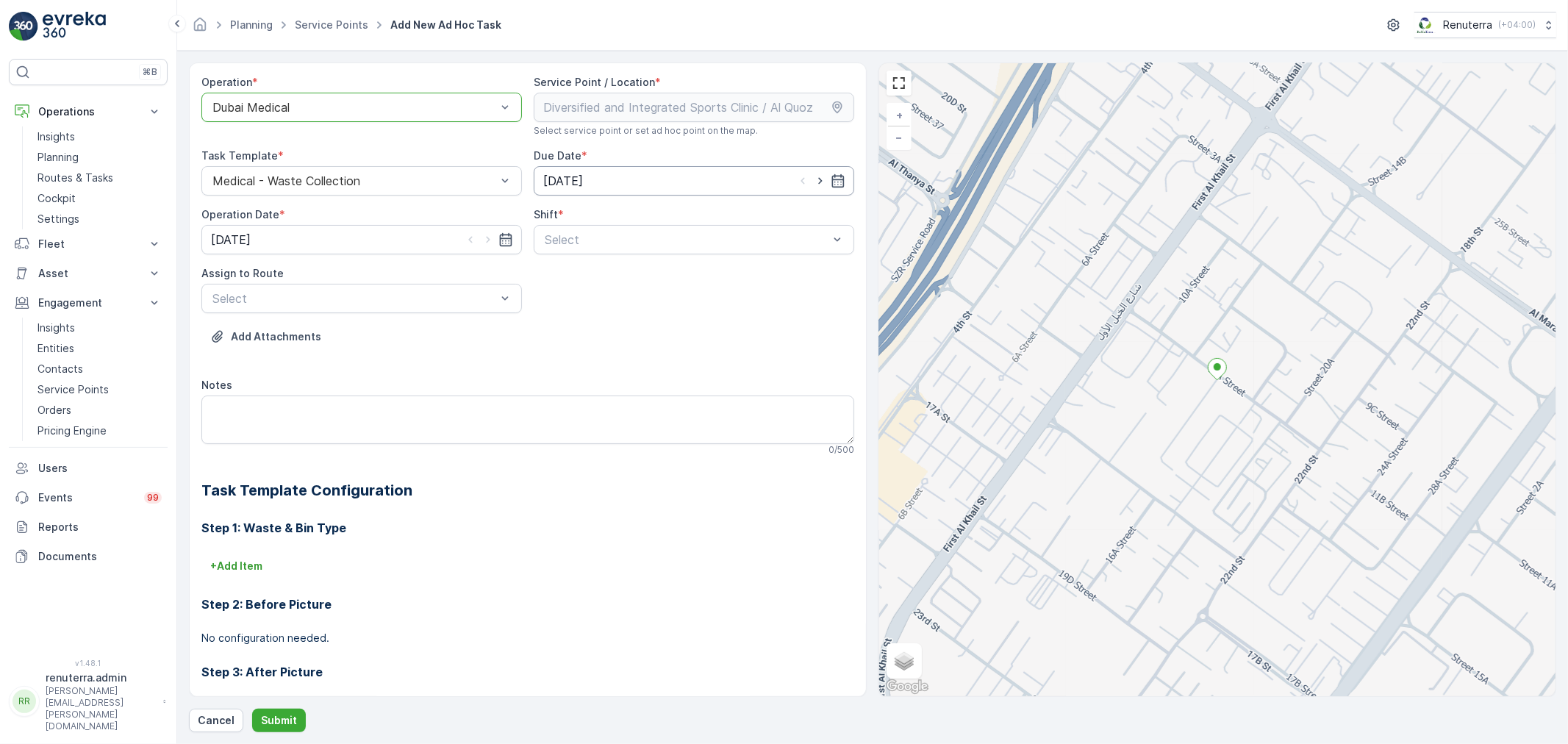
click at [843, 181] on input "[DATE]" at bounding box center [693, 180] width 321 height 30
click at [711, 213] on icon "button" at bounding box center [715, 216] width 14 height 14
click at [663, 361] on div "25" at bounding box center [662, 363] width 24 height 24
click at [406, 237] on input "[DATE]" at bounding box center [362, 240] width 321 height 30
click at [651, 187] on input "25.09.2025" at bounding box center [693, 180] width 321 height 30
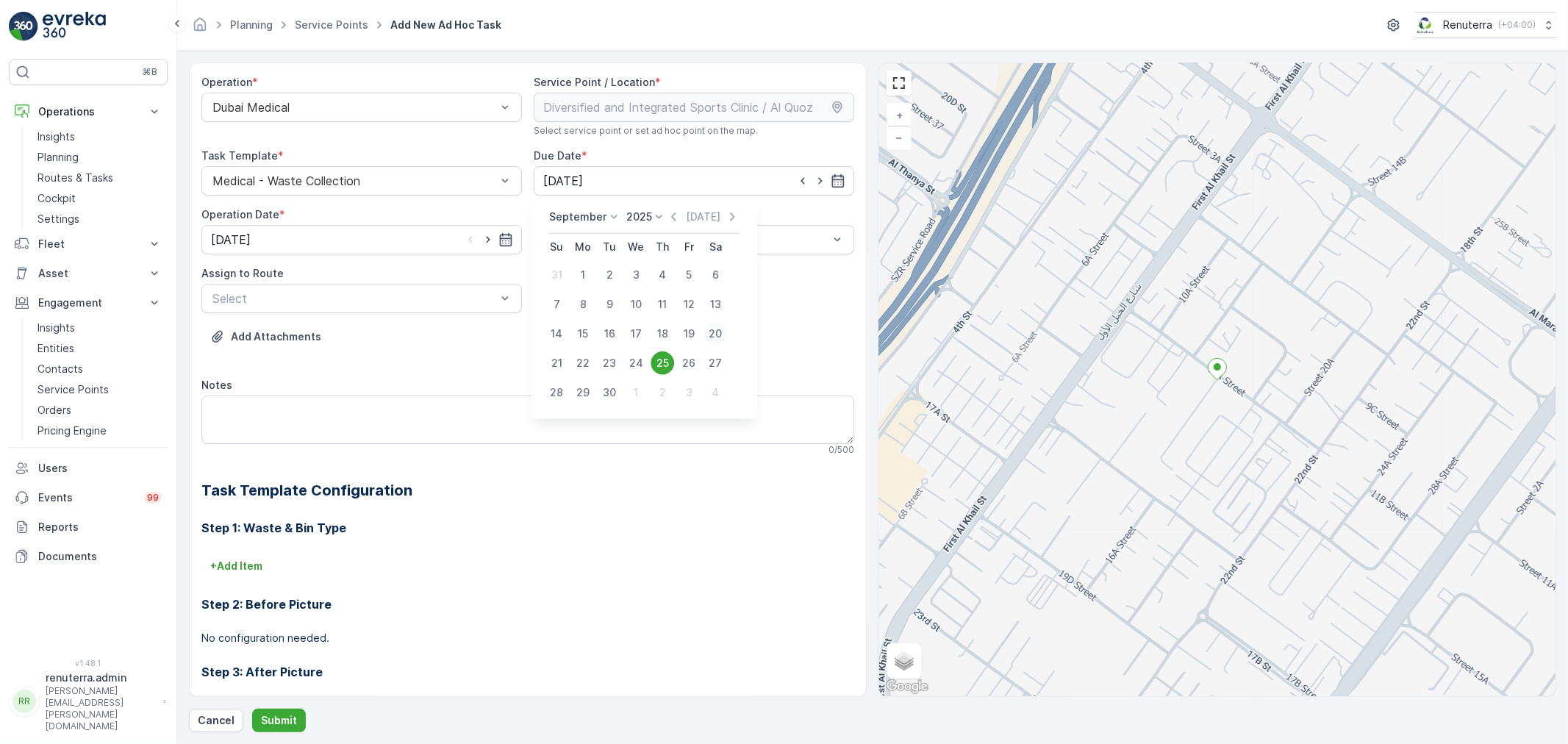
click at [715, 326] on div "20" at bounding box center [715, 333] width 24 height 24
type input "20.09.2025"
click at [416, 243] on input "[DATE]" at bounding box center [362, 240] width 321 height 30
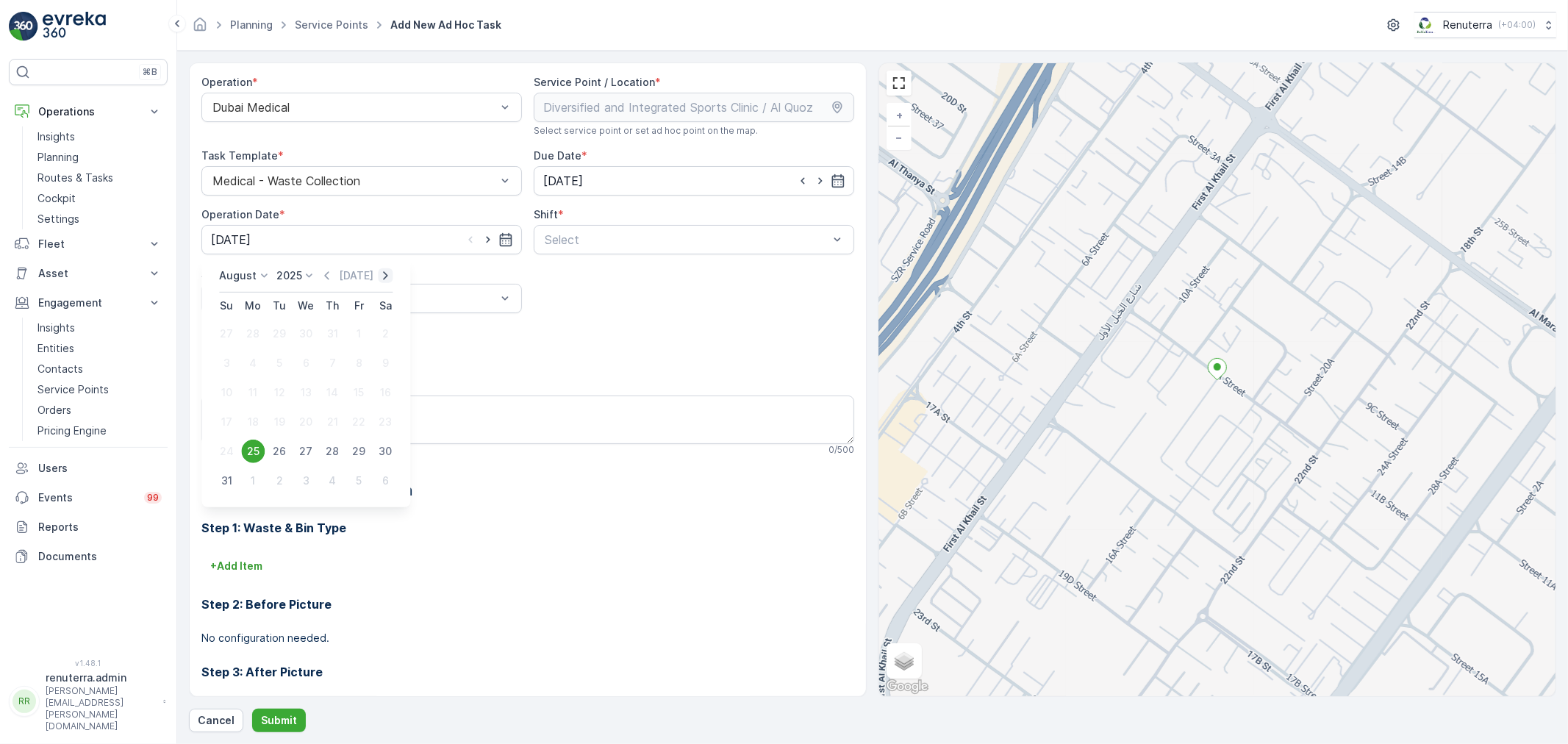
click at [381, 278] on icon "button" at bounding box center [384, 275] width 14 height 14
click at [383, 391] on div "20" at bounding box center [385, 393] width 24 height 24
type input "20.09.2025"
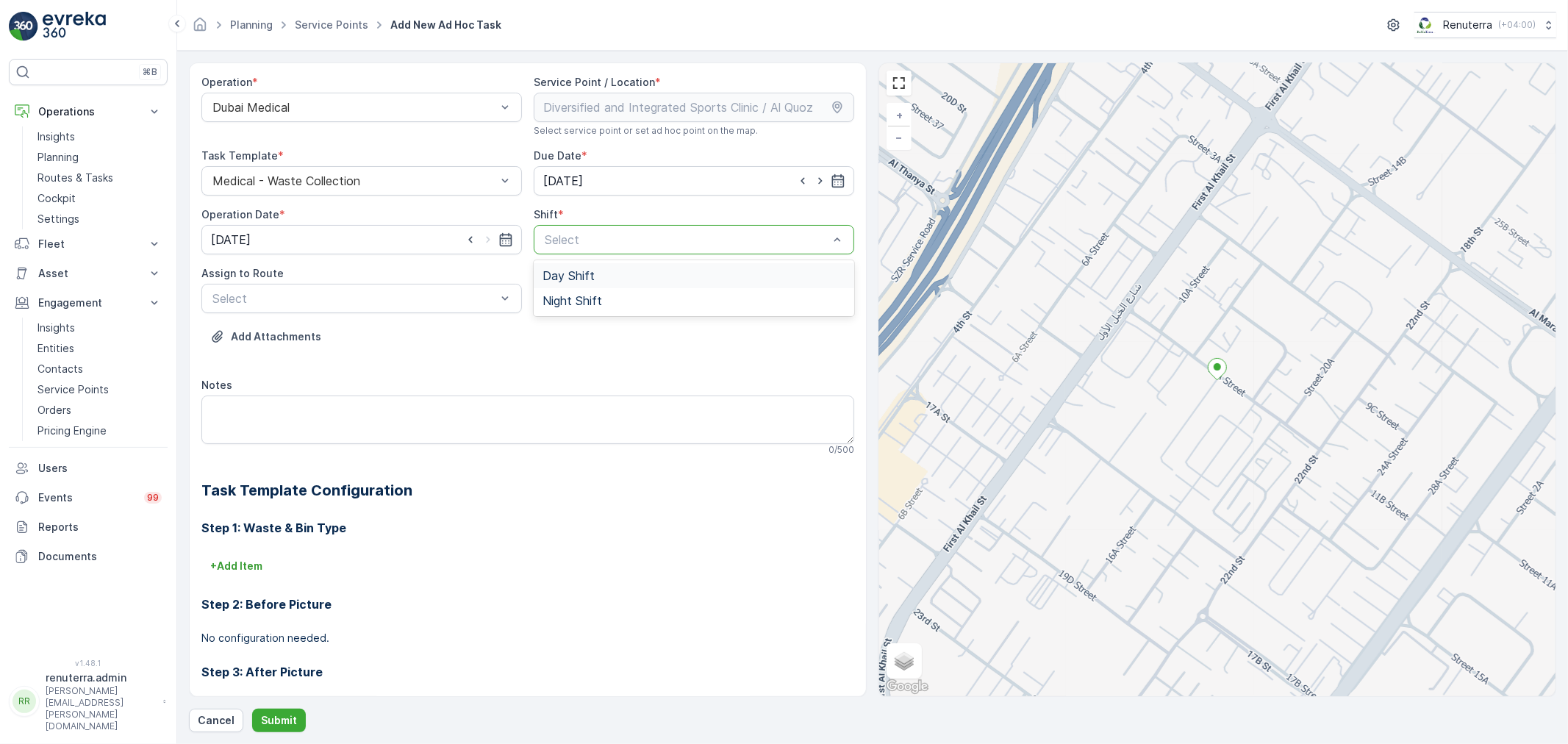
click at [583, 276] on span "Day Shift" at bounding box center [569, 276] width 52 height 14
click at [479, 297] on div at bounding box center [354, 299] width 287 height 14
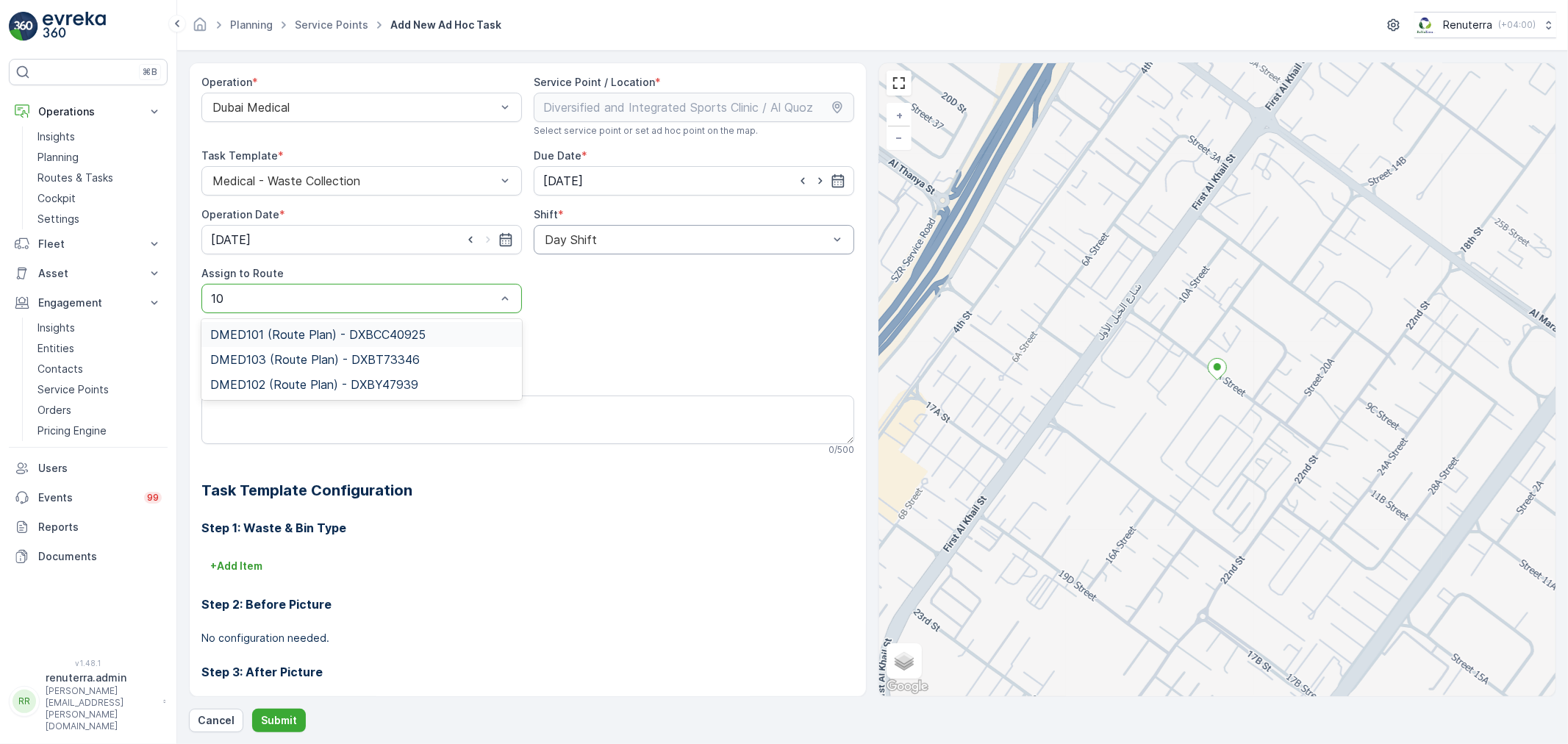
type input "103"
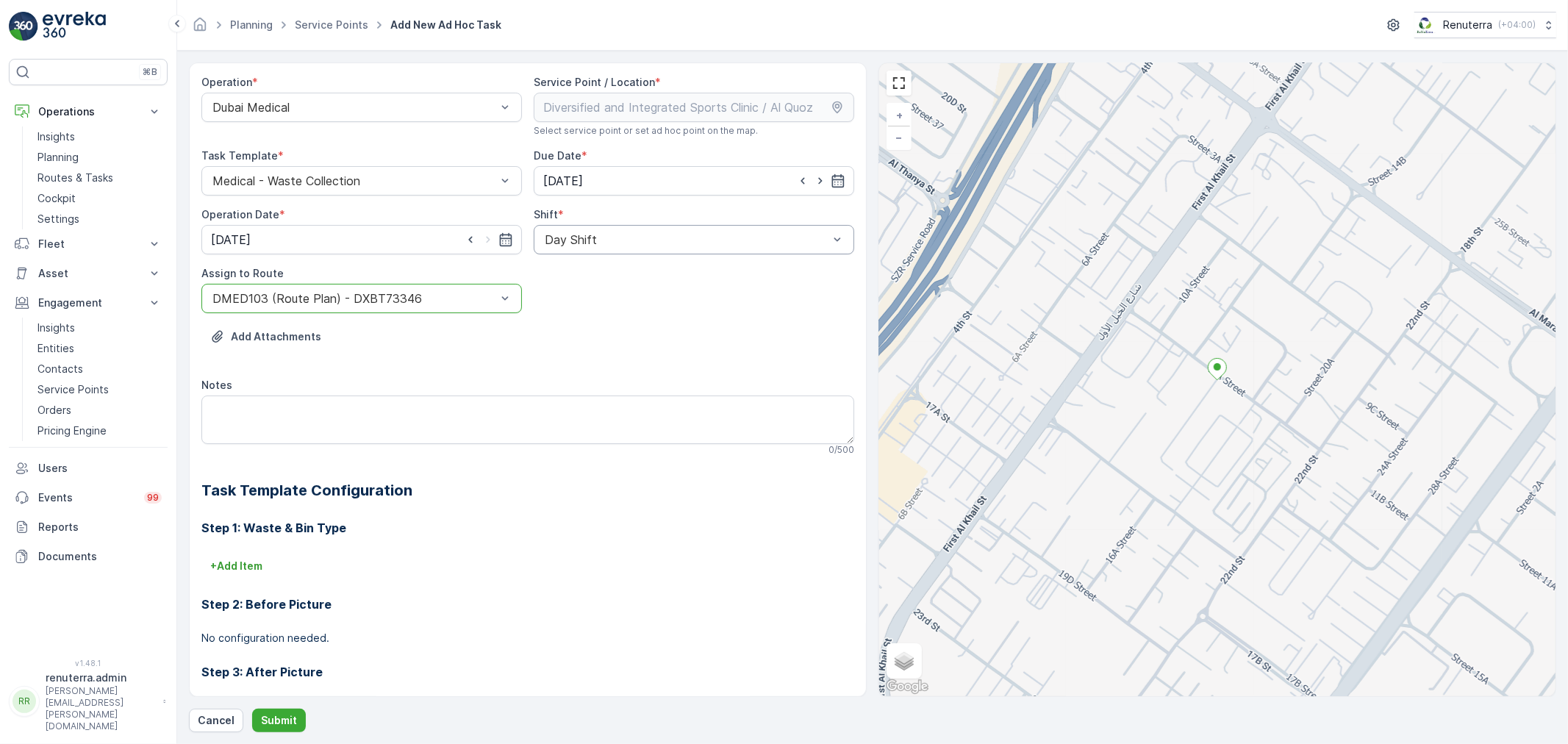
click at [257, 707] on div "Operation * Dubai Medical Service Point / Location * Select service point or se…" at bounding box center [872, 397] width 1367 height 670
click at [261, 714] on p "Submit" at bounding box center [279, 719] width 36 height 14
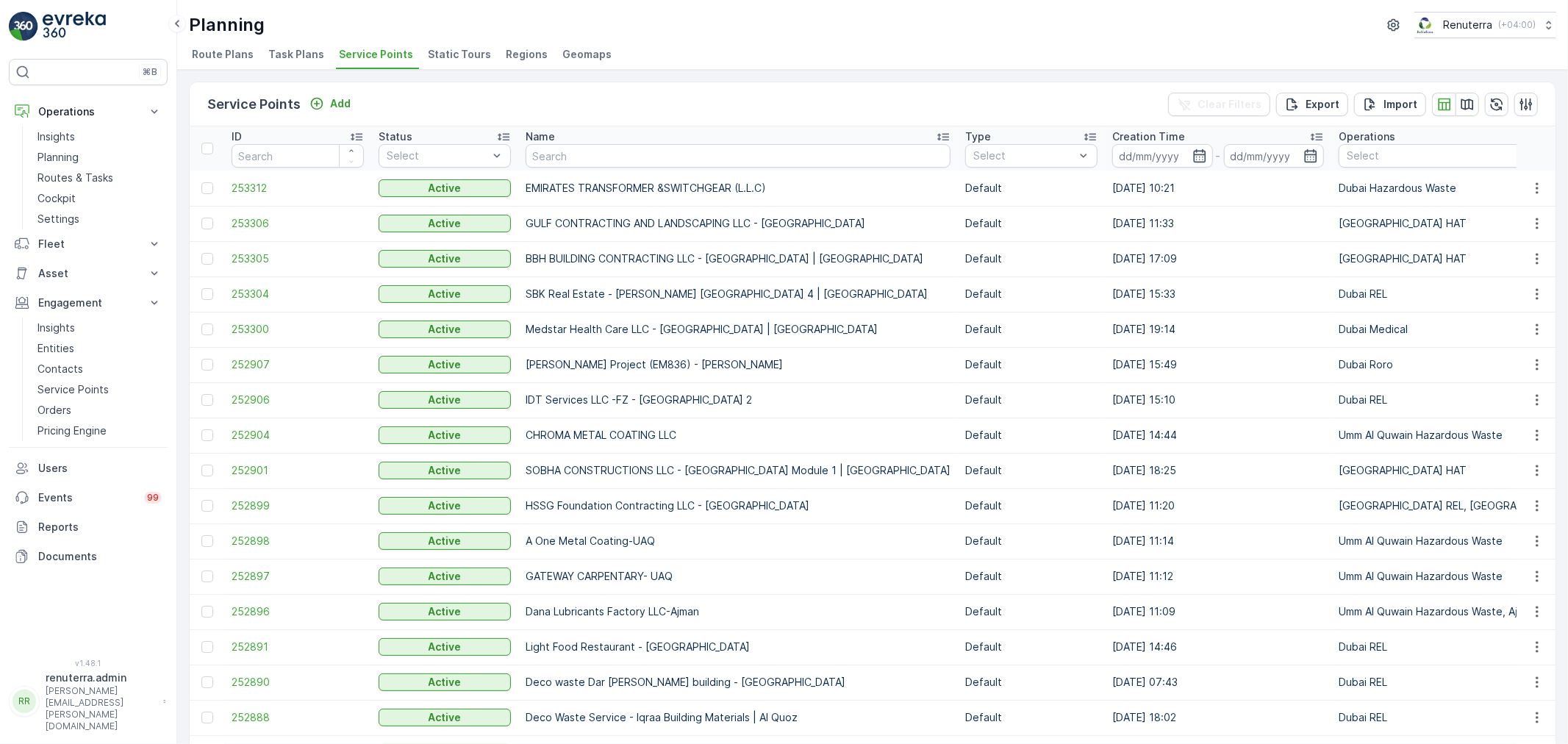
click at [562, 164] on input "text" at bounding box center [738, 156] width 425 height 24
click at [560, 165] on input "text" at bounding box center [738, 156] width 425 height 24
click at [586, 150] on input "text" at bounding box center [738, 156] width 425 height 24
type input "Diver"
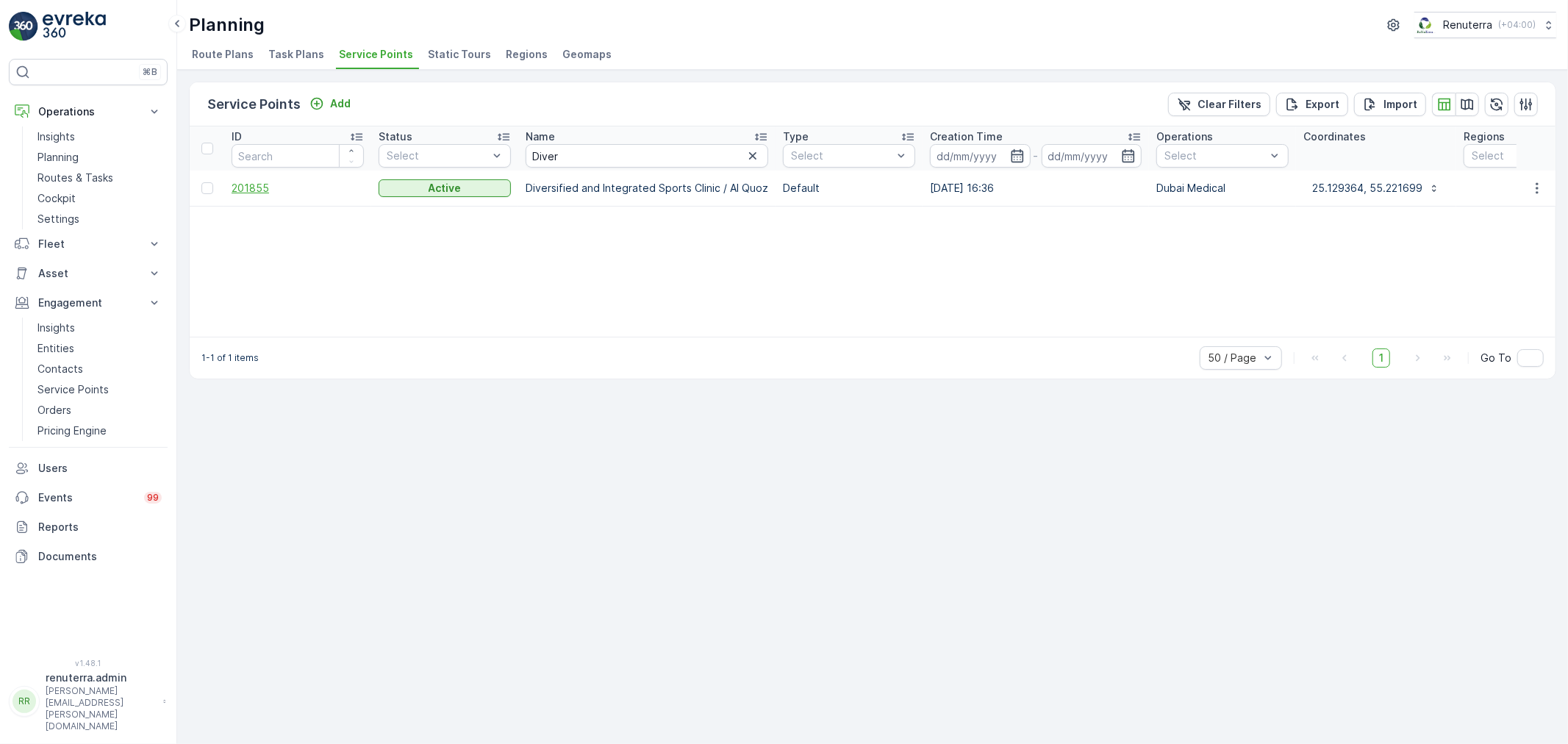
click at [240, 189] on span "201855" at bounding box center [298, 188] width 132 height 14
drag, startPoint x: 519, startPoint y: 185, endPoint x: 761, endPoint y: 185, distance: 242.0
click at [761, 185] on td "Diversified and Integrated Sports Clinic / Al Quoz" at bounding box center [647, 188] width 257 height 36
copy td "Diversified and Integrated Sports Clinic / Al Quoz"
drag, startPoint x: 487, startPoint y: 157, endPoint x: 472, endPoint y: 157, distance: 15.0
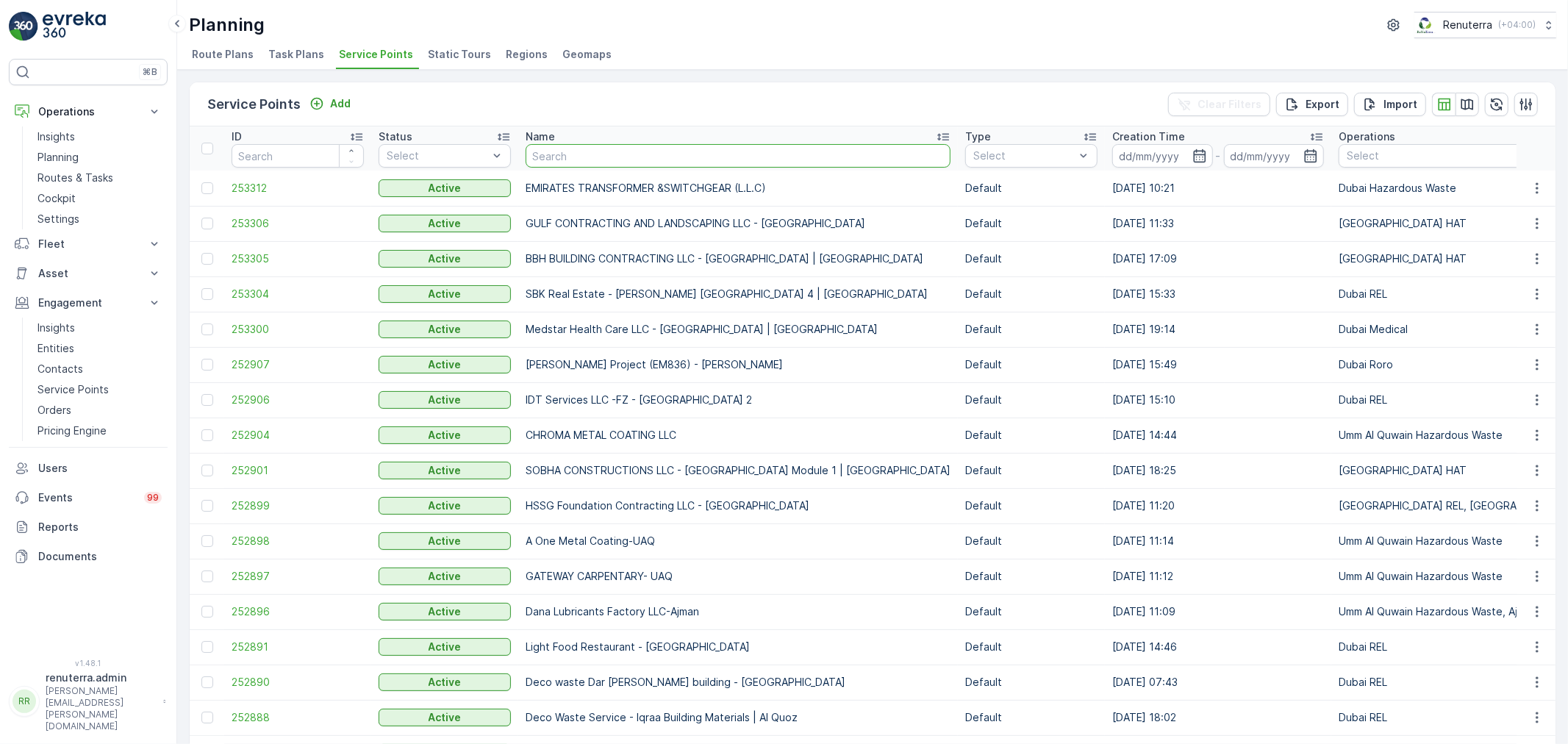
click at [555, 152] on input "text" at bounding box center [738, 156] width 425 height 24
click at [552, 152] on input "text" at bounding box center [738, 156] width 425 height 24
drag, startPoint x: 581, startPoint y: 166, endPoint x: 576, endPoint y: 159, distance: 8.6
click at [578, 164] on input "text" at bounding box center [738, 156] width 425 height 24
click at [574, 158] on input "text" at bounding box center [738, 156] width 425 height 24
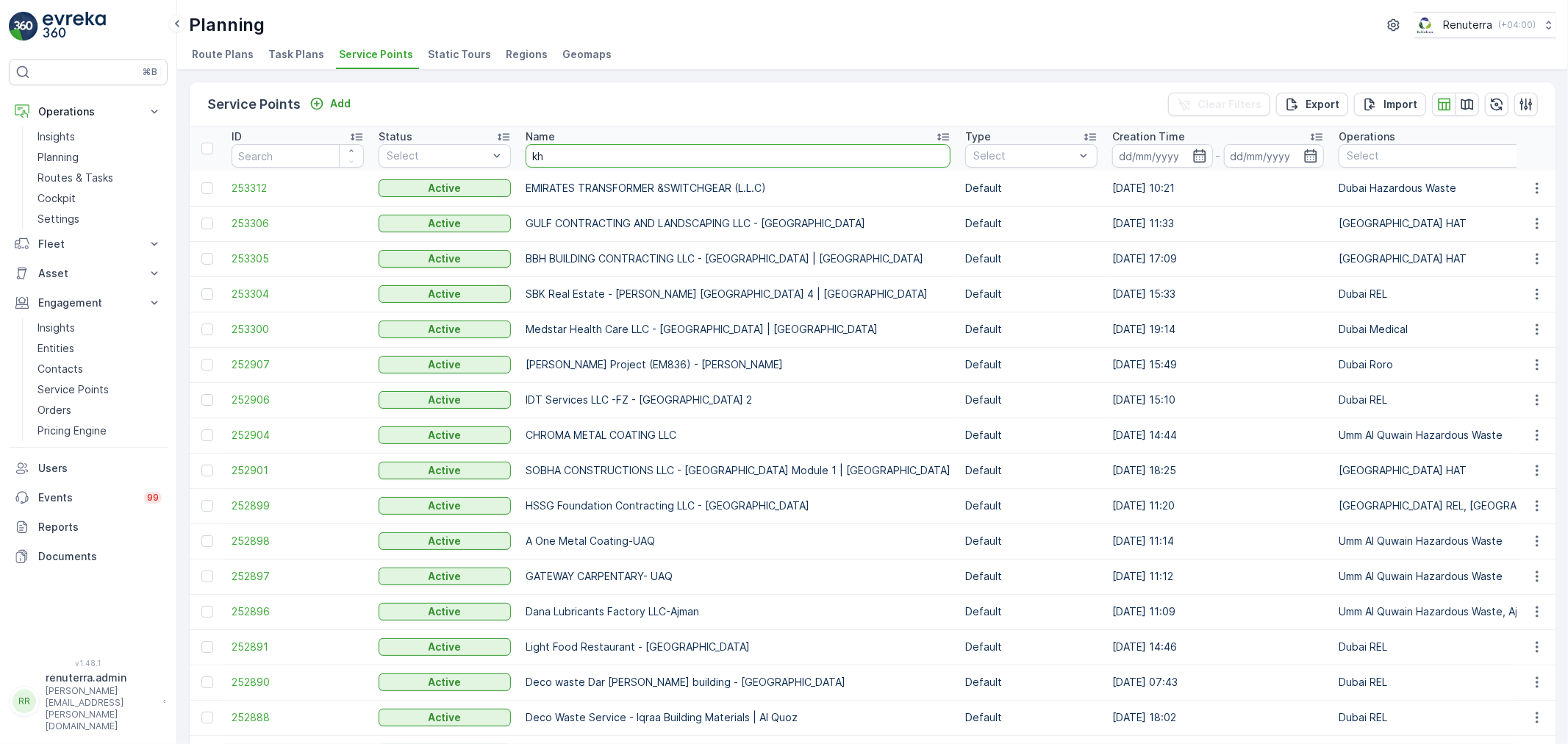
type input "khk"
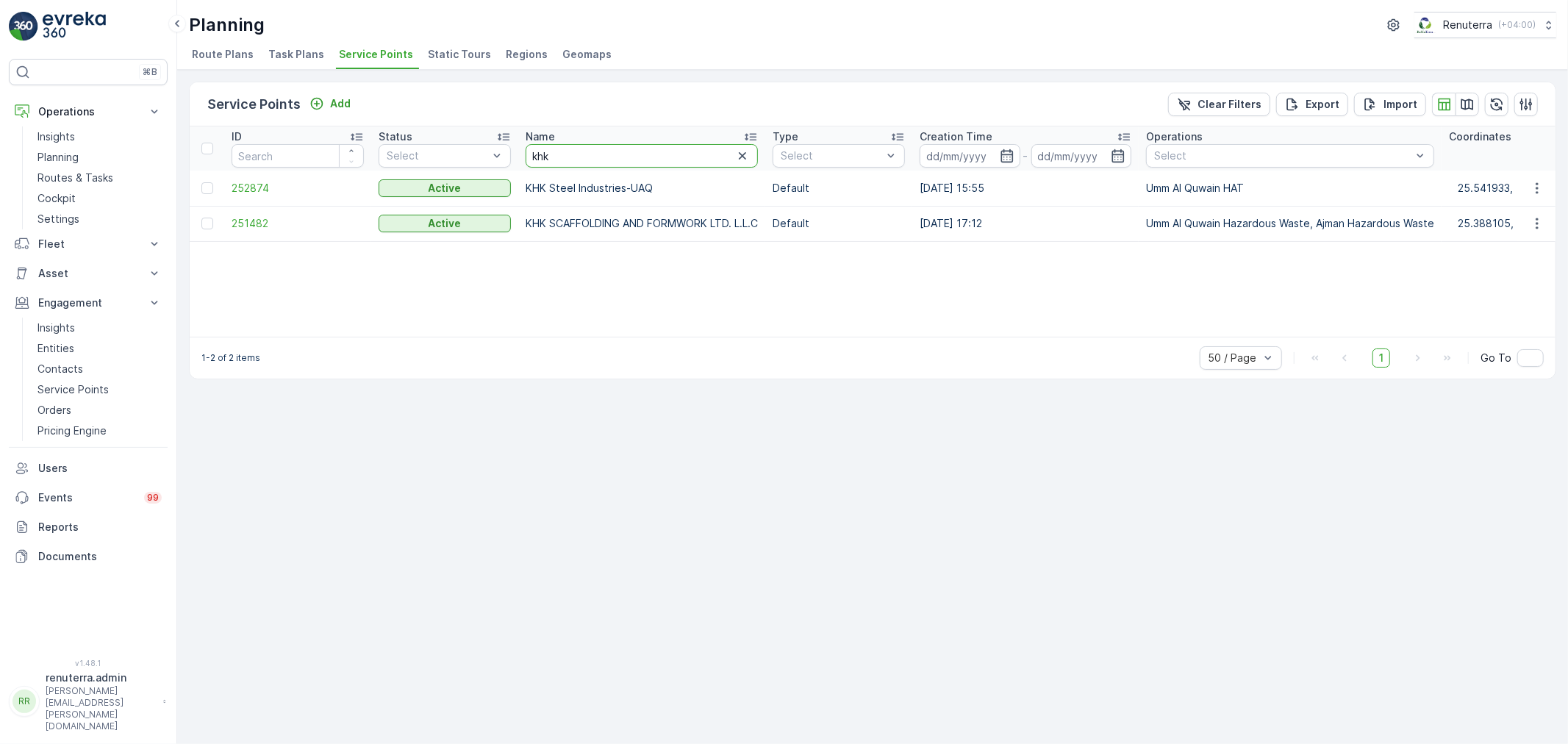
drag, startPoint x: 566, startPoint y: 156, endPoint x: 409, endPoint y: 168, distance: 157.5
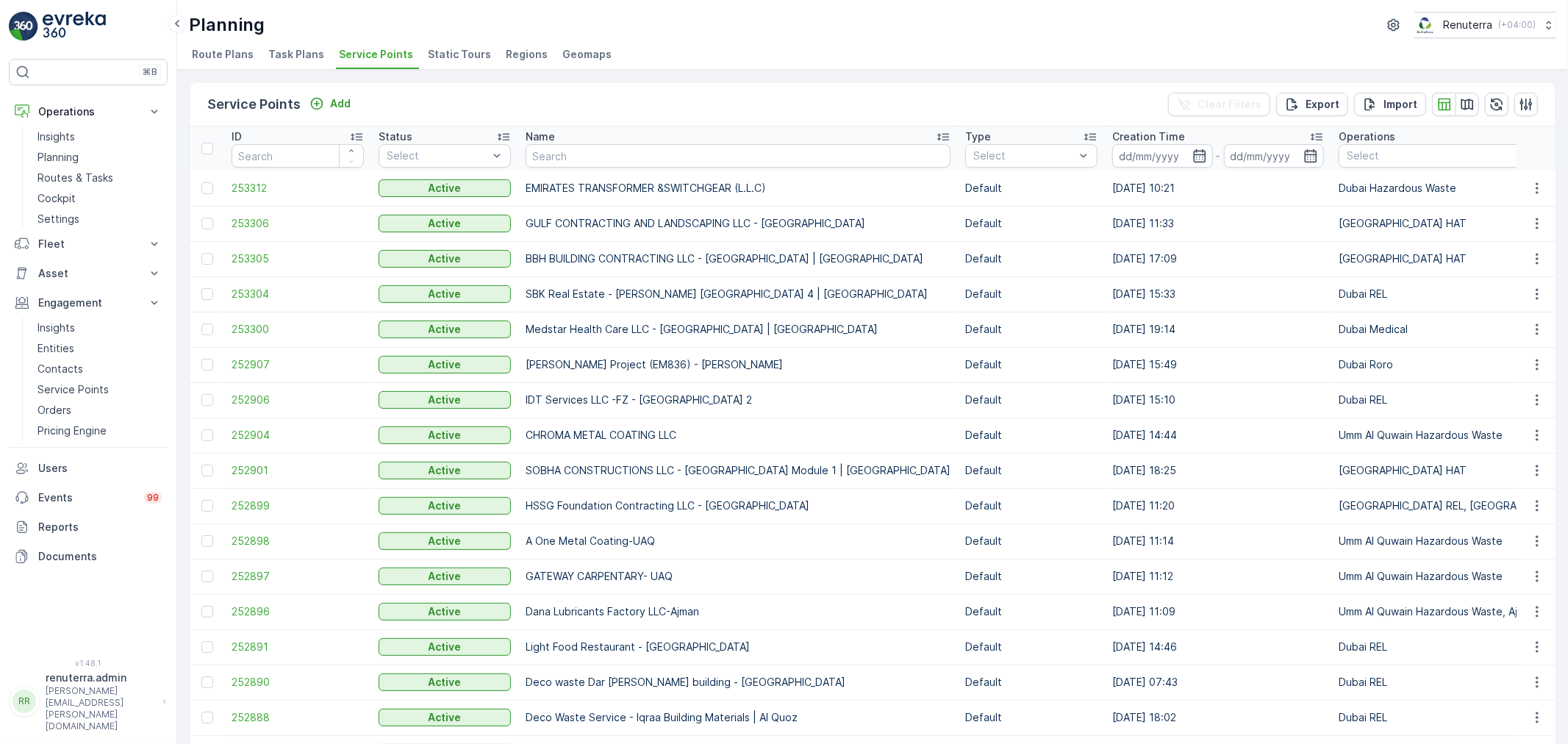
click at [562, 155] on input "text" at bounding box center [738, 156] width 425 height 24
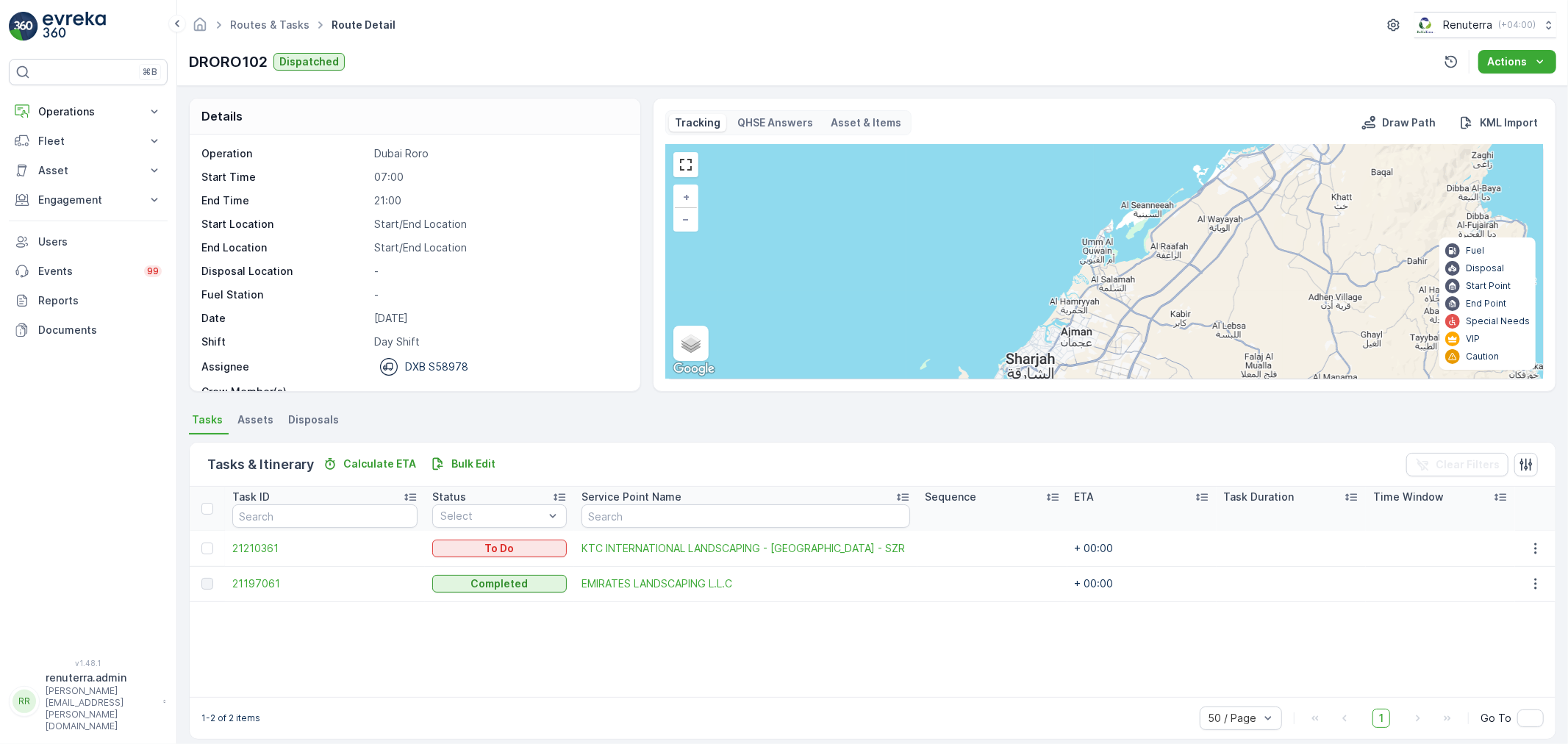
click at [237, 5] on div "Routes & Tasks Route Detail Renuterra ( +04:00 ) DRORO102 Dispatched Actions" at bounding box center [872, 43] width 1391 height 86
click at [237, 18] on span "Routes & Tasks" at bounding box center [269, 25] width 86 height 14
click at [243, 26] on link "Routes & Tasks" at bounding box center [270, 25] width 80 height 13
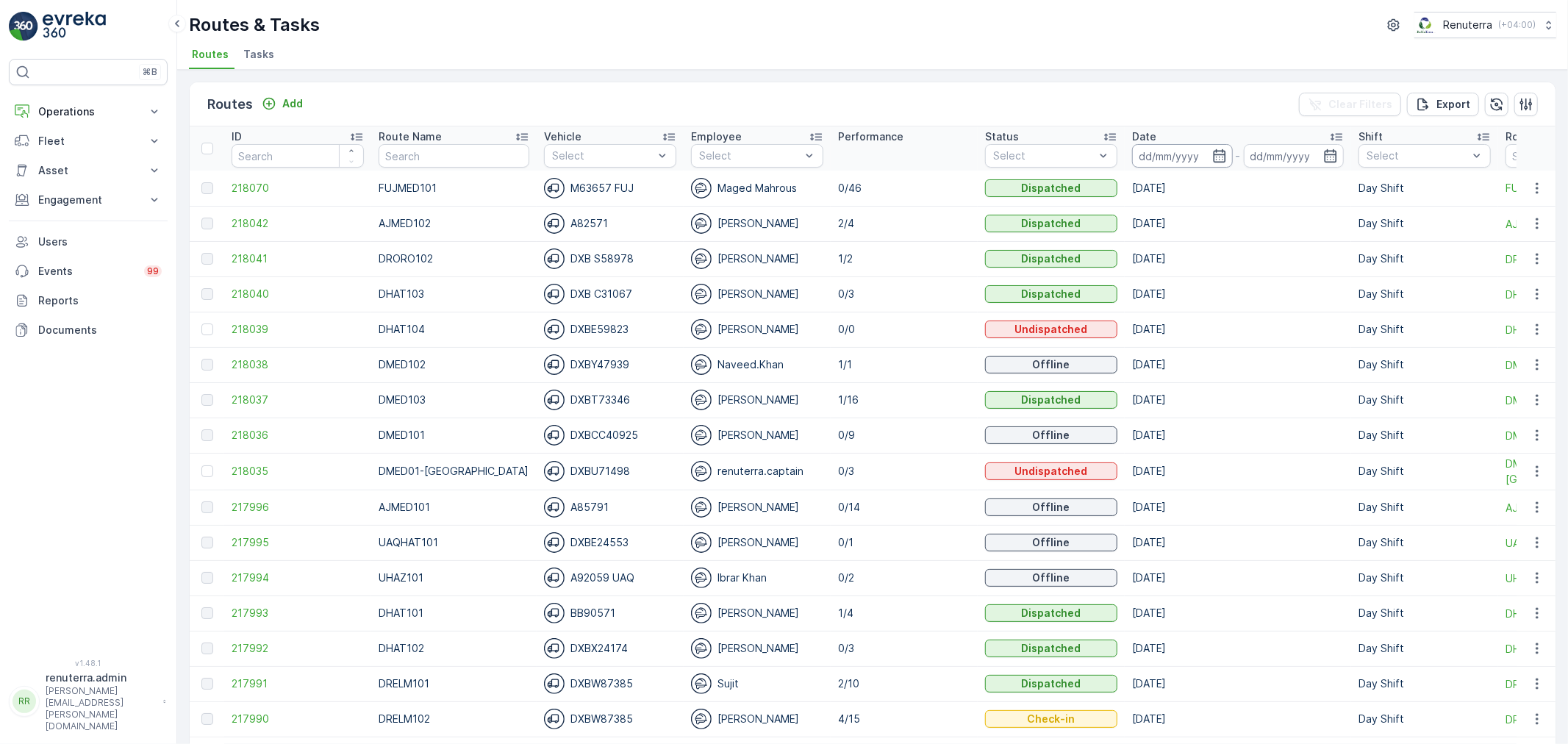
click at [1172, 165] on input at bounding box center [1182, 156] width 101 height 24
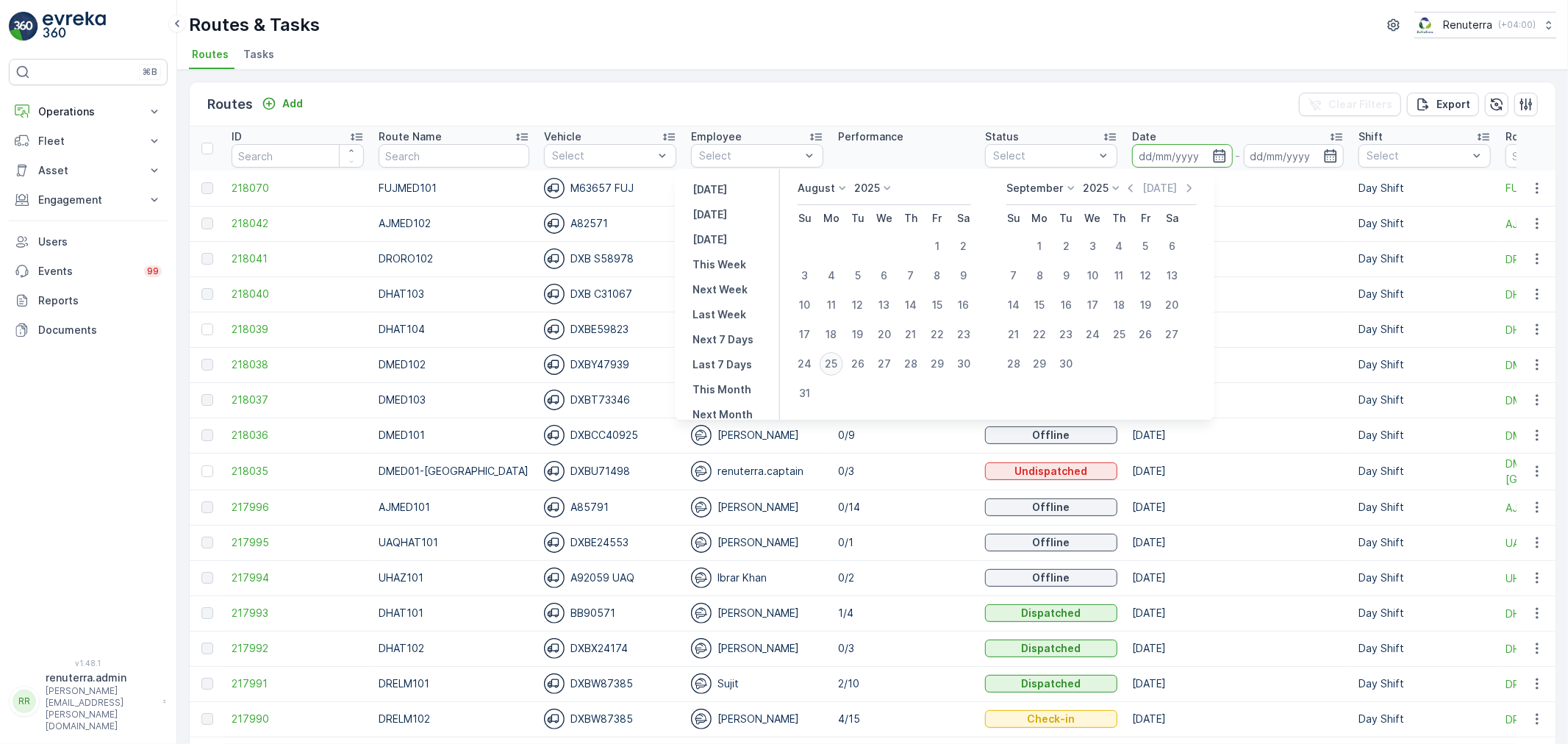
click at [843, 362] on div "25" at bounding box center [831, 364] width 24 height 24
type input "[DATE]"
click at [843, 362] on div "25" at bounding box center [831, 364] width 24 height 24
type input "[DATE]"
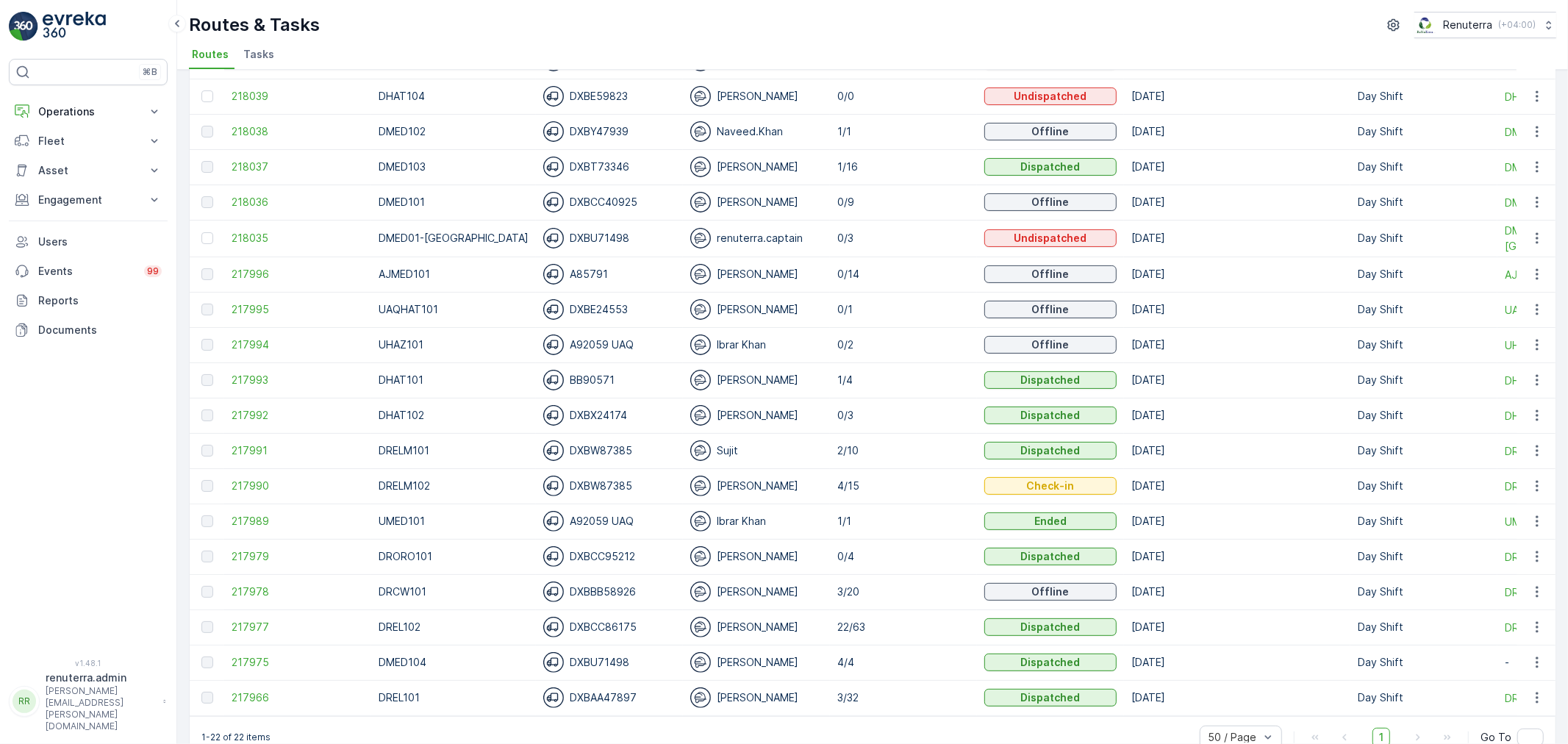
scroll to position [245, 0]
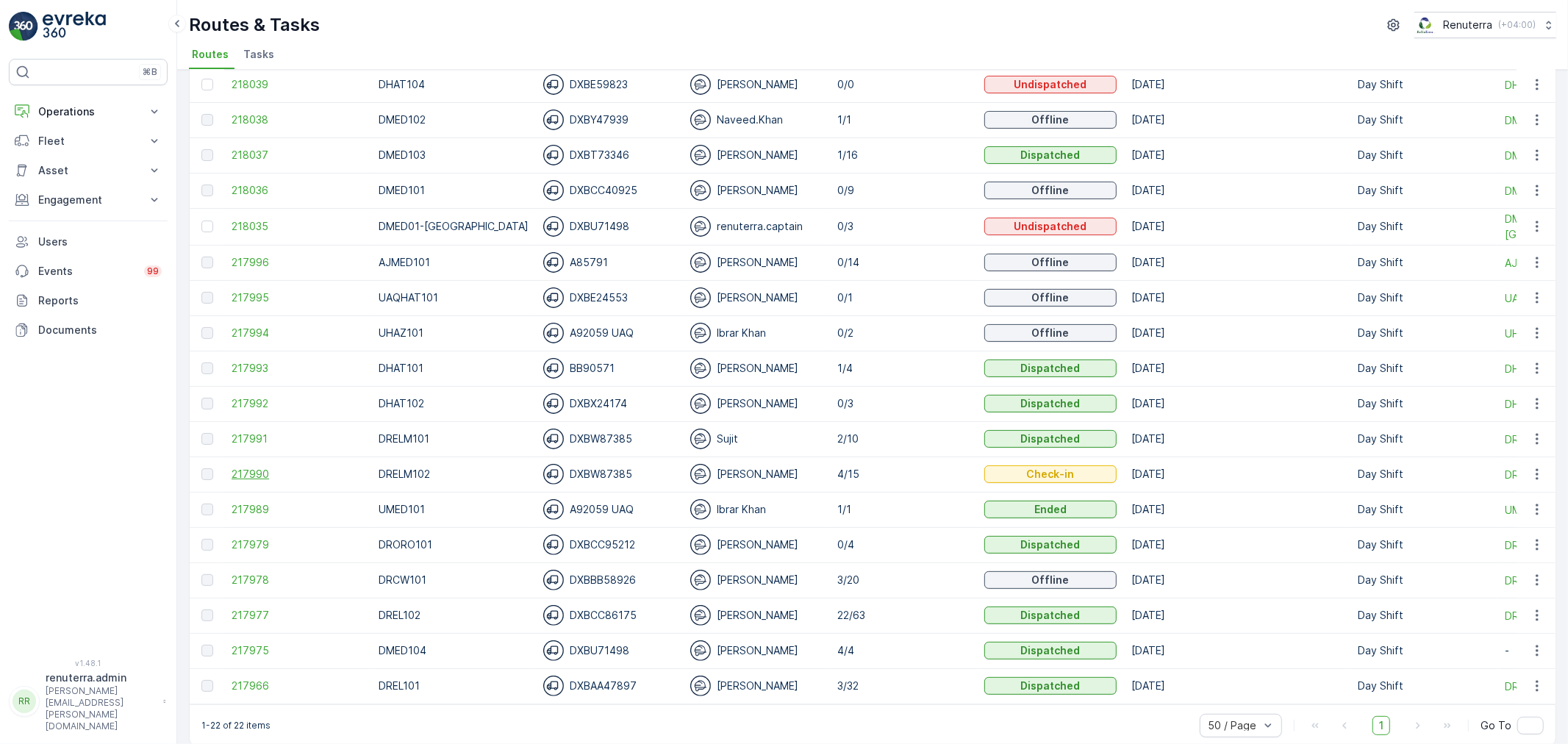
click at [268, 475] on span "217990" at bounding box center [298, 473] width 132 height 14
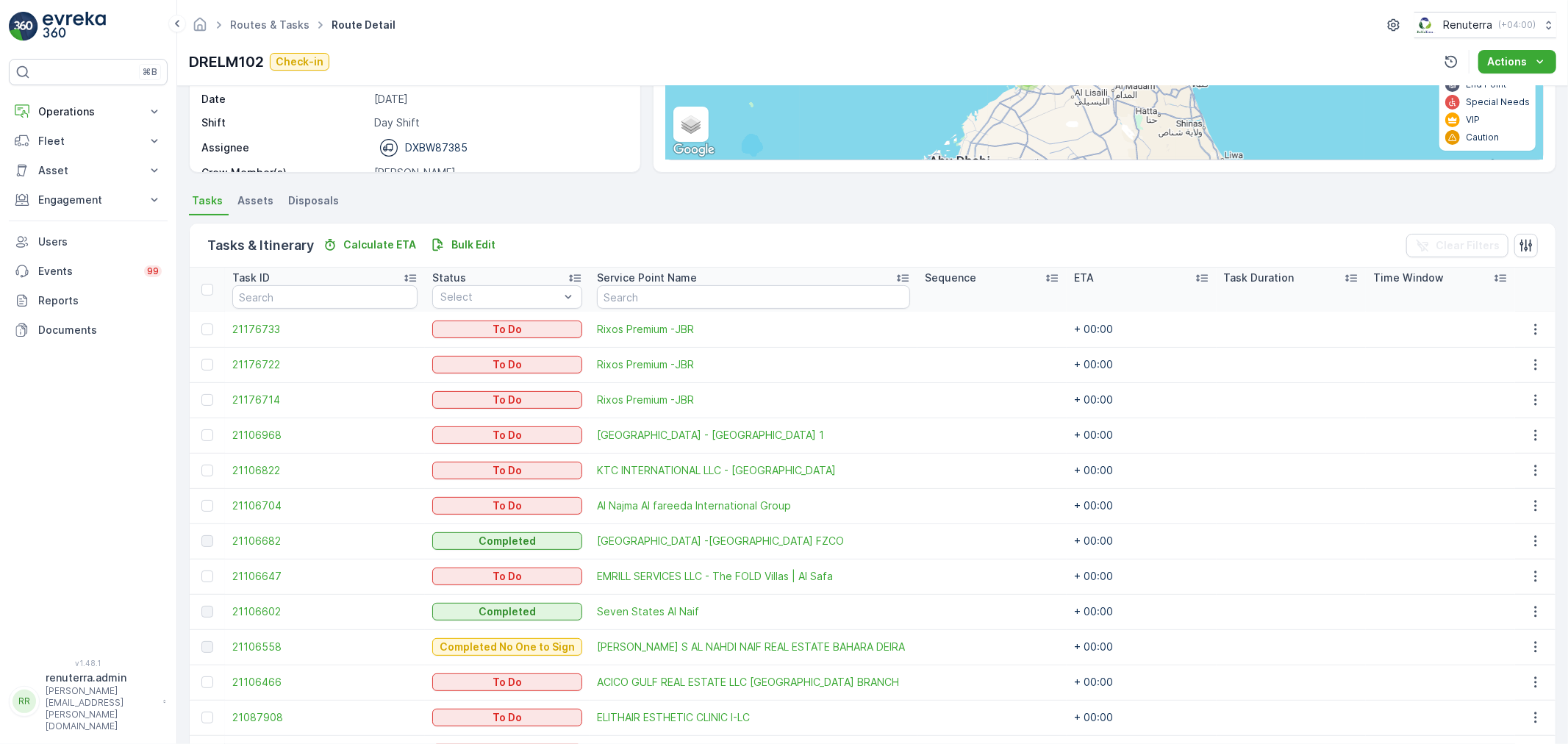
scroll to position [214, 0]
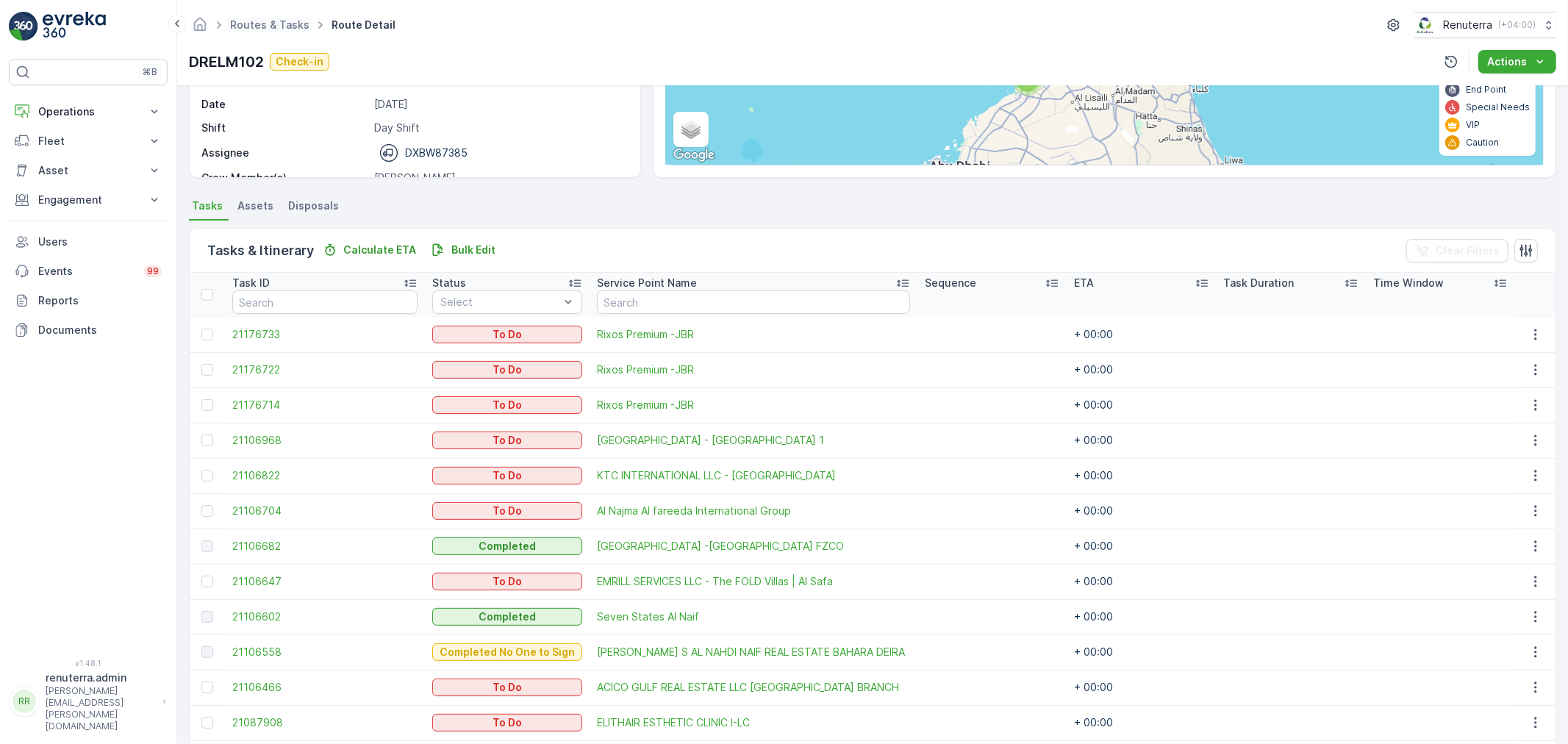
click at [259, 31] on span "Routes & Tasks" at bounding box center [269, 25] width 86 height 14
click at [254, 24] on link "Routes & Tasks" at bounding box center [270, 25] width 80 height 13
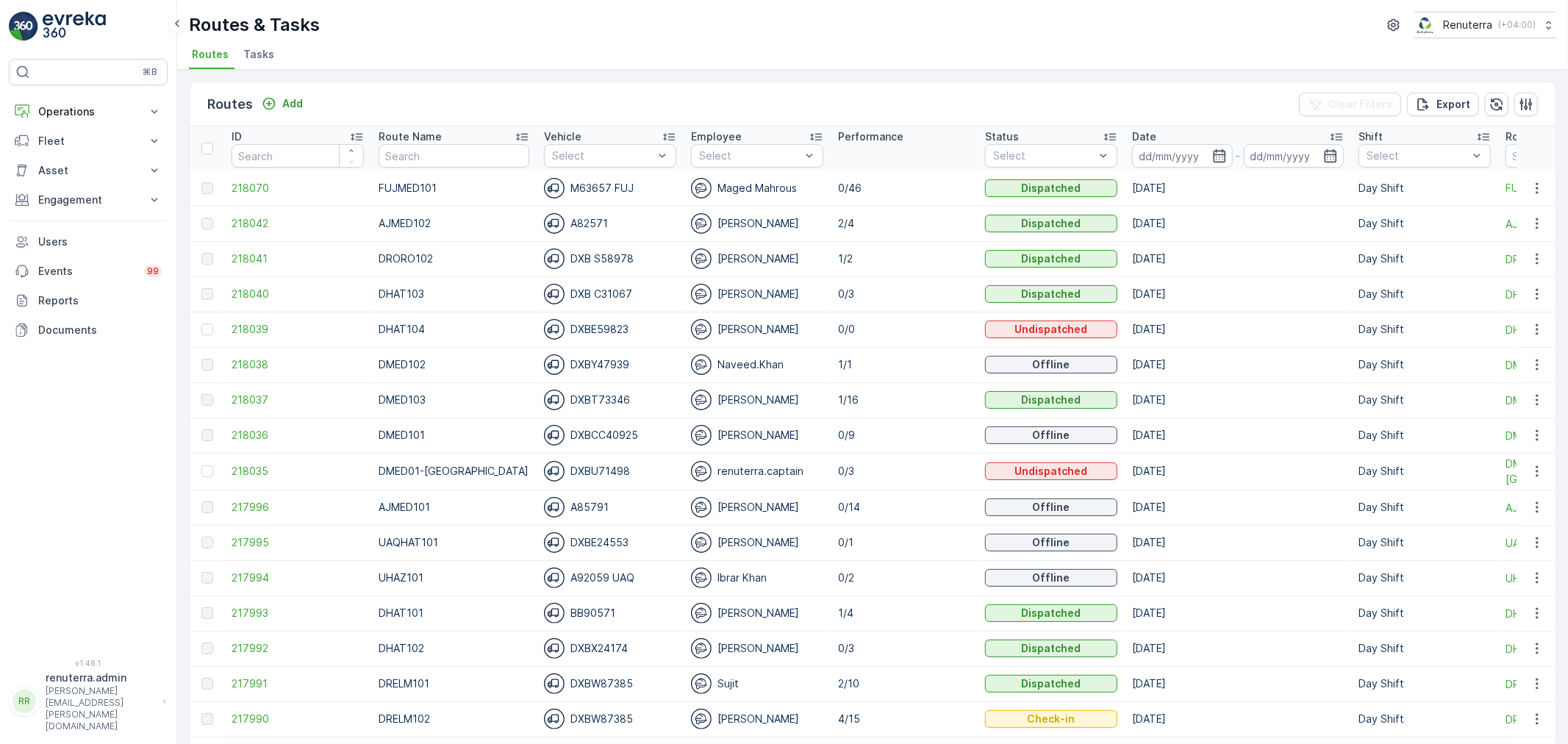
click at [467, 151] on input "text" at bounding box center [454, 156] width 151 height 24
type input "DHAT"
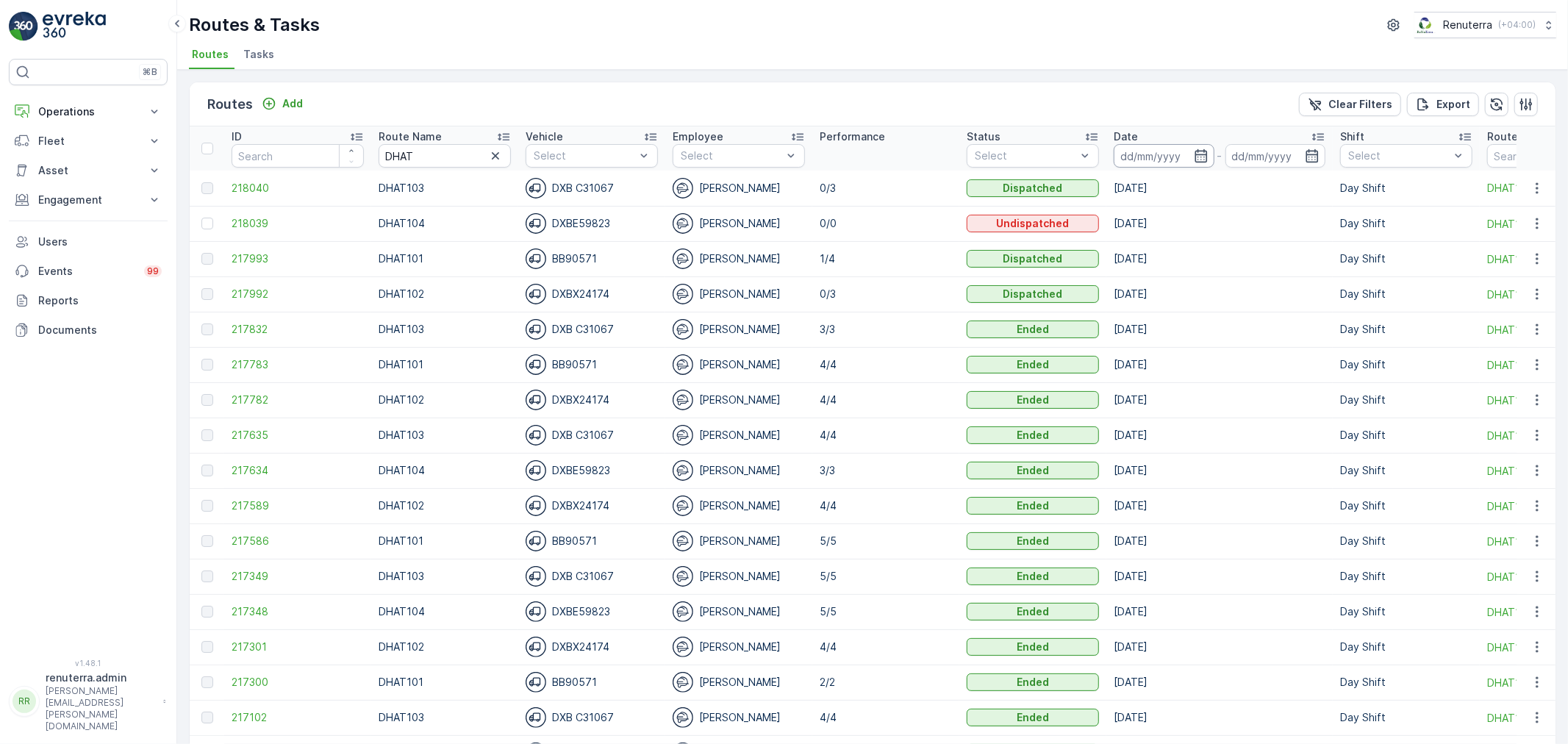
click at [1126, 152] on input at bounding box center [1163, 156] width 101 height 24
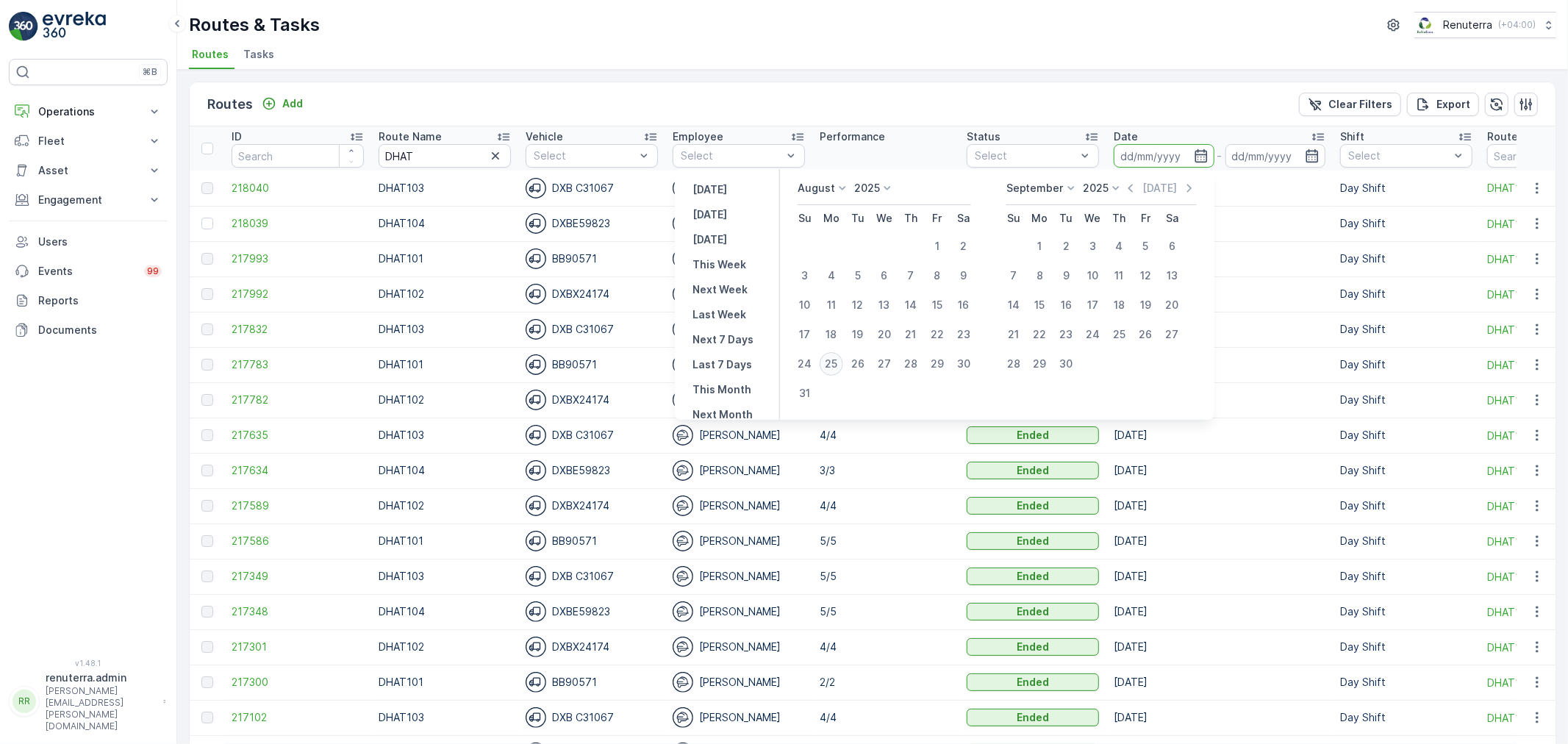
click at [843, 357] on div "25" at bounding box center [831, 364] width 24 height 24
type input "[DATE]"
click at [843, 357] on div "25" at bounding box center [831, 364] width 24 height 24
type input "[DATE]"
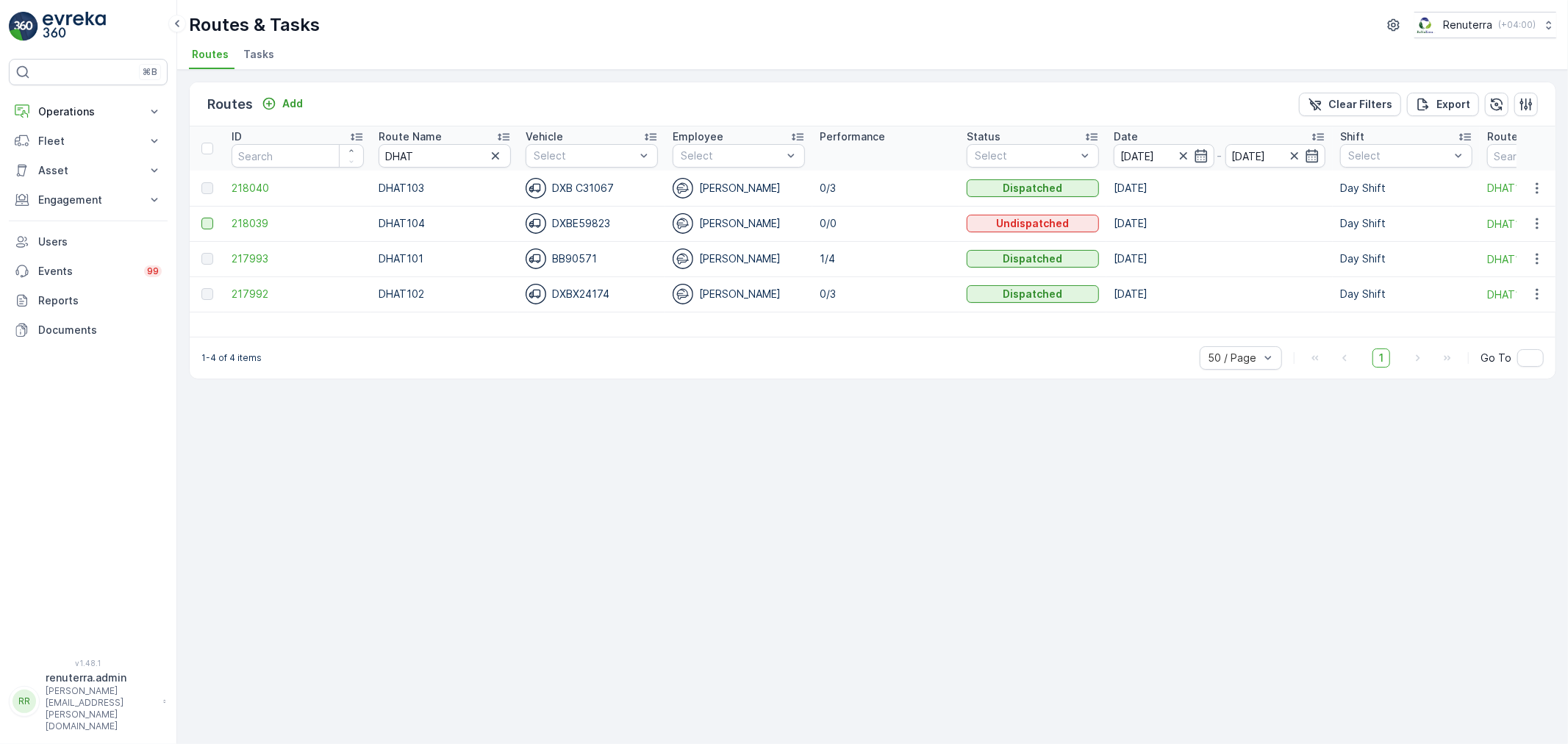
click at [208, 221] on div at bounding box center [207, 223] width 12 height 12
click at [202, 218] on input "checkbox" at bounding box center [202, 218] width 0 height 0
click at [1498, 110] on p "Delete Routes" at bounding box center [1481, 104] width 77 height 14
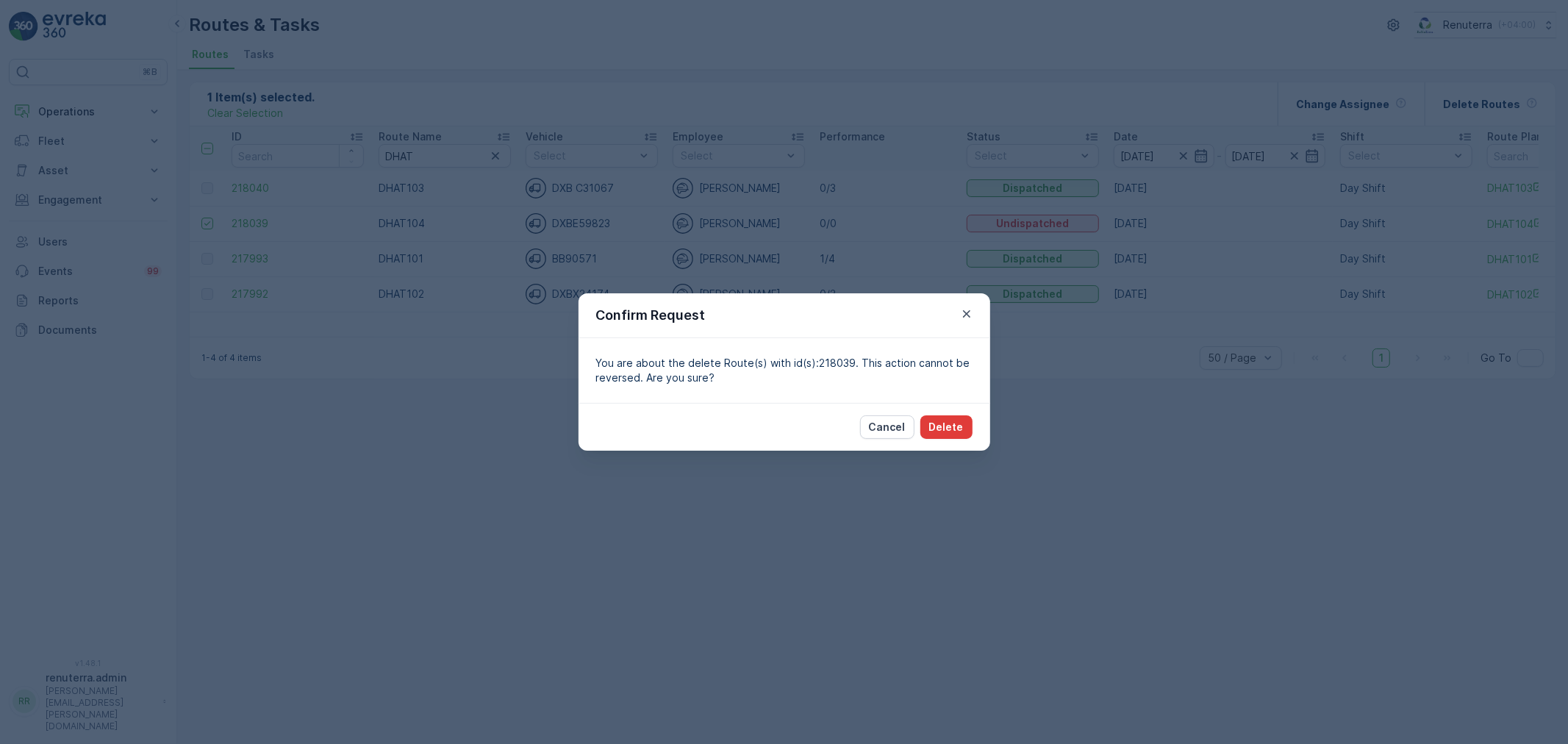
click at [947, 432] on p "Delete" at bounding box center [947, 427] width 35 height 14
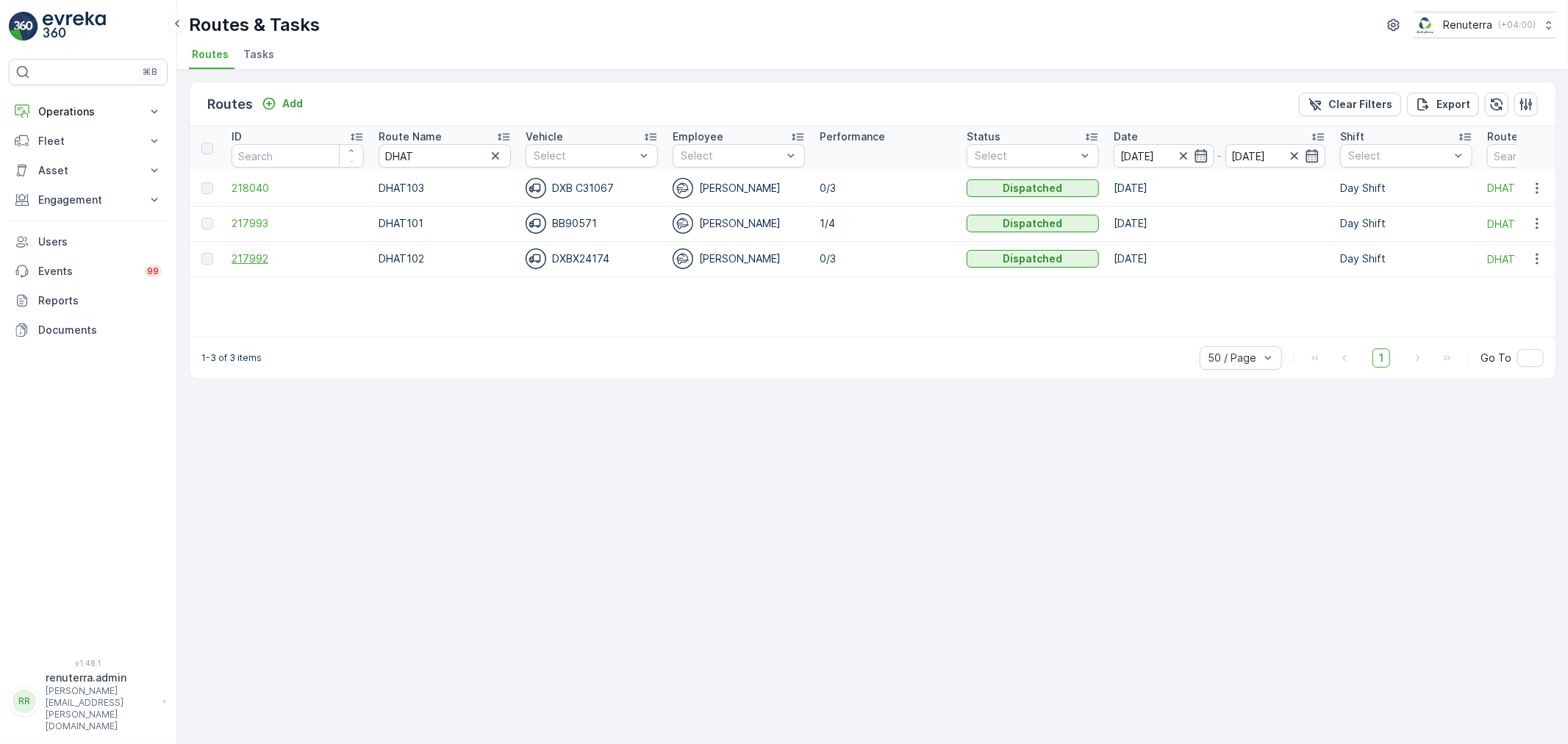
click at [261, 257] on span "217992" at bounding box center [298, 258] width 132 height 14
click at [233, 185] on span "218040" at bounding box center [298, 188] width 132 height 14
click at [255, 220] on span "217993" at bounding box center [298, 223] width 132 height 14
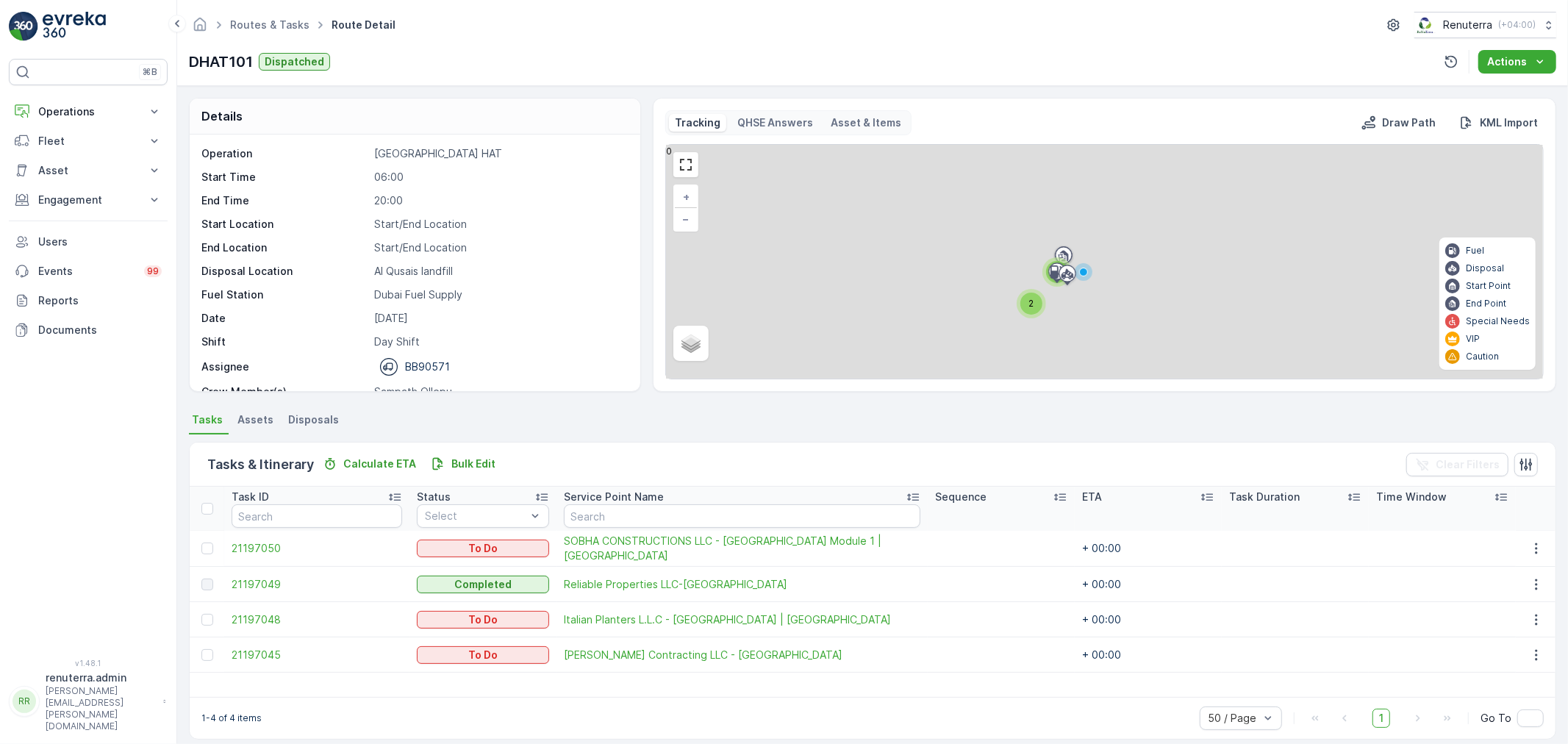
scroll to position [14, 0]
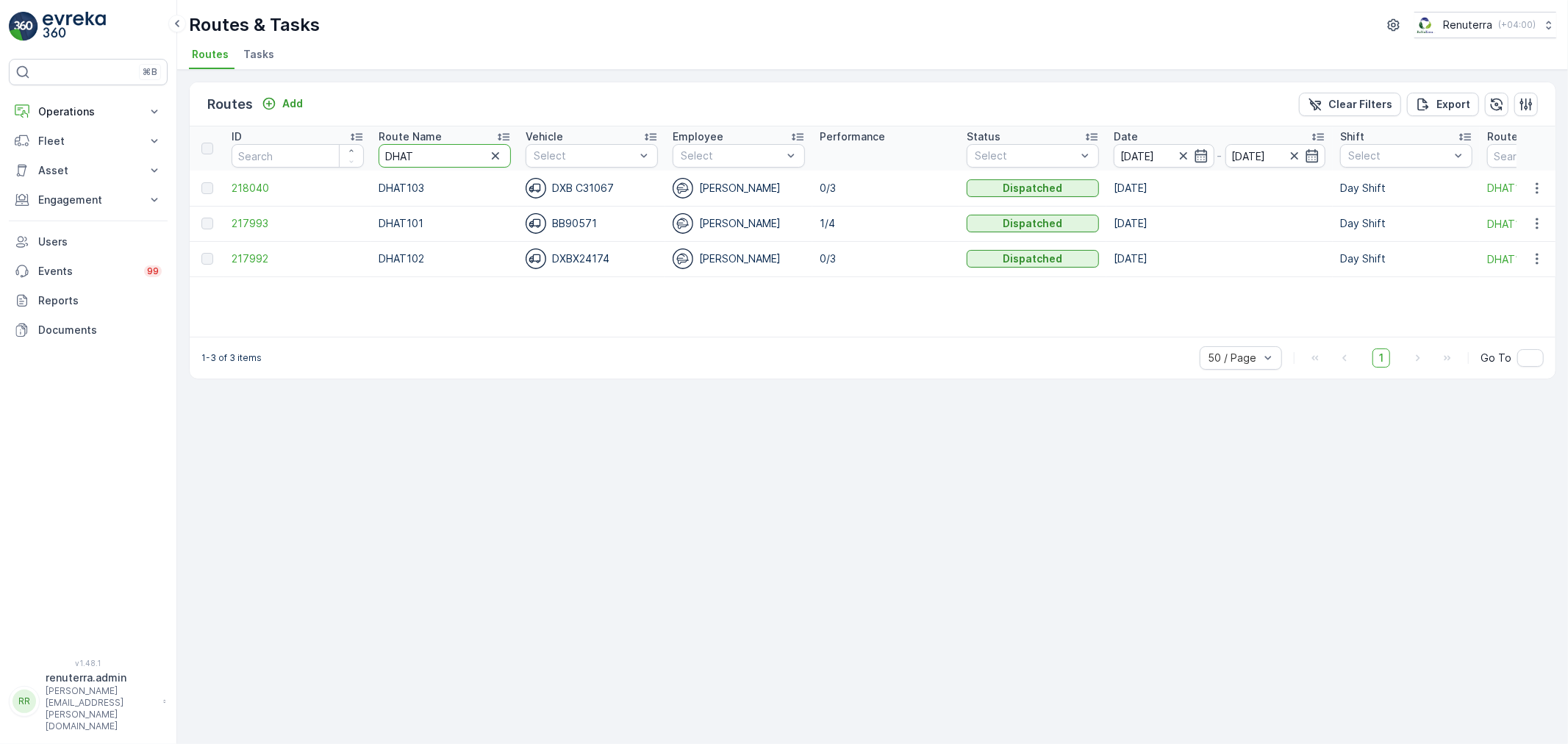
click at [357, 156] on tr "ID Route Name DHAT Vehicle Select Employee Select Performance Status Select Dat…" at bounding box center [1002, 148] width 1624 height 44
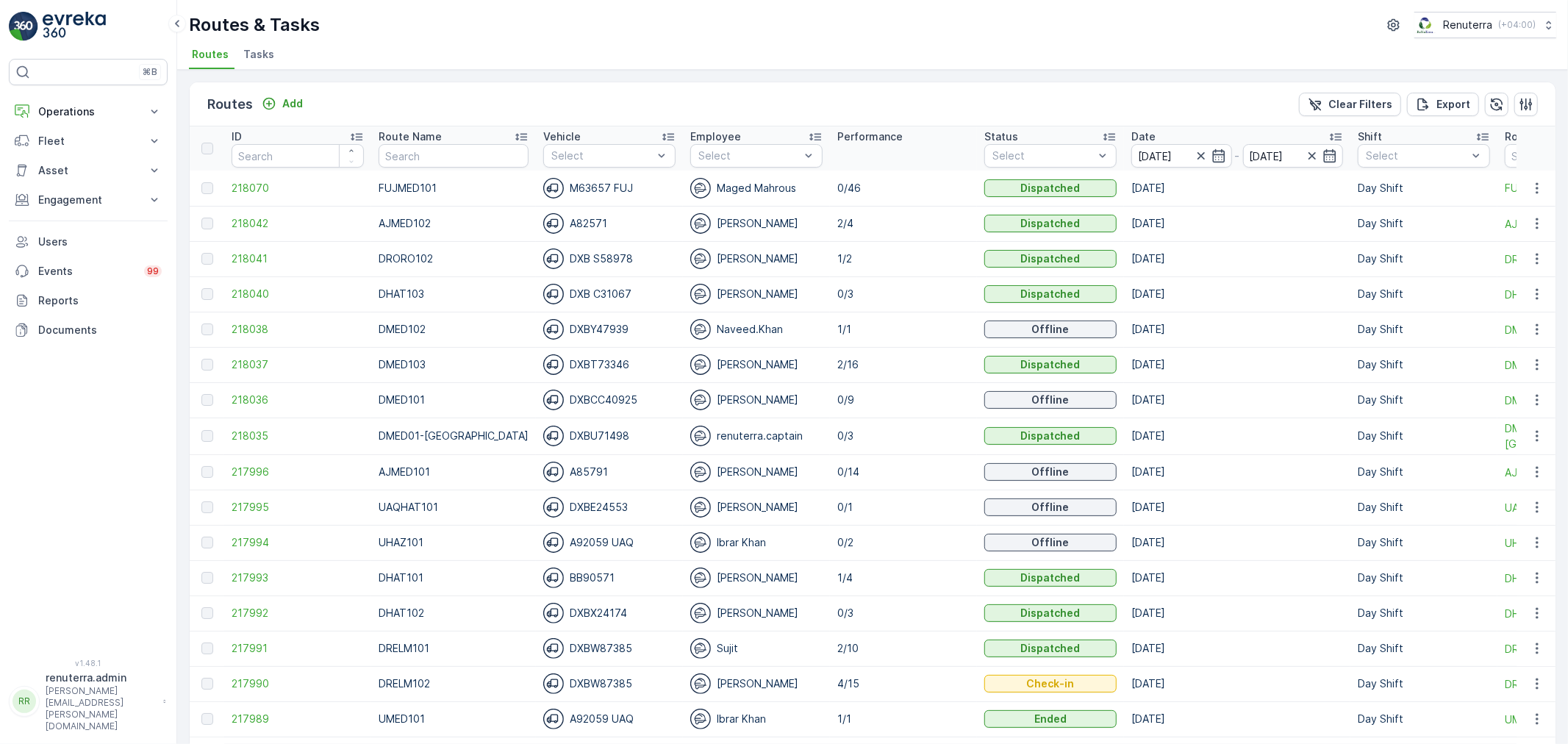
click at [262, 56] on span "Tasks" at bounding box center [258, 54] width 30 height 14
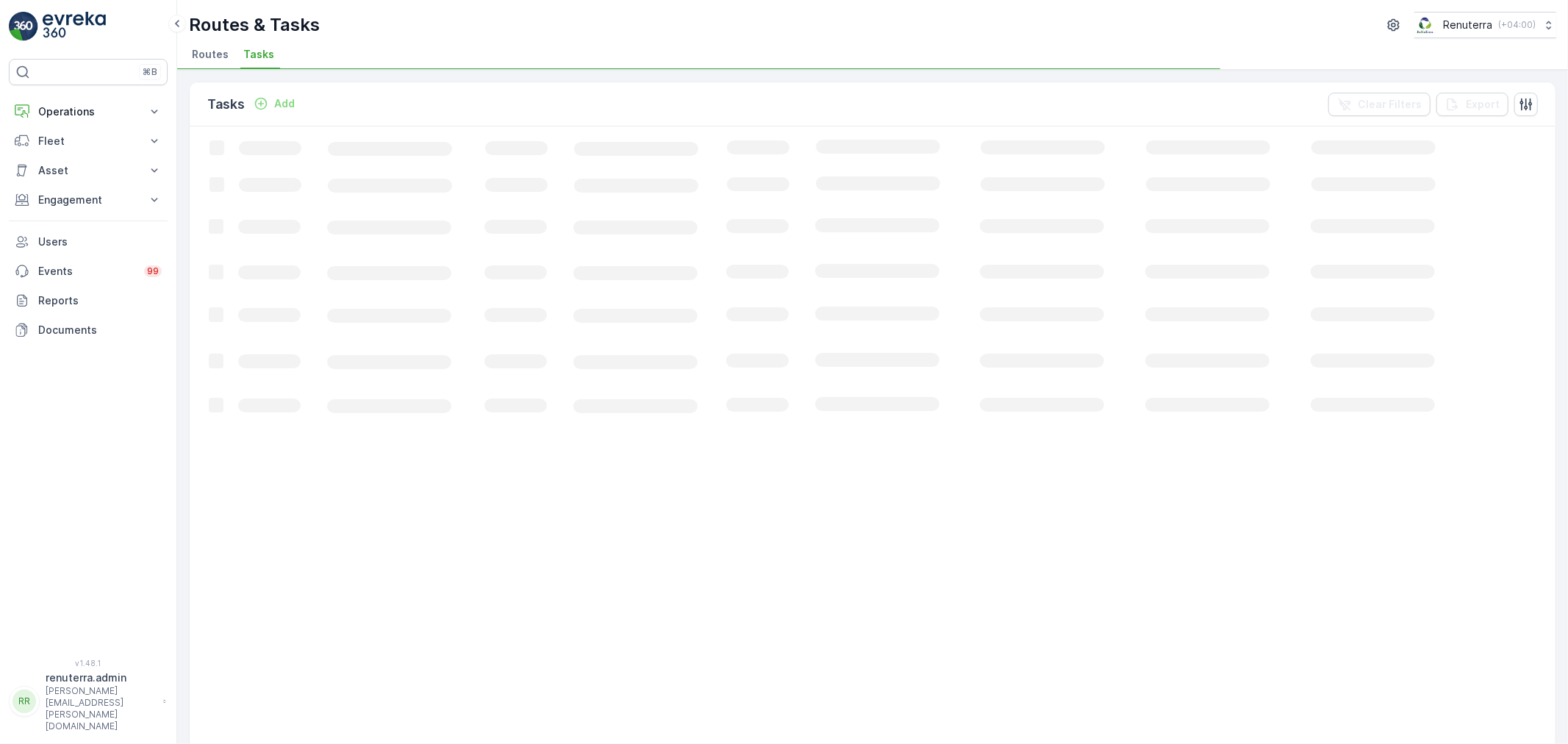
click at [197, 61] on span "Routes" at bounding box center [210, 54] width 36 height 14
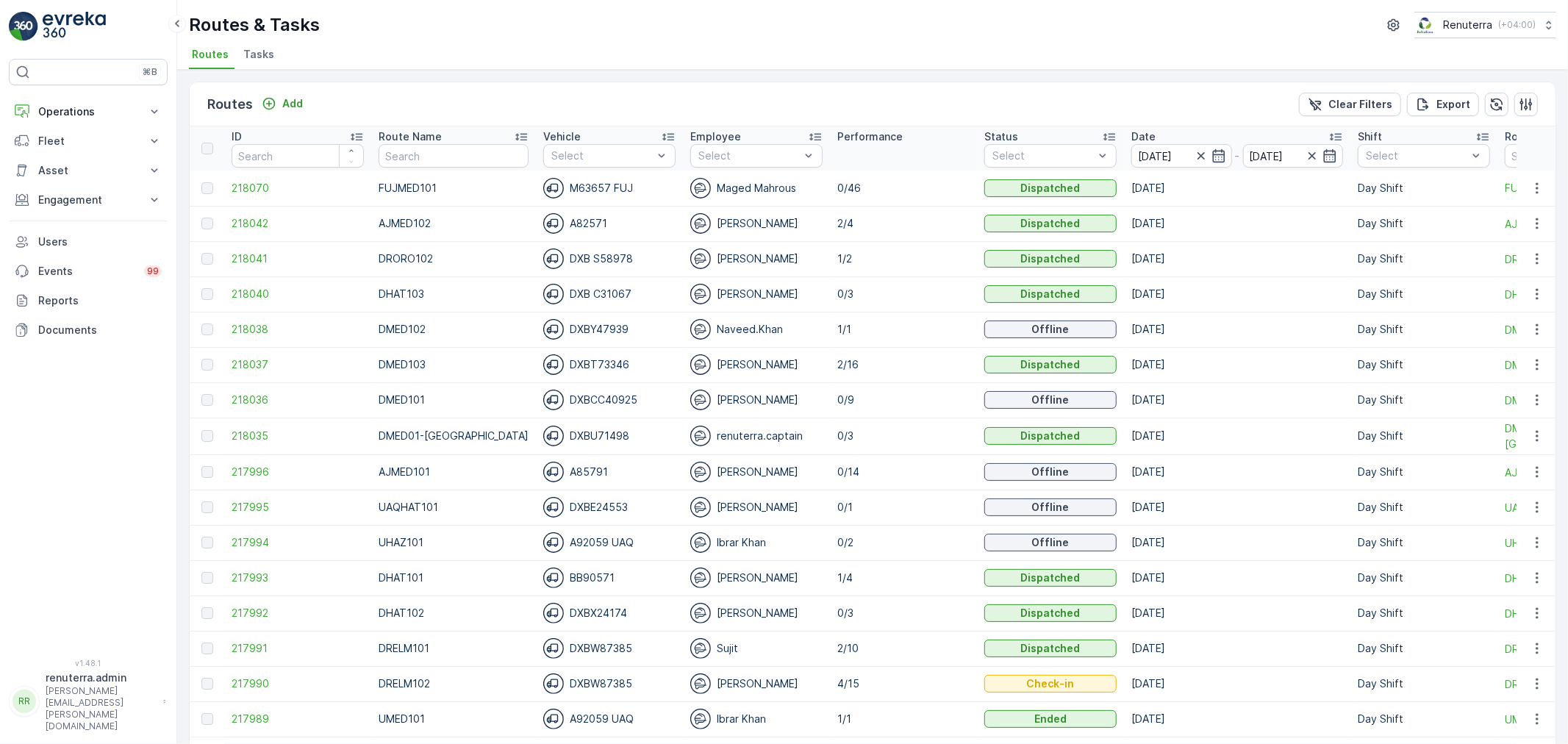
click at [290, 85] on div "Routes Add Clear Filters Export" at bounding box center [872, 104] width 1366 height 44
click at [292, 104] on p "Add" at bounding box center [292, 103] width 20 height 14
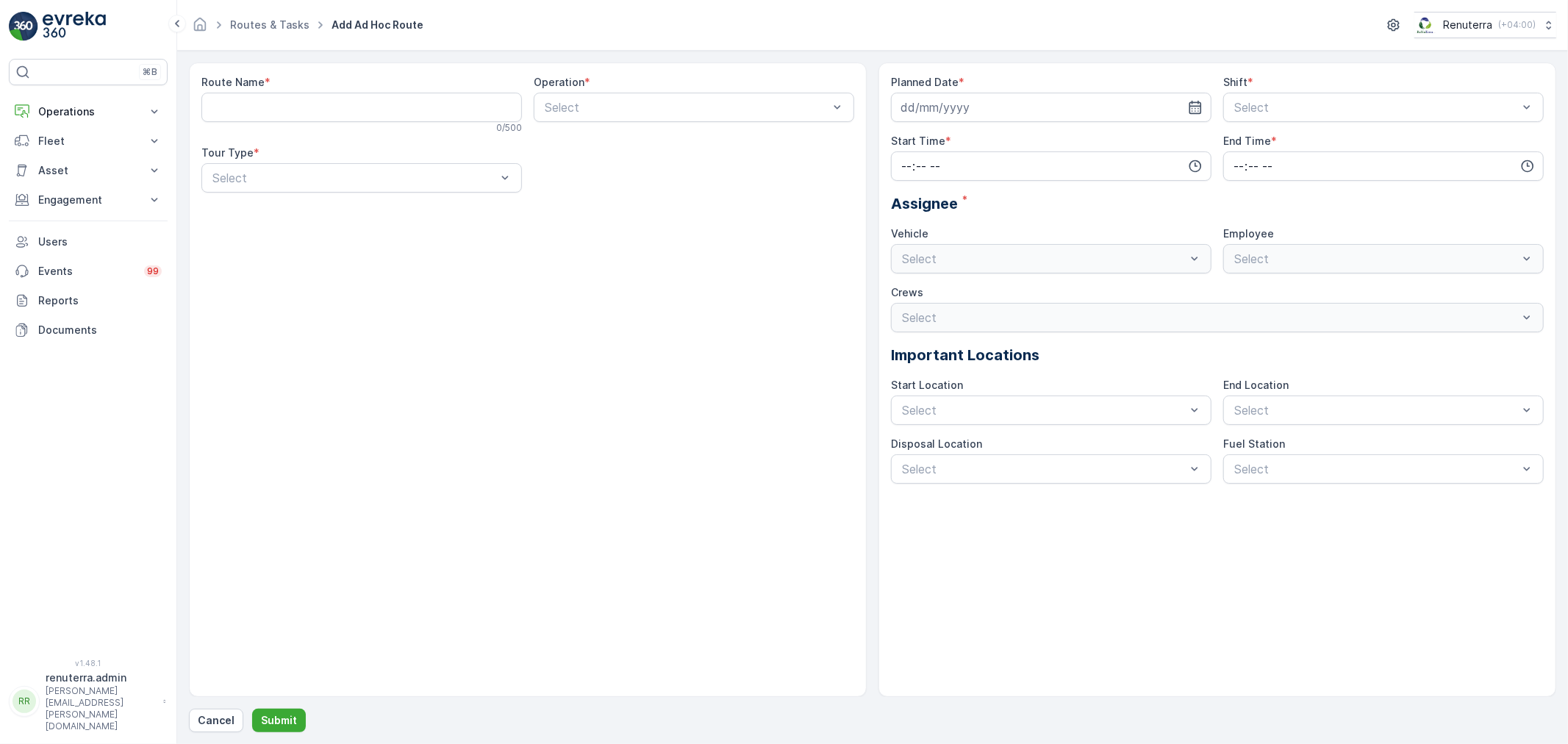
click at [349, 80] on div "Route Name *" at bounding box center [362, 82] width 321 height 14
click at [341, 92] on Name "Route Name" at bounding box center [362, 107] width 321 height 30
type Name "D"
type Name "DHAZ101"
click at [588, 107] on div at bounding box center [687, 107] width 287 height 14
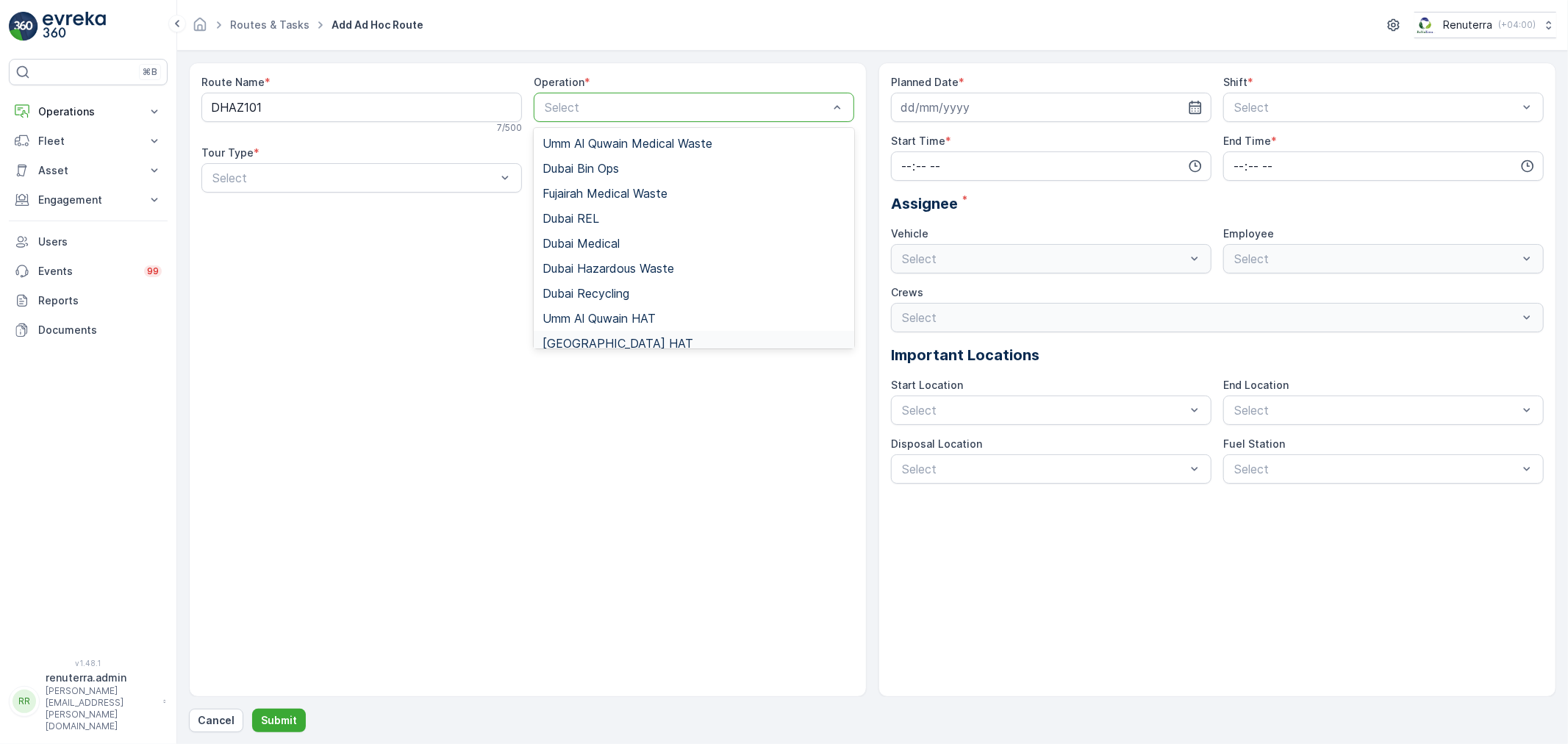
click at [601, 340] on div "[GEOGRAPHIC_DATA] HAT" at bounding box center [694, 344] width 303 height 14
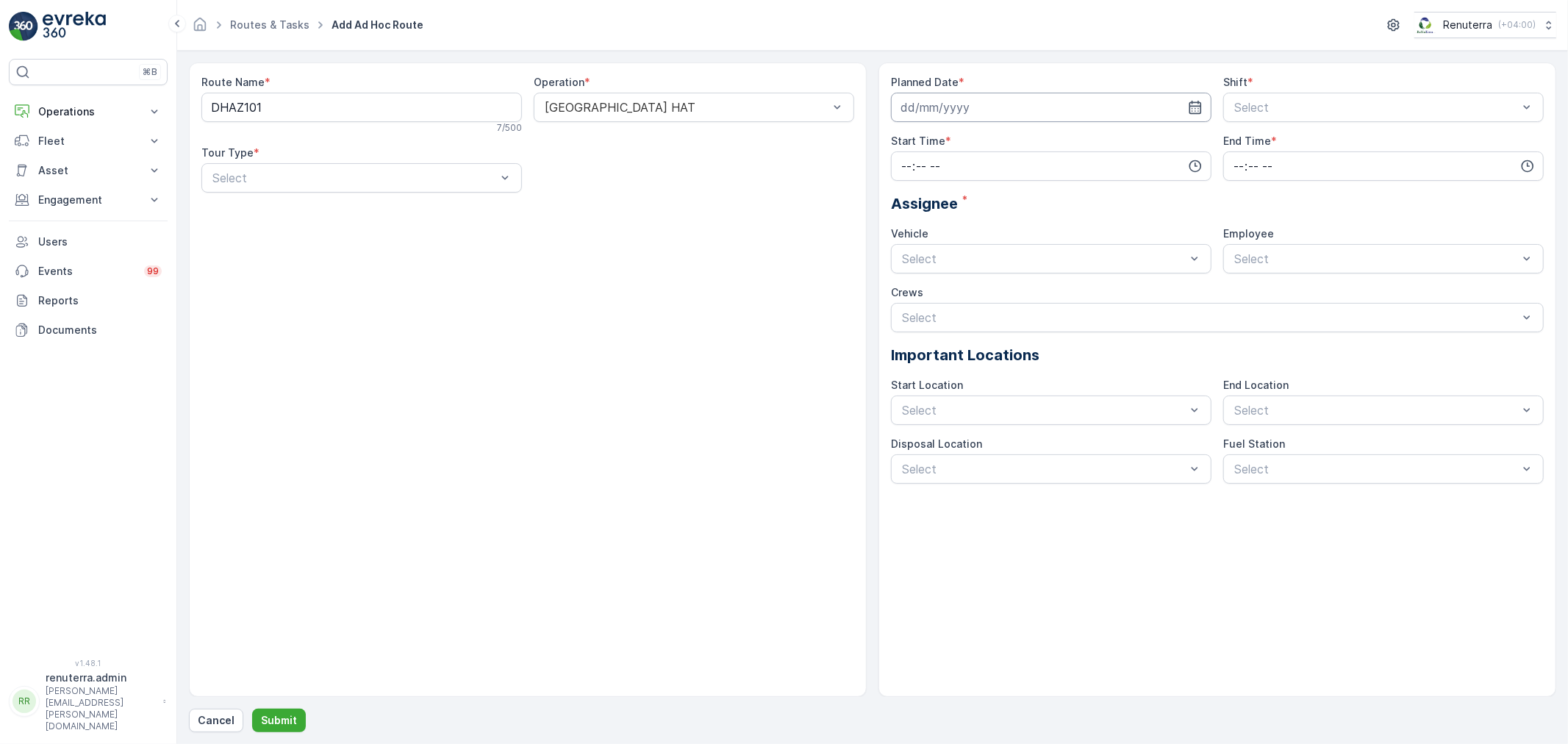
click at [967, 114] on input at bounding box center [1051, 107] width 321 height 30
click at [941, 322] on div "25" at bounding box center [942, 319] width 24 height 24
type input "[DATE]"
click at [1238, 111] on div at bounding box center [1376, 107] width 287 height 14
click at [1240, 148] on span "Day Shift" at bounding box center [1258, 144] width 52 height 14
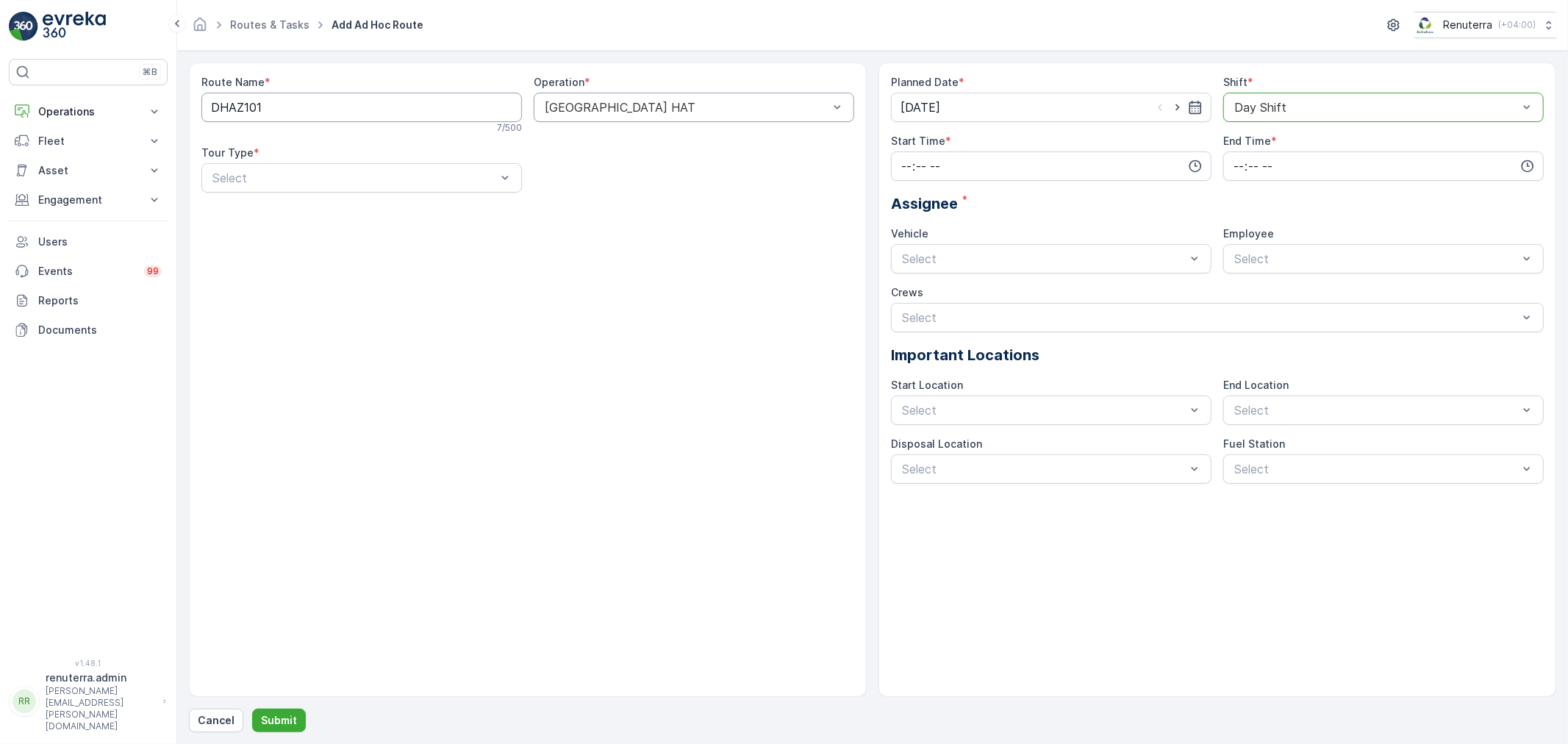
drag, startPoint x: 512, startPoint y: 114, endPoint x: 555, endPoint y: 111, distance: 43.1
click at [531, 111] on div "Route Name * DHAZ101 7 / 500 Operation * Dubai HAT Tour Type * Select" at bounding box center [527, 140] width 653 height 130
drag, startPoint x: 555, startPoint y: 111, endPoint x: 555, endPoint y: 121, distance: 10.0
click at [555, 111] on div at bounding box center [687, 107] width 287 height 14
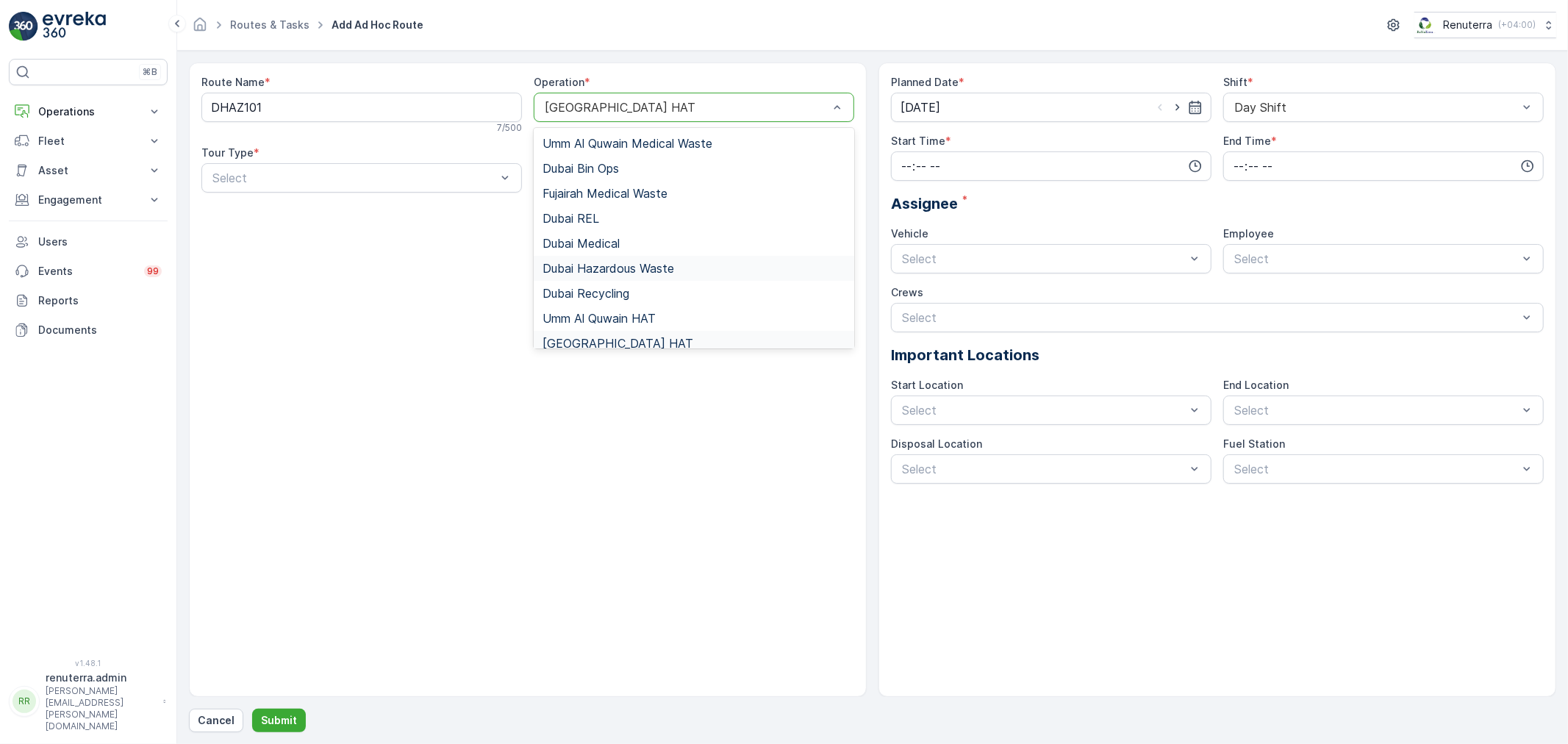
click at [611, 267] on span "Dubai Hazardous Waste" at bounding box center [608, 268] width 131 height 14
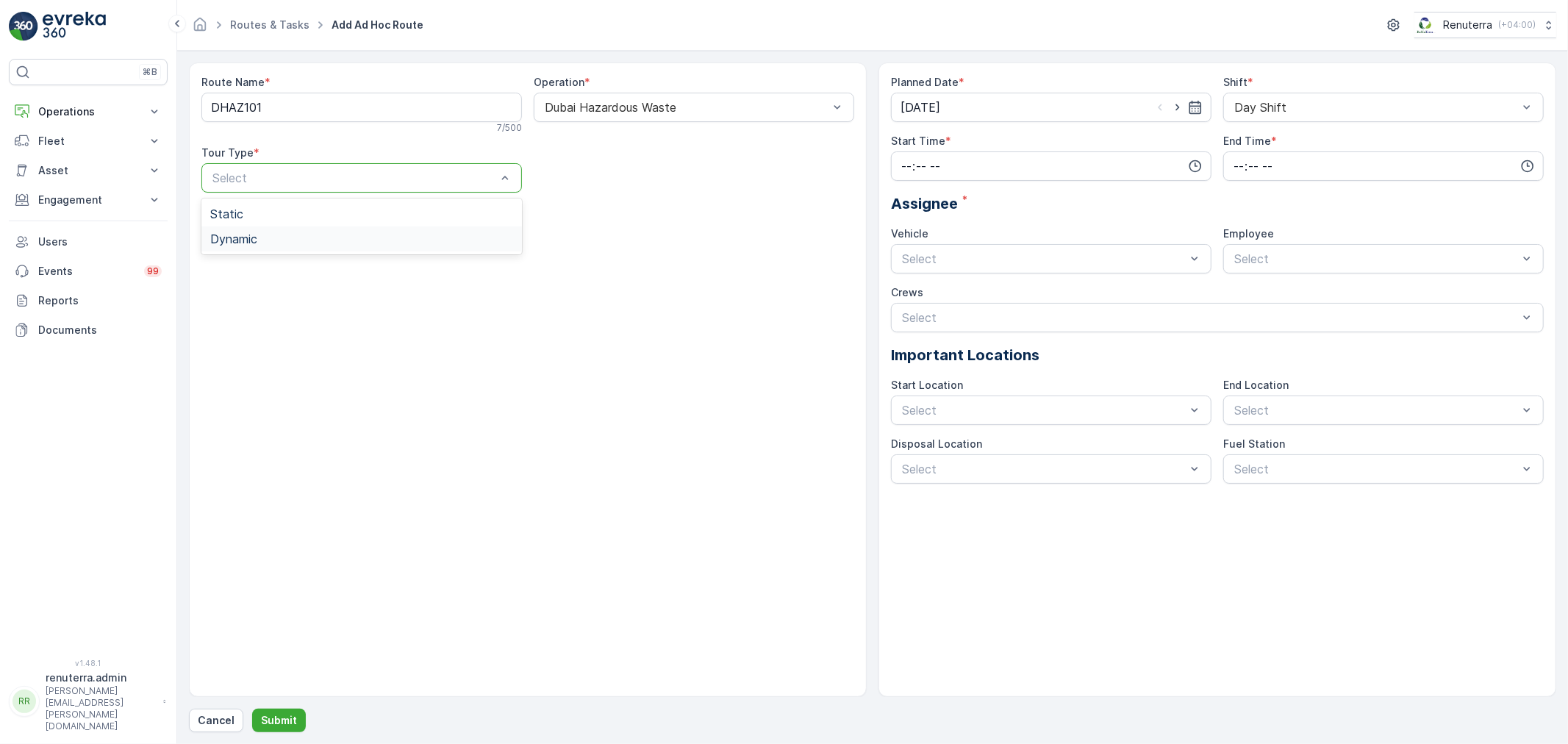
drag, startPoint x: 434, startPoint y: 204, endPoint x: 394, endPoint y: 238, distance: 52.5
click at [394, 238] on div "Dynamic" at bounding box center [362, 239] width 303 height 14
click at [903, 154] on input "time" at bounding box center [1051, 166] width 321 height 30
click at [902, 238] on span "10" at bounding box center [906, 236] width 12 height 14
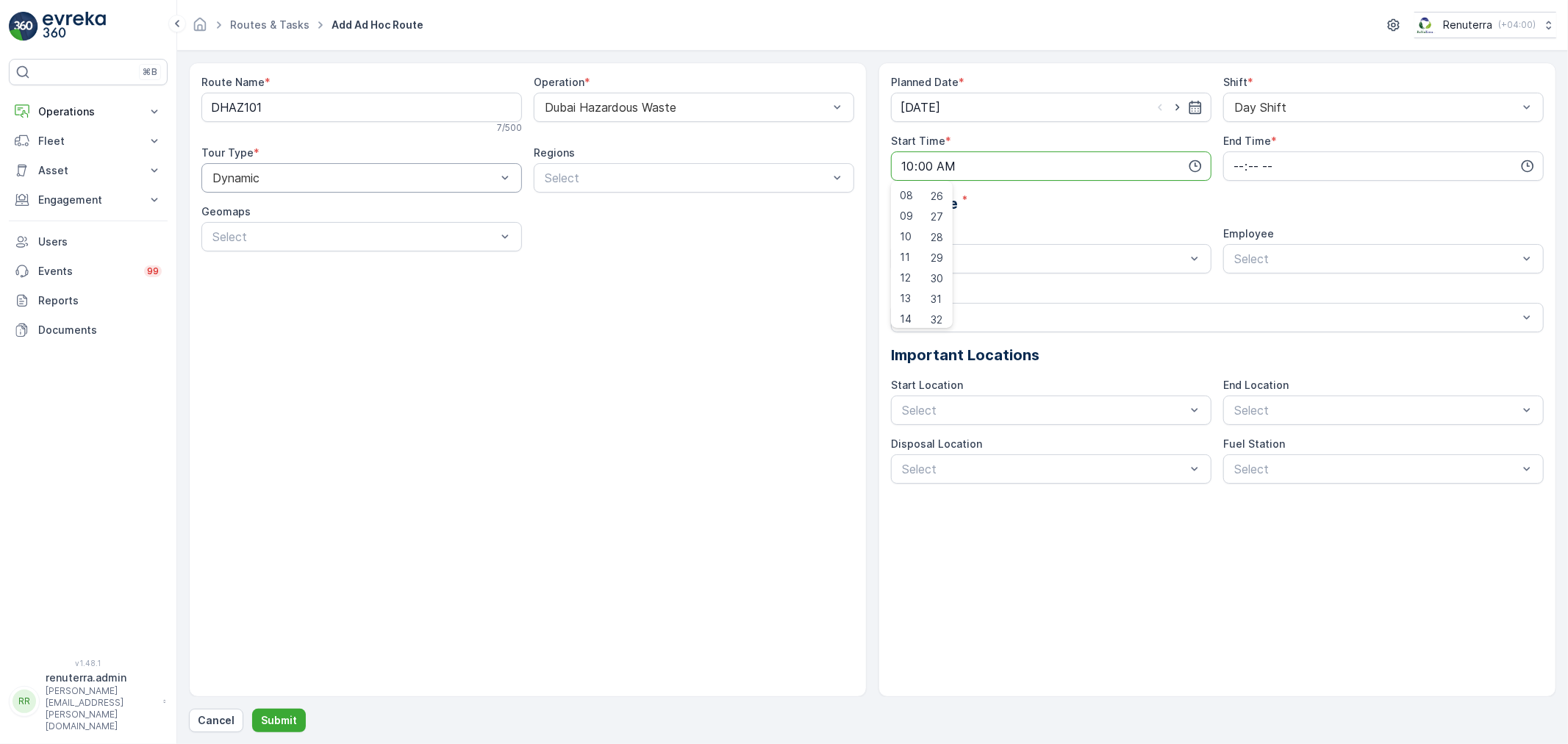
scroll to position [571, 0]
click at [941, 245] on span "30" at bounding box center [936, 240] width 13 height 14
type input "10:30"
click at [1220, 170] on div "Planned Date * 25.08.2025 Shift * Day Shift Start Time * 10:30 End Time * Assig…" at bounding box center [1217, 279] width 653 height 409
click at [1235, 169] on input "time" at bounding box center [1383, 166] width 321 height 30
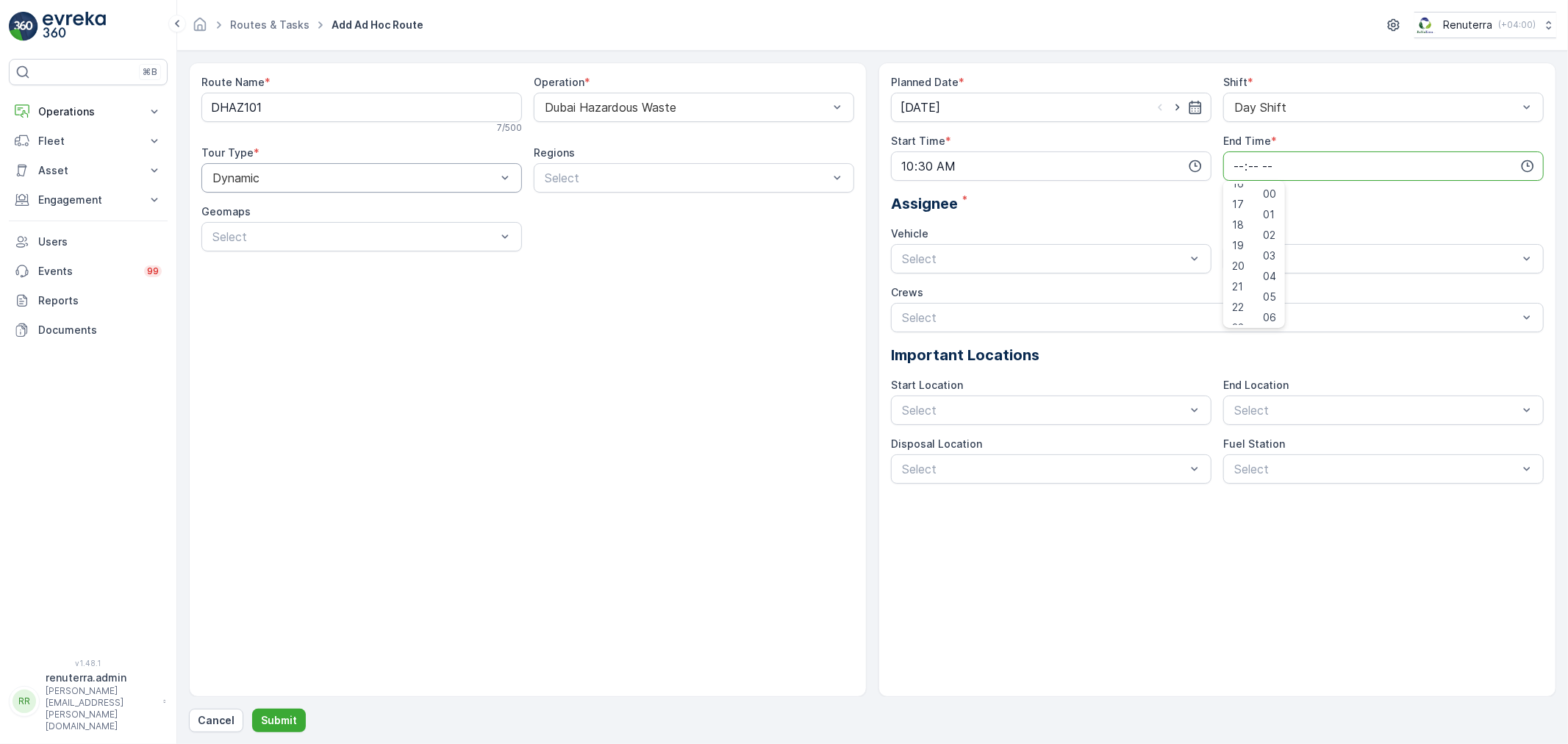
scroll to position [353, 0]
click at [1239, 251] on span "20" at bounding box center [1238, 252] width 13 height 14
type input "20:00"
click at [1068, 263] on div at bounding box center [1044, 259] width 287 height 14
click at [952, 314] on span "W35771 DXB" at bounding box center [936, 320] width 72 height 14
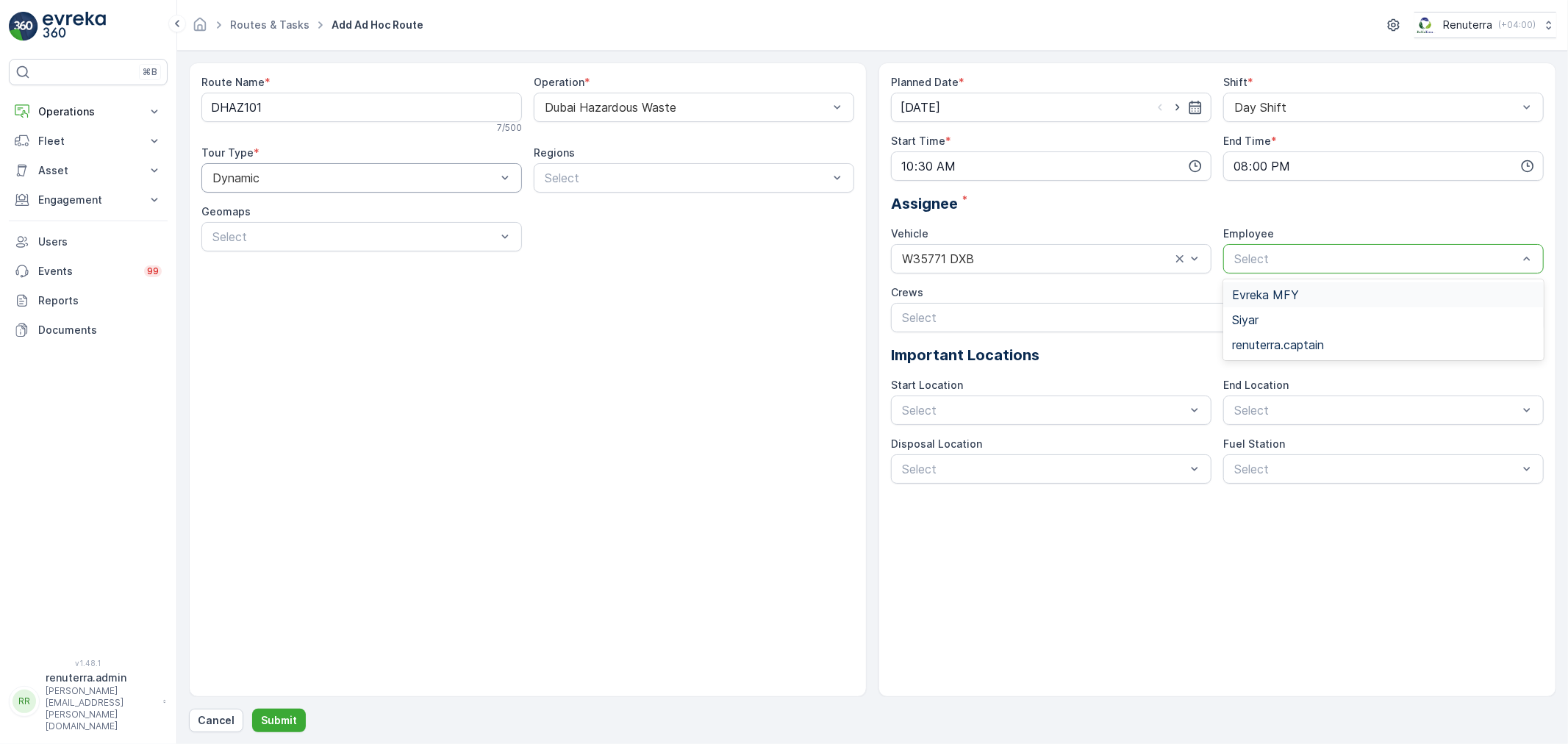
click at [1268, 265] on div at bounding box center [1376, 259] width 287 height 14
click at [1287, 340] on span "renuterra.captain" at bounding box center [1278, 344] width 92 height 14
click at [1008, 332] on div "Select" at bounding box center [1217, 317] width 653 height 30
click at [816, 371] on div "Route Name * DHAZ101 7 / 500 Operation * Dubai Hazardous Waste Tour Type * Dyna…" at bounding box center [527, 379] width 678 height 634
click at [297, 723] on button "Submit" at bounding box center [279, 720] width 53 height 24
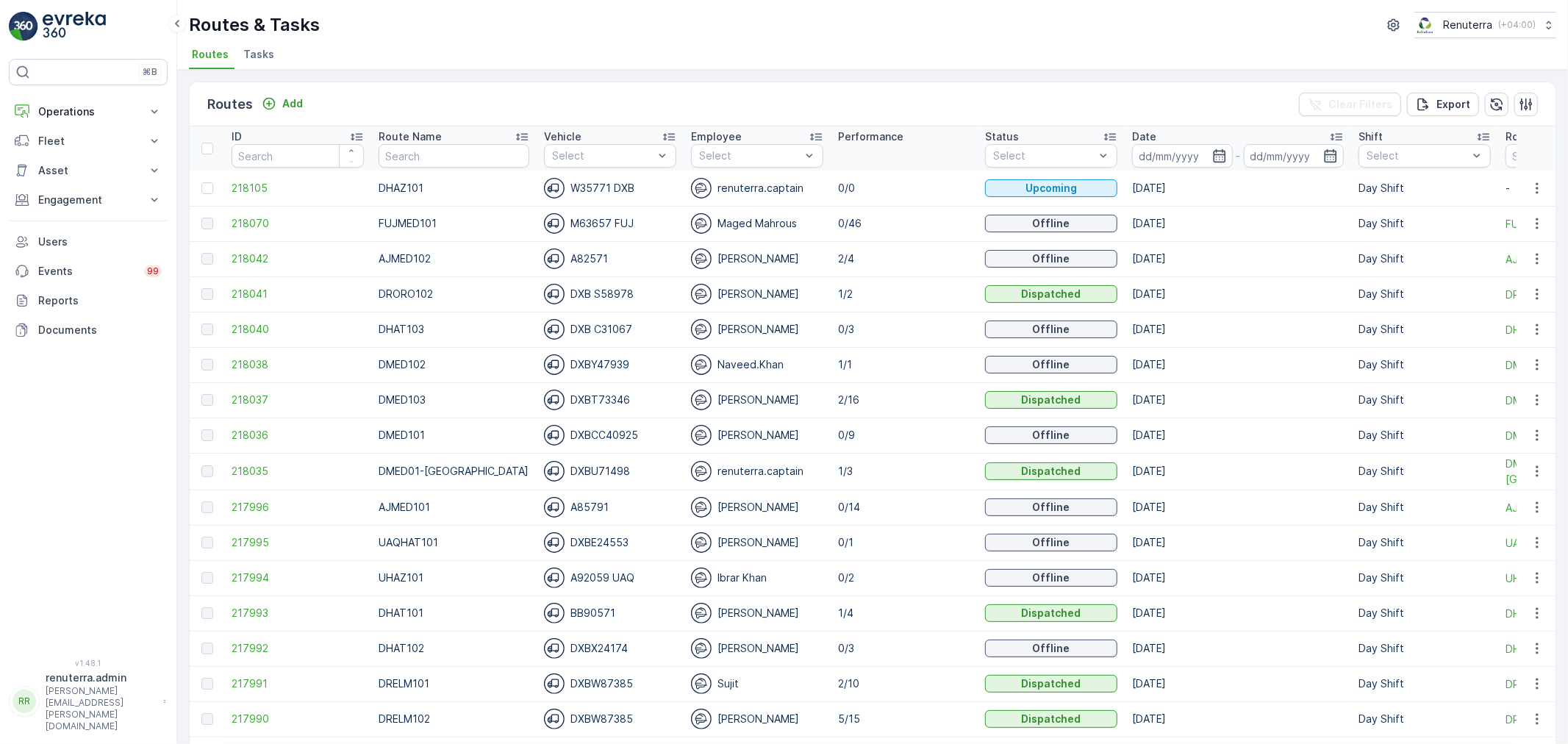
click at [537, 236] on td "M63657 FUJ" at bounding box center [610, 223] width 147 height 36
click at [399, 173] on td "DHAZ101" at bounding box center [453, 188] width 165 height 36
click at [394, 165] on input "text" at bounding box center [454, 156] width 151 height 24
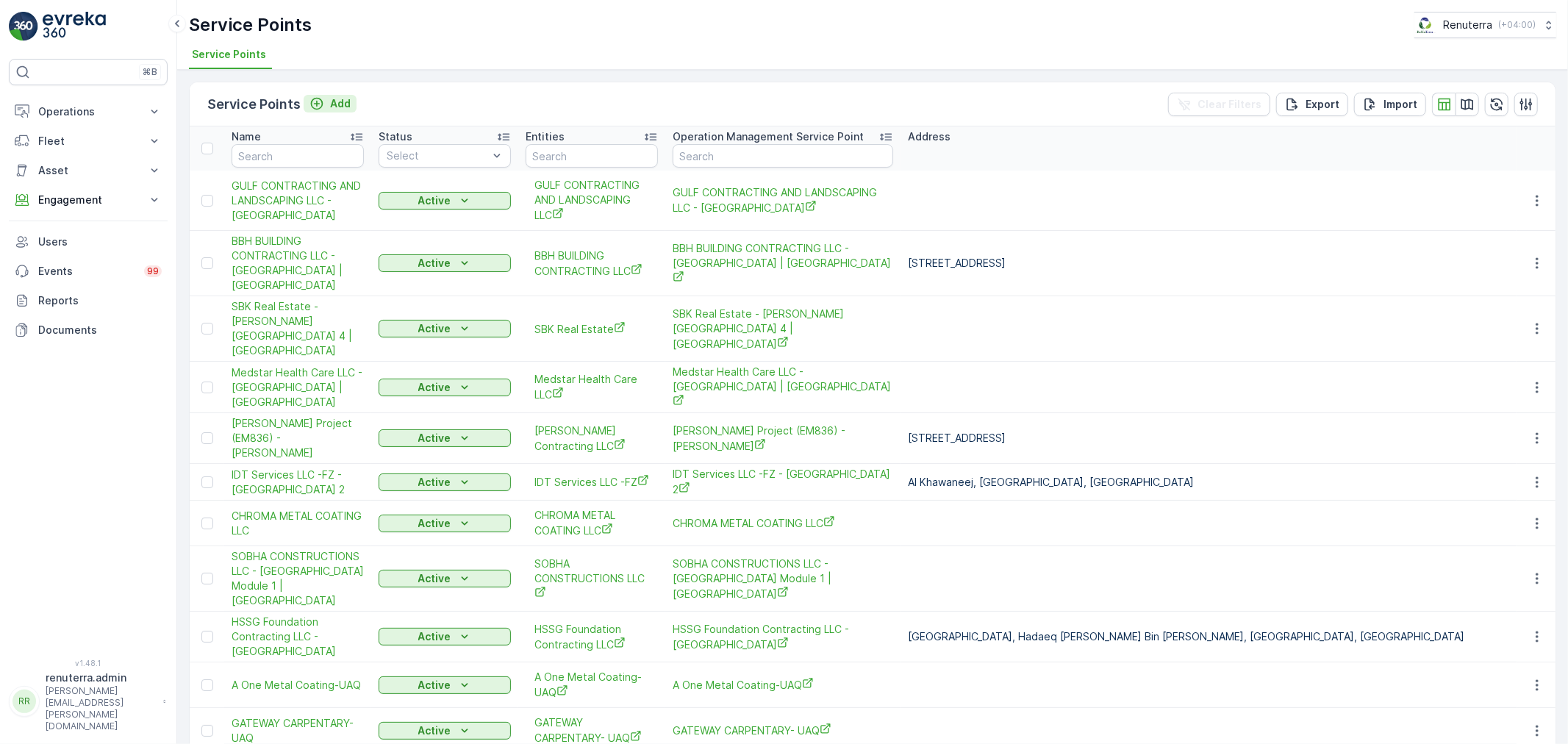
click at [341, 105] on p "Add" at bounding box center [340, 103] width 20 height 14
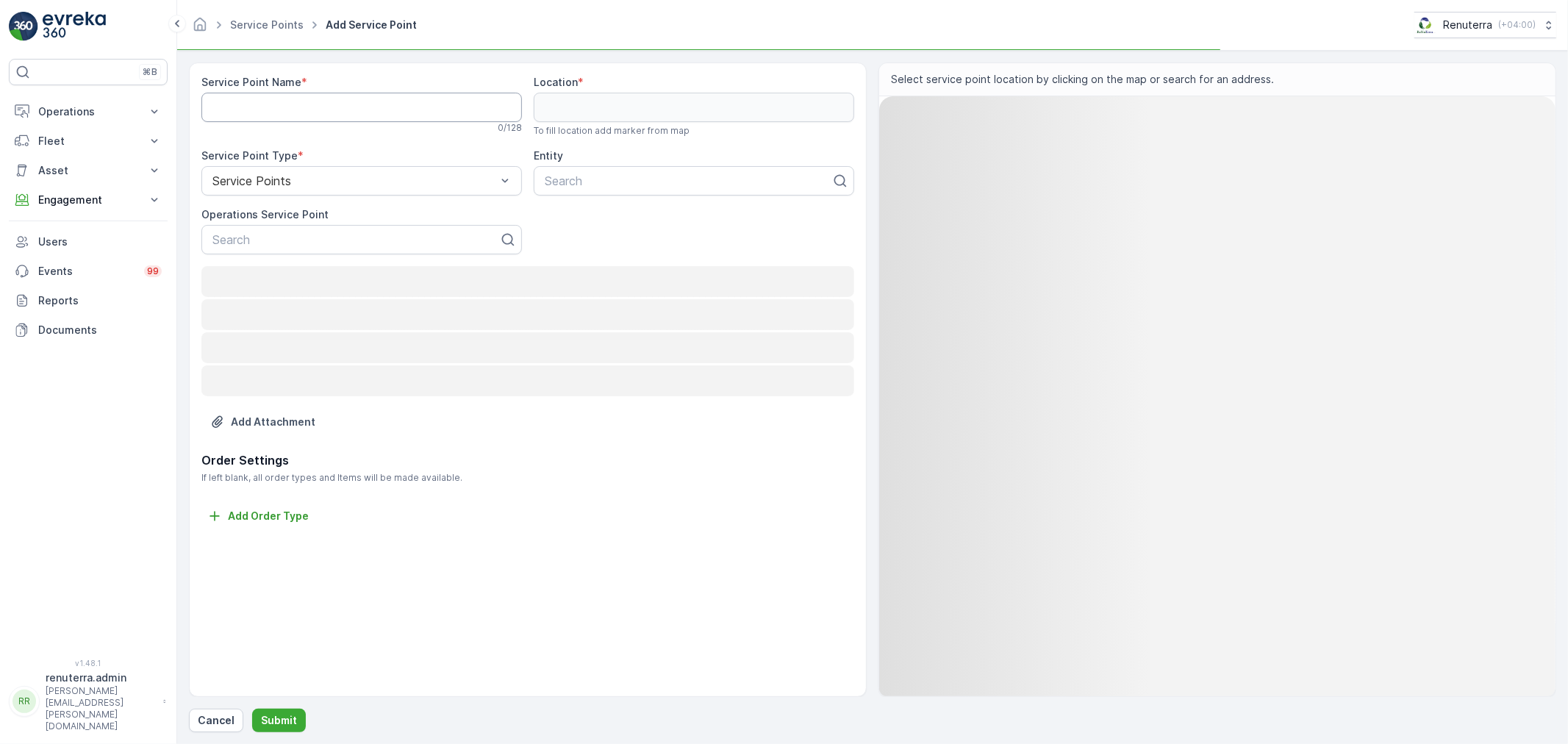
click at [333, 98] on Name "Service Point Name" at bounding box center [362, 107] width 321 height 30
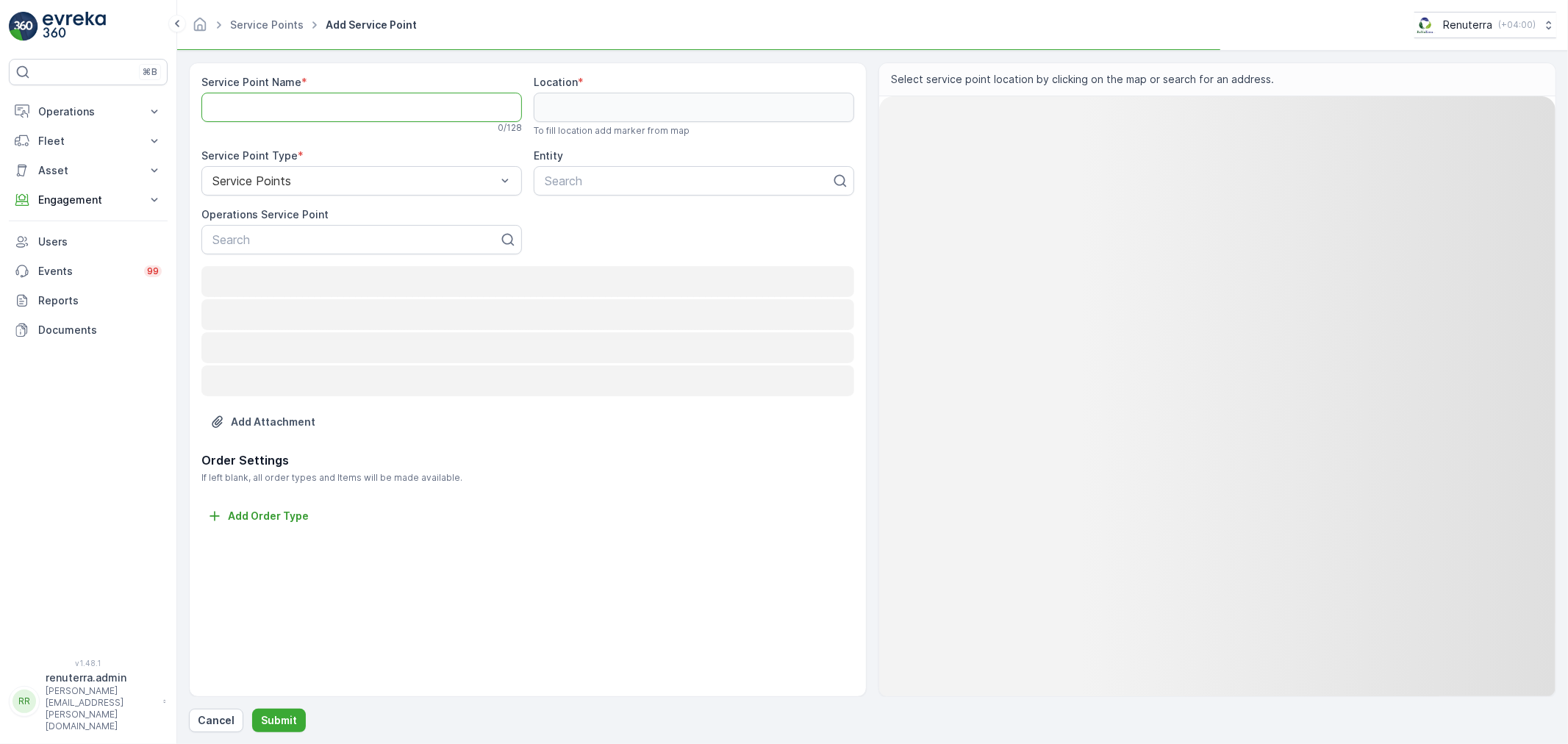
paste Name "EMIRATES TRANSFORMER &SWITCHGEAR (L.L.C)"
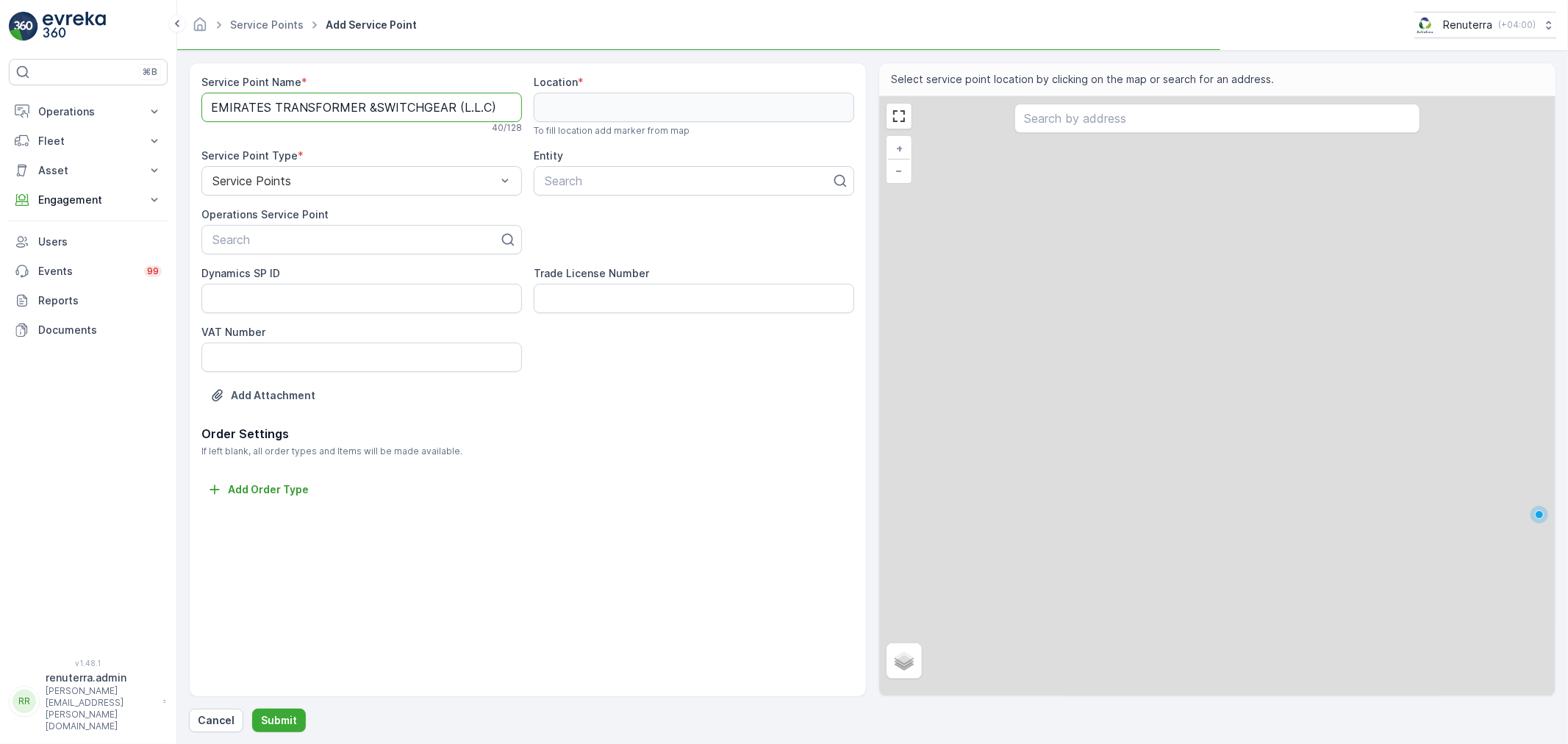
type Name "EMIRATES TRANSFORMER &SWITCHGEAR (L.L.C)"
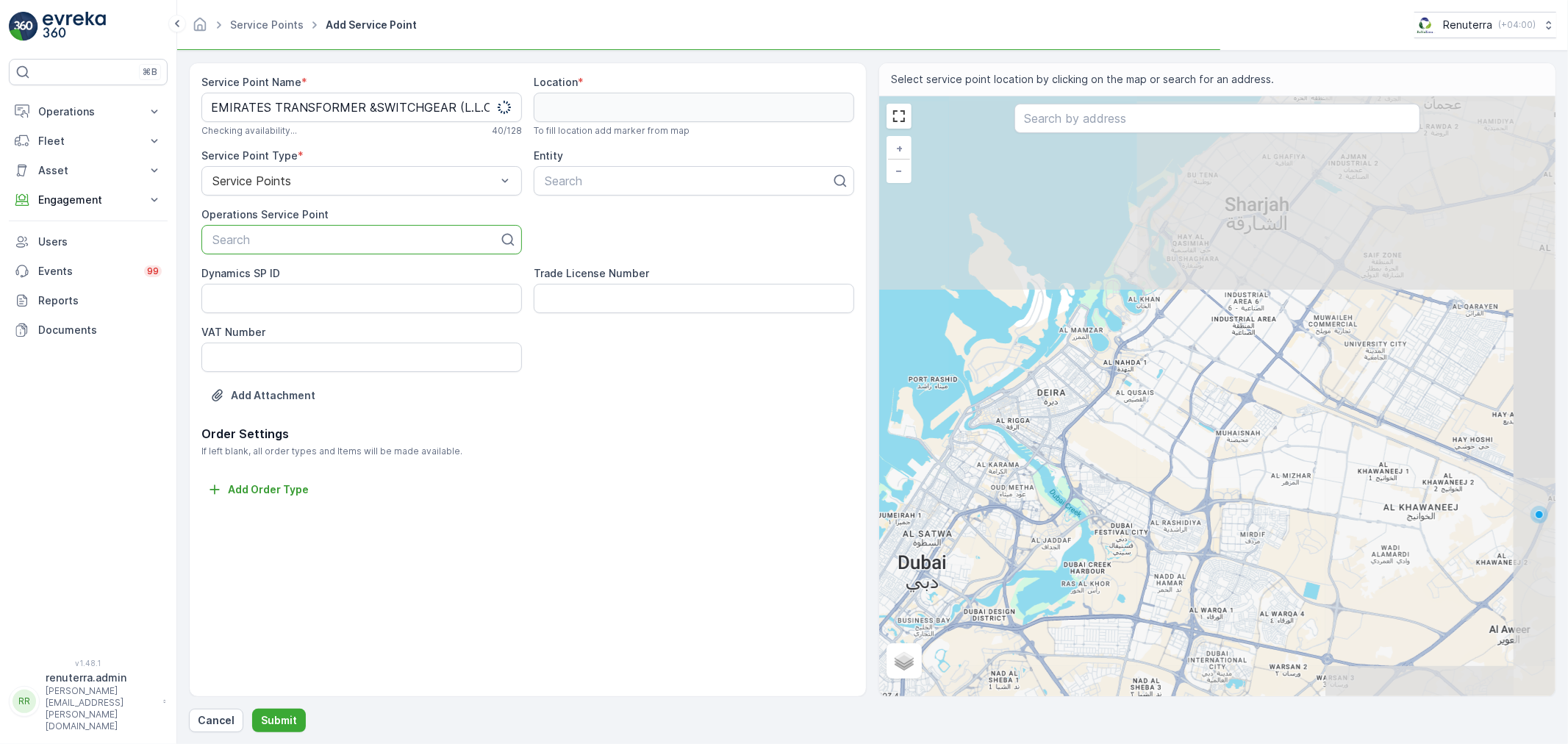
paste input "EMIRATES TRANSFORMER &SWITCHGEAR (L.L.C)"
type input "EMIRATES TRANSFORMER &SWITCHGEAR (L.L.C)"
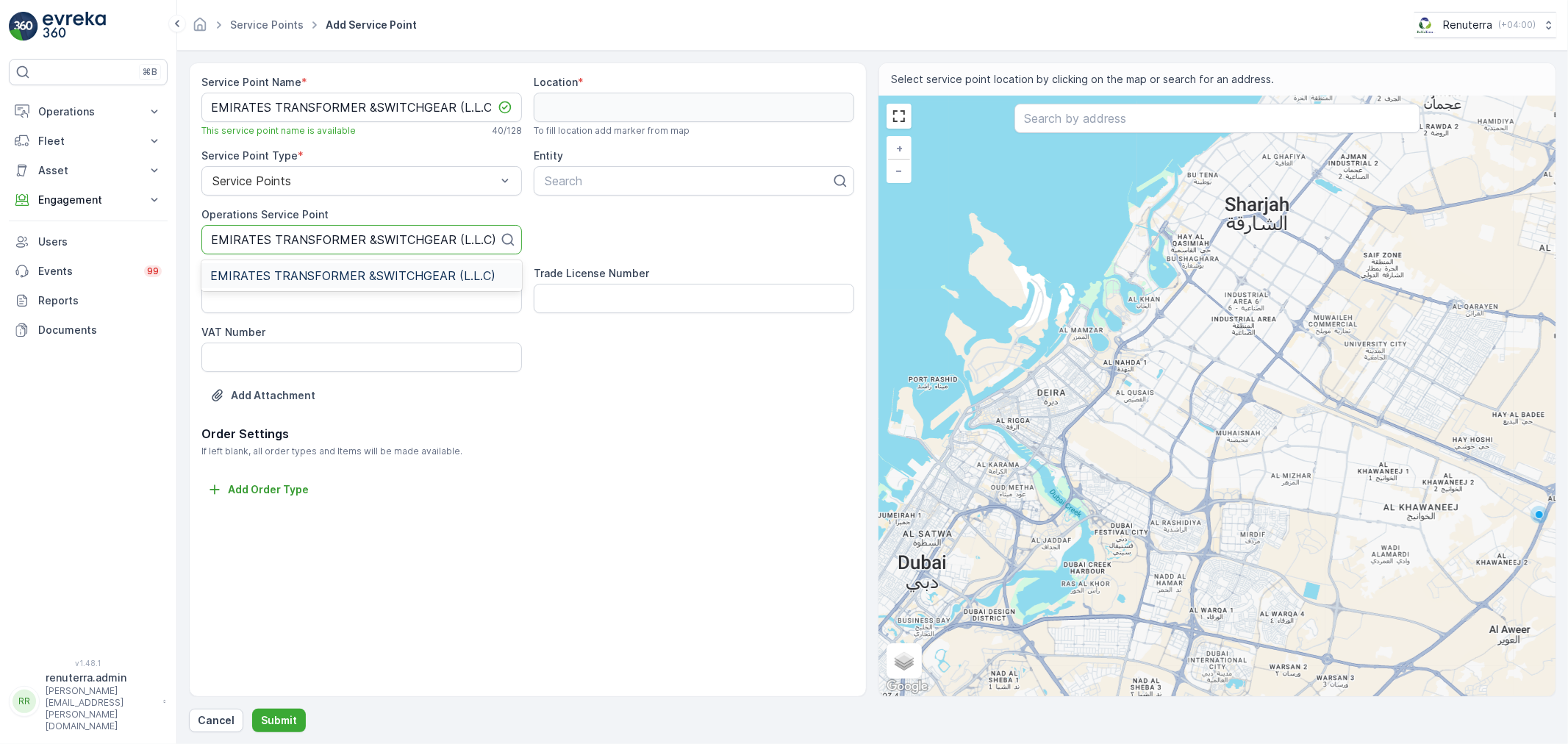
click at [248, 272] on span "EMIRATES TRANSFORMER &SWITCHGEAR (L.L.C)" at bounding box center [352, 276] width 285 height 14
click at [544, 173] on div "Search" at bounding box center [688, 180] width 290 height 18
paste input "EMIRATES TRANSFORMER &SWITCHGEAR (L.L.C)"
type input "EMIRATES TRANSFORMER &SWITCHGEAR (L.L.C)"
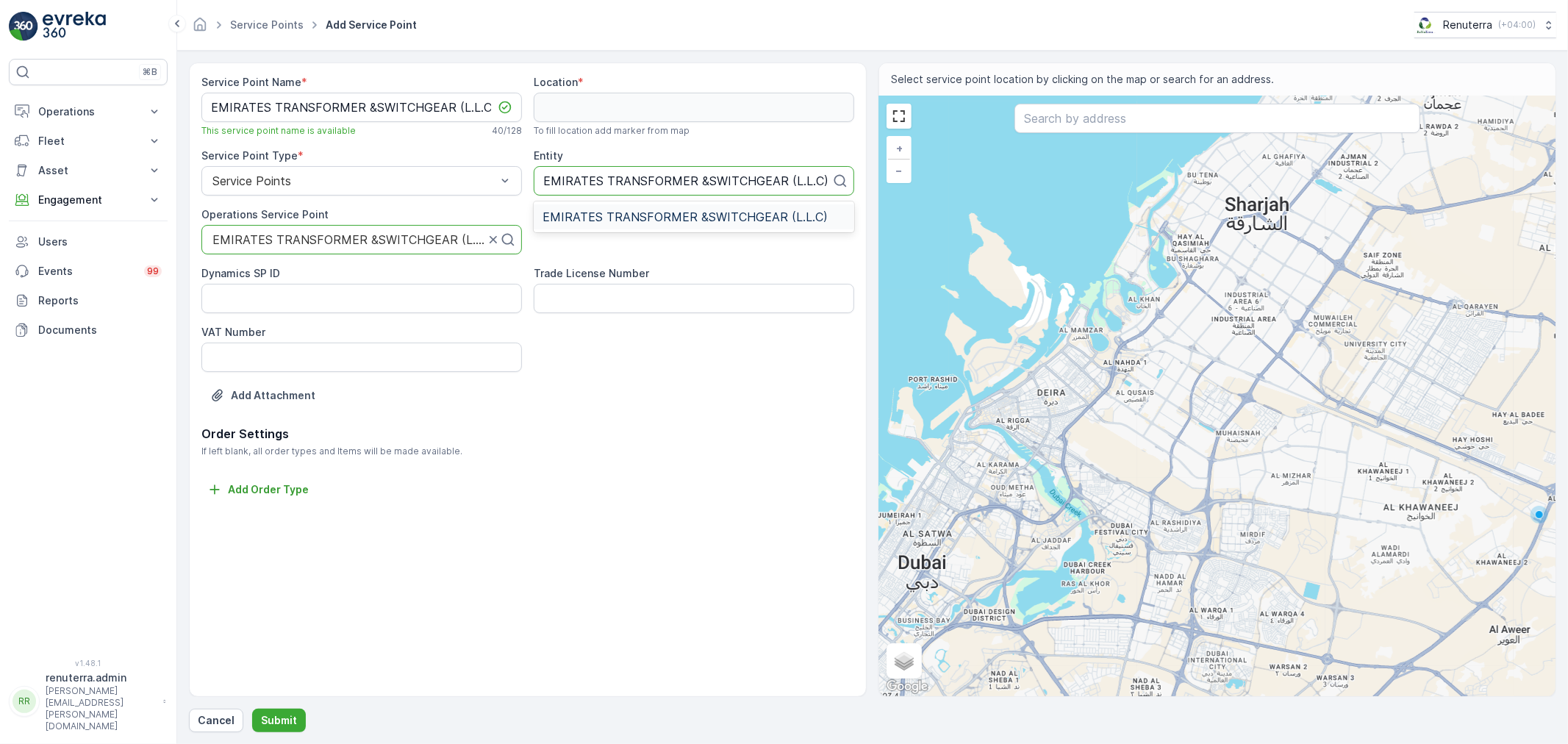
click at [620, 228] on div "EMIRATES TRANSFORMER &SWITCHGEAR (L.L.C)" at bounding box center [693, 217] width 321 height 25
click at [1050, 101] on div "+ − Satellite Roadmap Terrain Hybrid Leaflet Keyboard shortcuts Map Data Map da…" at bounding box center [1217, 396] width 676 height 600
type input "25.404047259912225,55.330149516638926"
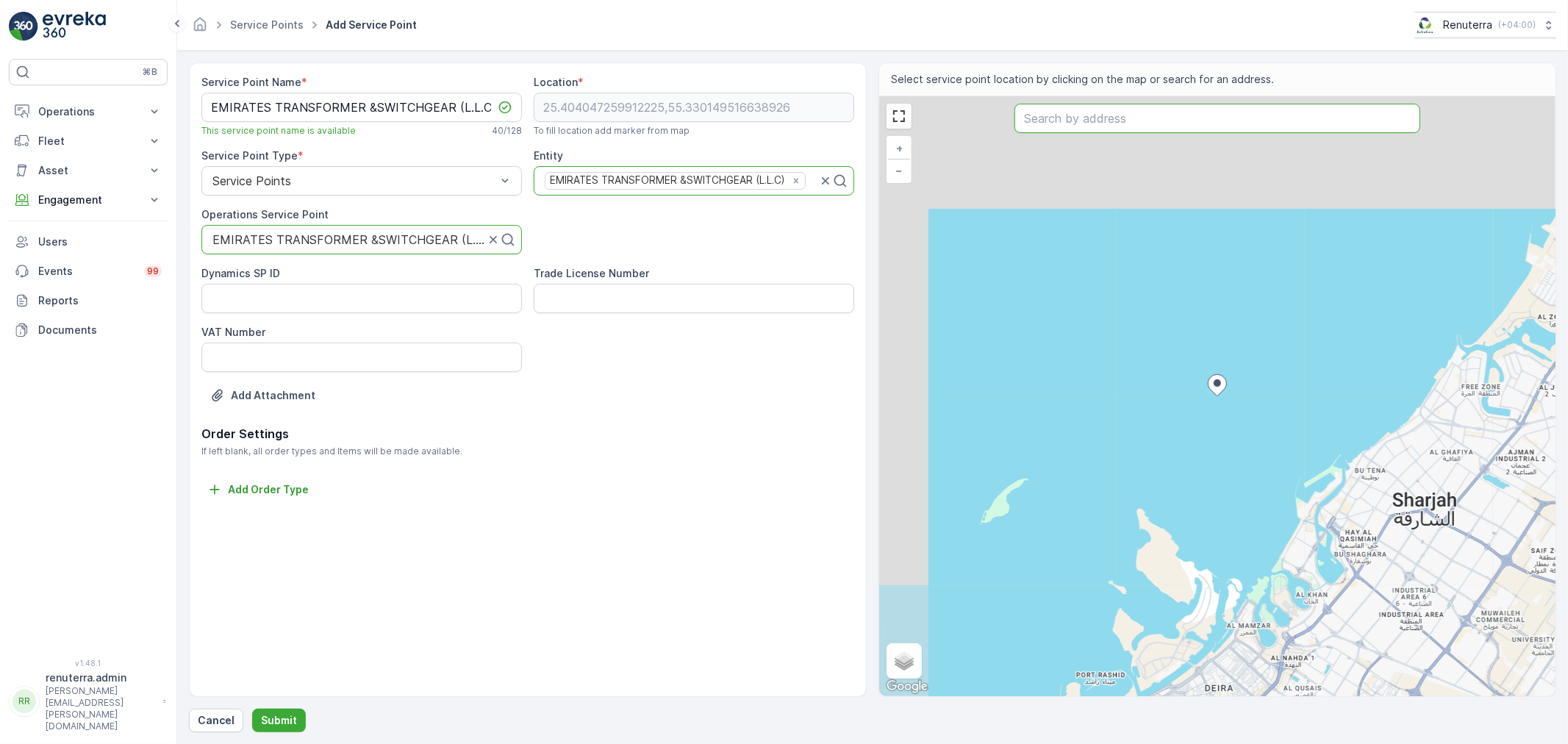
click at [1056, 116] on input "text" at bounding box center [1217, 118] width 406 height 30
paste input "[PERSON_NAME] Steel Bar Fabrication"
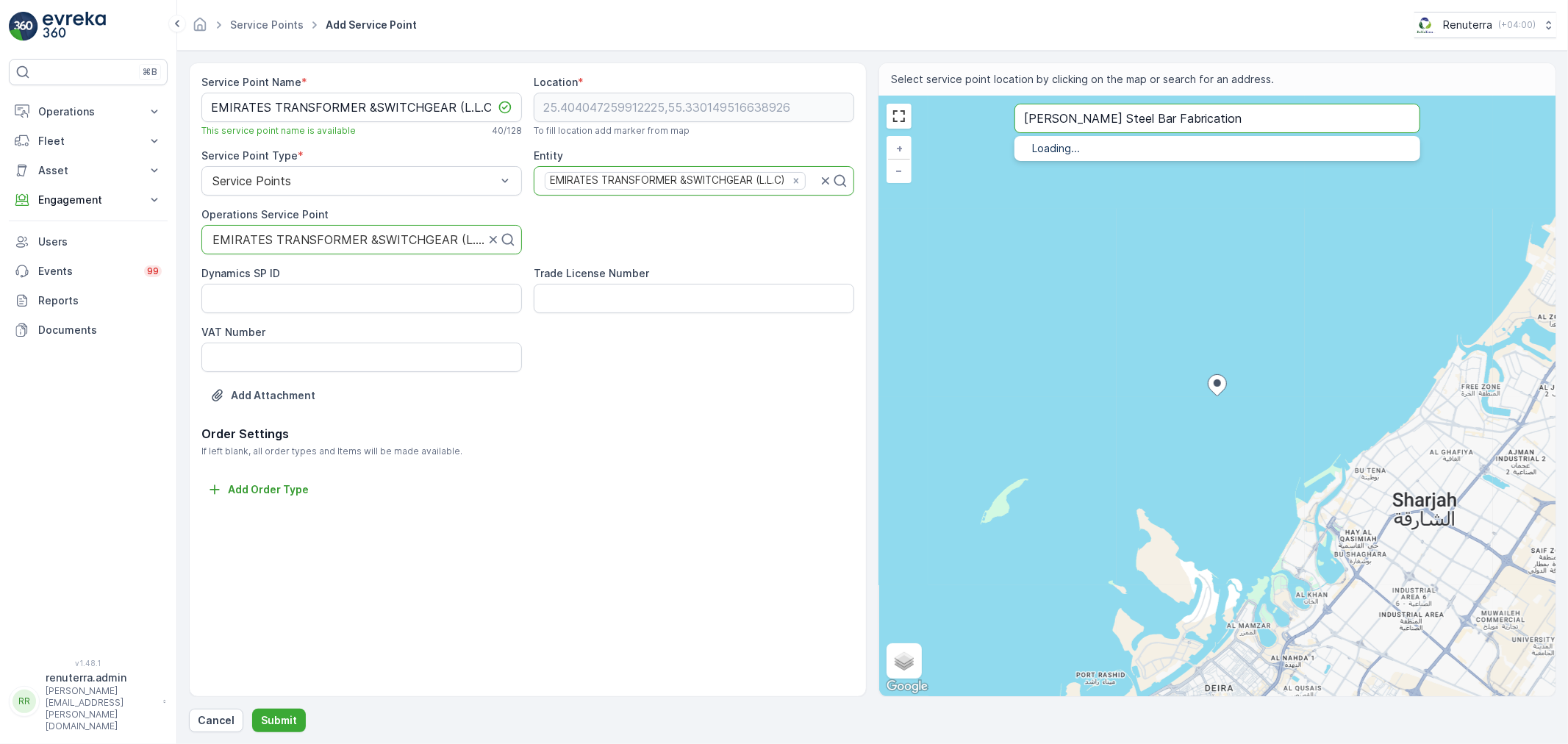
type input "[PERSON_NAME] Steel Bar Fabrication"
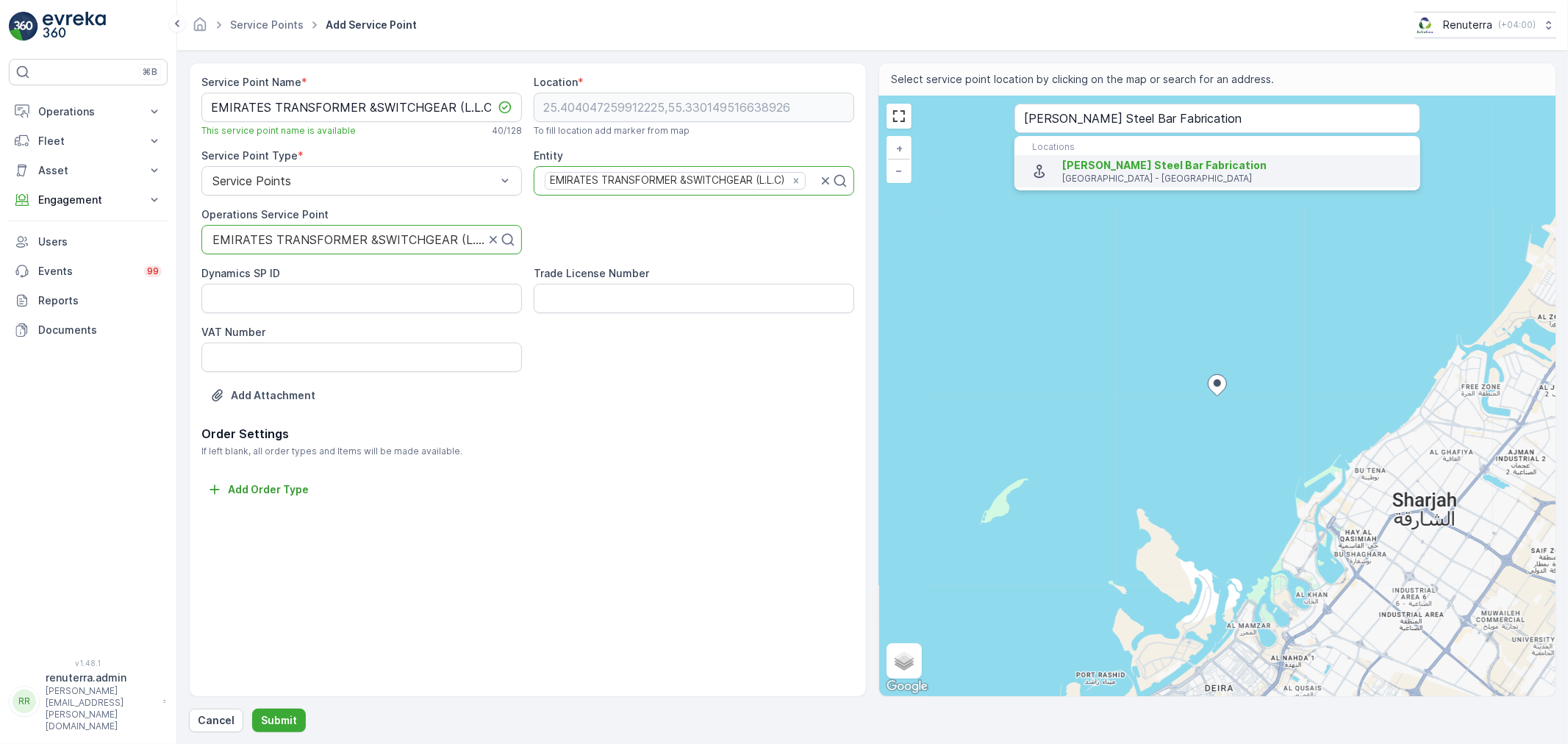
click at [1099, 162] on span "[PERSON_NAME] Steel Bar Fabrication" at bounding box center [1164, 165] width 204 height 13
type input "24.9854627,55.160096"
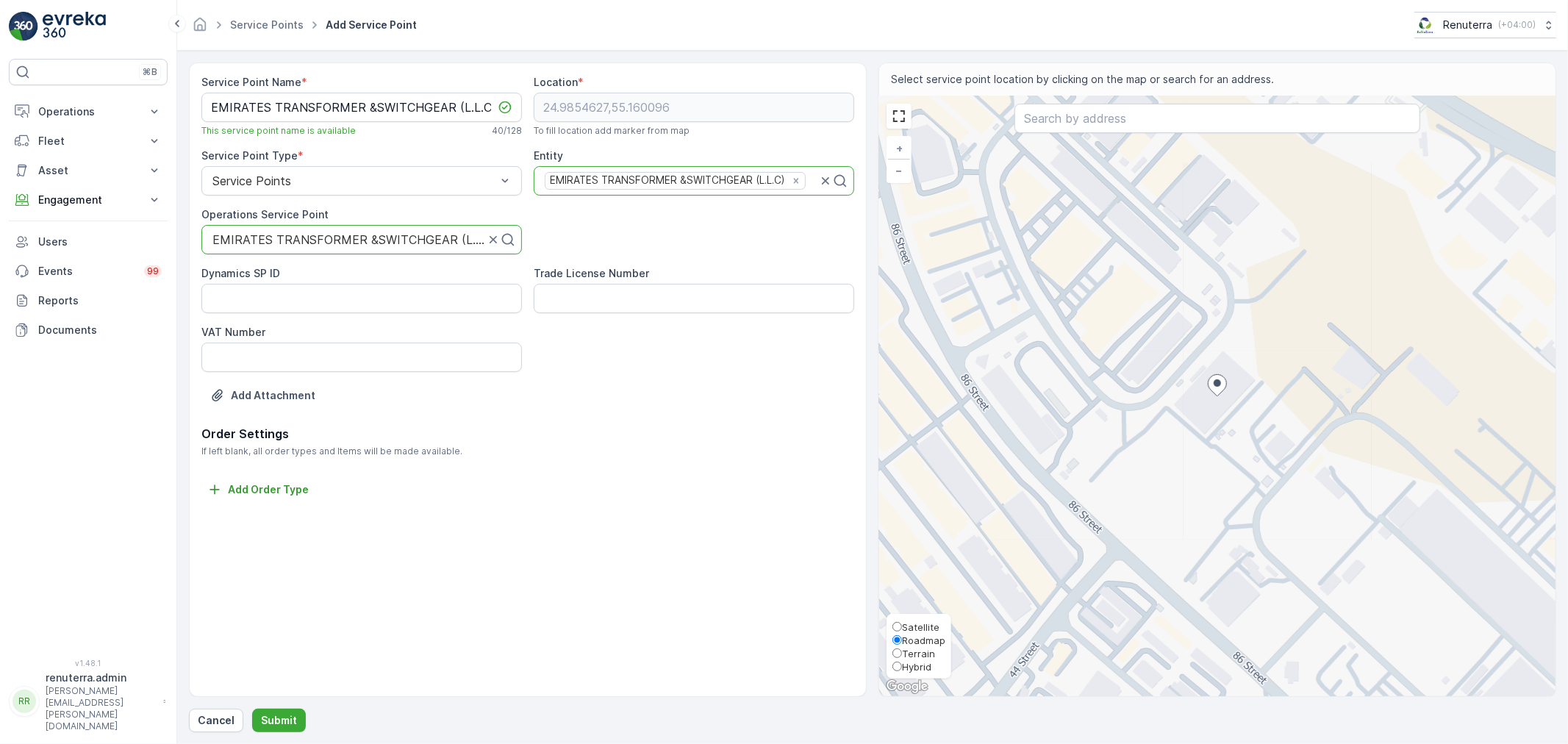
click at [919, 627] on span "Satellite" at bounding box center [920, 627] width 37 height 12
click at [902, 627] on input "Satellite" at bounding box center [897, 626] width 9 height 9
radio input "true"
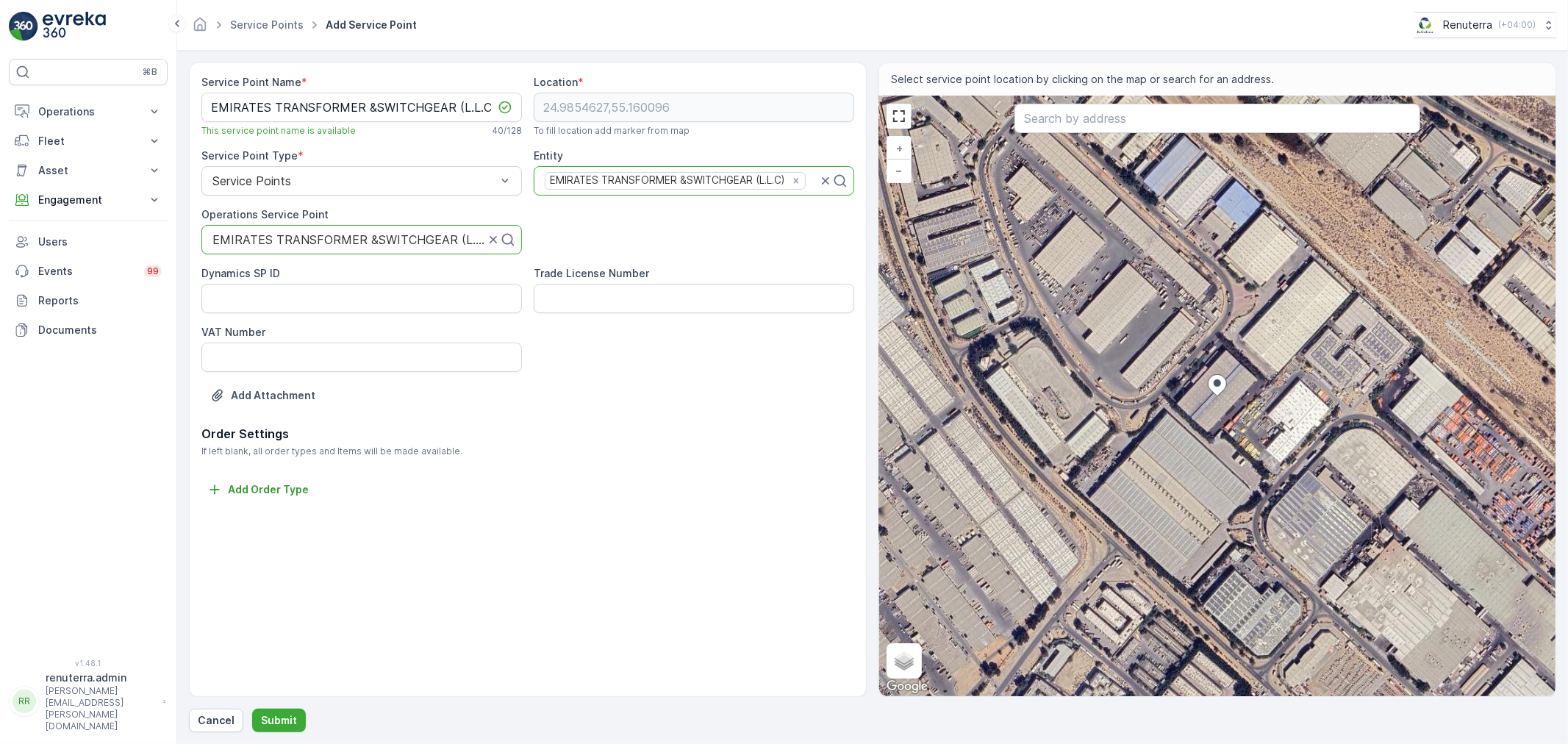
click at [1270, 444] on div "+ − Satellite Roadmap Terrain Hybrid Leaflet Keyboard shortcuts Map Data Imager…" at bounding box center [1217, 396] width 676 height 600
type input "24.984835479266824,55.16085955249861"
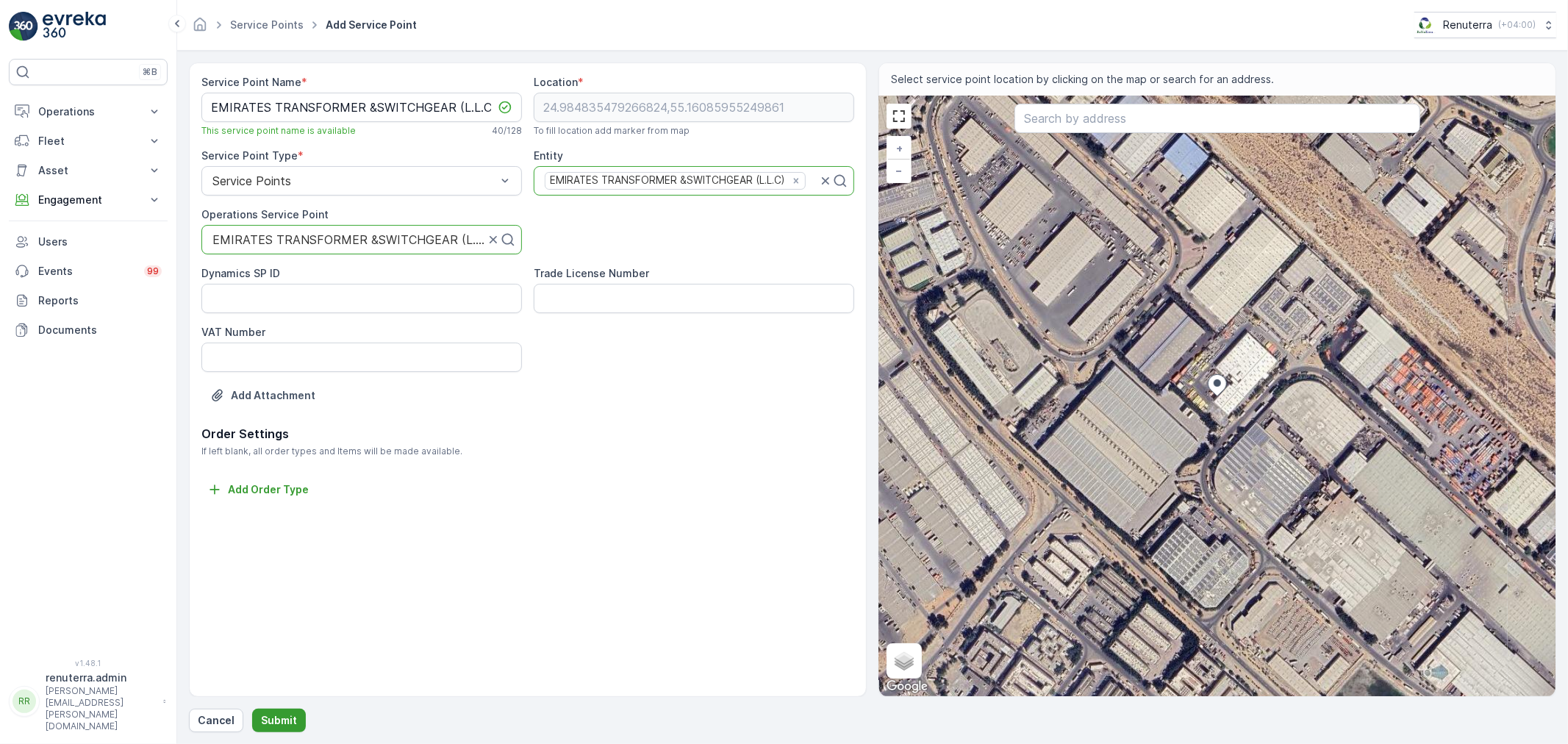
click at [267, 723] on p "Submit" at bounding box center [279, 719] width 36 height 14
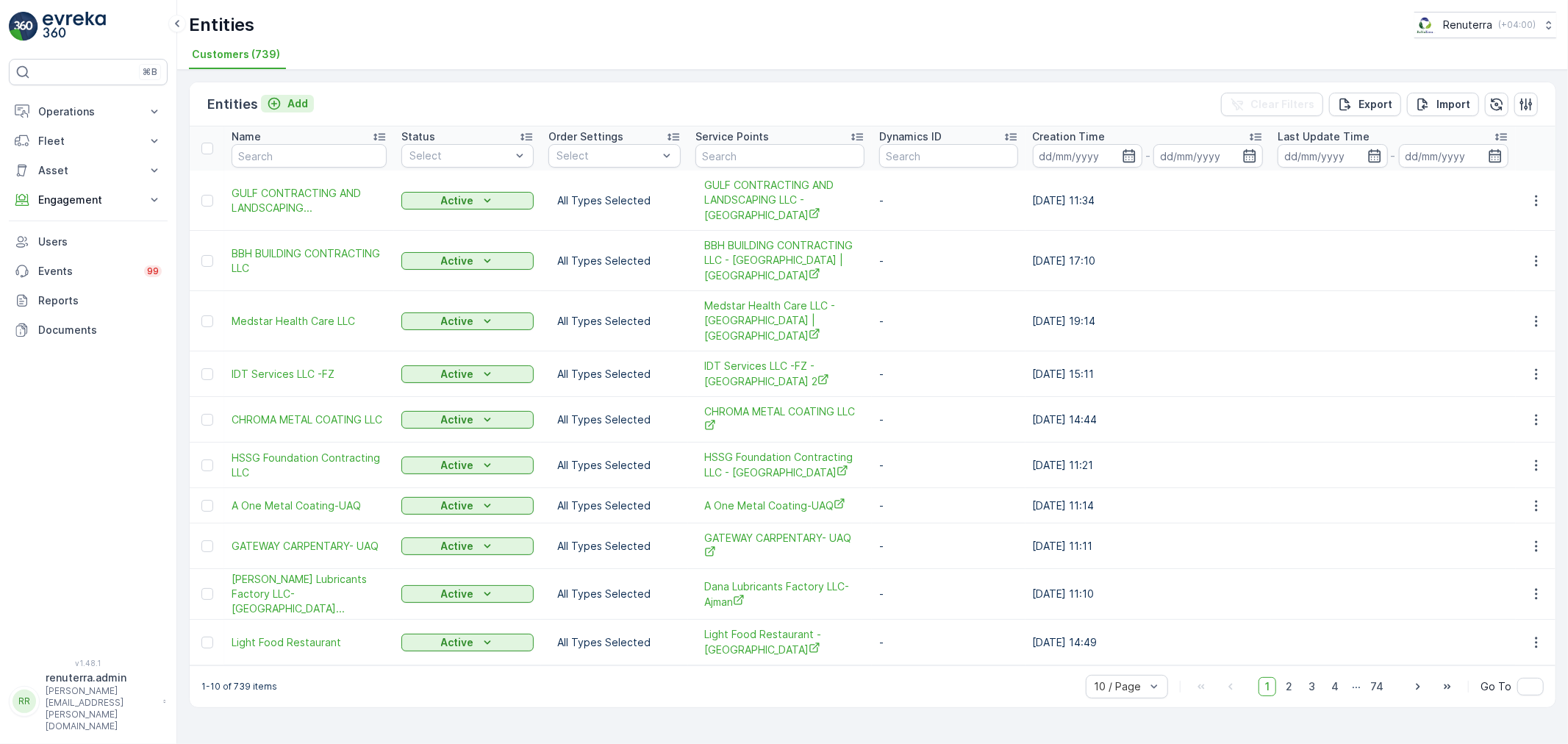
click at [292, 101] on p "Add" at bounding box center [298, 103] width 20 height 14
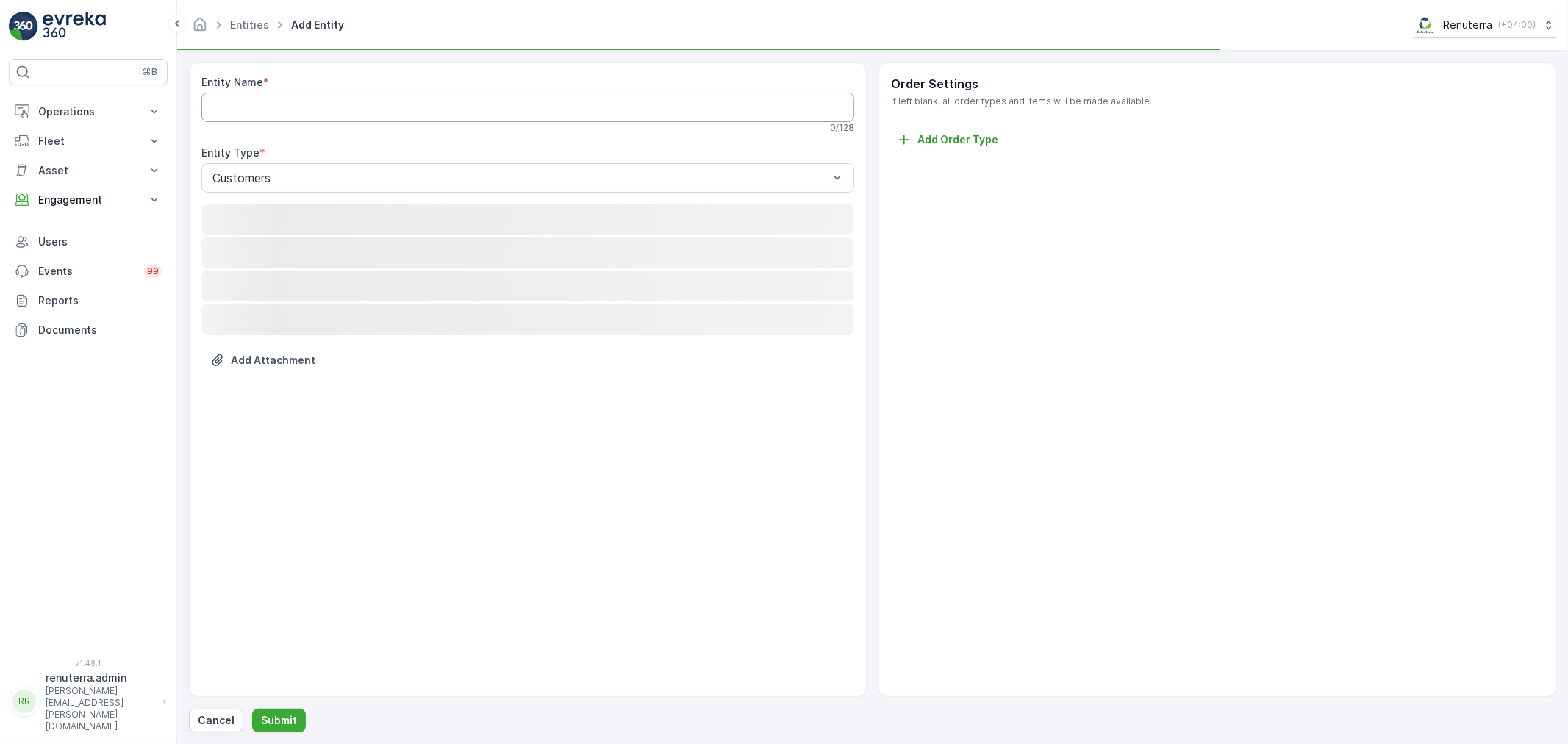
click at [290, 109] on Name "Entity Name" at bounding box center [527, 107] width 653 height 30
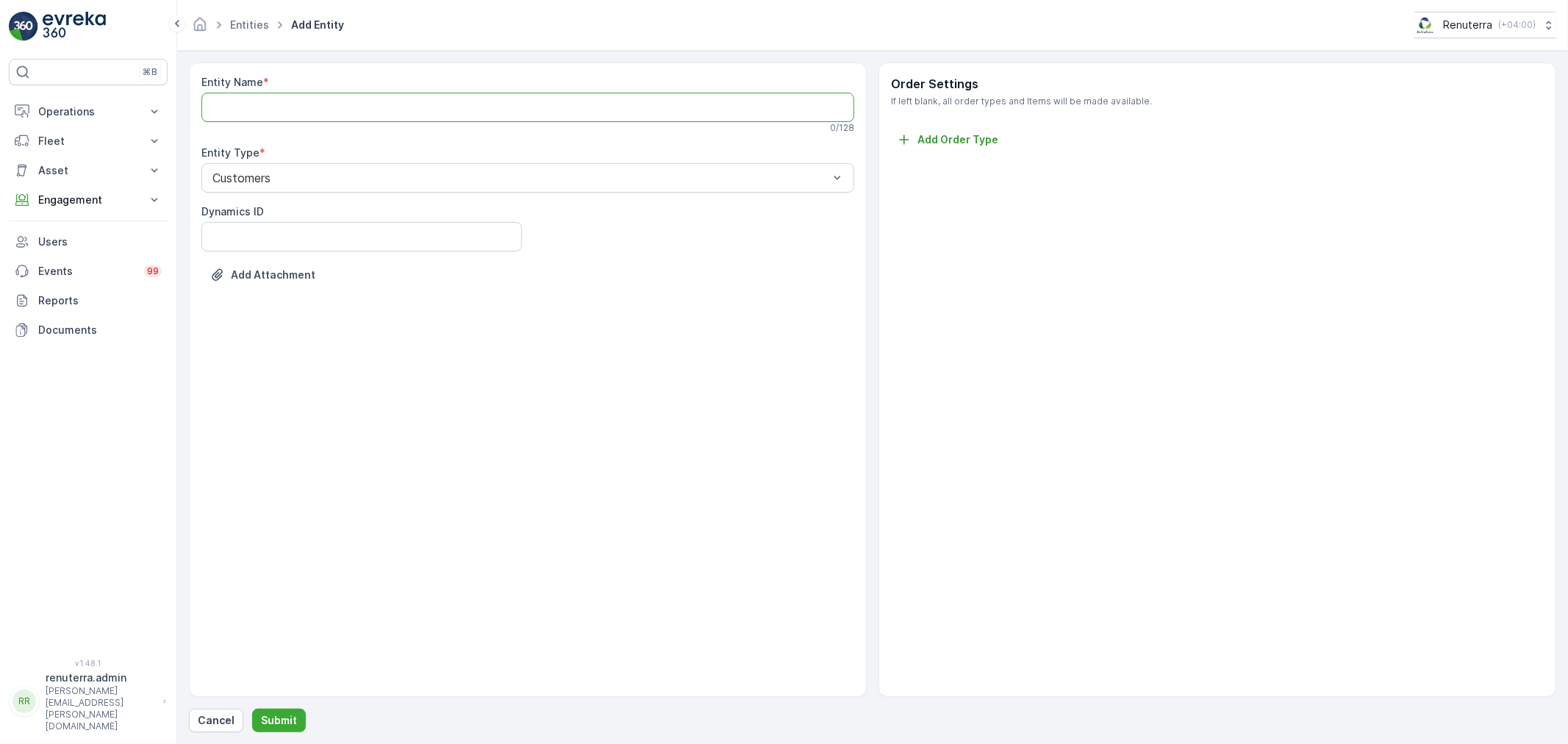
paste Name "EMIRATES TRANSFORMER &SWITCHGEAR (L.L.C)"
type Name "EMIRATES TRANSFORMER &SWITCHGEAR (L.L.C)"
click at [299, 722] on button "Submit" at bounding box center [279, 720] width 53 height 24
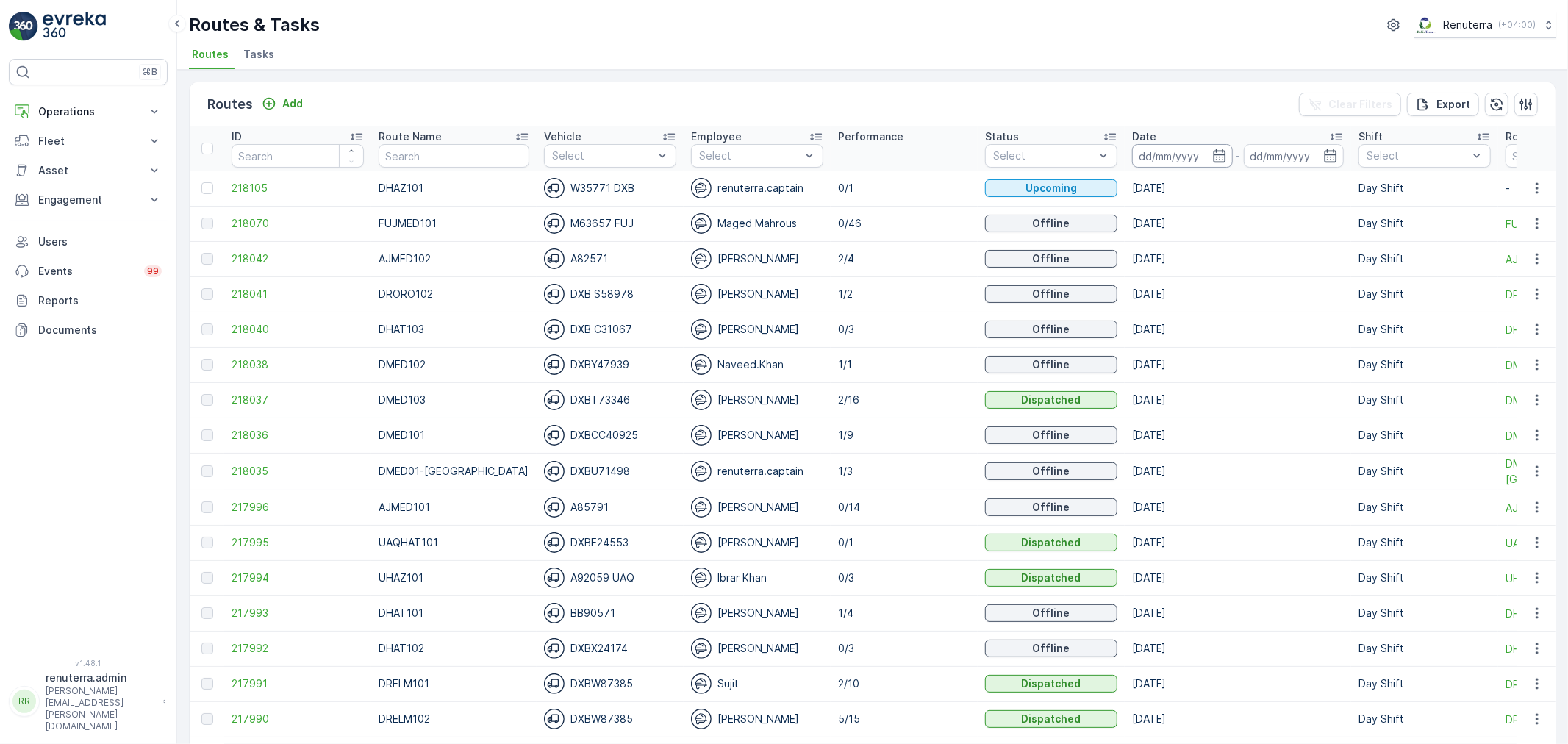
click at [1156, 159] on input at bounding box center [1182, 156] width 101 height 24
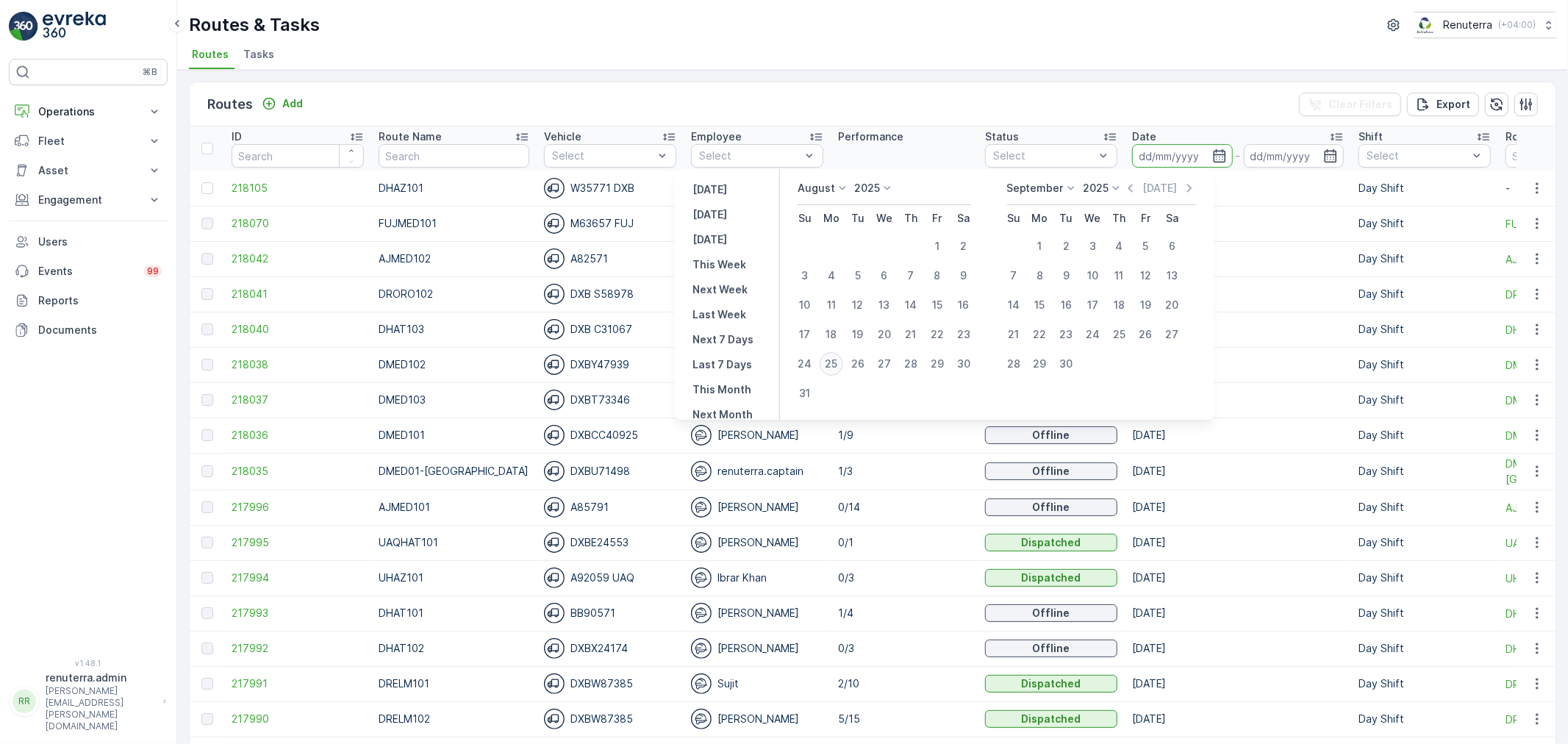
click at [845, 367] on button "25" at bounding box center [831, 363] width 26 height 26
type input "[DATE]"
click at [843, 367] on div "25" at bounding box center [831, 364] width 24 height 24
type input "[DATE]"
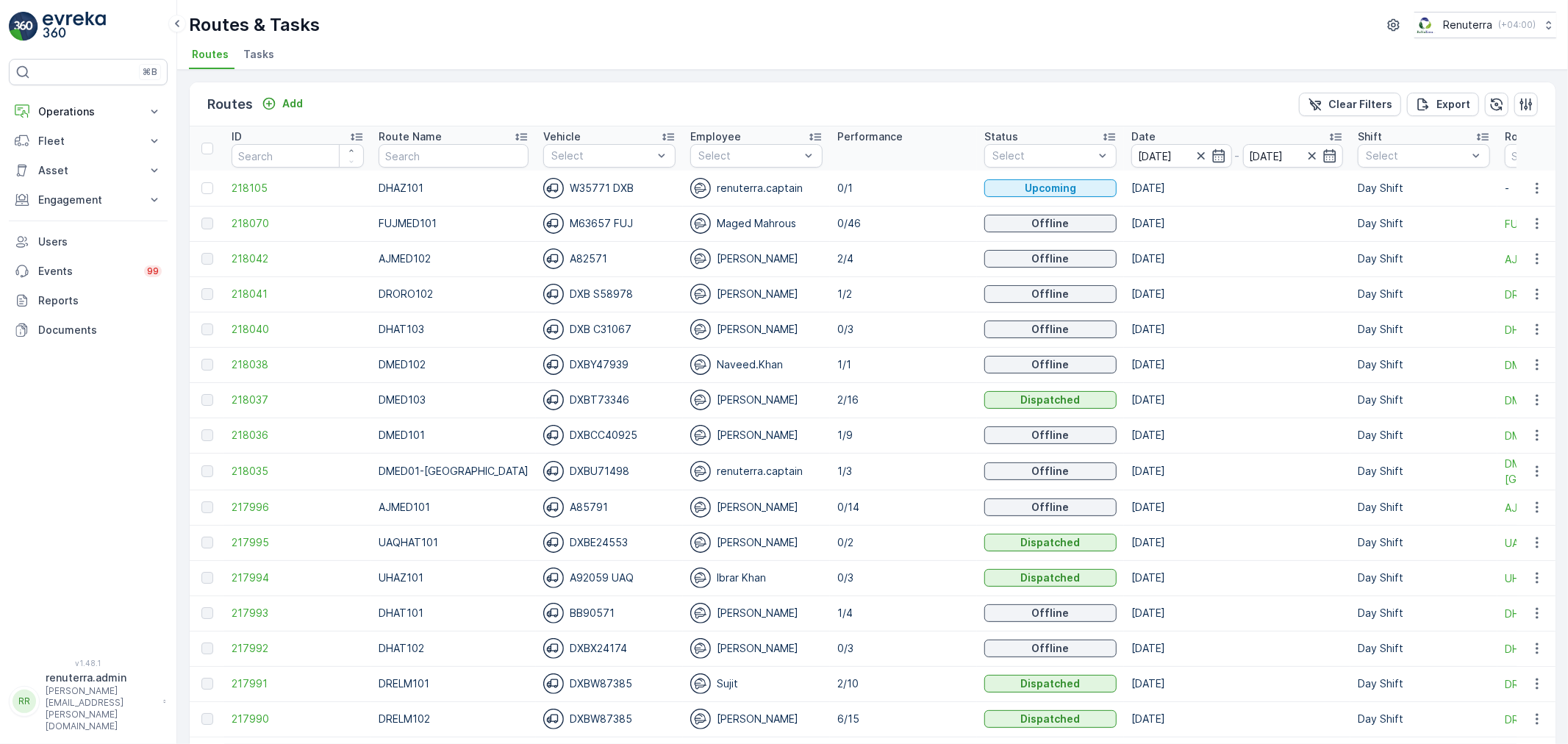
click at [431, 159] on input "text" at bounding box center [453, 156] width 150 height 24
type input "DHAT"
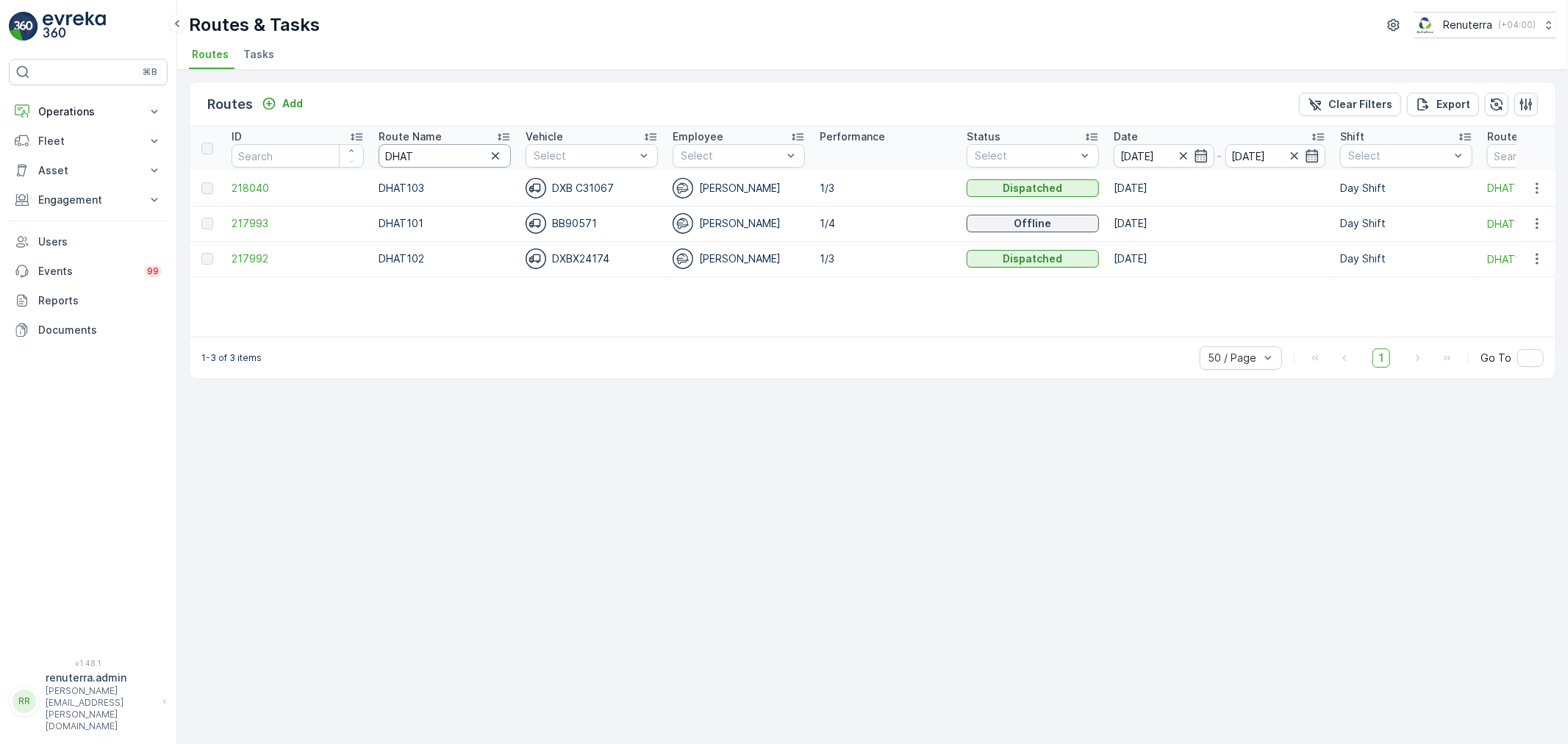
drag, startPoint x: 350, startPoint y: 149, endPoint x: 327, endPoint y: 149, distance: 23.0
click at [327, 149] on tr "ID Route Name DHAT Vehicle Select Employee Select Performance Status Select Dat…" at bounding box center [1002, 148] width 1624 height 44
type input "DRELM"
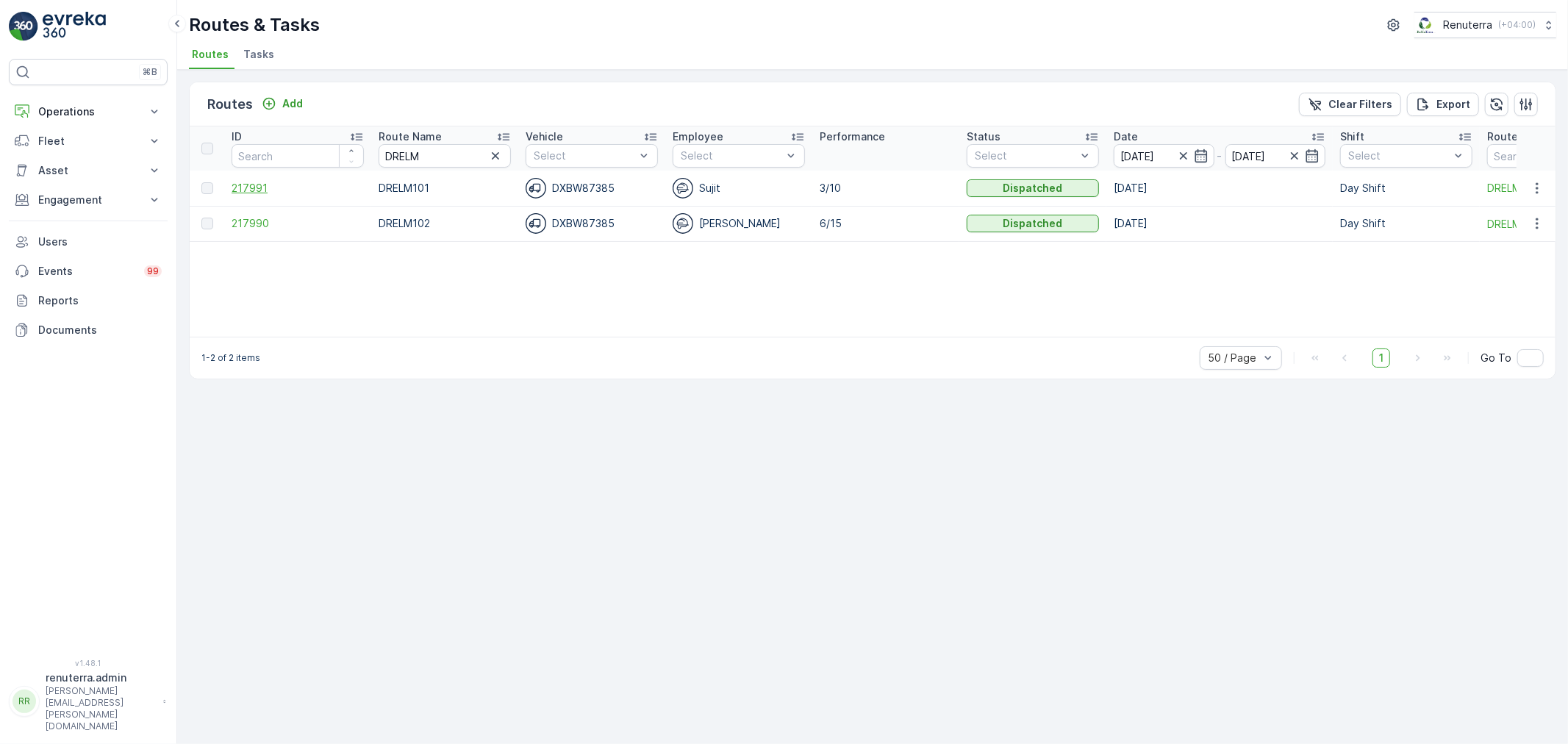
click at [256, 187] on span "217991" at bounding box center [298, 188] width 132 height 14
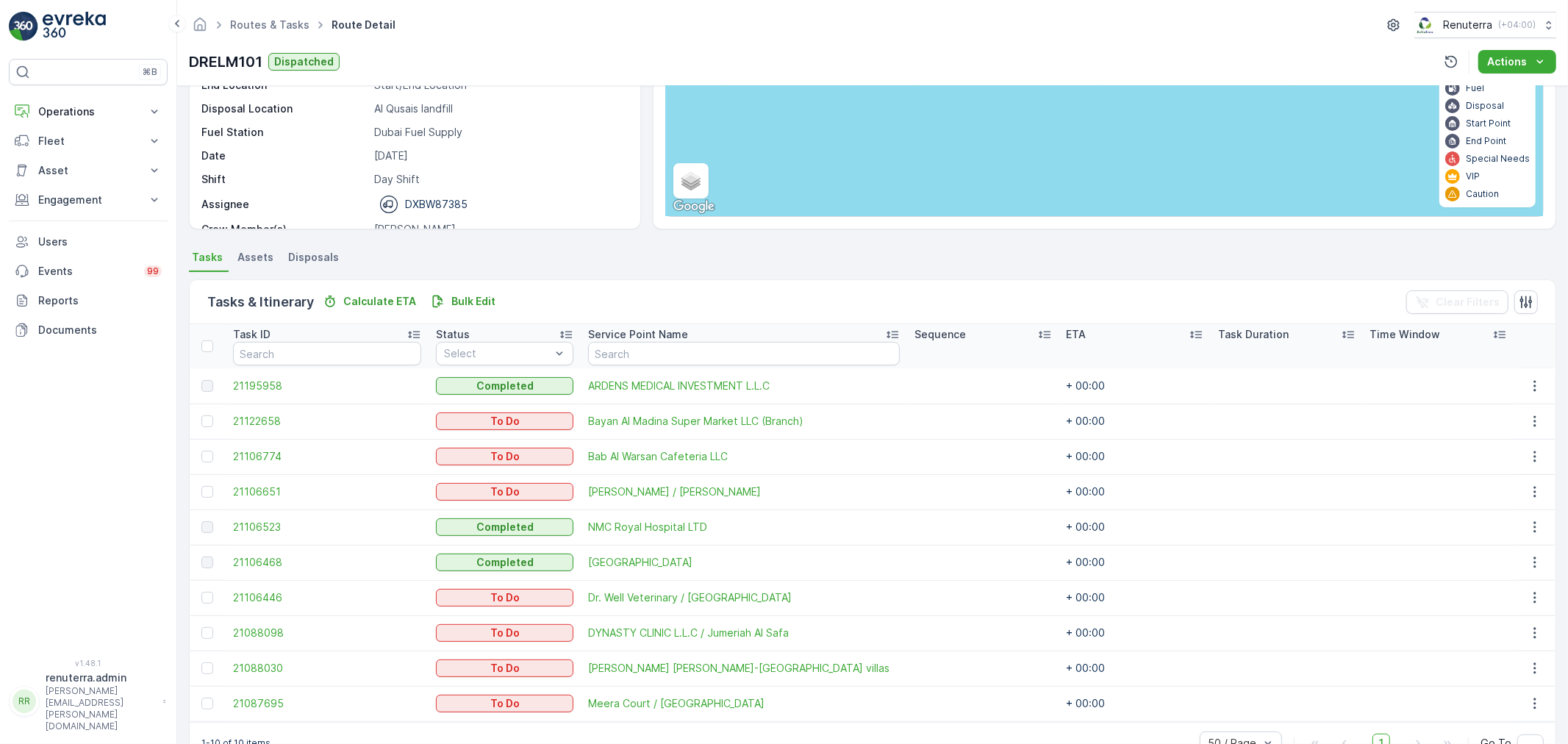
scroll to position [201, 0]
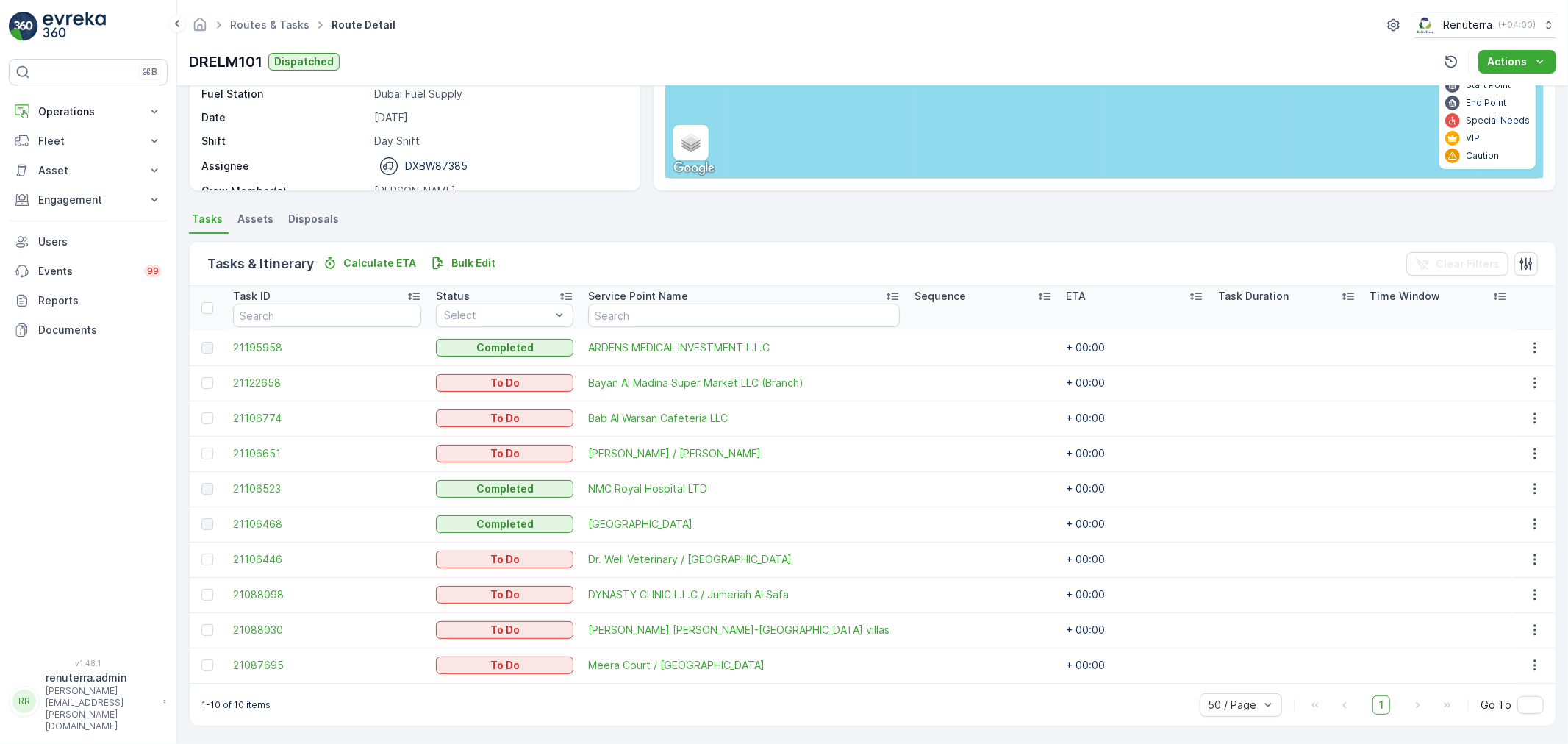
click at [270, 355] on td "21195958" at bounding box center [328, 348] width 204 height 36
click at [270, 351] on span "21195958" at bounding box center [327, 347] width 189 height 14
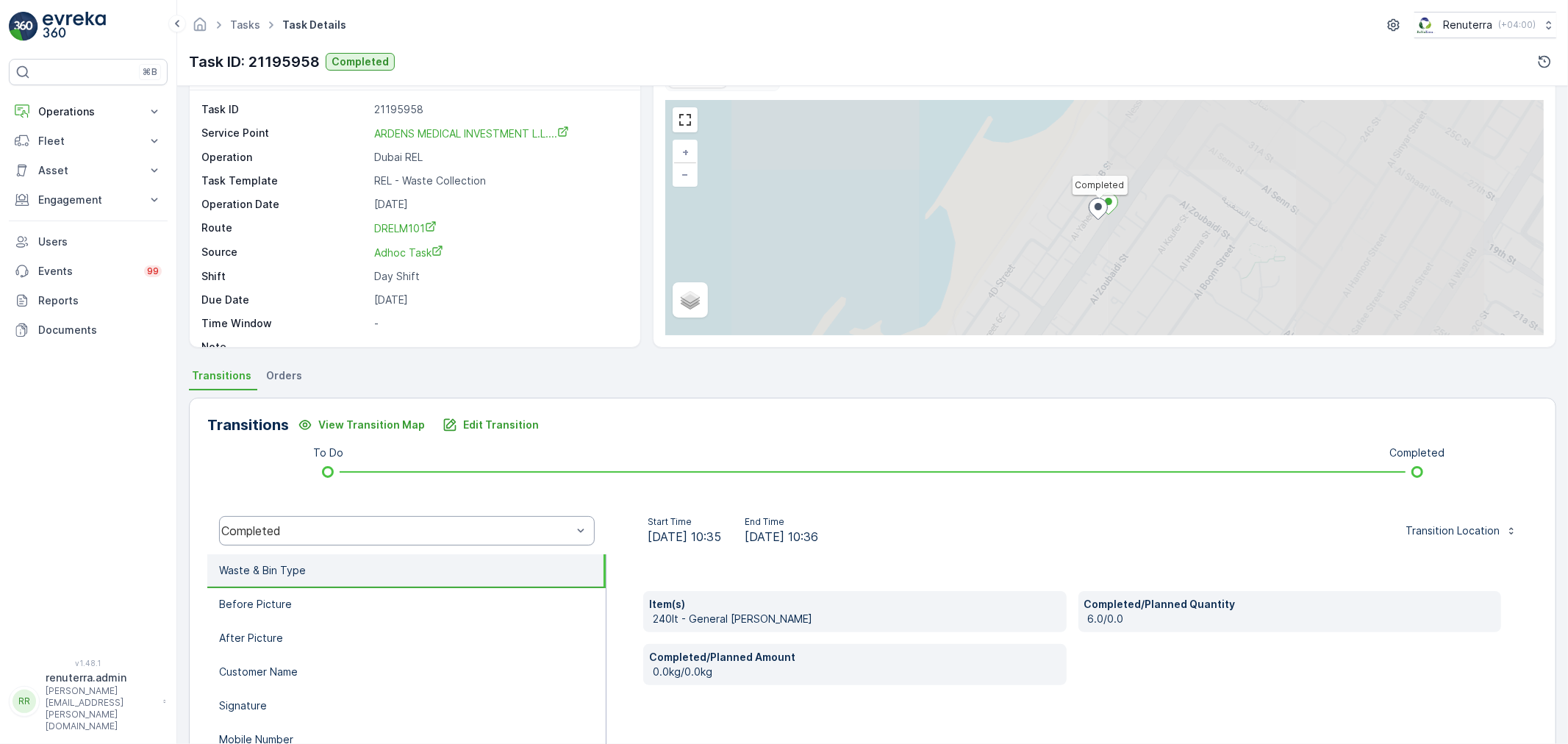
scroll to position [163, 0]
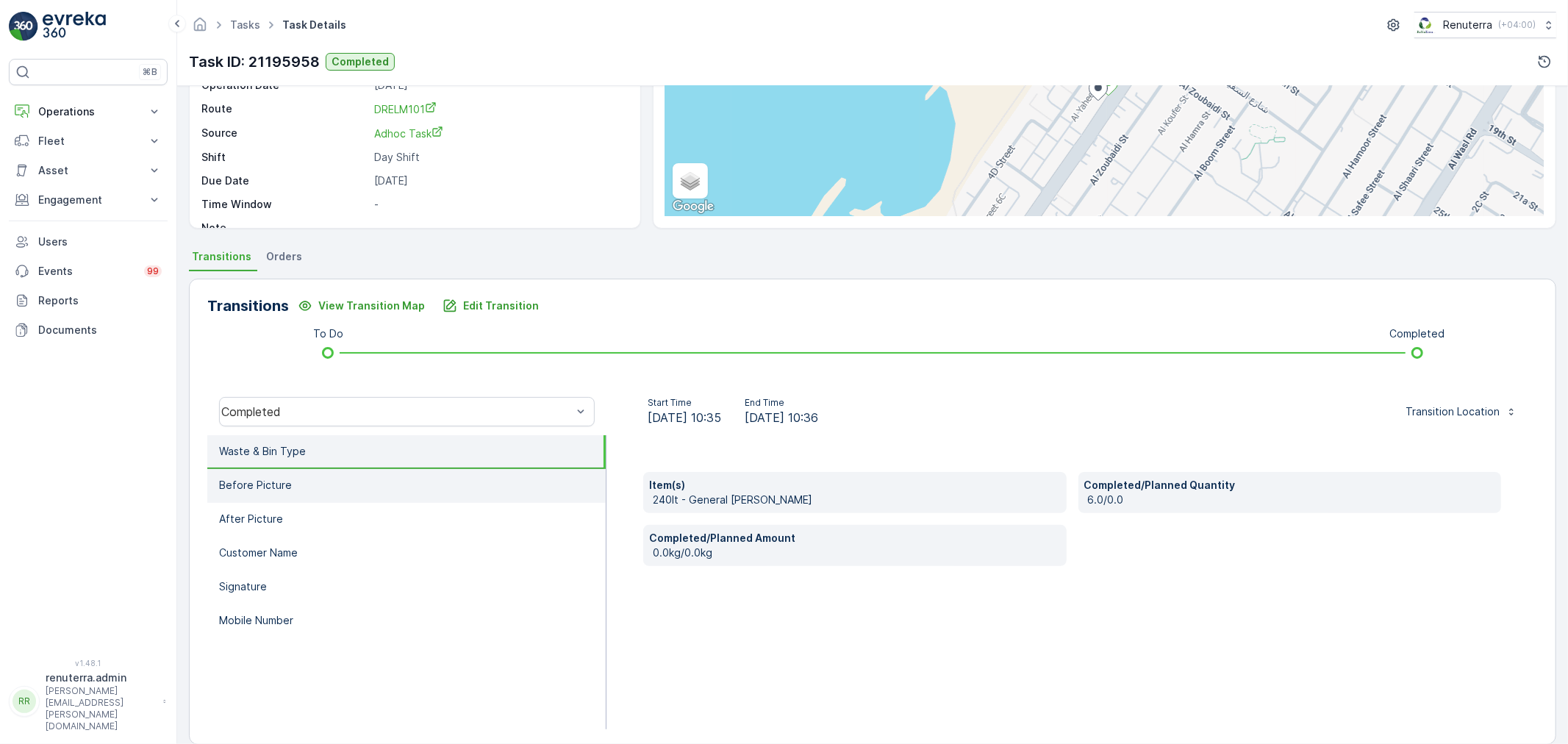
click at [392, 478] on li "Before Picture" at bounding box center [406, 486] width 399 height 34
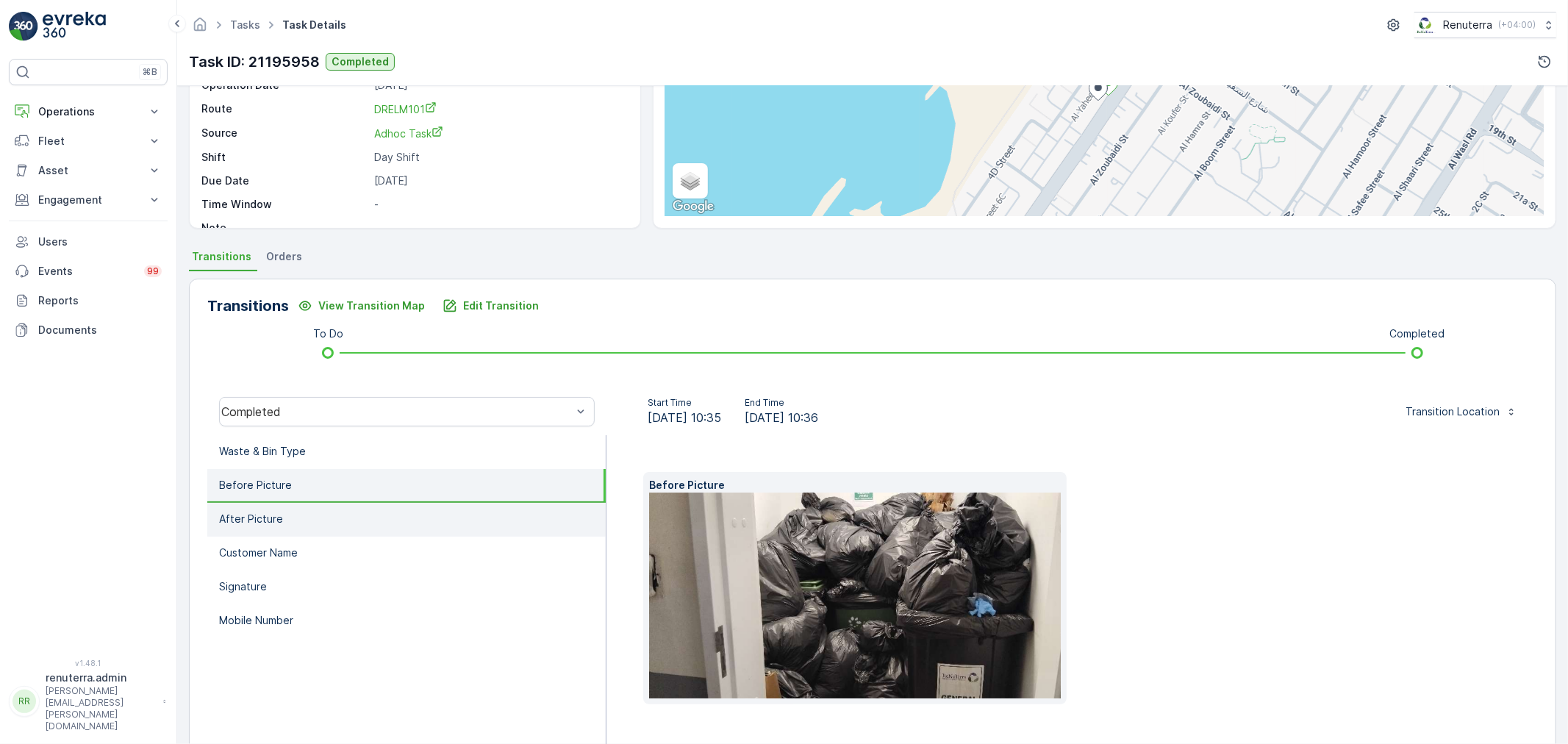
click at [423, 510] on li "After Picture" at bounding box center [406, 520] width 399 height 34
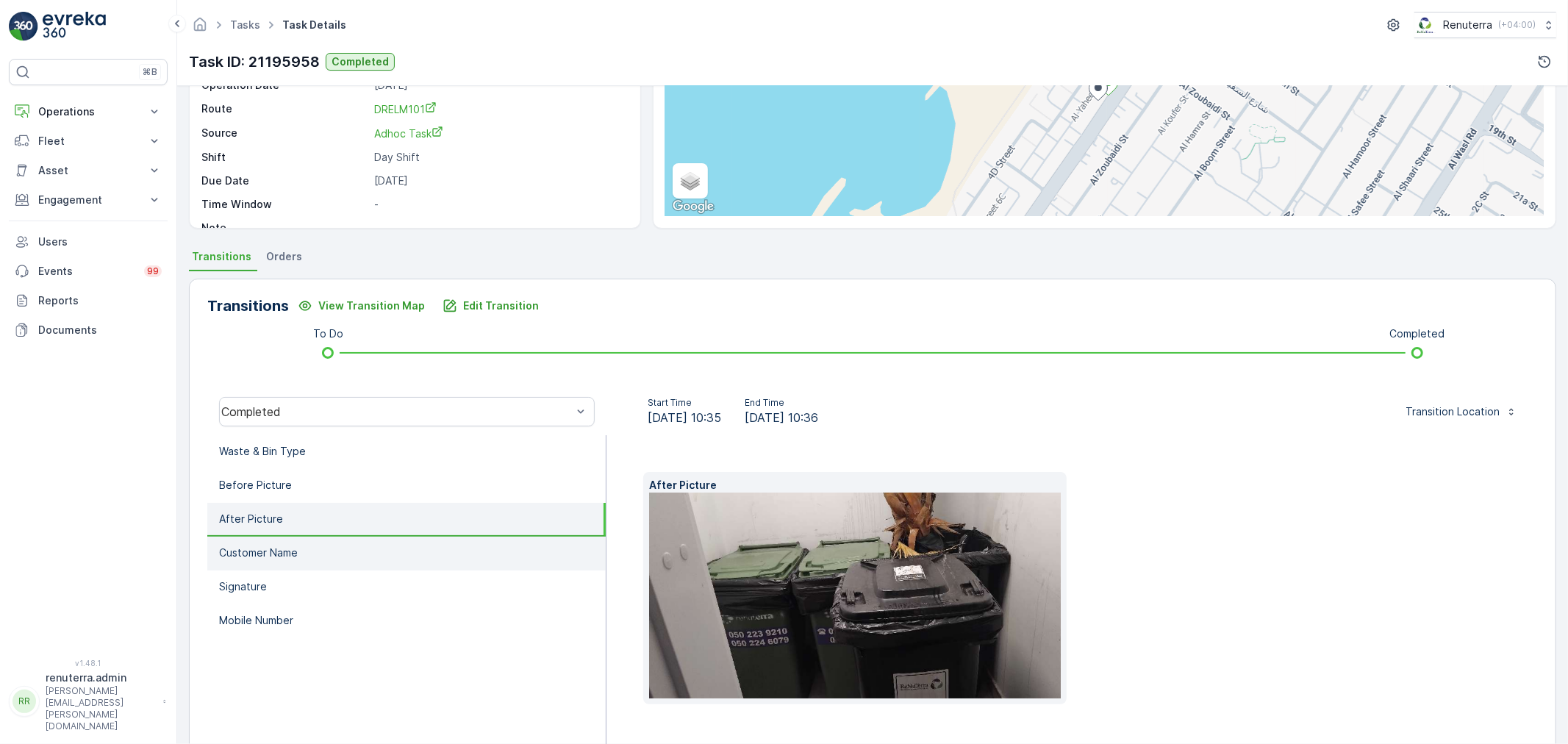
click at [433, 551] on li "Customer Name" at bounding box center [406, 554] width 399 height 34
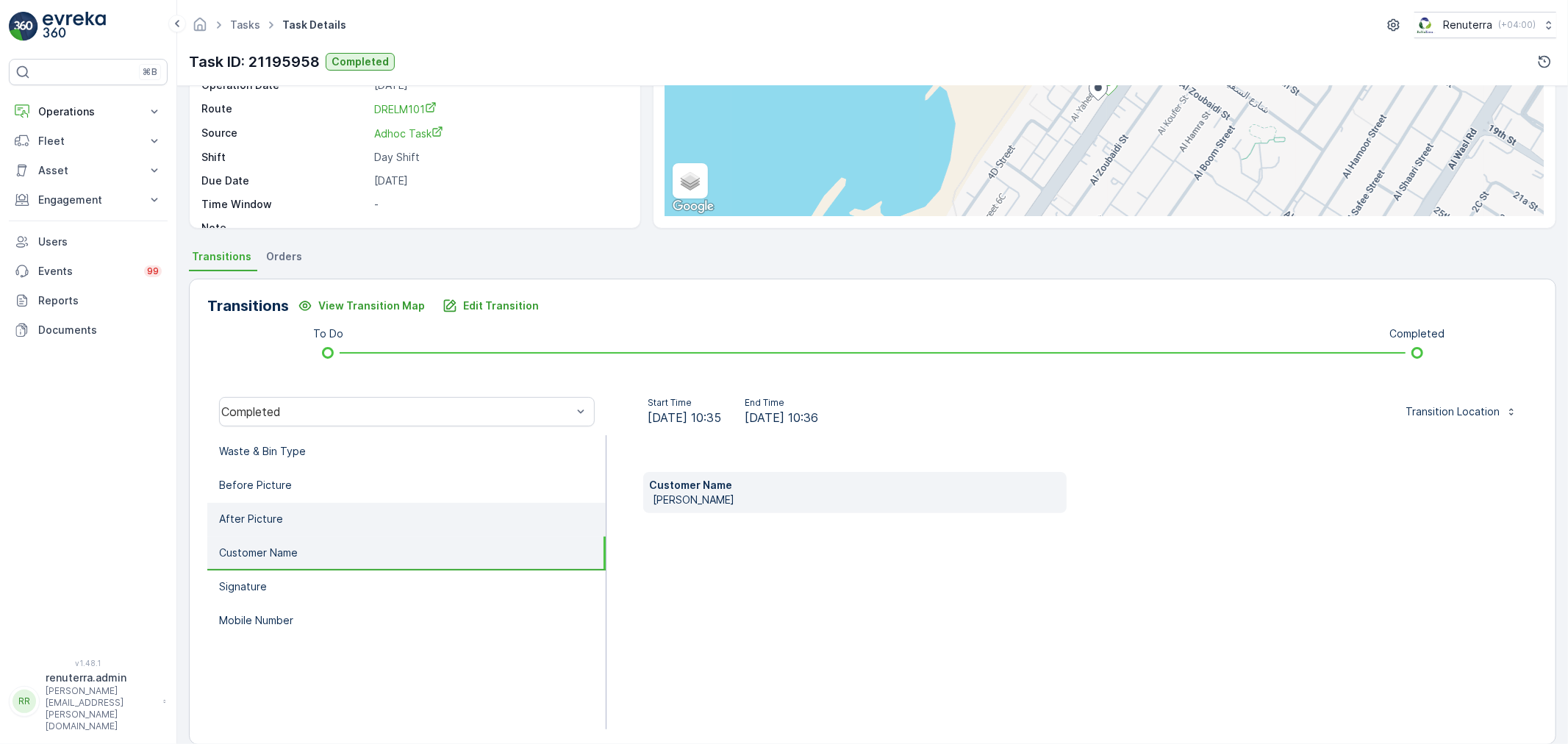
click at [415, 521] on li "After Picture" at bounding box center [406, 520] width 399 height 34
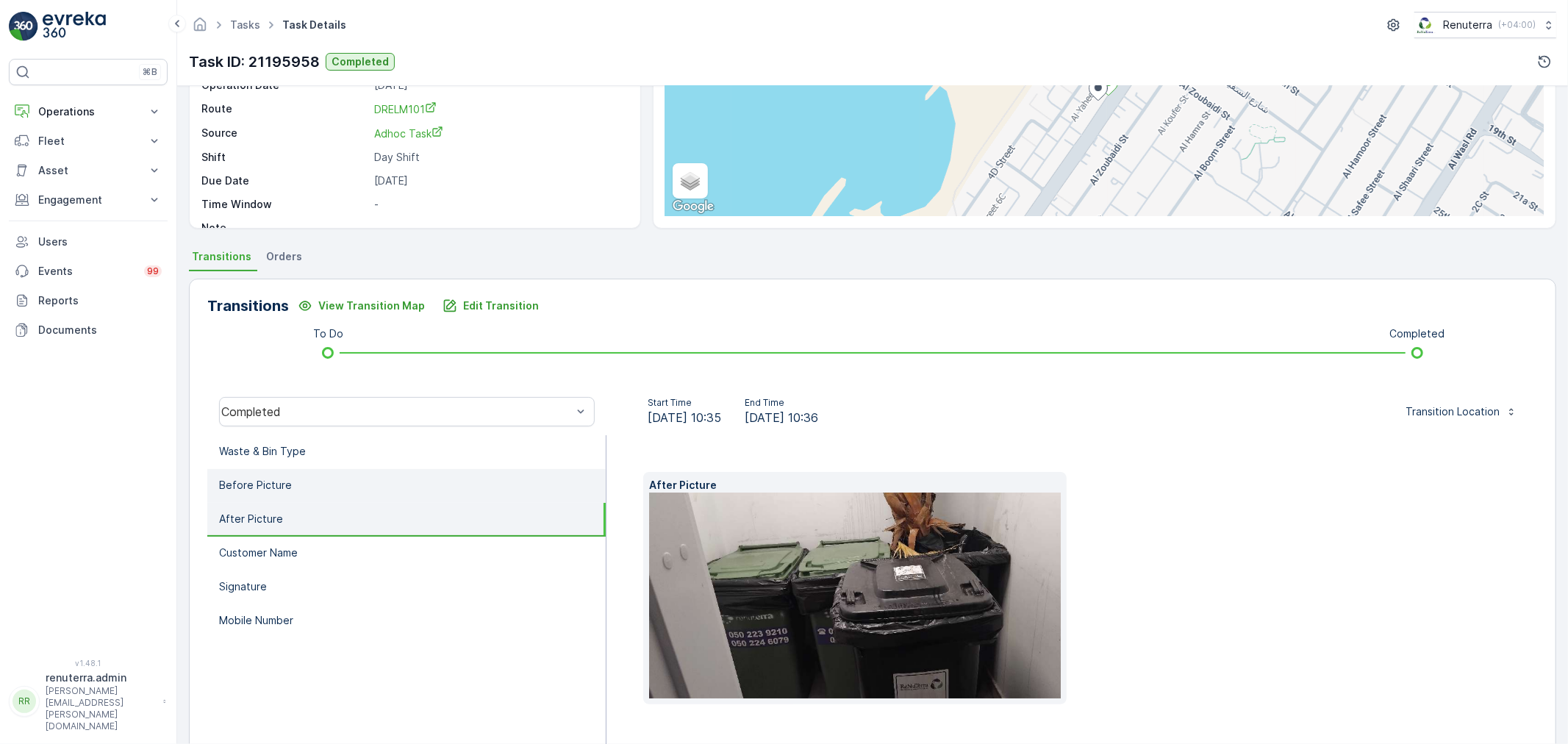
drag, startPoint x: 427, startPoint y: 543, endPoint x: 393, endPoint y: 499, distance: 55.6
click at [422, 540] on li "Customer Name" at bounding box center [406, 554] width 399 height 34
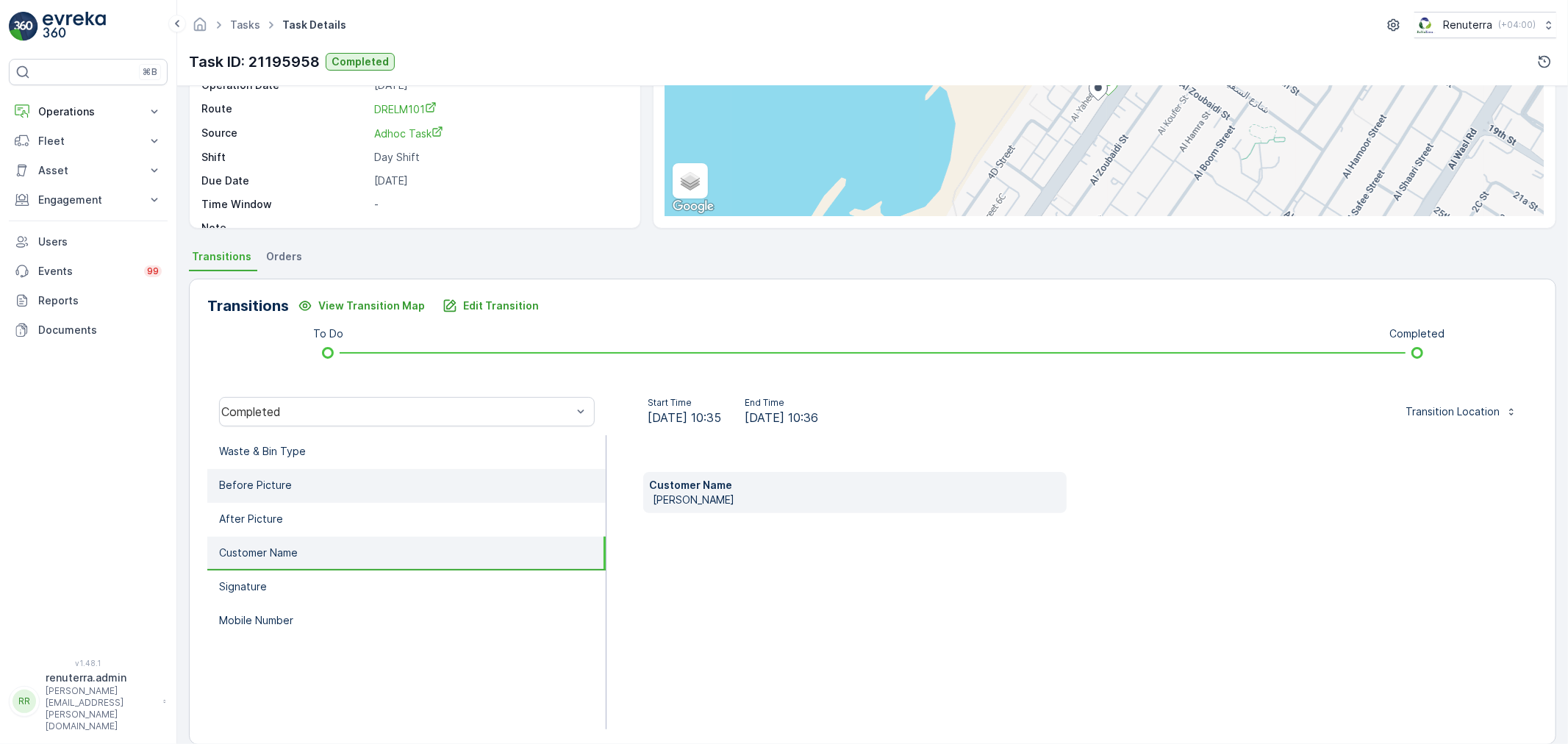
click at [393, 499] on li "Before Picture" at bounding box center [406, 486] width 399 height 34
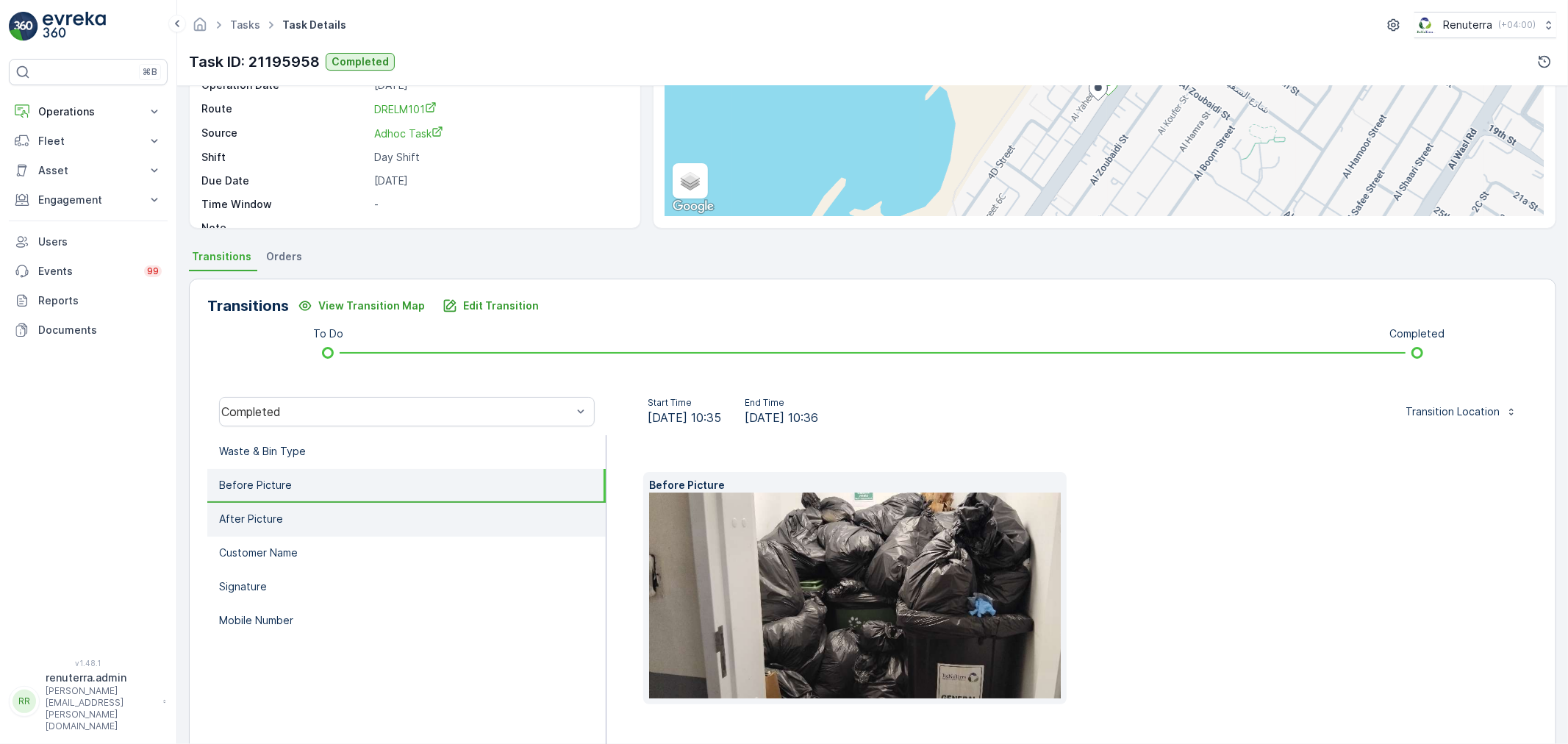
click at [400, 504] on li "After Picture" at bounding box center [406, 520] width 399 height 34
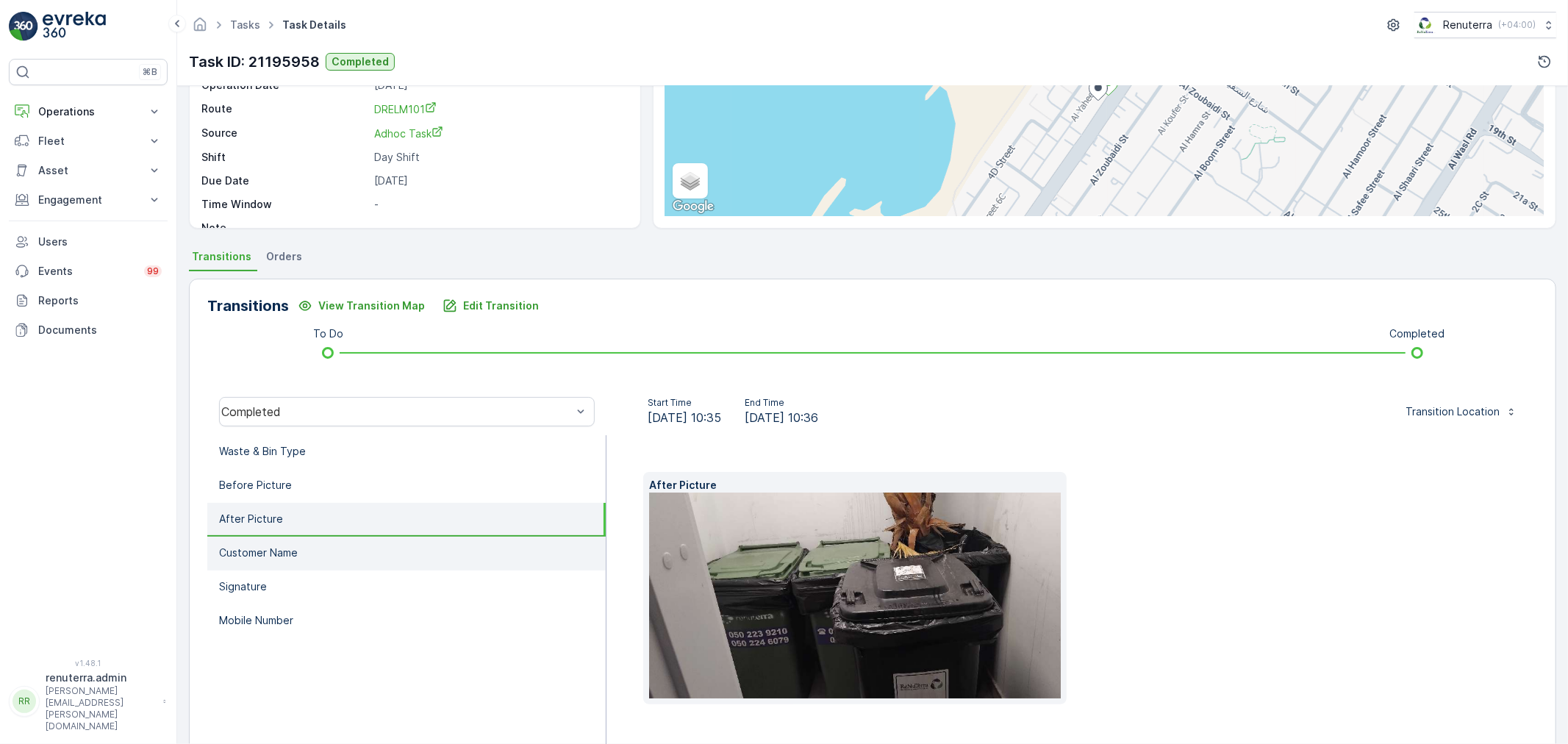
click at [439, 537] on li "Customer Name" at bounding box center [406, 554] width 399 height 34
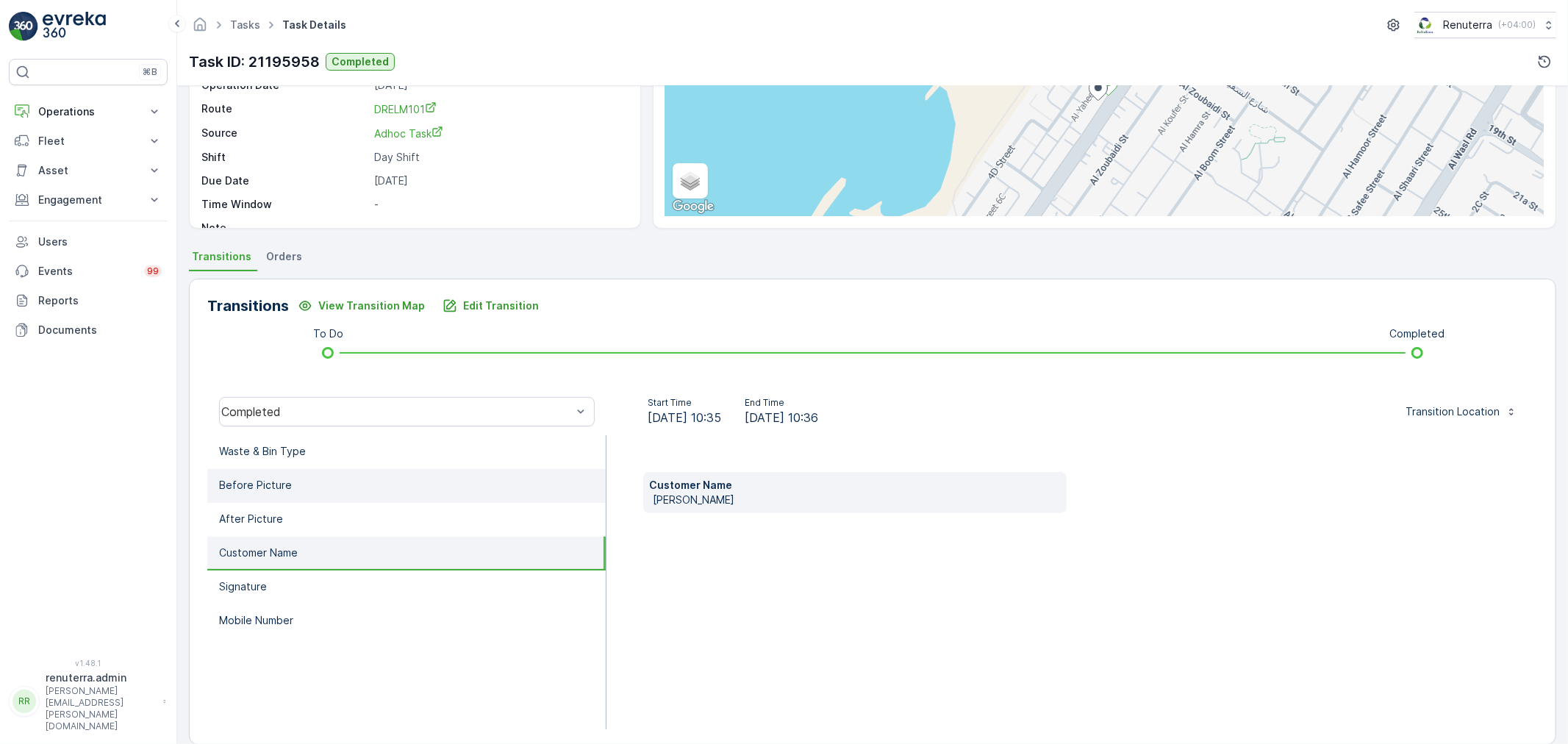
click at [403, 499] on li "Before Picture" at bounding box center [406, 486] width 399 height 34
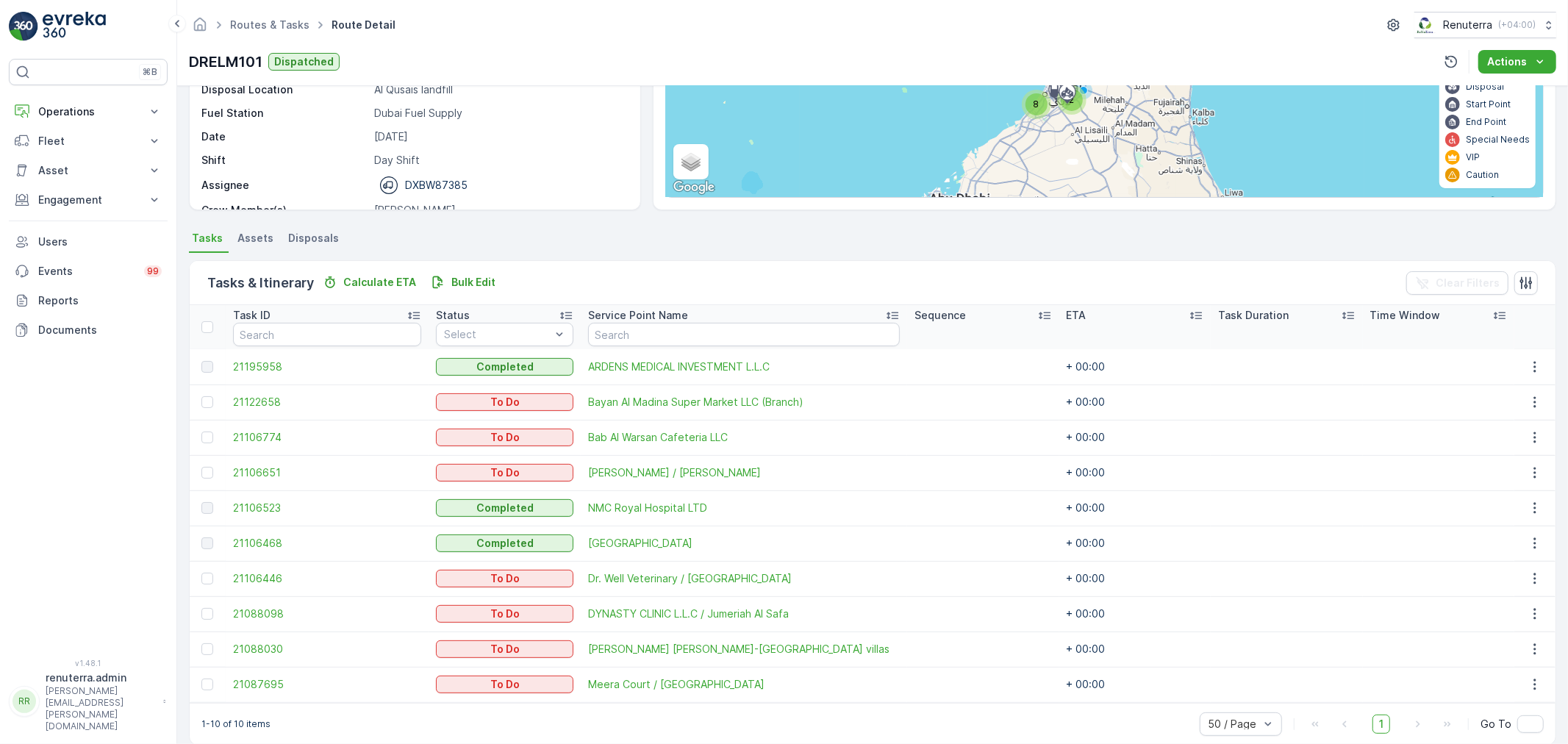
scroll to position [201, 0]
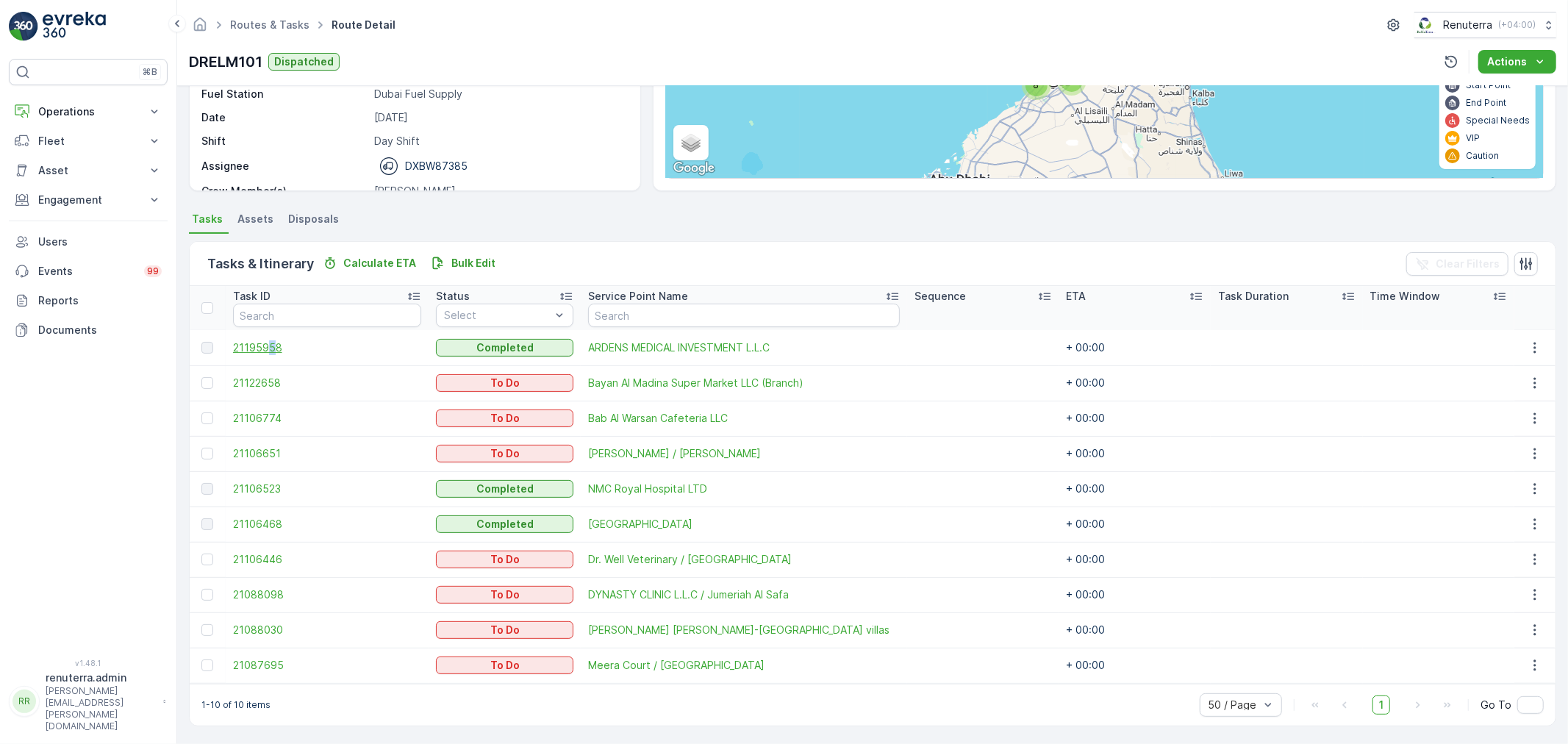
click at [271, 354] on td "21195958" at bounding box center [328, 348] width 204 height 36
click at [273, 342] on span "21195958" at bounding box center [327, 347] width 189 height 14
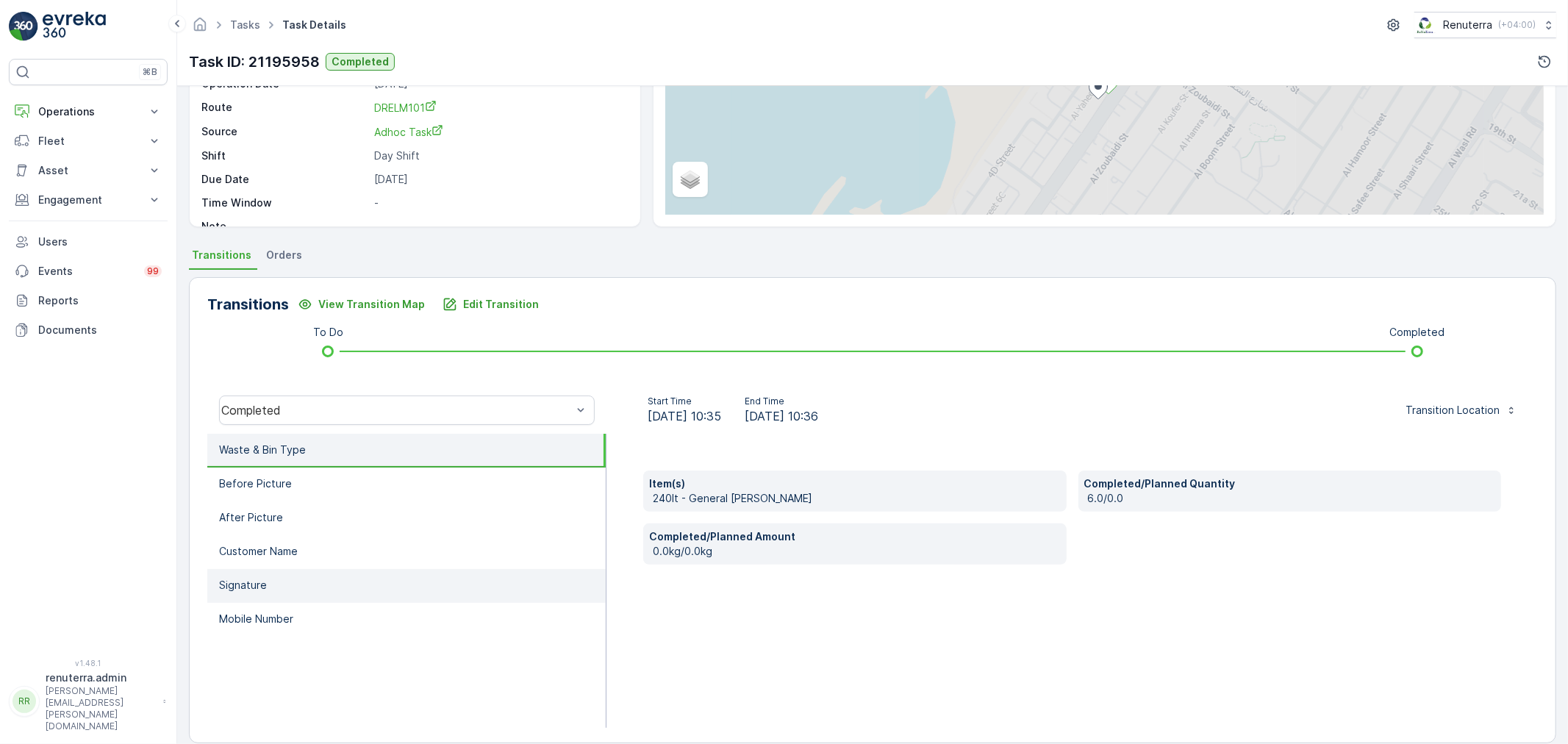
scroll to position [181, 0]
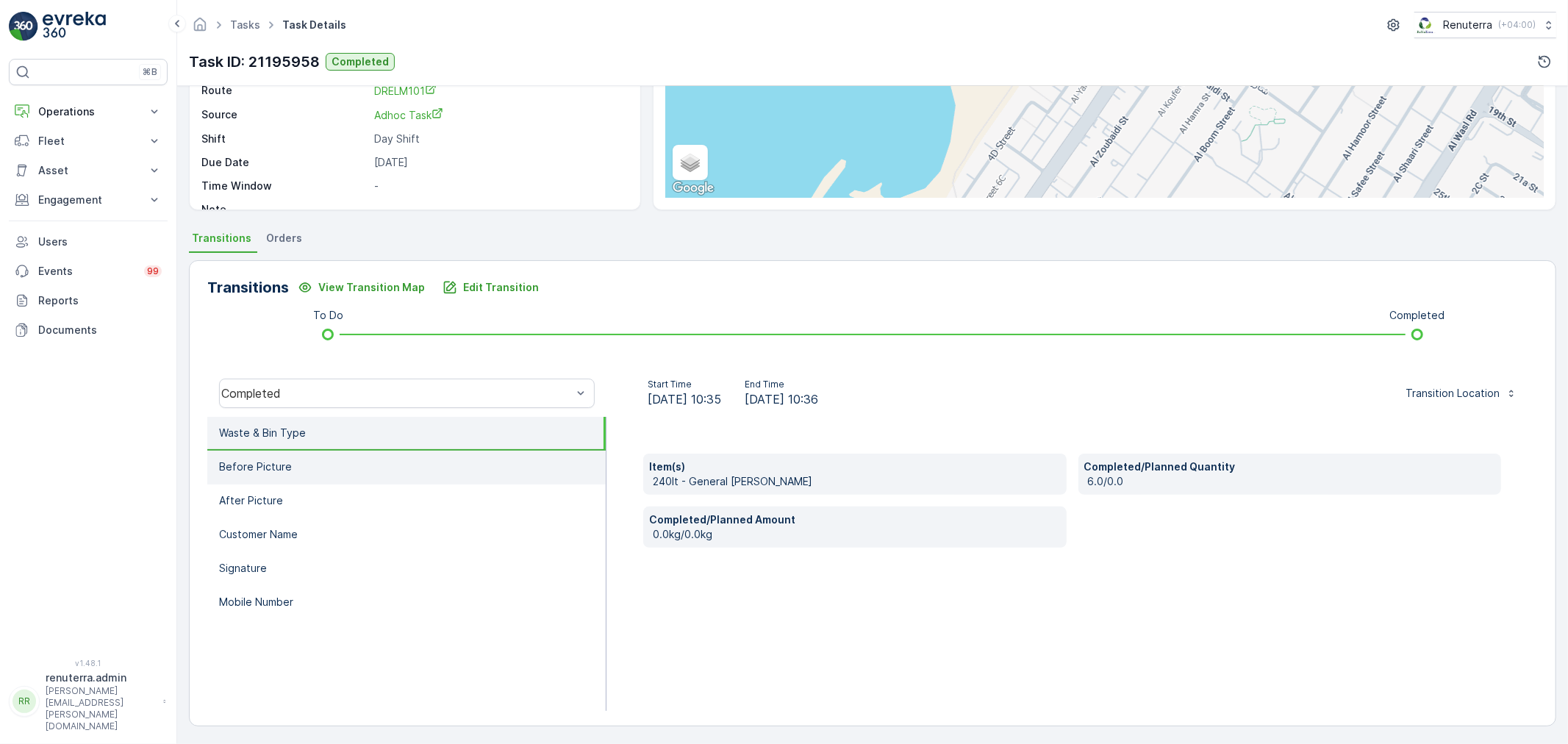
drag, startPoint x: 343, startPoint y: 471, endPoint x: 372, endPoint y: 471, distance: 29.0
click at [343, 471] on li "Before Picture" at bounding box center [406, 467] width 399 height 34
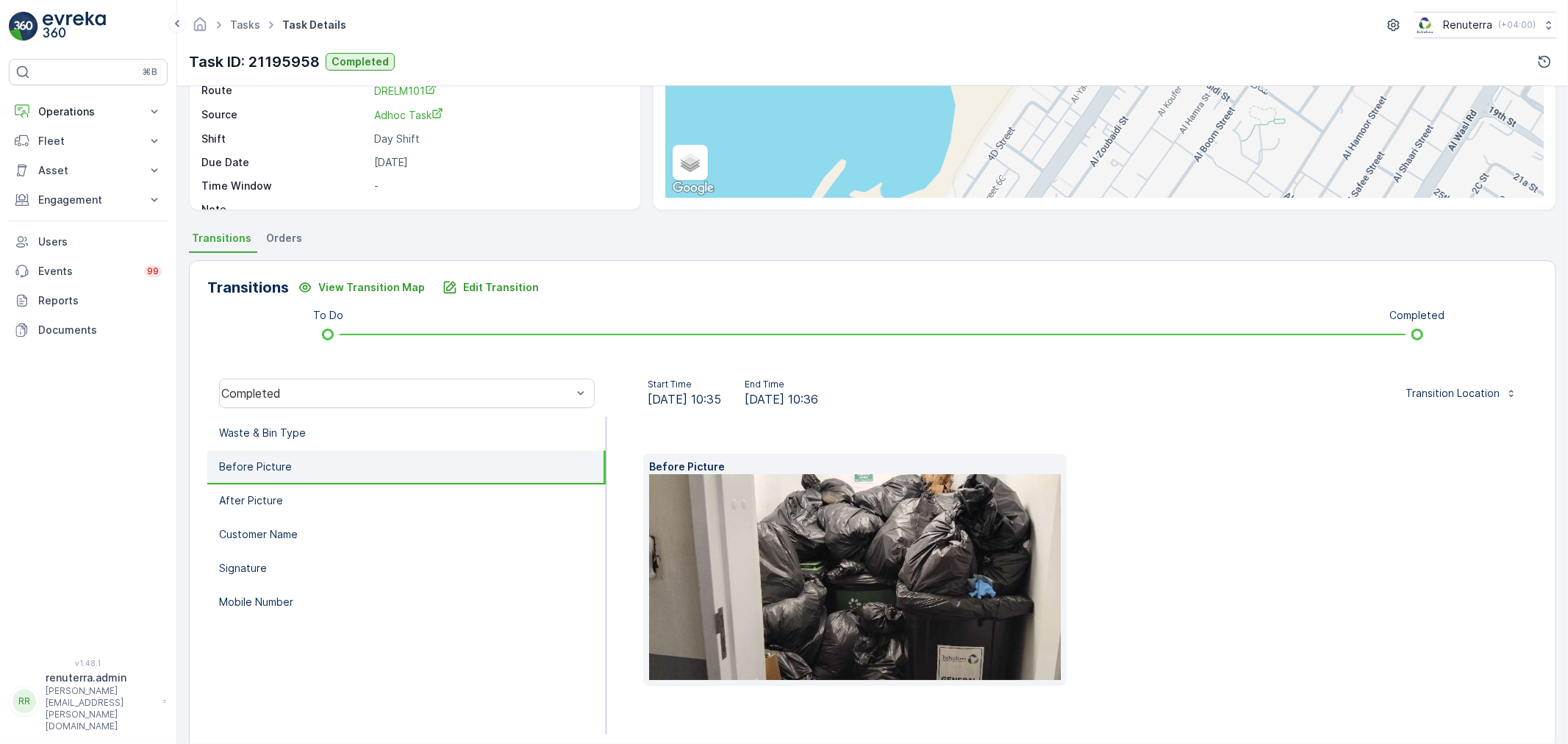
click at [773, 537] on img at bounding box center [879, 576] width 459 height 206
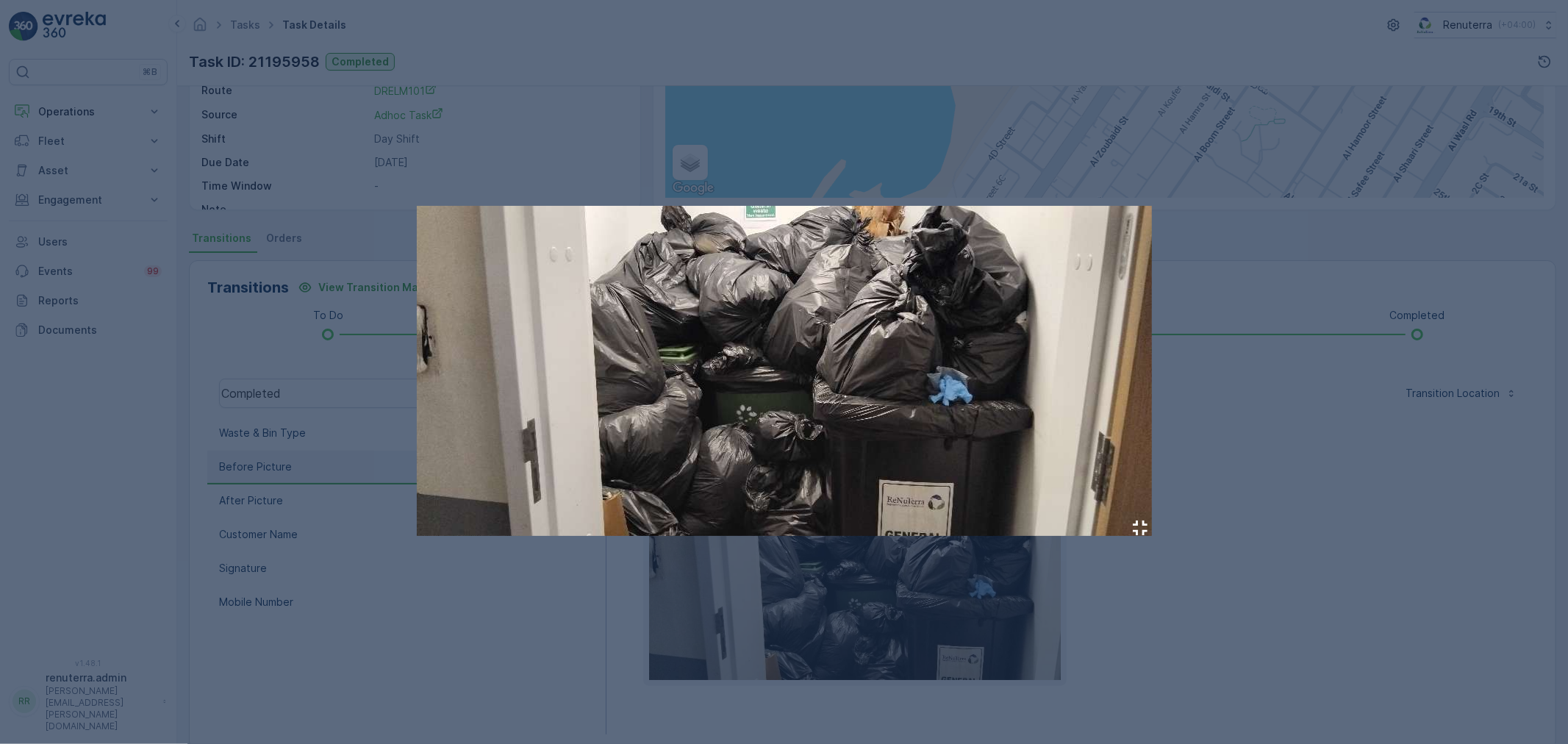
drag, startPoint x: 773, startPoint y: 537, endPoint x: 745, endPoint y: 319, distance: 219.8
click at [745, 319] on img at bounding box center [784, 371] width 735 height 330
click at [368, 327] on div at bounding box center [784, 372] width 1568 height 744
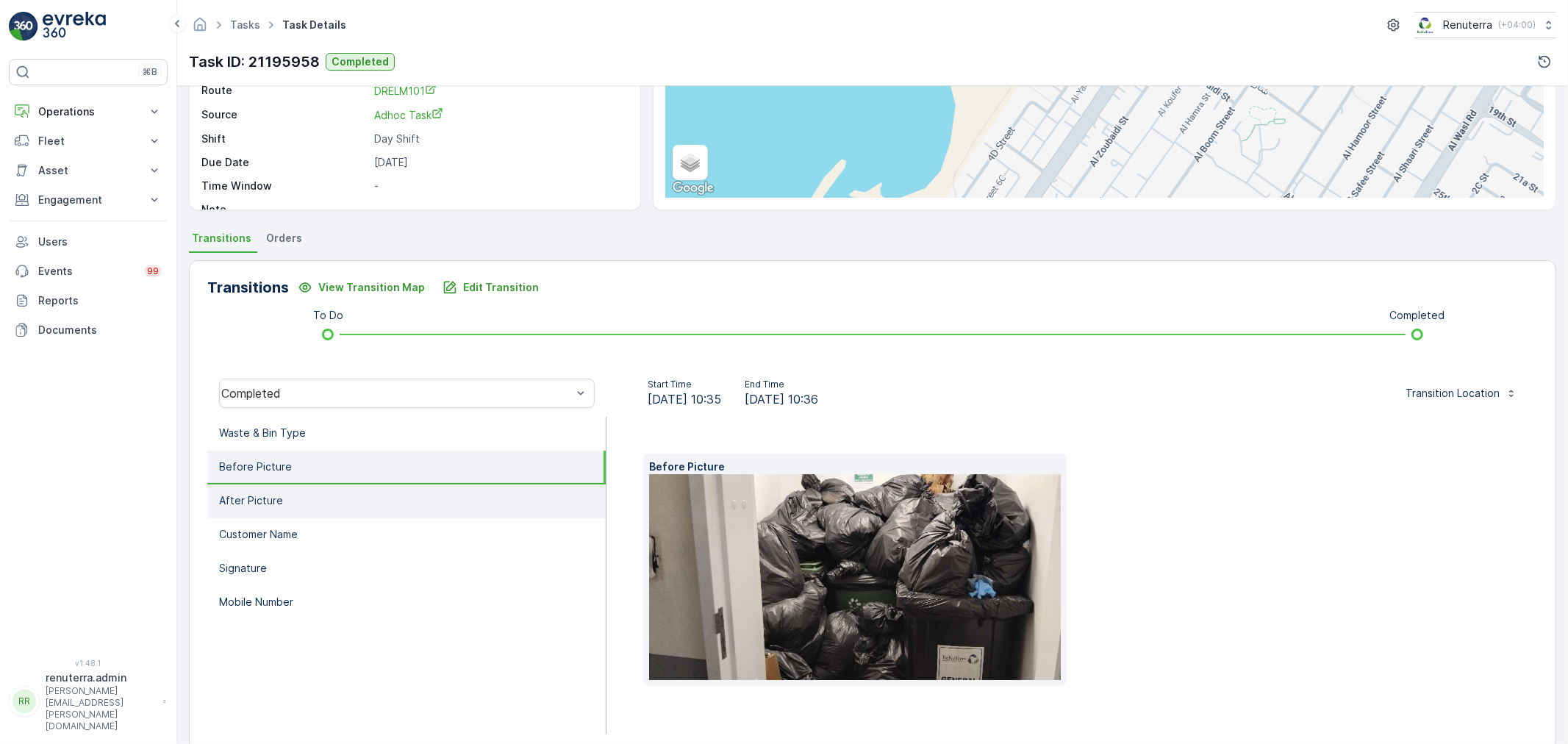
click at [302, 484] on li "After Picture" at bounding box center [406, 501] width 399 height 34
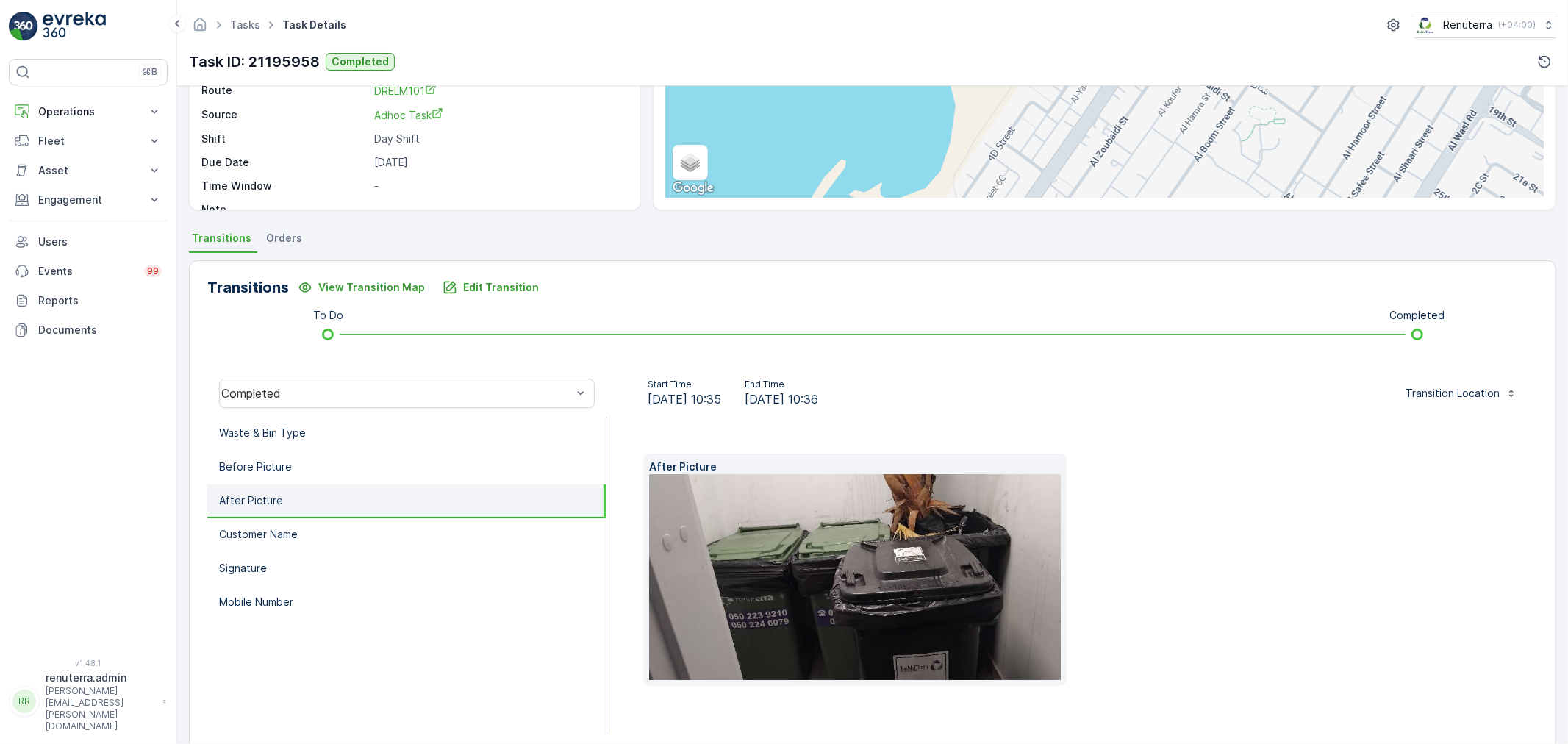
click at [803, 549] on img at bounding box center [879, 576] width 459 height 206
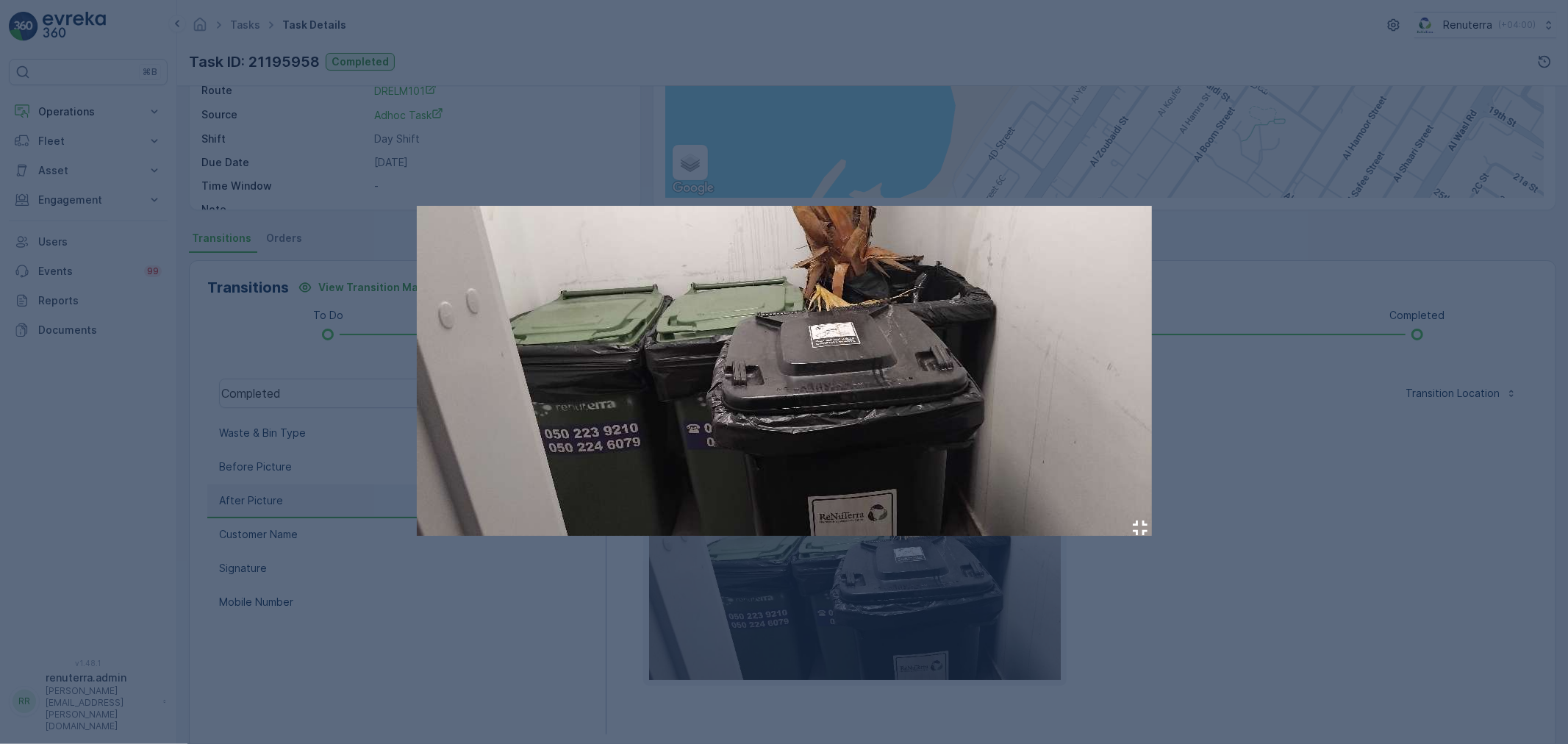
drag, startPoint x: 803, startPoint y: 549, endPoint x: 711, endPoint y: 295, distance: 270.1
click at [711, 295] on img at bounding box center [784, 371] width 735 height 330
click at [625, 627] on div at bounding box center [784, 372] width 1568 height 744
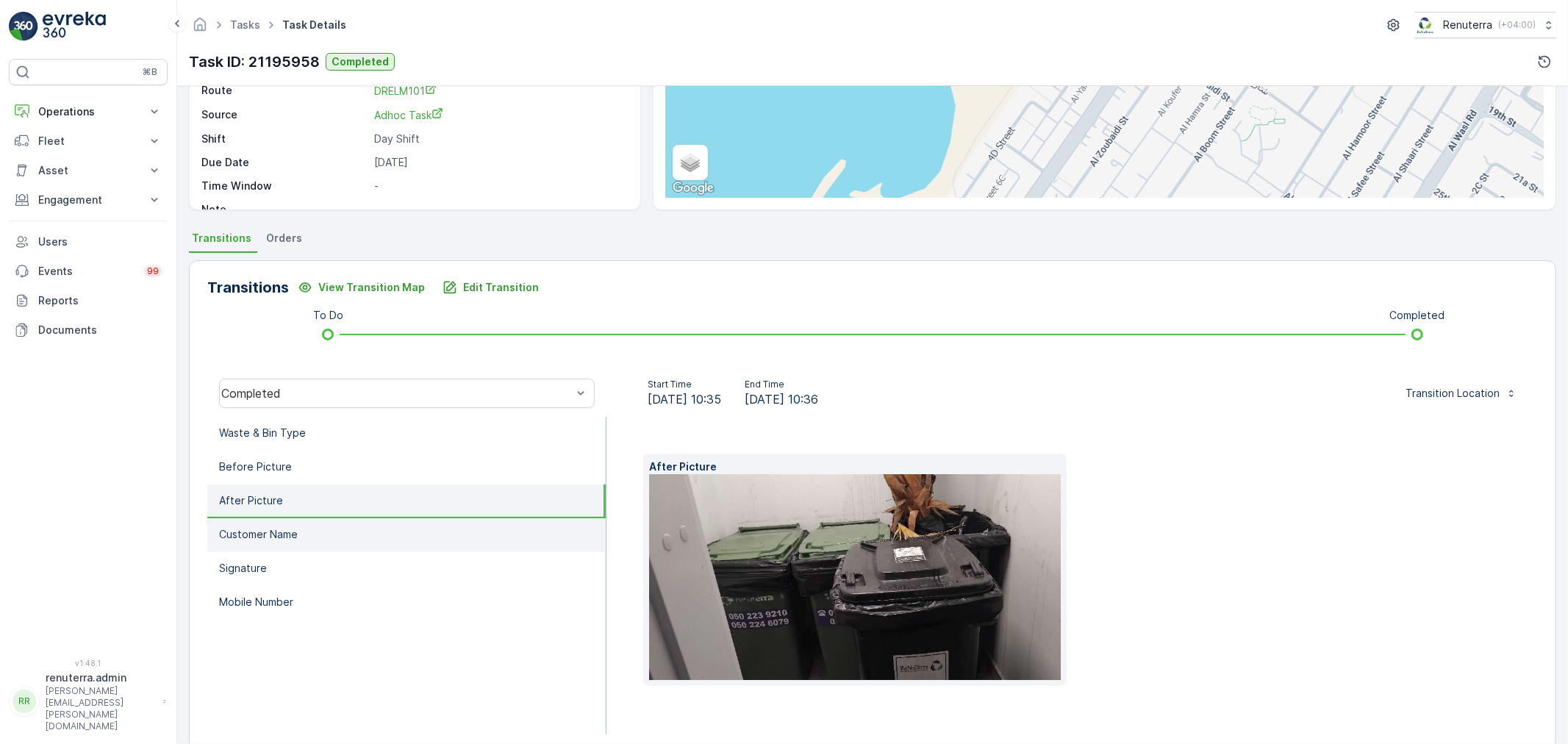
click at [327, 525] on li "Customer Name" at bounding box center [406, 535] width 399 height 34
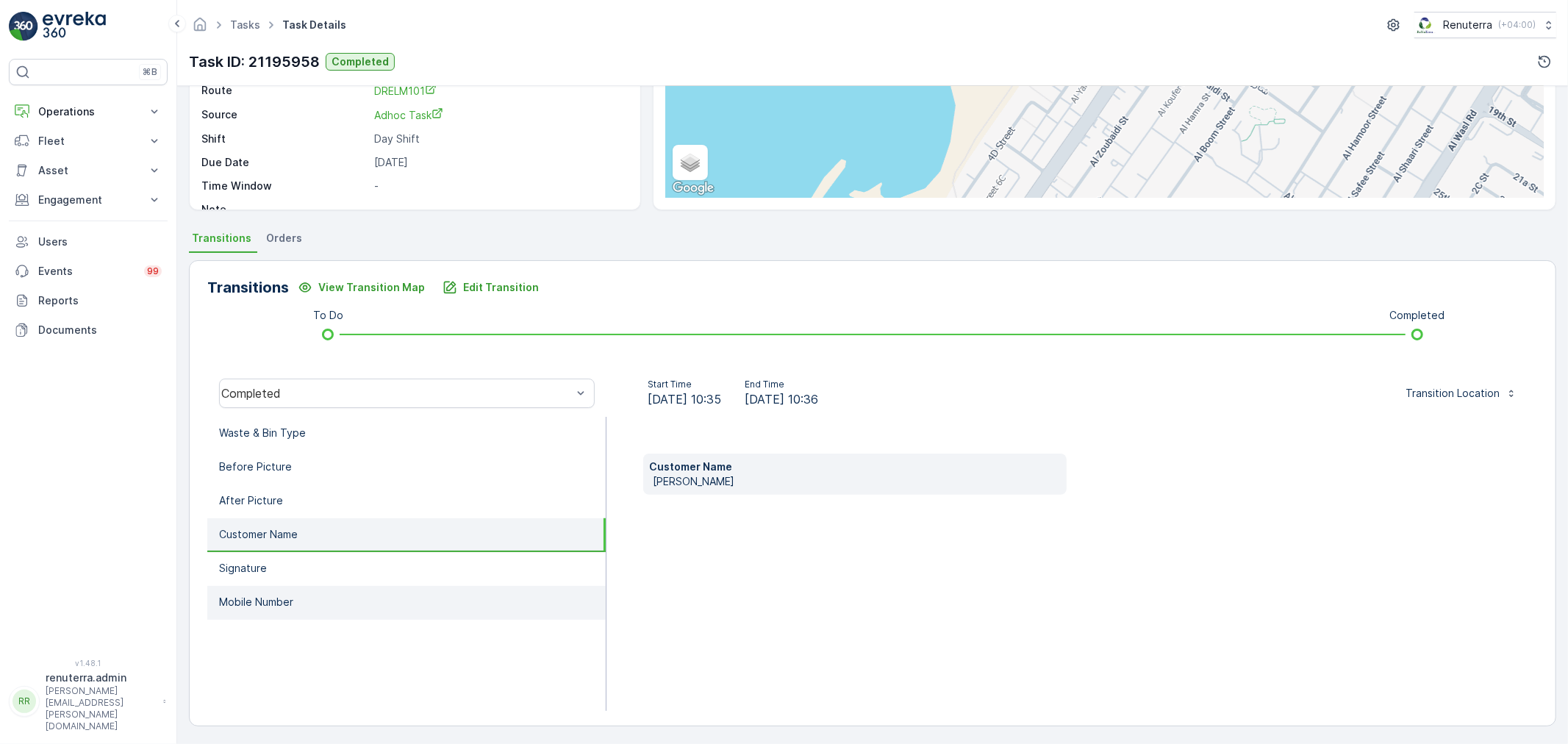
click at [349, 586] on li "Mobile Number" at bounding box center [406, 603] width 399 height 34
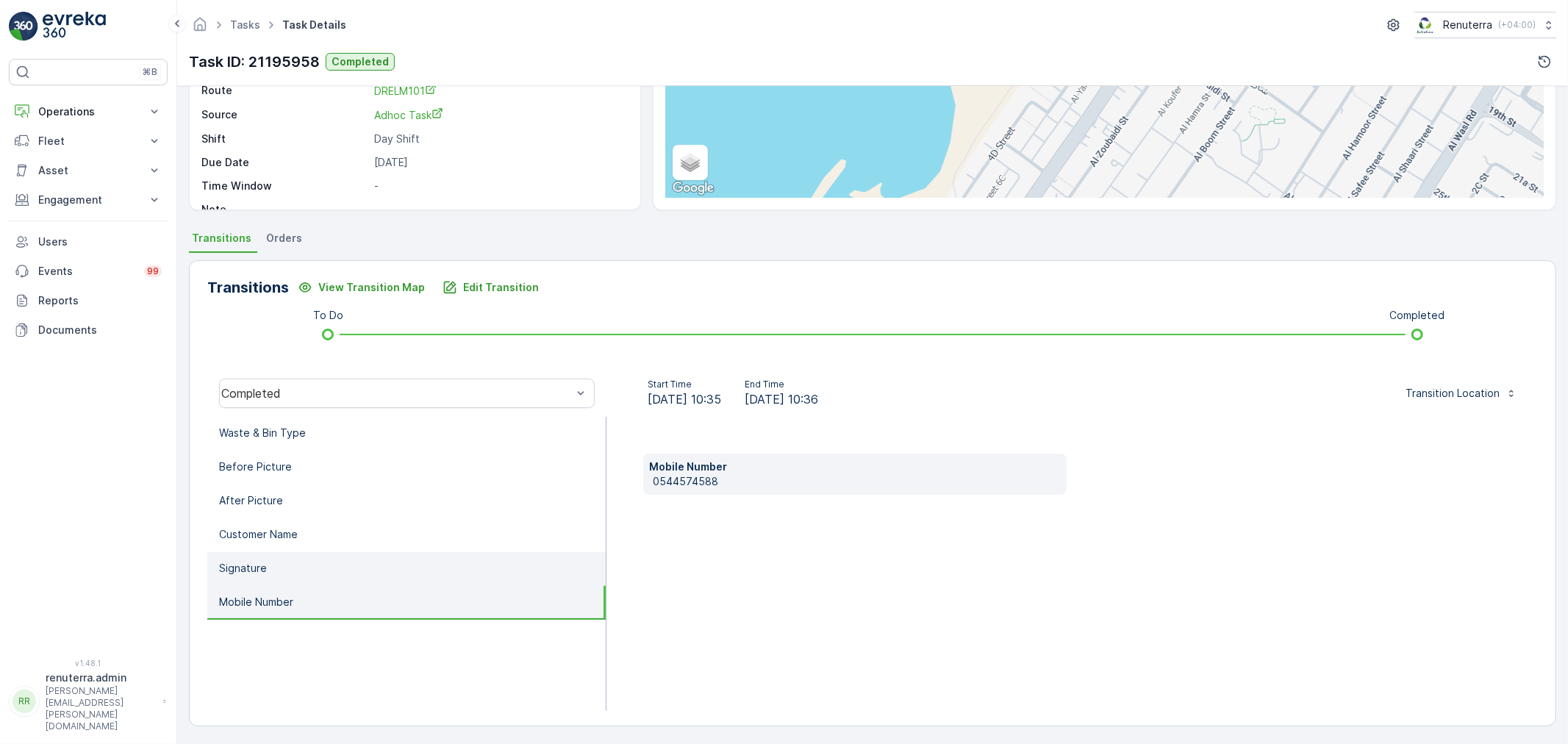
click at [347, 554] on li "Signature" at bounding box center [406, 569] width 399 height 34
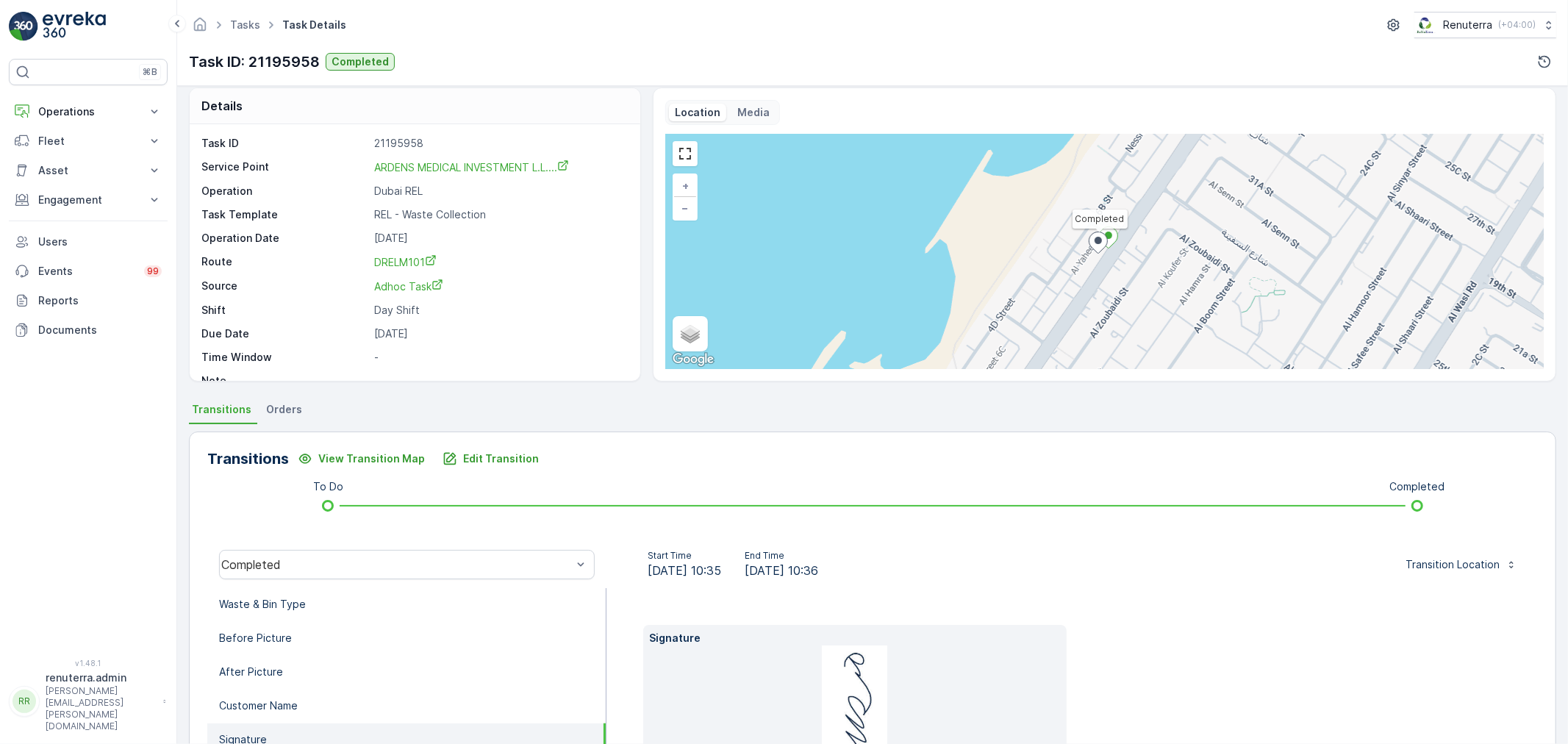
scroll to position [0, 0]
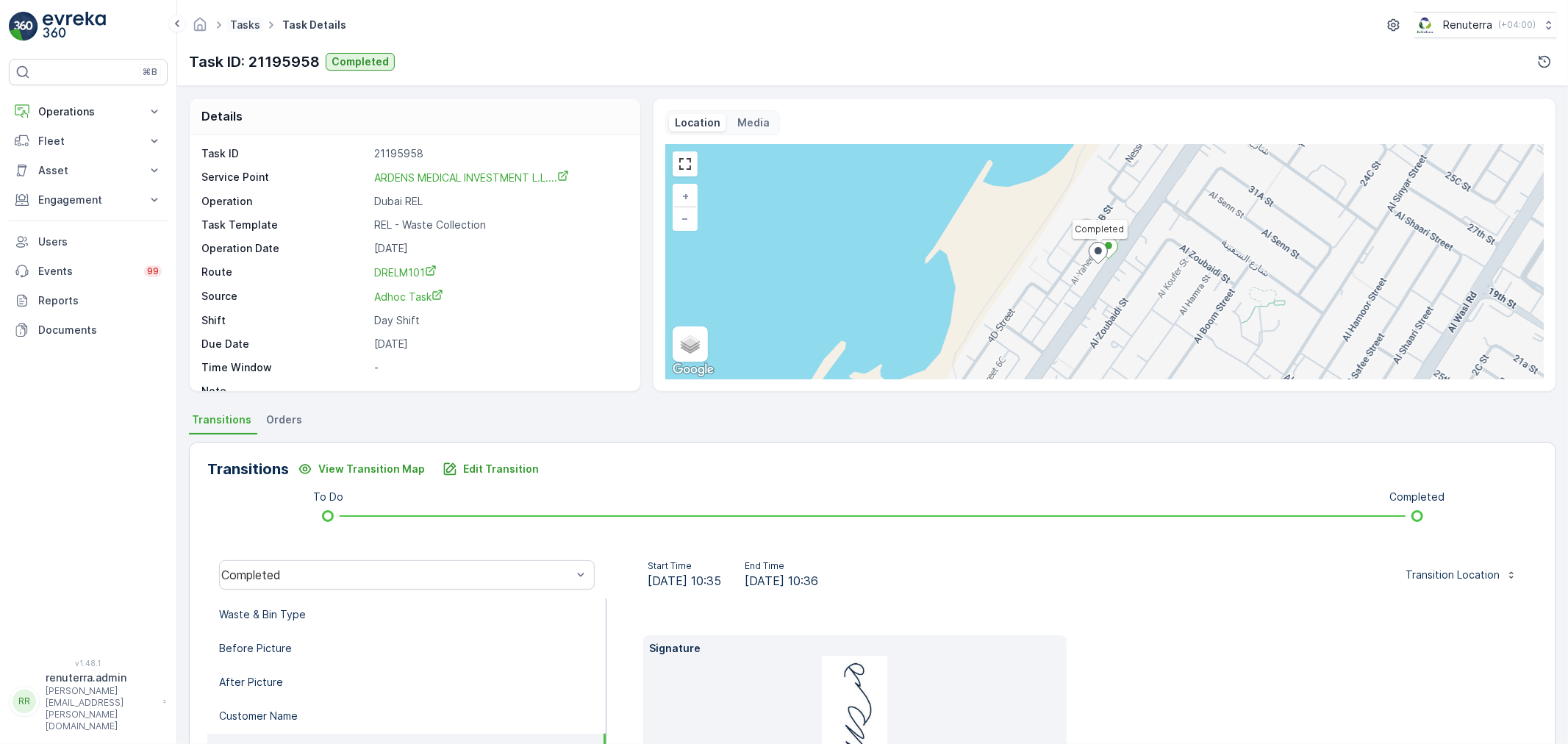
click at [257, 25] on link "Tasks" at bounding box center [246, 25] width 30 height 13
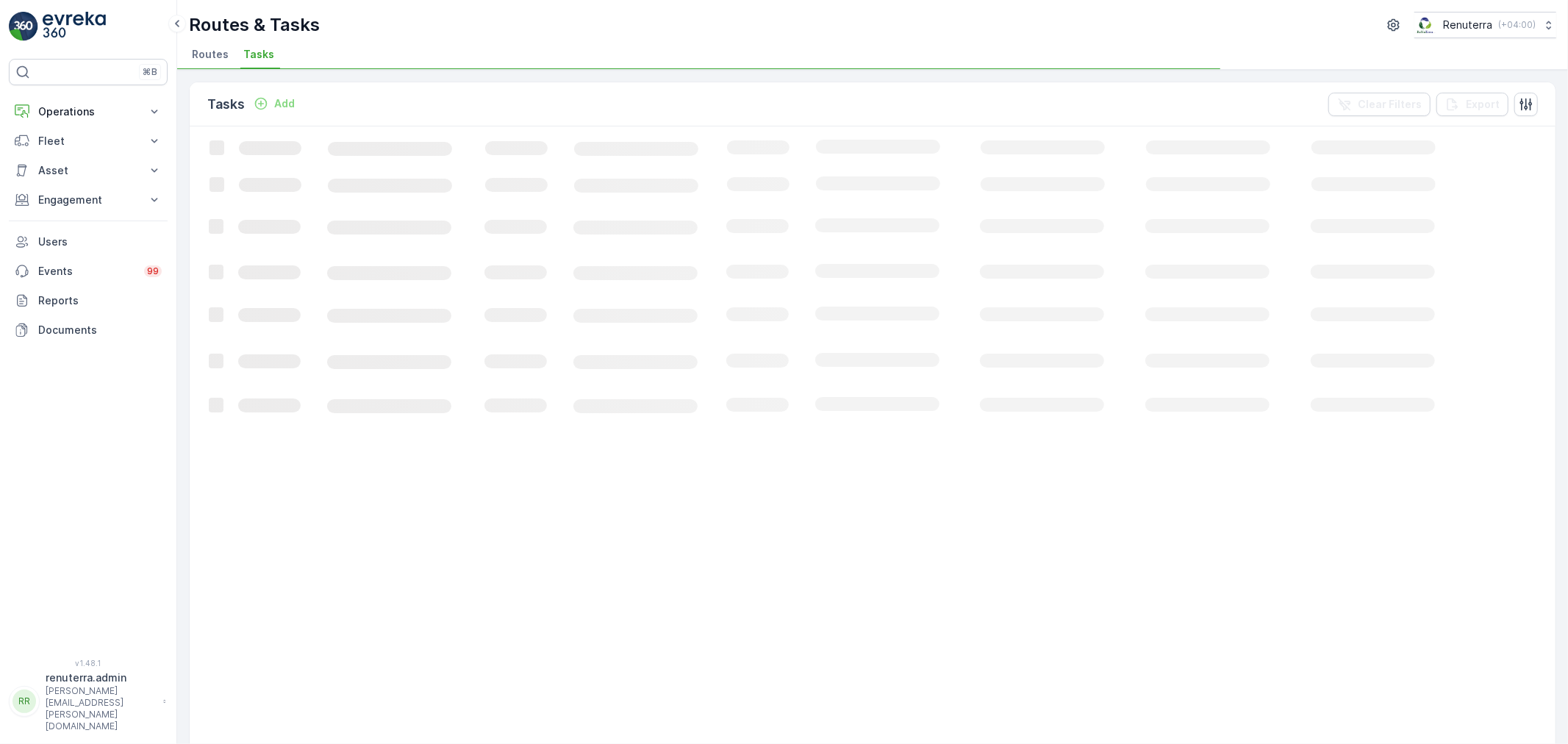
click at [218, 63] on li "Routes" at bounding box center [212, 57] width 46 height 25
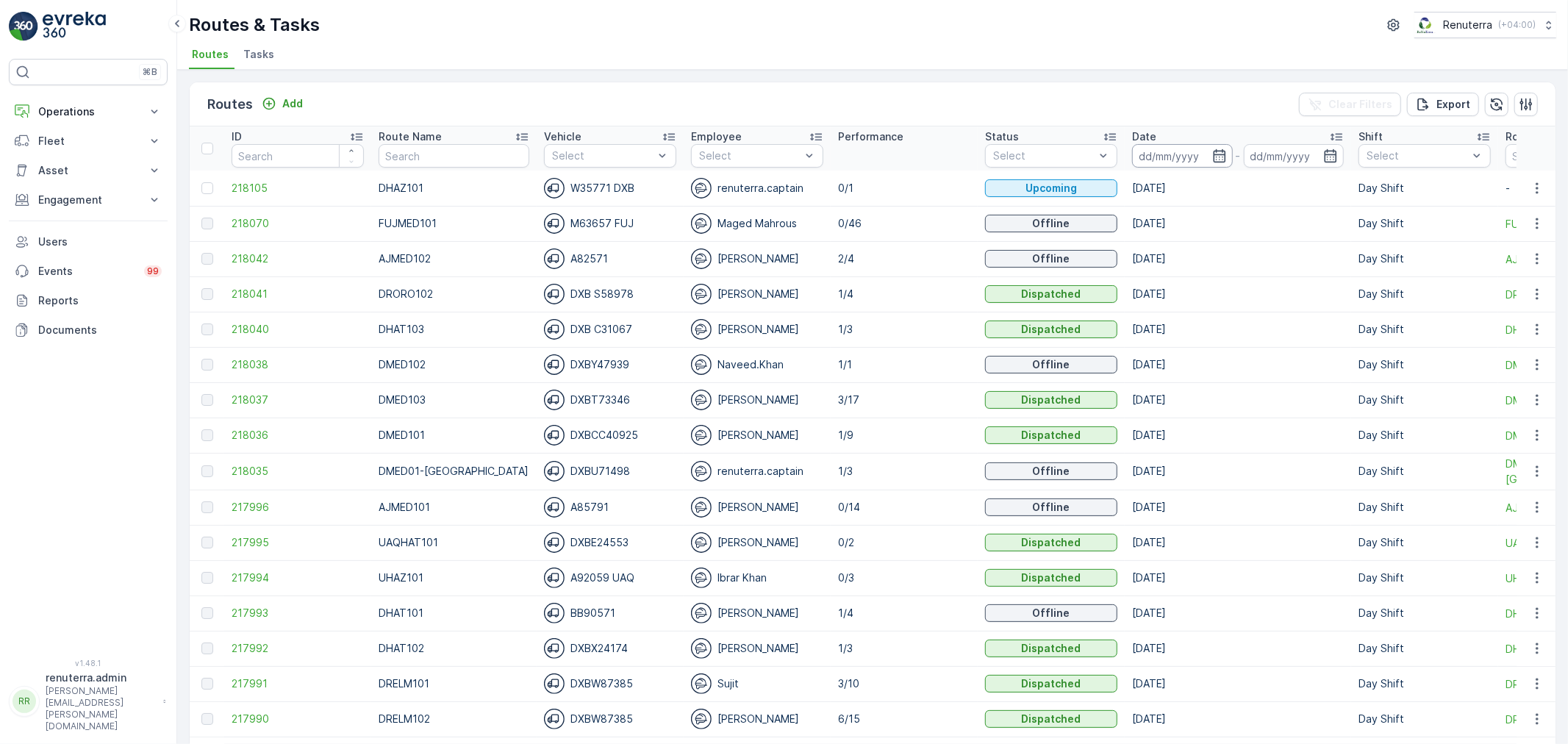
click at [1151, 166] on input at bounding box center [1182, 156] width 101 height 24
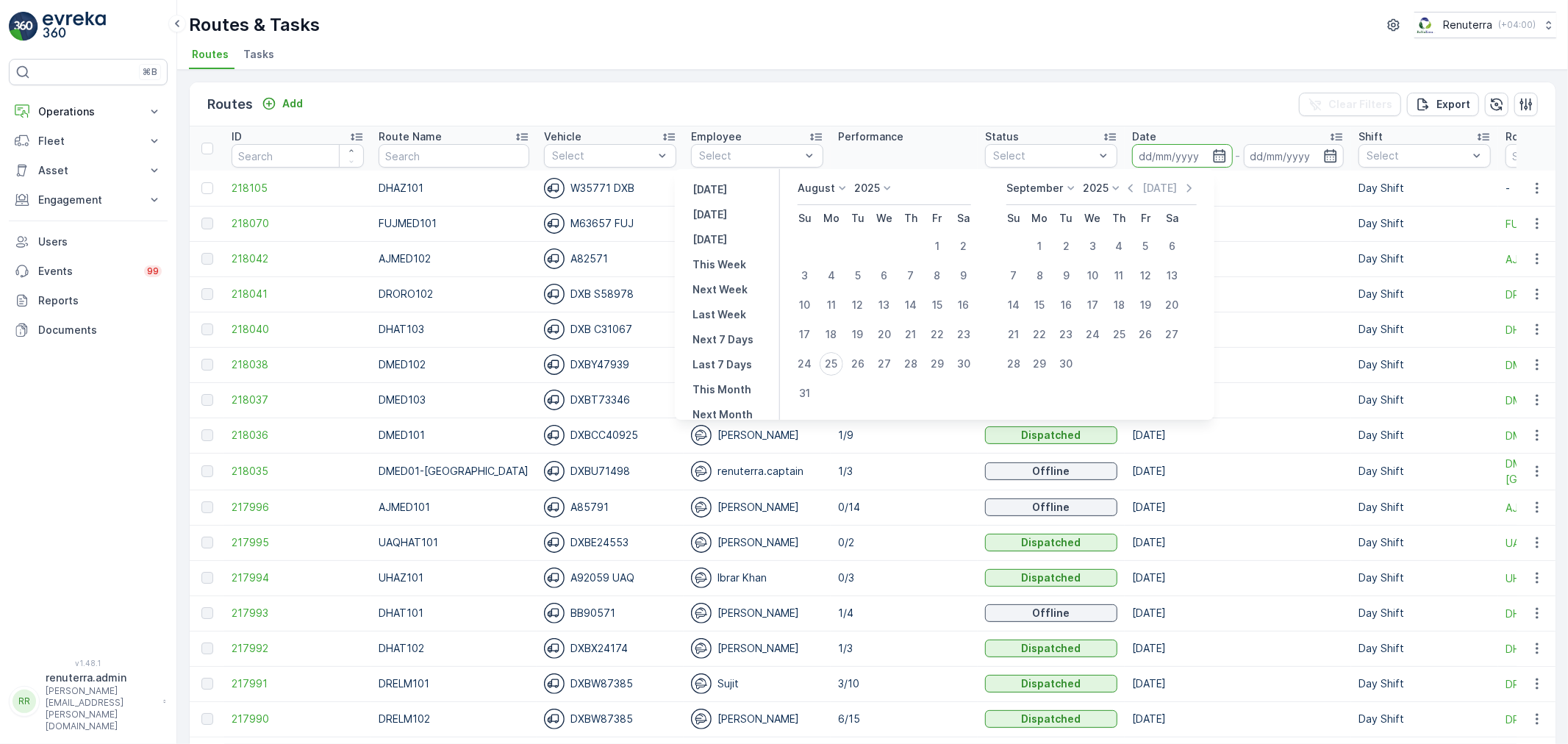
click at [812, 82] on div "Routes Add Clear Filters Export" at bounding box center [872, 104] width 1366 height 44
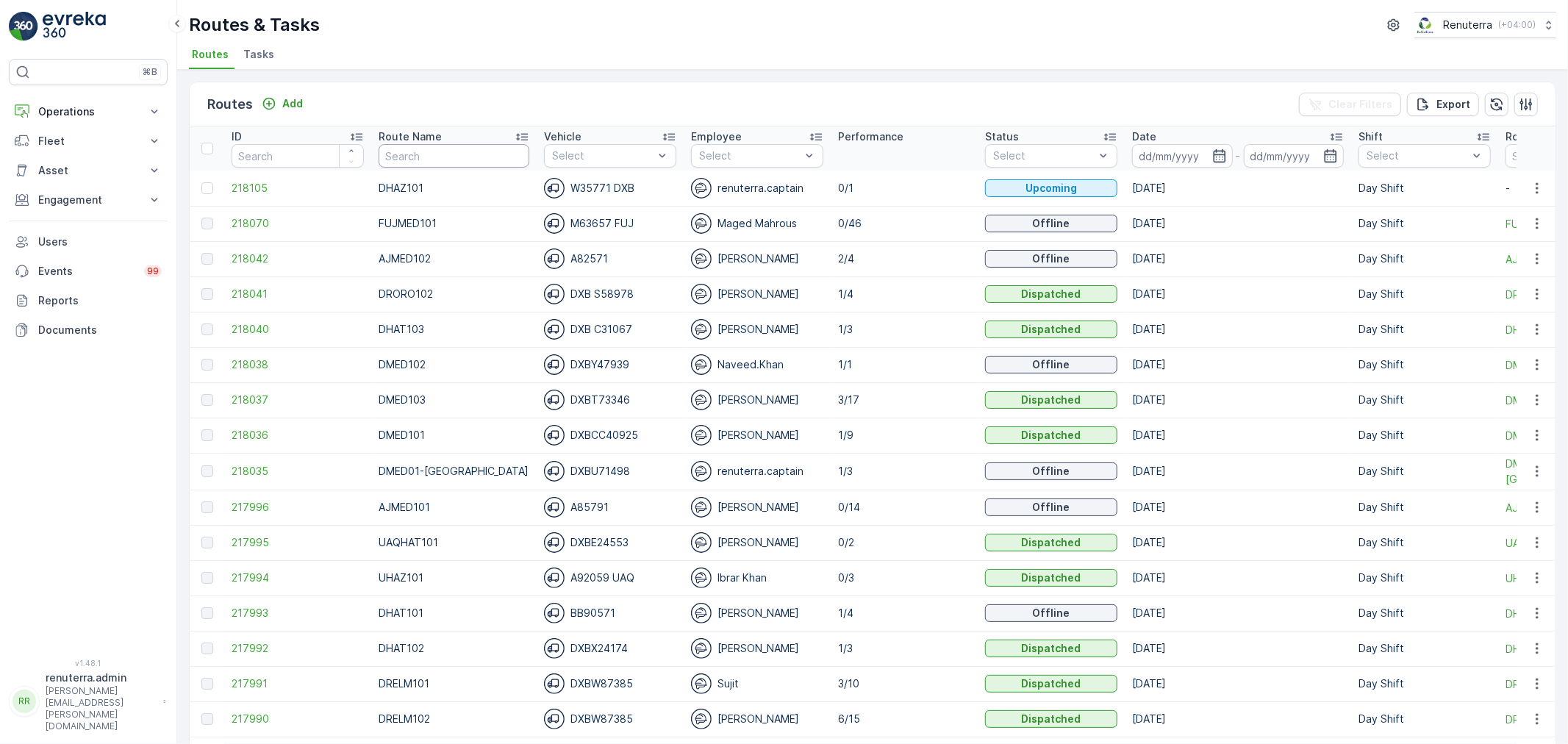
click at [445, 157] on input "text" at bounding box center [454, 156] width 151 height 24
click at [1148, 133] on div "Date" at bounding box center [1238, 136] width 212 height 14
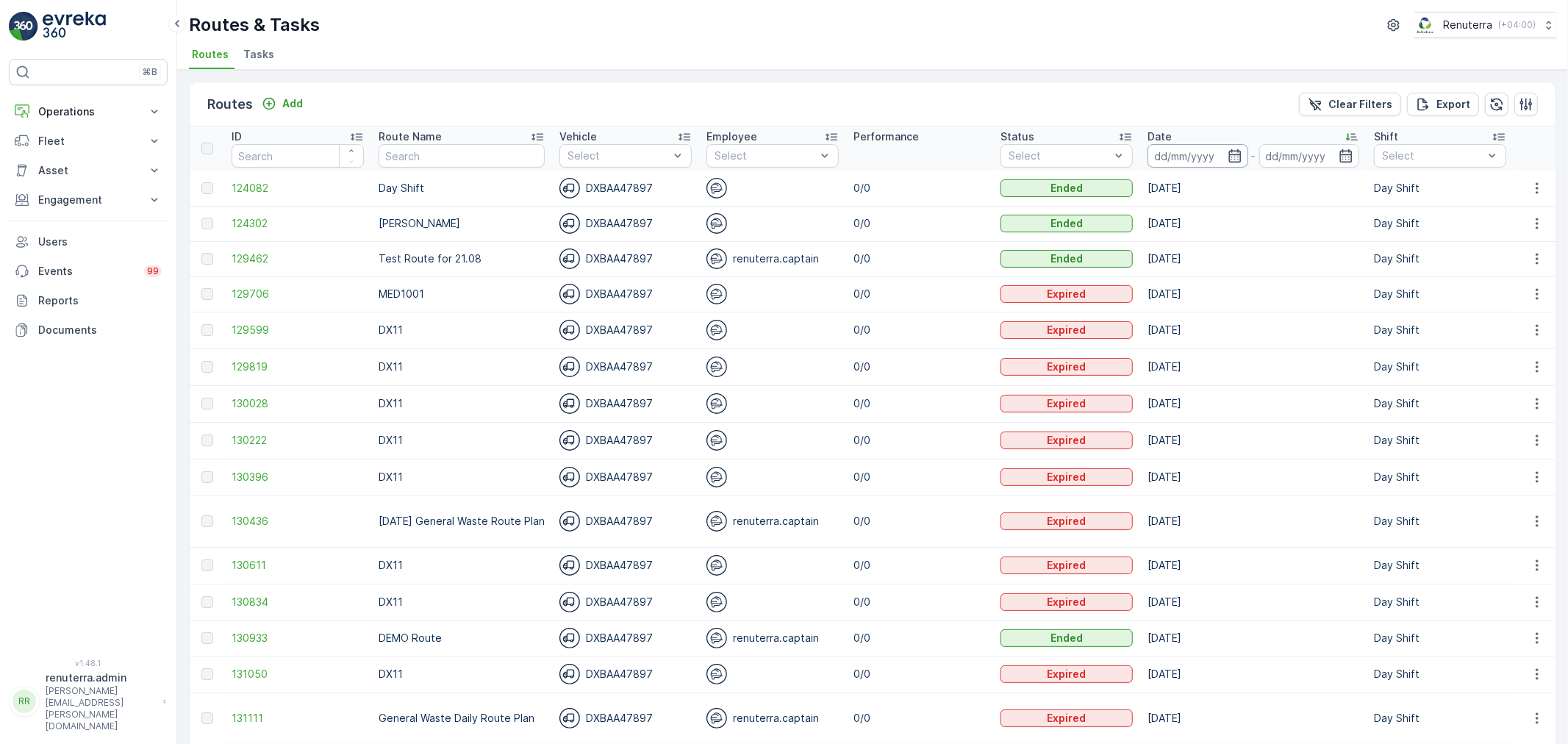
click at [1184, 159] on input at bounding box center [1197, 156] width 101 height 24
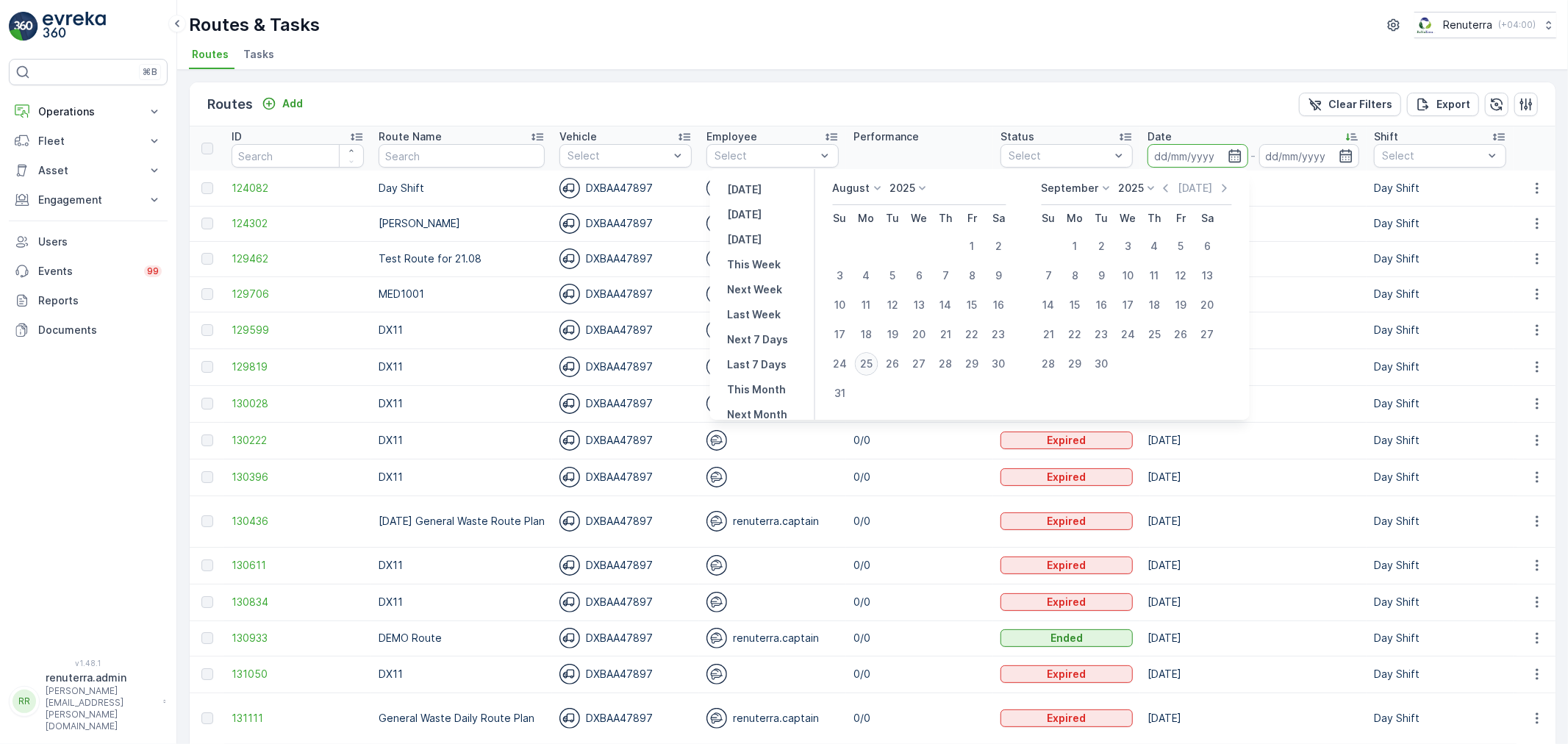
click at [870, 362] on div "25" at bounding box center [866, 364] width 24 height 24
type input "[DATE]"
click at [870, 362] on div "25" at bounding box center [866, 364] width 24 height 24
type input "[DATE]"
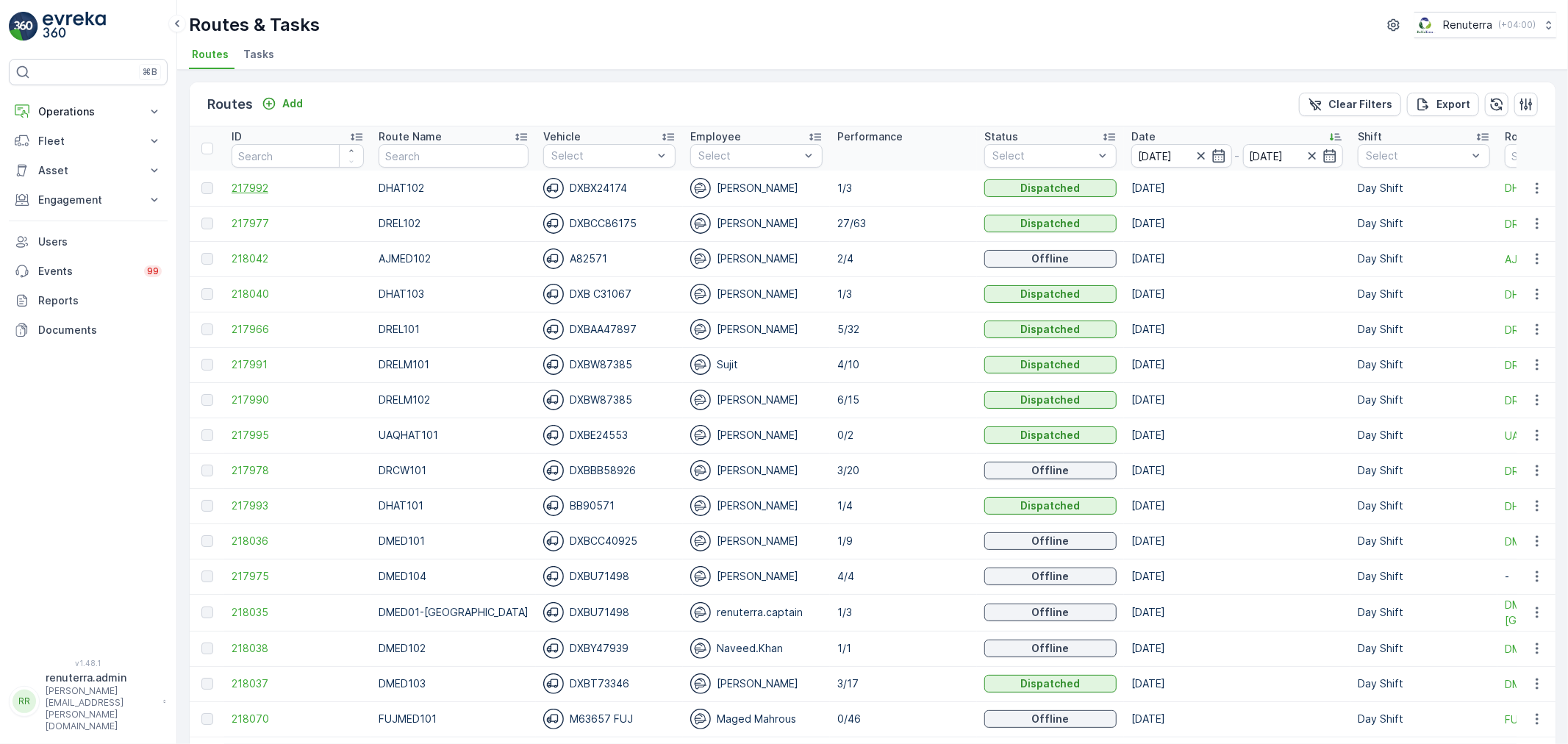
click at [261, 189] on span "217992" at bounding box center [298, 188] width 132 height 14
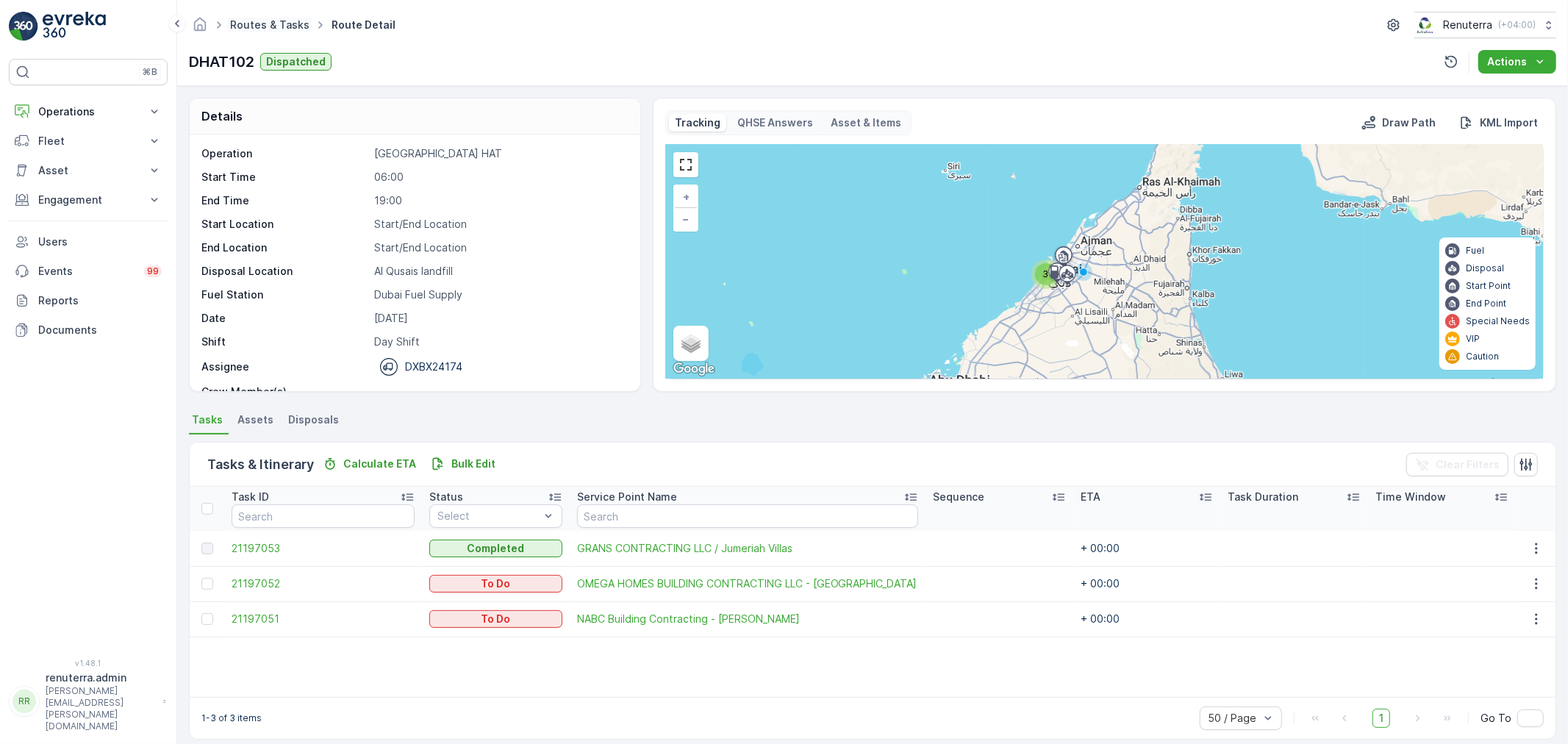
drag, startPoint x: 248, startPoint y: 10, endPoint x: 255, endPoint y: 22, distance: 13.9
click at [251, 10] on div "Routes & Tasks Route Detail Renuterra ( +04:00 ) DHAT102 Dispatched Actions" at bounding box center [872, 43] width 1391 height 86
click at [255, 23] on link "Routes & Tasks" at bounding box center [270, 25] width 80 height 13
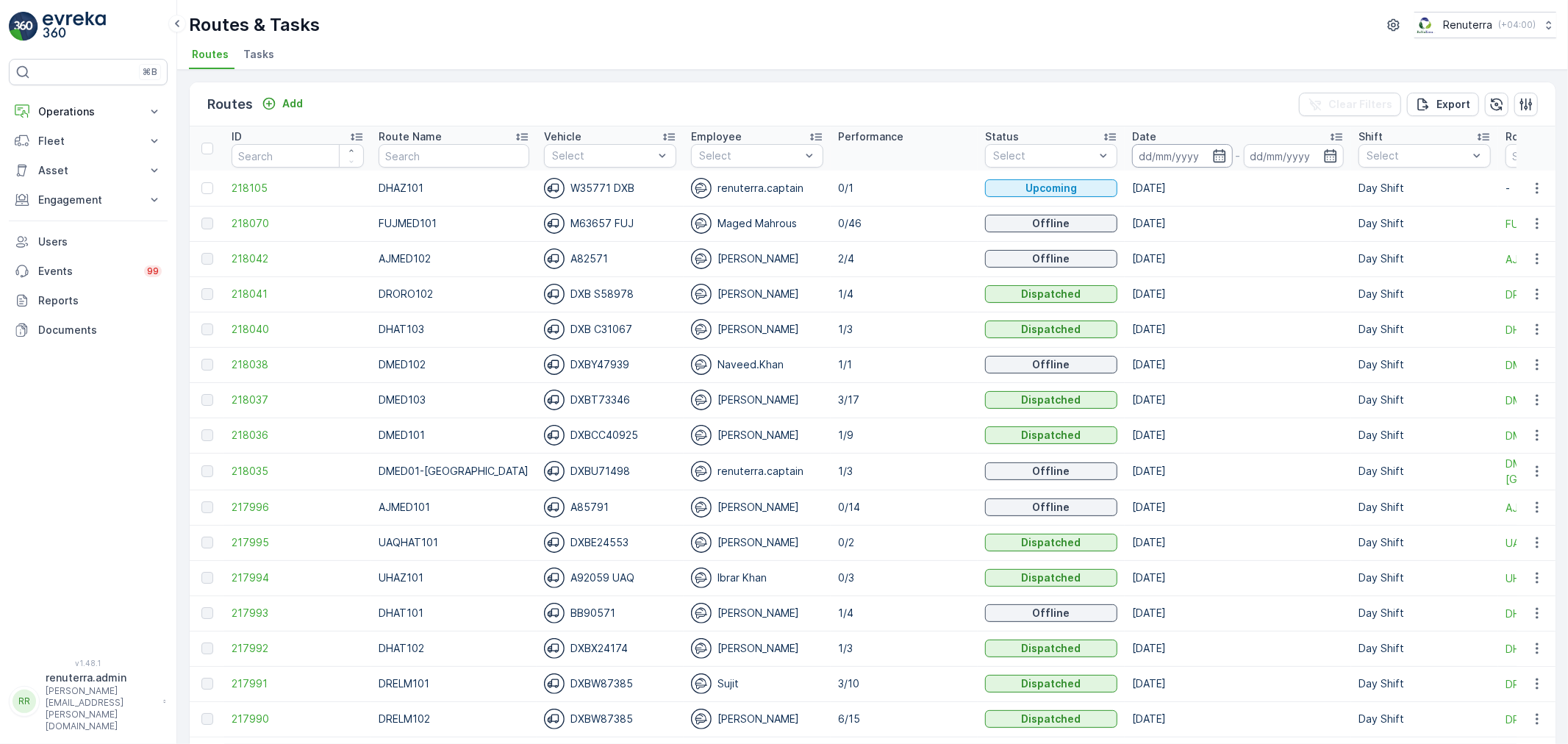
click at [1170, 153] on input at bounding box center [1182, 156] width 101 height 24
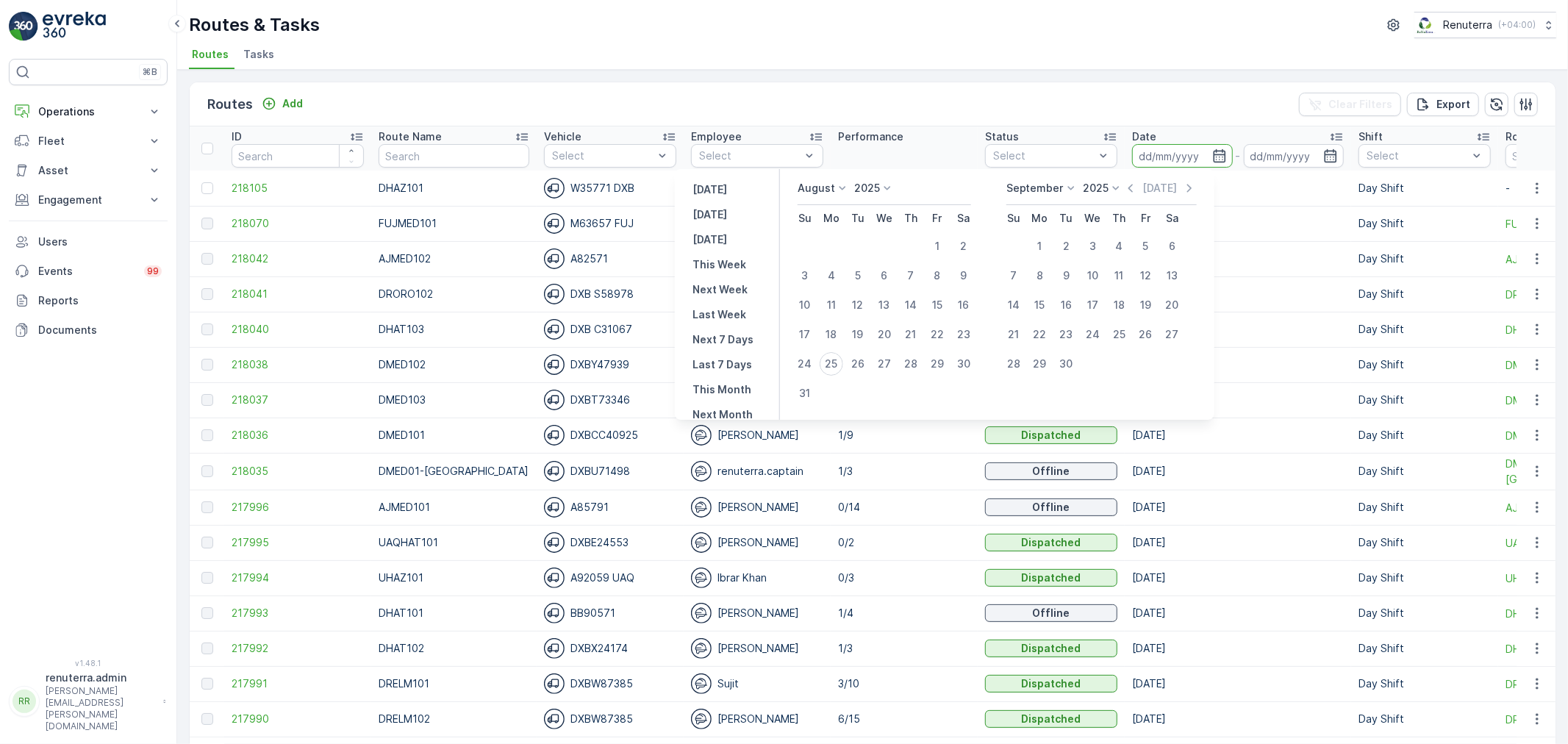
click at [1026, 47] on ul "Routes Tasks" at bounding box center [866, 57] width 1355 height 25
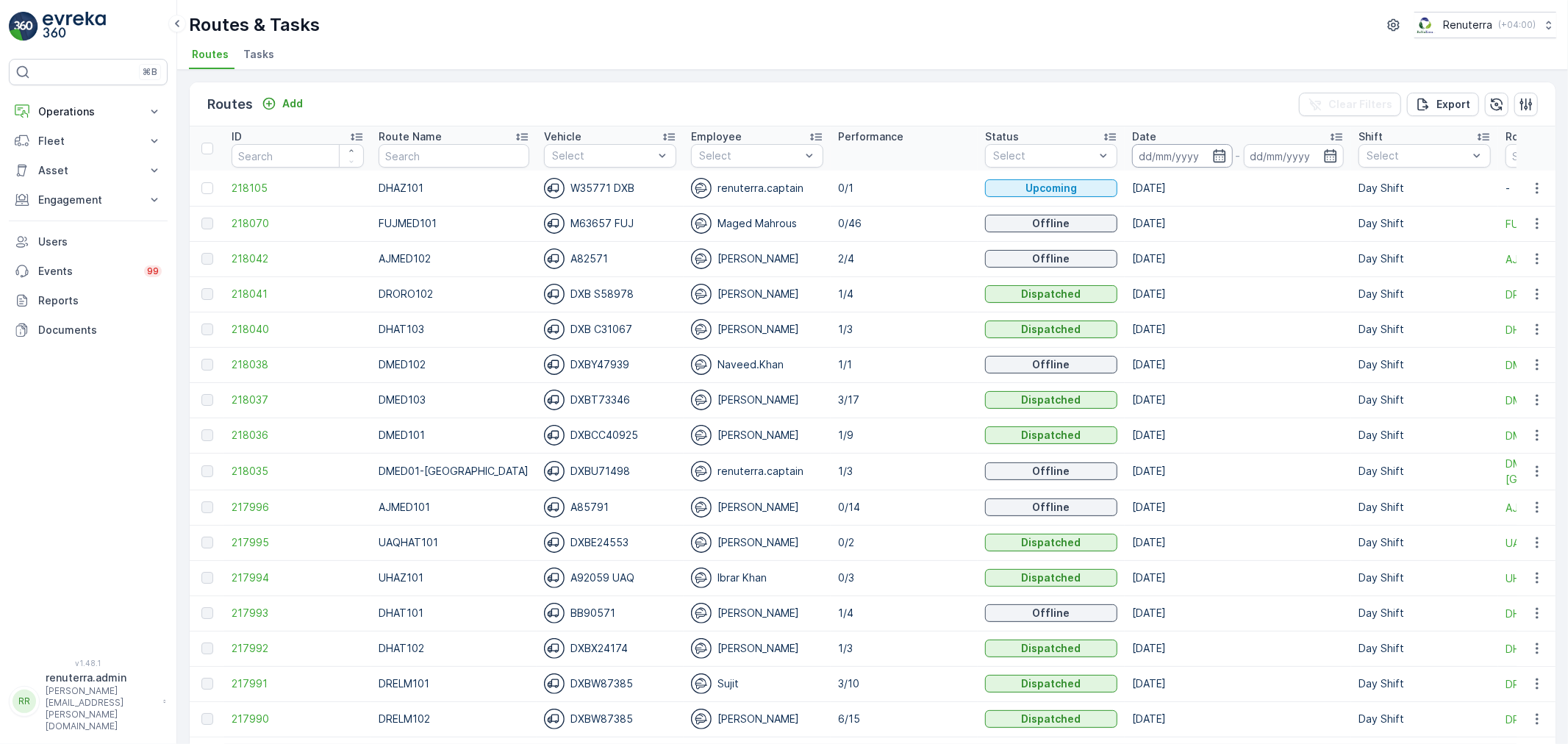
click at [1147, 154] on input at bounding box center [1182, 156] width 101 height 24
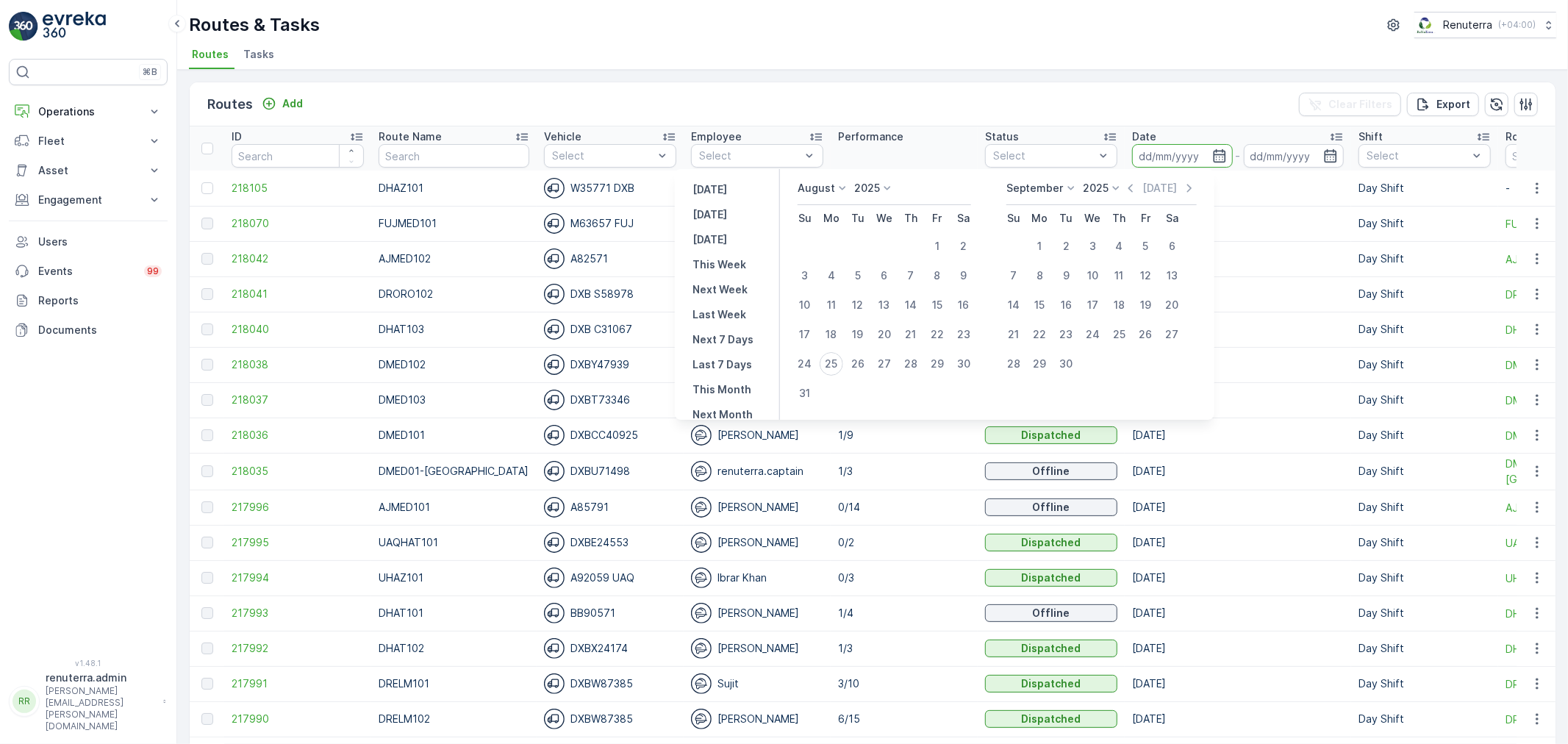
click at [925, 130] on div "Performance" at bounding box center [904, 136] width 132 height 14
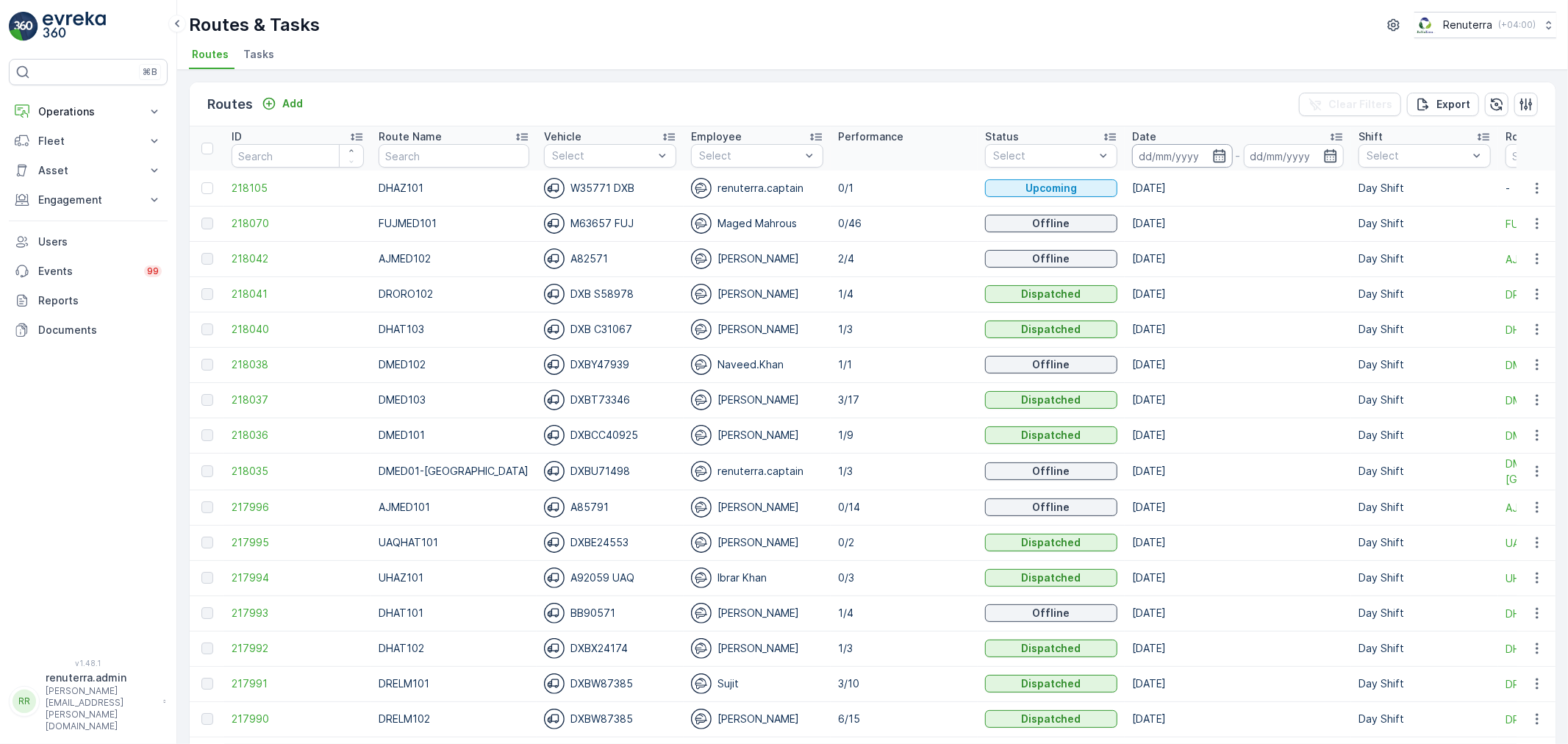
click at [1132, 158] on input at bounding box center [1182, 156] width 101 height 24
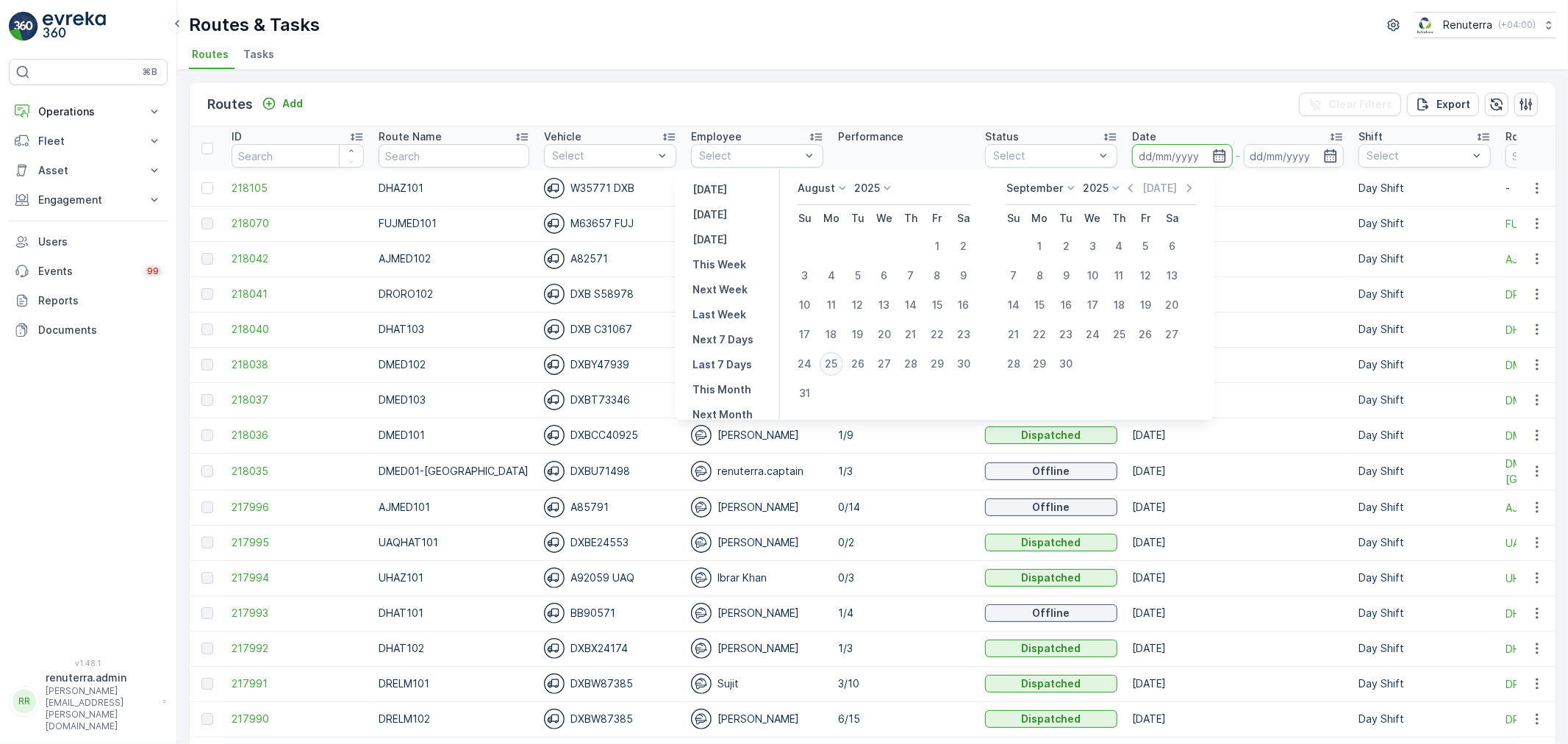
click at [835, 365] on div "25" at bounding box center [831, 364] width 24 height 24
type input "[DATE]"
click at [835, 365] on div "25" at bounding box center [831, 364] width 24 height 24
type input "[DATE]"
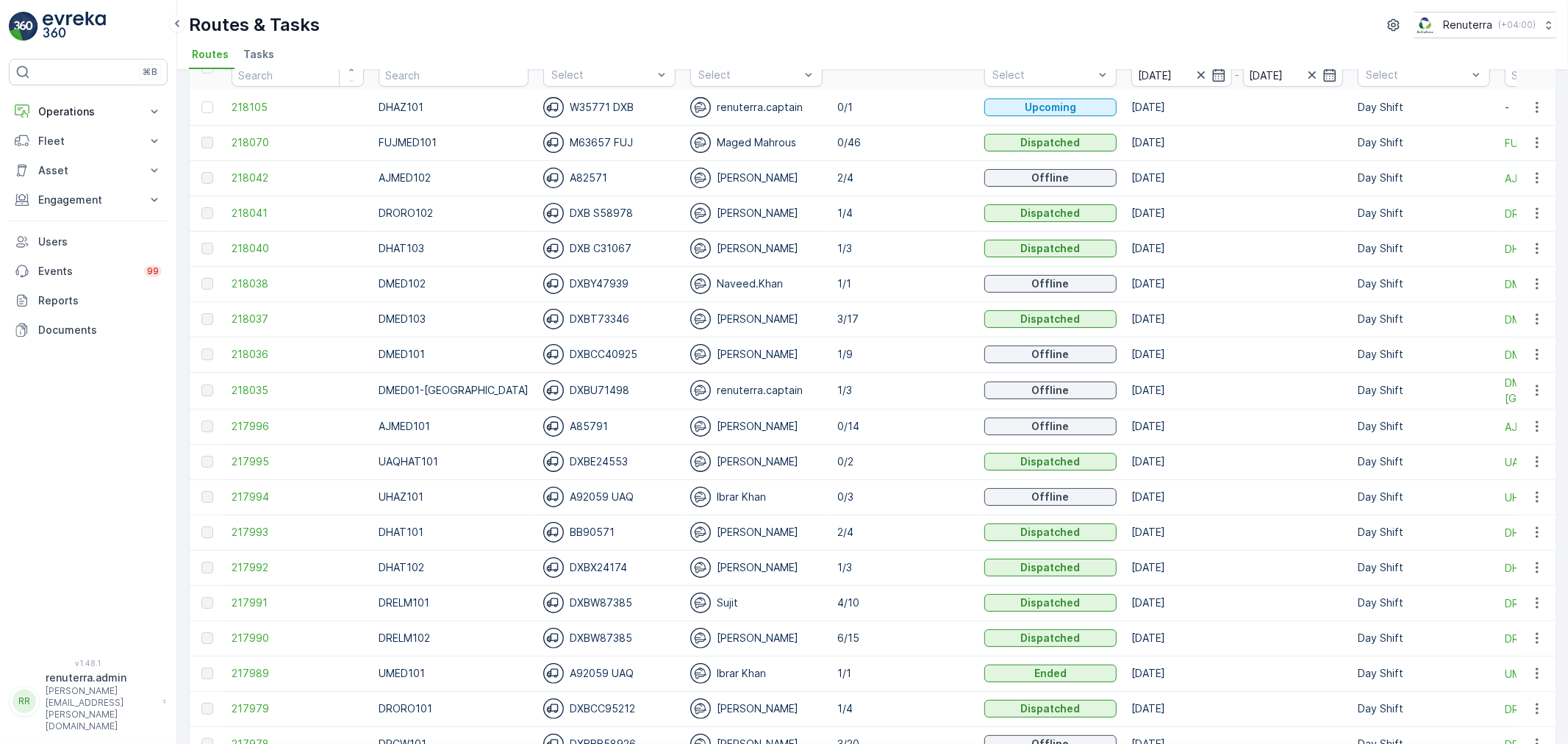
scroll to position [81, 0]
click at [245, 306] on td "218037" at bounding box center [298, 318] width 147 height 36
click at [241, 311] on span "218037" at bounding box center [298, 317] width 132 height 14
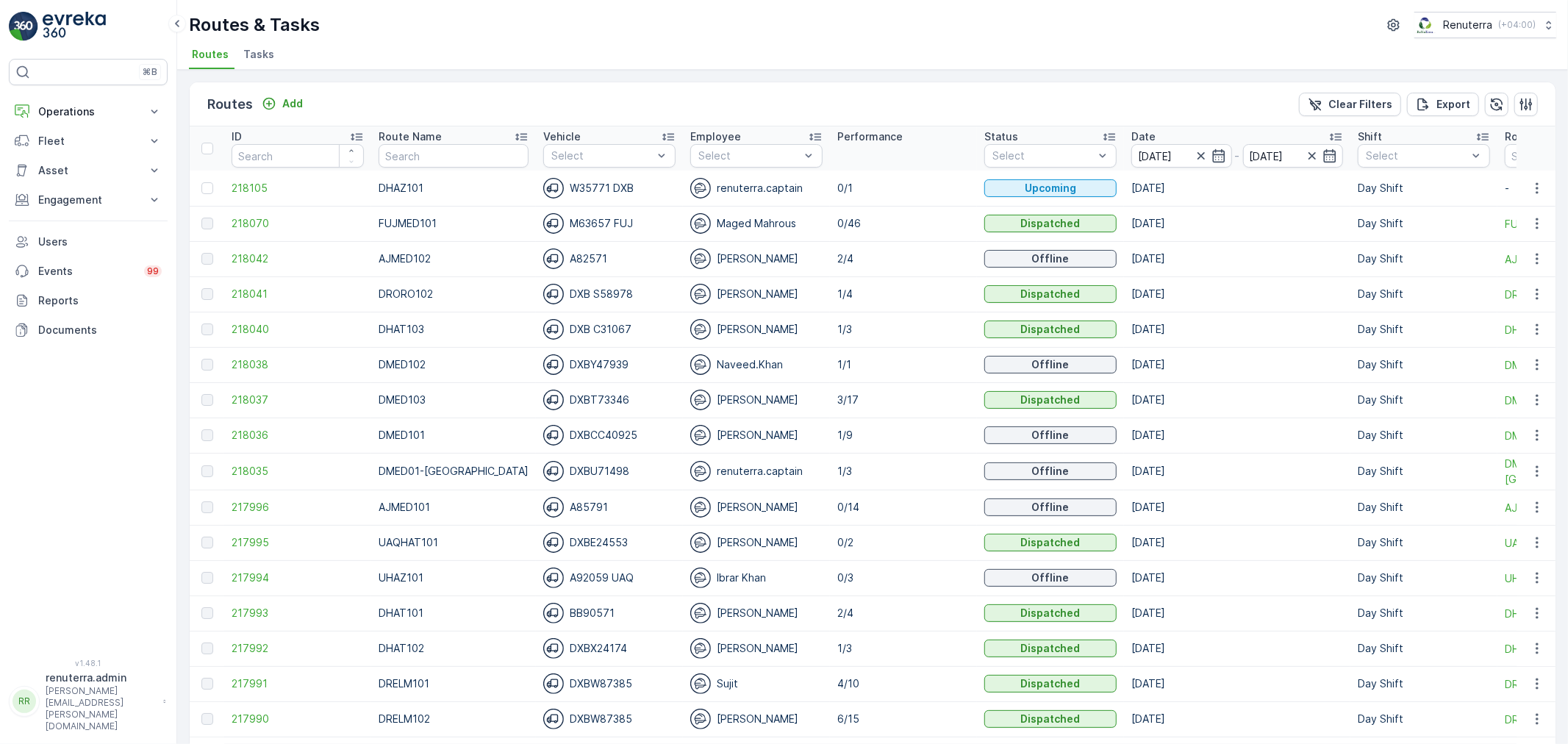
click at [401, 164] on table "ID Route Name Vehicle Select Employee Select Performance Status Select Date [DA…" at bounding box center [1010, 537] width 1642 height 823
click at [400, 156] on input "text" at bounding box center [453, 156] width 150 height 24
type input "DHAT"
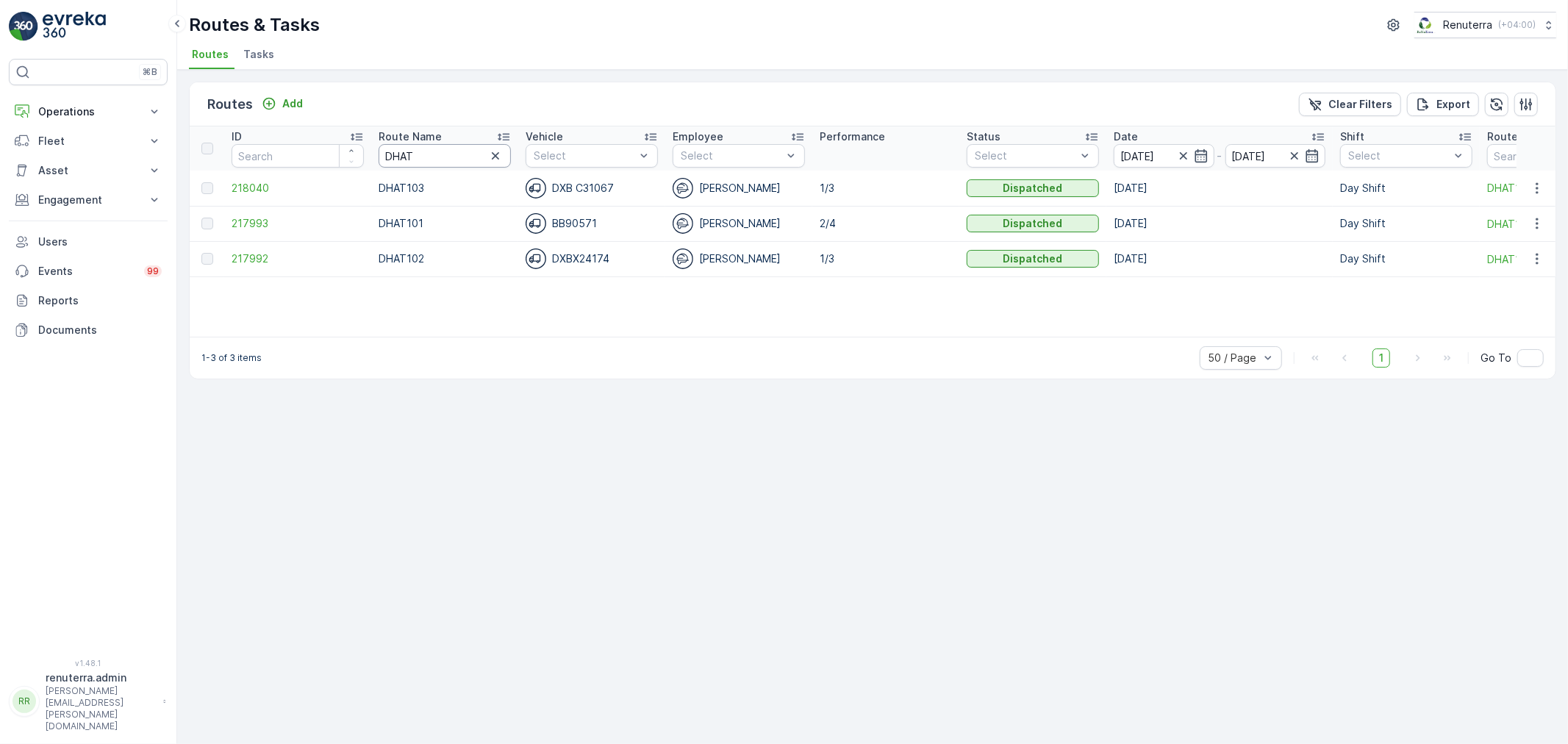
click at [321, 175] on table "ID Route Name DHAT Vehicle Select Employee Select Performance Status Select Dat…" at bounding box center [1002, 201] width 1624 height 151
type input "DREL"
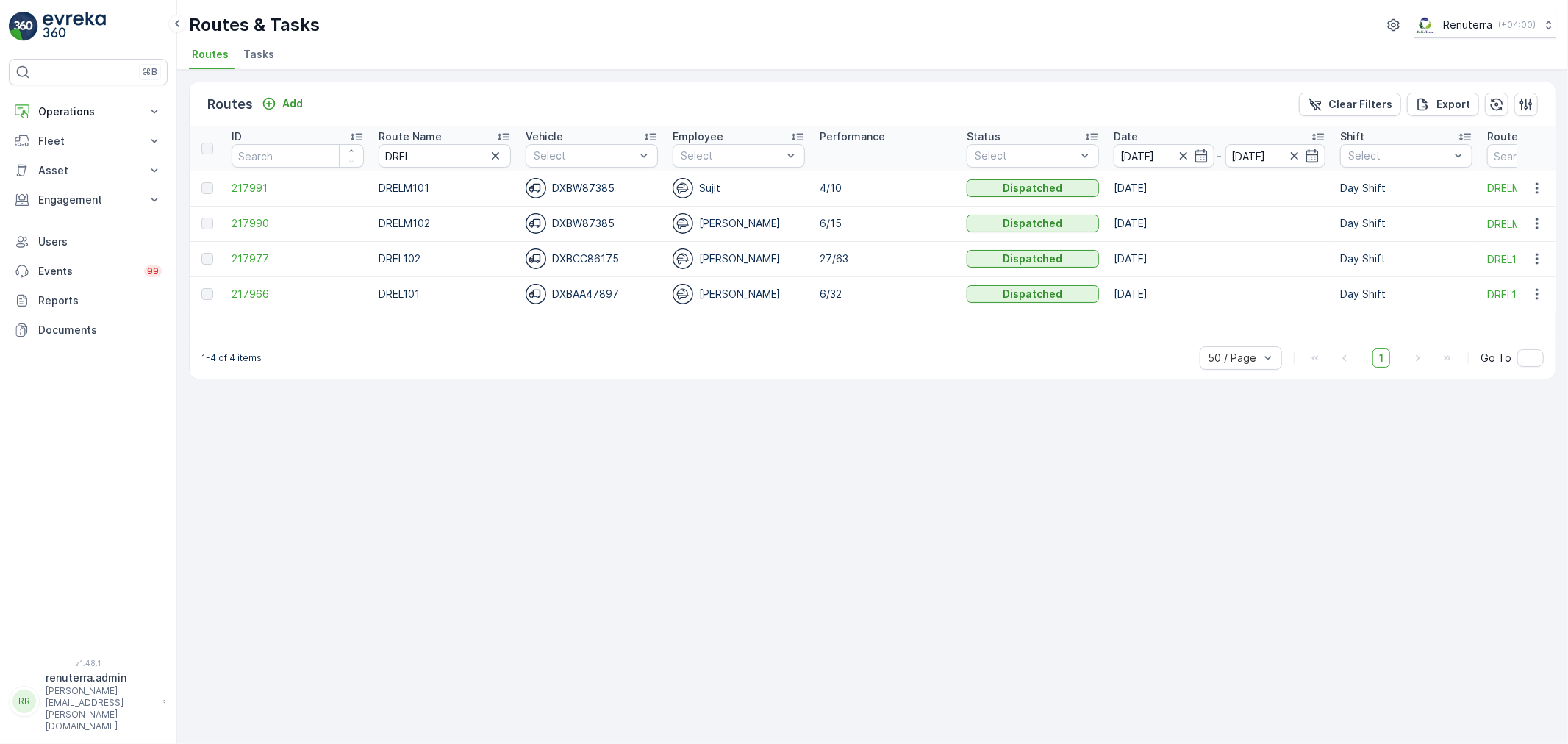
click at [254, 304] on td "217966" at bounding box center [298, 294] width 147 height 36
click at [241, 288] on span "217966" at bounding box center [298, 294] width 132 height 14
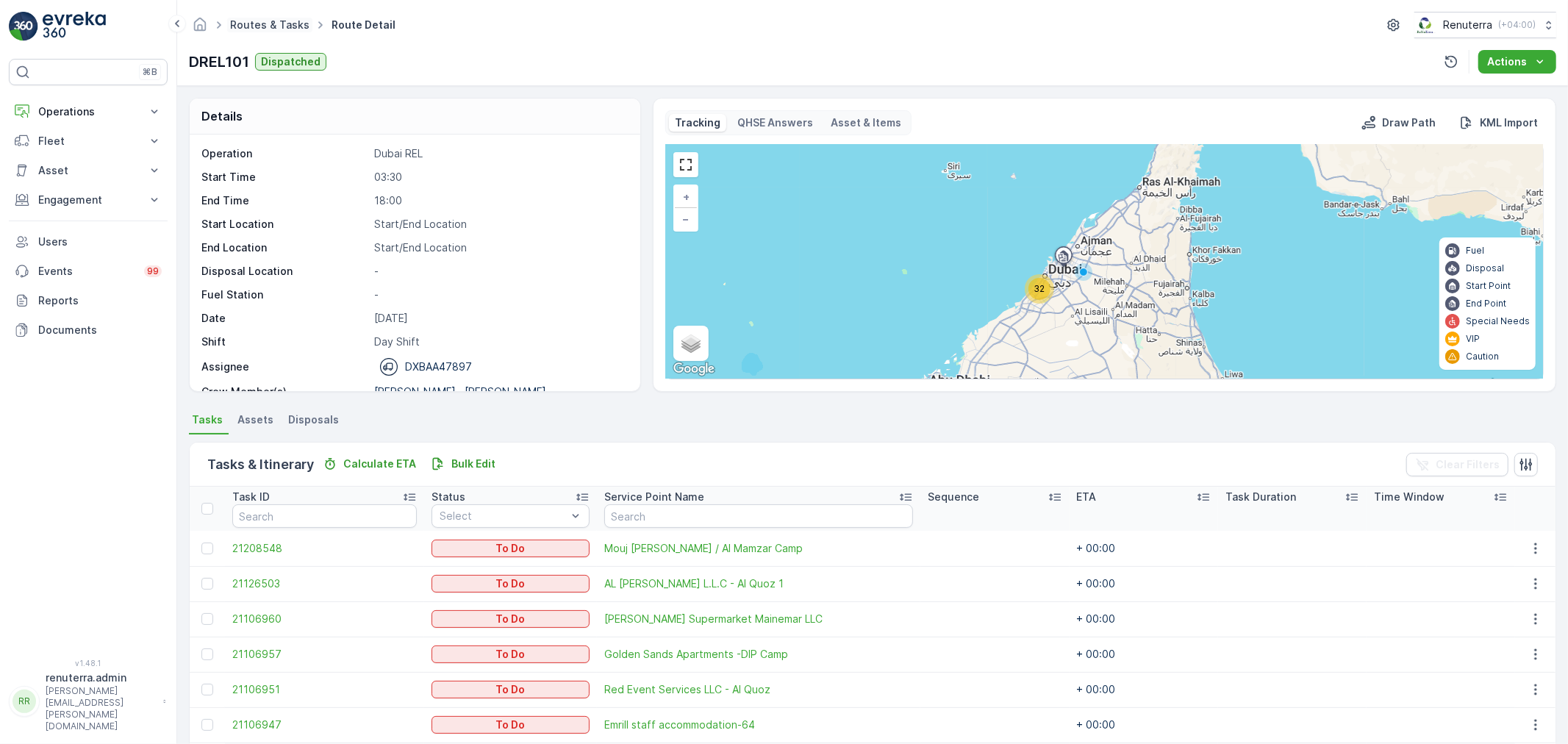
click at [265, 25] on link "Routes & Tasks" at bounding box center [270, 25] width 80 height 13
